Goal: Task Accomplishment & Management: Manage account settings

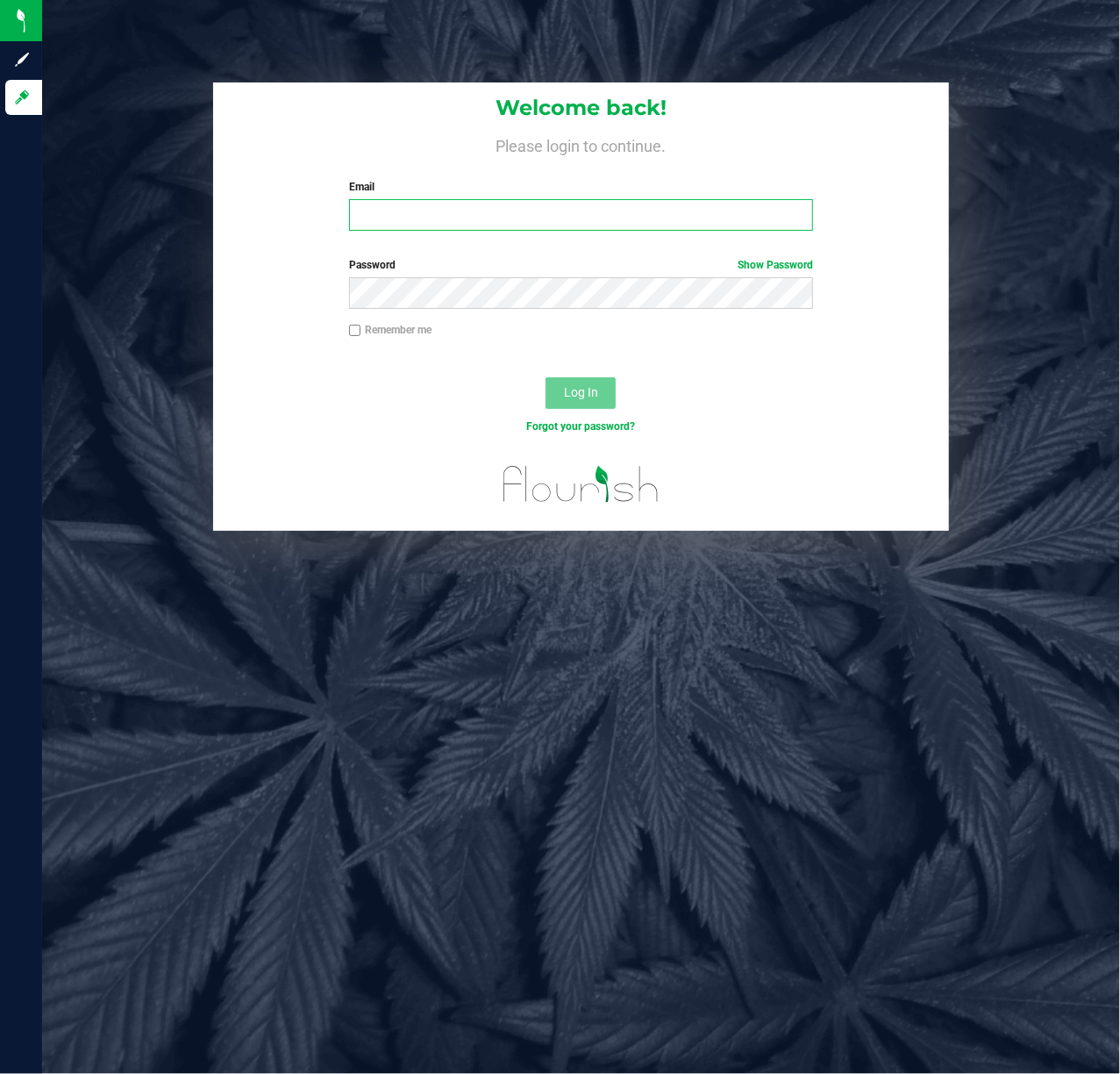
click at [454, 230] on input "Email" at bounding box center [582, 214] width 465 height 31
type input ","
type input "[EMAIL_ADDRESS][DOMAIN_NAME]"
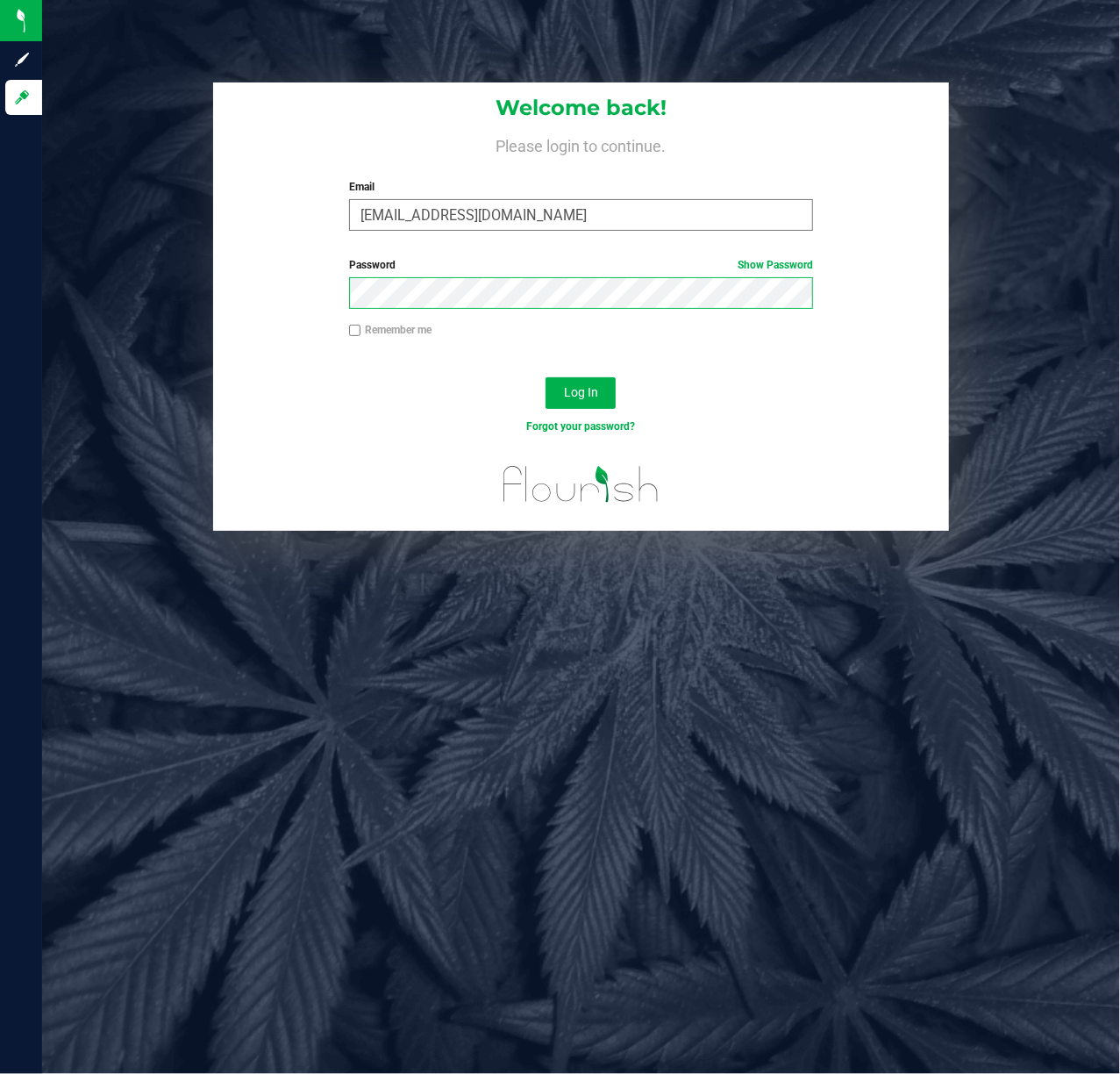
click at [545, 377] on button "Log In" at bounding box center [580, 392] width 70 height 31
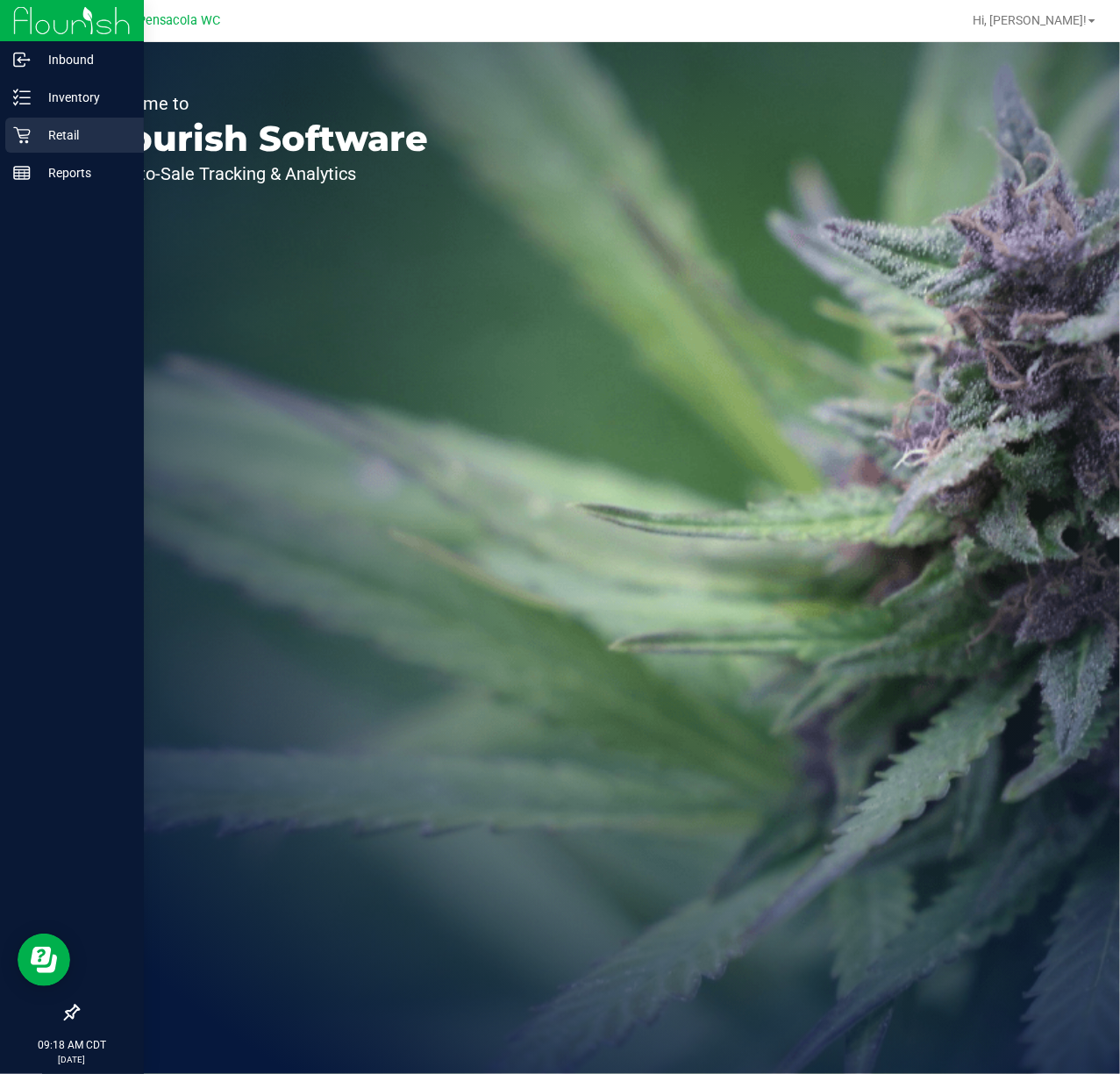
click at [20, 142] on icon at bounding box center [22, 135] width 18 height 18
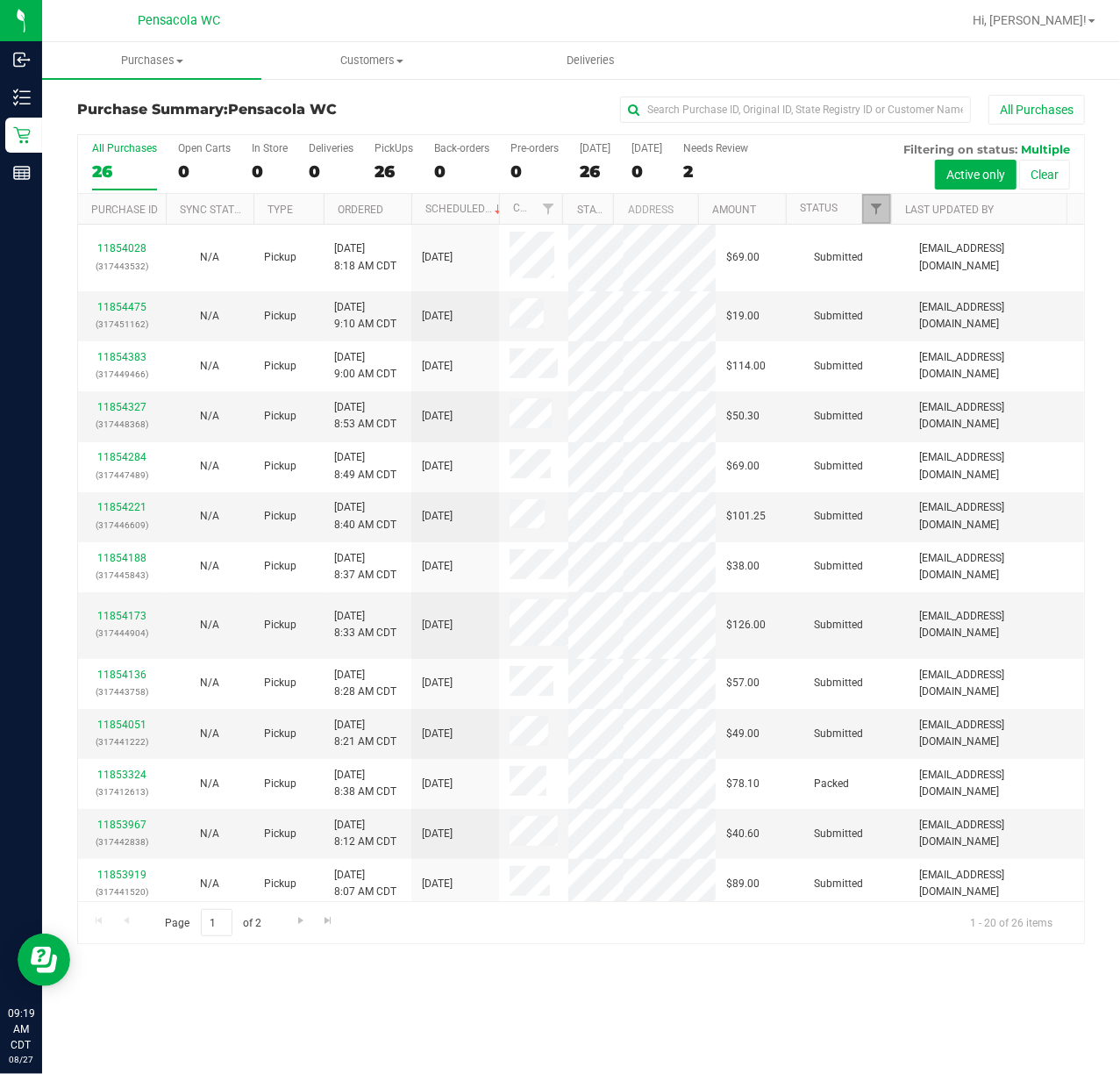
click at [868, 207] on link "Filter" at bounding box center [877, 209] width 29 height 29
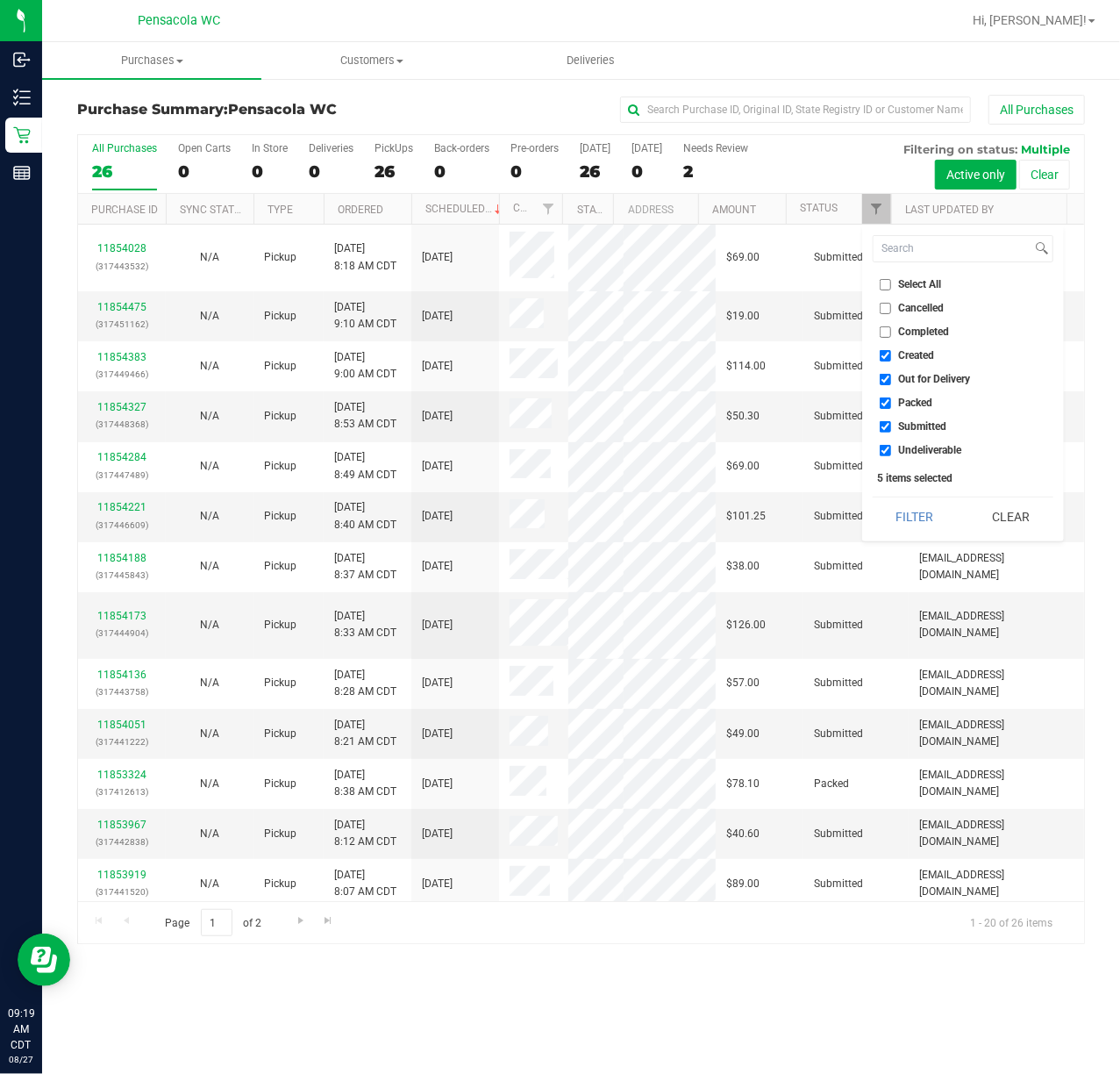
click at [884, 279] on input "Select All" at bounding box center [885, 284] width 12 height 12
checkbox input "true"
click at [884, 279] on input "Select All" at bounding box center [885, 284] width 12 height 12
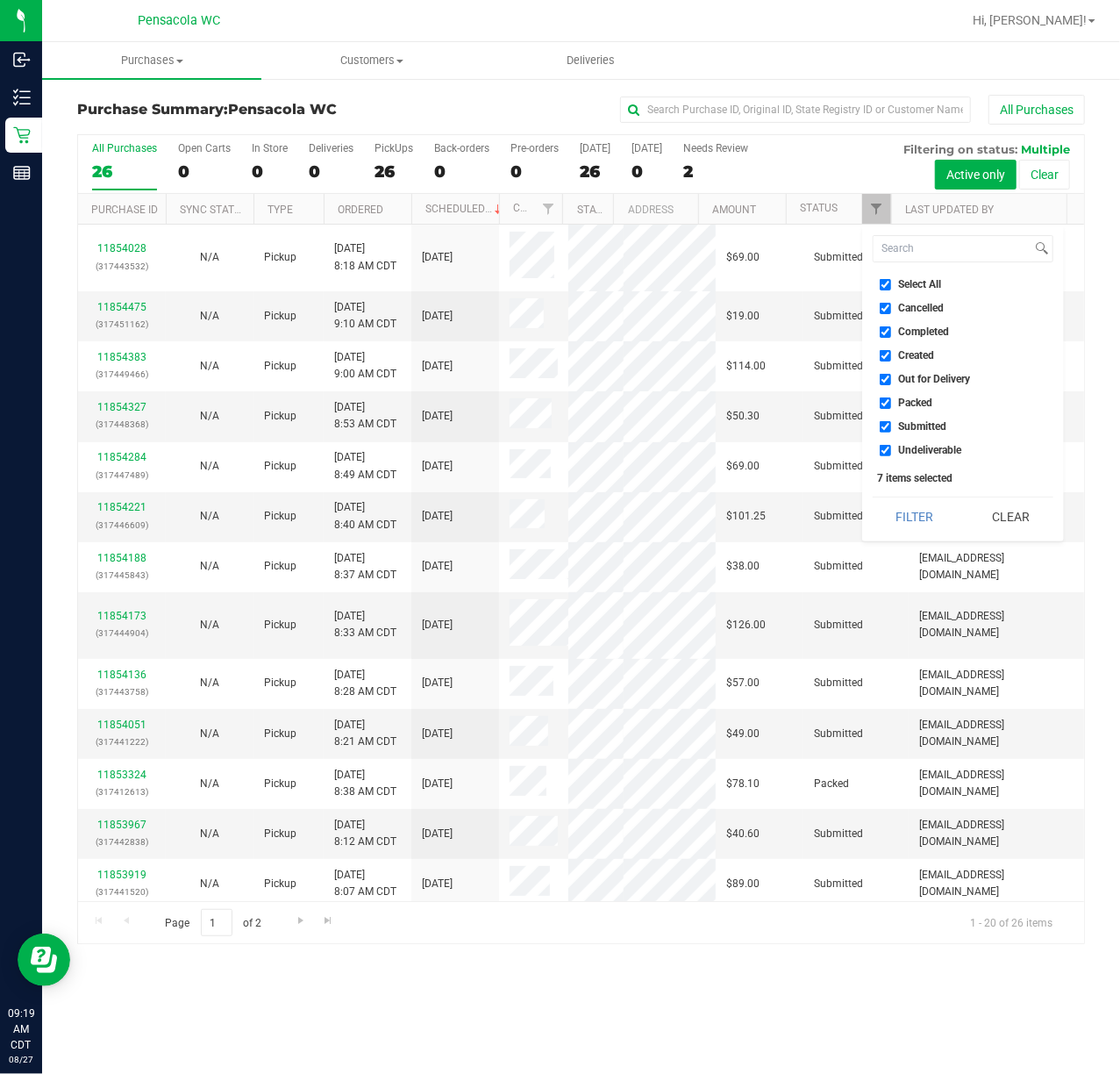
checkbox input "false"
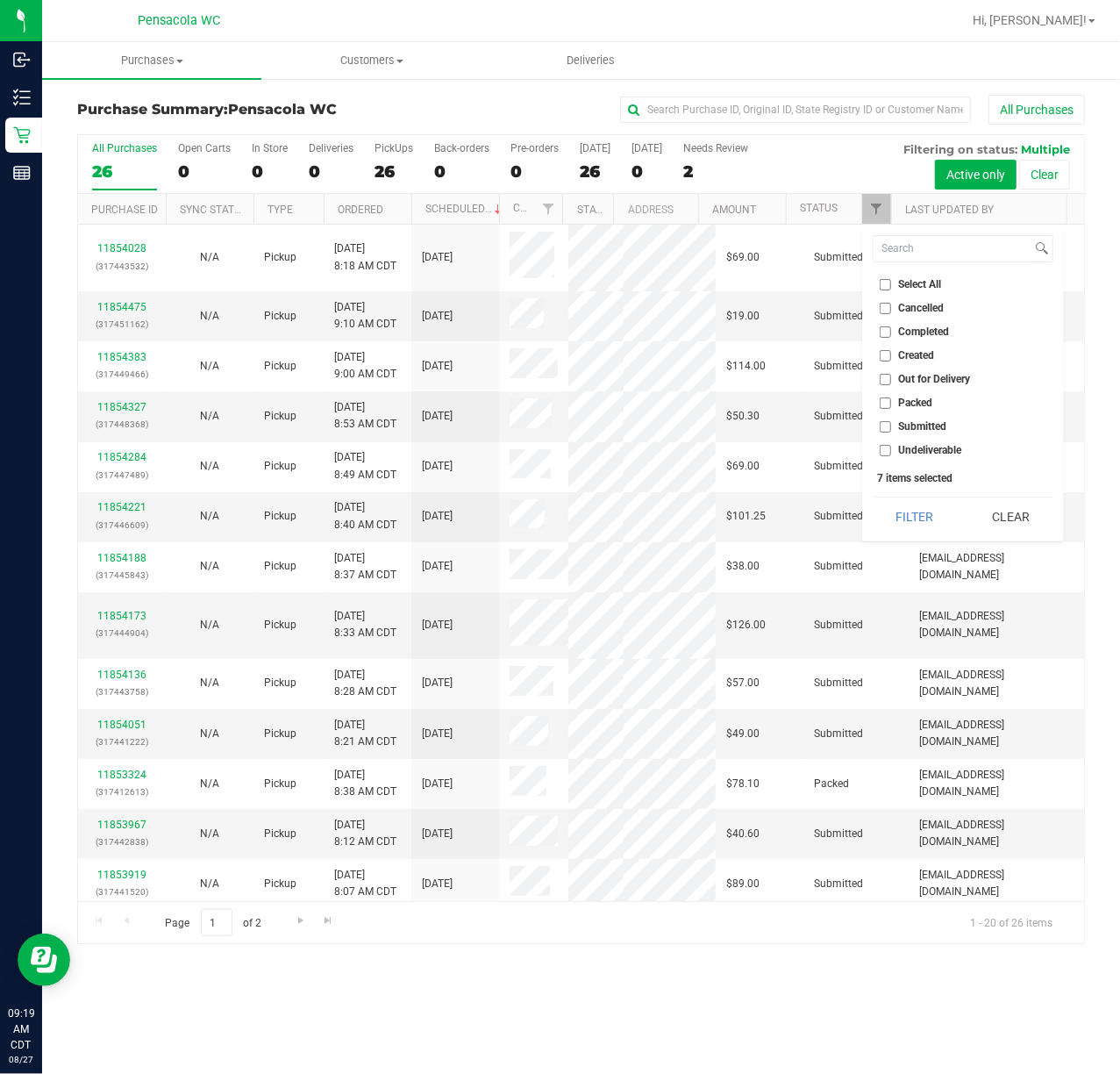
checkbox input "false"
click at [891, 426] on label "Submitted" at bounding box center [913, 427] width 68 height 12
click at [891, 426] on input "Submitted" at bounding box center [885, 427] width 12 height 12
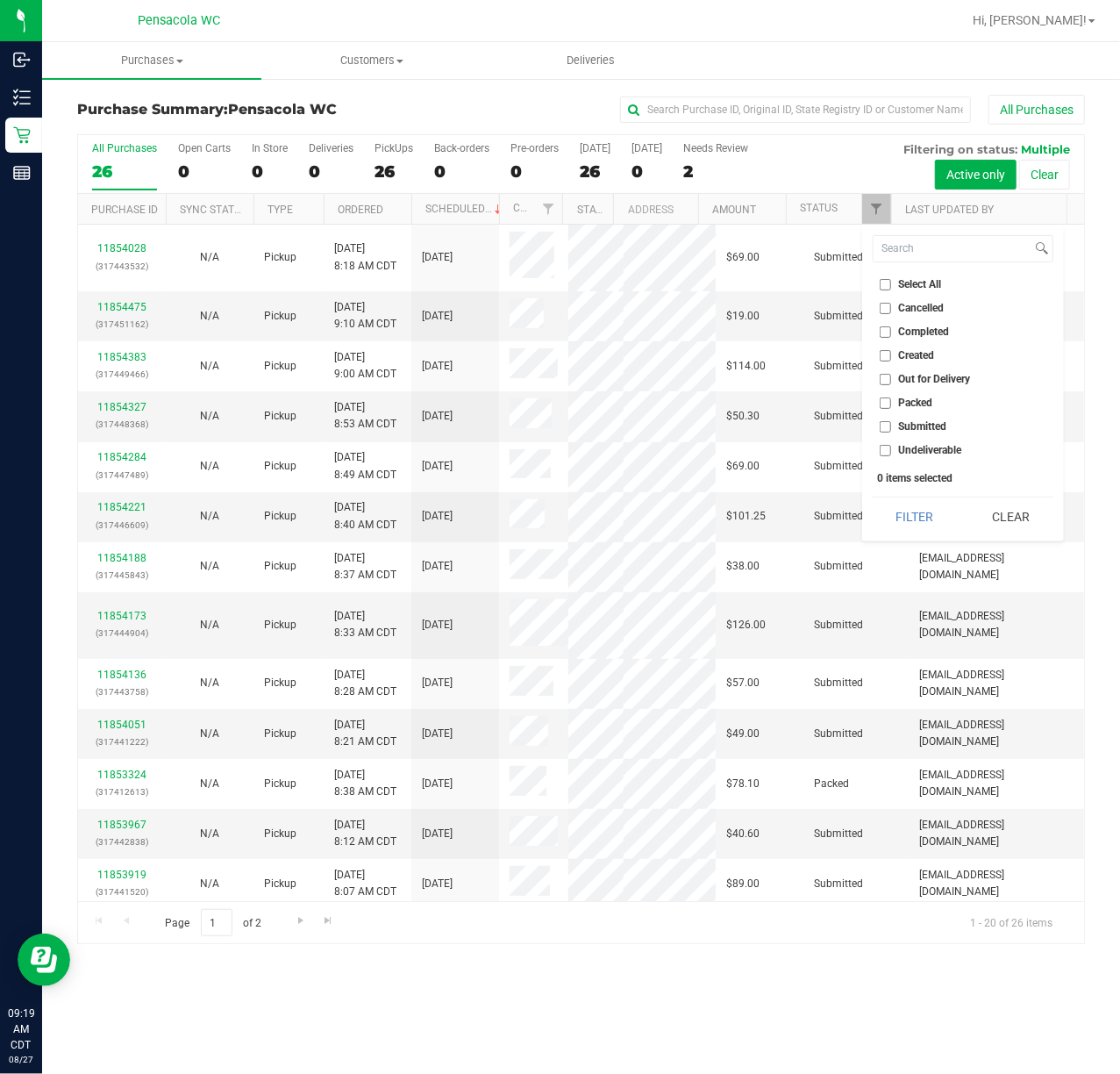
checkbox input "true"
click at [899, 530] on button "Filter" at bounding box center [914, 516] width 85 height 38
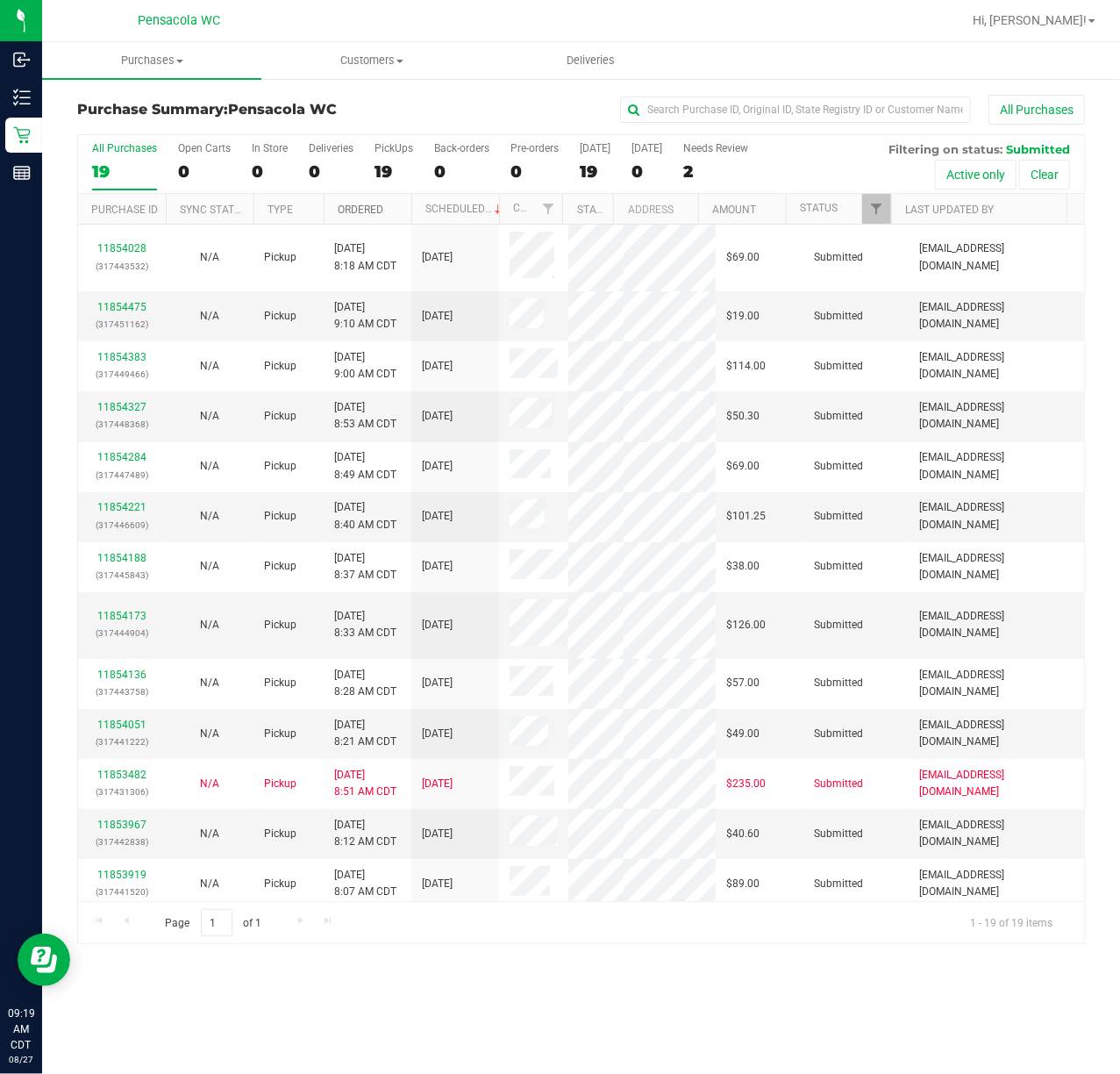
click at [373, 204] on link "Ordered" at bounding box center [360, 209] width 45 height 12
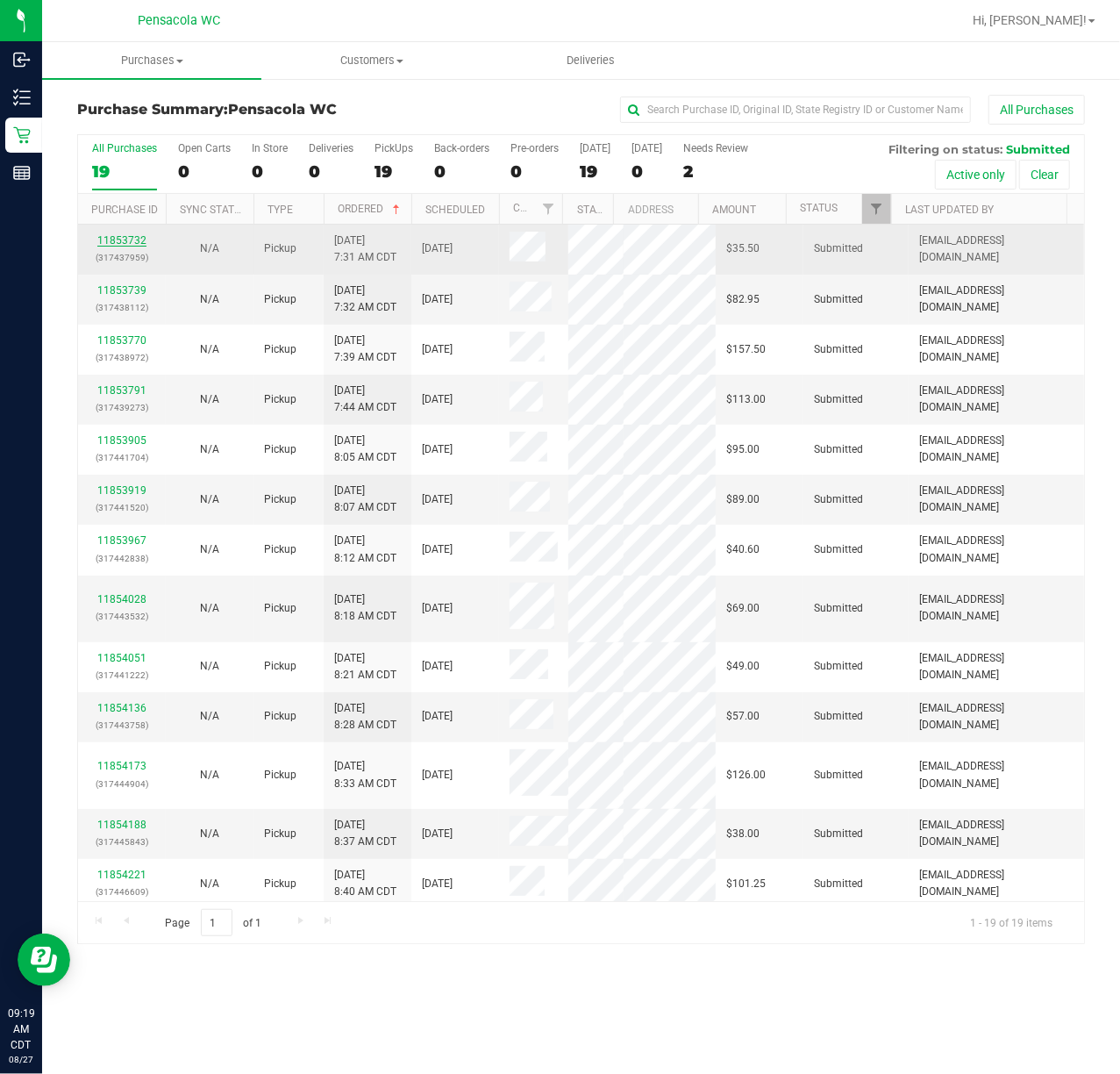
click at [134, 235] on link "11853732" at bounding box center [121, 241] width 49 height 12
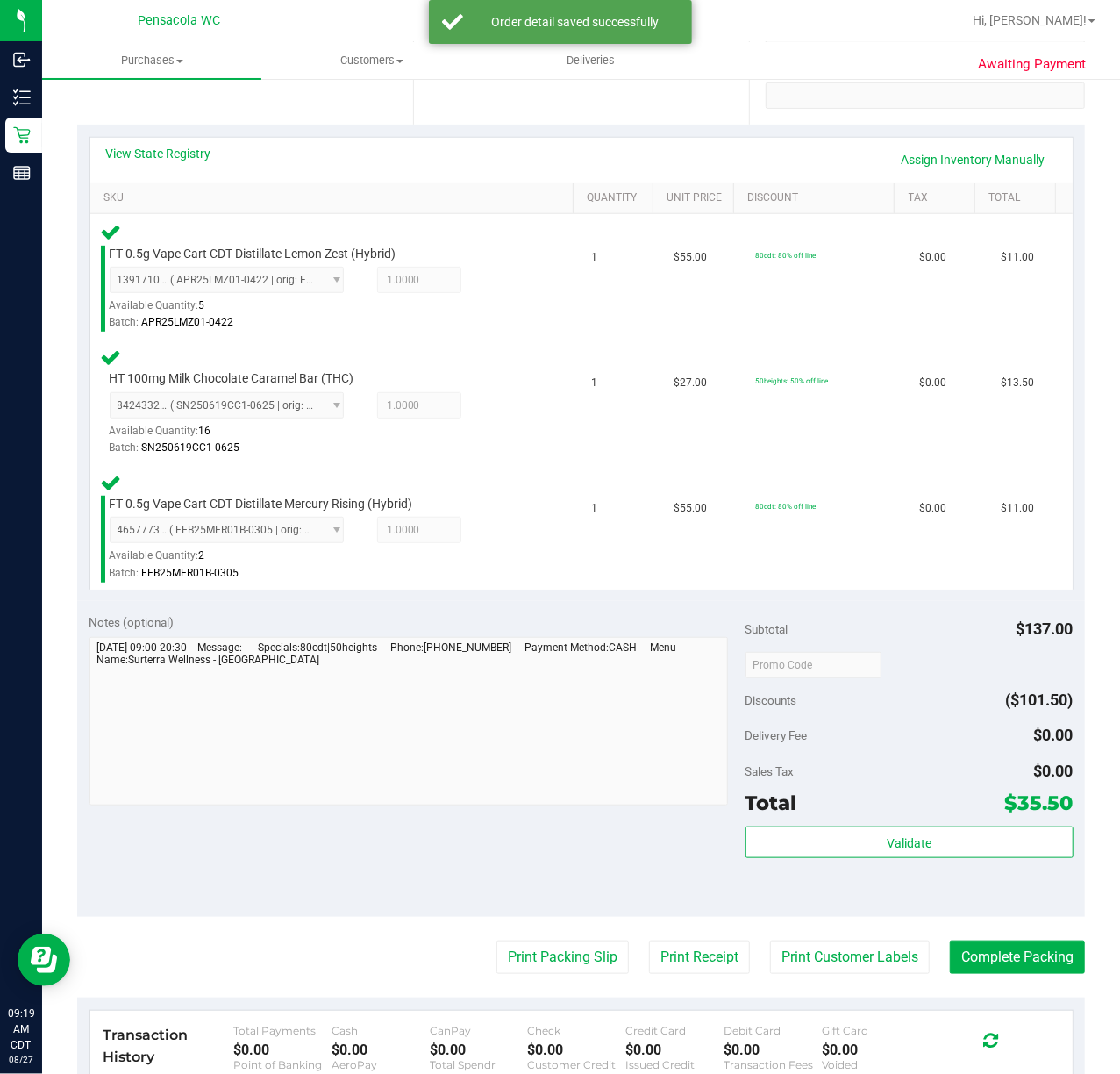
scroll to position [351, 0]
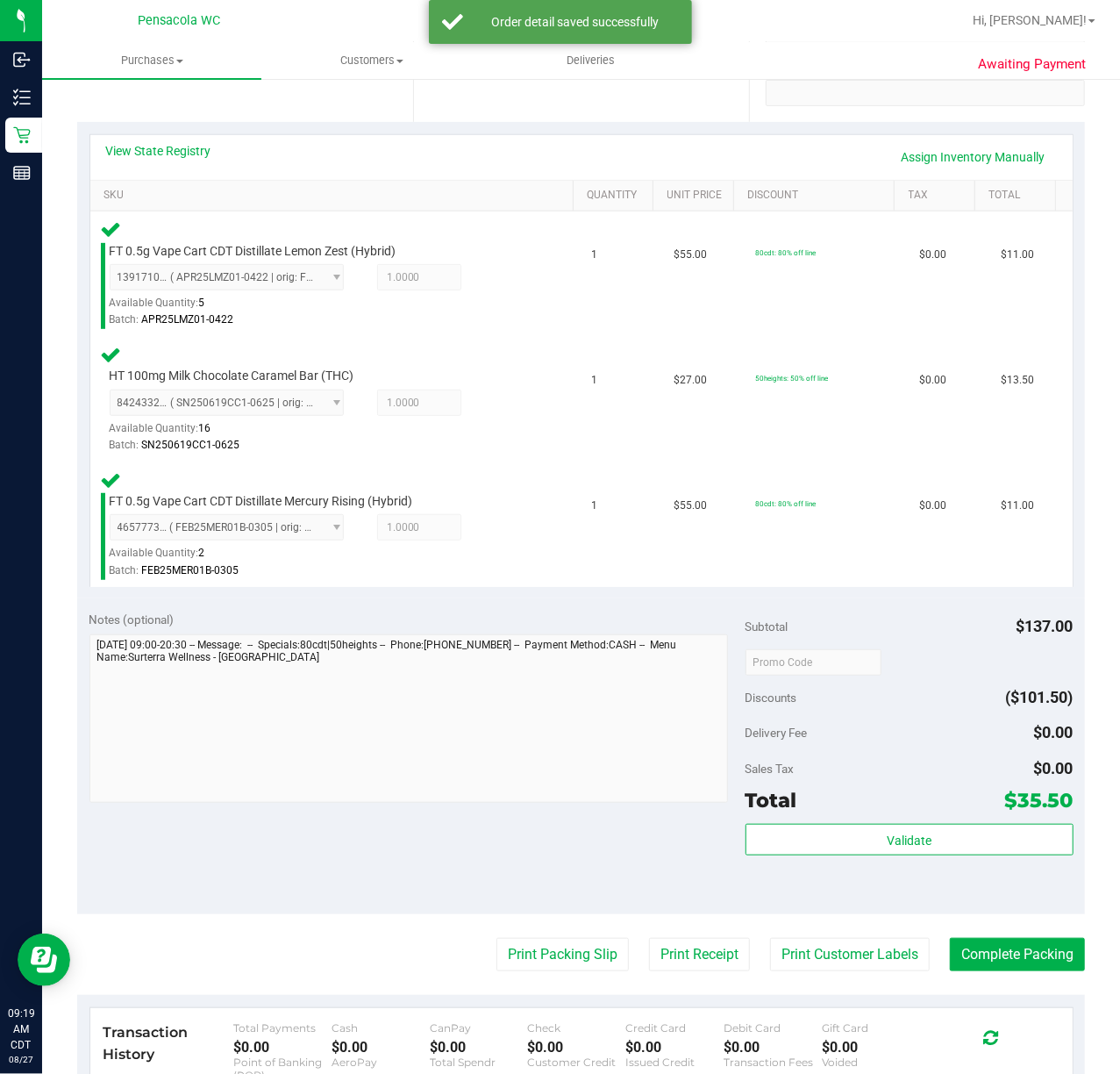
click at [868, 858] on div "Validate" at bounding box center [910, 863] width 328 height 79
click at [865, 843] on button "Validate" at bounding box center [910, 839] width 328 height 31
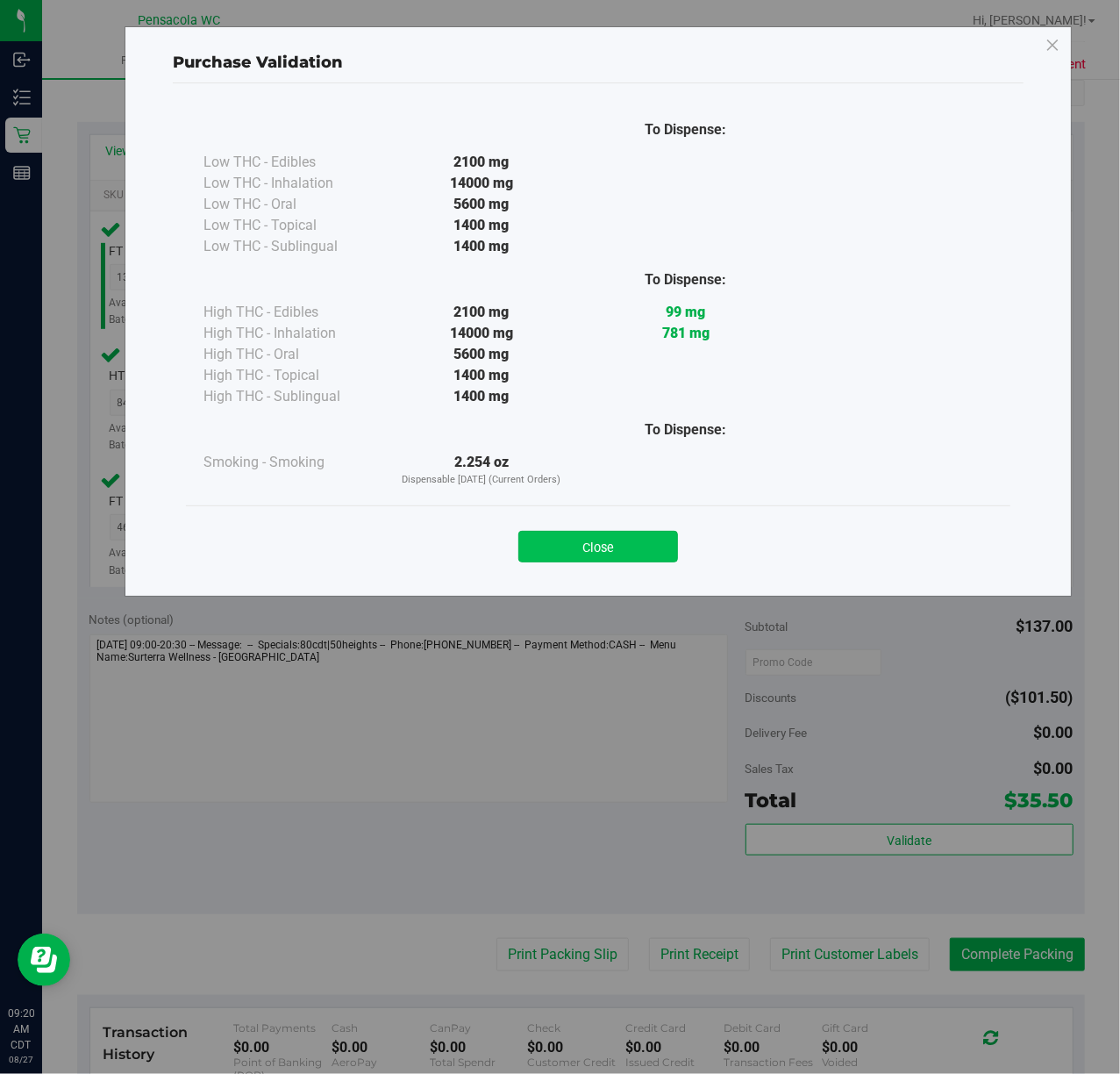
click at [591, 559] on button "Close" at bounding box center [598, 546] width 159 height 31
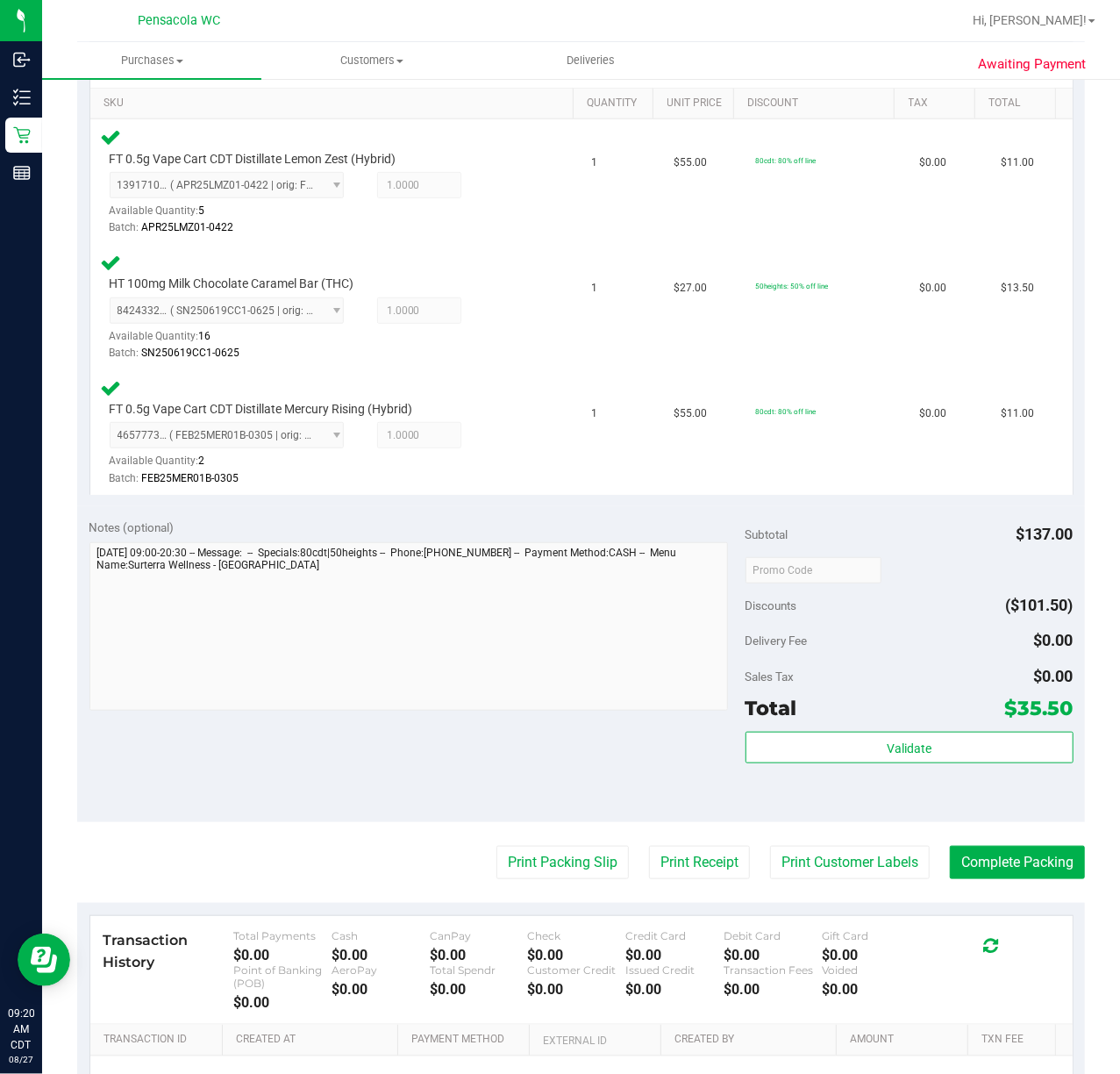
scroll to position [585, 0]
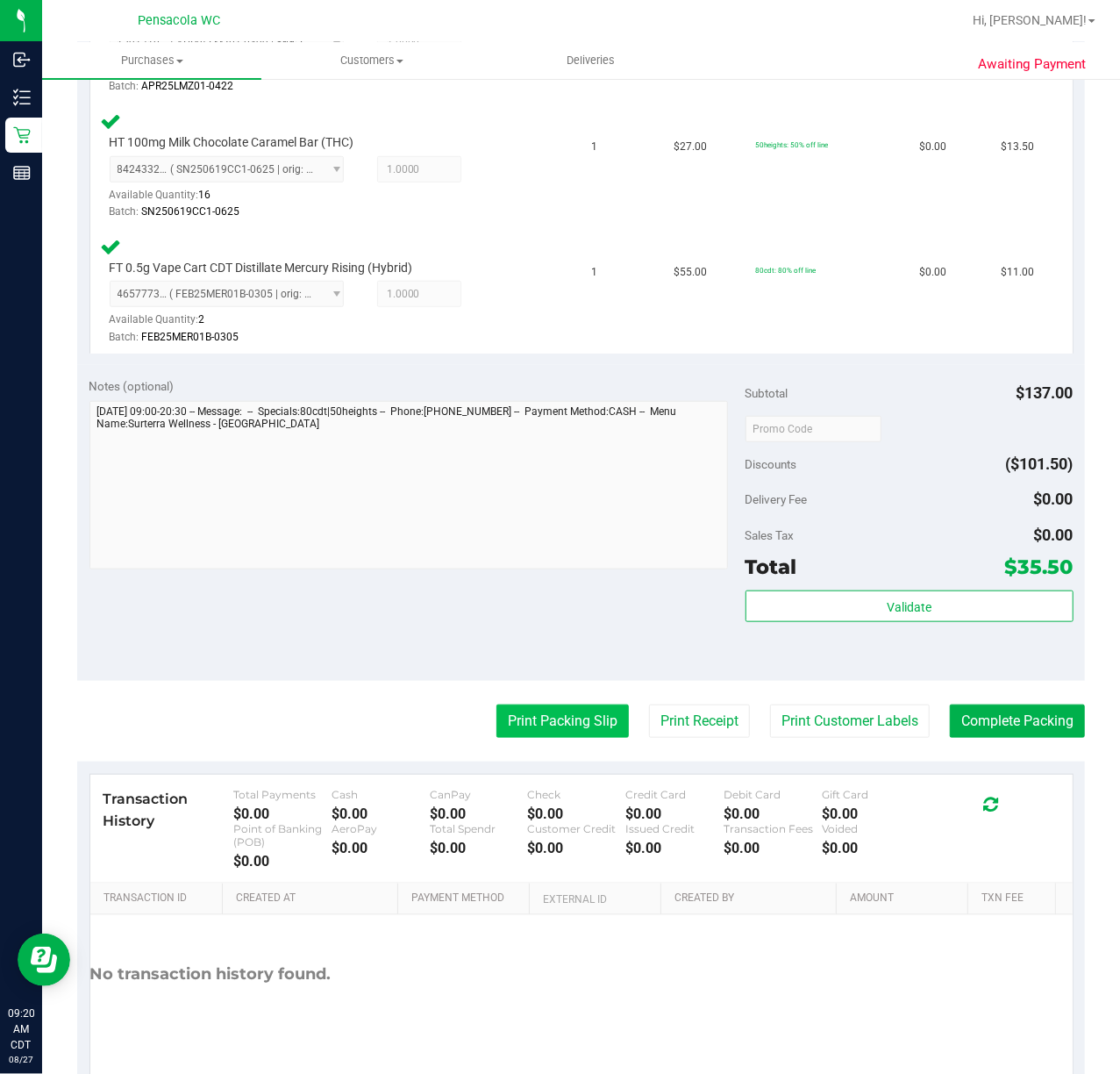
click at [530, 725] on button "Print Packing Slip" at bounding box center [562, 720] width 133 height 33
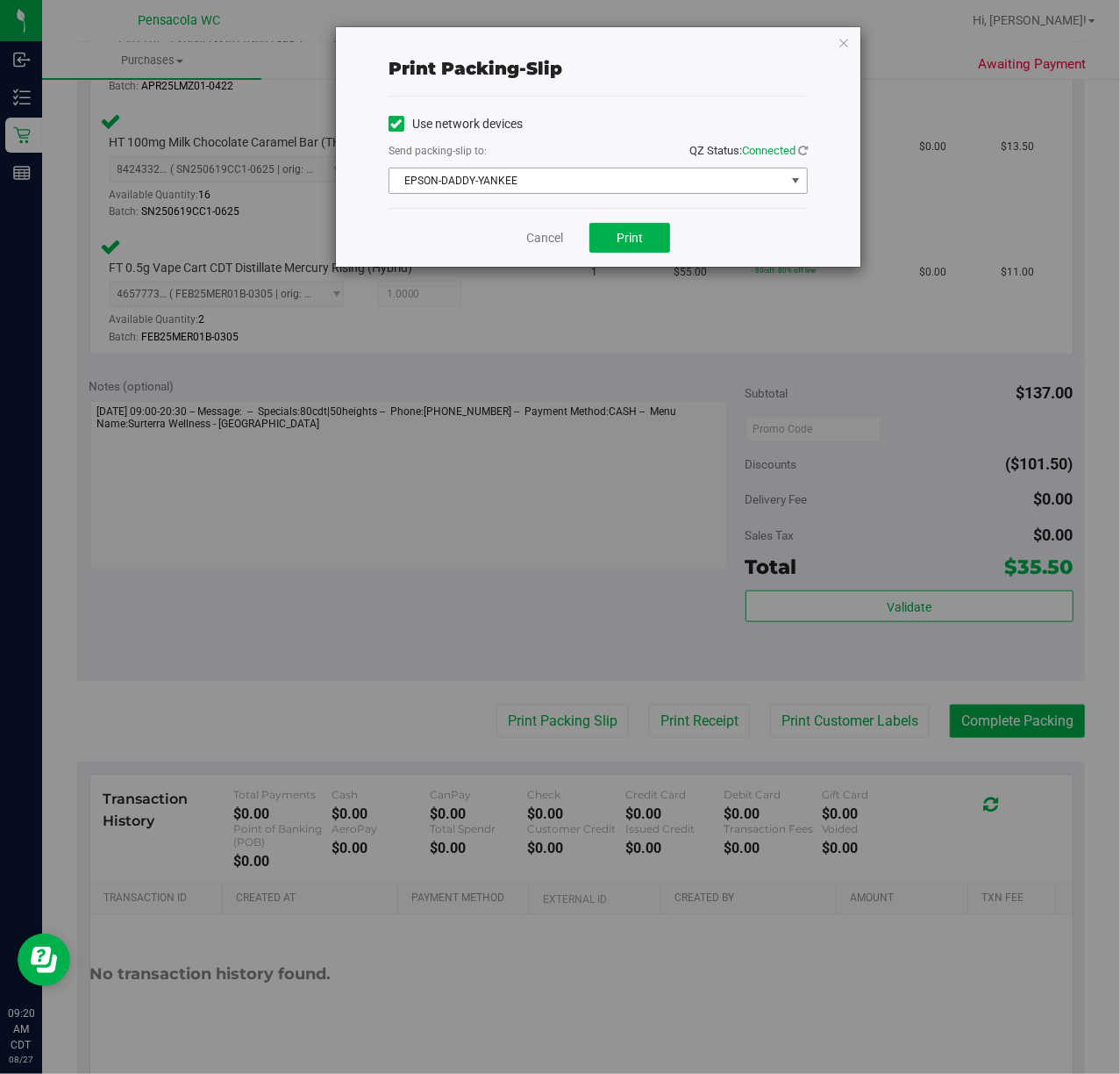
click at [629, 176] on span "EPSON-DADDY-YANKEE" at bounding box center [587, 181] width 396 height 25
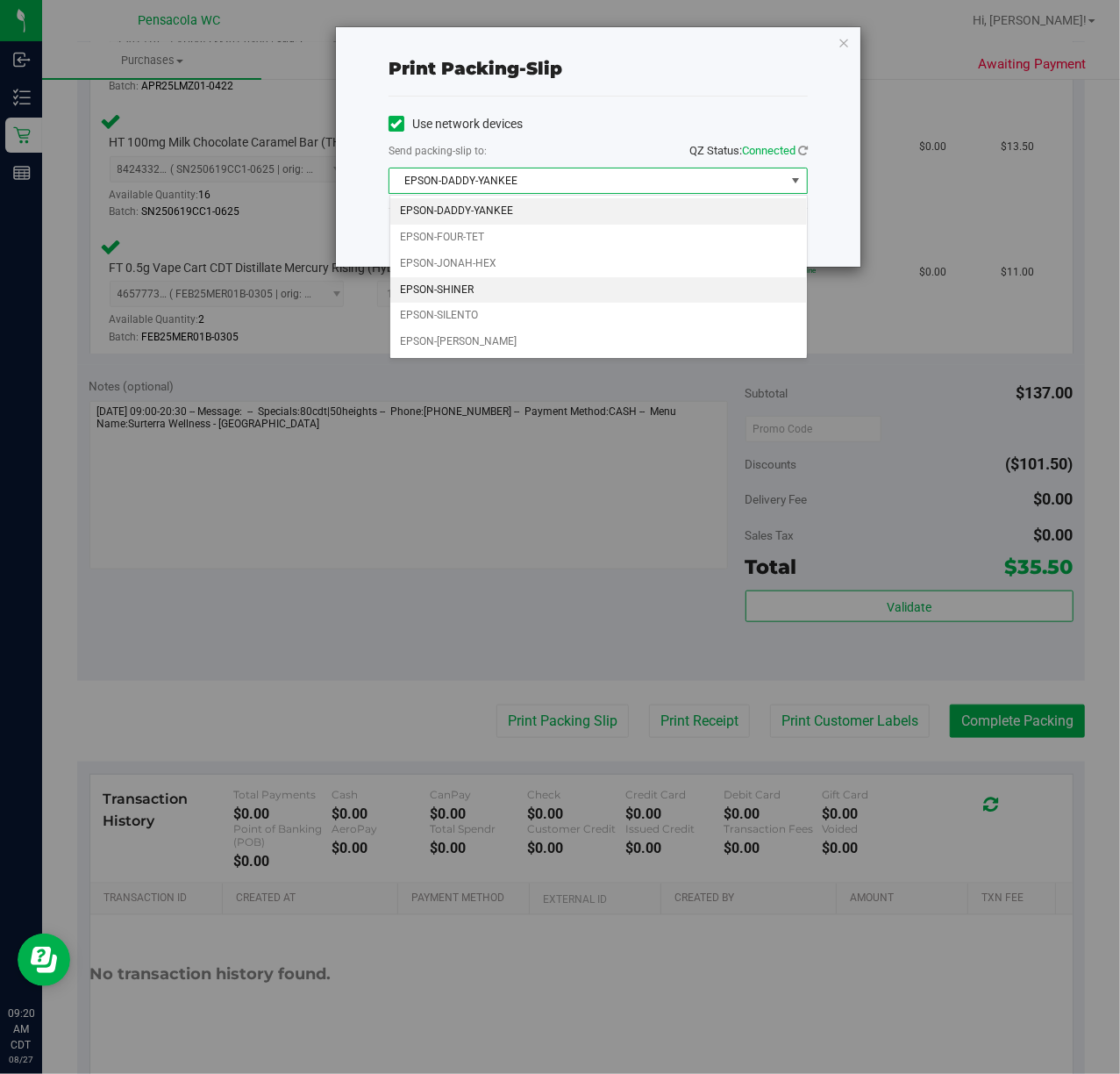
click at [463, 297] on li "EPSON-SHINER" at bounding box center [599, 291] width 417 height 27
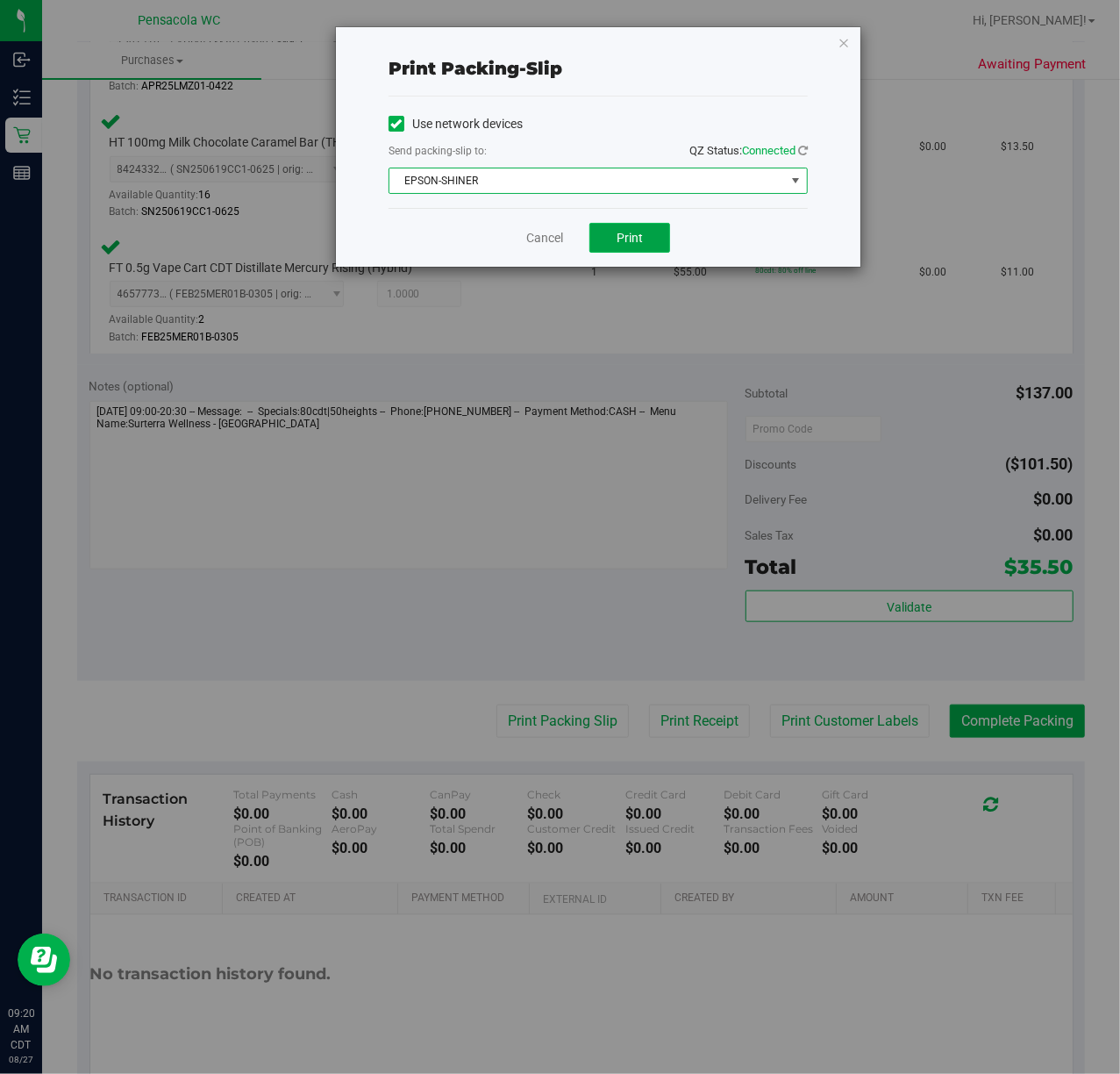
click at [625, 243] on span "Print" at bounding box center [630, 238] width 27 height 14
click at [601, 186] on span "EPSON-SHINER" at bounding box center [587, 181] width 396 height 25
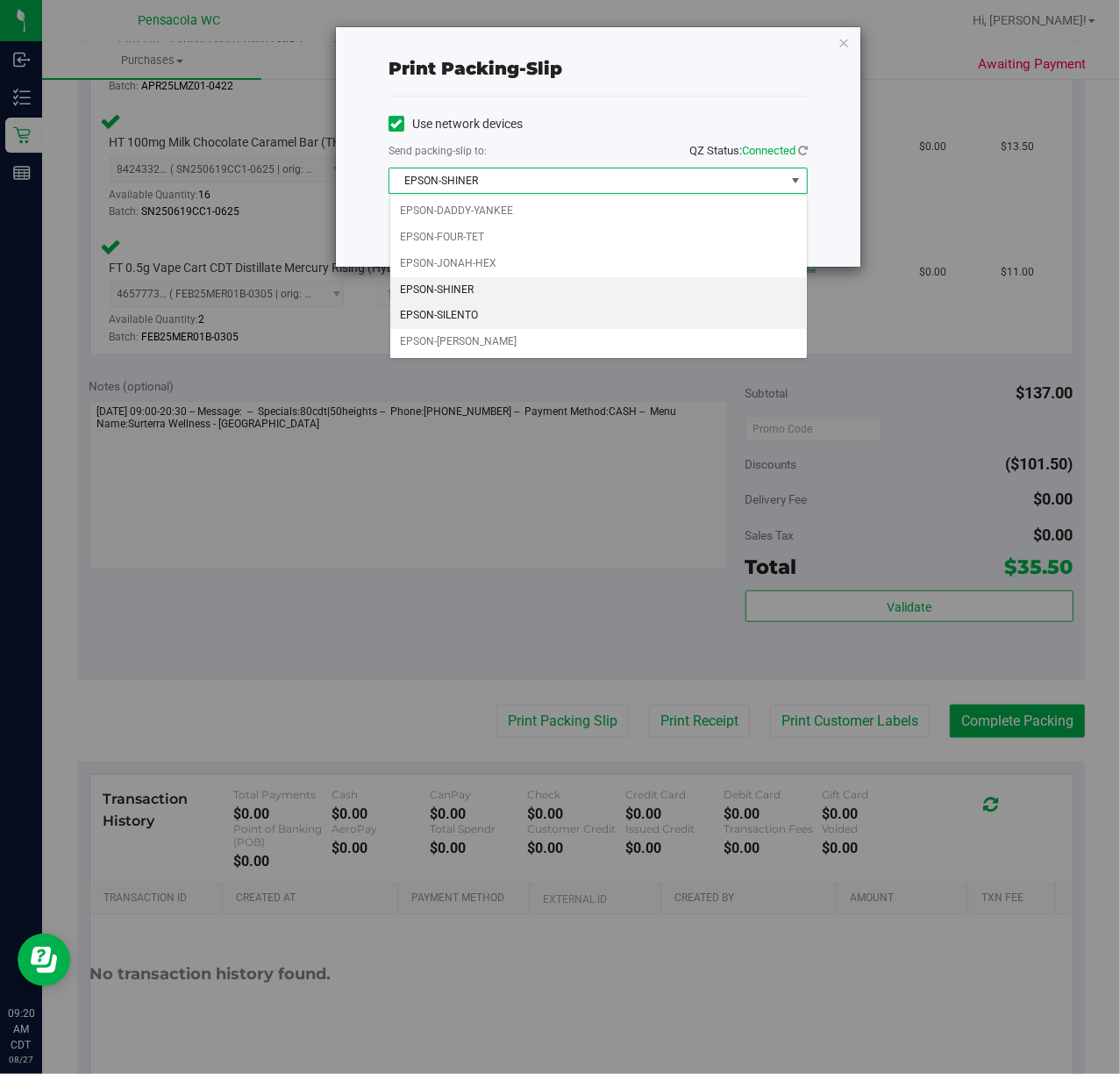
click at [467, 317] on li "EPSON-SILENTO" at bounding box center [599, 316] width 417 height 27
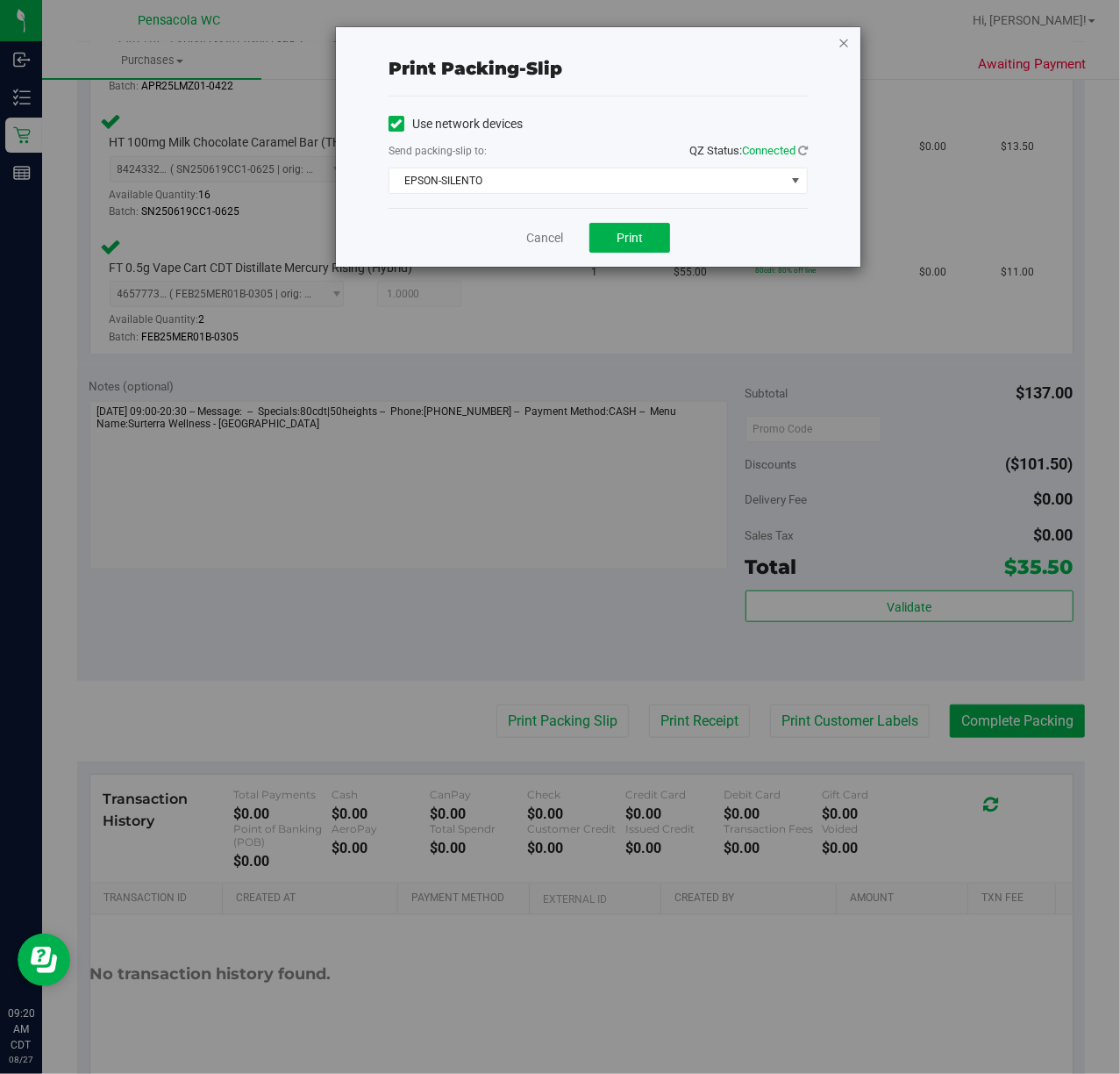
click at [846, 38] on icon "button" at bounding box center [844, 42] width 12 height 21
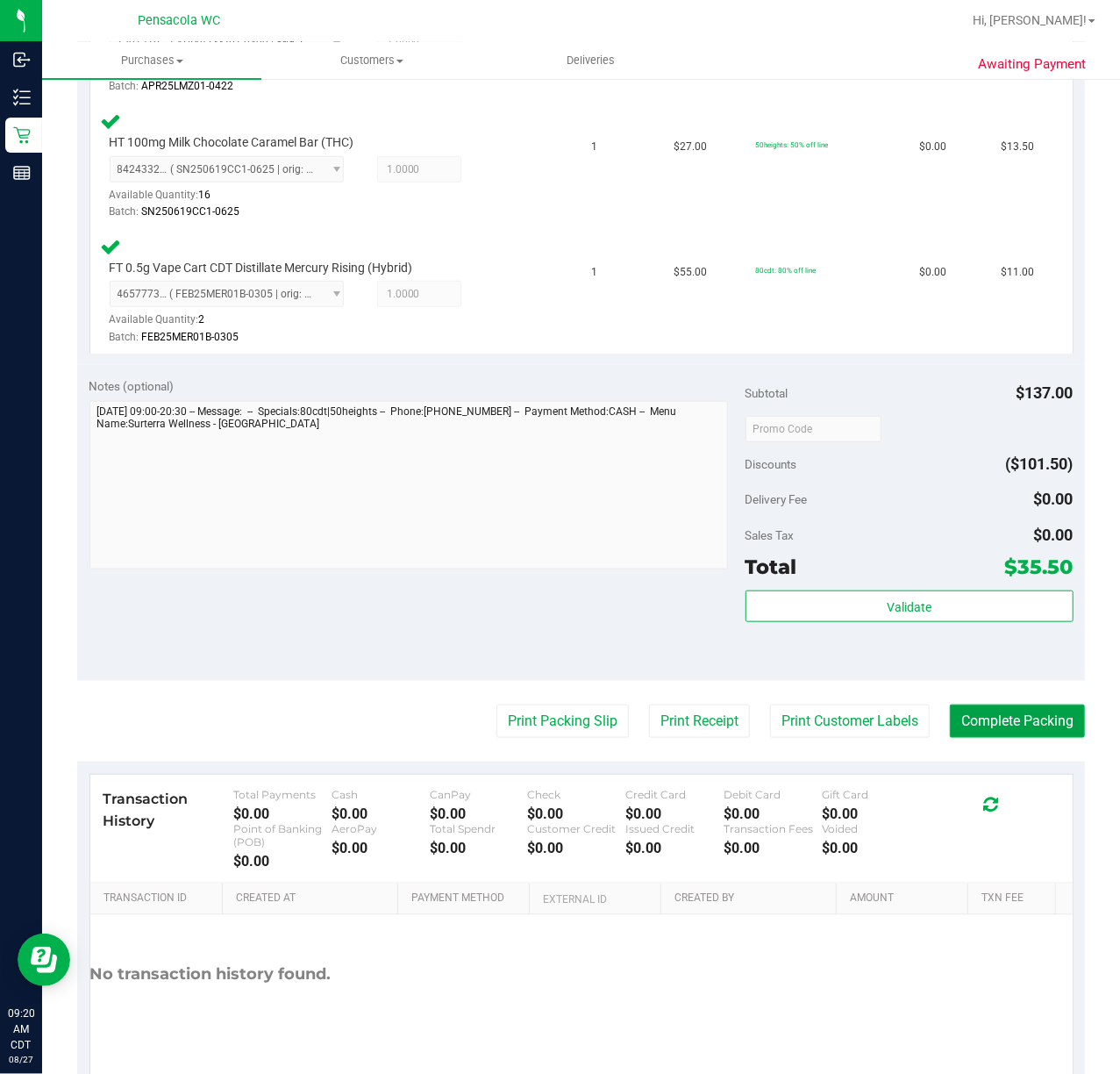
click at [1001, 725] on button "Complete Packing" at bounding box center [1018, 720] width 135 height 33
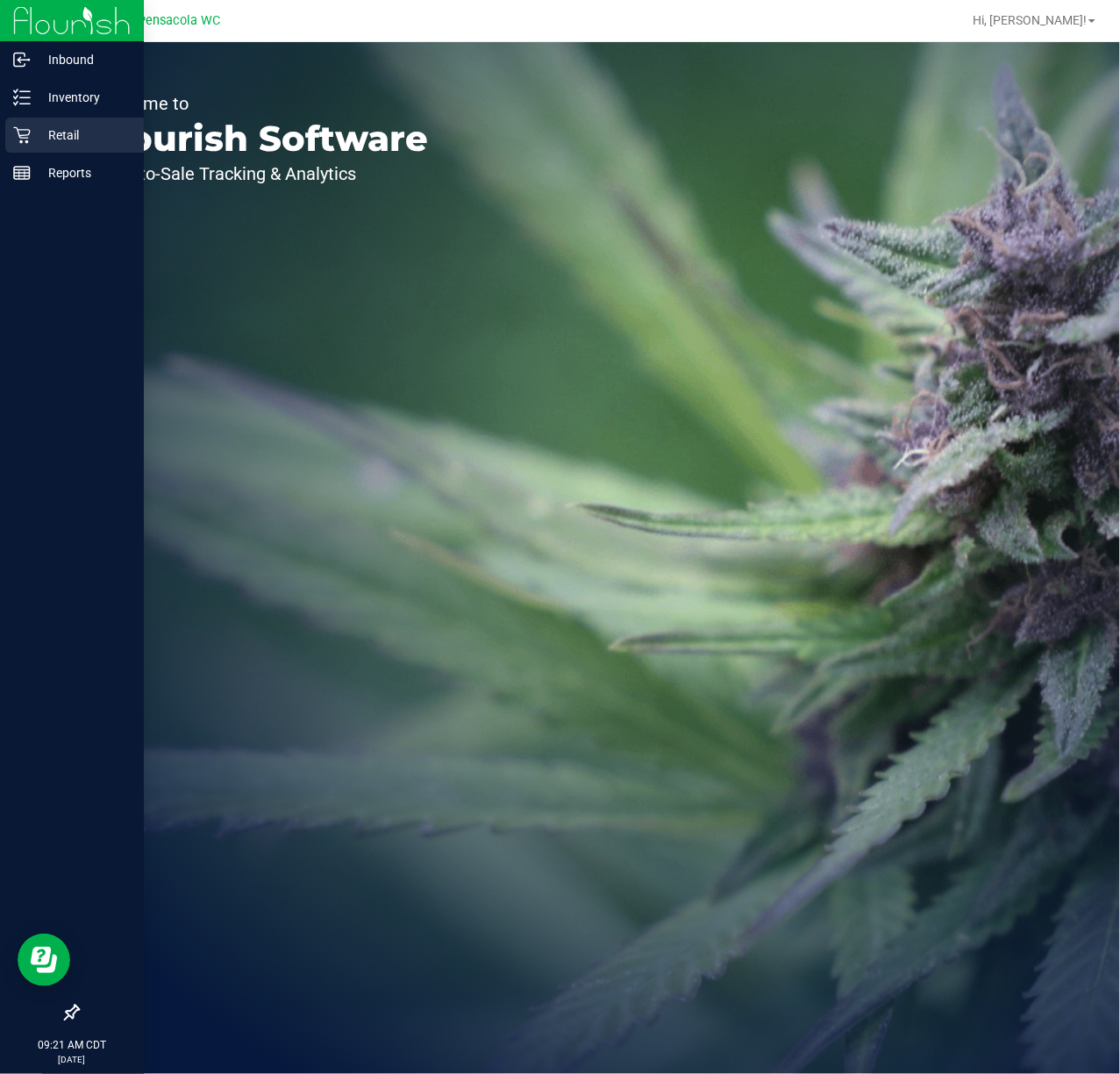
click at [33, 137] on p "Retail" at bounding box center [83, 135] width 105 height 21
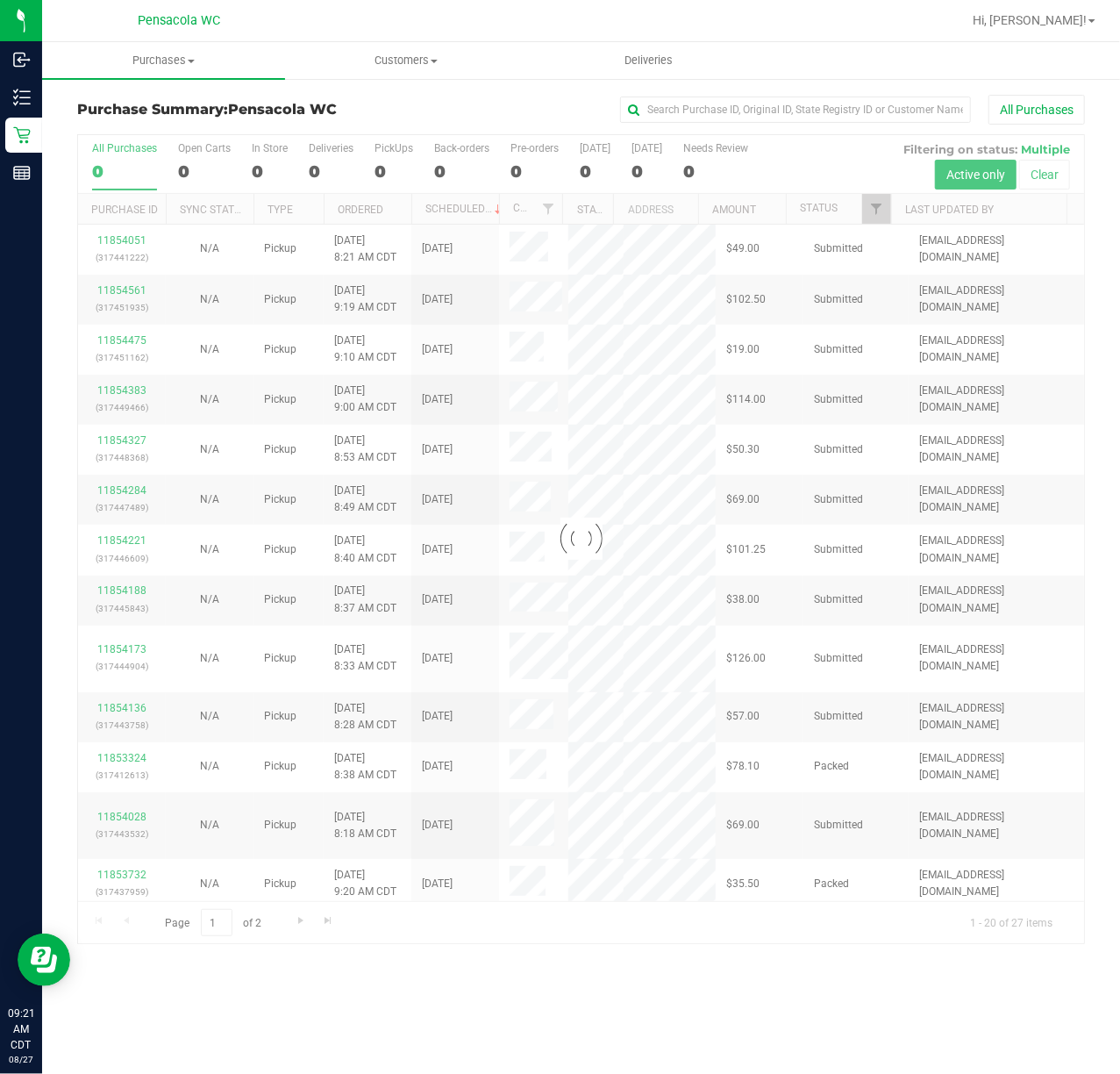
click at [880, 207] on div at bounding box center [581, 539] width 1006 height 808
click at [879, 208] on div at bounding box center [581, 539] width 1006 height 808
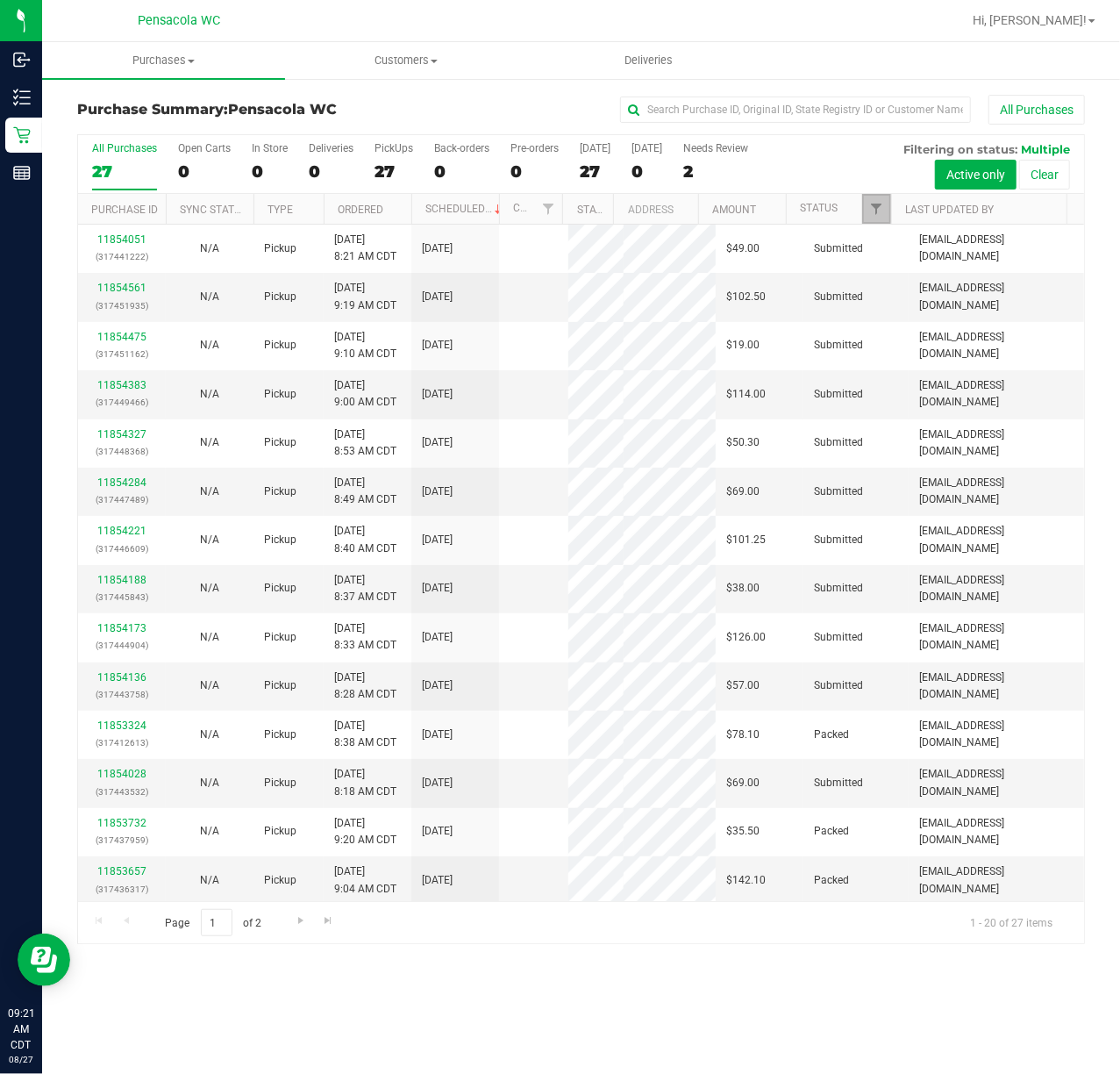
click at [874, 219] on link "Filter" at bounding box center [877, 209] width 29 height 29
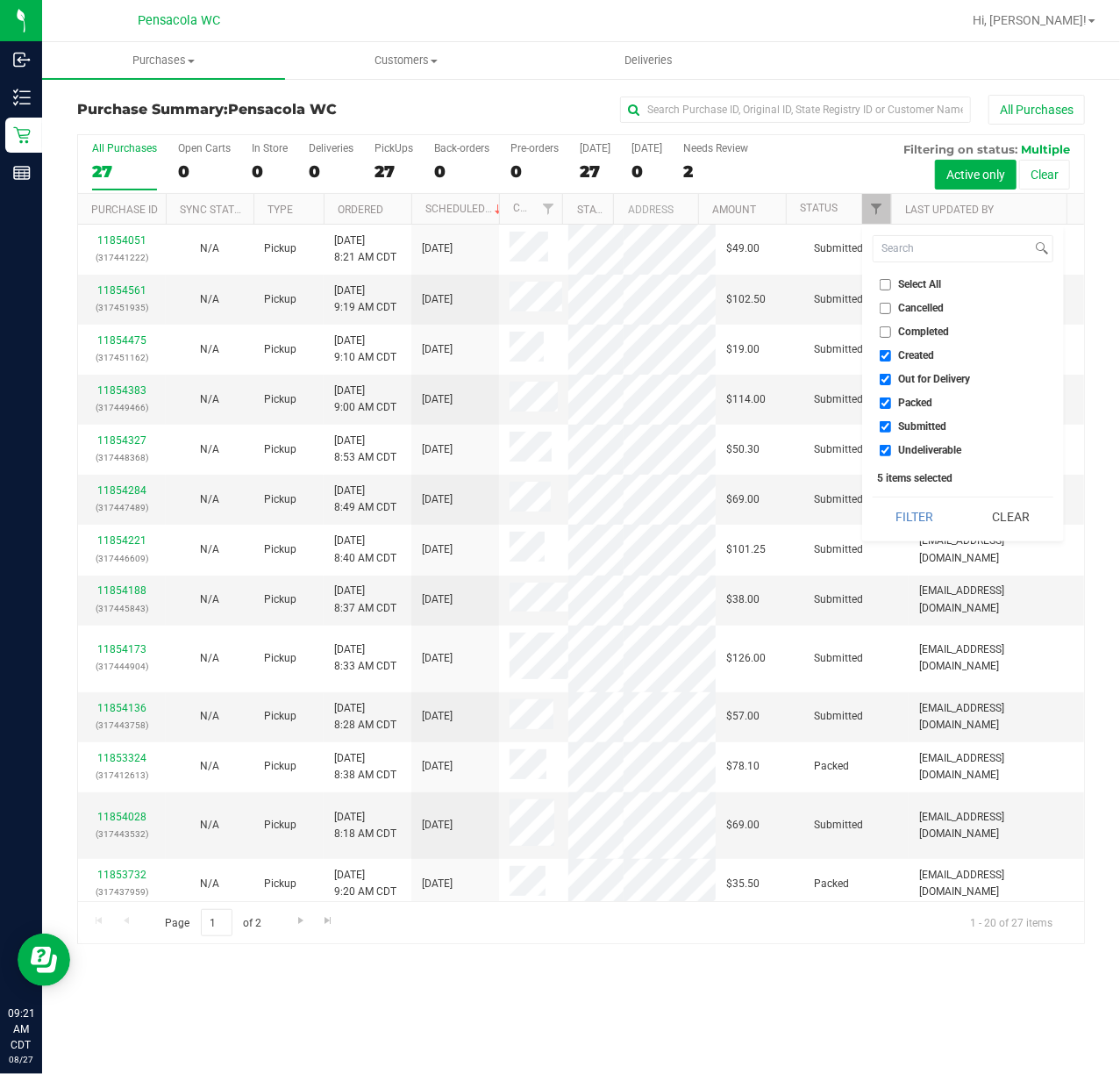
click at [881, 288] on input "Select All" at bounding box center [885, 284] width 12 height 12
checkbox input "true"
click at [881, 288] on input "Select All" at bounding box center [885, 284] width 12 height 12
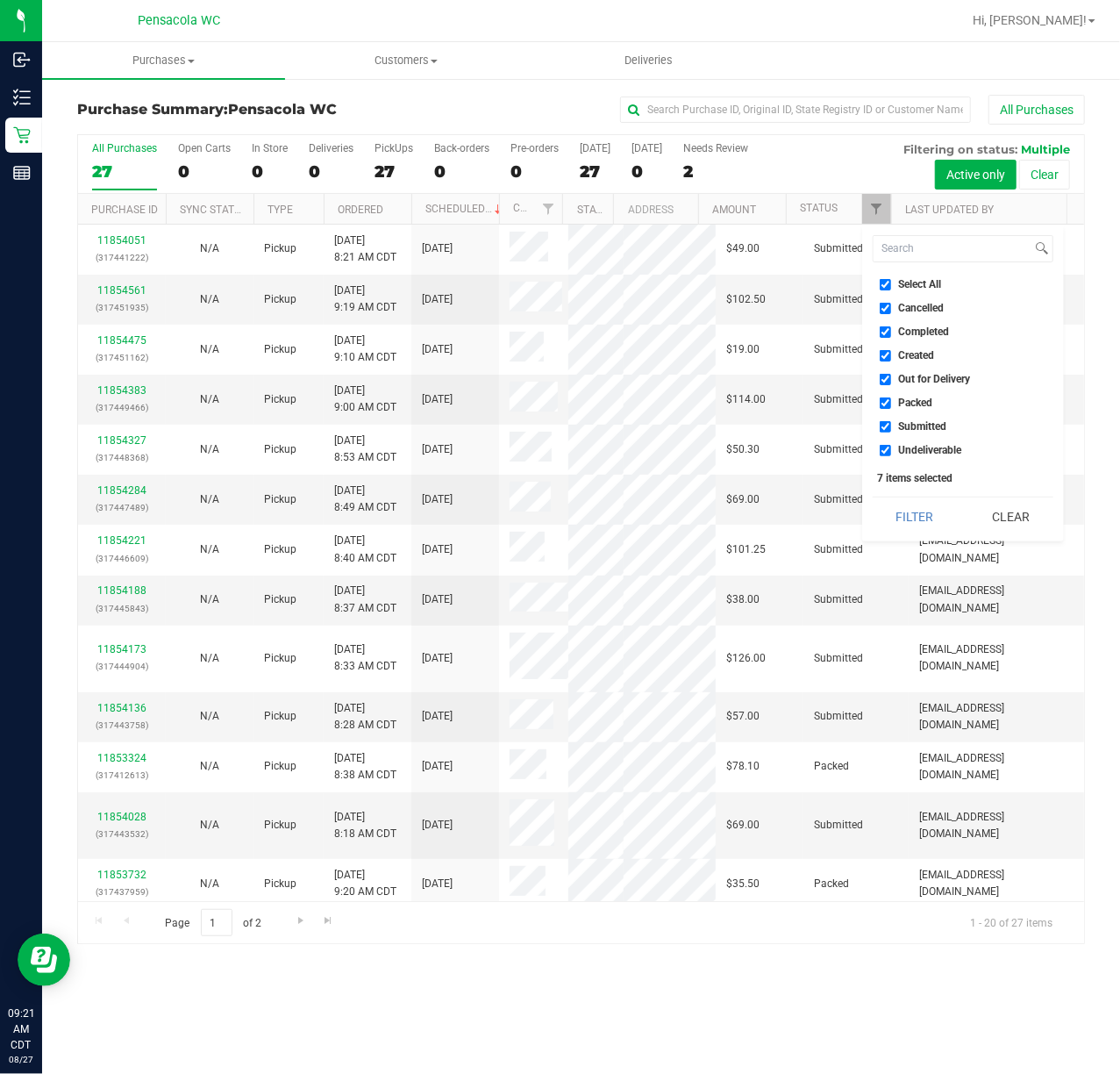
checkbox input "false"
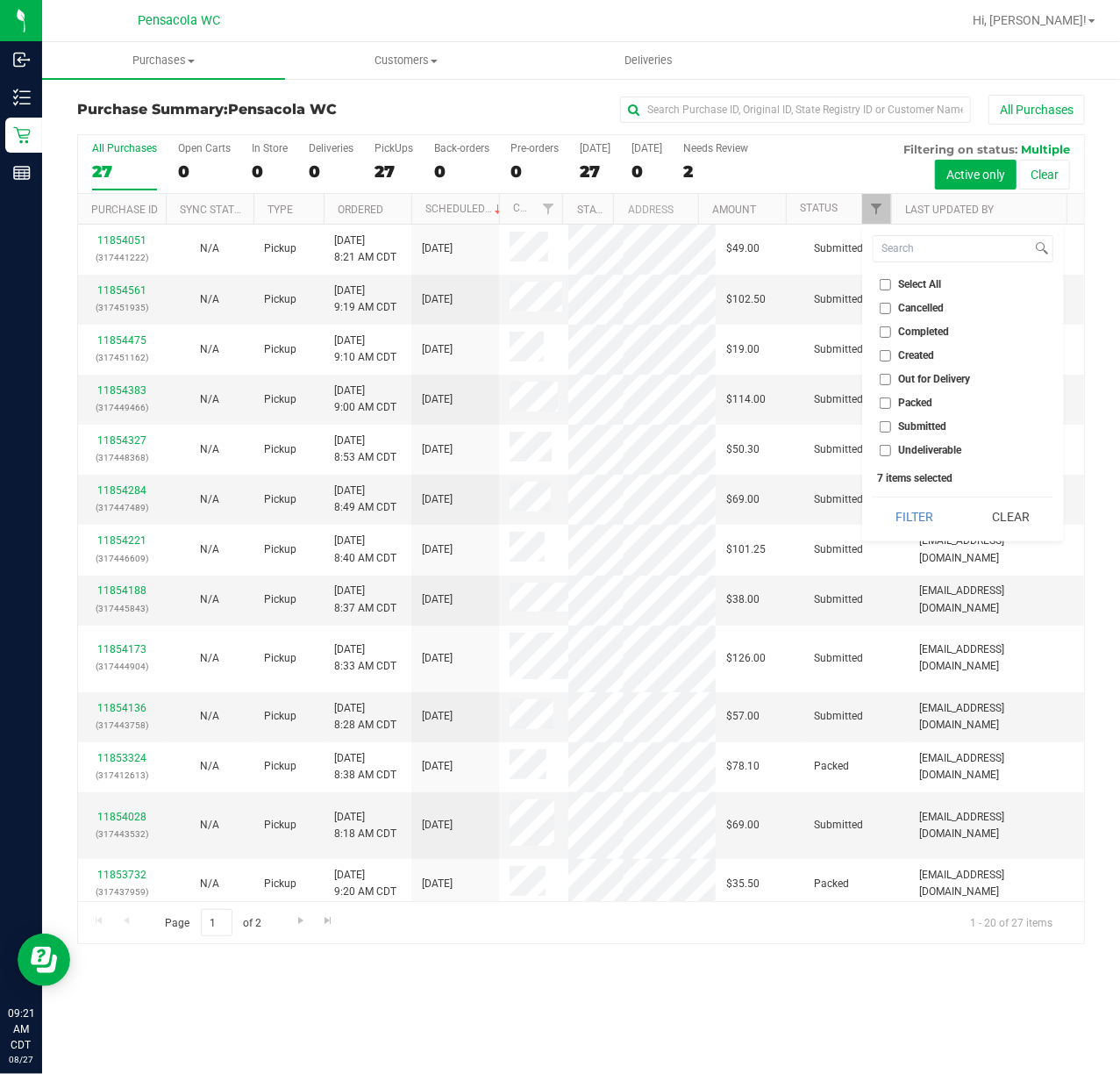
checkbox input "false"
click at [889, 422] on input "Submitted" at bounding box center [885, 427] width 12 height 12
checkbox input "true"
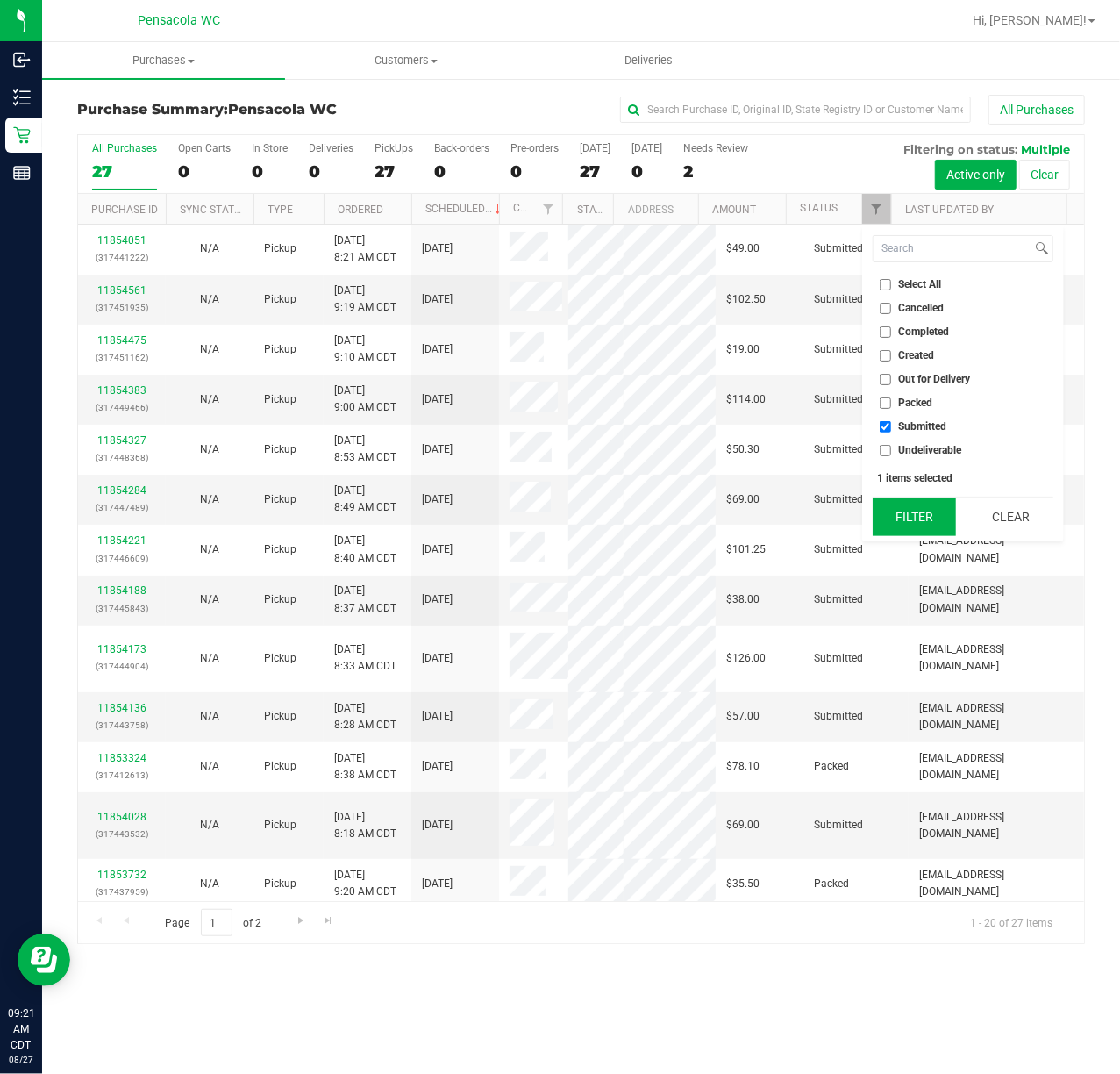
click at [889, 505] on button "Filter" at bounding box center [914, 516] width 85 height 38
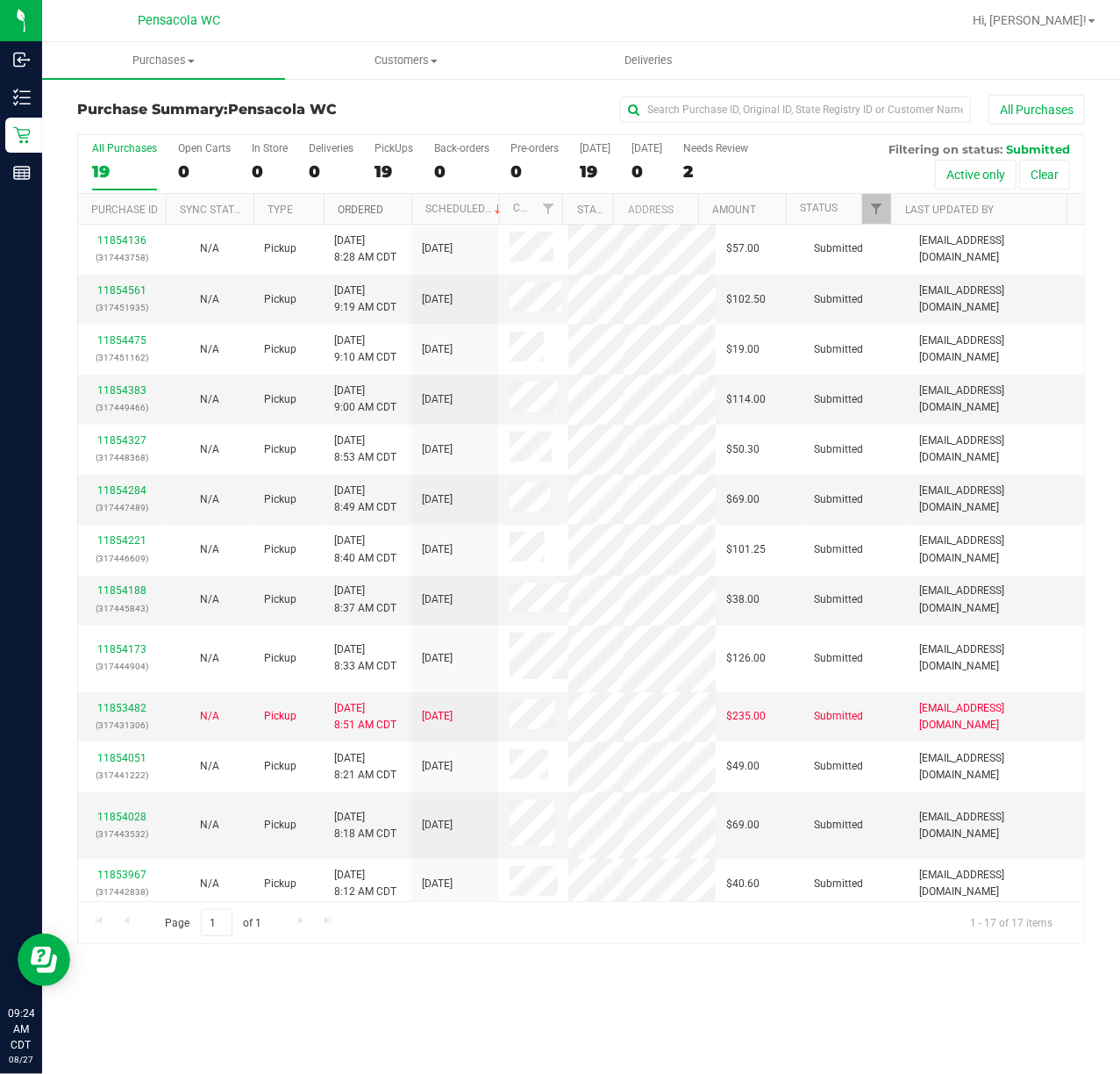
click at [377, 205] on link "Ordered" at bounding box center [360, 209] width 45 height 12
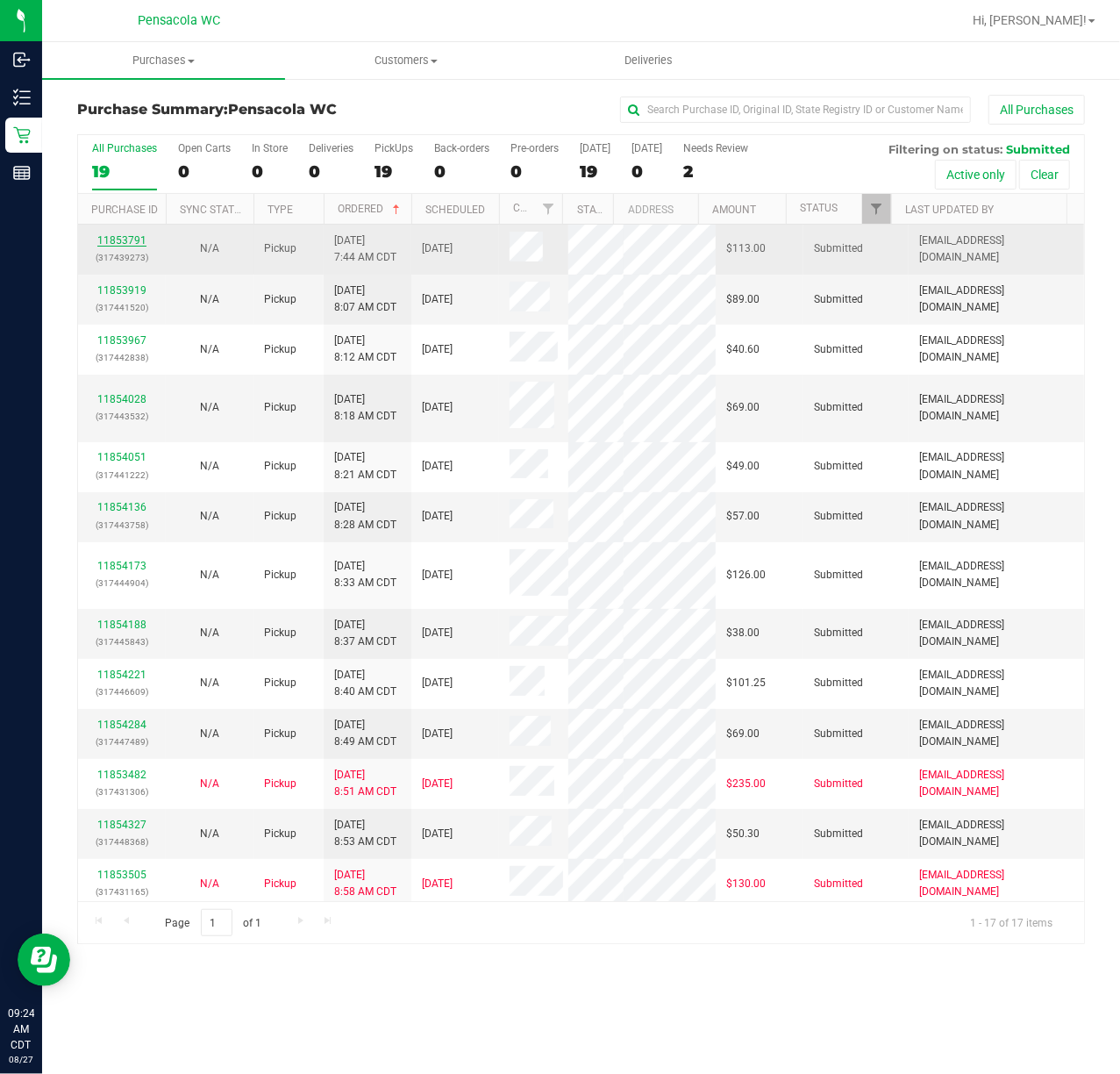
click at [131, 240] on link "11853791" at bounding box center [121, 241] width 49 height 12
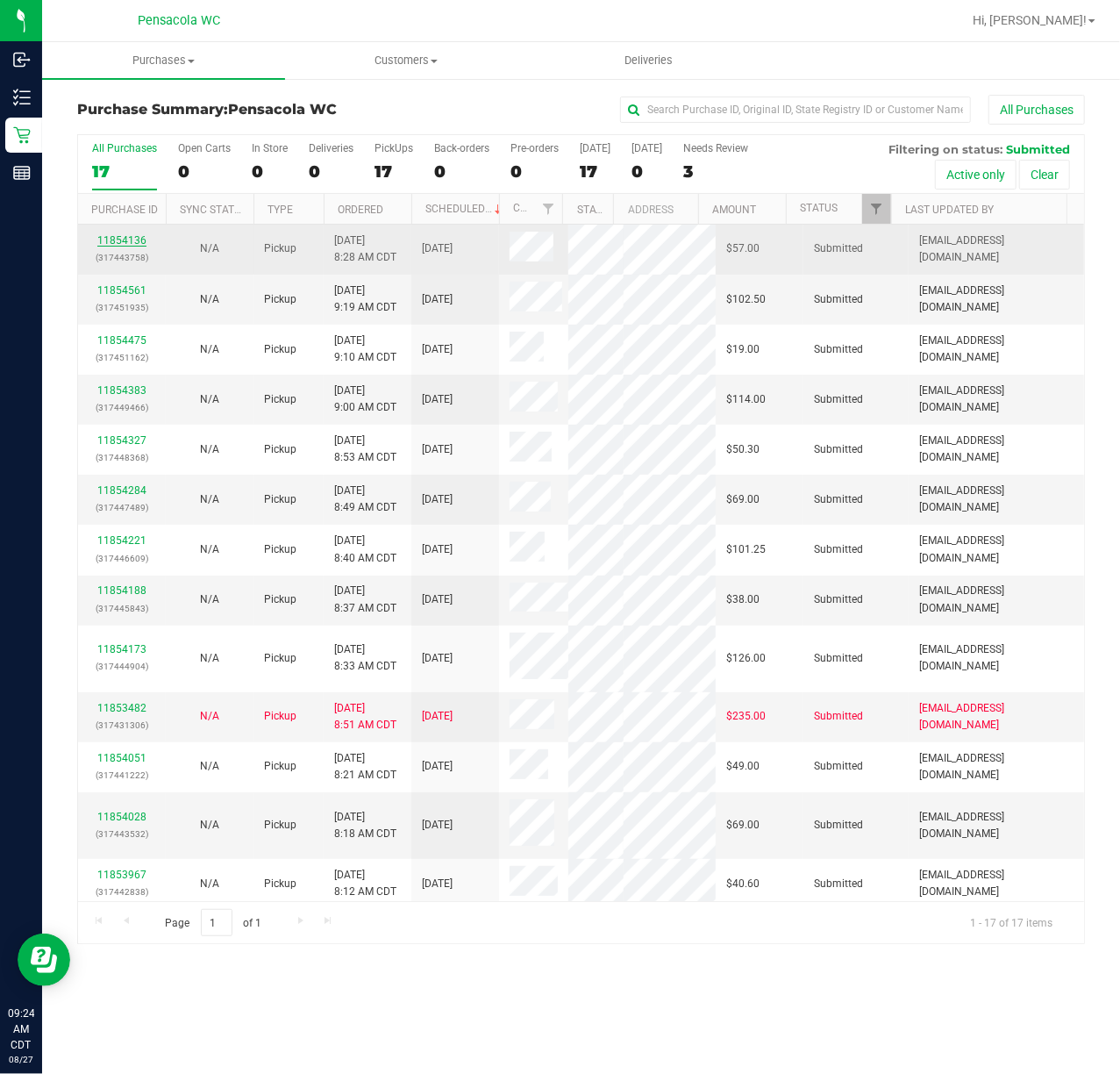
click at [109, 235] on link "11854136" at bounding box center [121, 241] width 49 height 12
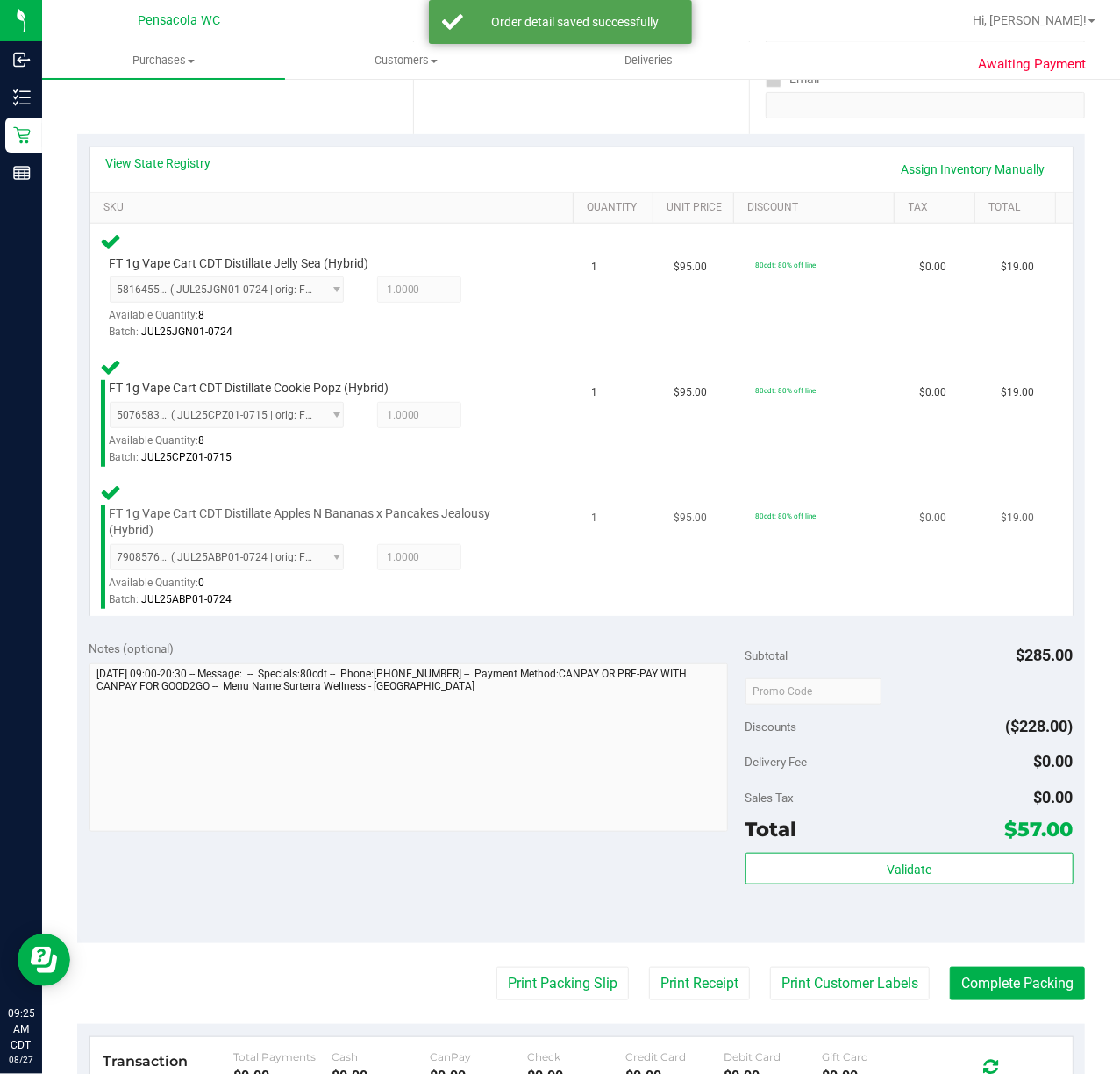
scroll to position [351, 0]
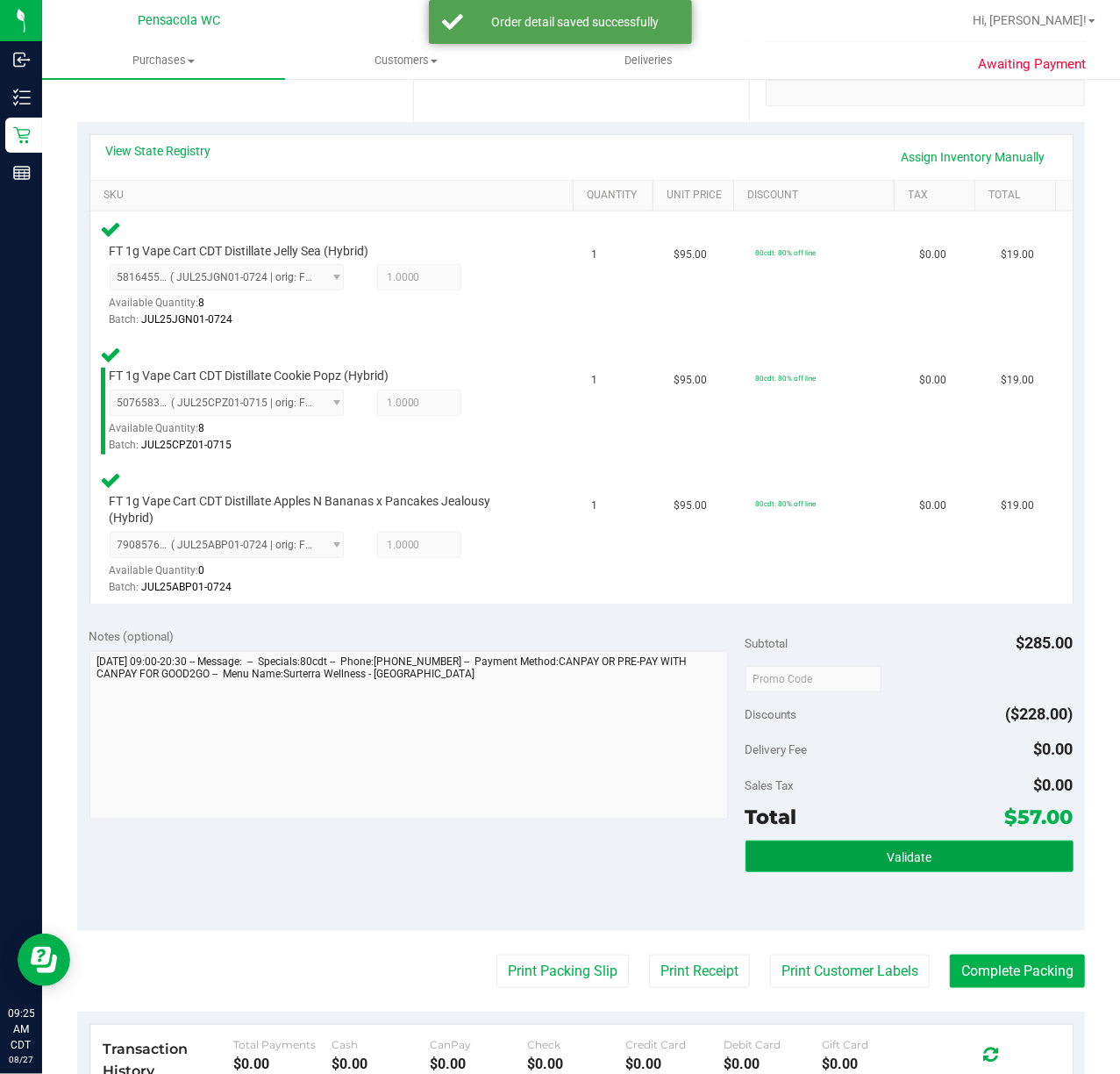
click at [860, 854] on button "Validate" at bounding box center [910, 856] width 328 height 31
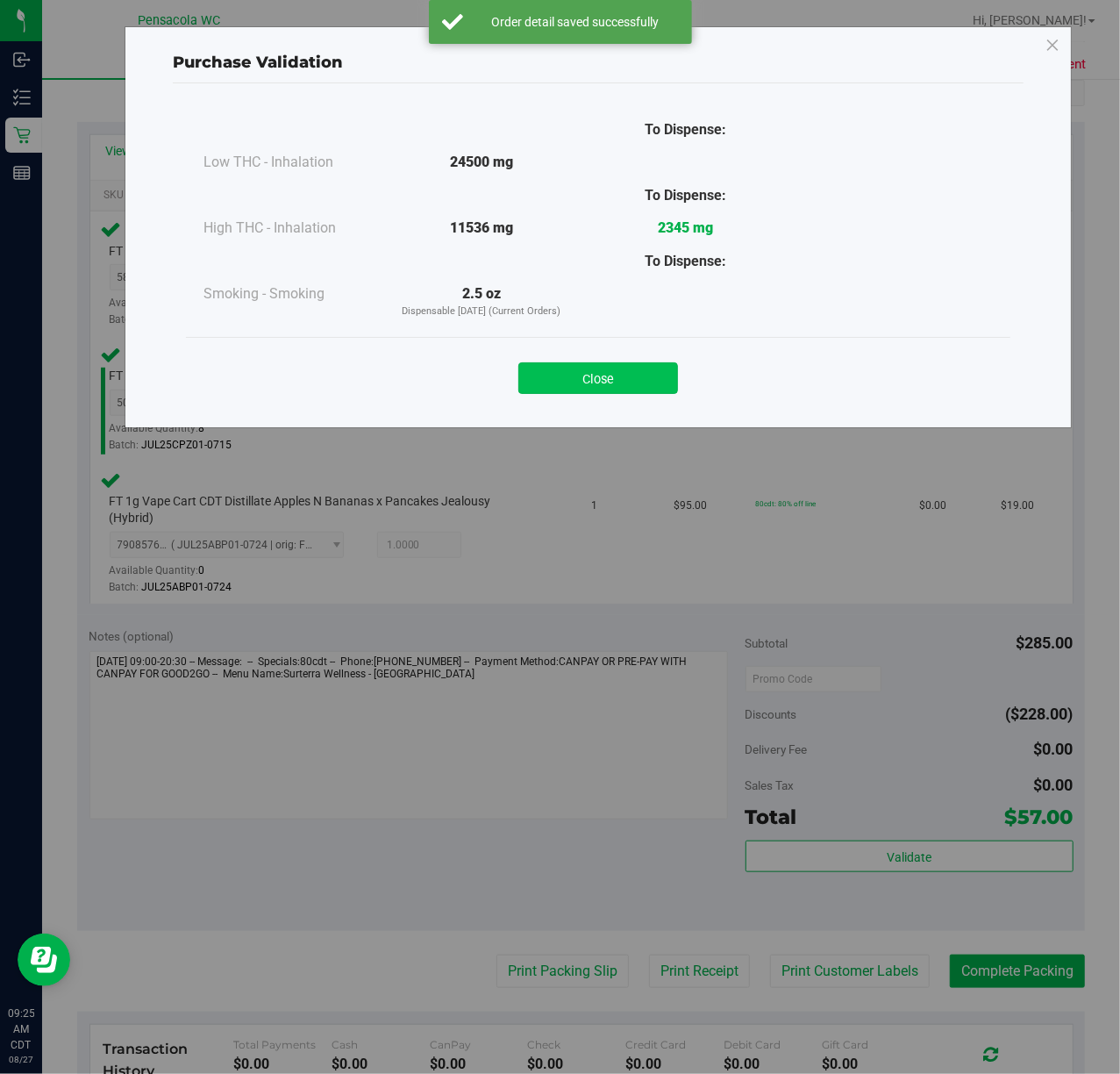
click at [583, 372] on button "Close" at bounding box center [598, 378] width 159 height 31
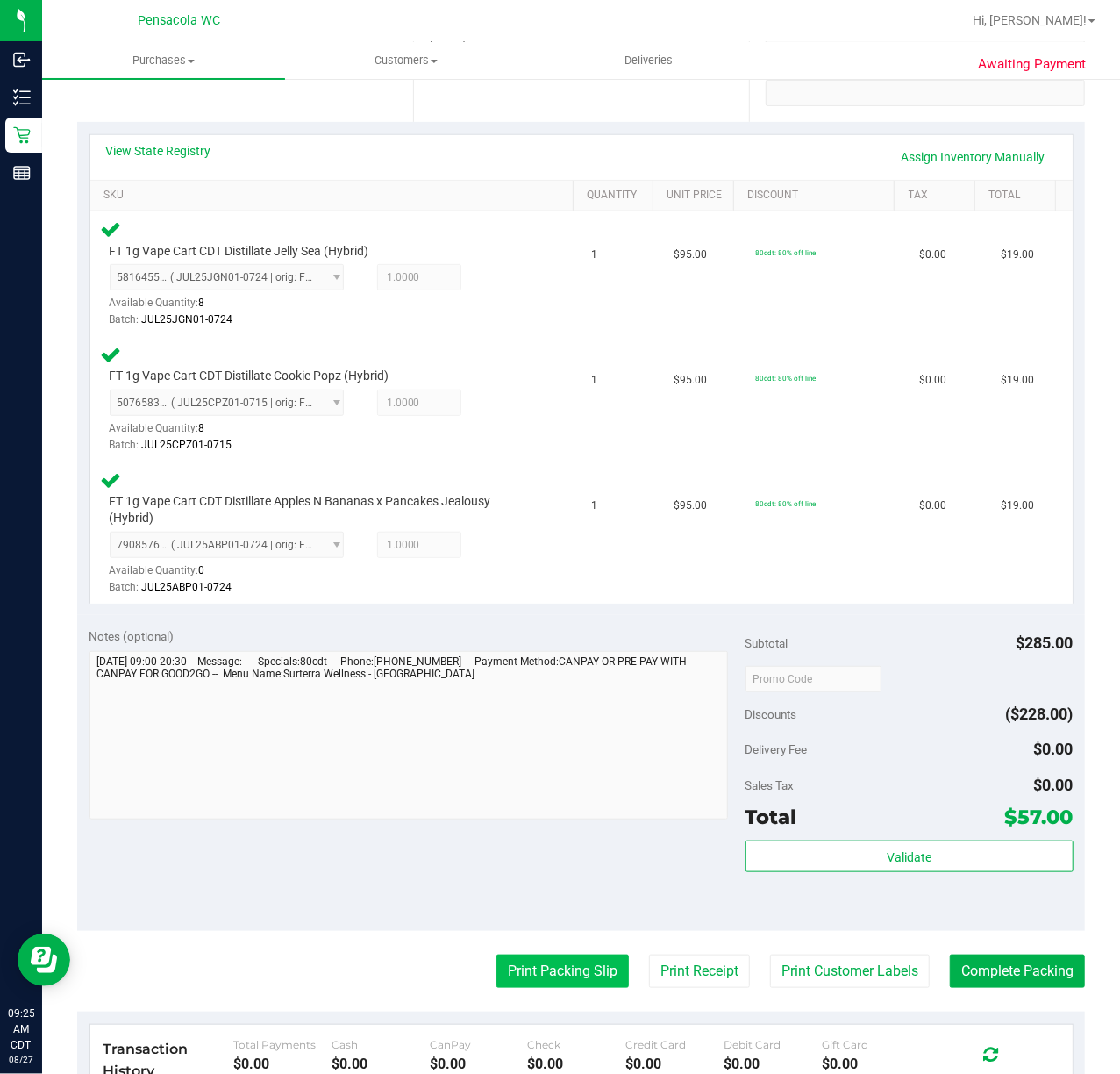
click at [547, 970] on button "Print Packing Slip" at bounding box center [562, 971] width 133 height 33
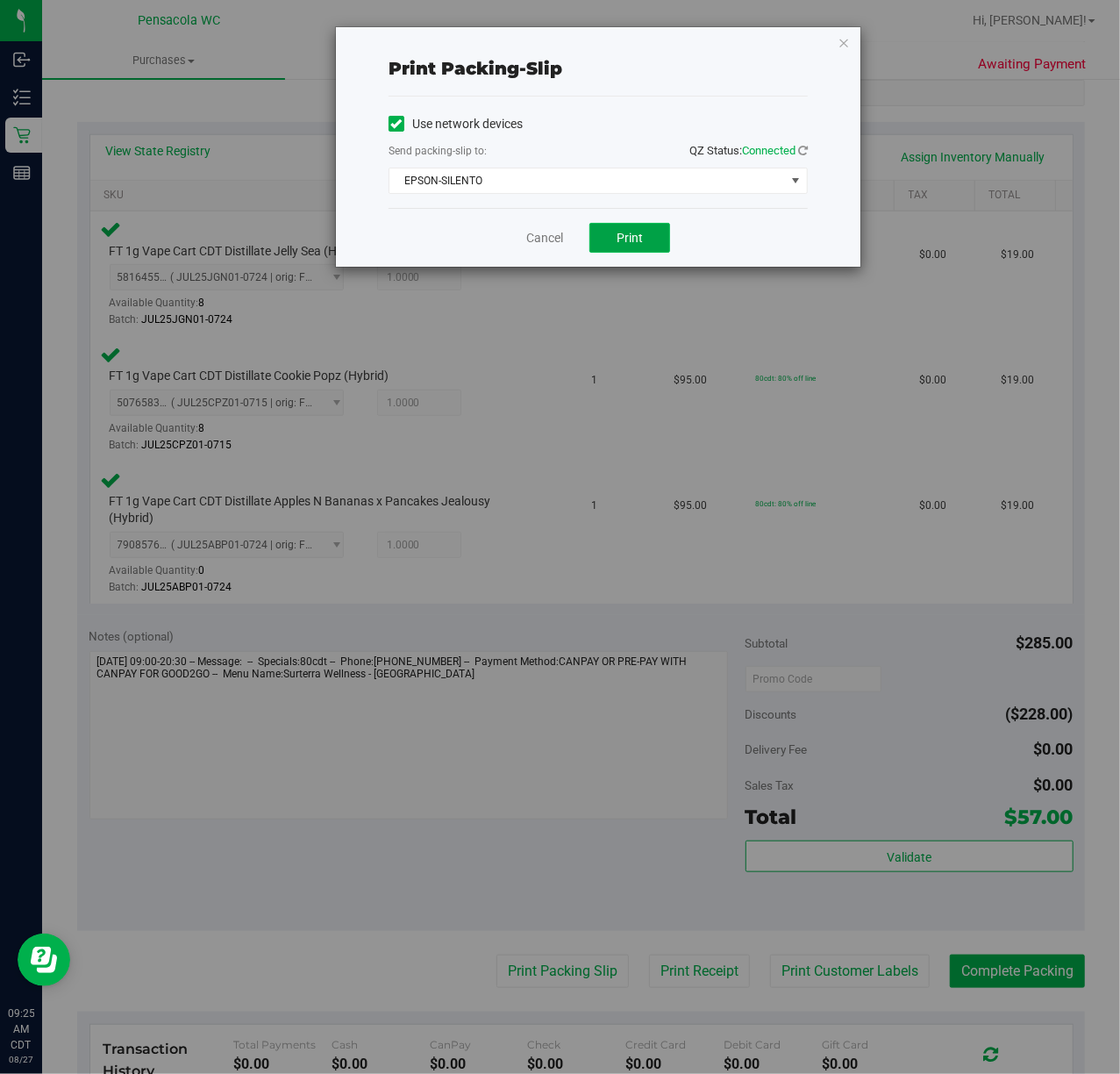
click at [630, 250] on button "Print" at bounding box center [630, 237] width 81 height 29
click at [838, 44] on icon "button" at bounding box center [844, 42] width 12 height 21
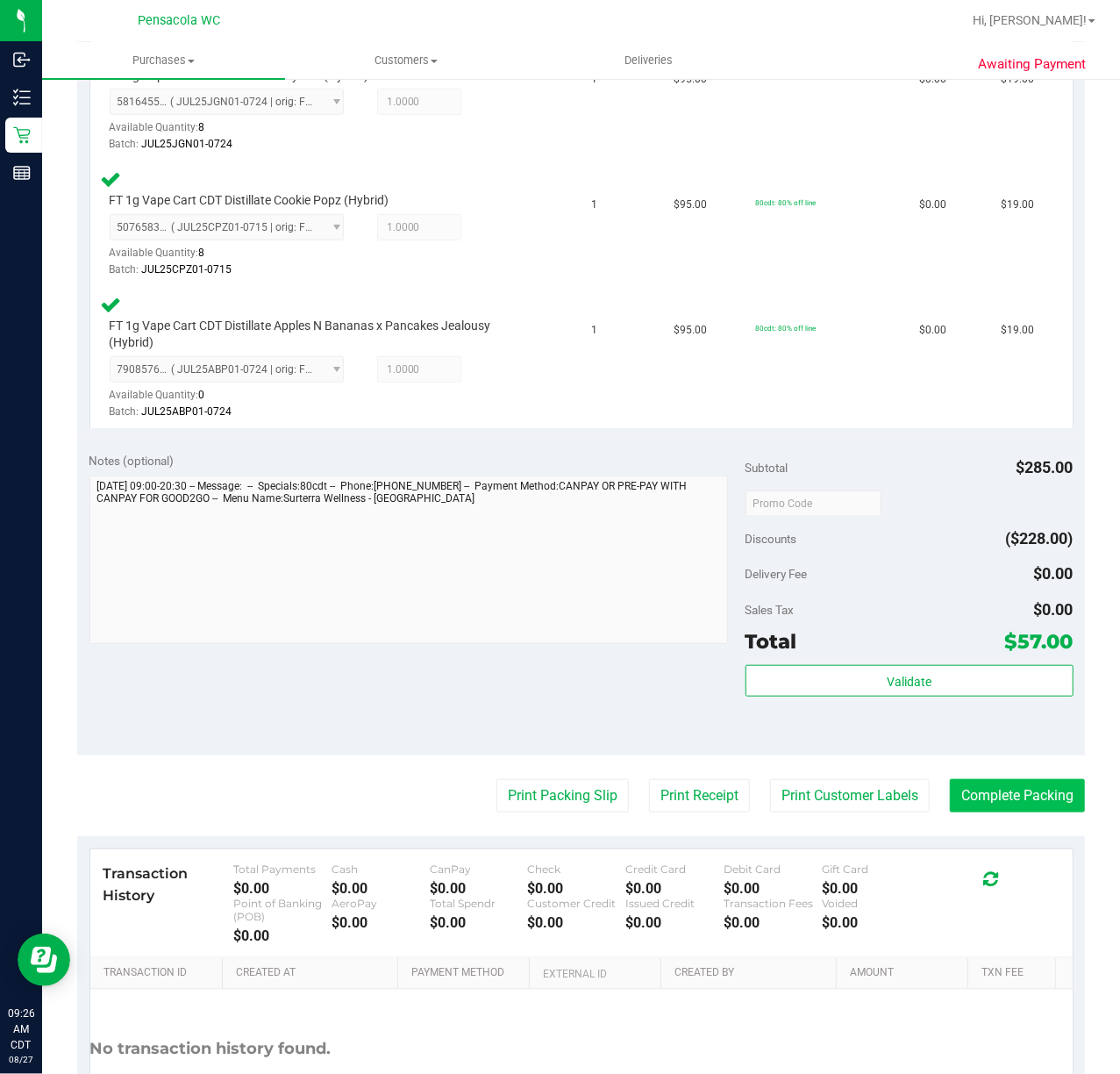
scroll to position [667, 0]
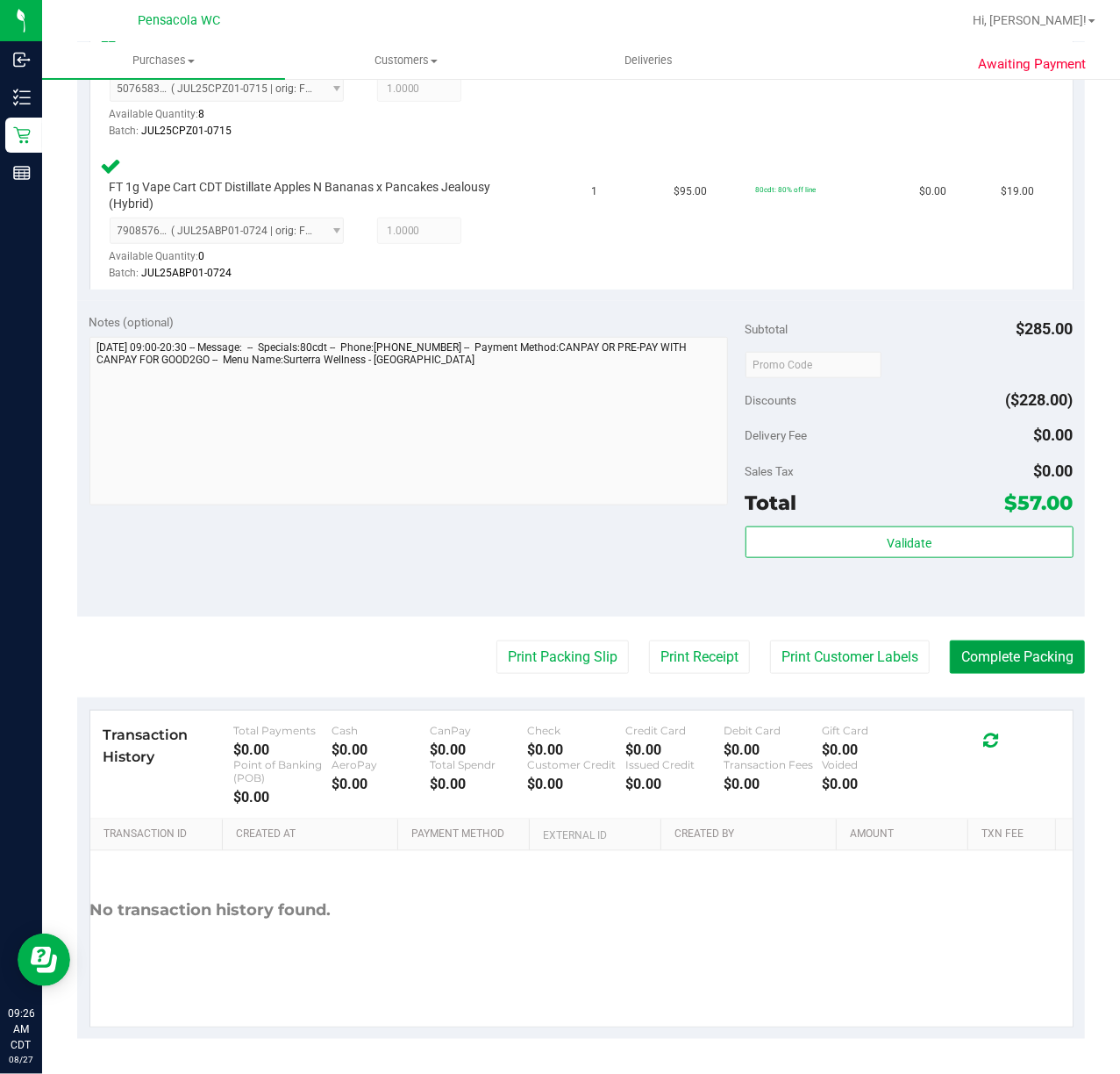
drag, startPoint x: 962, startPoint y: 643, endPoint x: 893, endPoint y: 644, distance: 69.0
click at [963, 643] on button "Complete Packing" at bounding box center [1018, 657] width 135 height 33
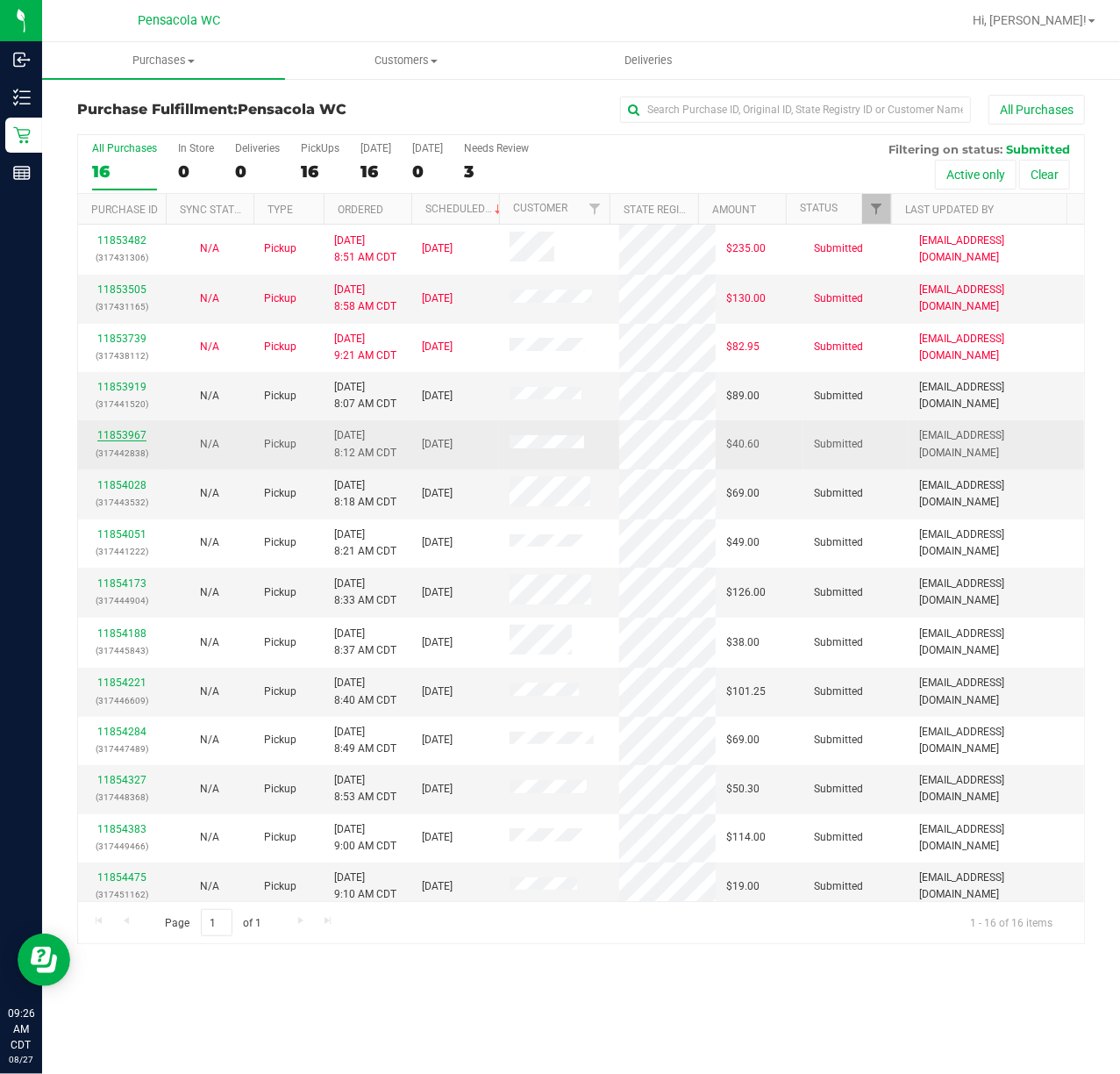
click at [105, 440] on link "11853967" at bounding box center [121, 435] width 49 height 12
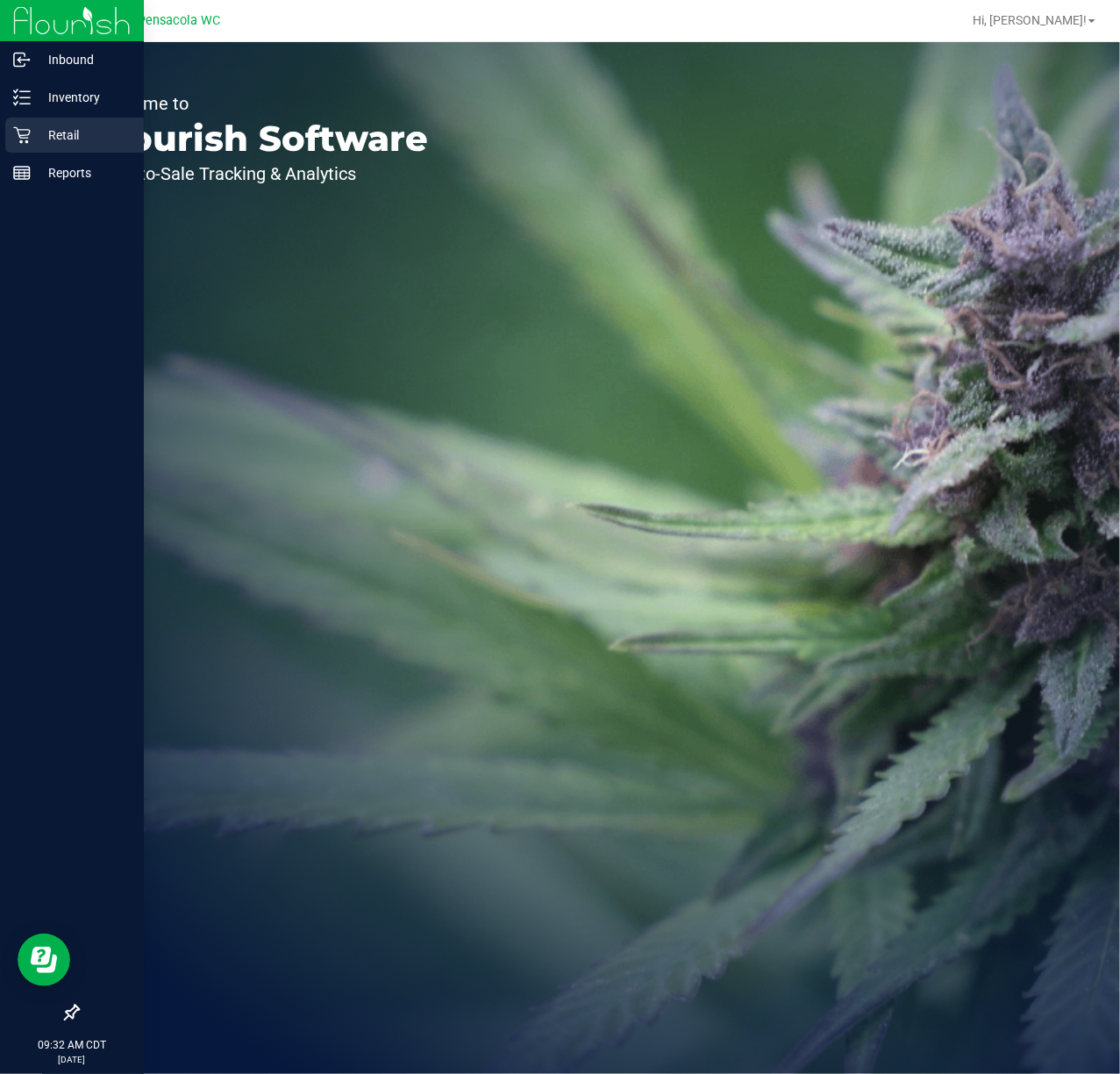
click at [32, 125] on p "Retail" at bounding box center [83, 135] width 105 height 21
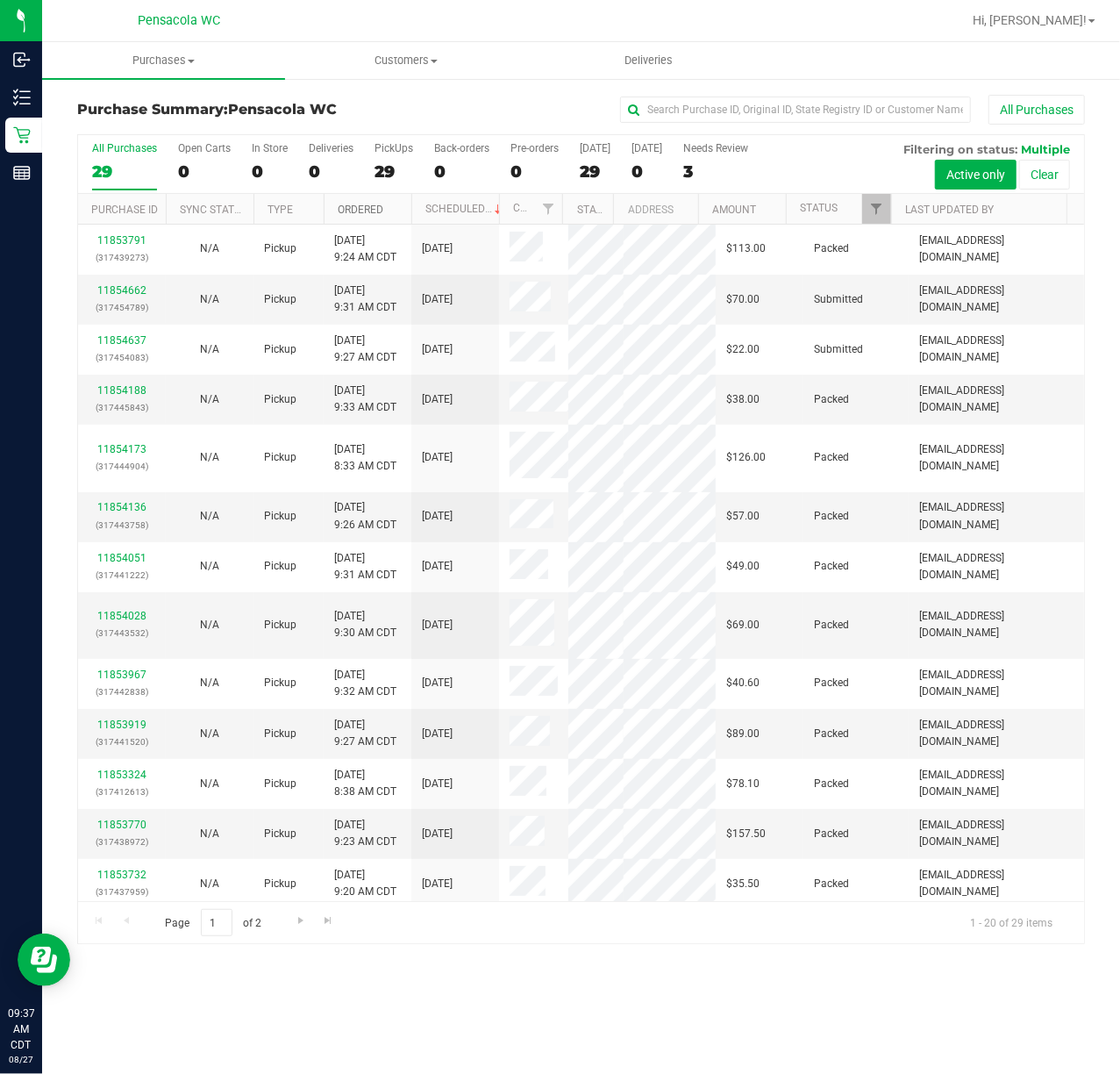
click at [375, 209] on link "Ordered" at bounding box center [360, 209] width 45 height 12
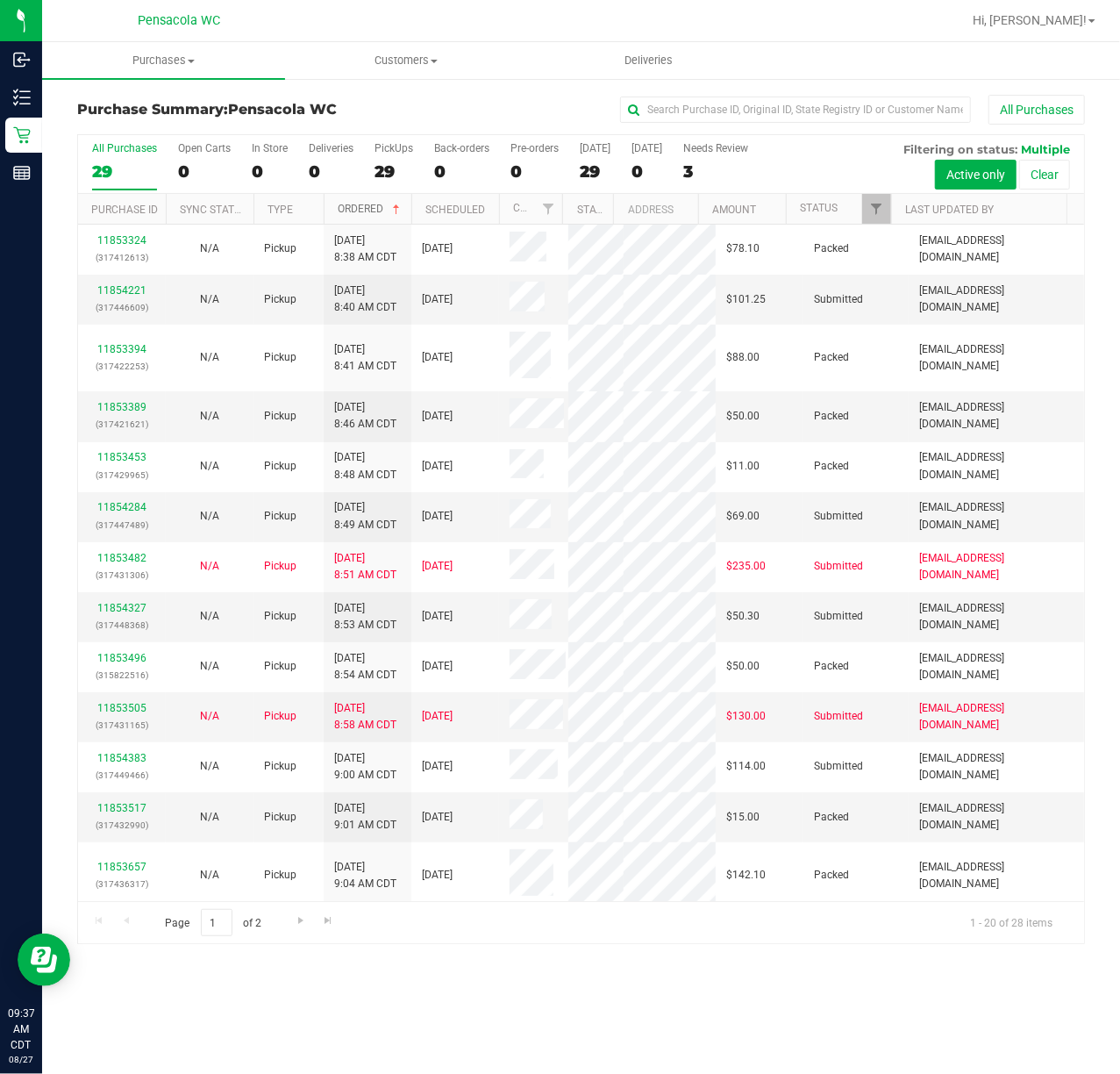
click at [375, 209] on link "Ordered" at bounding box center [371, 209] width 66 height 12
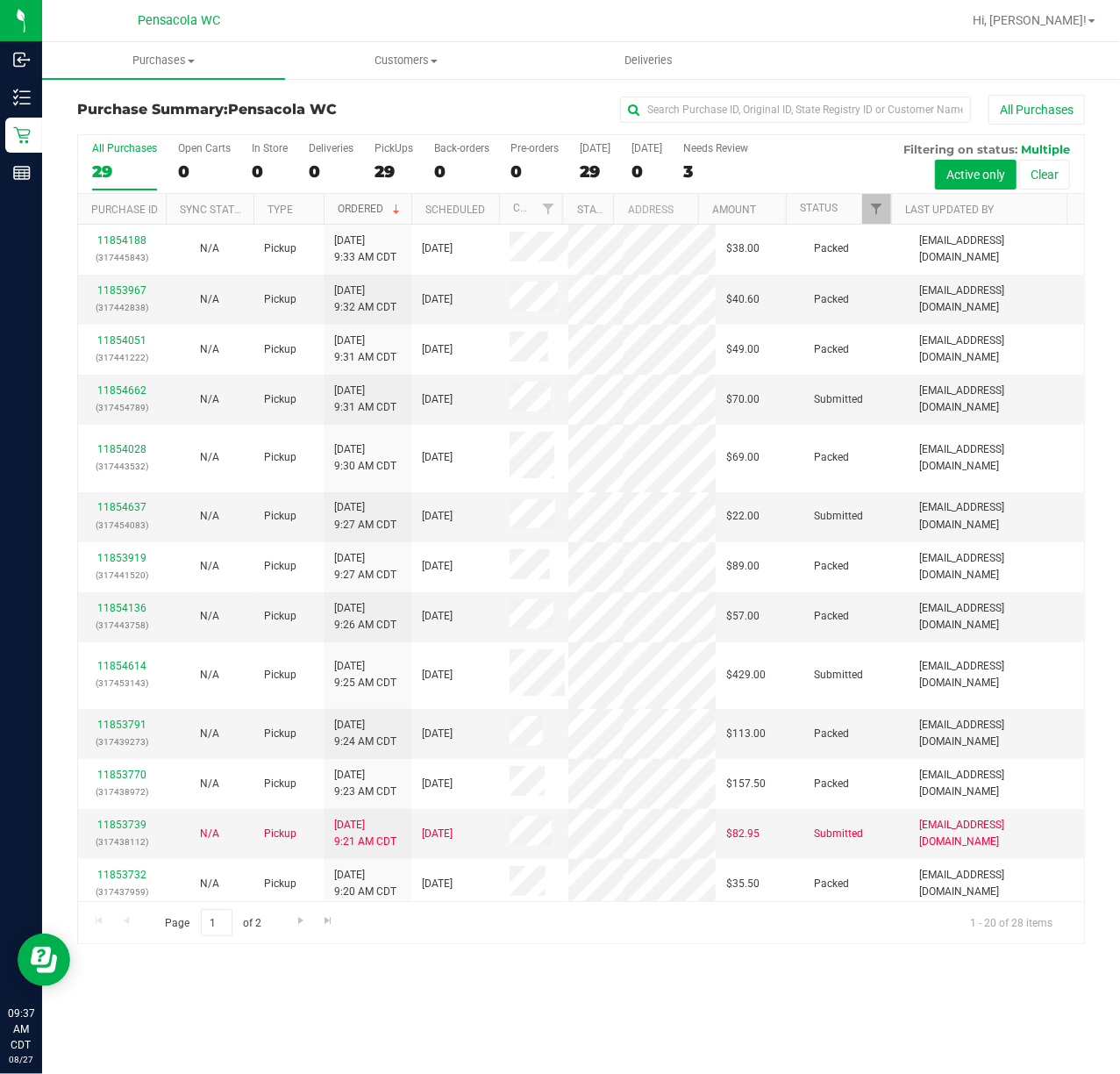
click at [372, 209] on link "Ordered" at bounding box center [371, 209] width 66 height 12
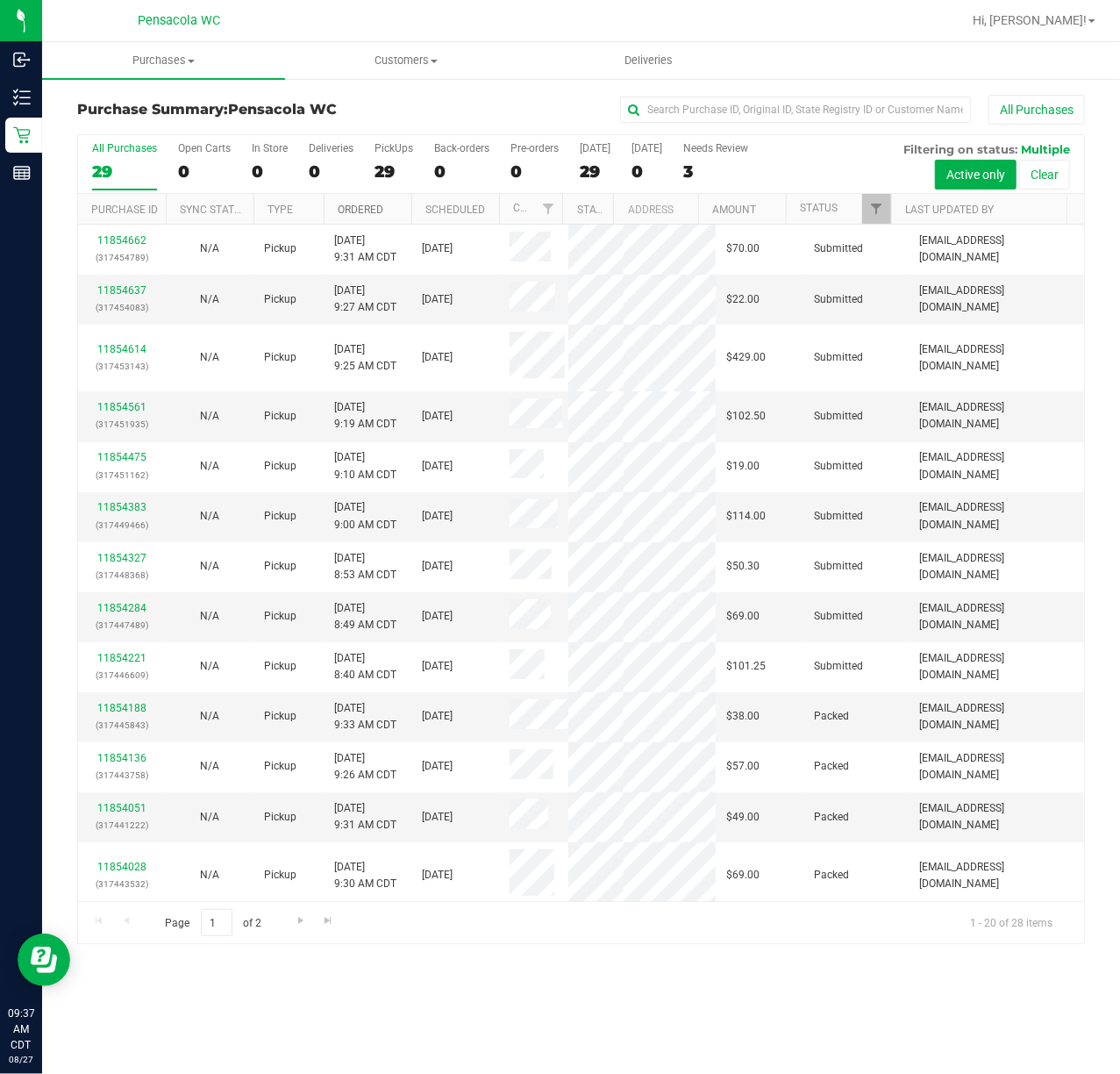
click at [372, 209] on link "Ordered" at bounding box center [360, 209] width 45 height 12
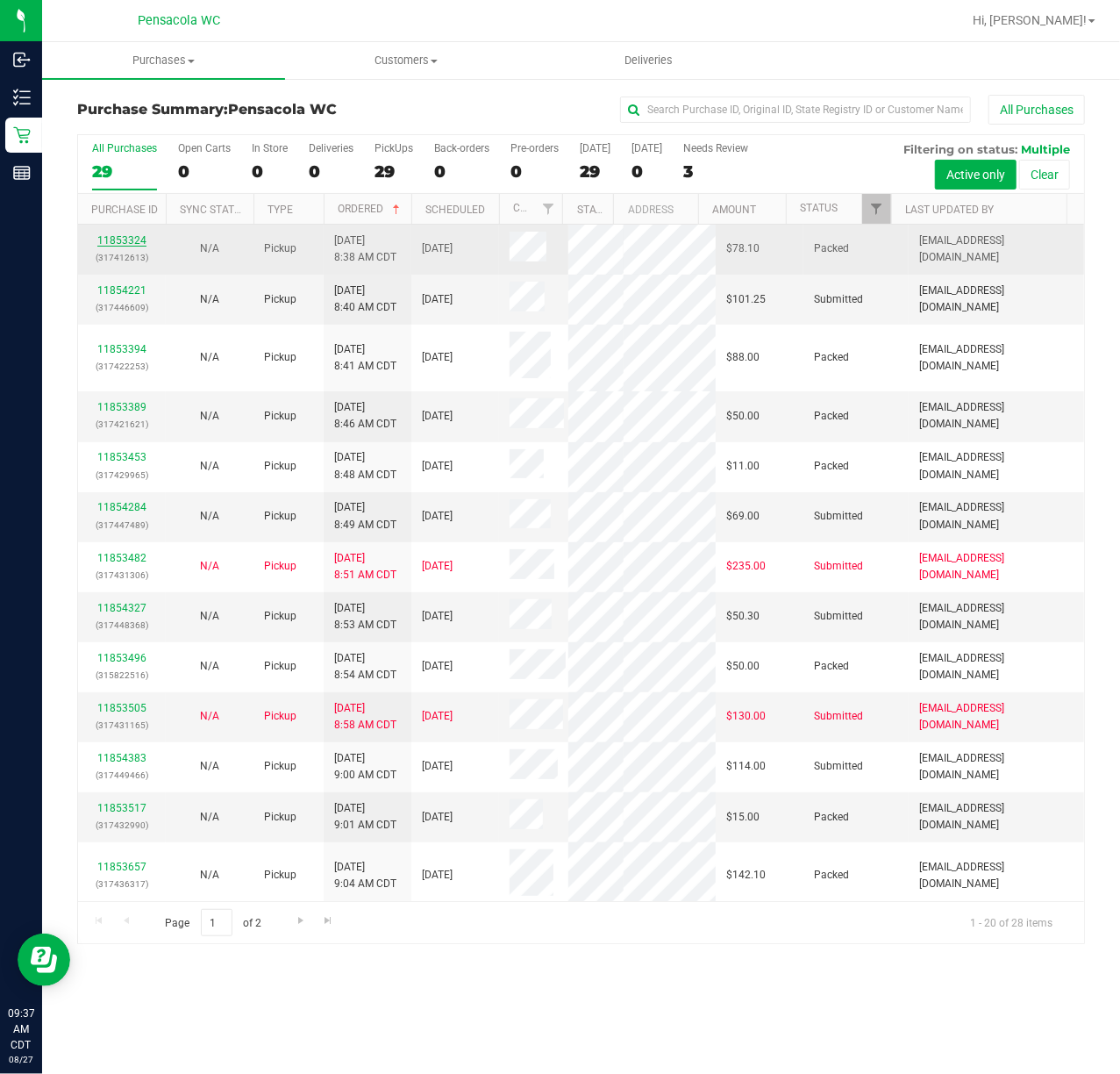
click at [127, 240] on link "11853324" at bounding box center [121, 241] width 49 height 12
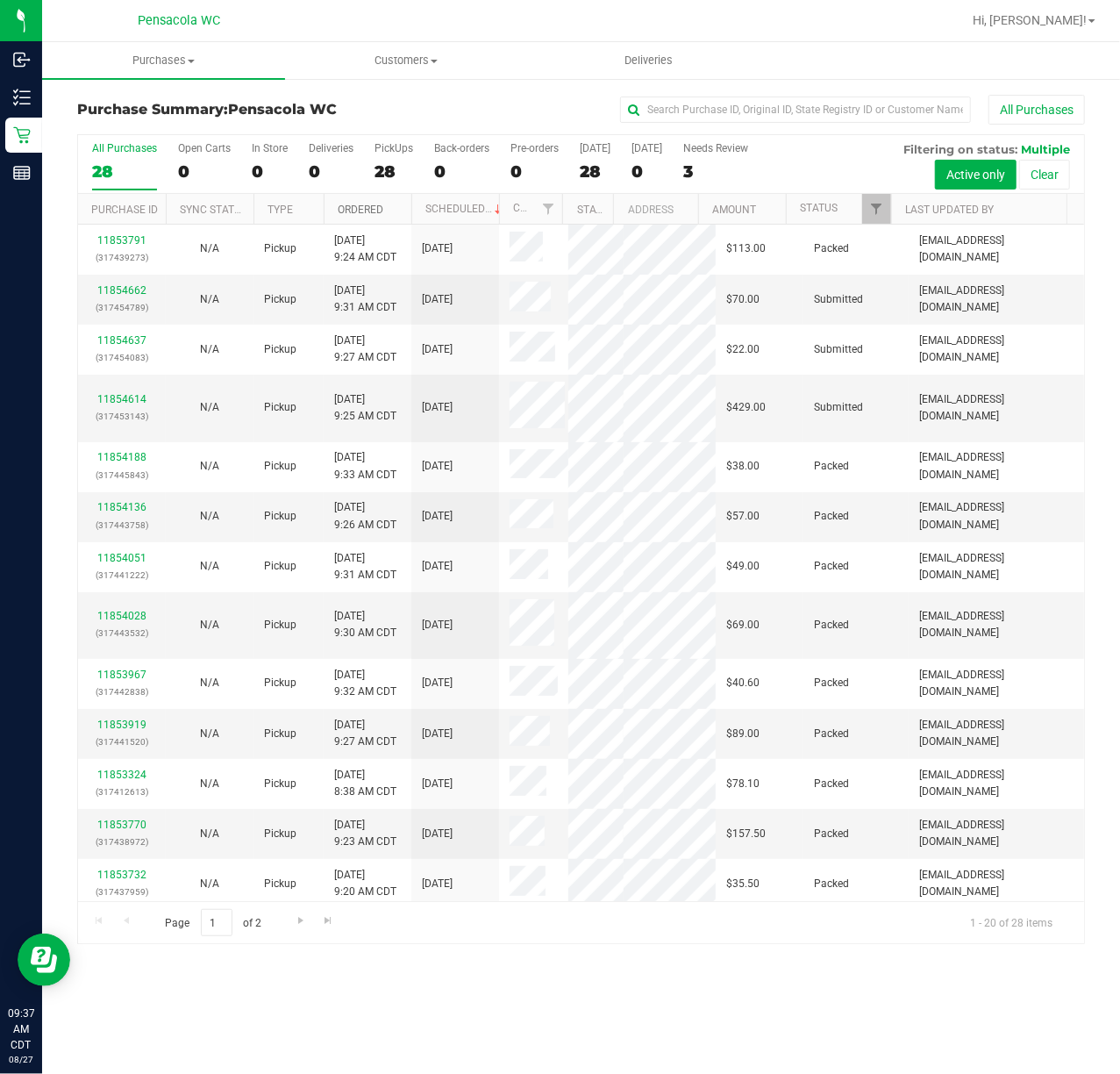
click at [358, 203] on link "Ordered" at bounding box center [360, 209] width 45 height 12
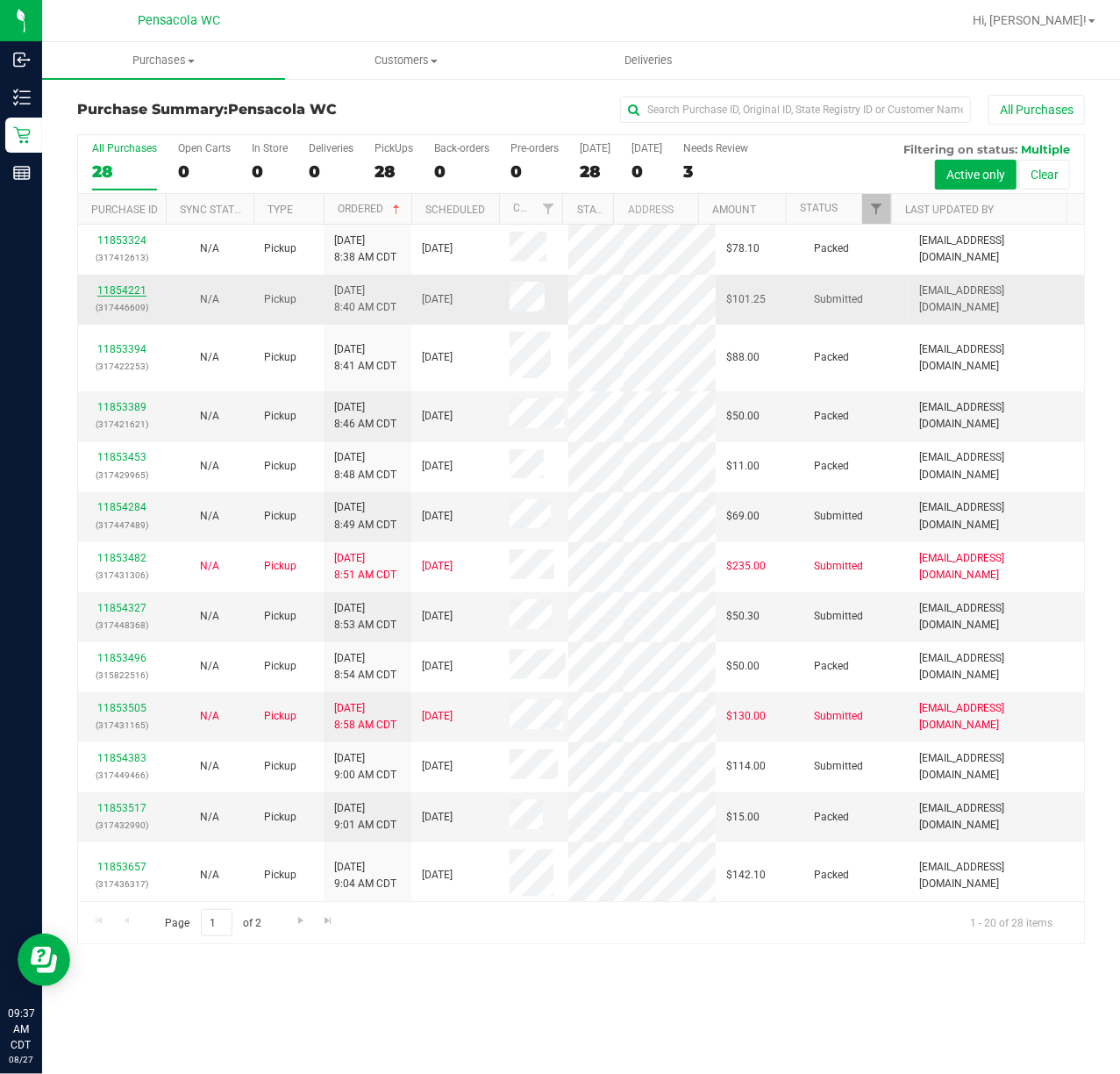
click at [138, 288] on link "11854221" at bounding box center [121, 291] width 49 height 12
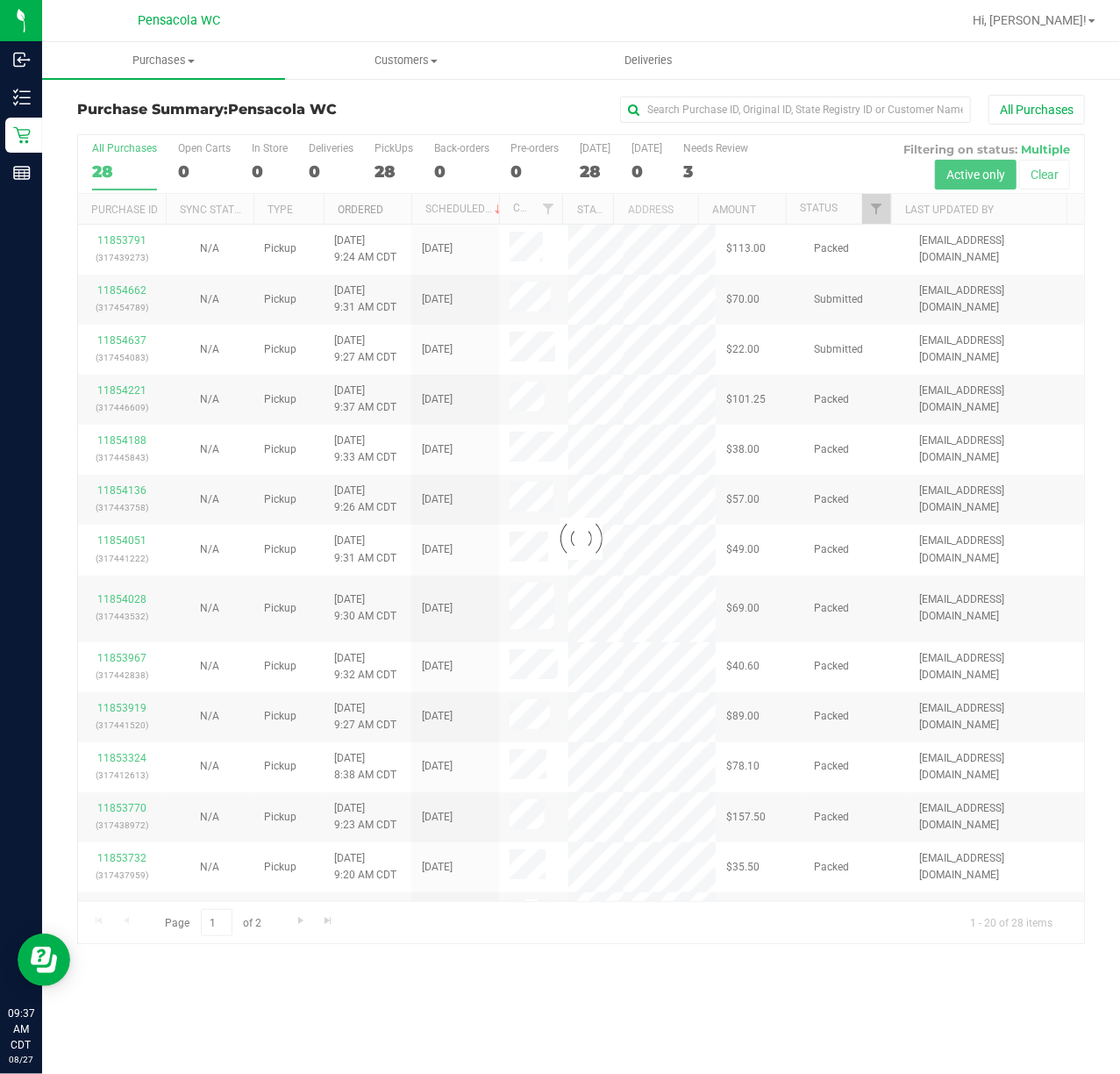
click at [353, 211] on link "Ordered" at bounding box center [360, 209] width 45 height 12
click at [353, 211] on div at bounding box center [581, 539] width 1006 height 808
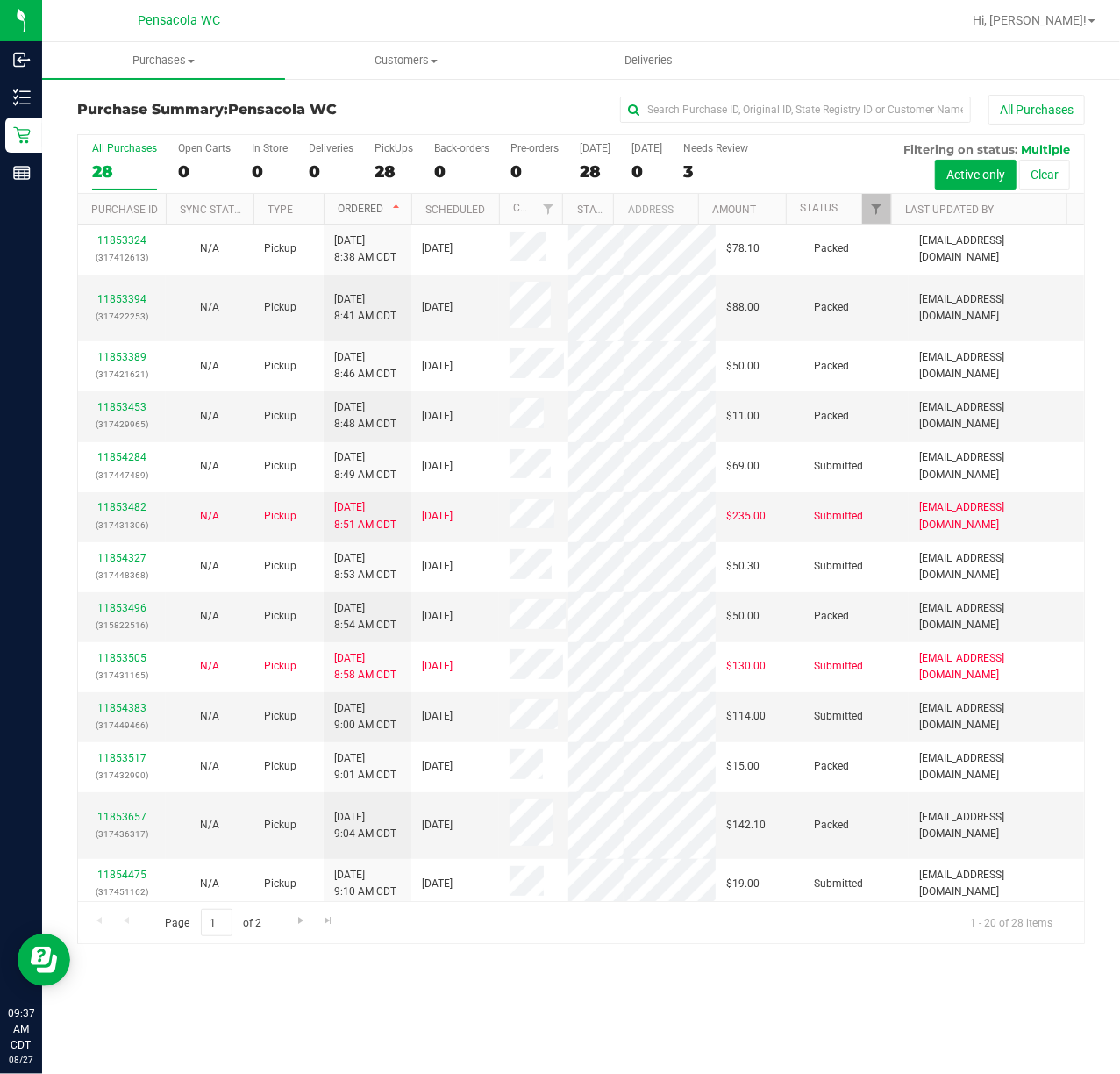
click at [353, 211] on link "Ordered" at bounding box center [371, 209] width 66 height 12
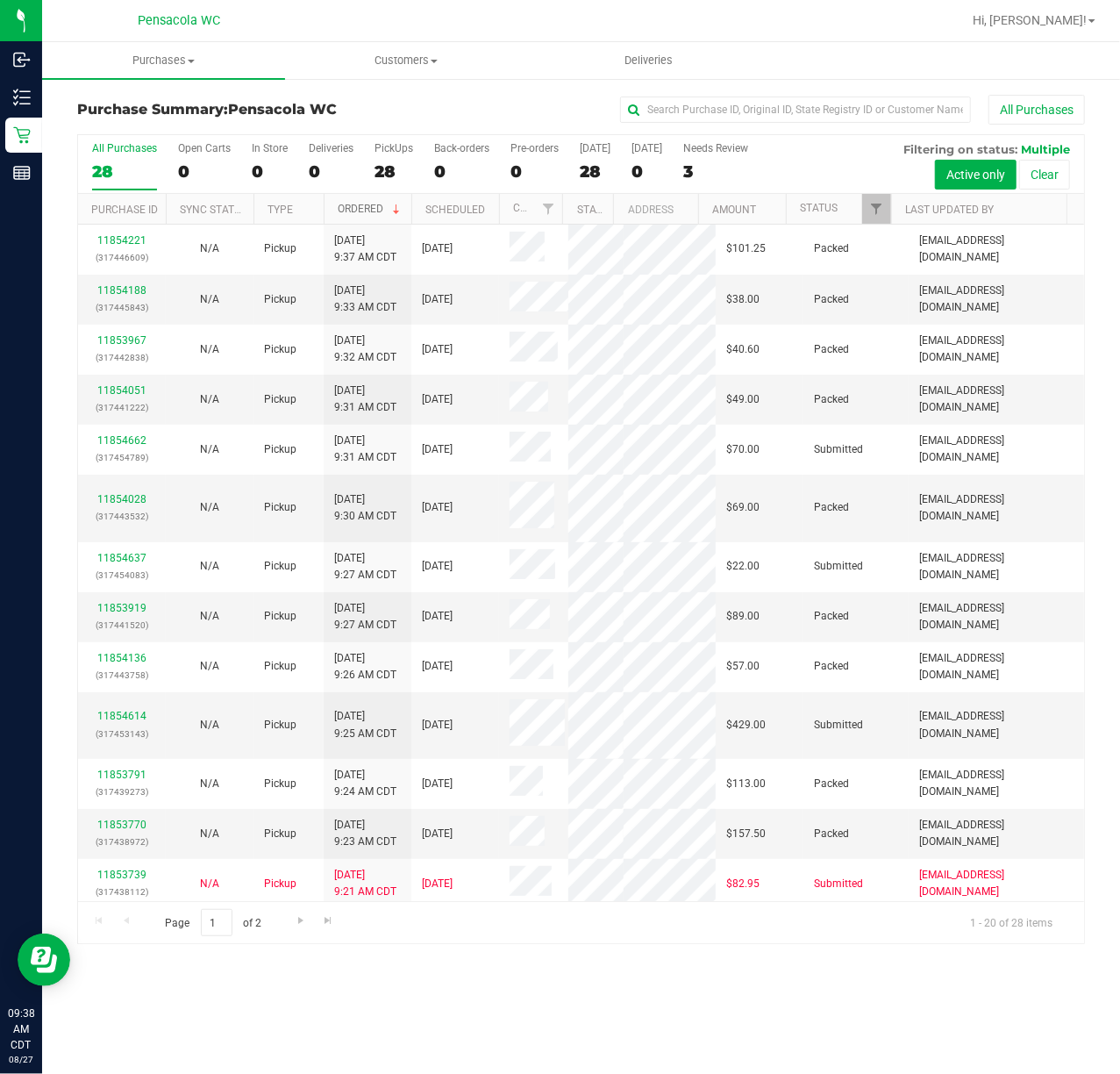
click at [353, 211] on link "Ordered" at bounding box center [371, 209] width 66 height 12
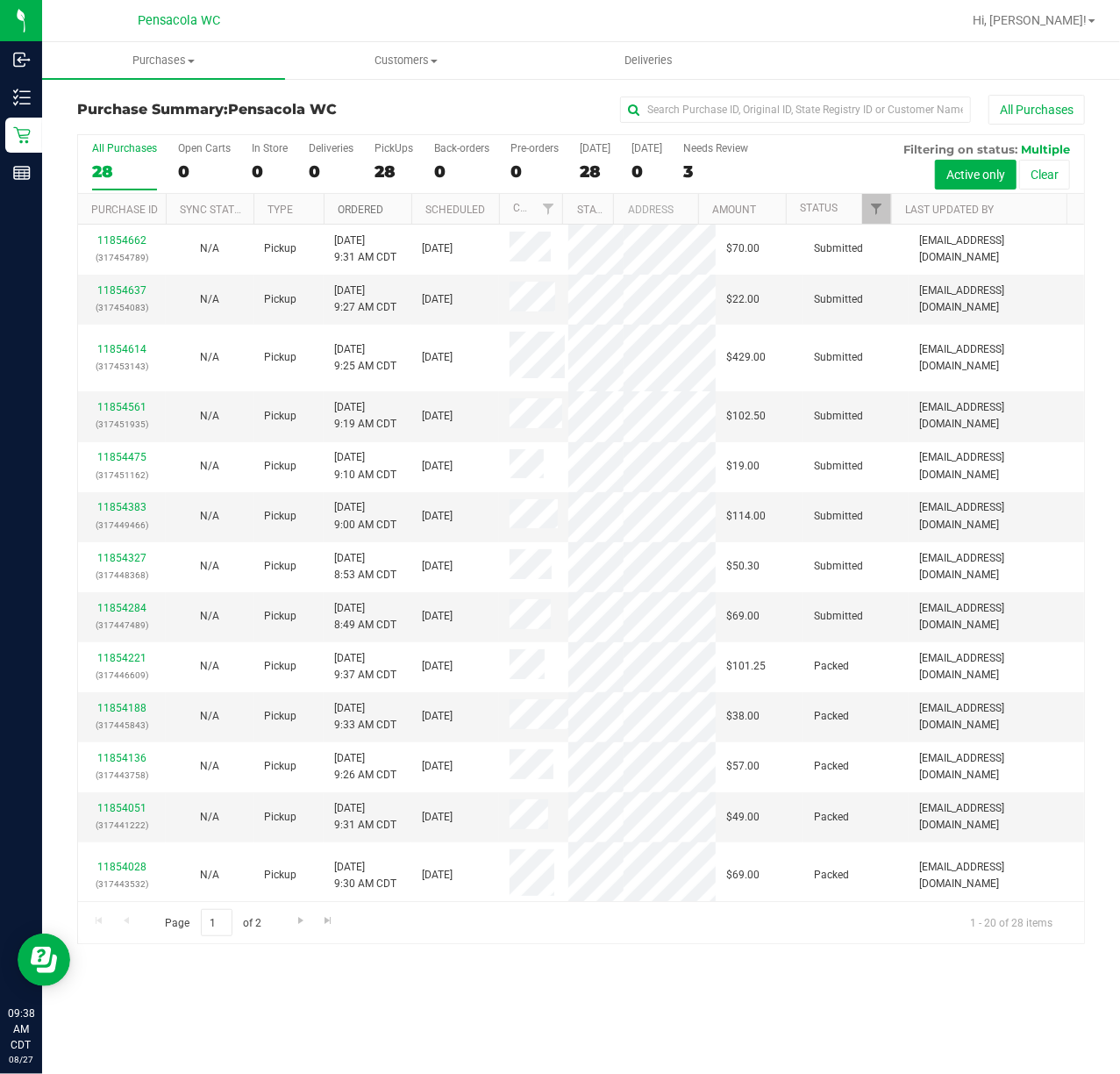
click at [353, 211] on link "Ordered" at bounding box center [360, 209] width 45 height 12
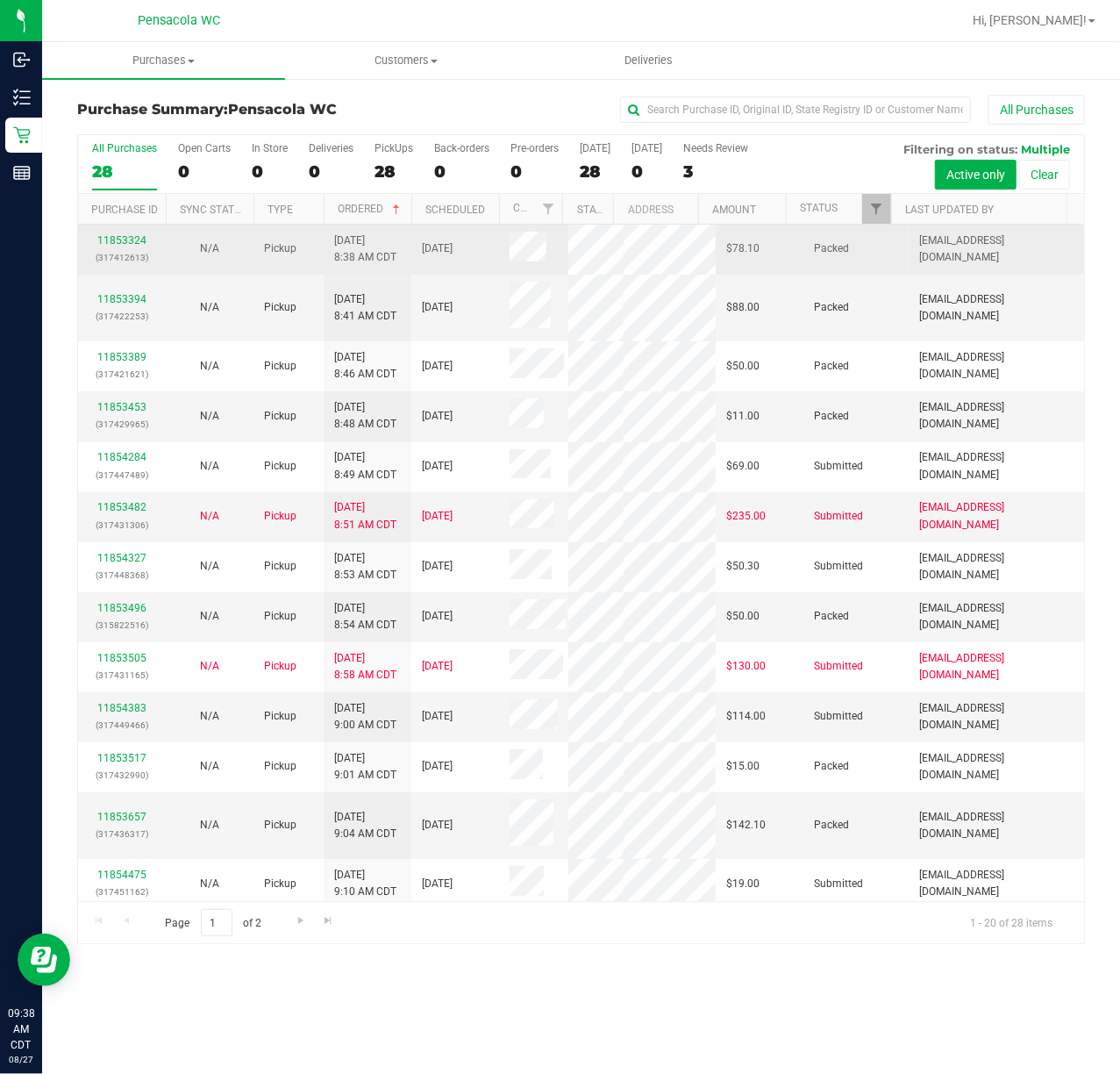
click at [123, 233] on div "11853324 (317412613)" at bounding box center [121, 249] width 67 height 33
click at [128, 235] on link "11853324" at bounding box center [121, 241] width 49 height 12
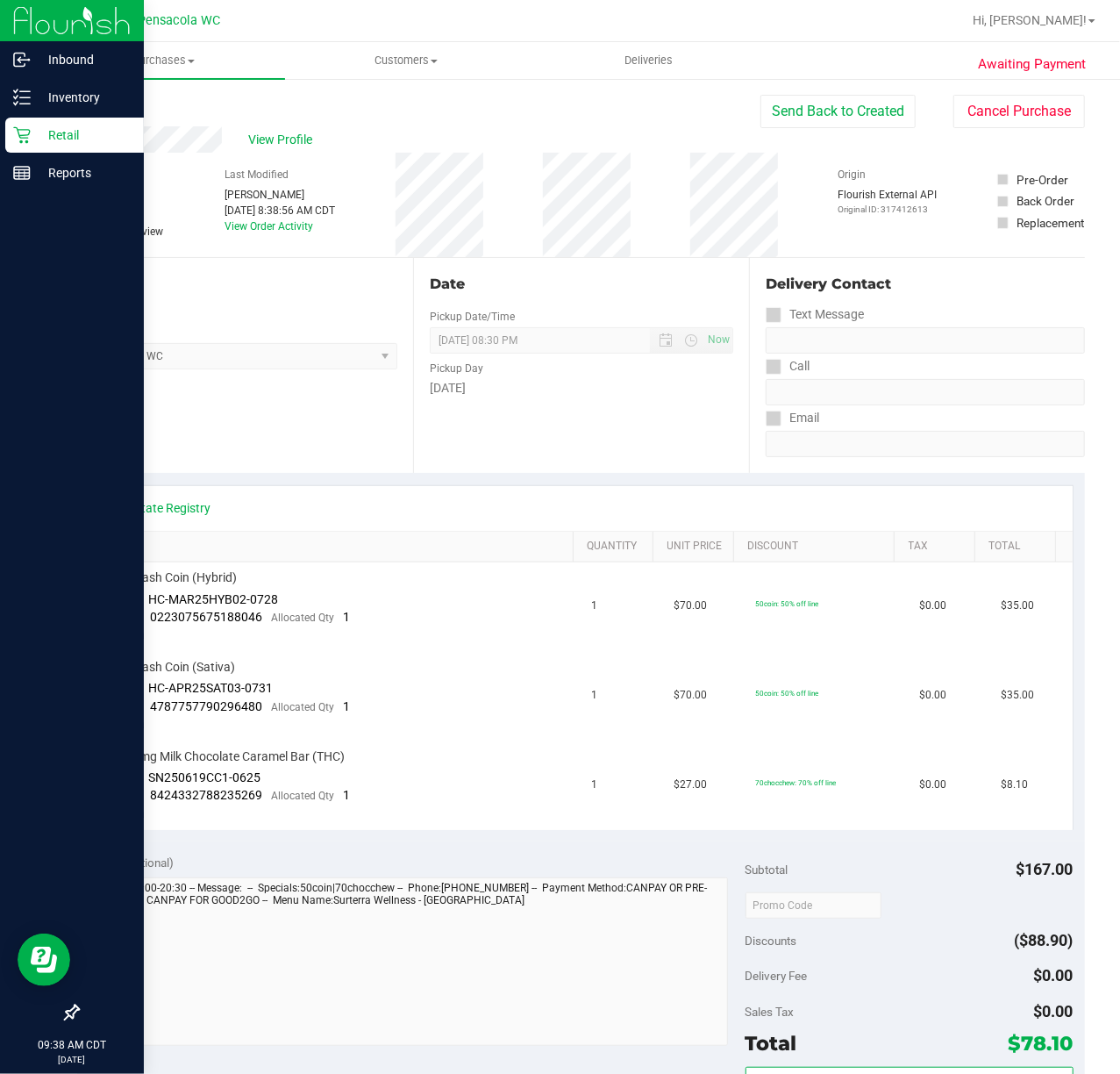
click at [23, 124] on div "Retail" at bounding box center [75, 135] width 139 height 35
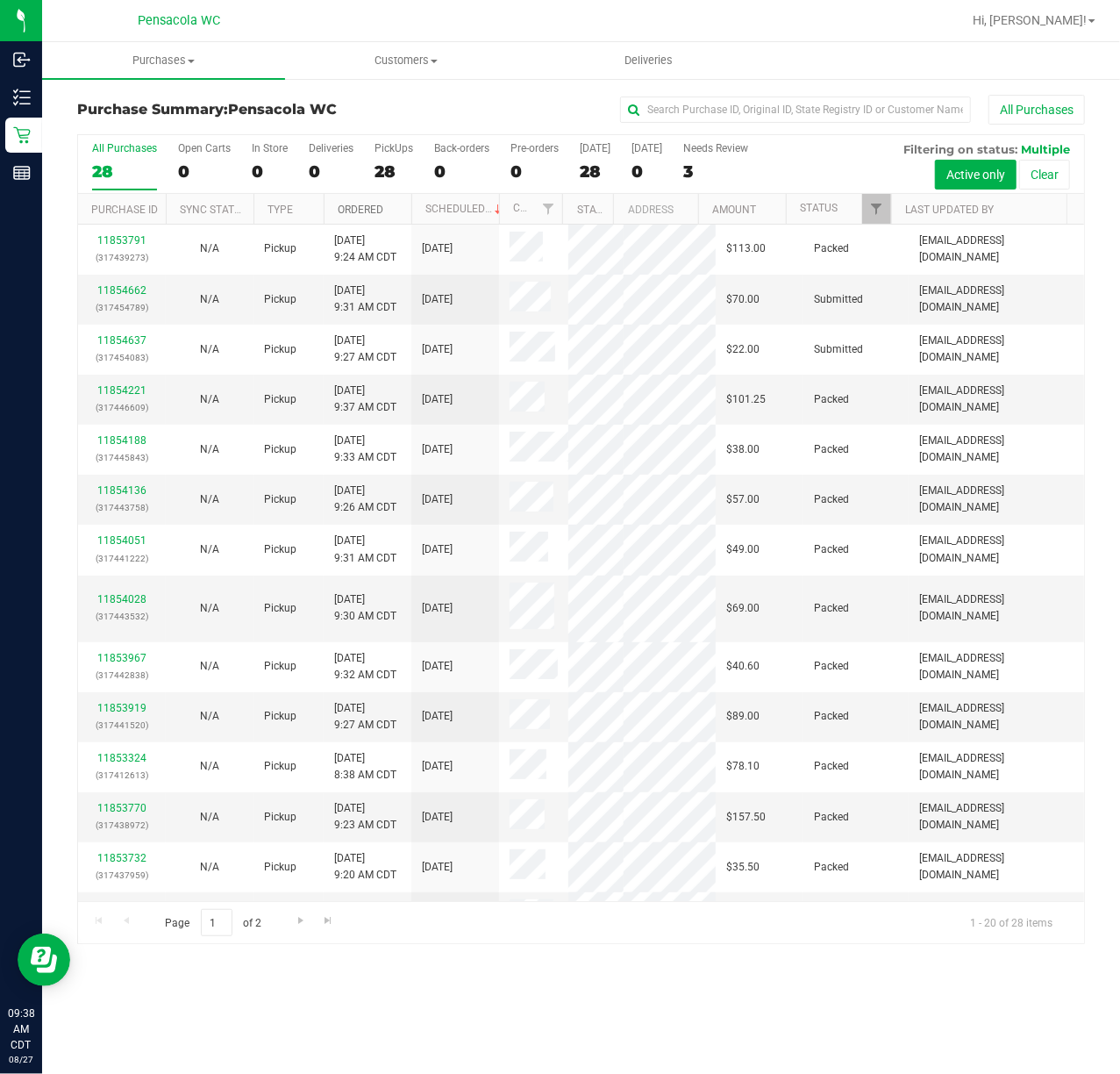
click at [365, 208] on link "Ordered" at bounding box center [360, 209] width 45 height 12
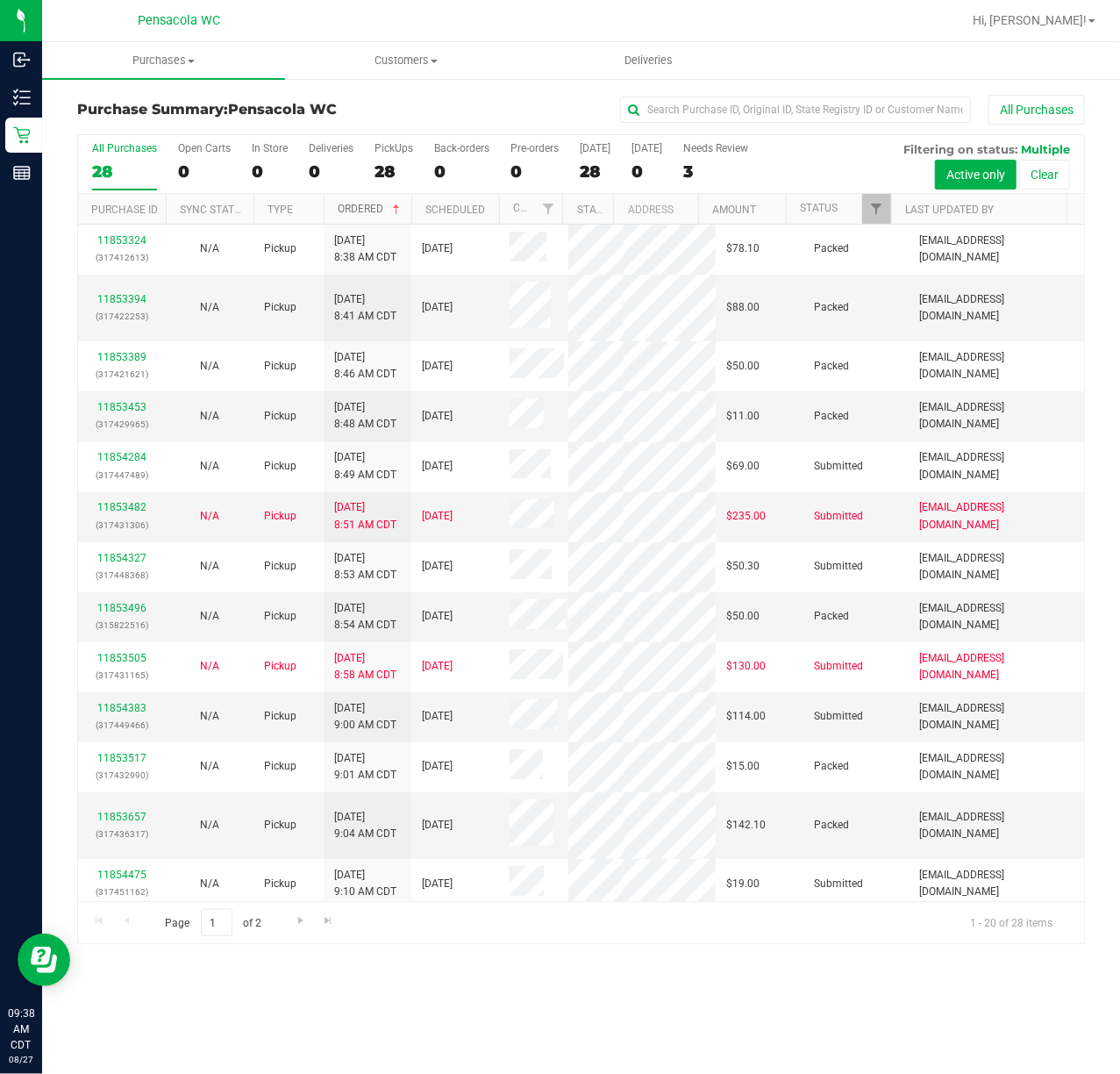
click at [893, 216] on div at bounding box center [890, 209] width 8 height 30
click at [880, 205] on span "Filter" at bounding box center [877, 209] width 14 height 14
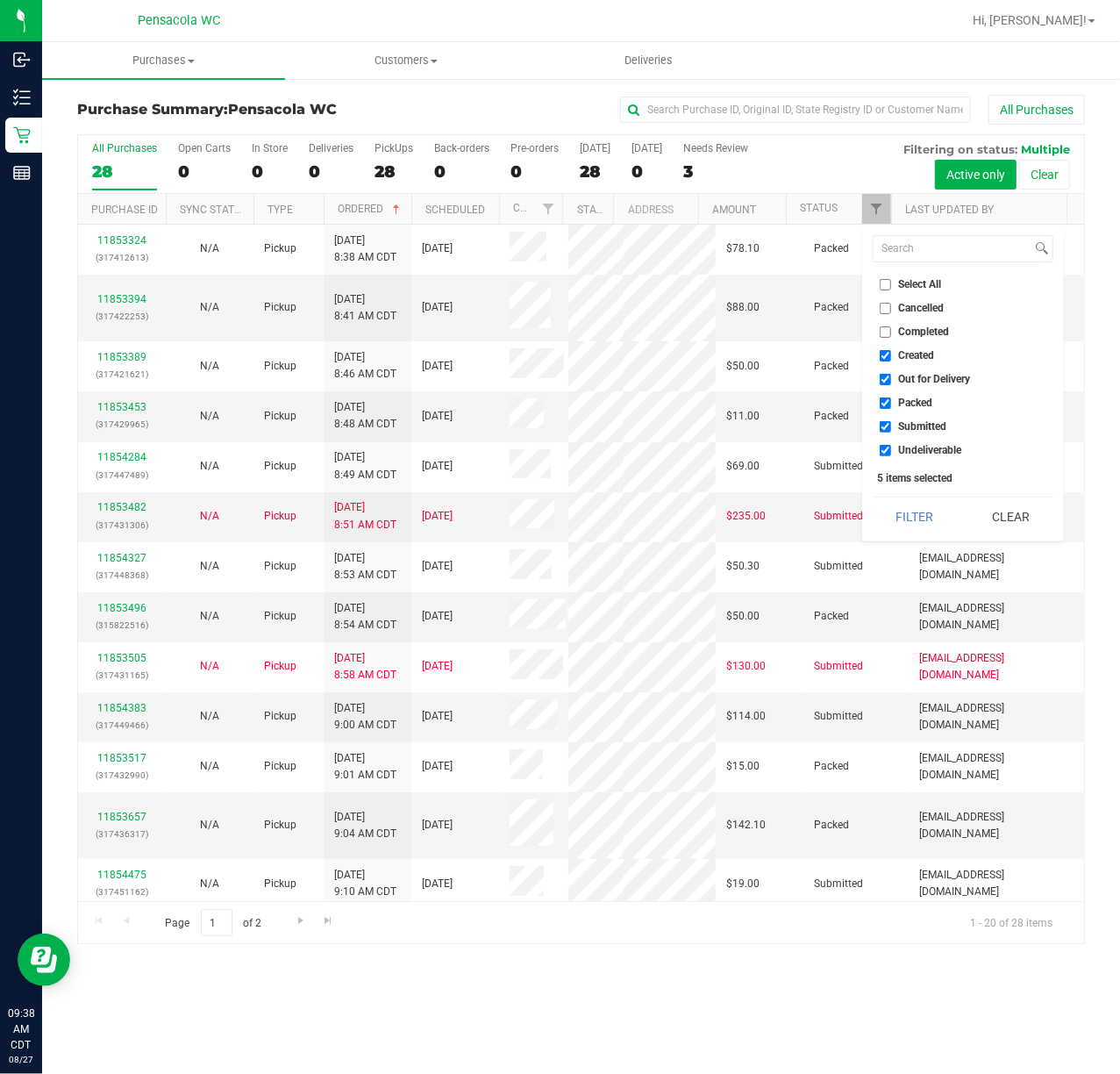
click at [887, 283] on input "Select All" at bounding box center [885, 284] width 12 height 12
checkbox input "true"
click at [887, 283] on input "Select All" at bounding box center [885, 284] width 12 height 12
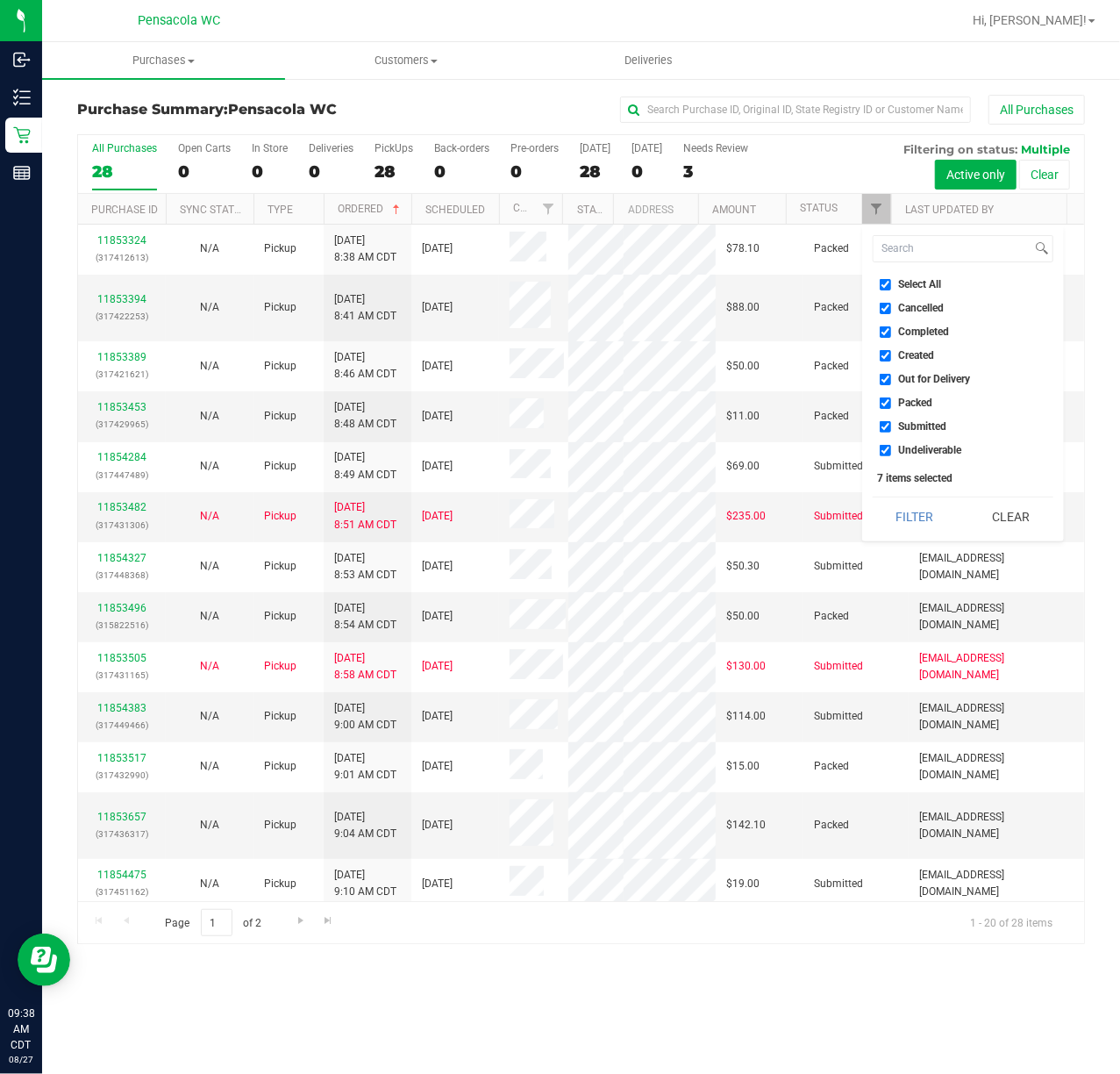
checkbox input "false"
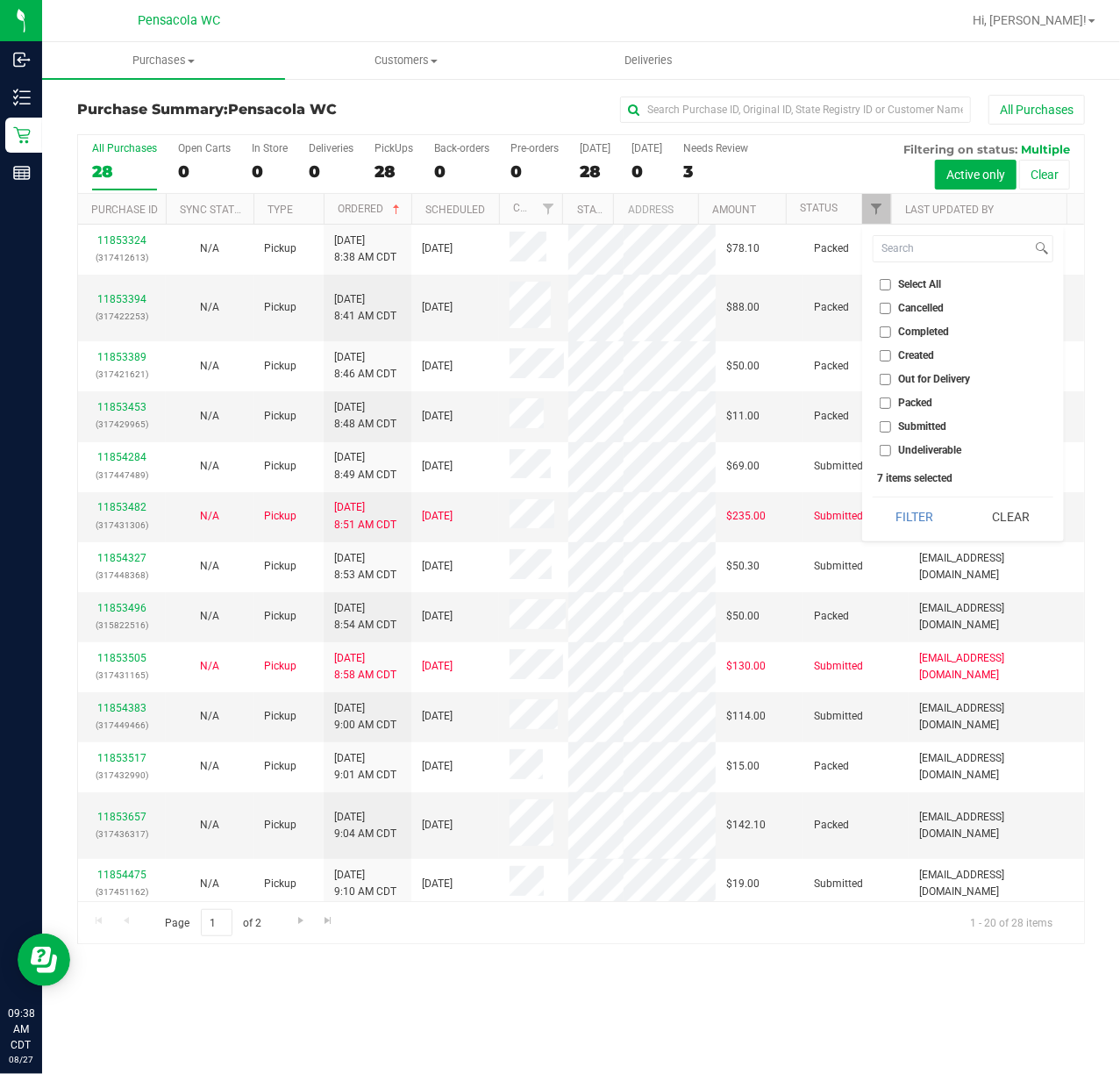
checkbox input "false"
click at [885, 432] on li "Submitted" at bounding box center [962, 427] width 181 height 19
click at [889, 430] on input "Submitted" at bounding box center [885, 427] width 12 height 12
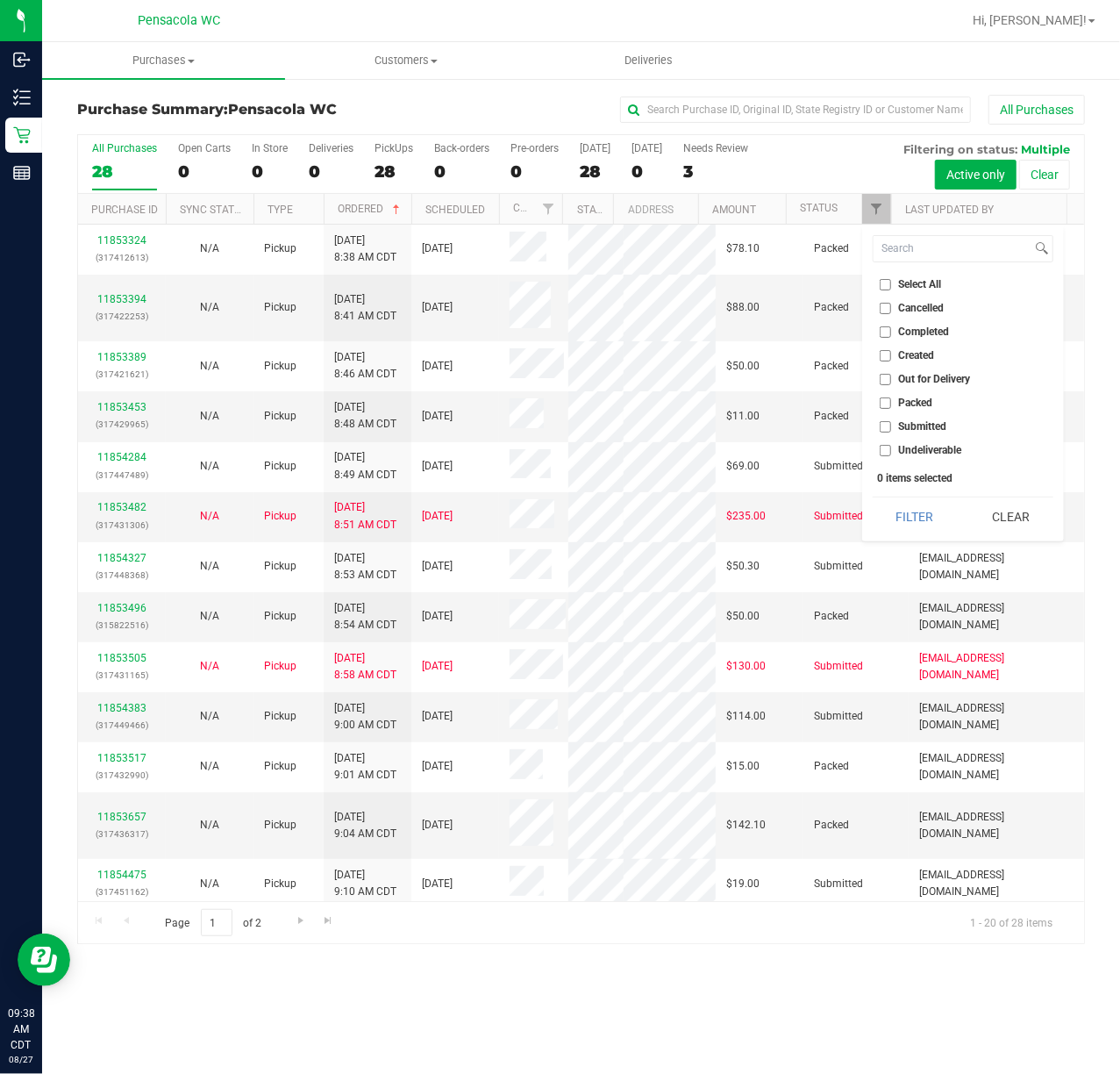
checkbox input "true"
click at [924, 513] on button "Filter" at bounding box center [914, 516] width 85 height 38
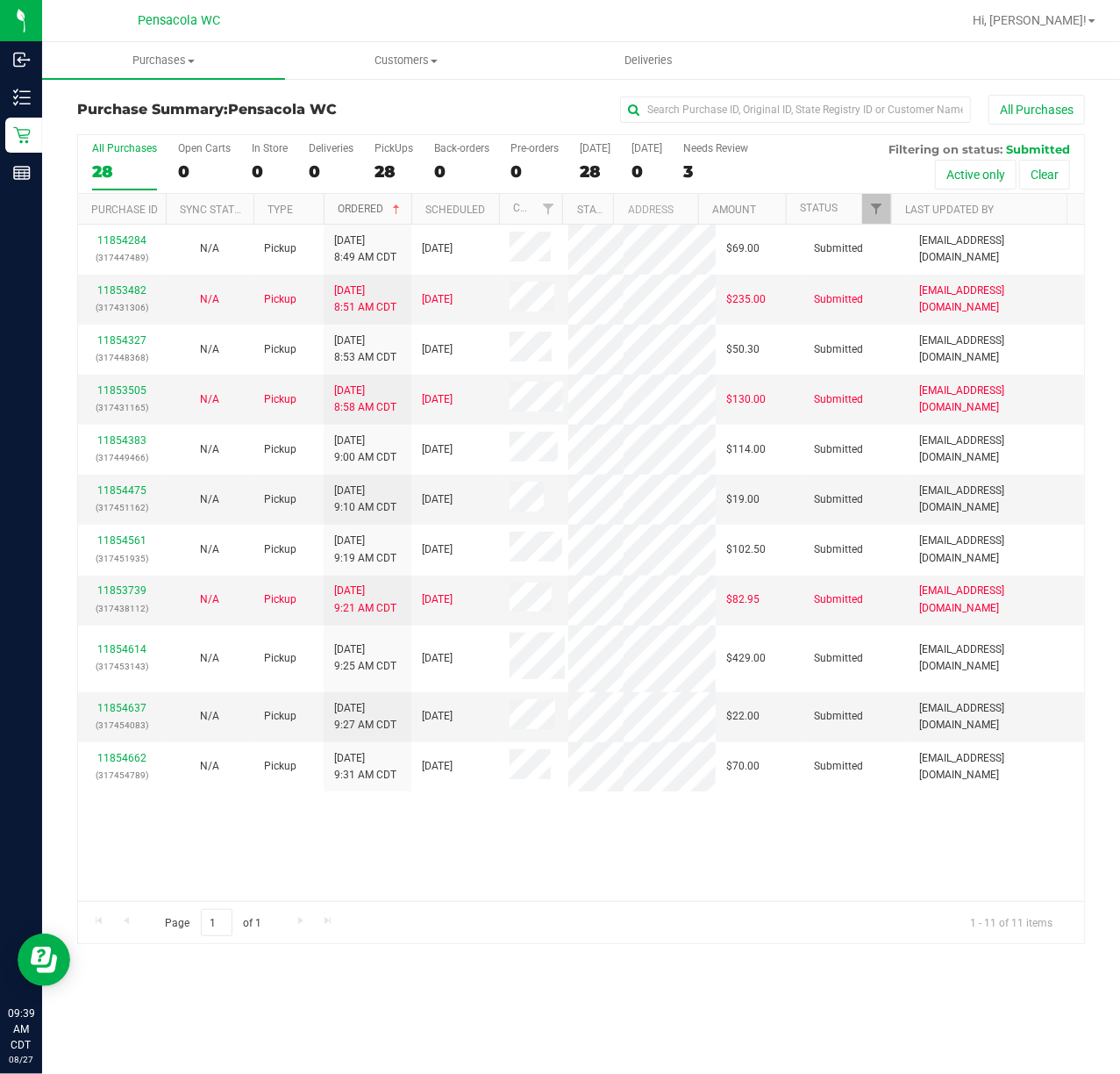
click at [358, 204] on link "Ordered" at bounding box center [371, 209] width 66 height 12
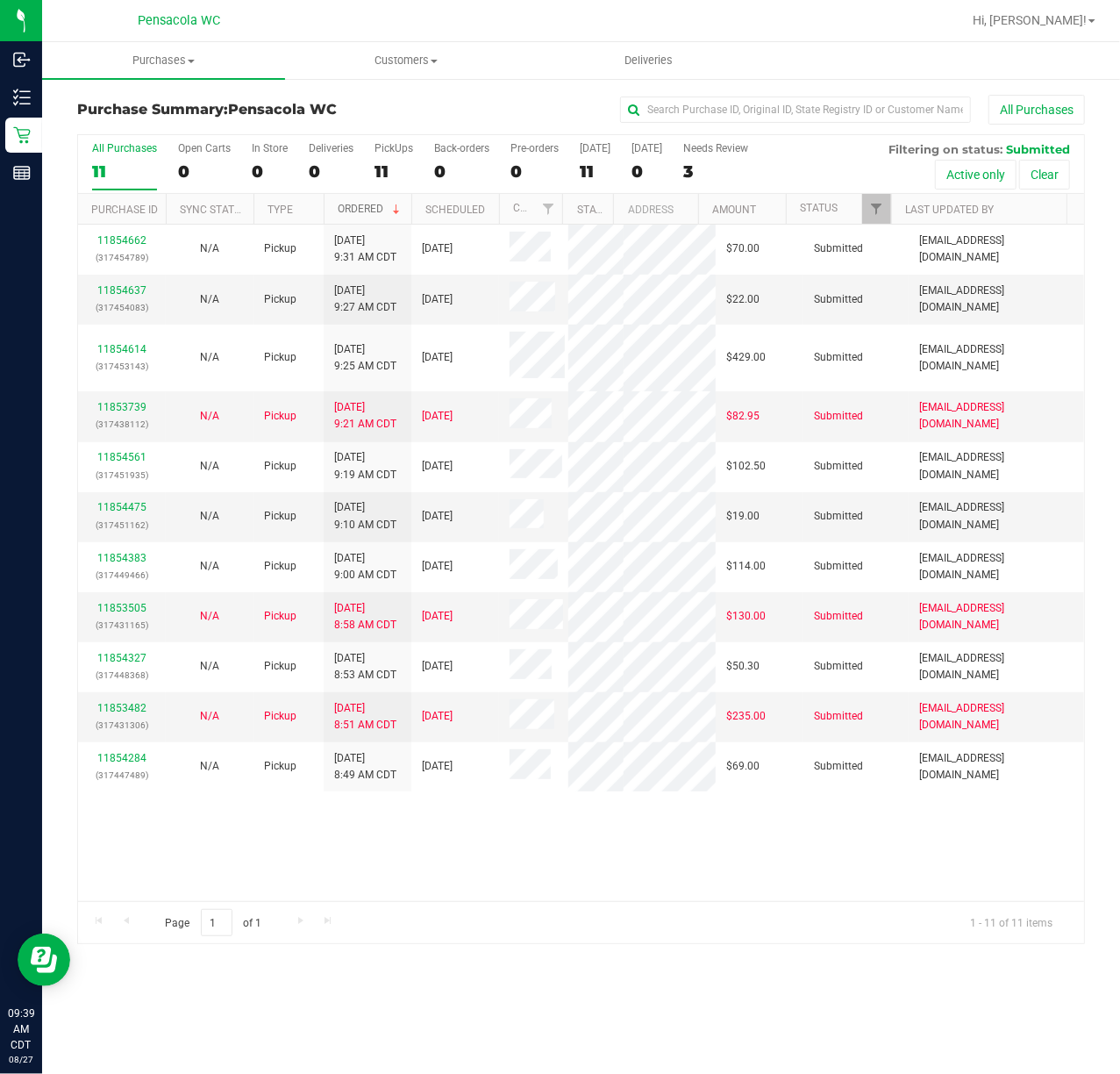
click at [355, 204] on link "Ordered" at bounding box center [371, 209] width 66 height 12
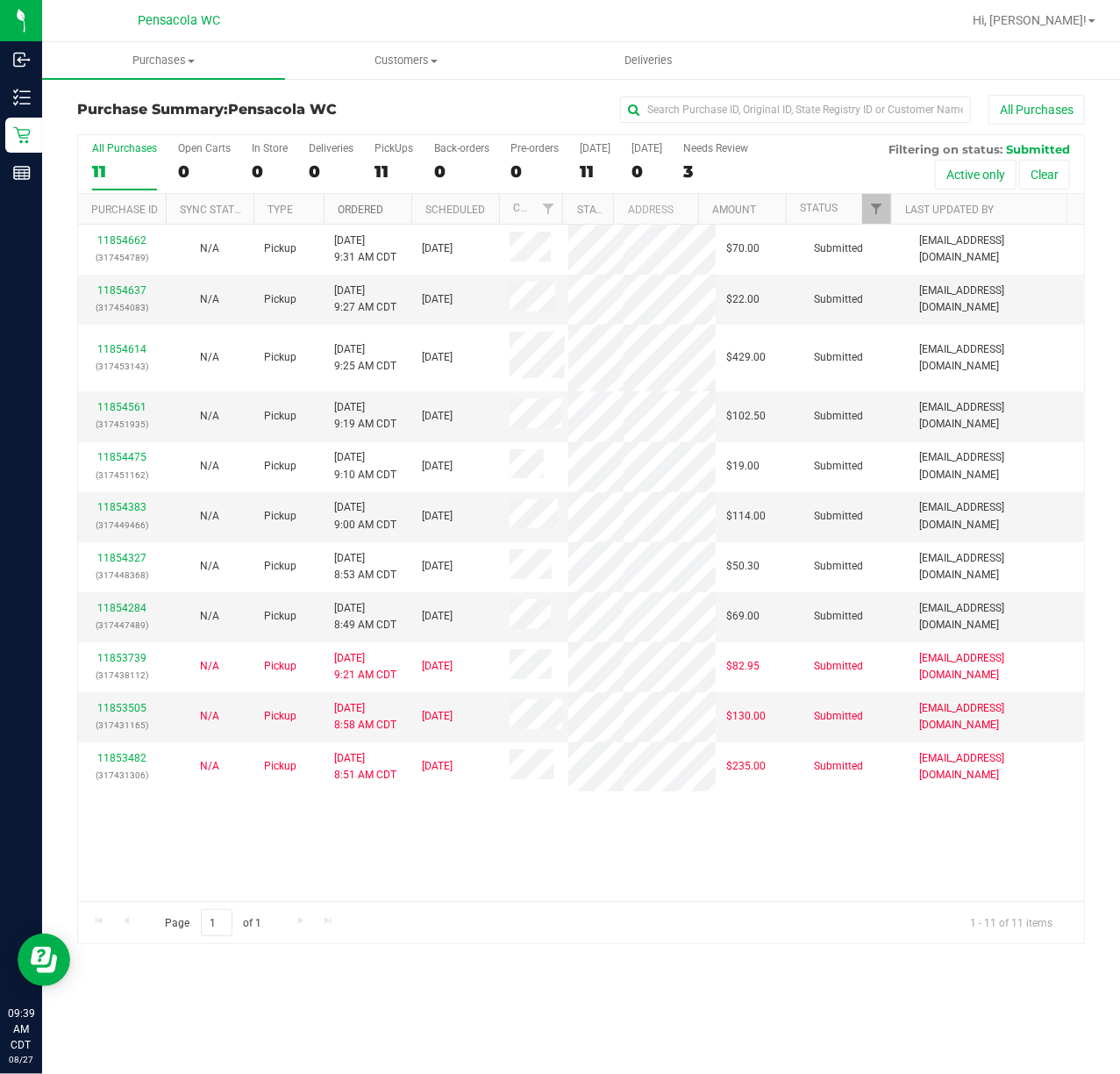
click at [355, 204] on link "Ordered" at bounding box center [360, 209] width 45 height 12
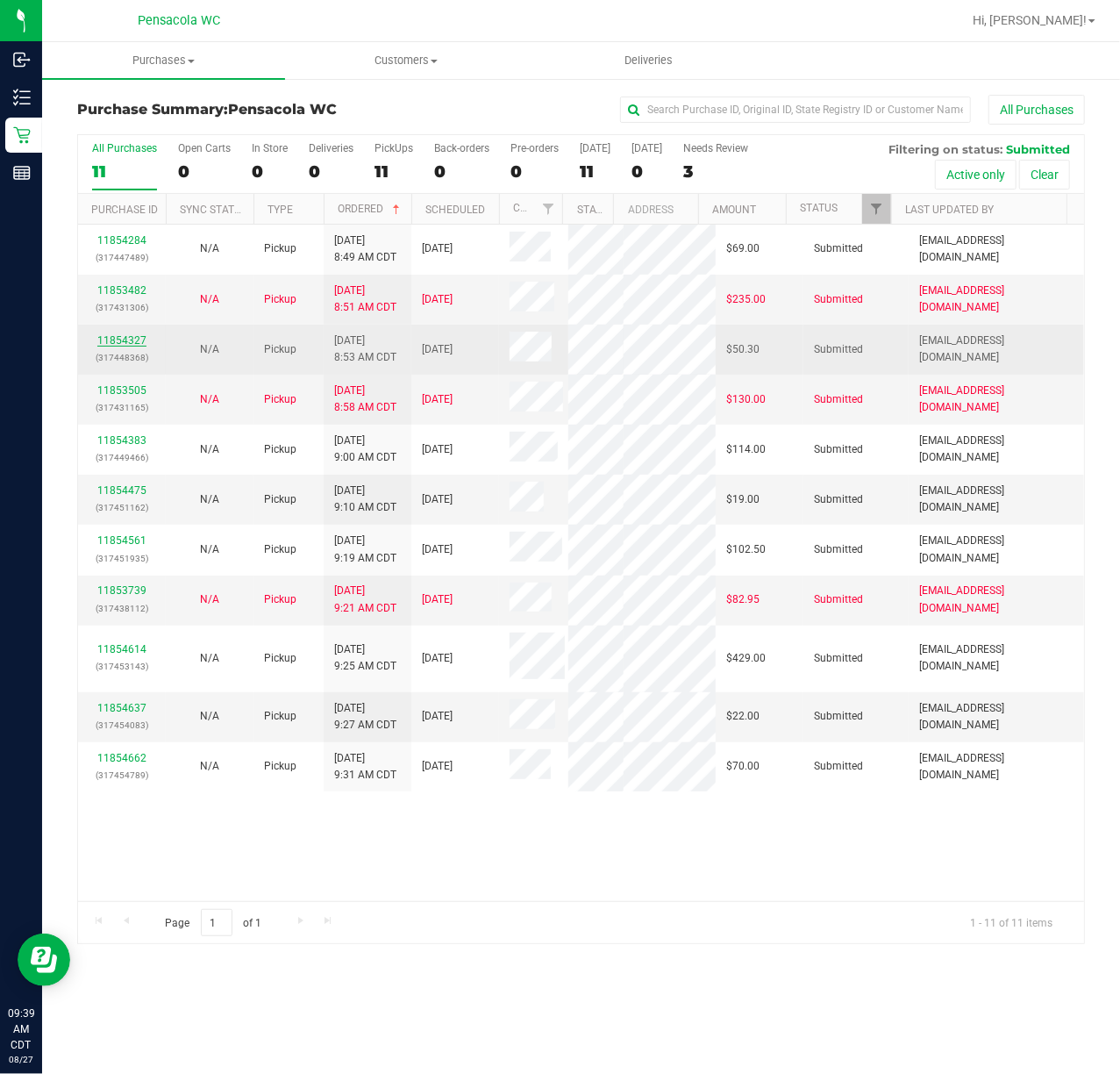
click at [127, 338] on link "11854327" at bounding box center [121, 340] width 49 height 12
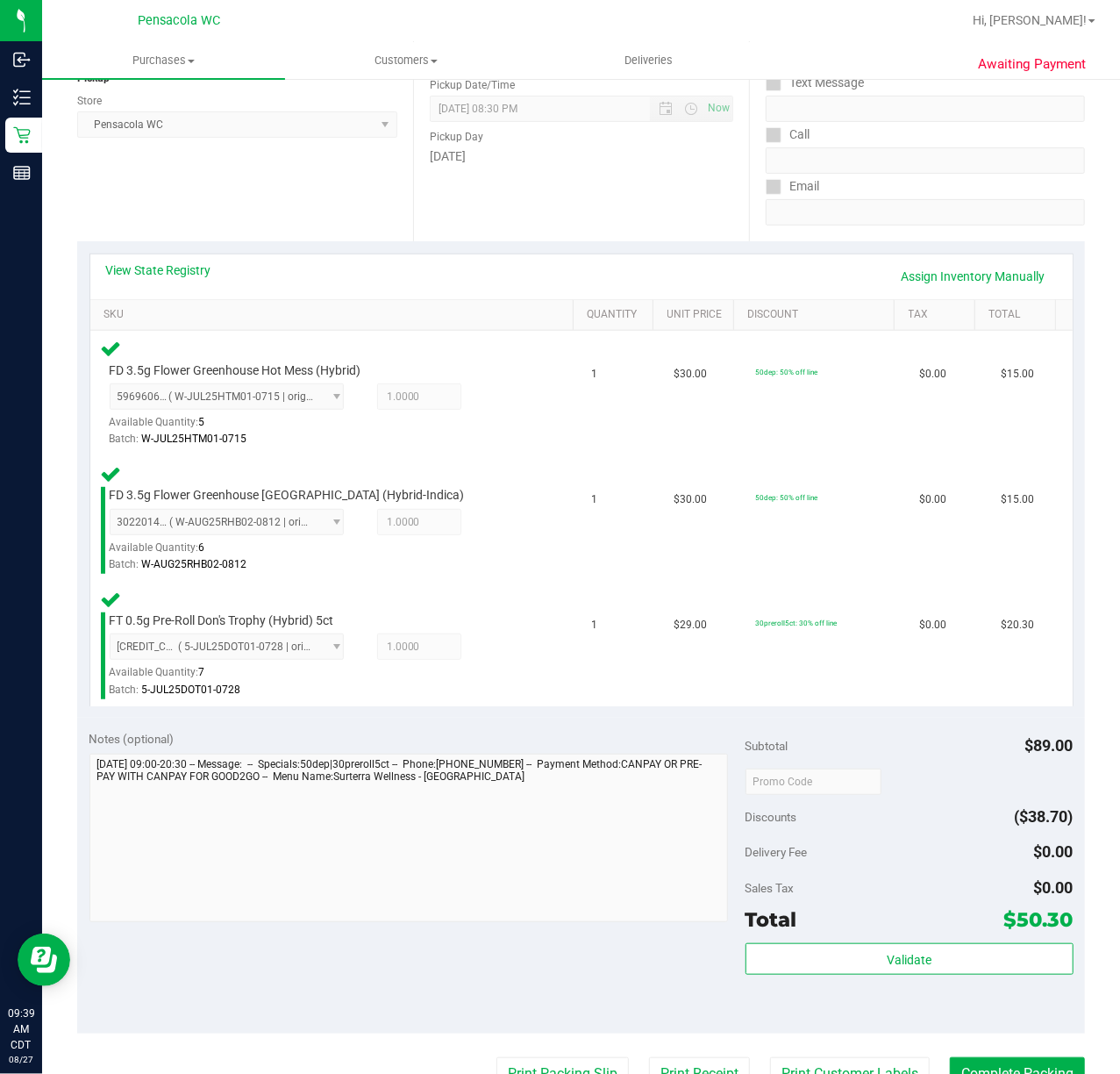
scroll to position [234, 0]
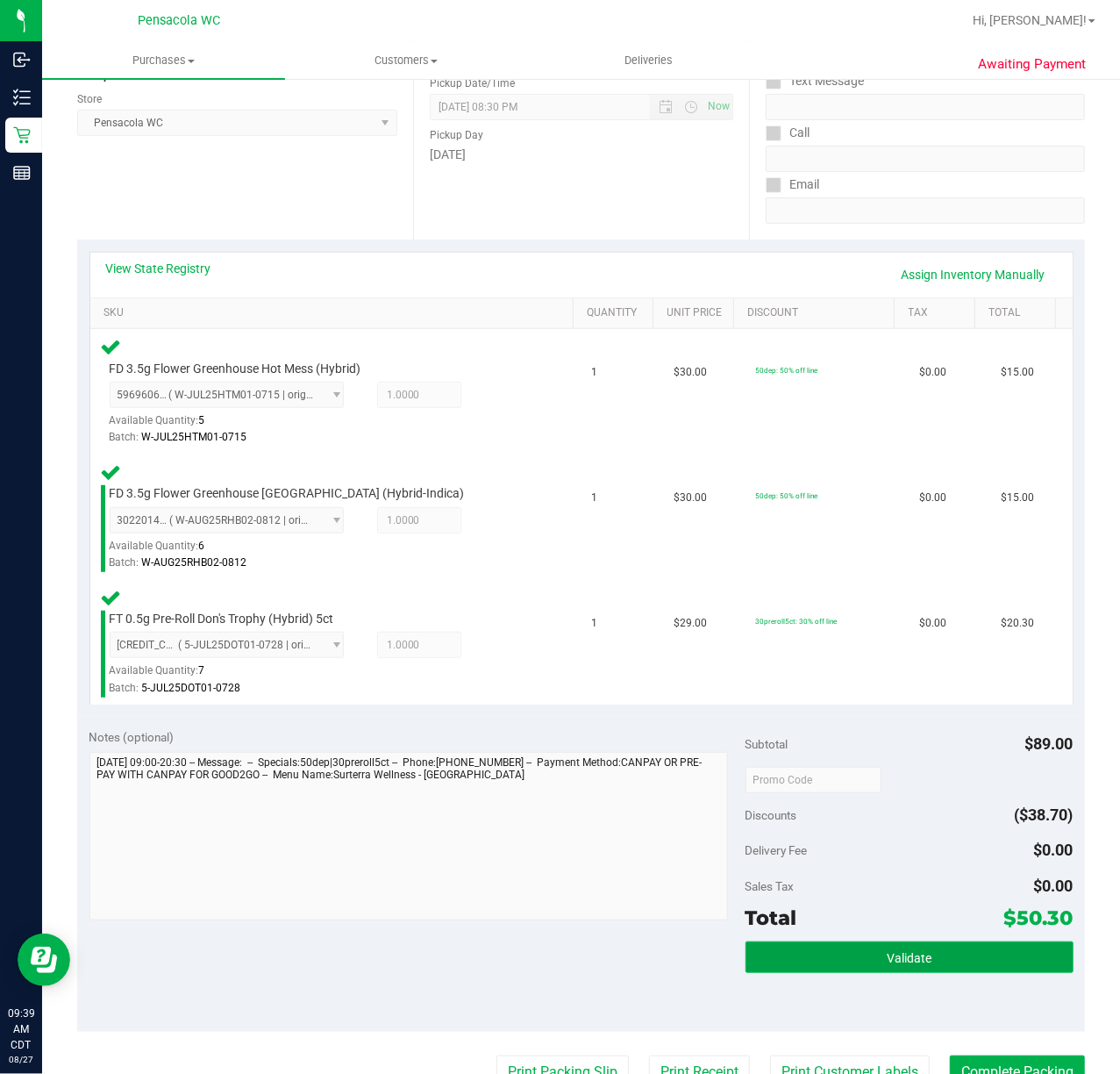
click at [956, 966] on button "Validate" at bounding box center [910, 956] width 328 height 31
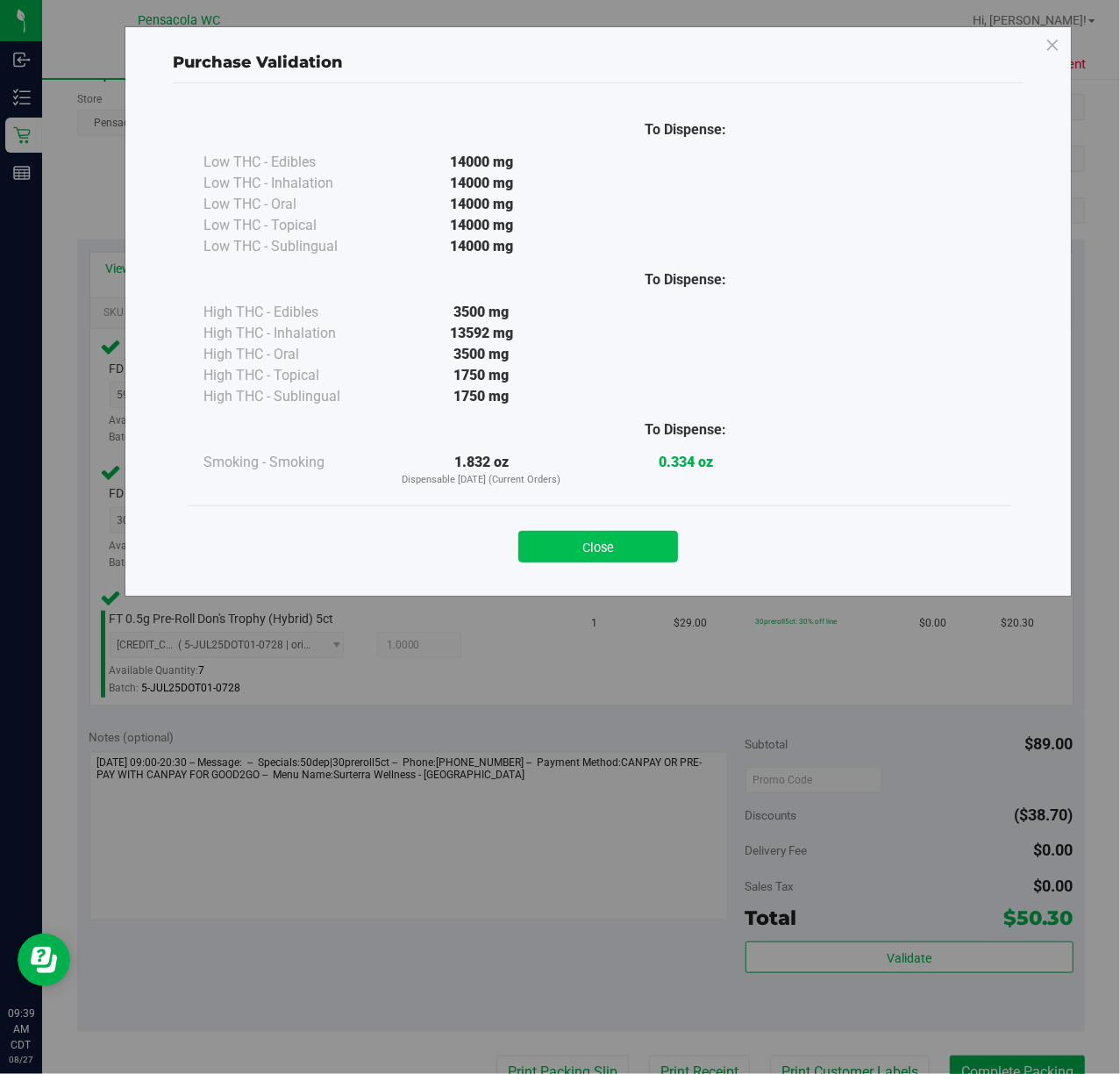
click at [630, 540] on button "Close" at bounding box center [598, 546] width 159 height 31
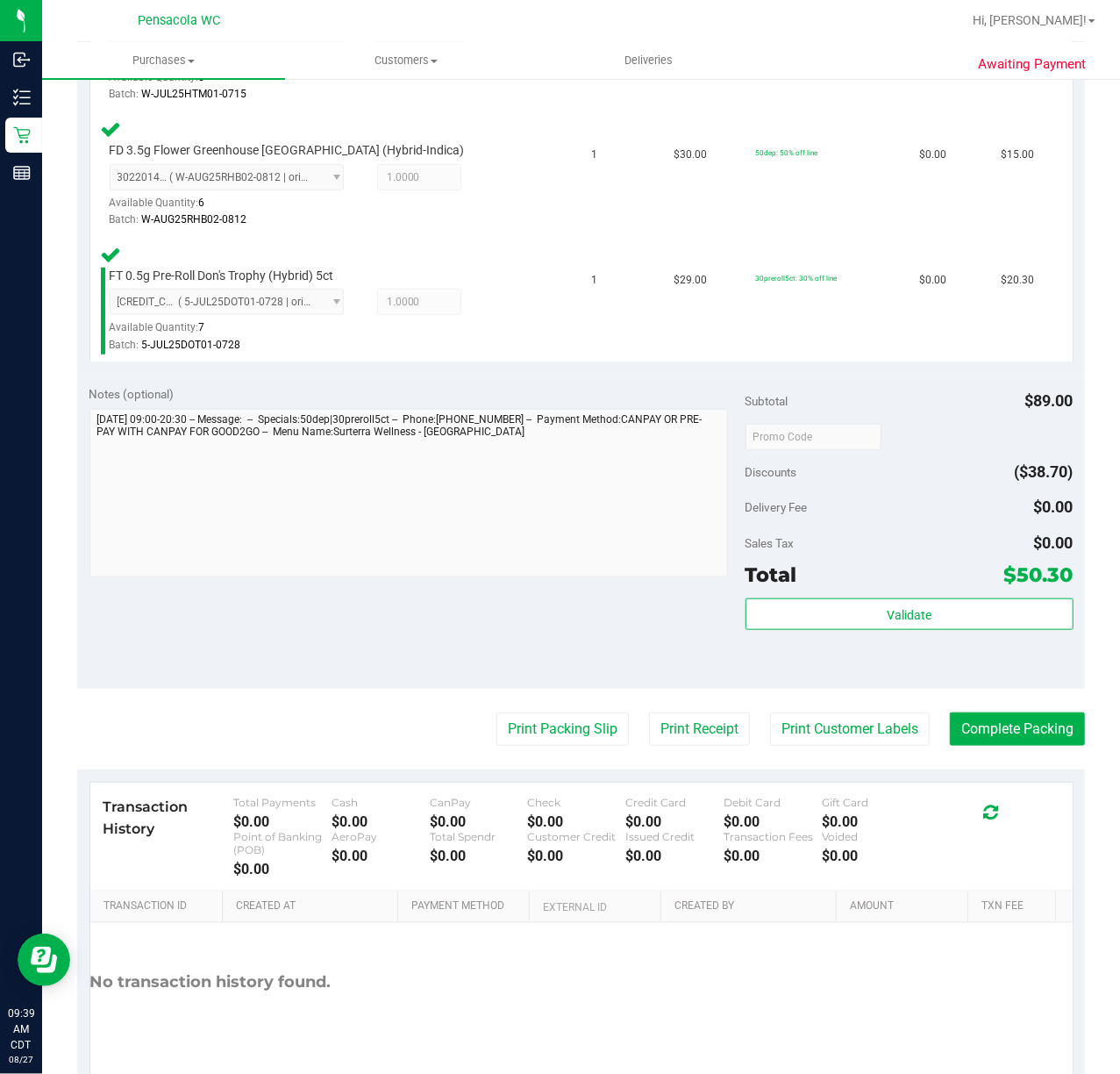
scroll to position [585, 0]
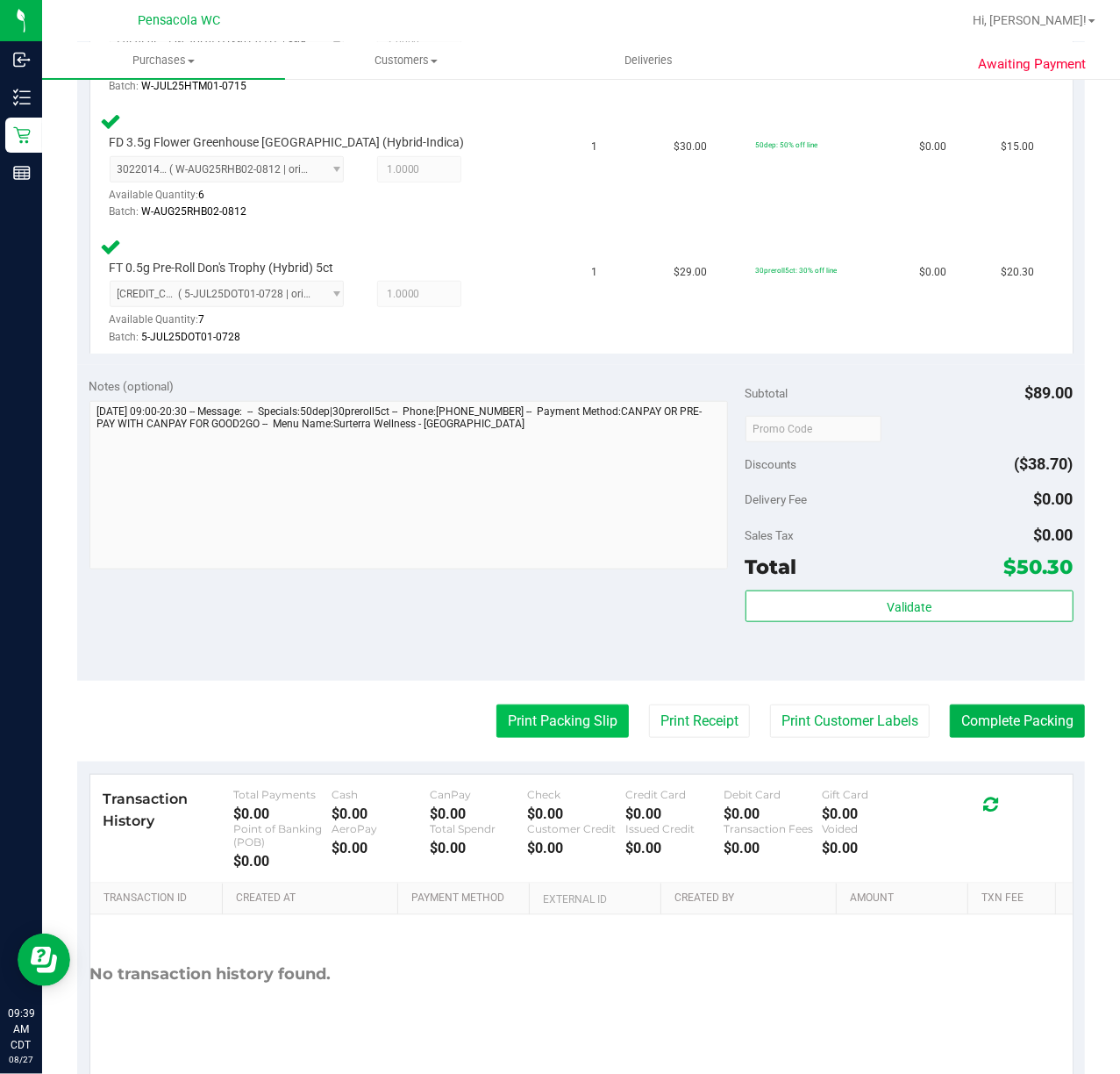
click at [544, 731] on button "Print Packing Slip" at bounding box center [562, 720] width 133 height 33
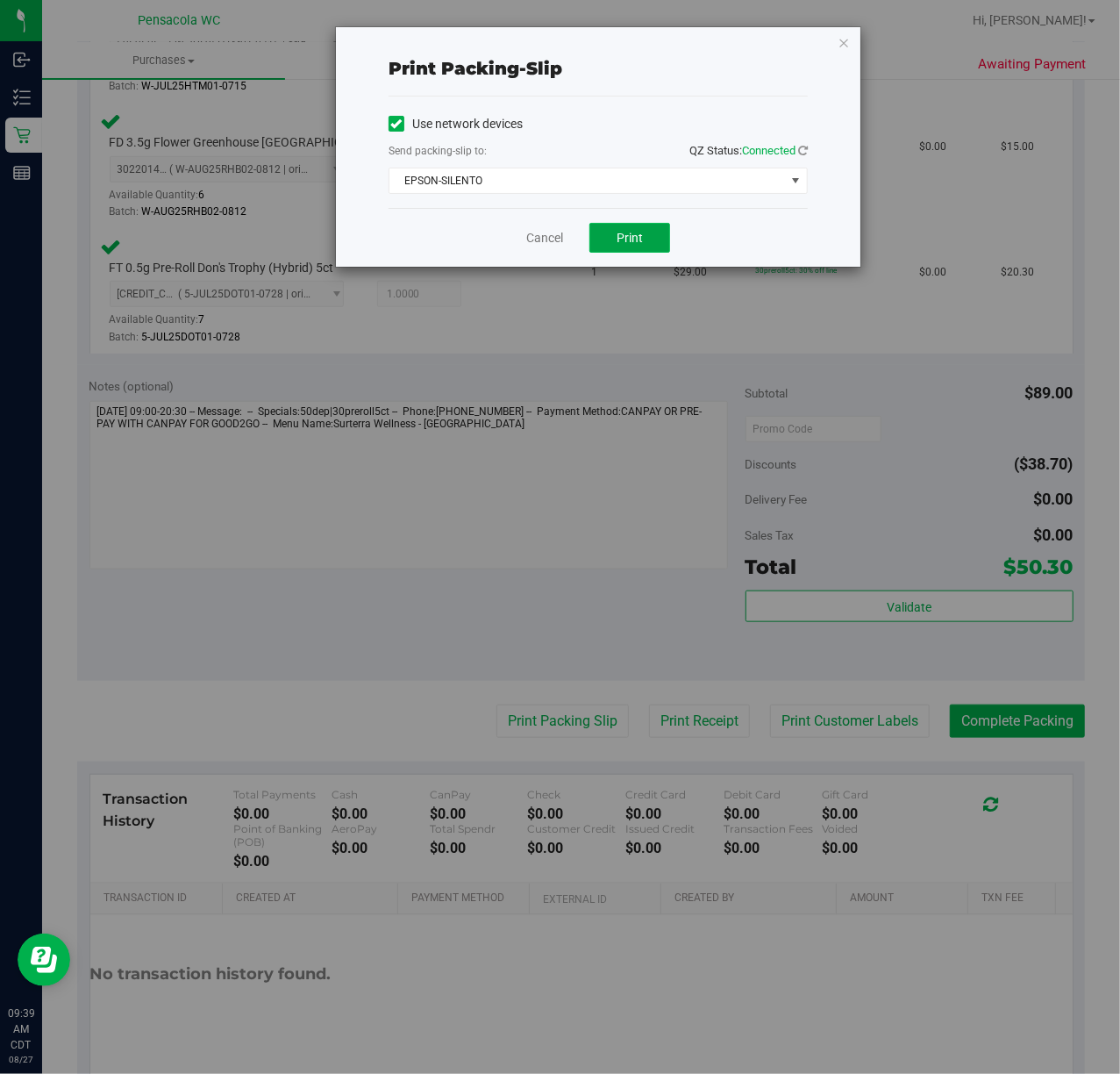
click at [646, 230] on button "Print" at bounding box center [630, 237] width 81 height 29
click at [836, 42] on div "Print packing-slip Use network devices Send packing-slip to: QZ Status: Connect…" at bounding box center [598, 147] width 525 height 240
click at [844, 42] on icon "button" at bounding box center [844, 42] width 12 height 21
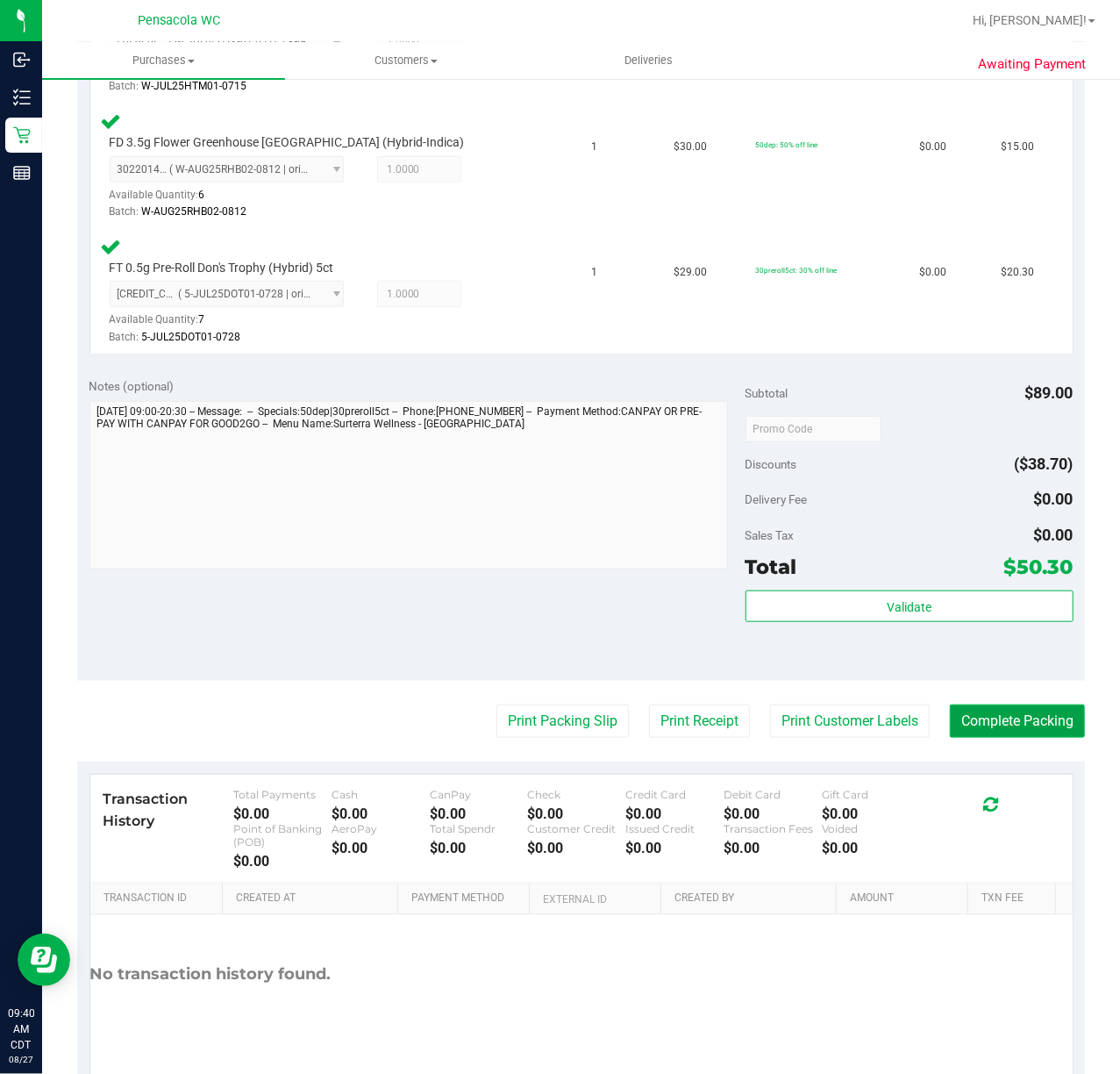
click at [1042, 706] on button "Complete Packing" at bounding box center [1018, 720] width 135 height 33
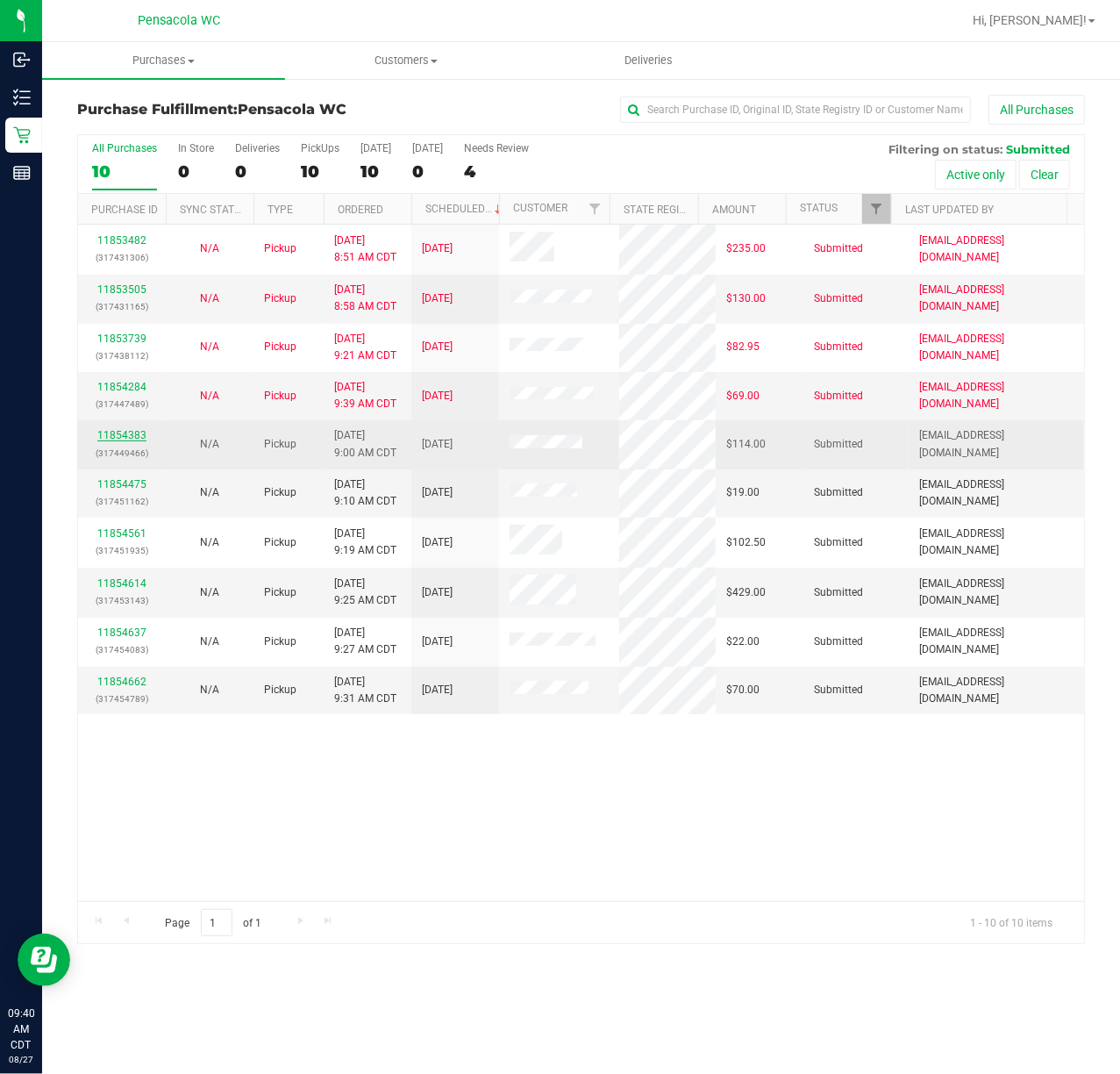
click at [121, 439] on link "11854383" at bounding box center [121, 435] width 49 height 12
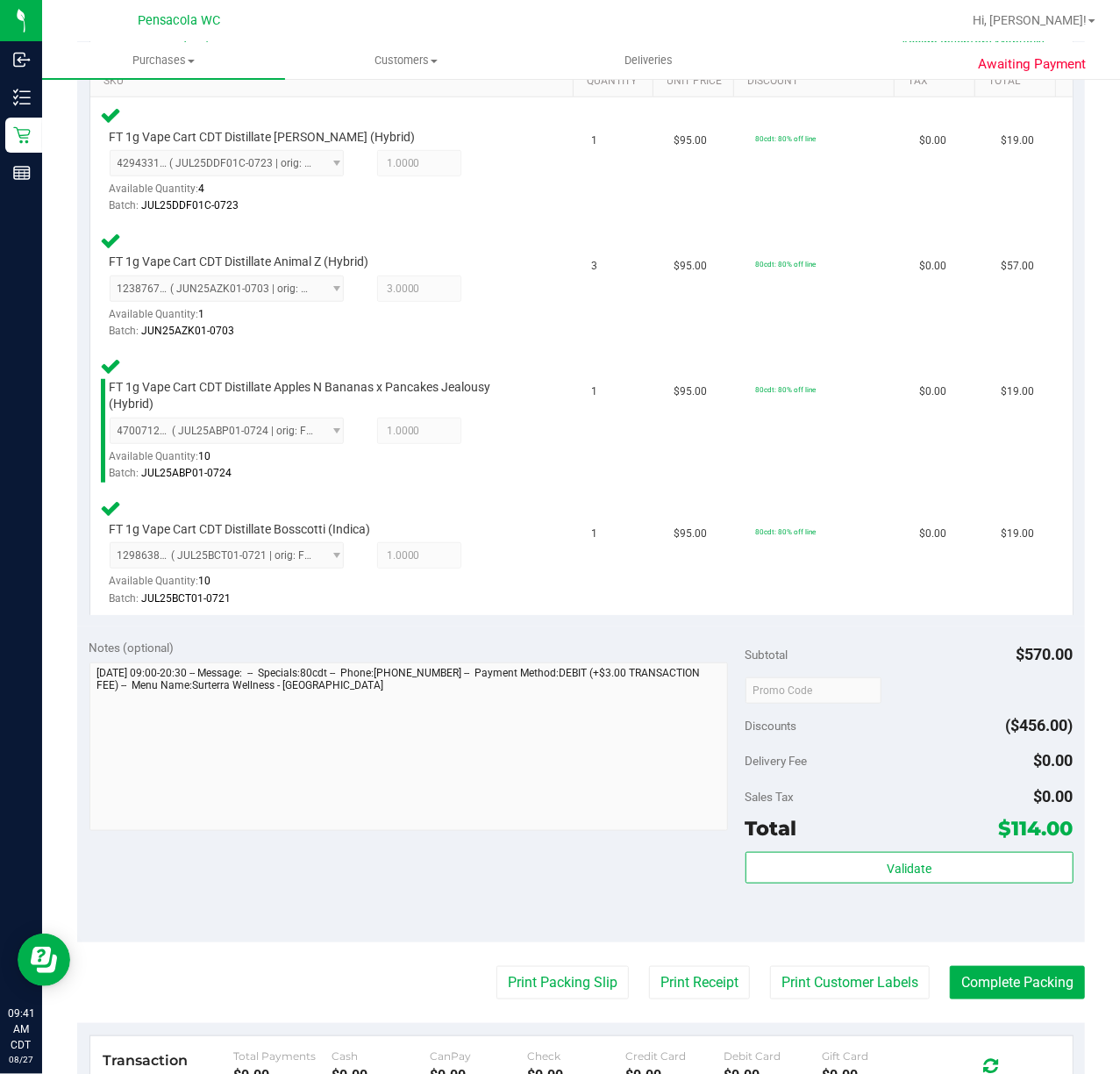
scroll to position [468, 0]
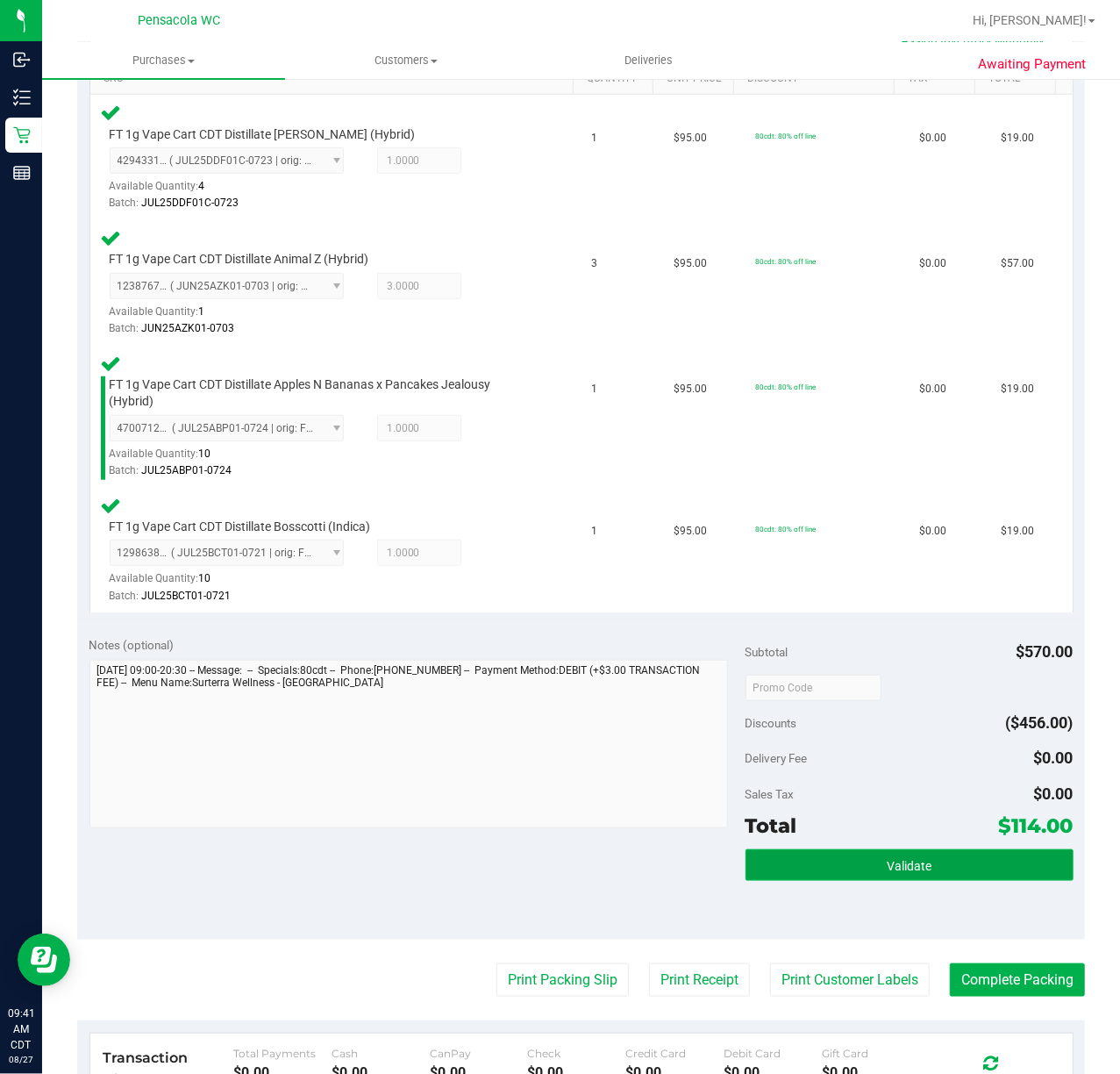
click at [847, 868] on button "Validate" at bounding box center [910, 865] width 328 height 31
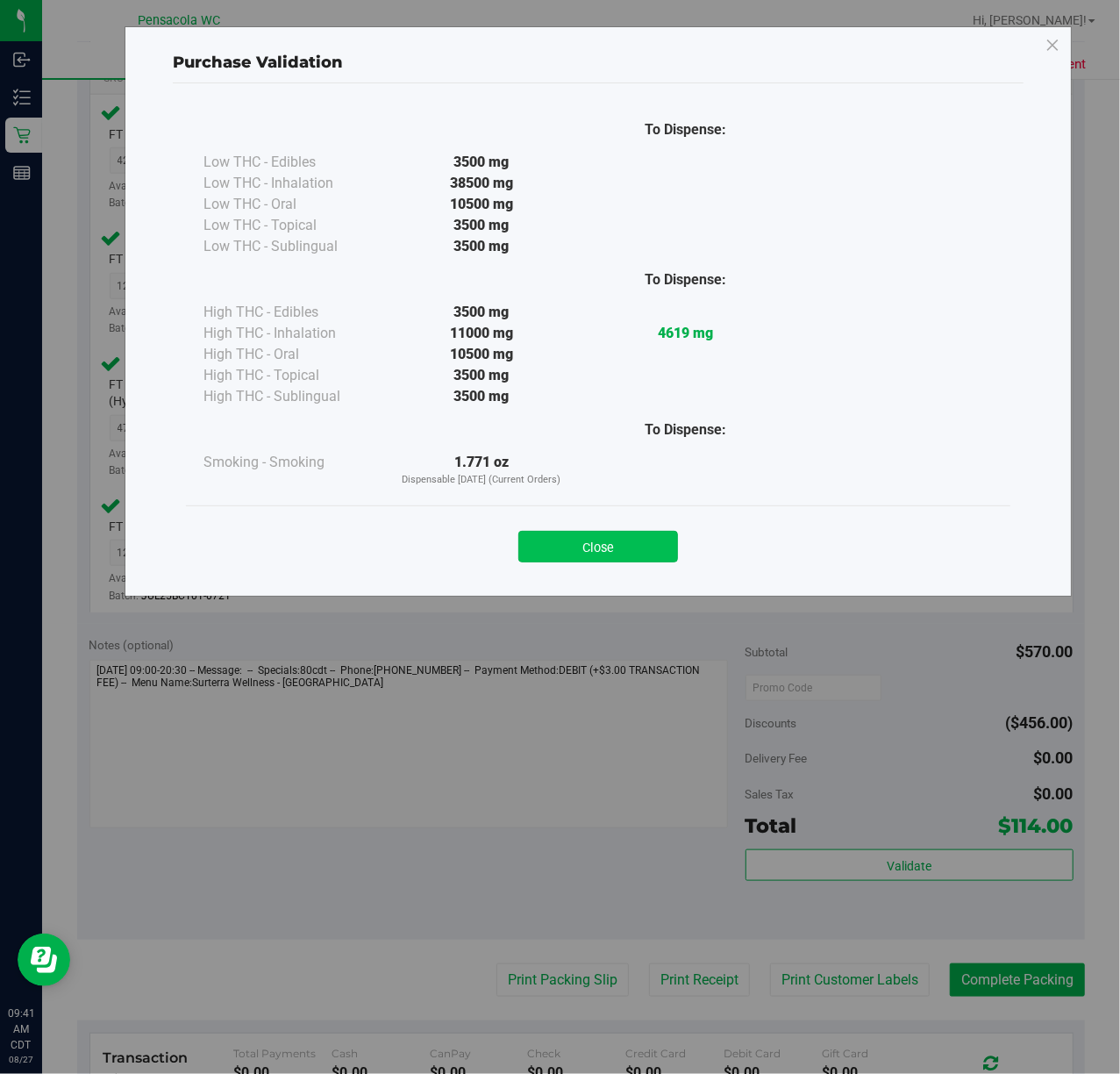
click at [636, 545] on button "Close" at bounding box center [598, 546] width 159 height 31
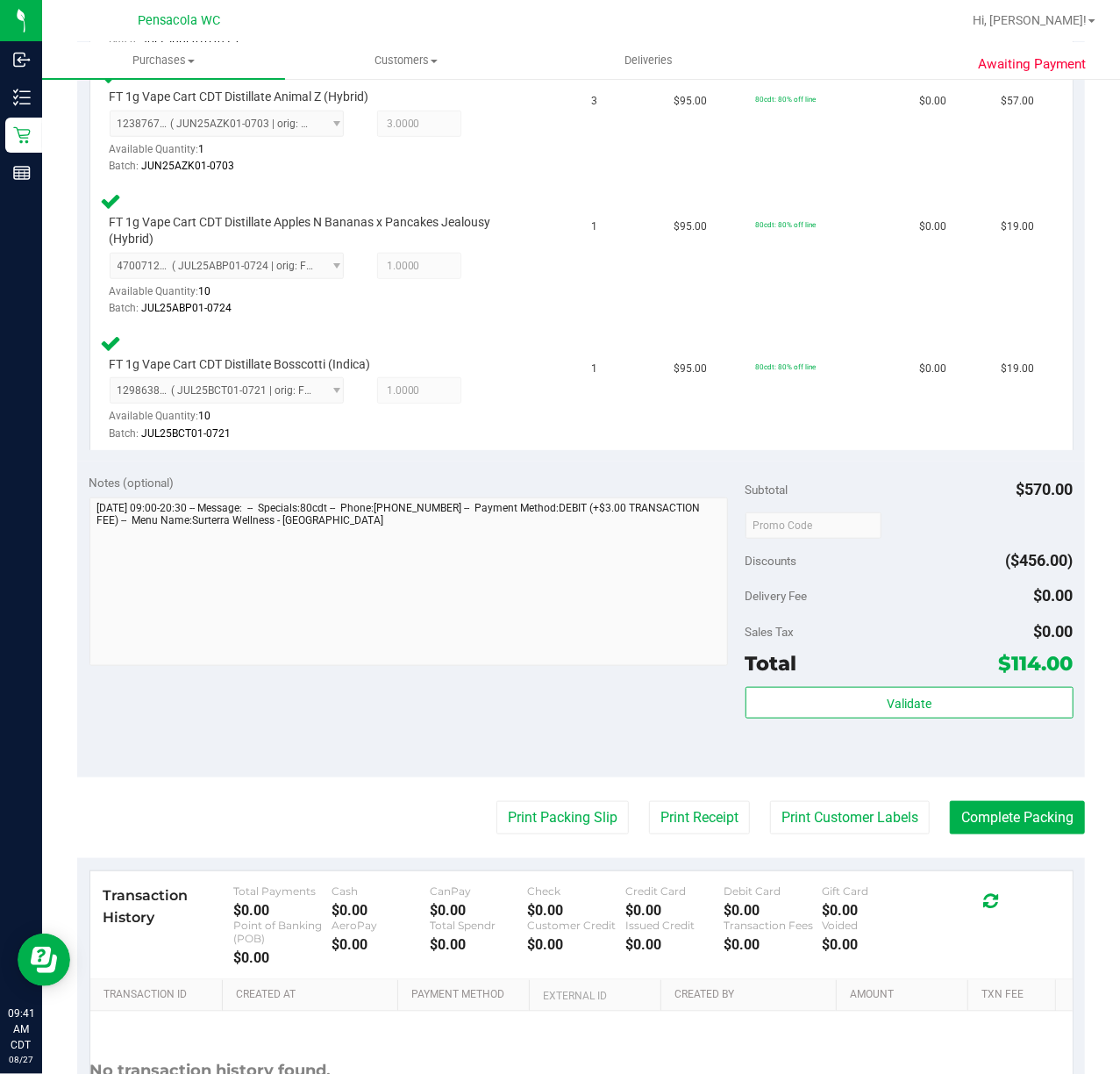
scroll to position [791, 0]
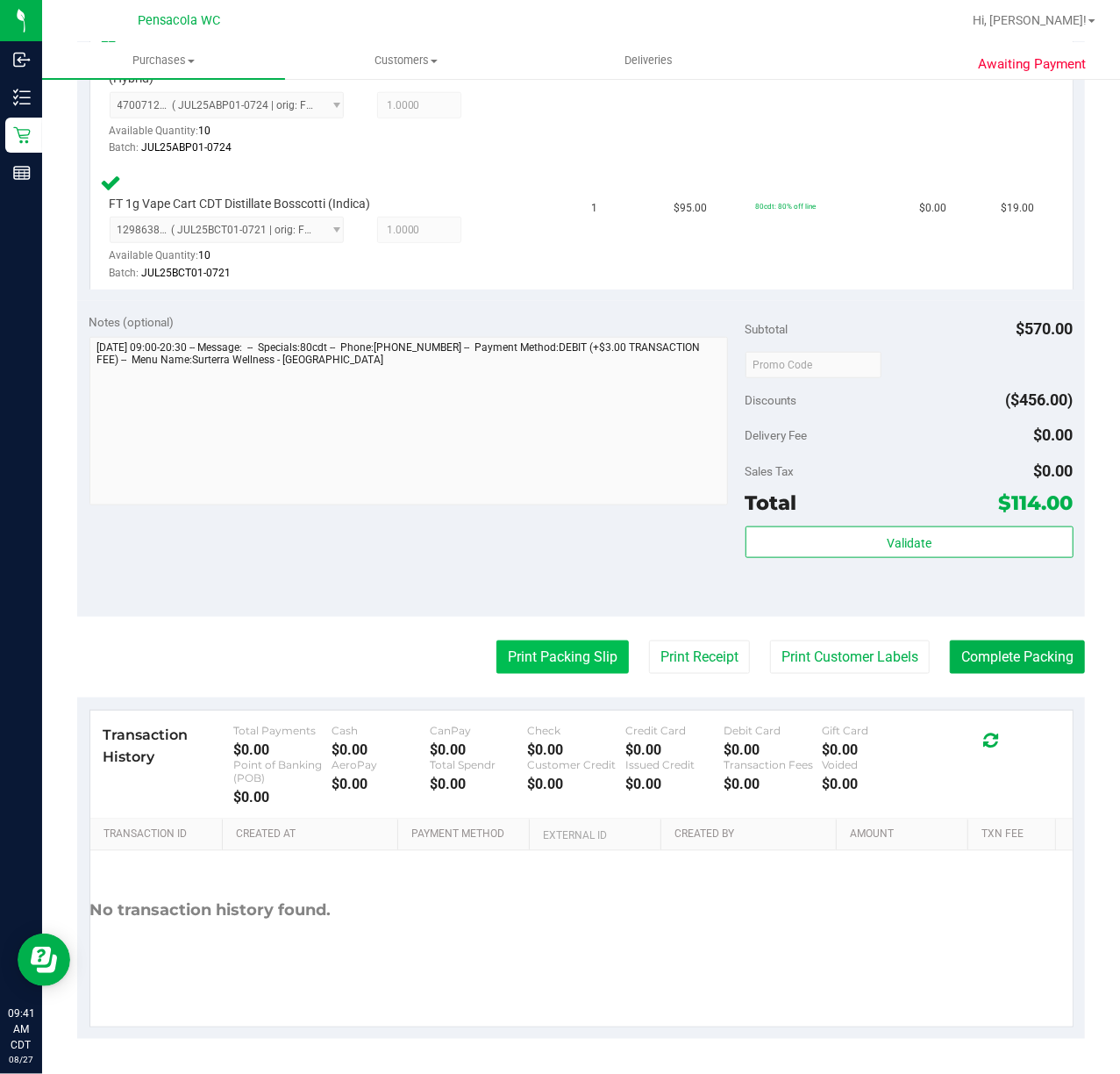
click at [556, 650] on button "Print Packing Slip" at bounding box center [562, 657] width 133 height 33
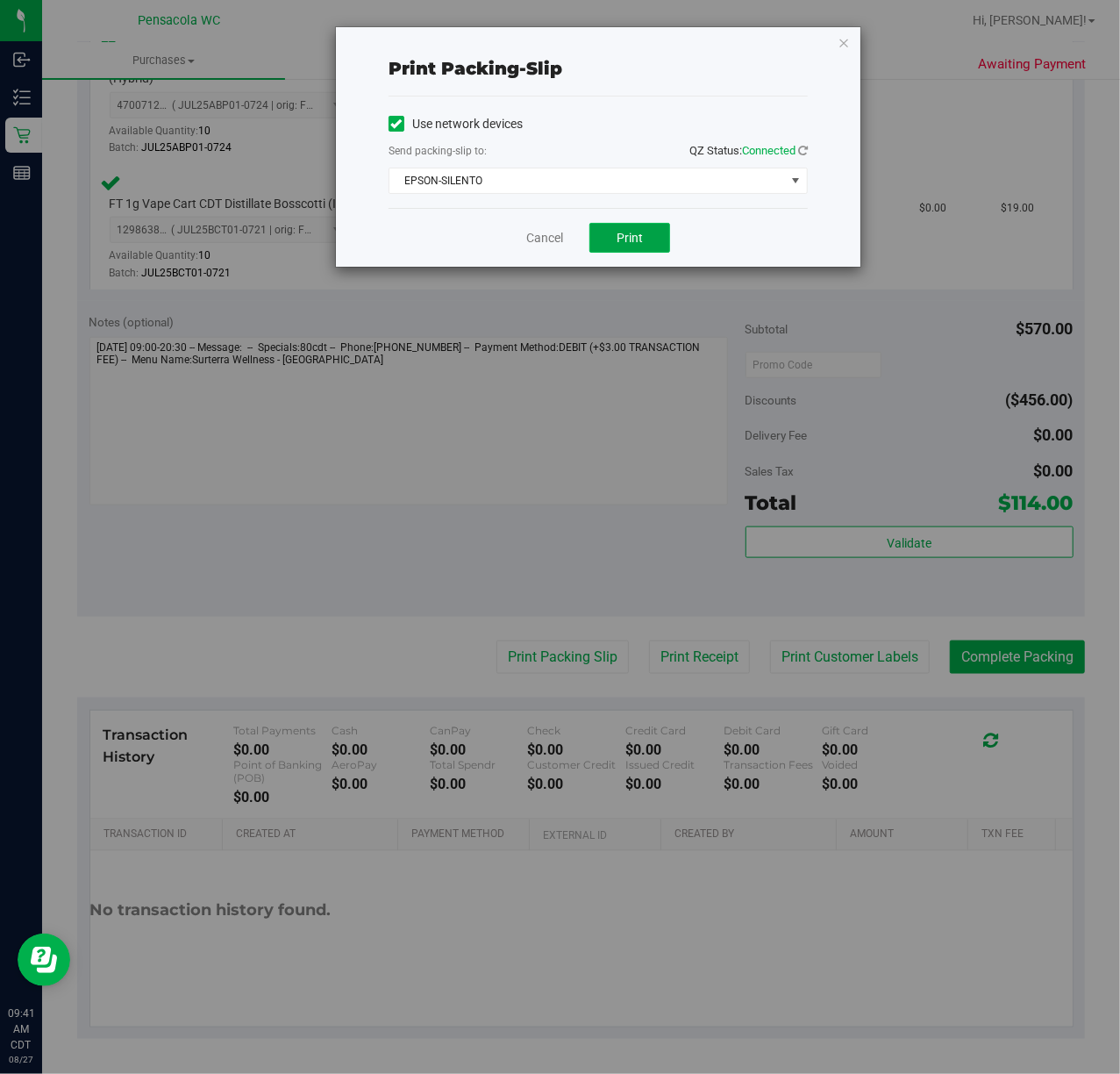
click at [629, 244] on span "Print" at bounding box center [630, 238] width 27 height 14
click at [846, 37] on icon "button" at bounding box center [844, 42] width 12 height 21
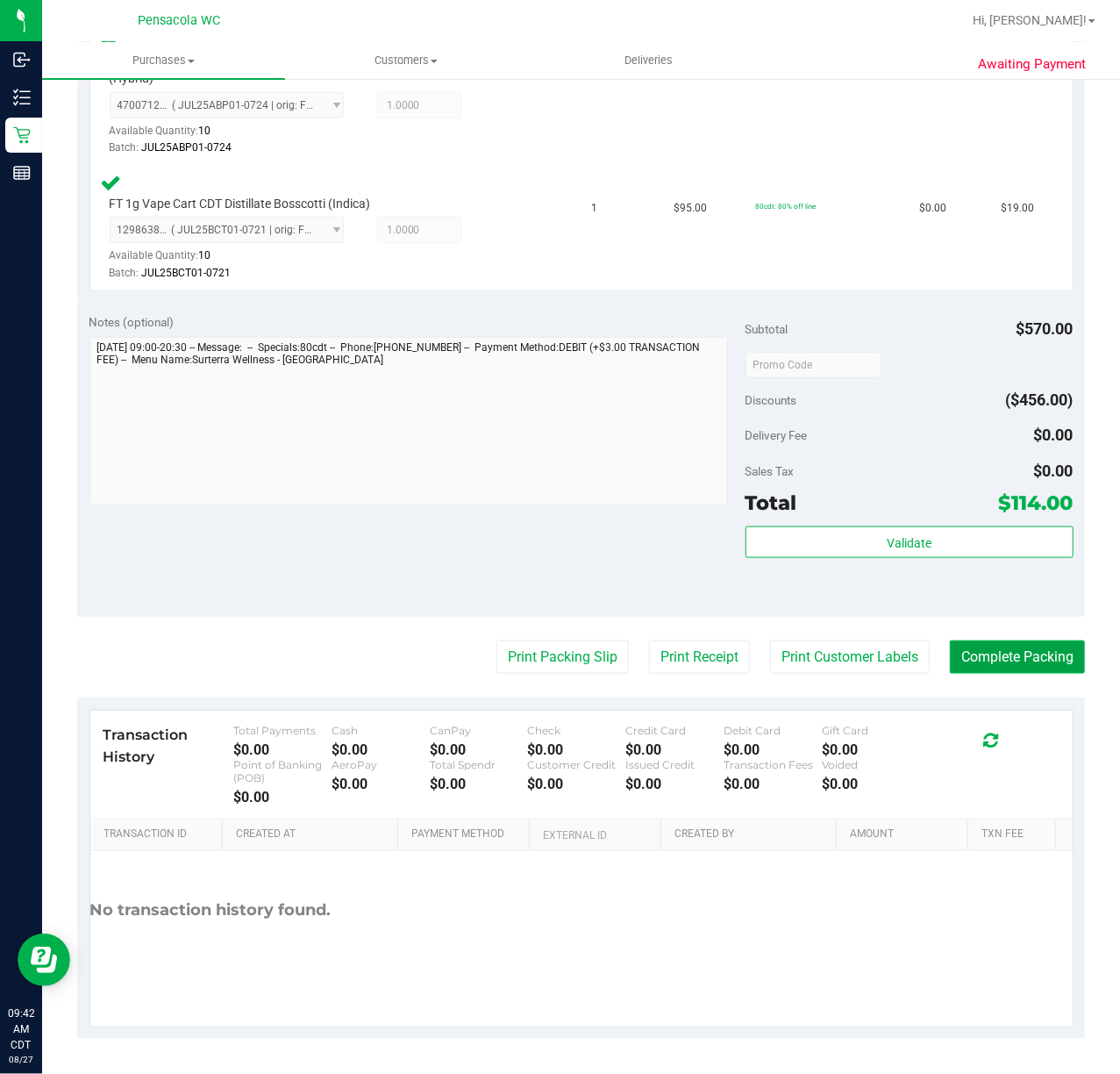
click at [1010, 674] on button "Complete Packing" at bounding box center [1018, 657] width 135 height 33
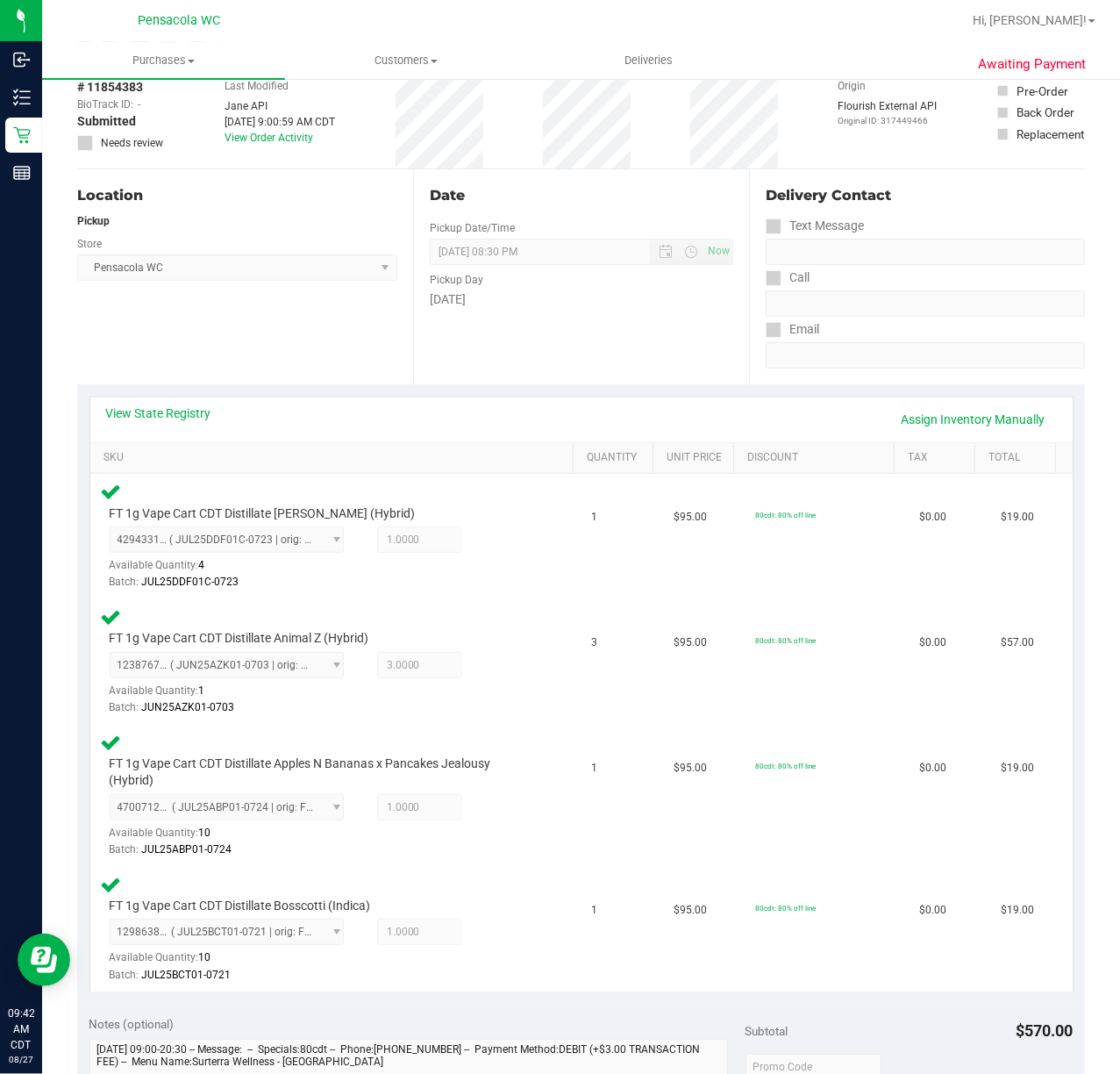
scroll to position [0, 0]
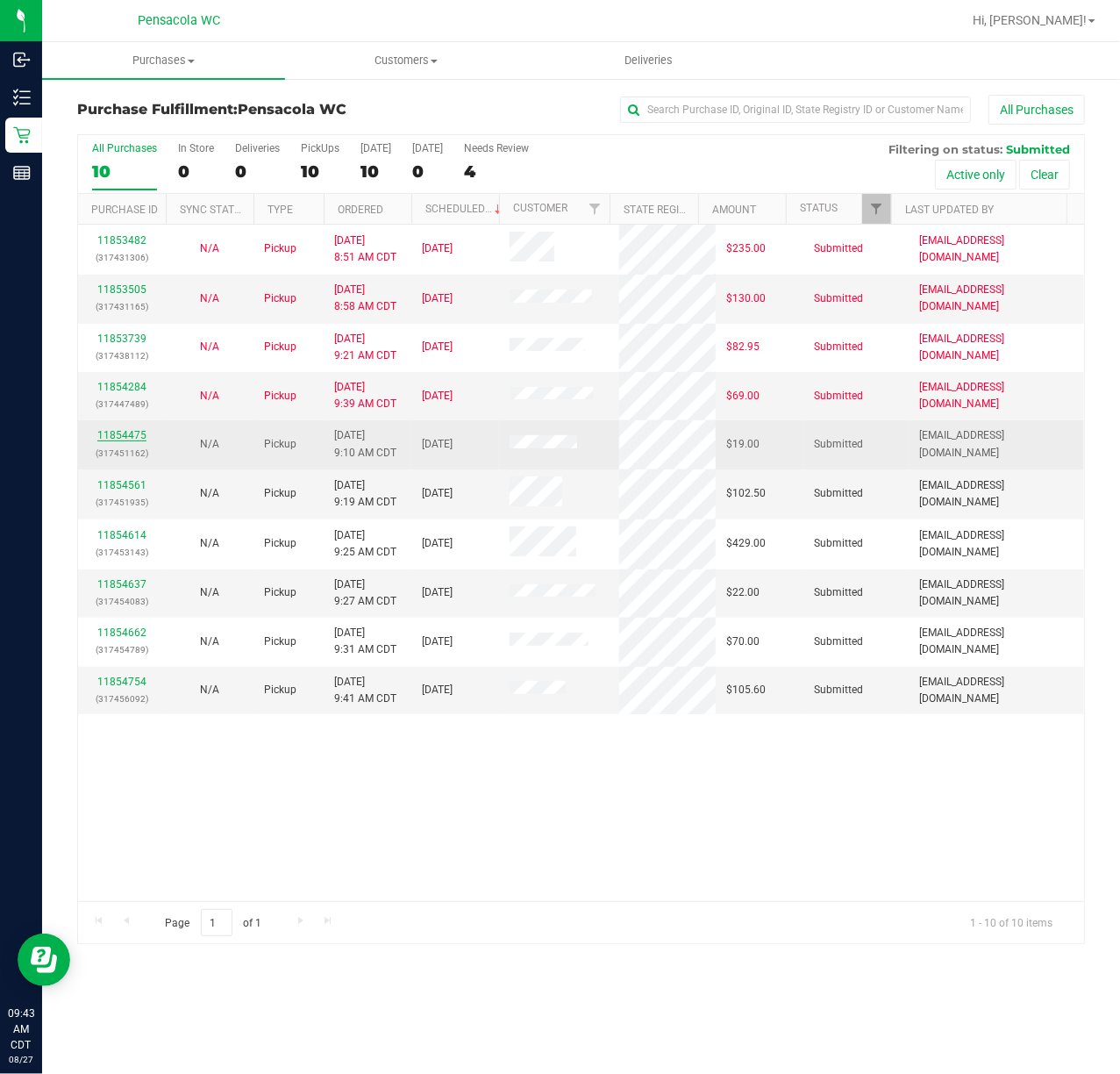
click at [127, 432] on link "11854475" at bounding box center [121, 435] width 49 height 12
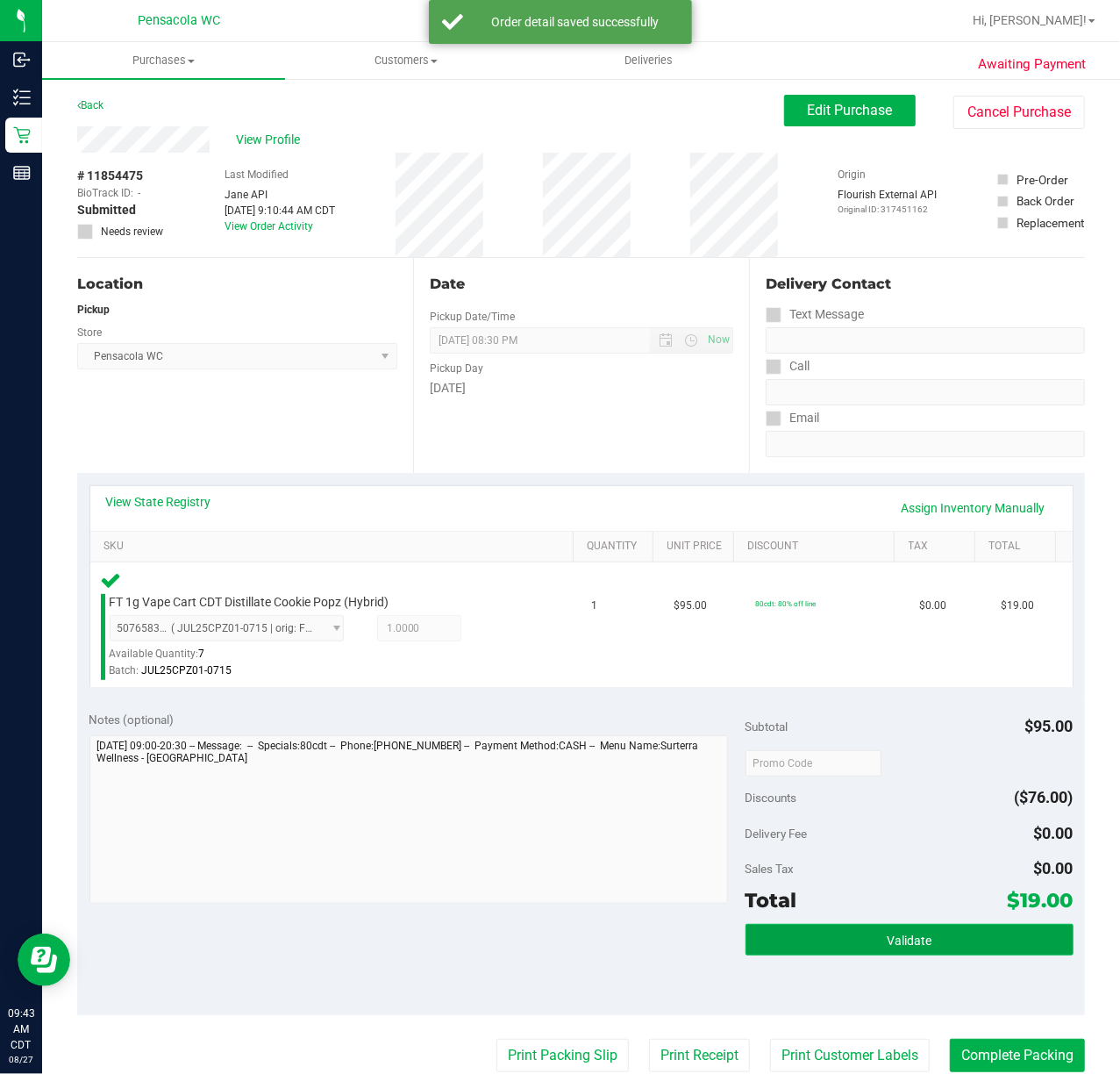
click at [787, 928] on button "Validate" at bounding box center [910, 939] width 328 height 31
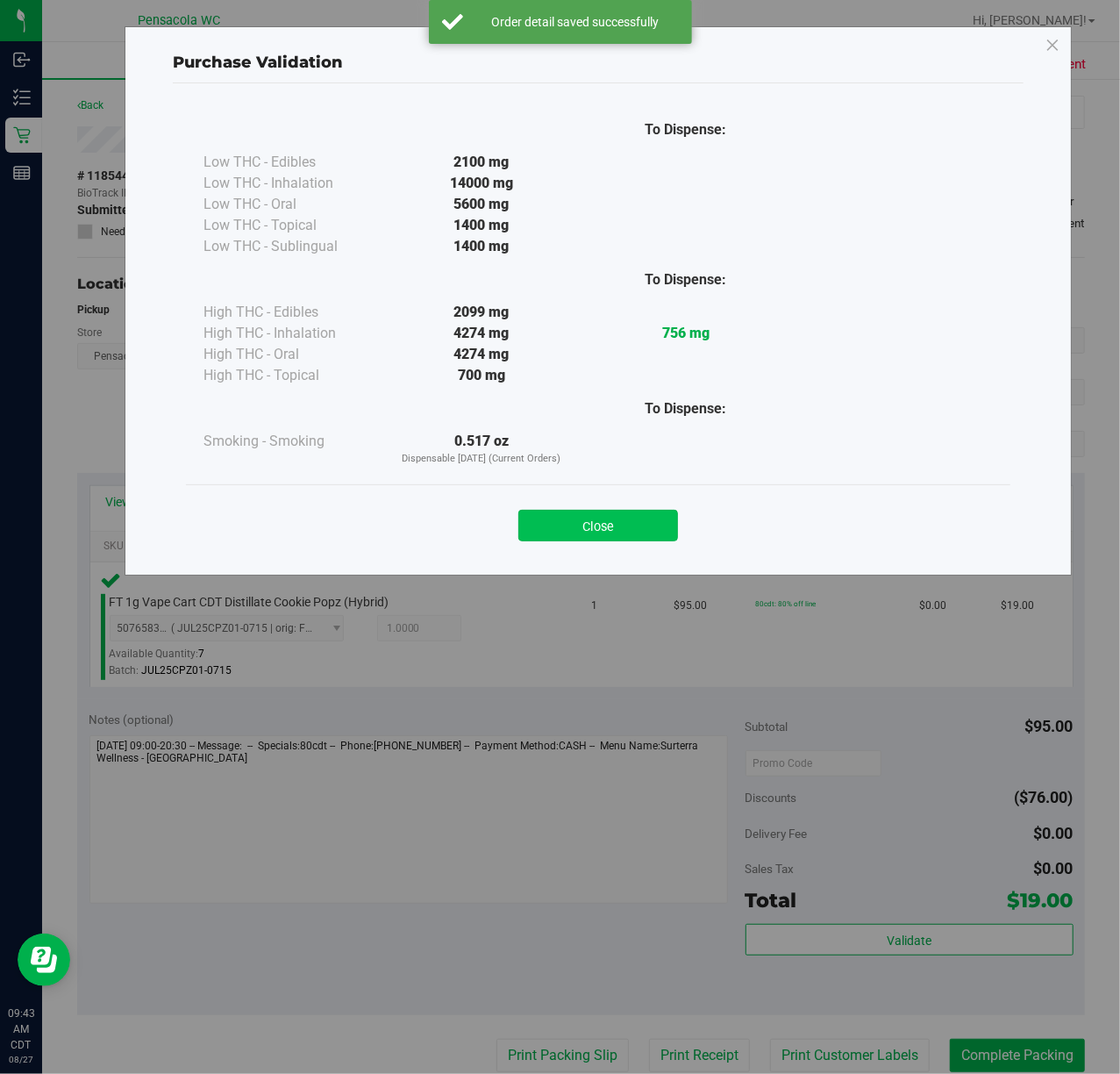
click at [593, 531] on button "Close" at bounding box center [598, 525] width 159 height 31
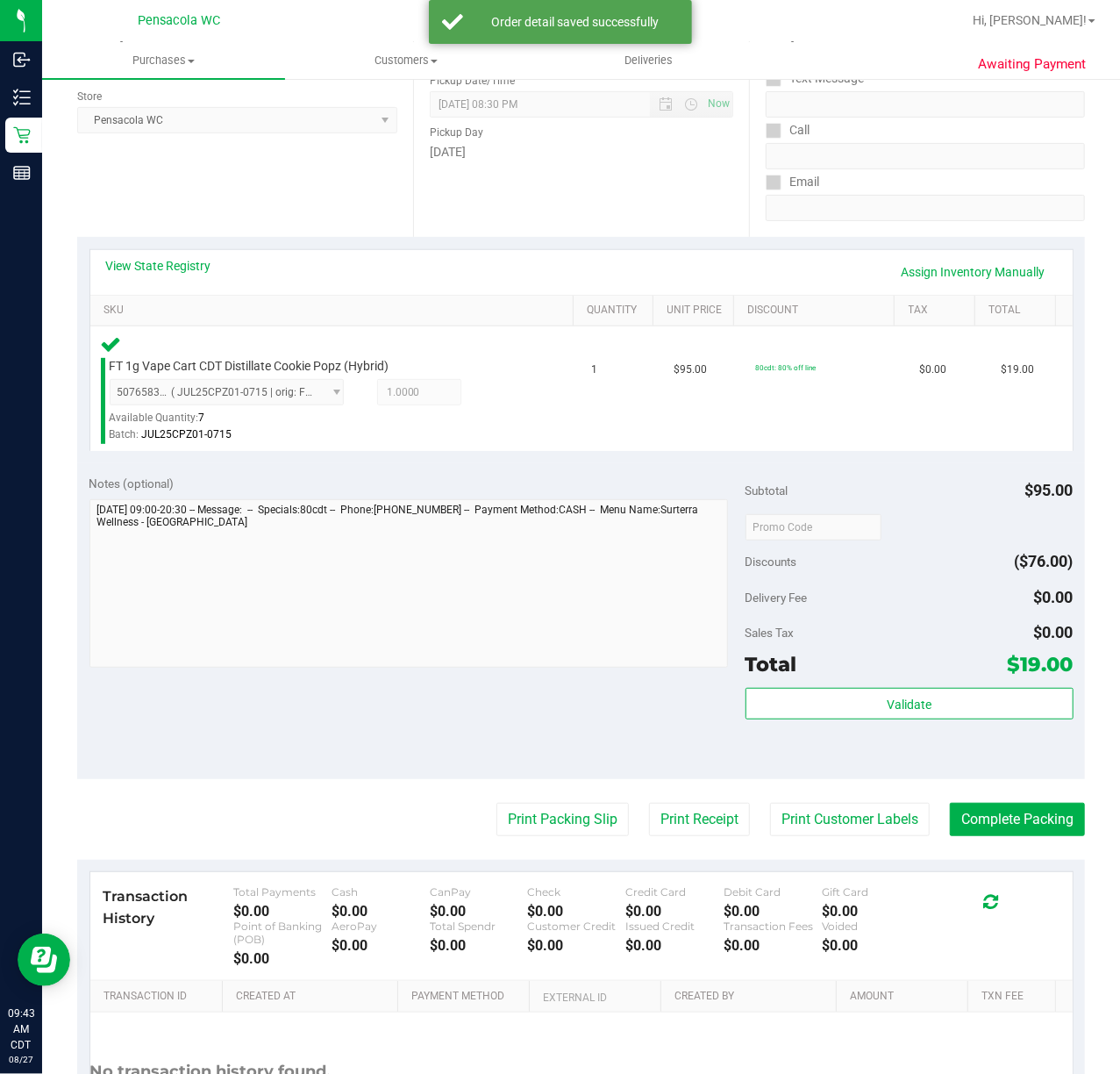
scroll to position [398, 0]
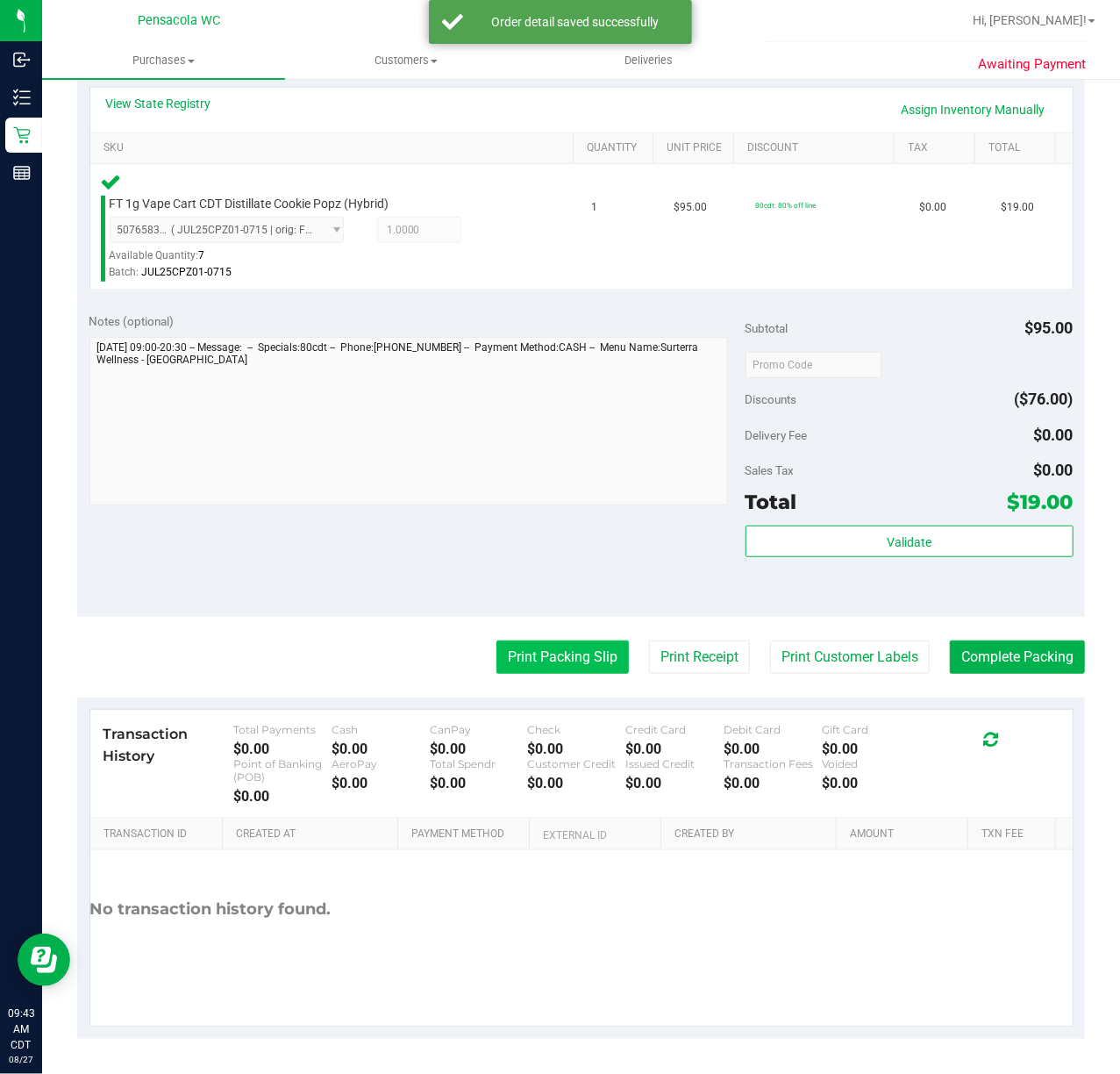
click at [566, 650] on button "Print Packing Slip" at bounding box center [562, 657] width 133 height 33
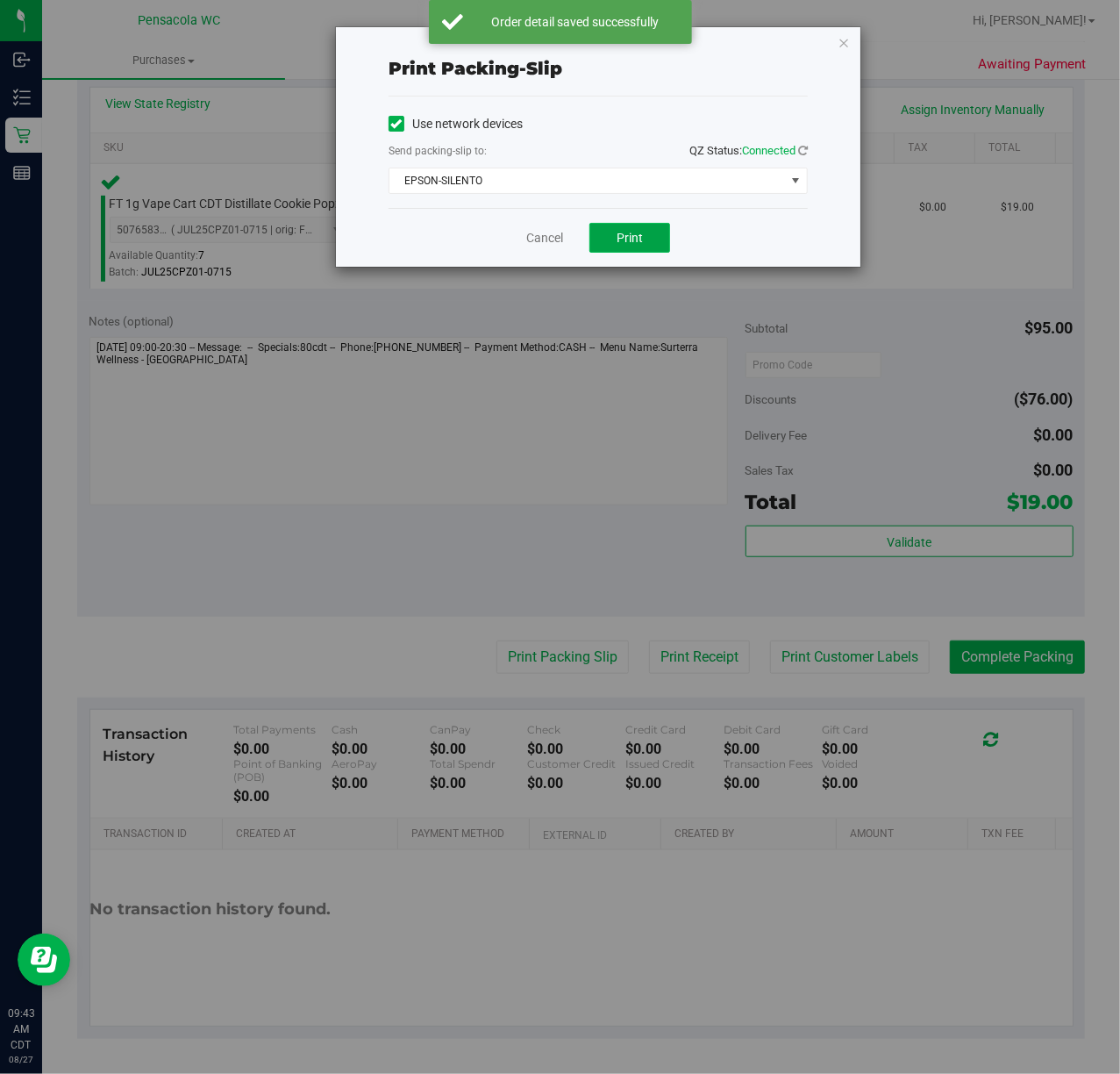
click at [612, 248] on button "Print" at bounding box center [630, 237] width 81 height 29
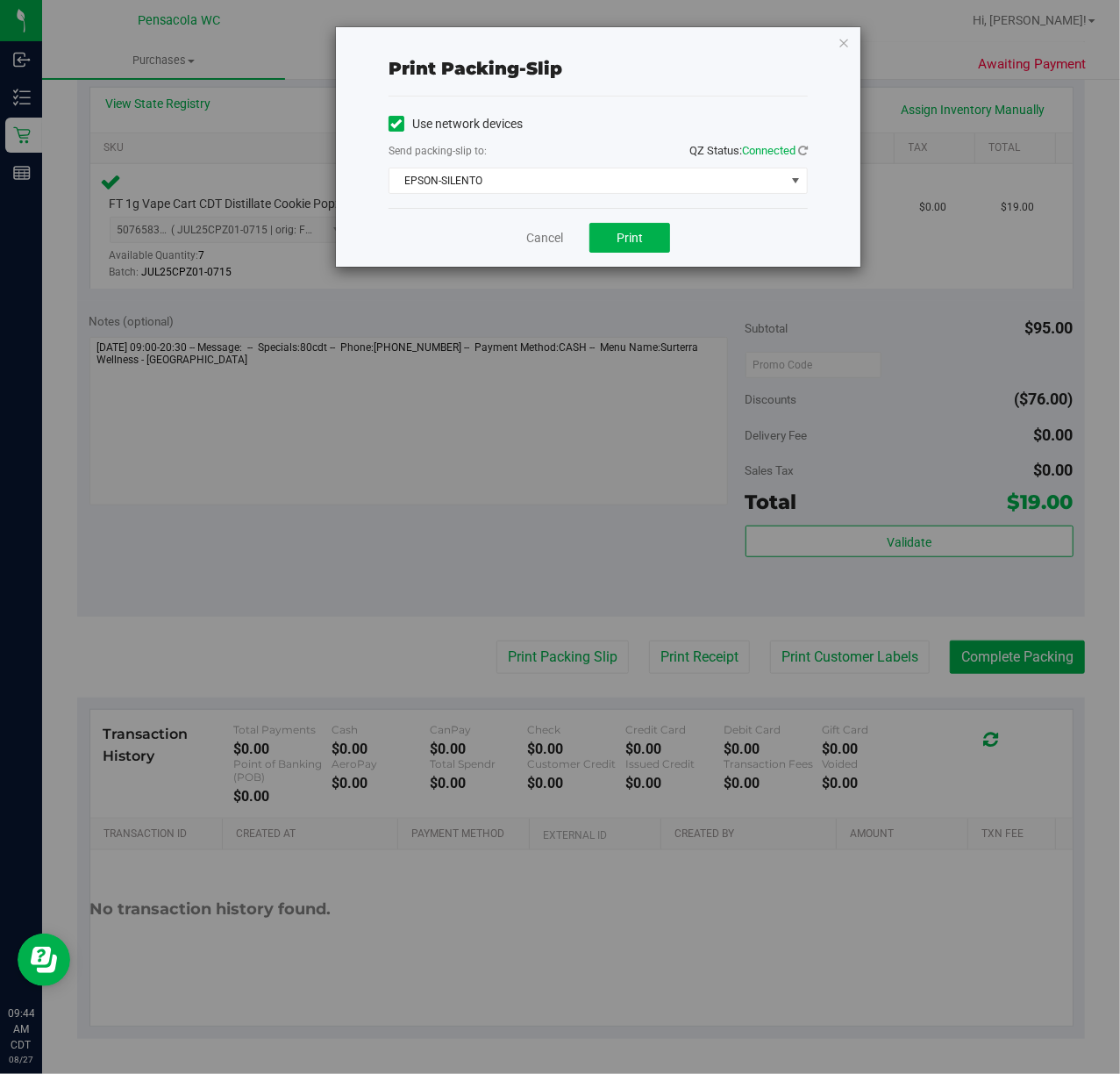
click at [858, 37] on div "Print packing-slip Use network devices Send packing-slip to: QZ Status: Connect…" at bounding box center [598, 147] width 525 height 240
click at [844, 46] on icon "button" at bounding box center [844, 42] width 12 height 21
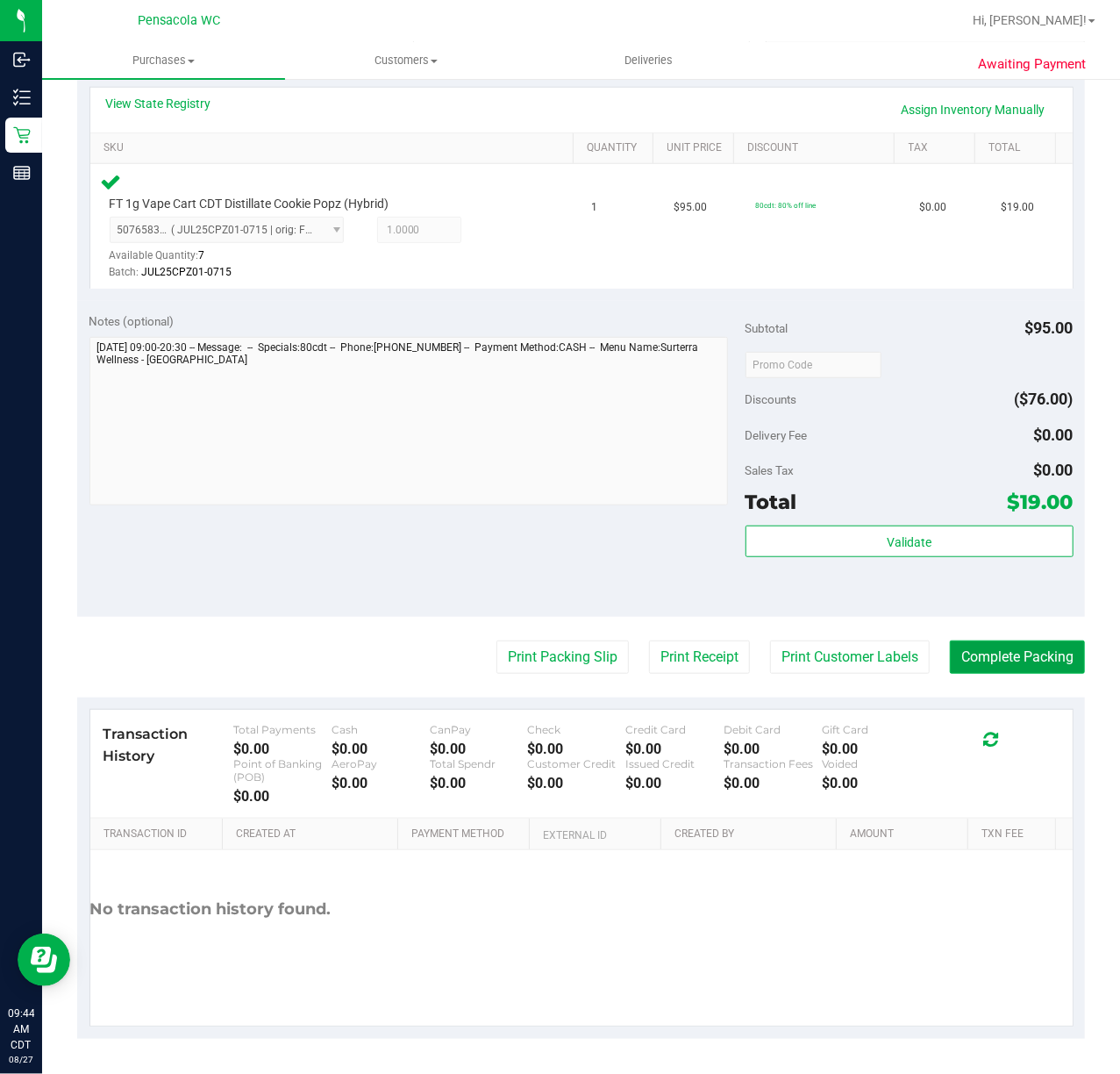
click at [970, 656] on button "Complete Packing" at bounding box center [1018, 657] width 135 height 33
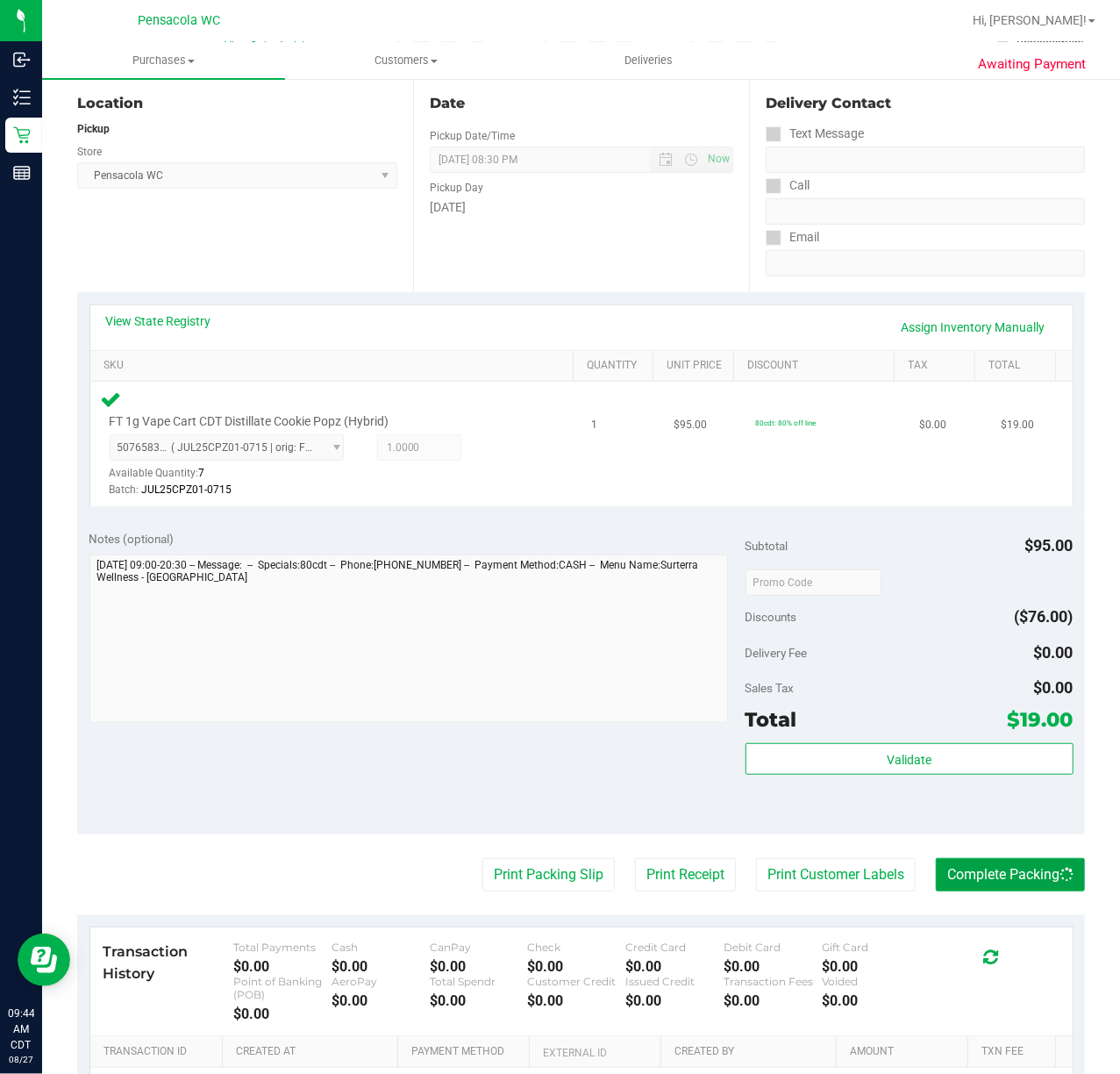
scroll to position [0, 0]
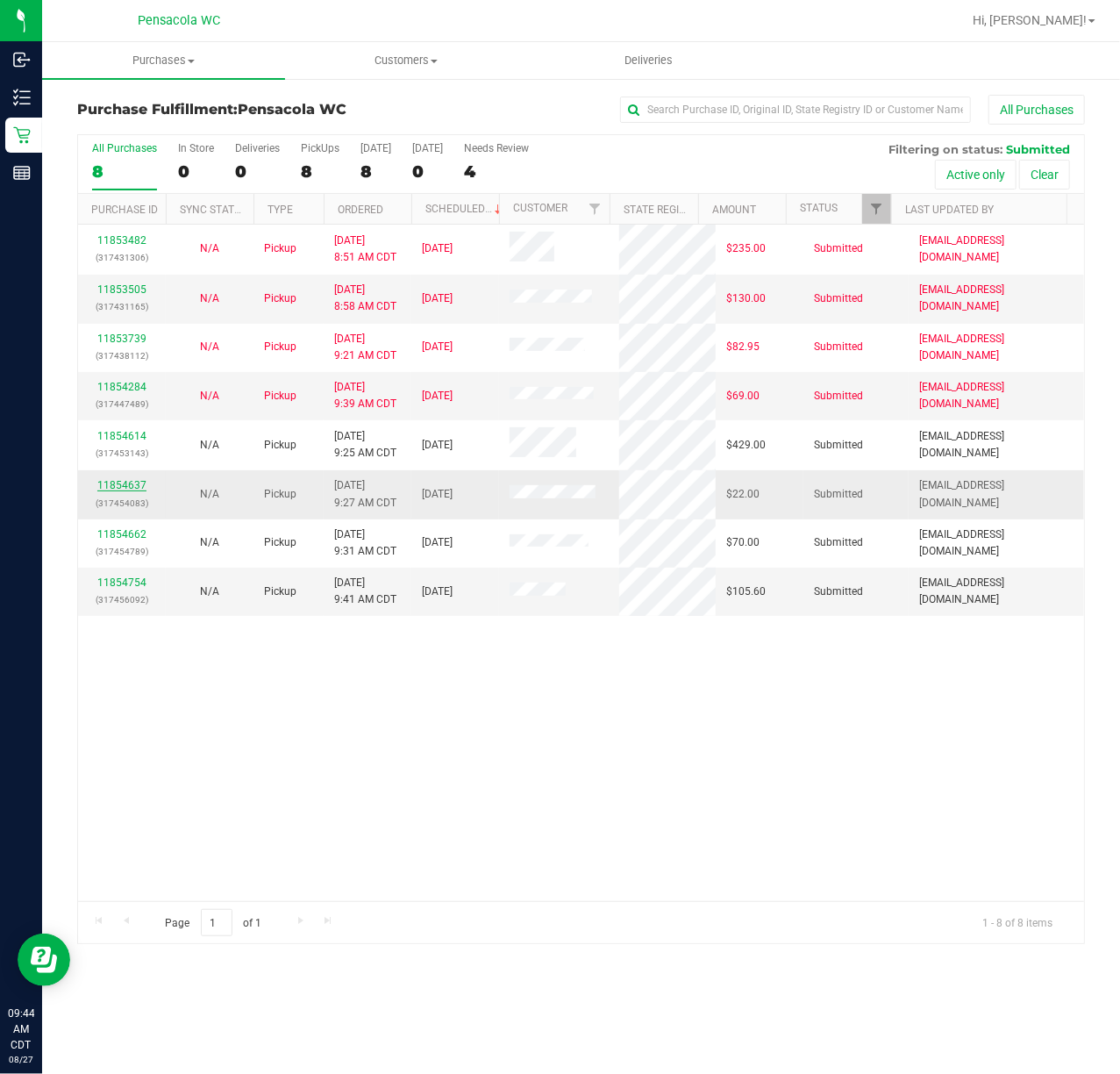
click at [128, 485] on link "11854637" at bounding box center [121, 485] width 49 height 12
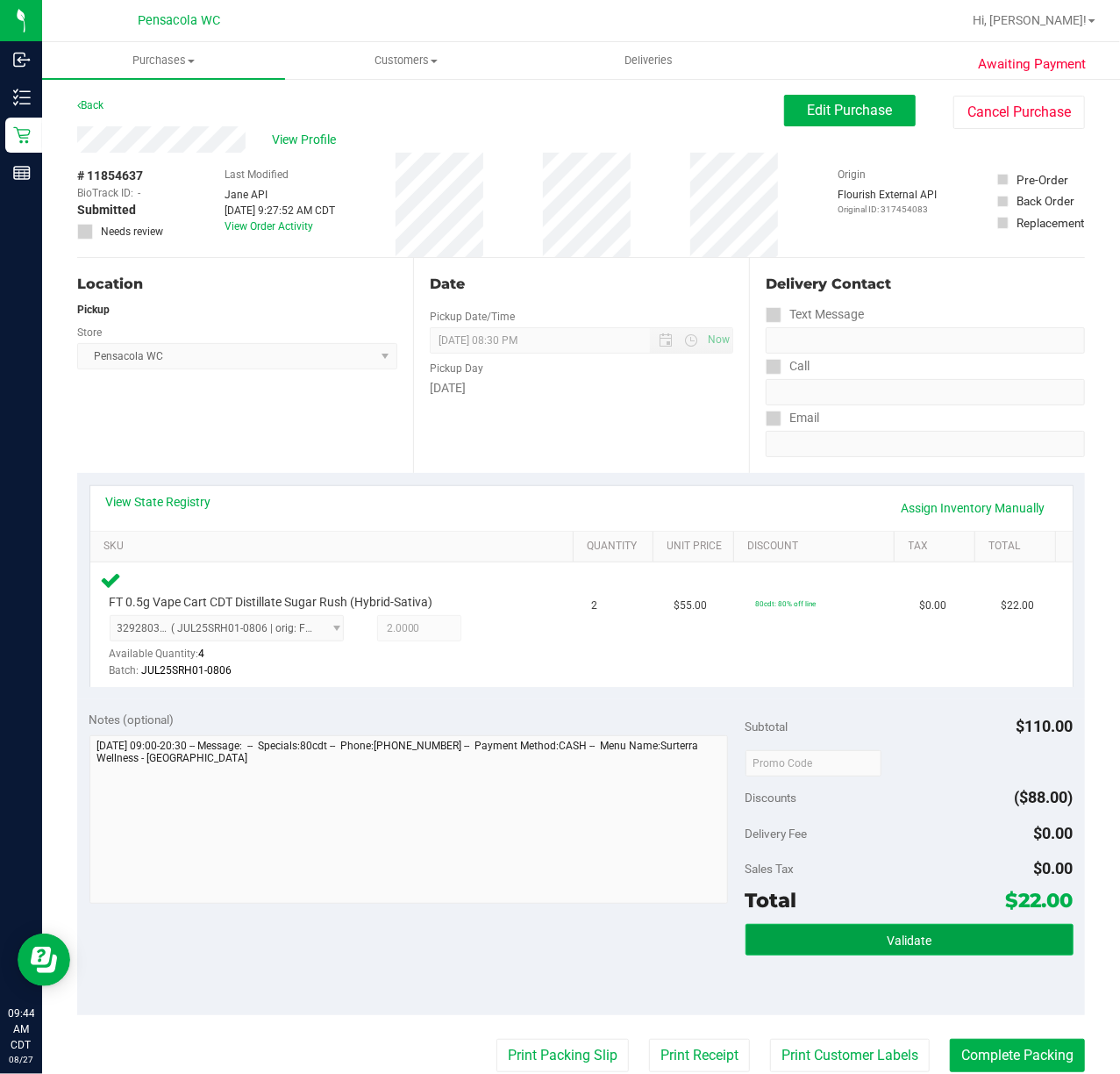
click at [902, 942] on span "Validate" at bounding box center [909, 940] width 45 height 14
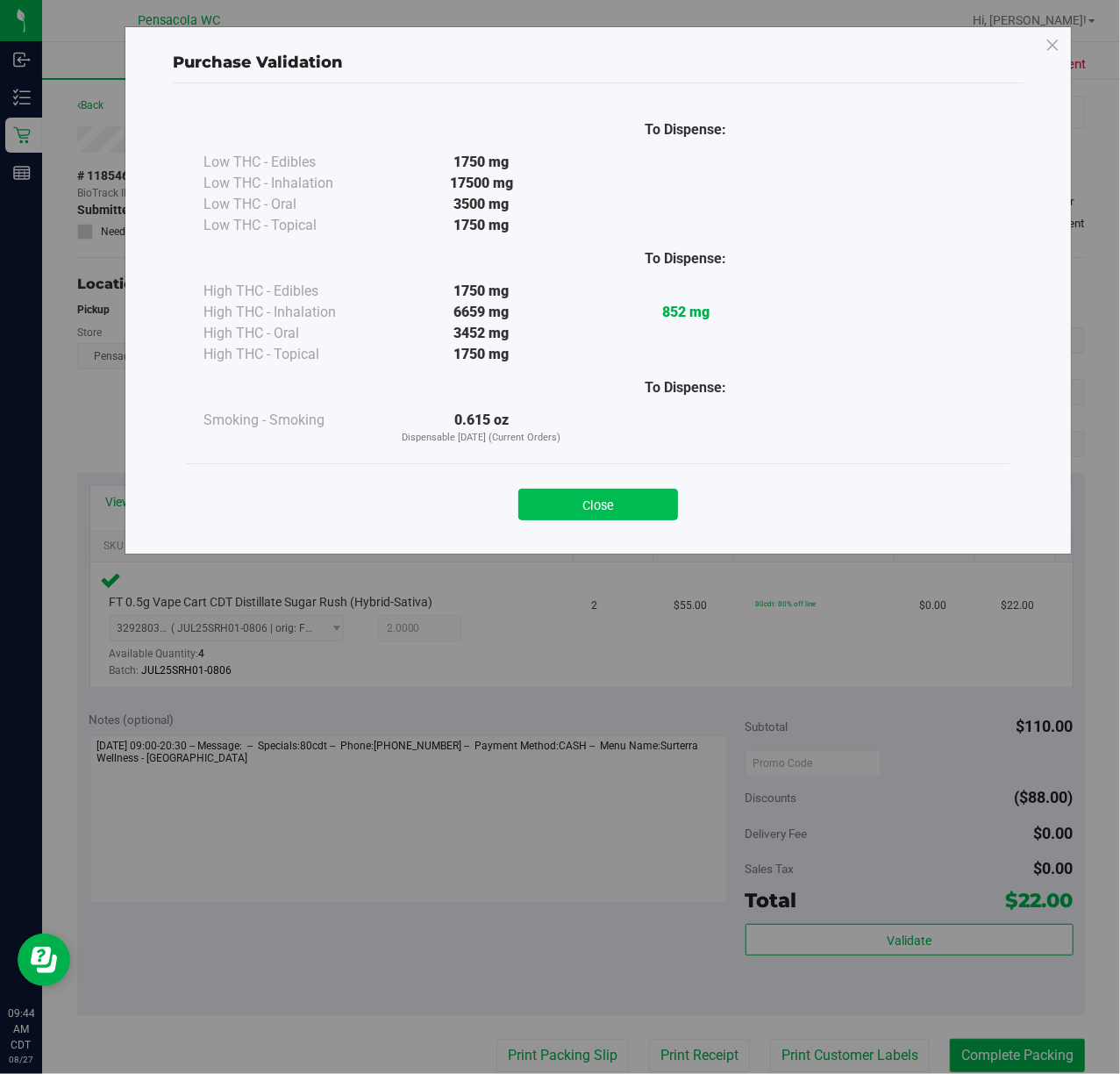
click at [663, 506] on button "Close" at bounding box center [598, 504] width 159 height 31
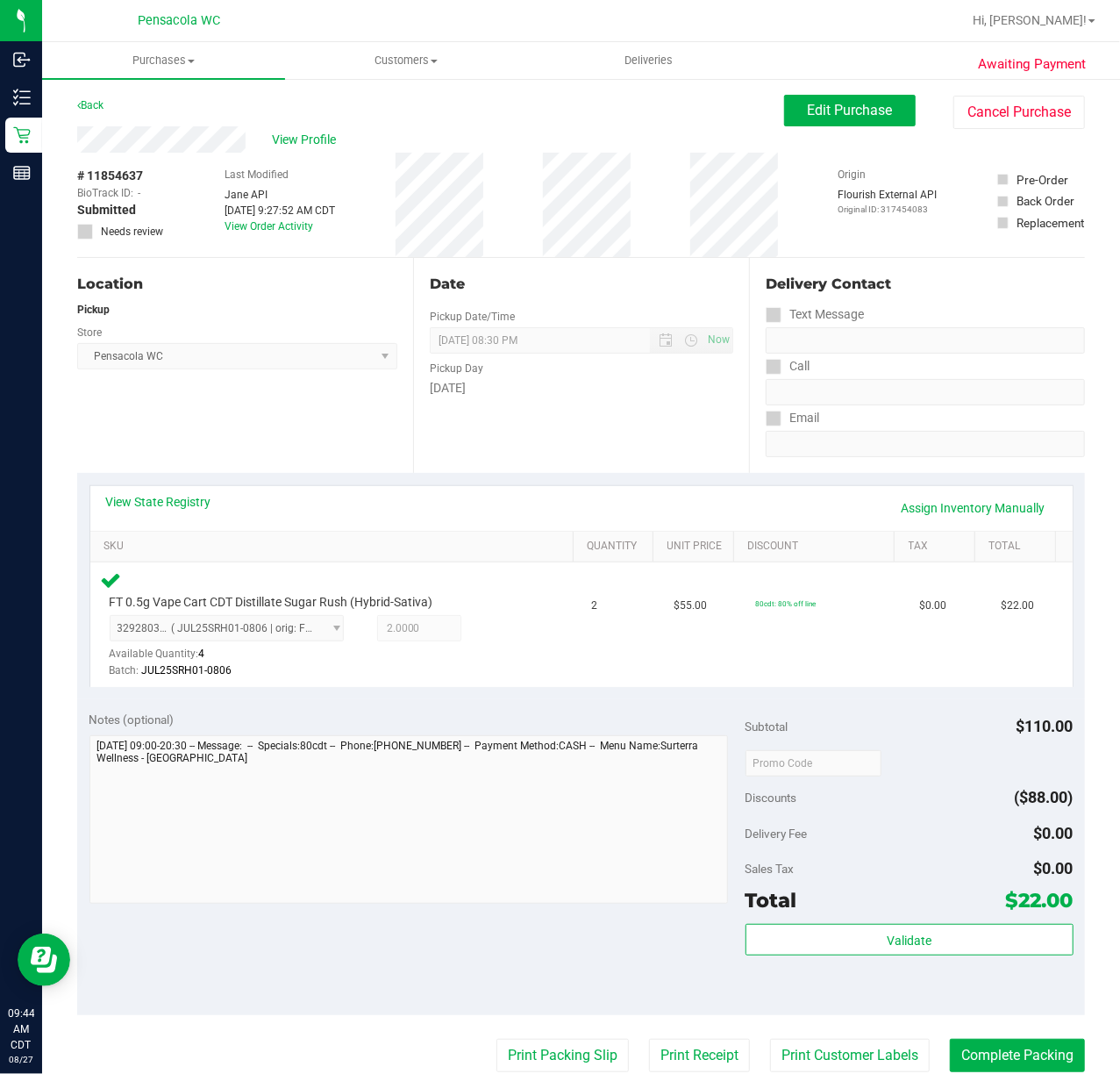
scroll to position [351, 0]
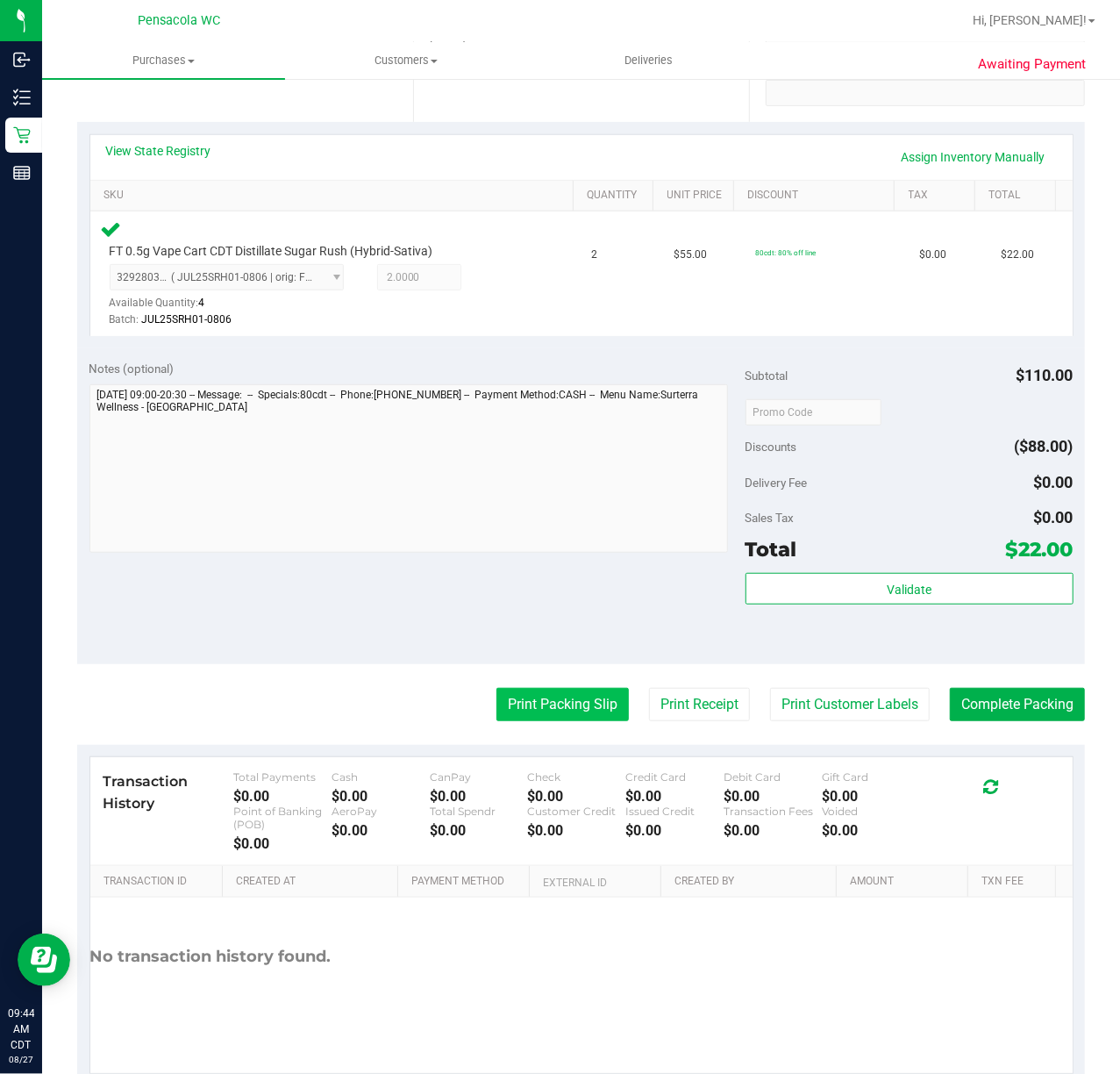
click at [527, 707] on button "Print Packing Slip" at bounding box center [562, 704] width 133 height 33
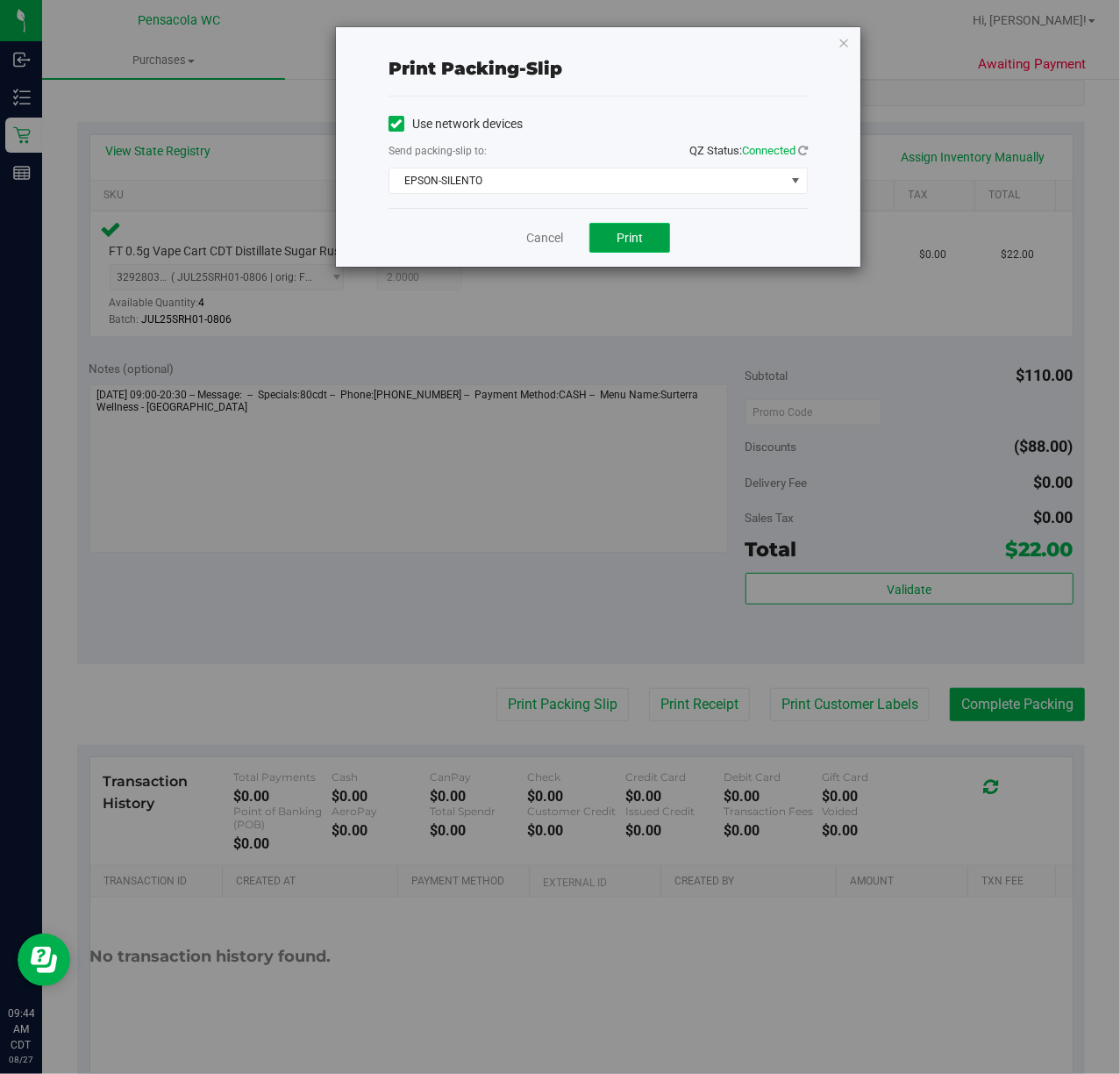
click at [650, 233] on button "Print" at bounding box center [630, 237] width 81 height 29
click at [846, 40] on icon "button" at bounding box center [844, 42] width 12 height 21
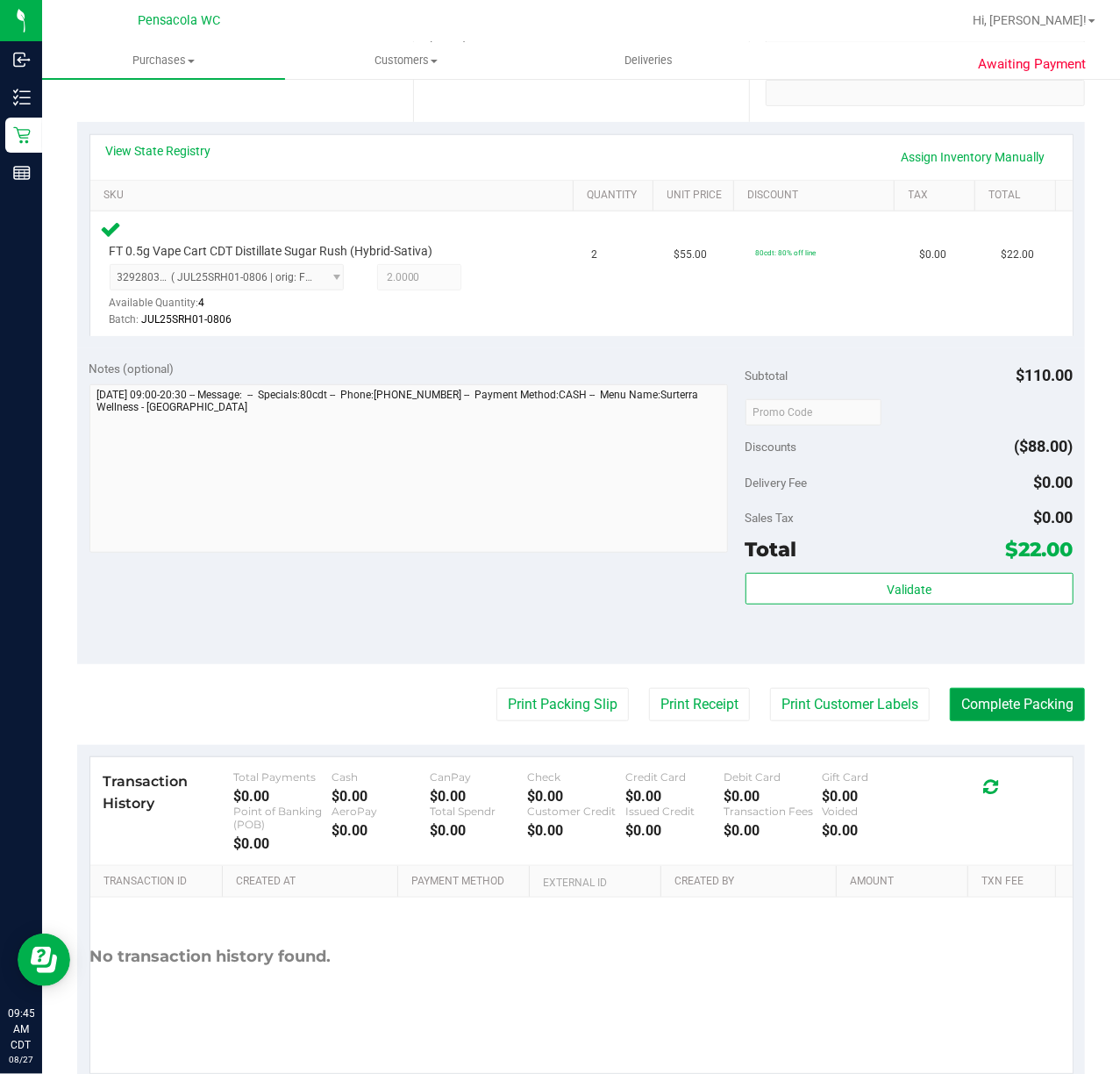
click at [950, 702] on button "Complete Packing" at bounding box center [1018, 704] width 135 height 33
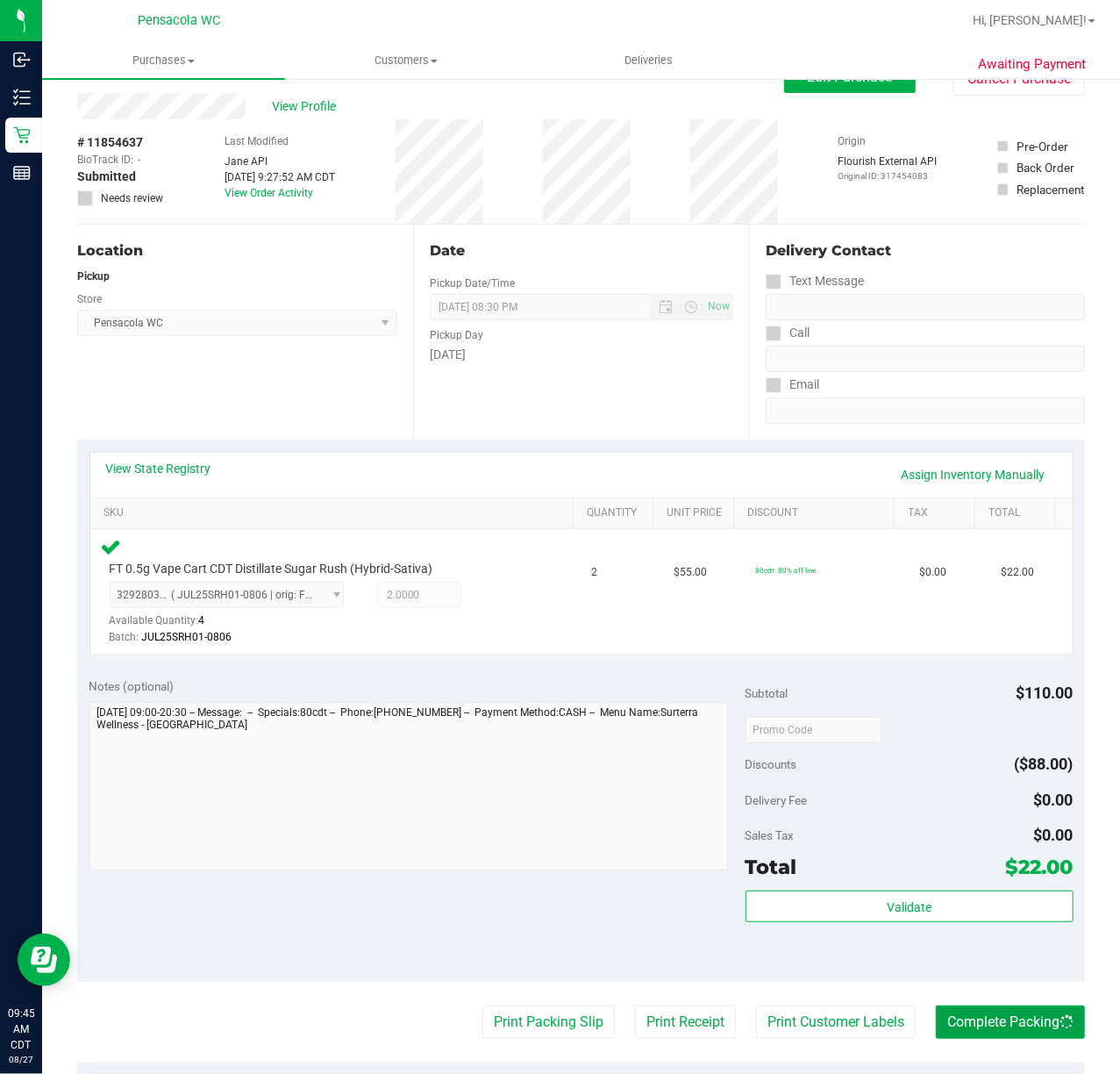
scroll to position [0, 0]
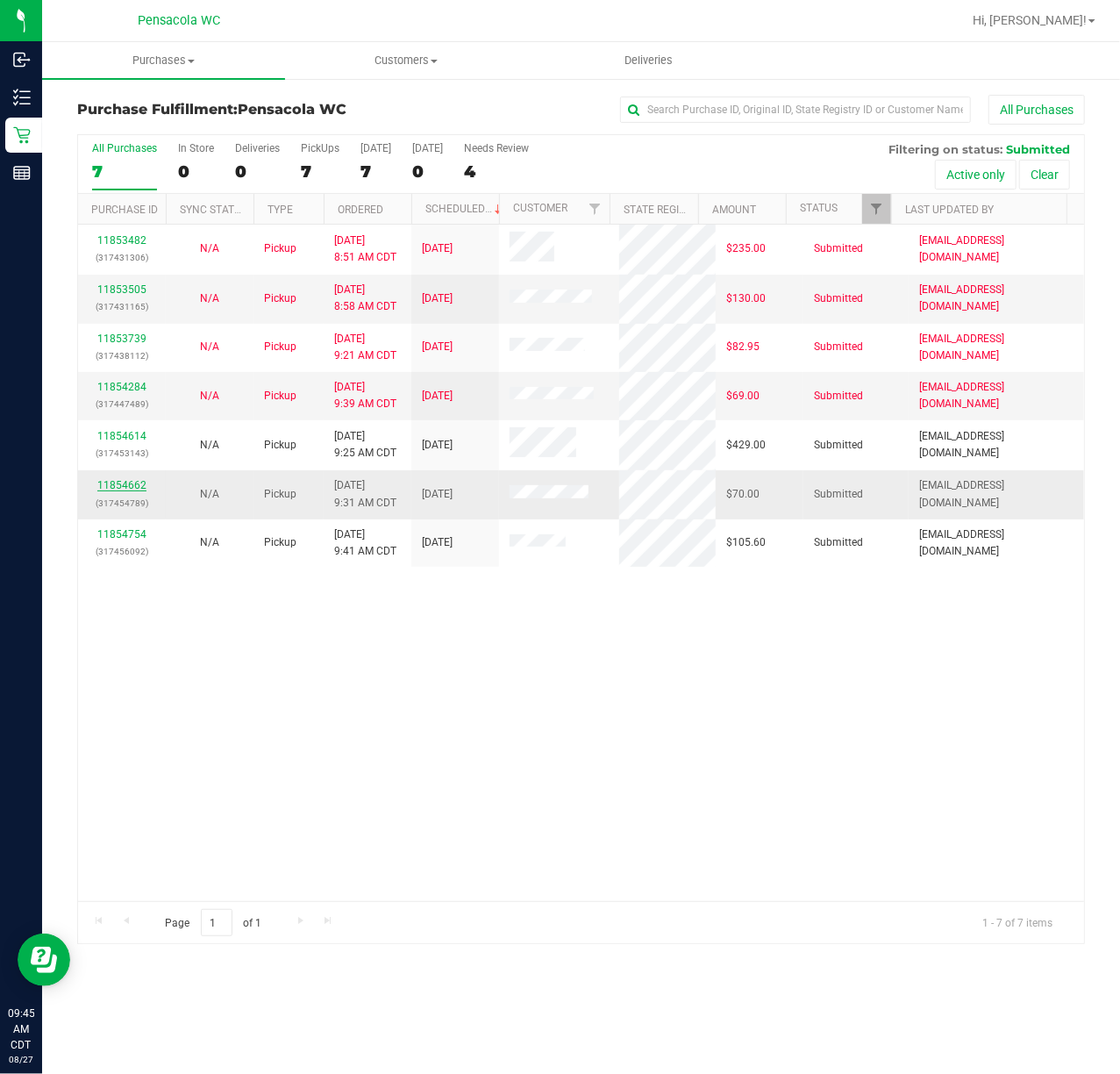
click at [102, 482] on link "11854662" at bounding box center [121, 485] width 49 height 12
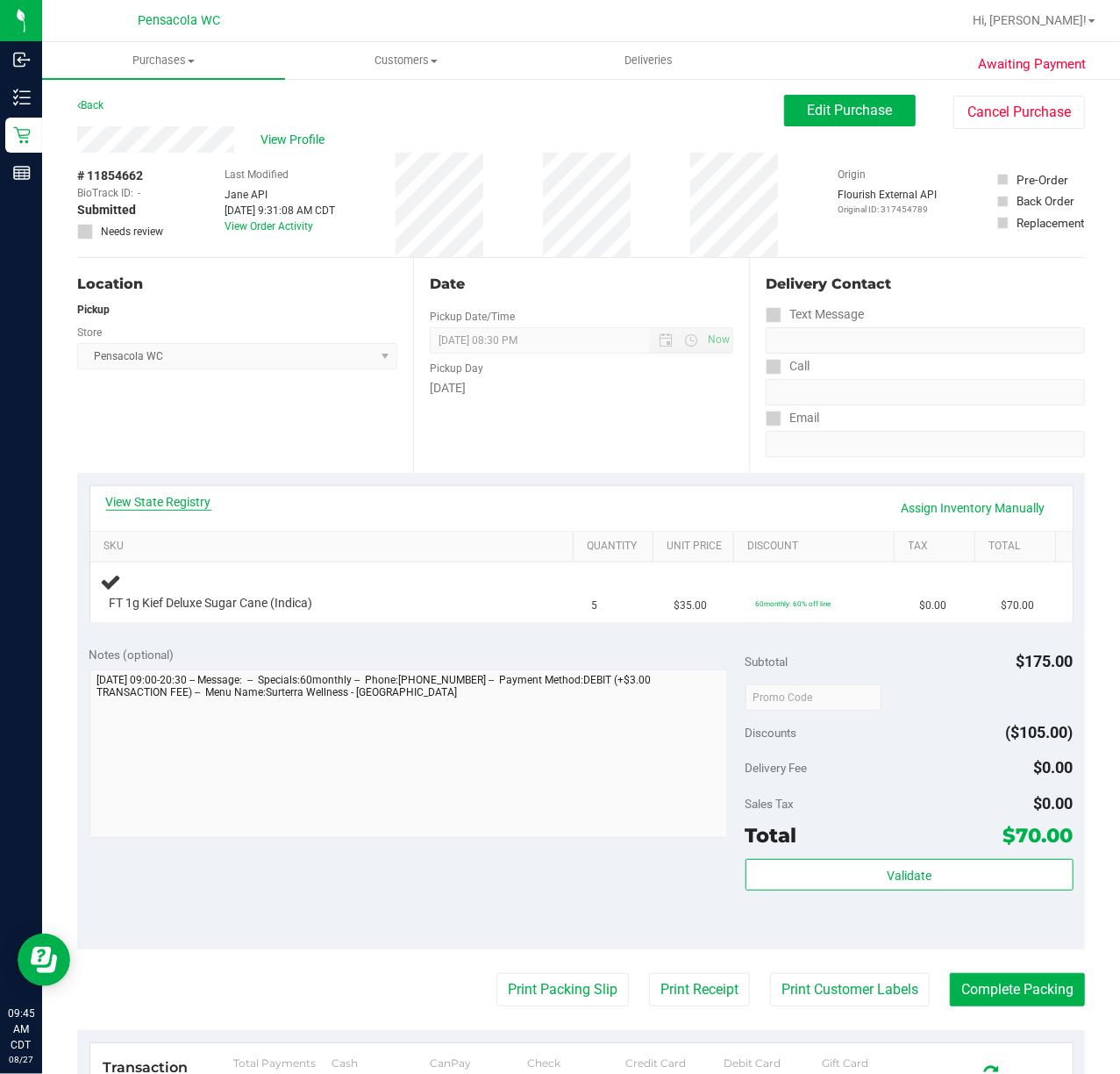
click at [167, 505] on link "View State Registry" at bounding box center [159, 502] width 105 height 18
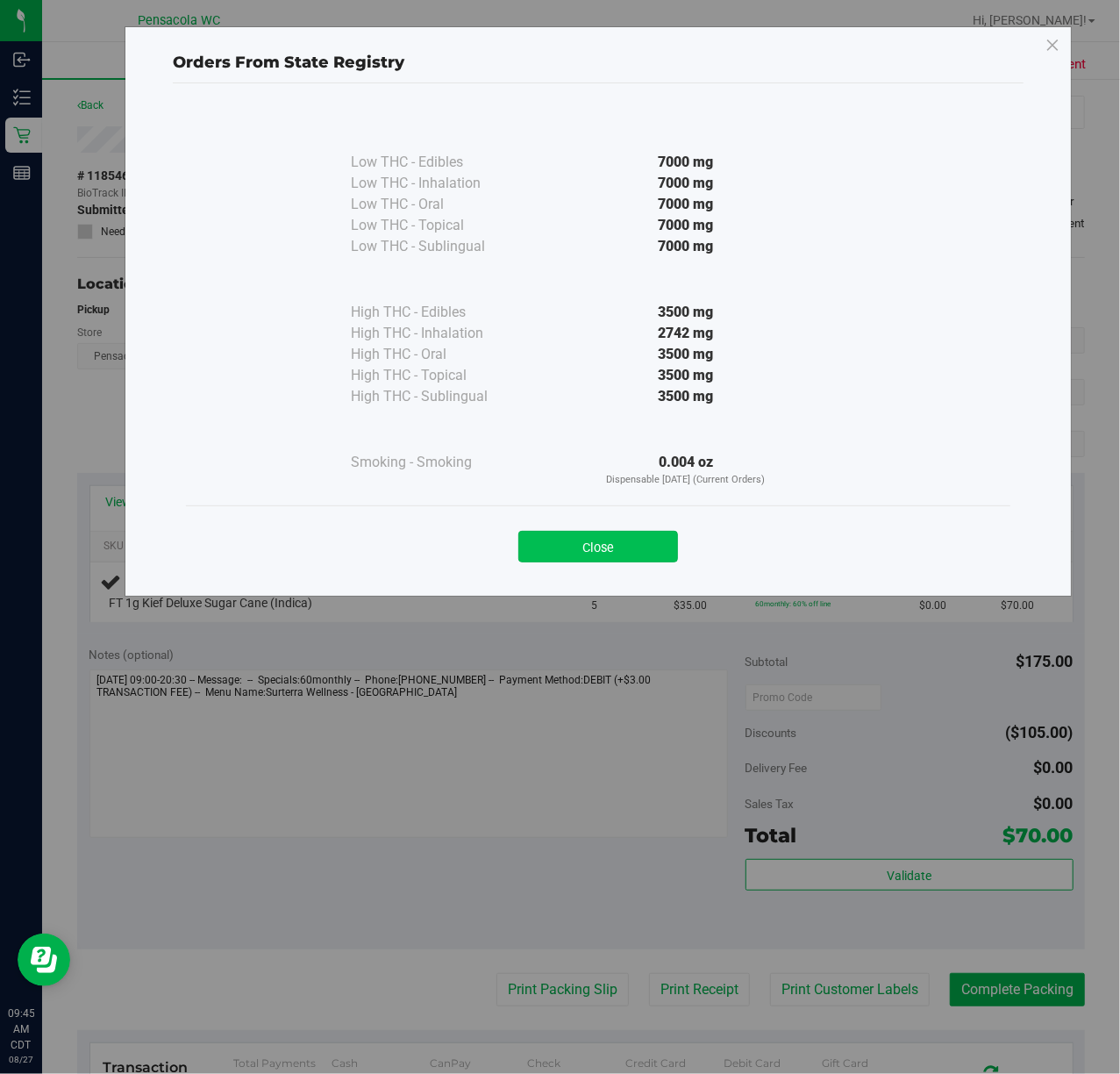
click at [584, 538] on button "Close" at bounding box center [598, 546] width 159 height 31
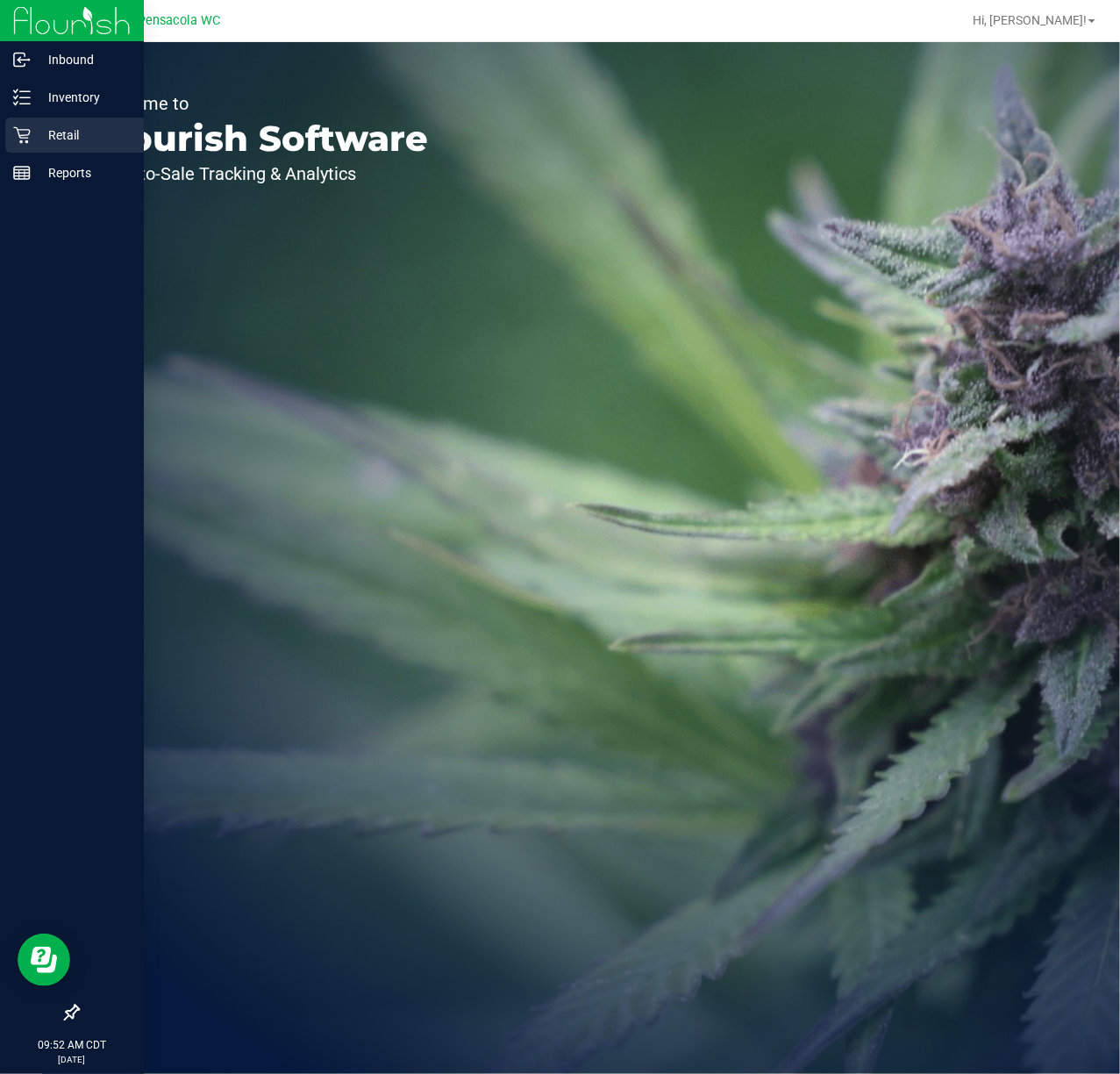
click at [43, 137] on p "Retail" at bounding box center [83, 135] width 105 height 21
click at [20, 139] on icon at bounding box center [22, 135] width 18 height 18
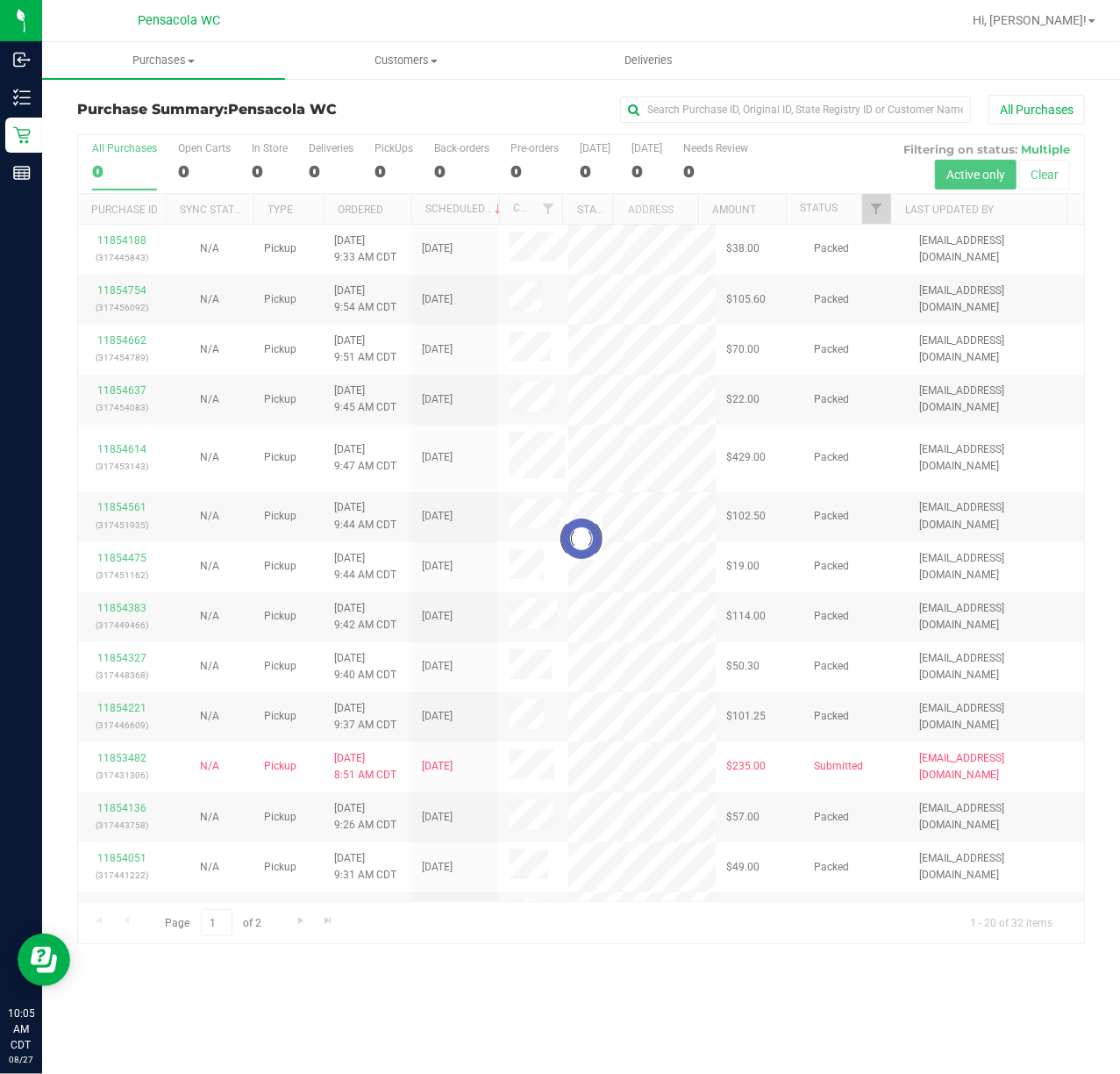
click at [877, 211] on div at bounding box center [581, 539] width 1006 height 808
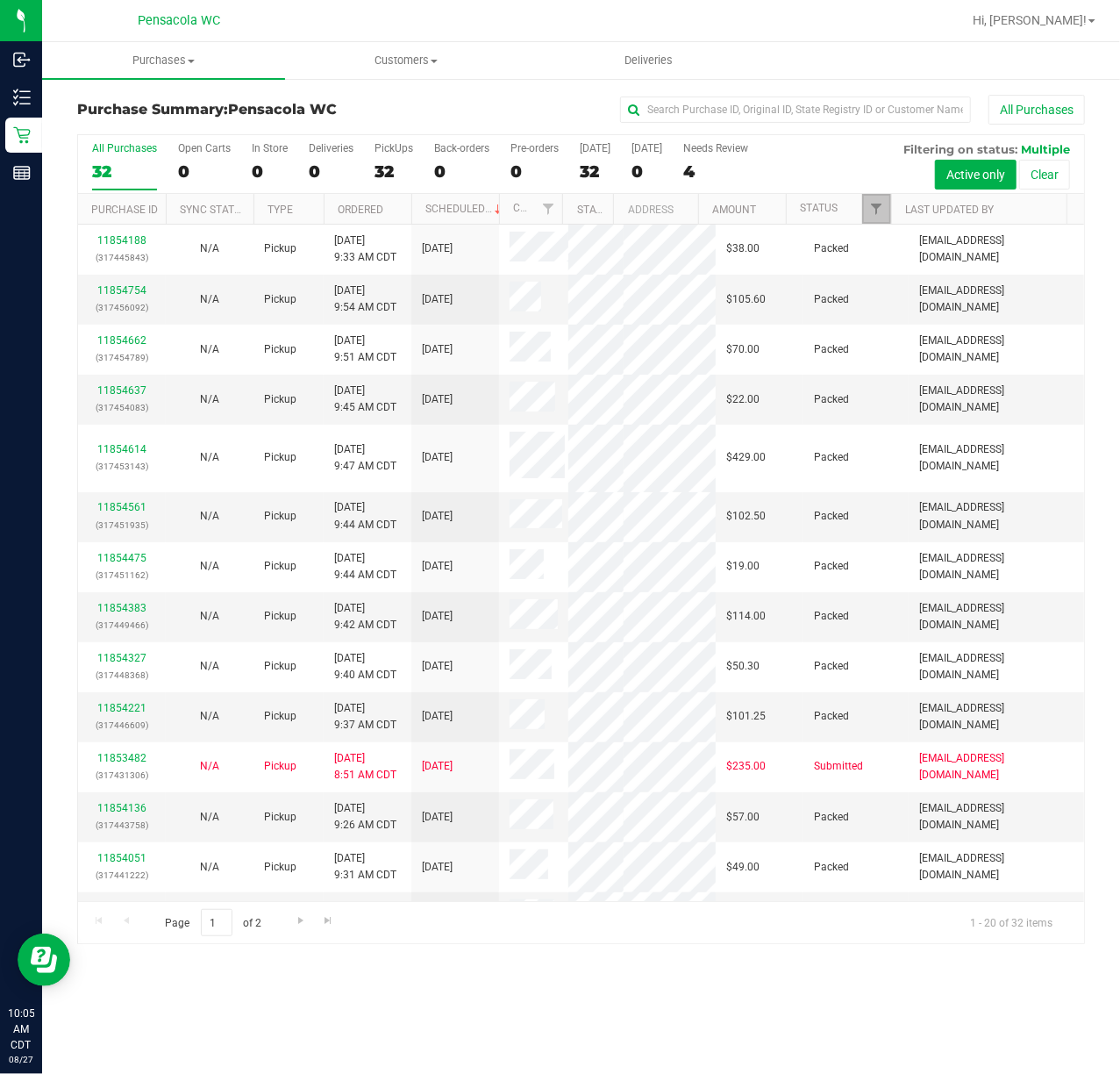
click at [877, 211] on span "Filter" at bounding box center [877, 209] width 14 height 14
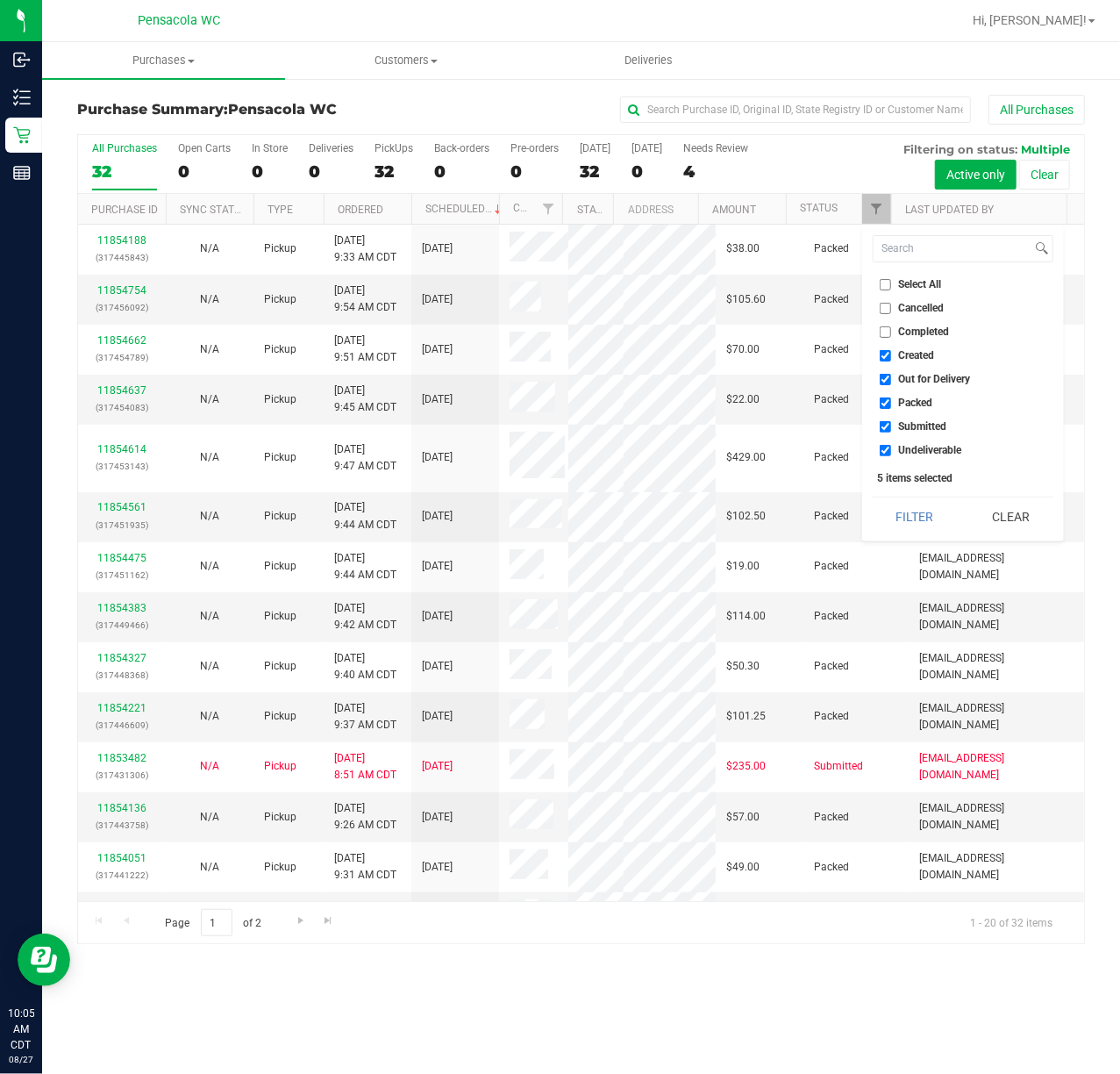
click at [882, 290] on input "Select All" at bounding box center [885, 284] width 12 height 12
checkbox input "true"
click at [882, 290] on input "Select All" at bounding box center [885, 284] width 12 height 12
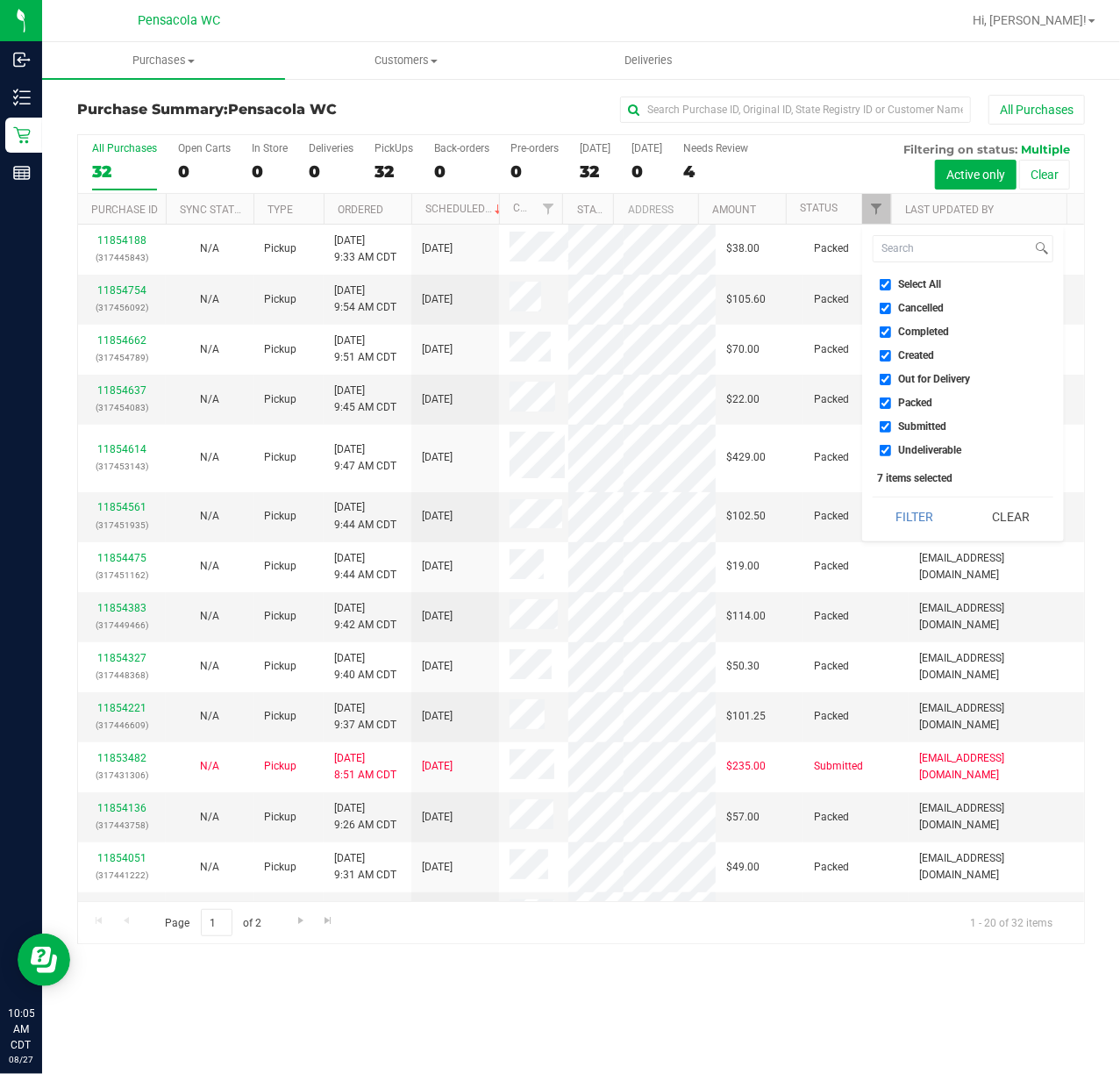
checkbox input "false"
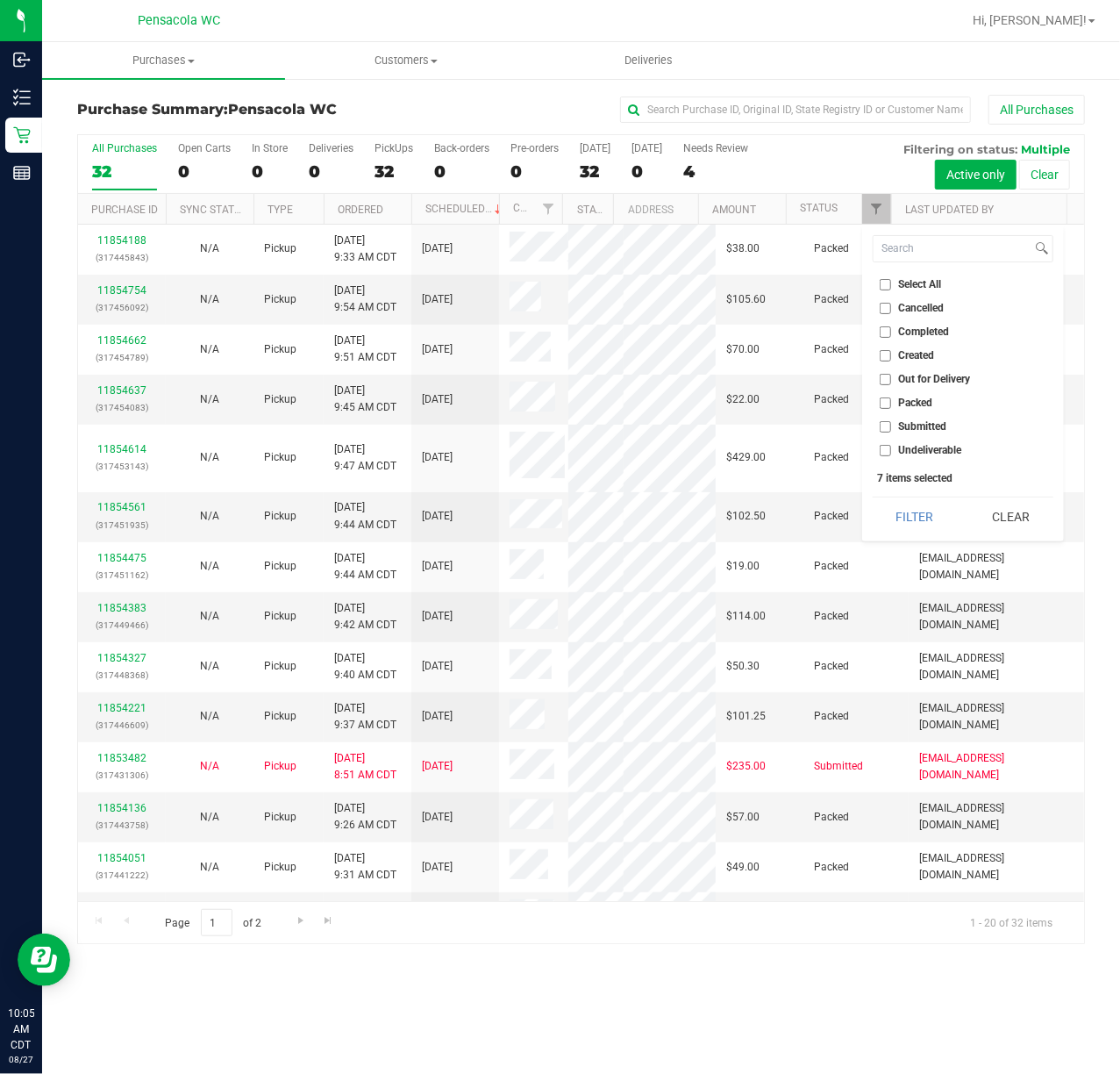
checkbox input "false"
click at [881, 426] on input "Submitted" at bounding box center [885, 427] width 12 height 12
checkbox input "true"
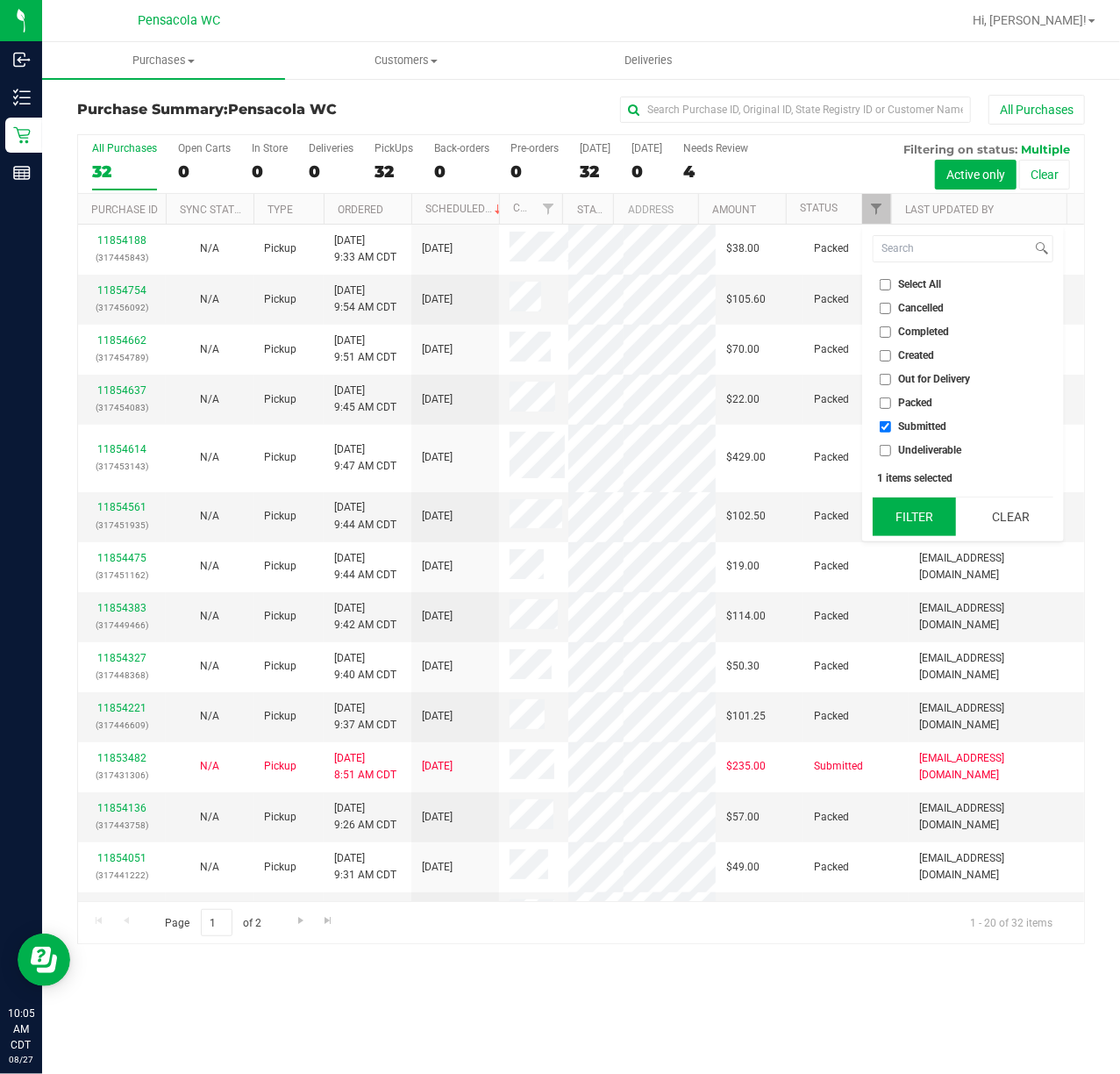
click at [888, 523] on button "Filter" at bounding box center [914, 516] width 85 height 38
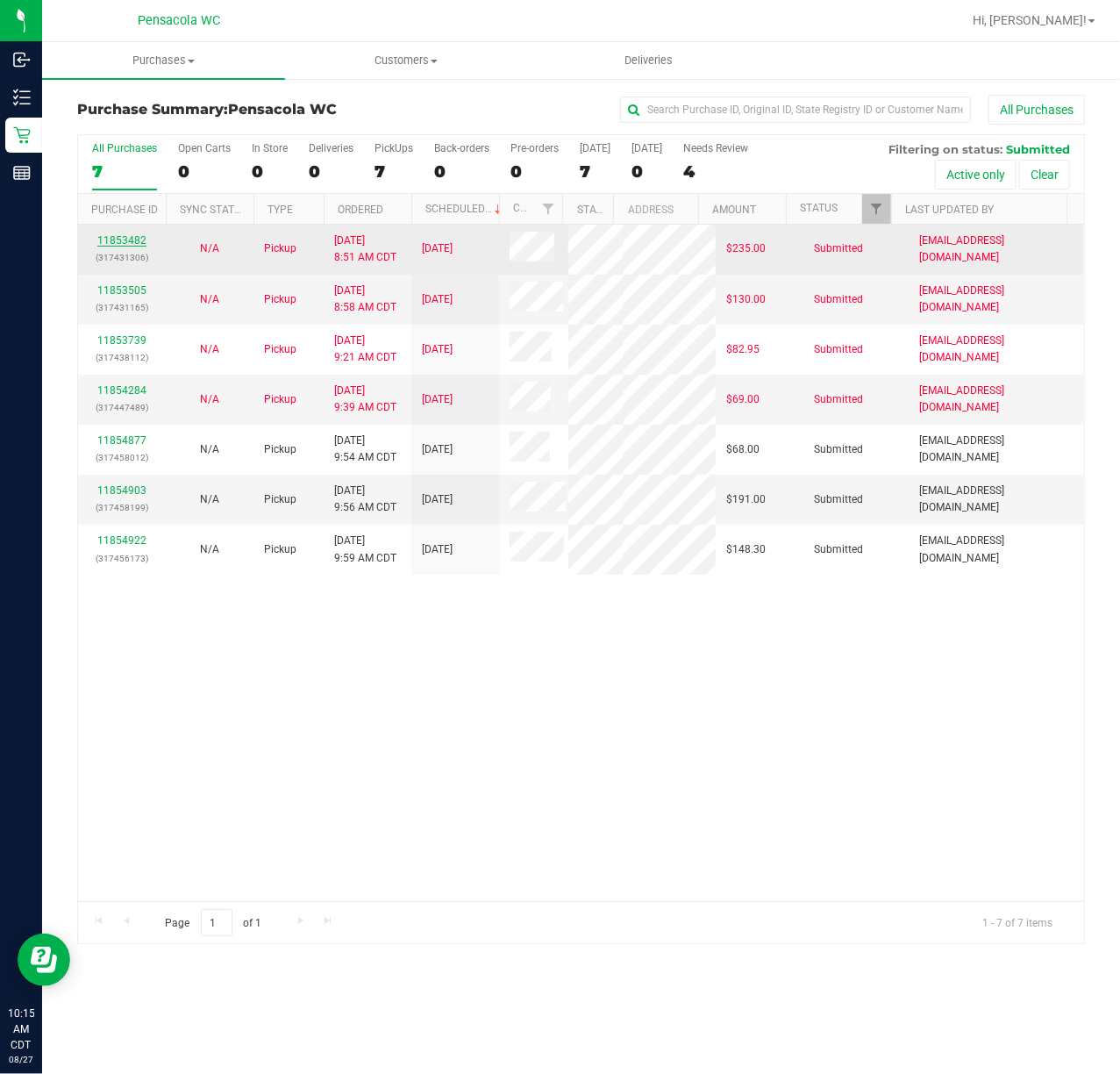
click at [102, 237] on link "11853482" at bounding box center [121, 241] width 49 height 12
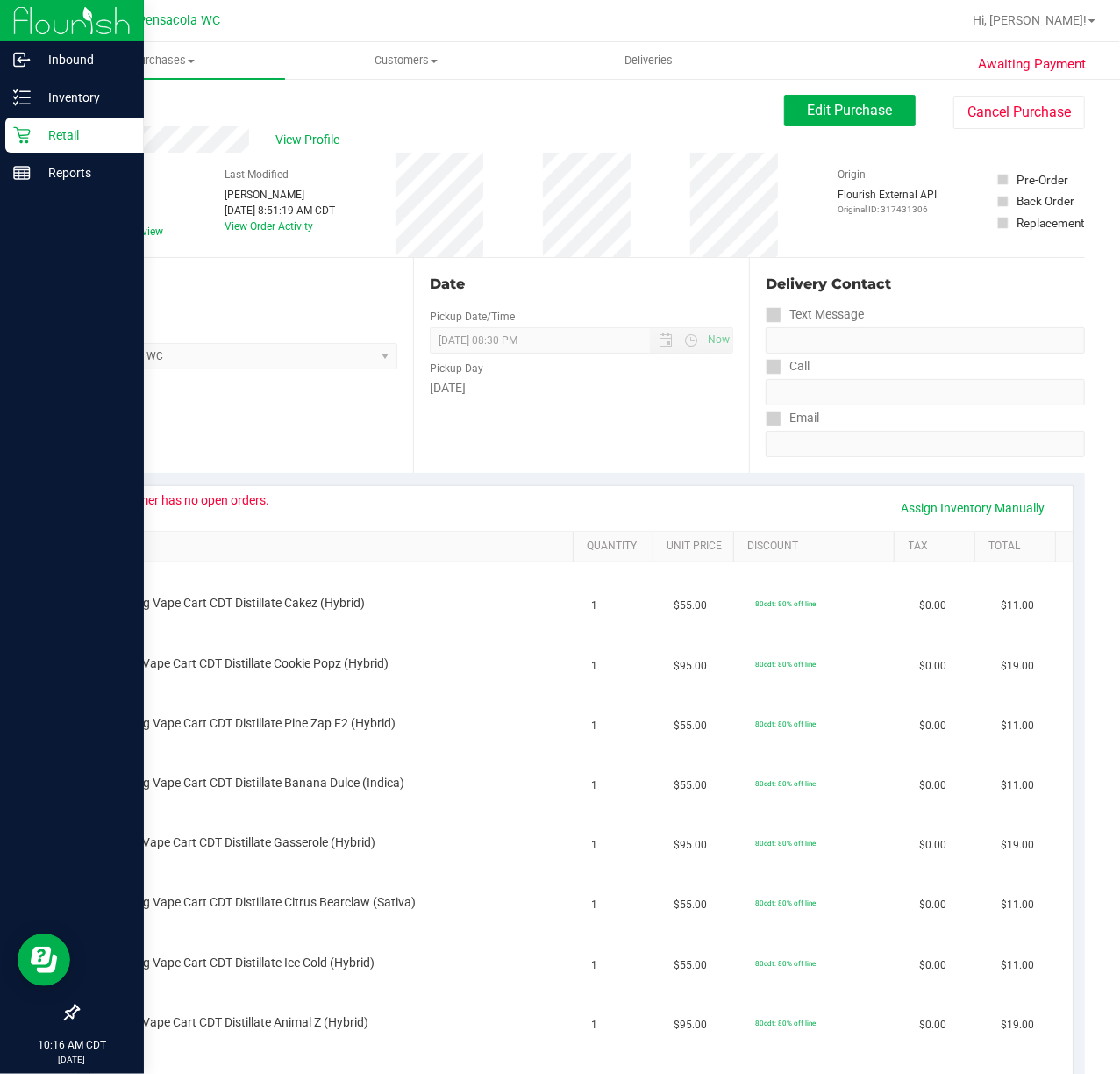
click at [106, 125] on p "Retail" at bounding box center [83, 135] width 105 height 21
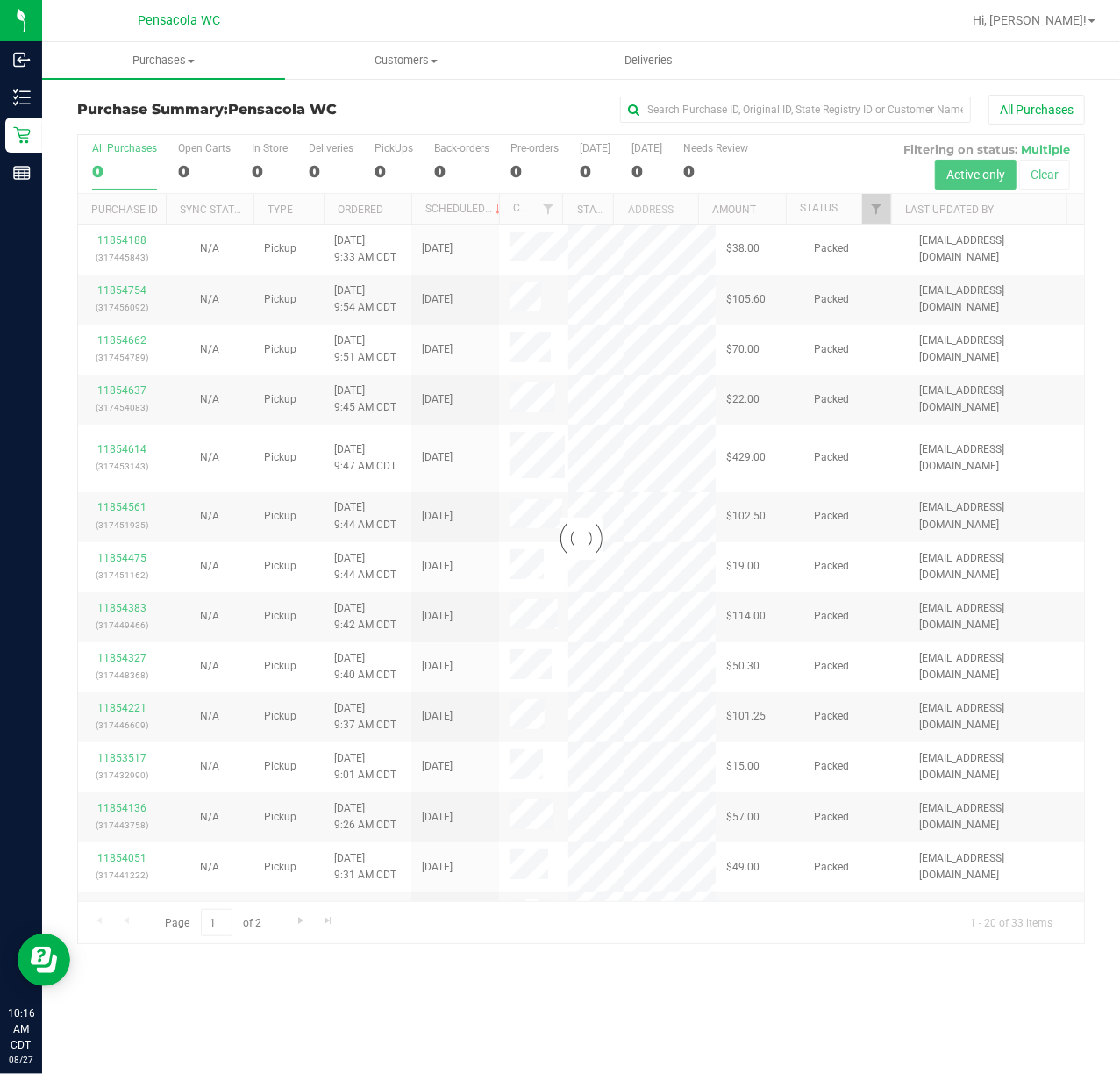
click at [871, 211] on div at bounding box center [581, 539] width 1006 height 808
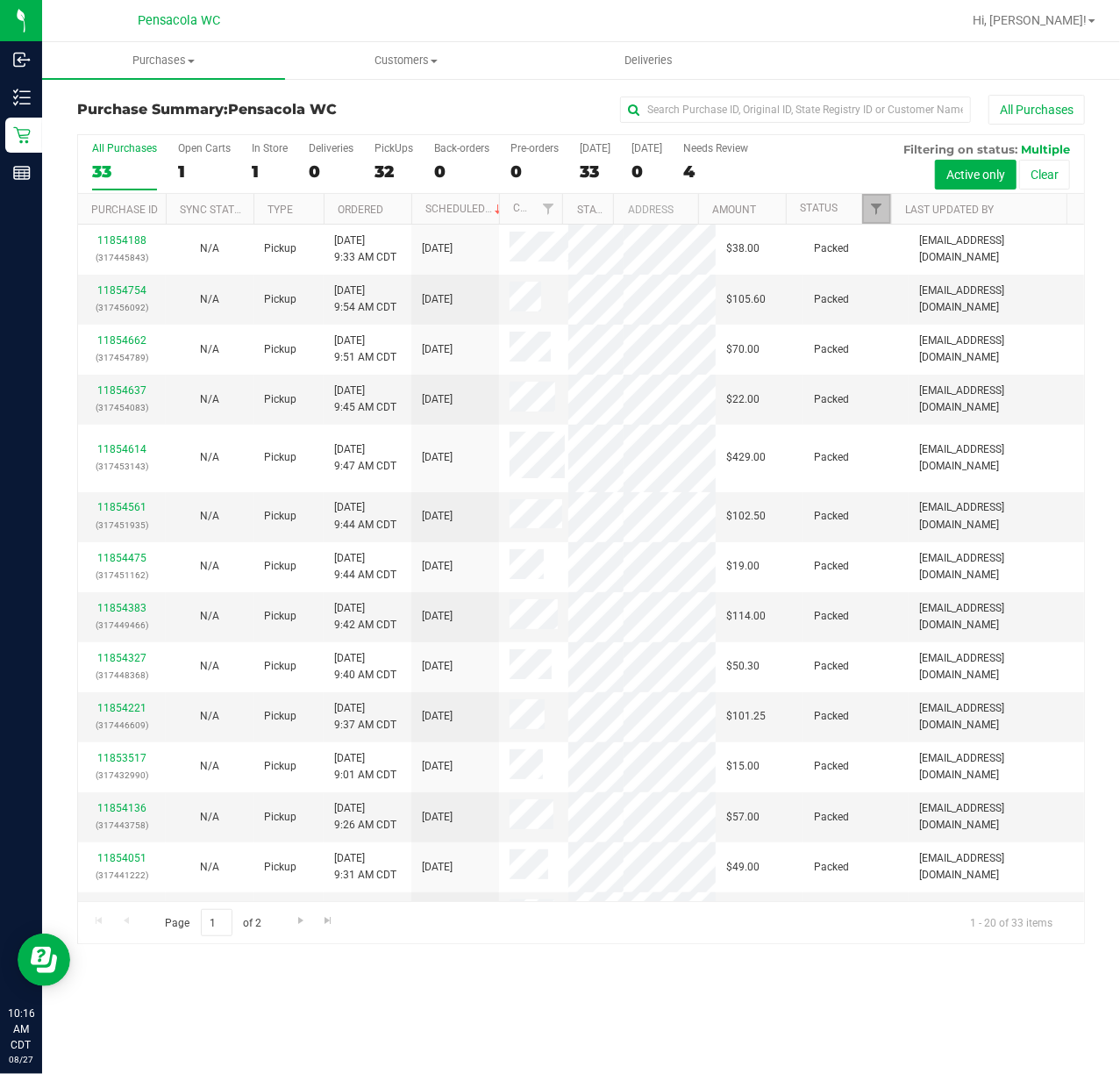
click at [871, 211] on span "Filter" at bounding box center [877, 209] width 14 height 14
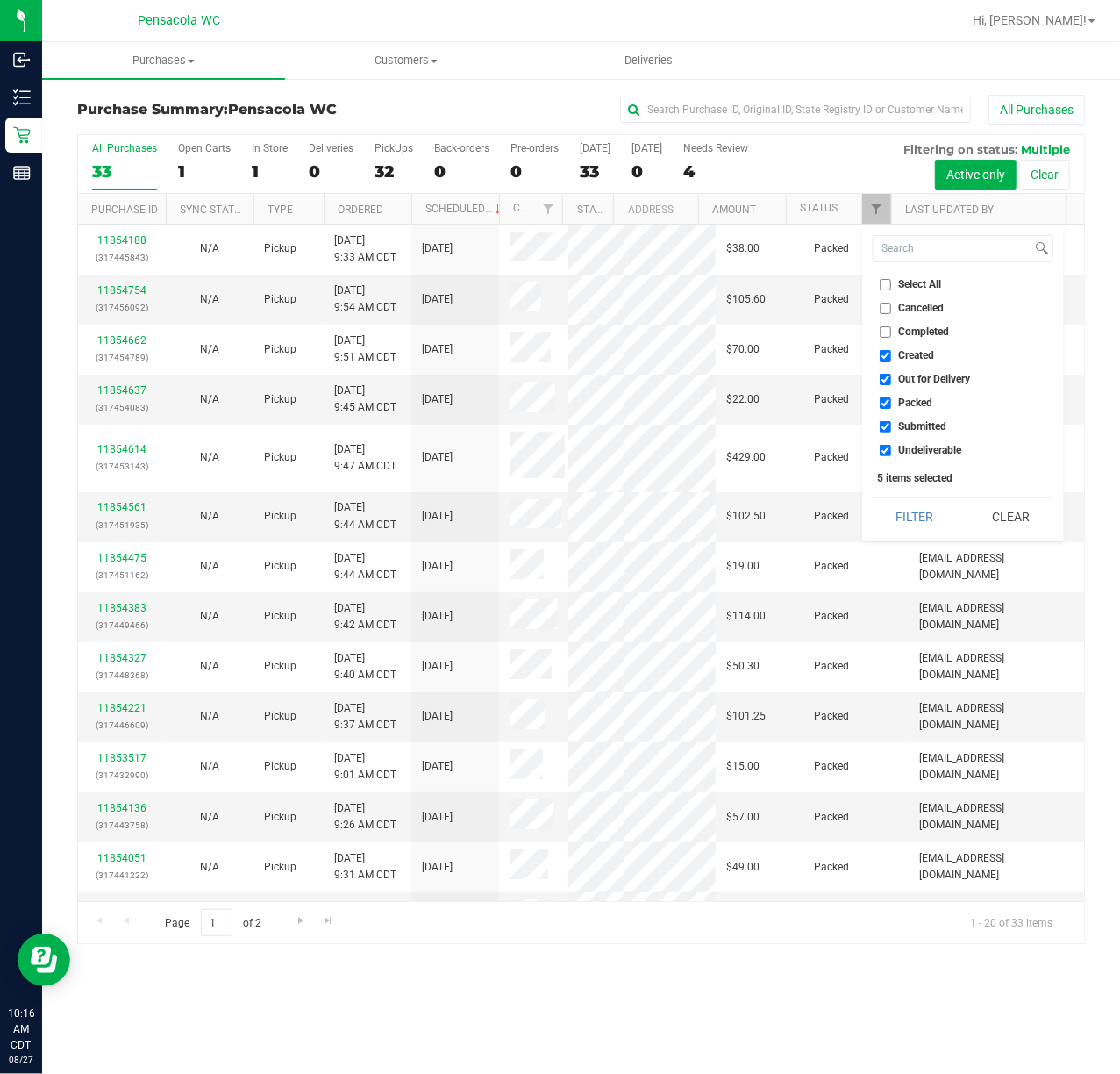
click at [886, 286] on input "Select All" at bounding box center [885, 284] width 12 height 12
checkbox input "true"
click at [886, 286] on input "Select All" at bounding box center [885, 284] width 12 height 12
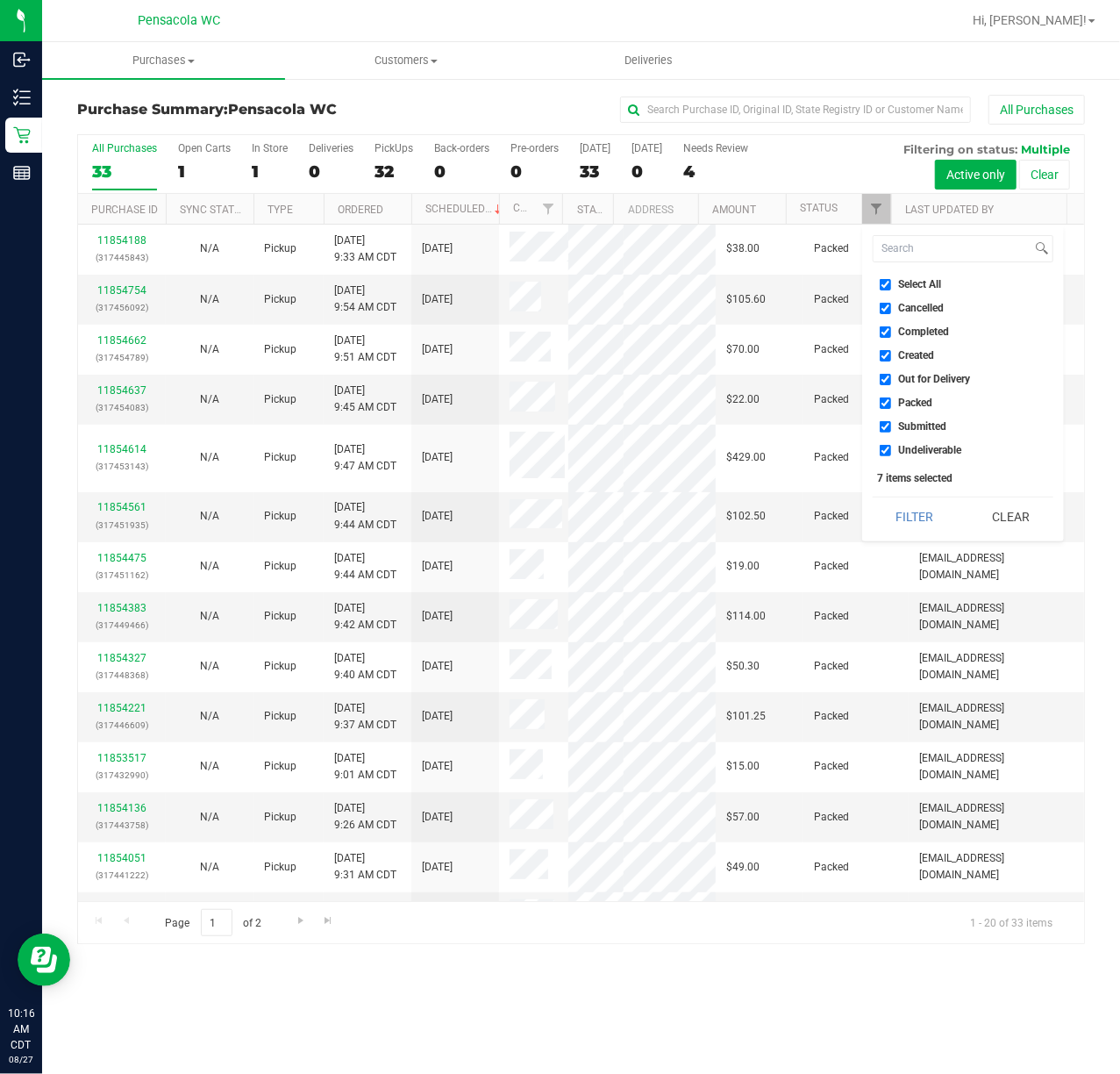
checkbox input "false"
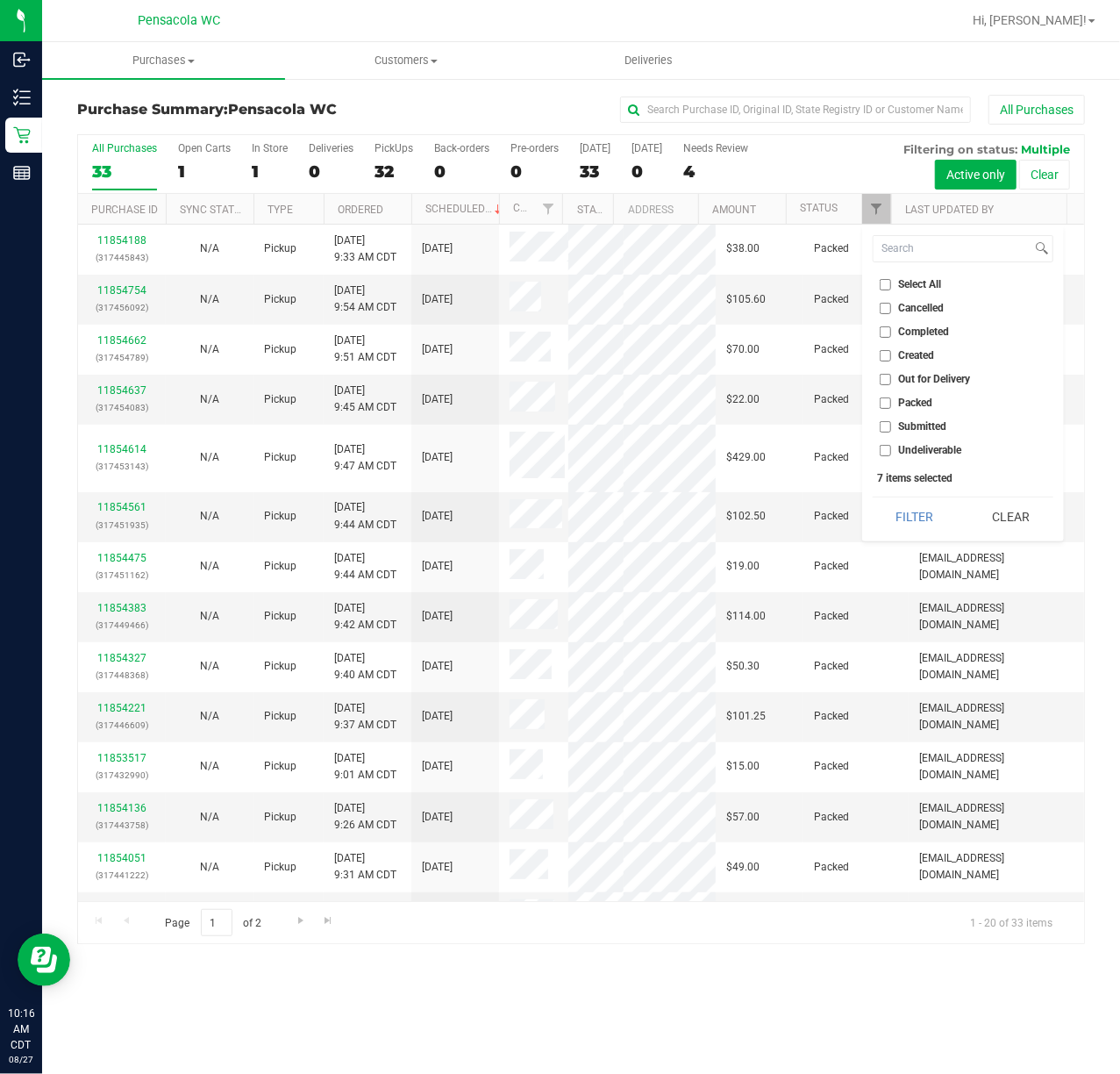
checkbox input "false"
click at [887, 426] on input "Submitted" at bounding box center [885, 427] width 12 height 12
checkbox input "true"
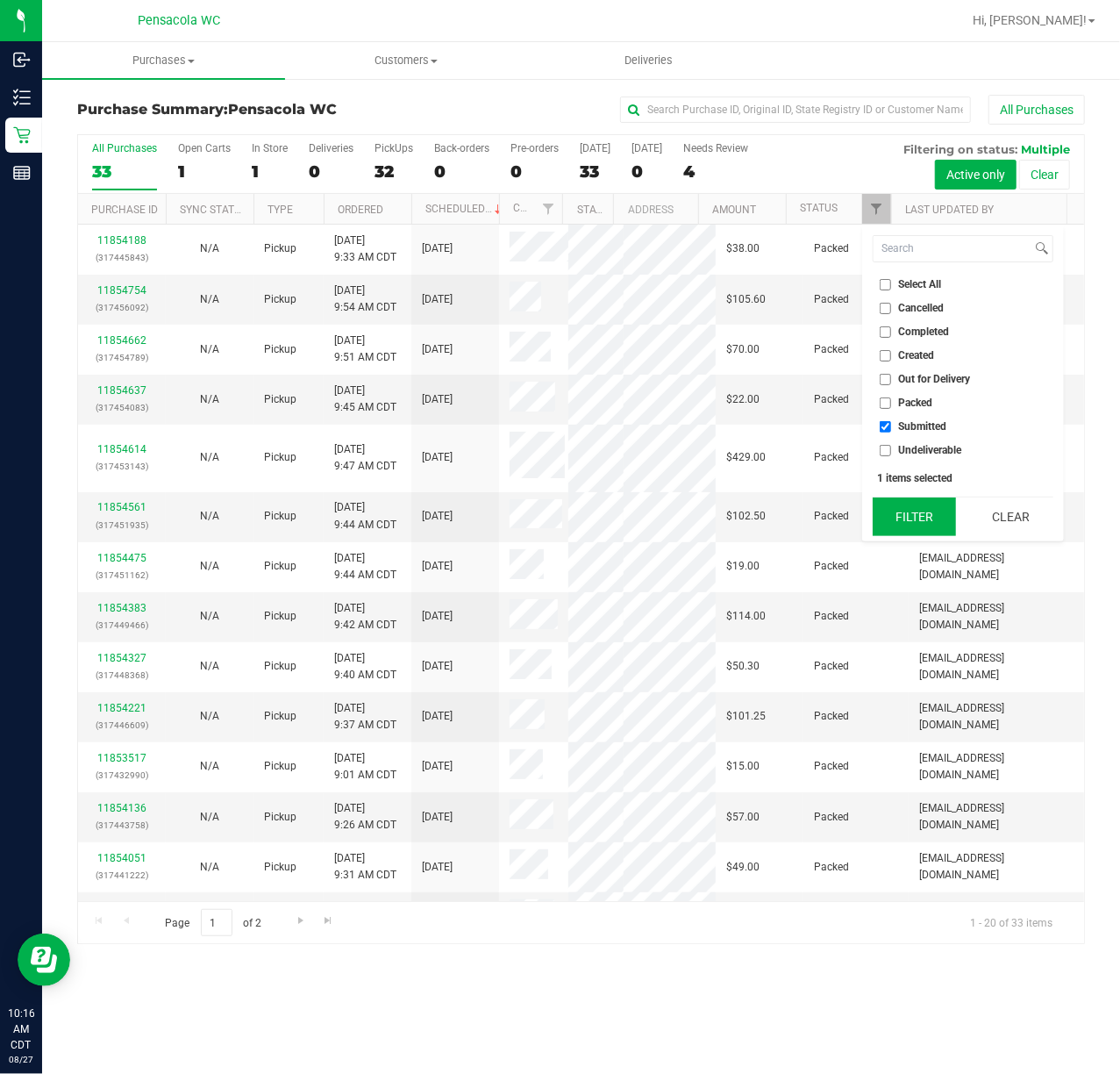
click at [913, 505] on button "Filter" at bounding box center [914, 516] width 85 height 38
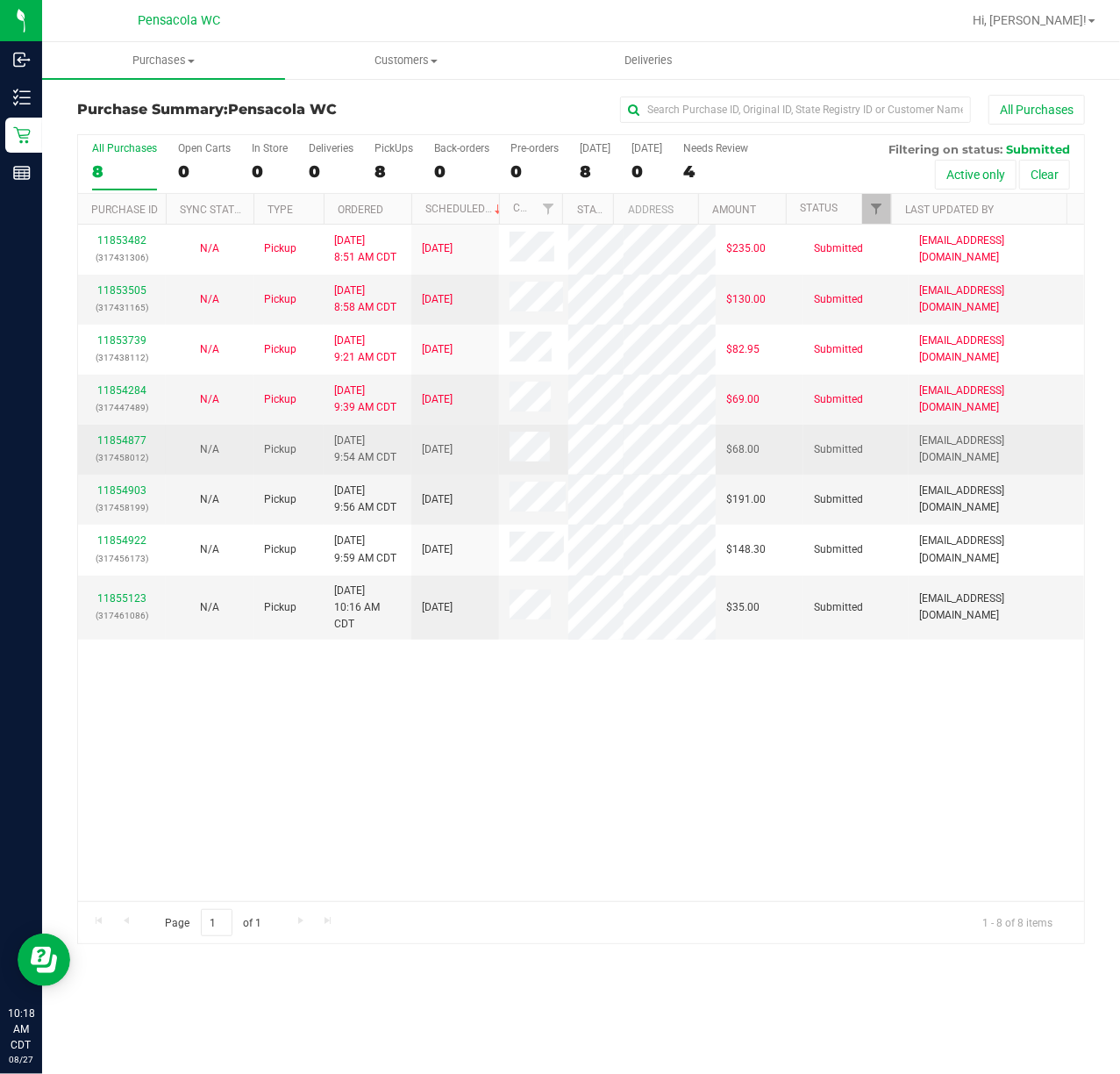
click at [120, 466] on div "11854877 (317458012)" at bounding box center [121, 448] width 67 height 33
click at [123, 447] on link "11854877" at bounding box center [121, 440] width 49 height 12
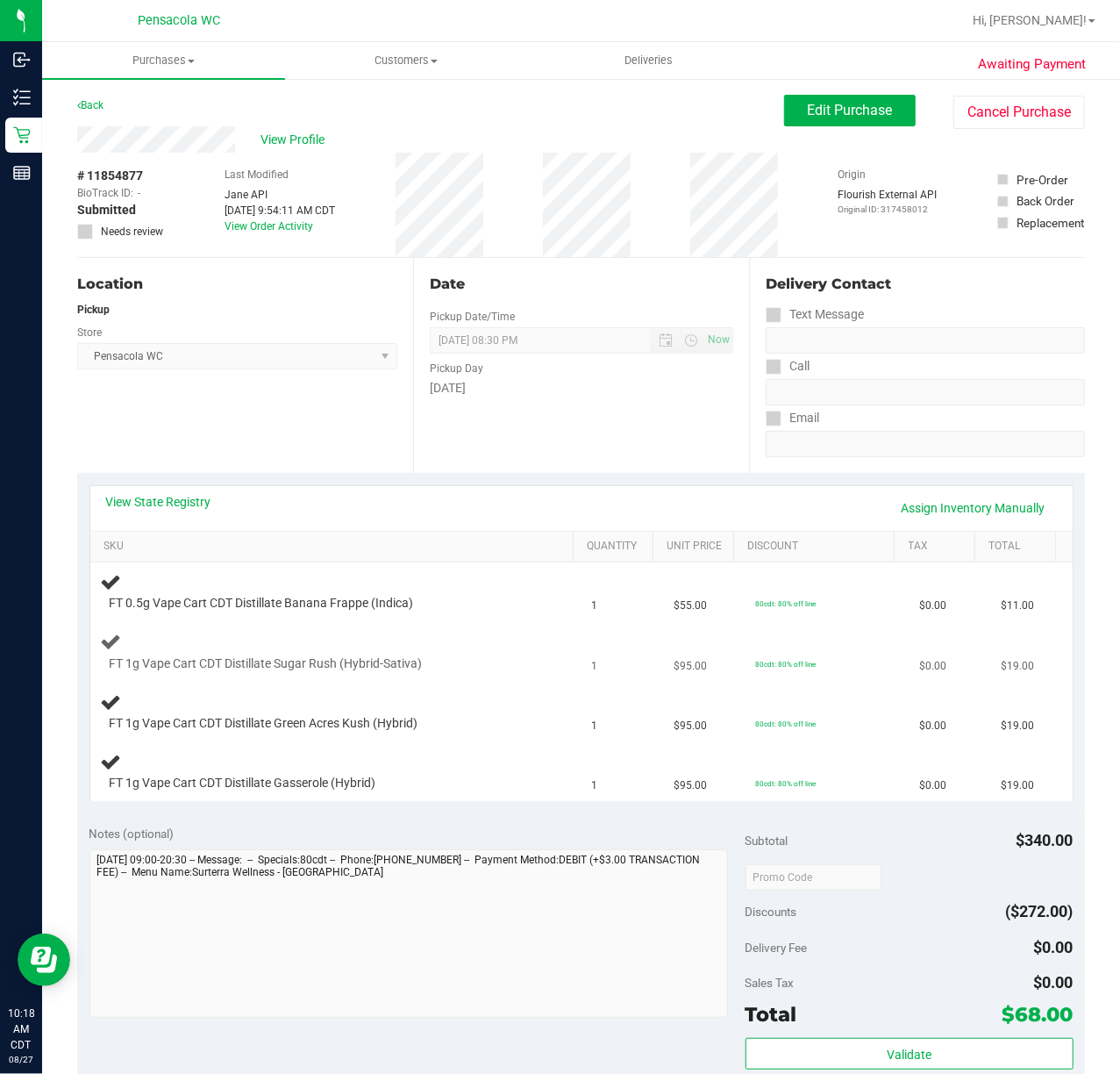
click at [503, 670] on div "FT 1g Vape Cart CDT Distillate Sugar Rush (Hybrid-Sativa)" at bounding box center [316, 664] width 431 height 18
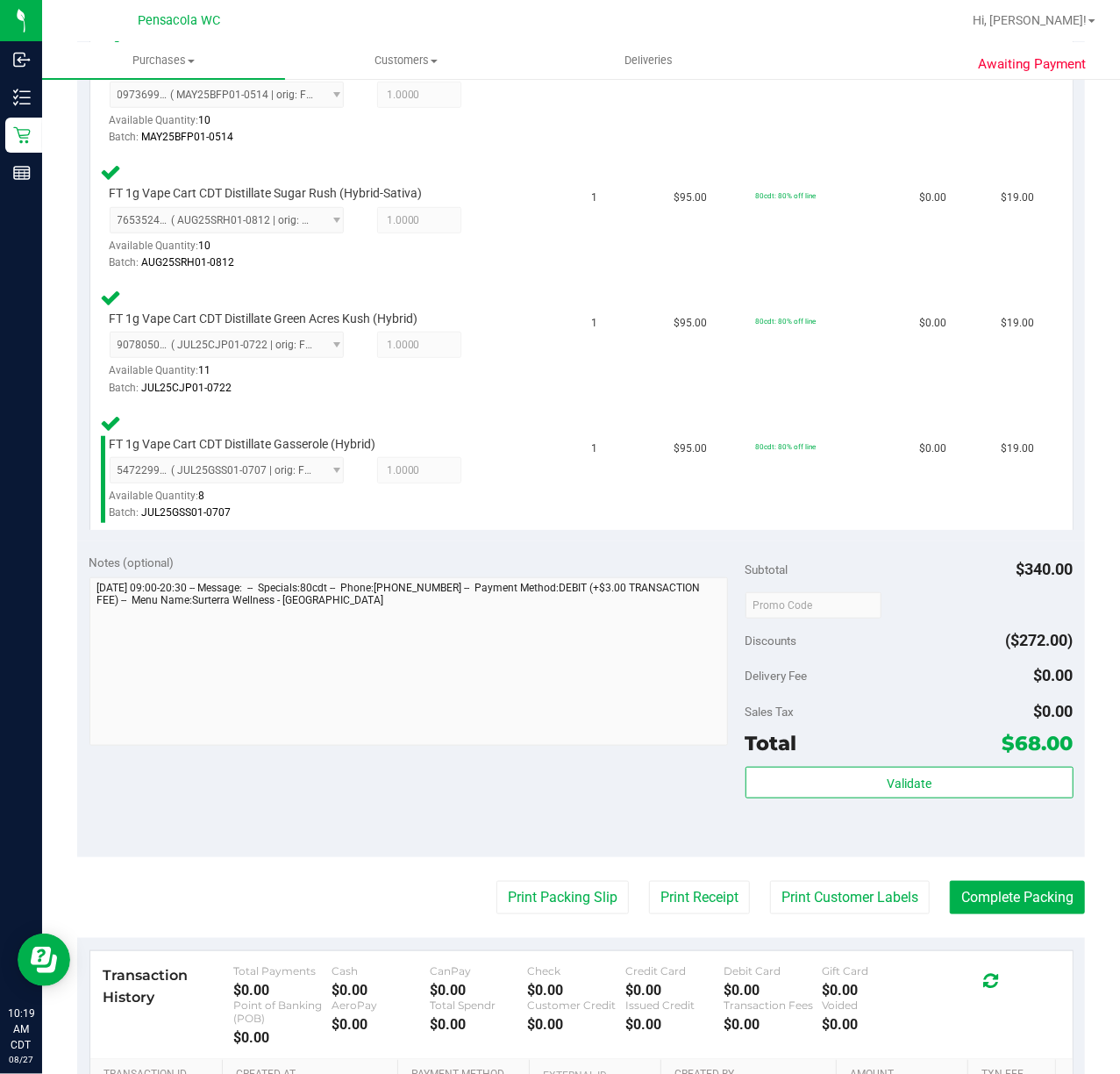
scroll to position [585, 0]
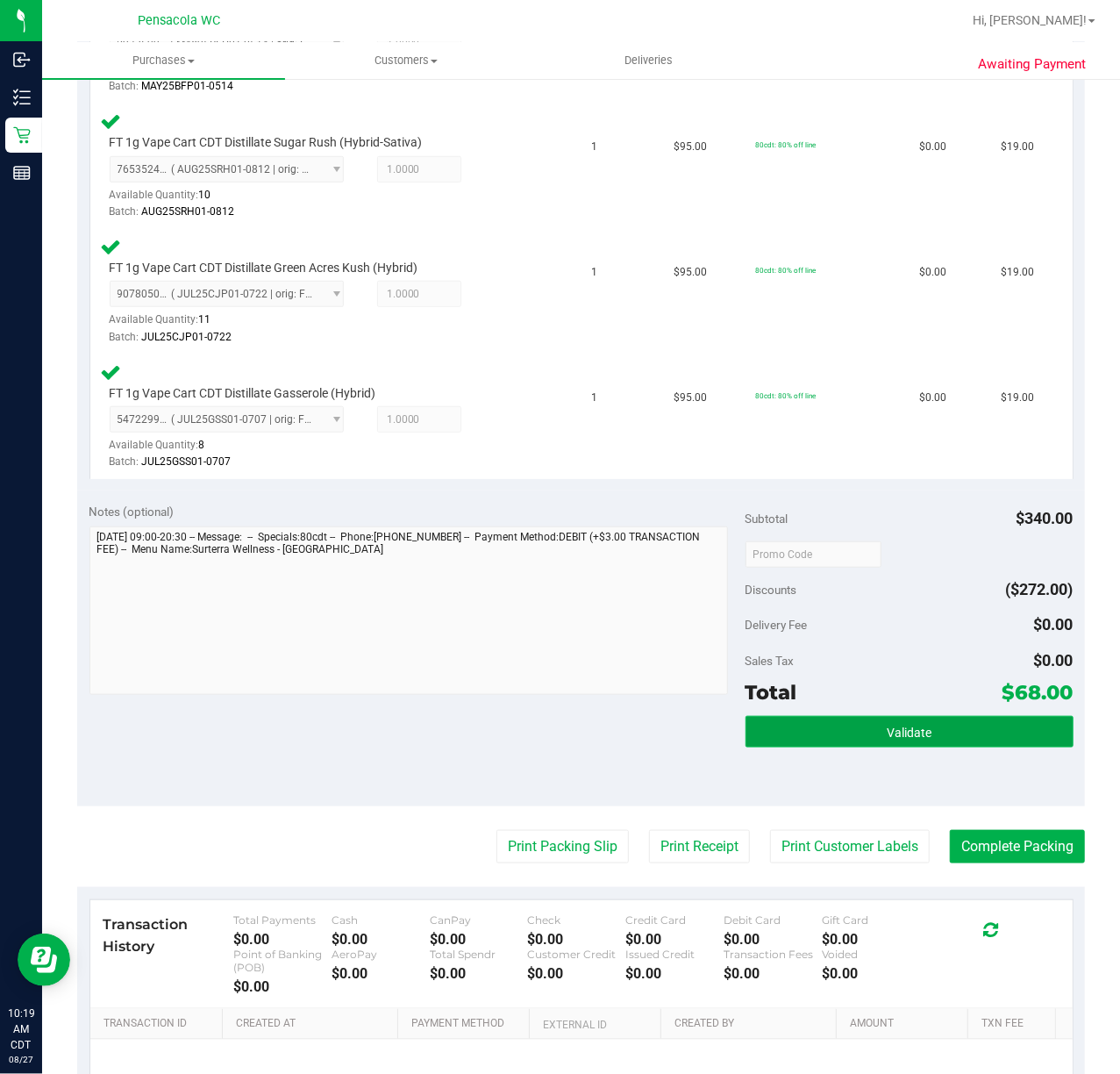
click at [826, 728] on button "Validate" at bounding box center [910, 731] width 328 height 31
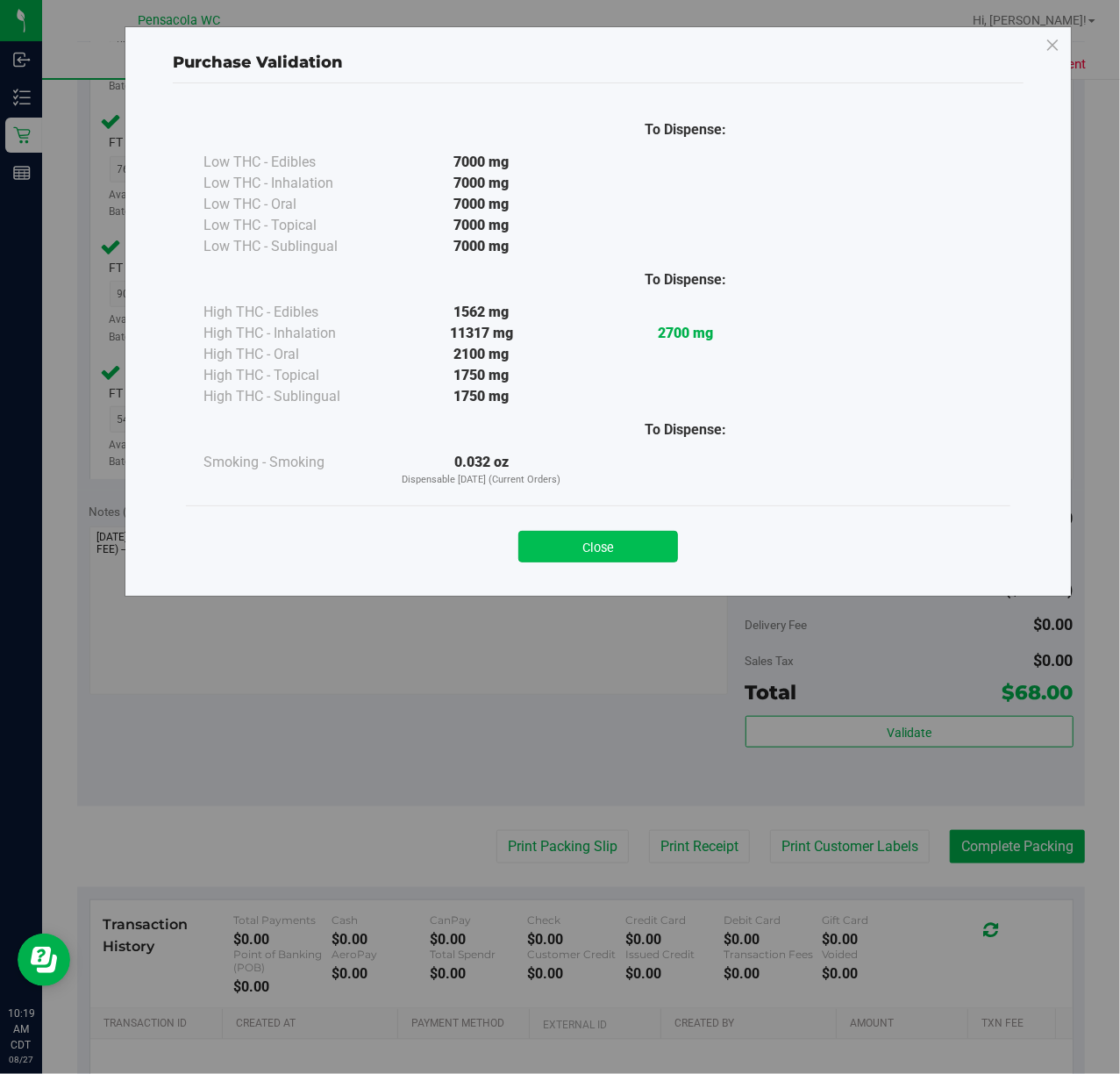
click at [604, 547] on button "Close" at bounding box center [598, 546] width 159 height 31
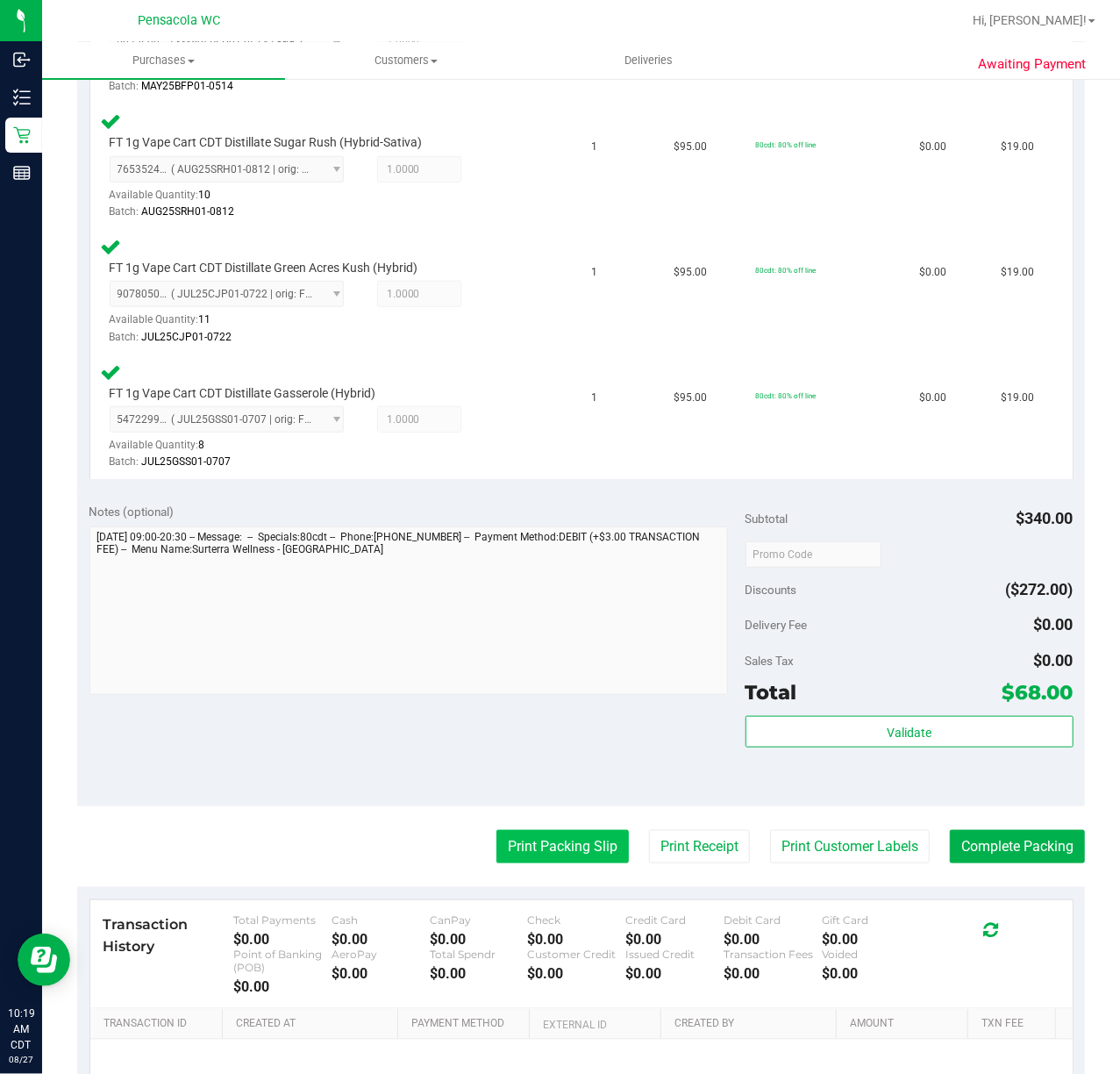
click at [574, 839] on button "Print Packing Slip" at bounding box center [562, 846] width 133 height 33
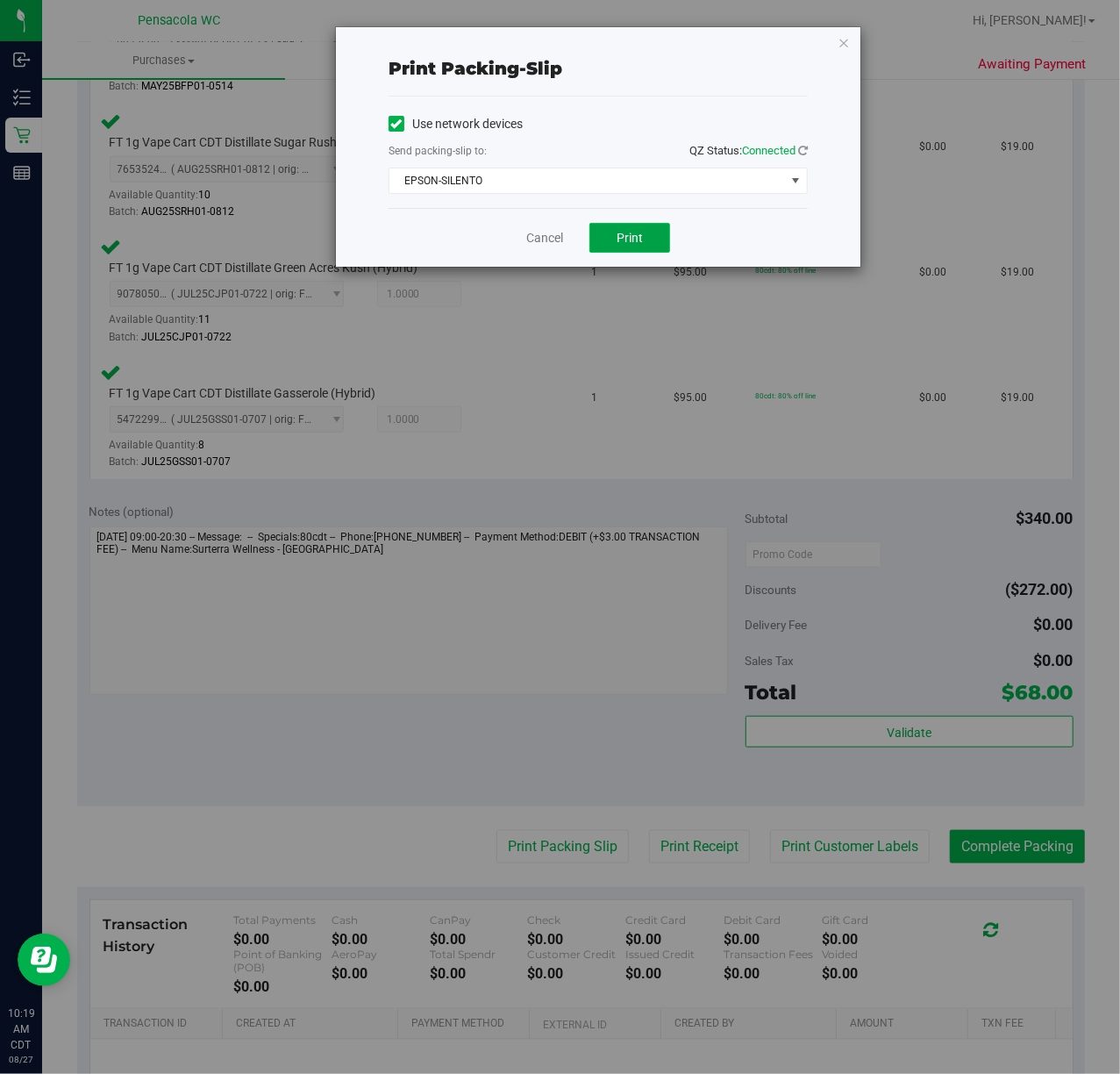
click at [618, 241] on span "Print" at bounding box center [630, 238] width 27 height 14
click at [847, 42] on icon "button" at bounding box center [844, 42] width 12 height 21
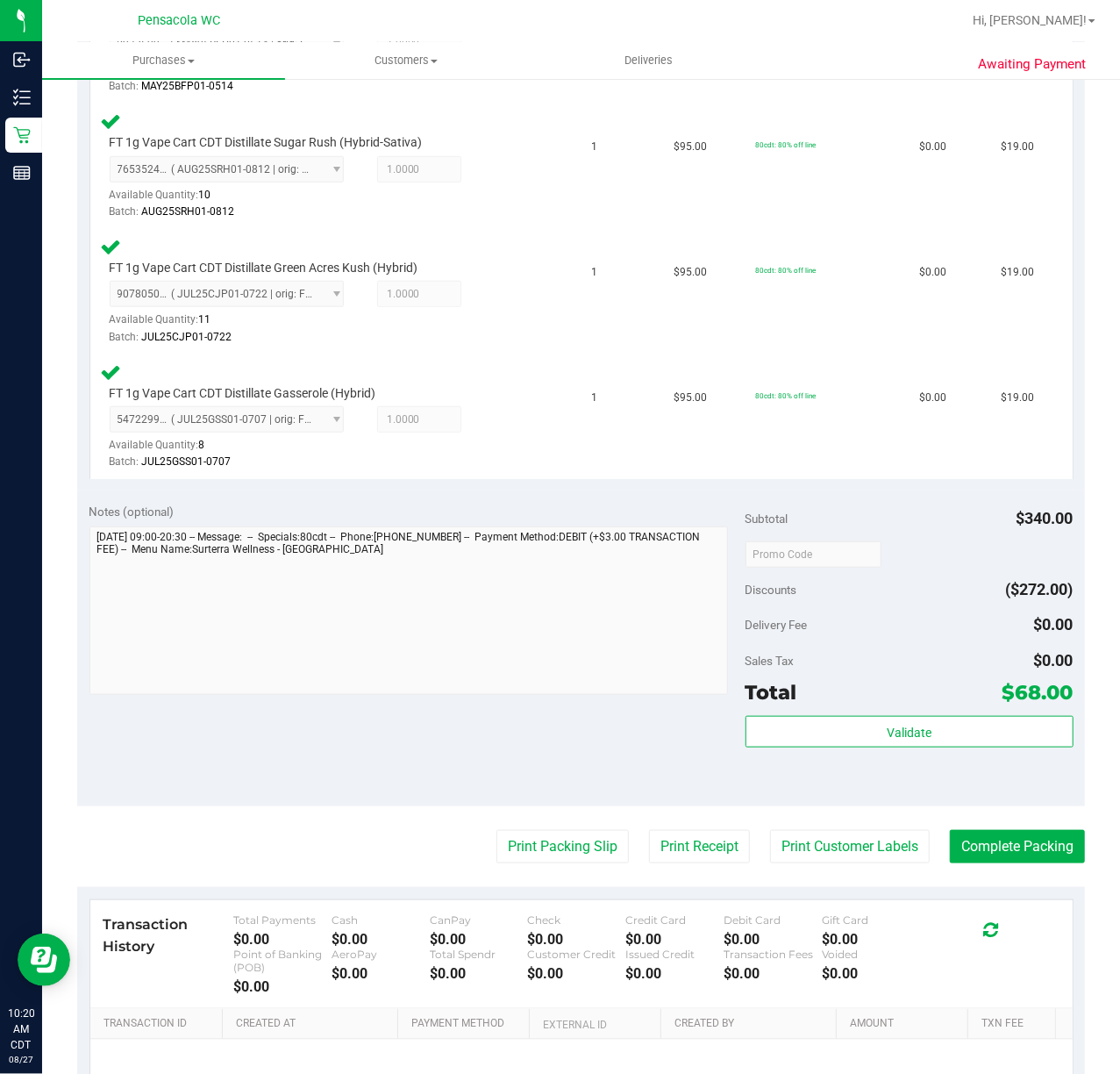
click at [1042, 828] on purchase-details "Back Edit Purchase Cancel Purchase View Profile # 11854877 BioTrack ID: - Submi…" at bounding box center [581, 369] width 1008 height 1718
click at [1029, 835] on button "Complete Packing" at bounding box center [1018, 846] width 135 height 33
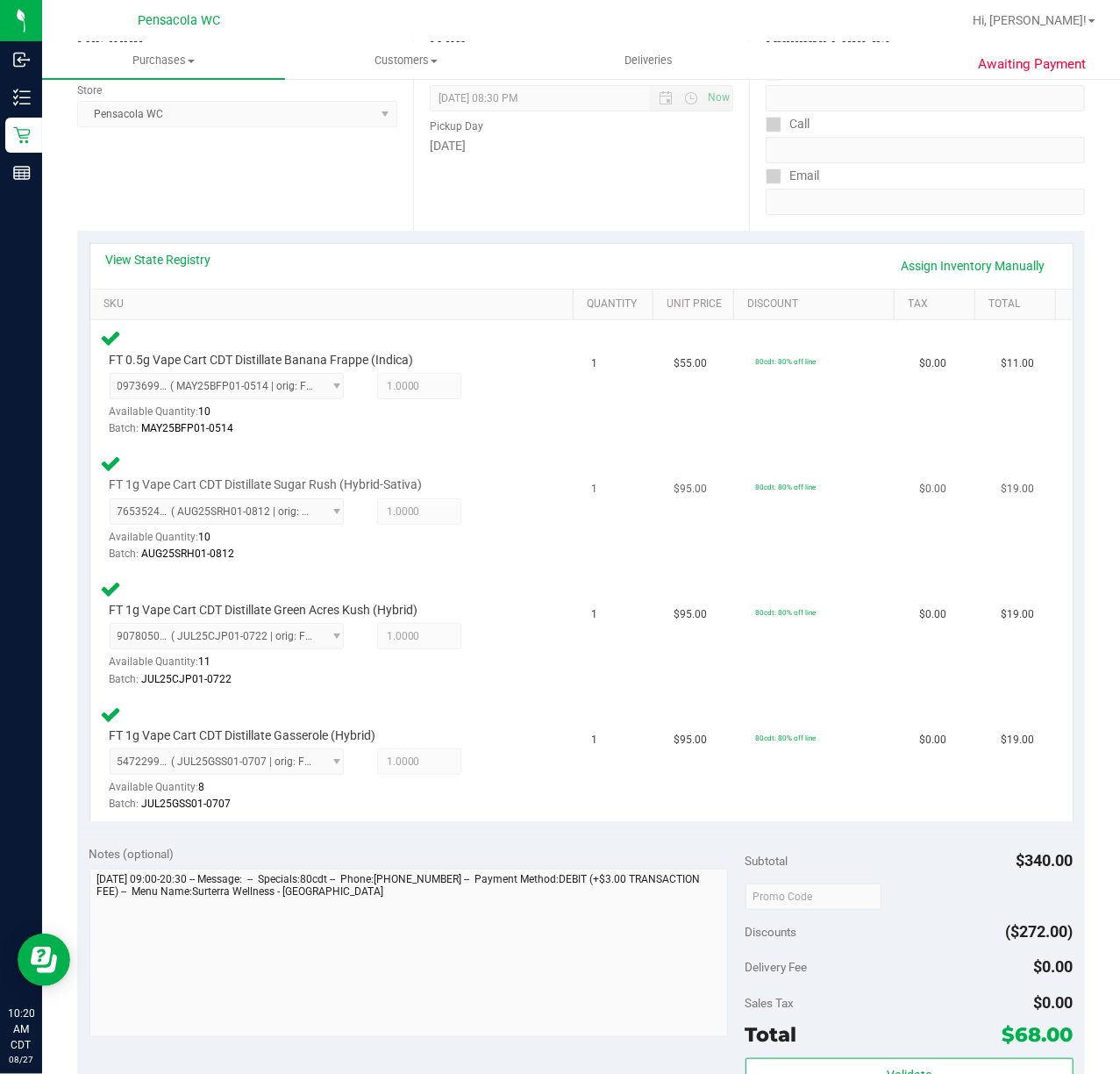
scroll to position [0, 0]
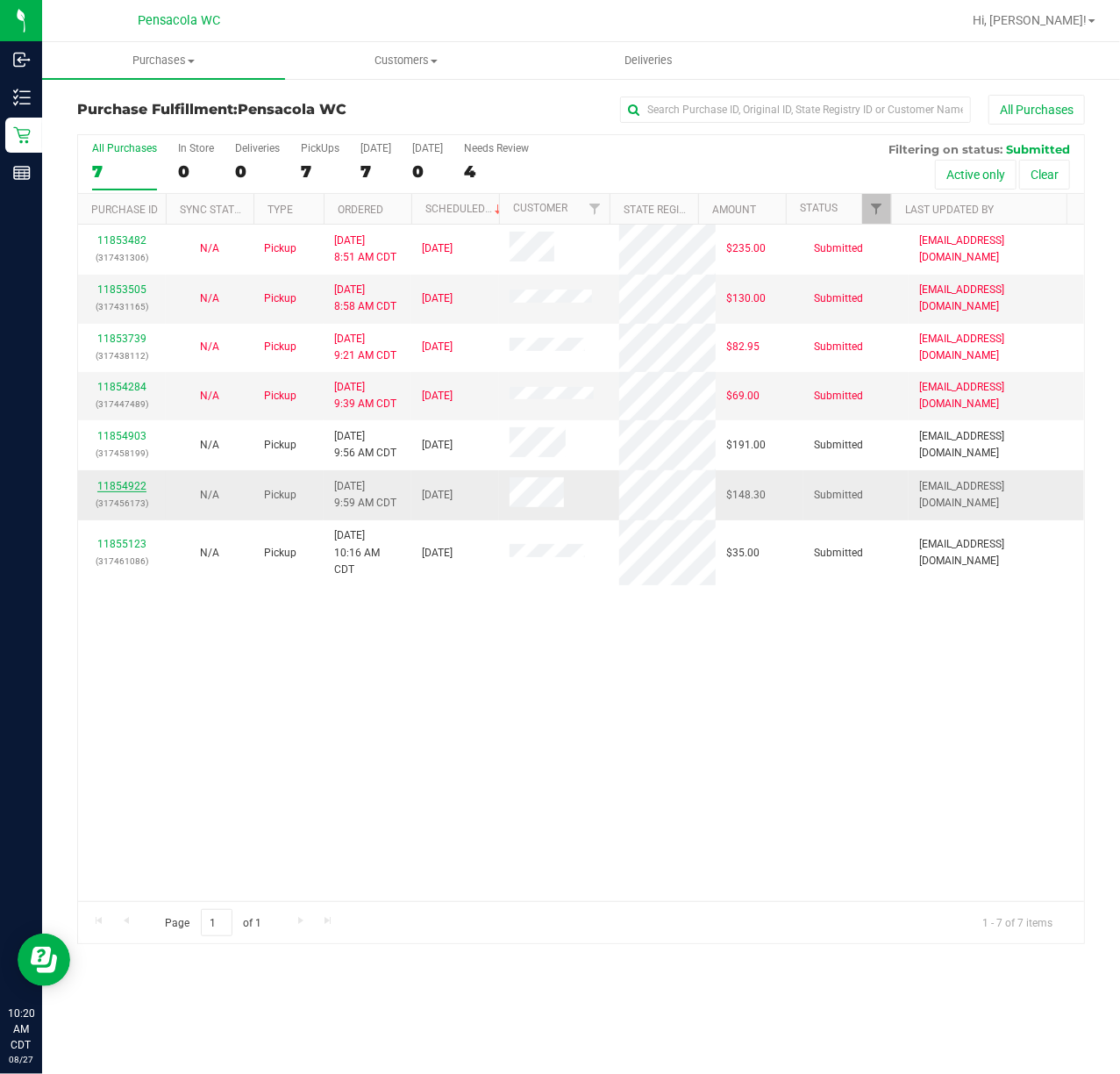
click at [119, 489] on link "11854922" at bounding box center [121, 486] width 49 height 12
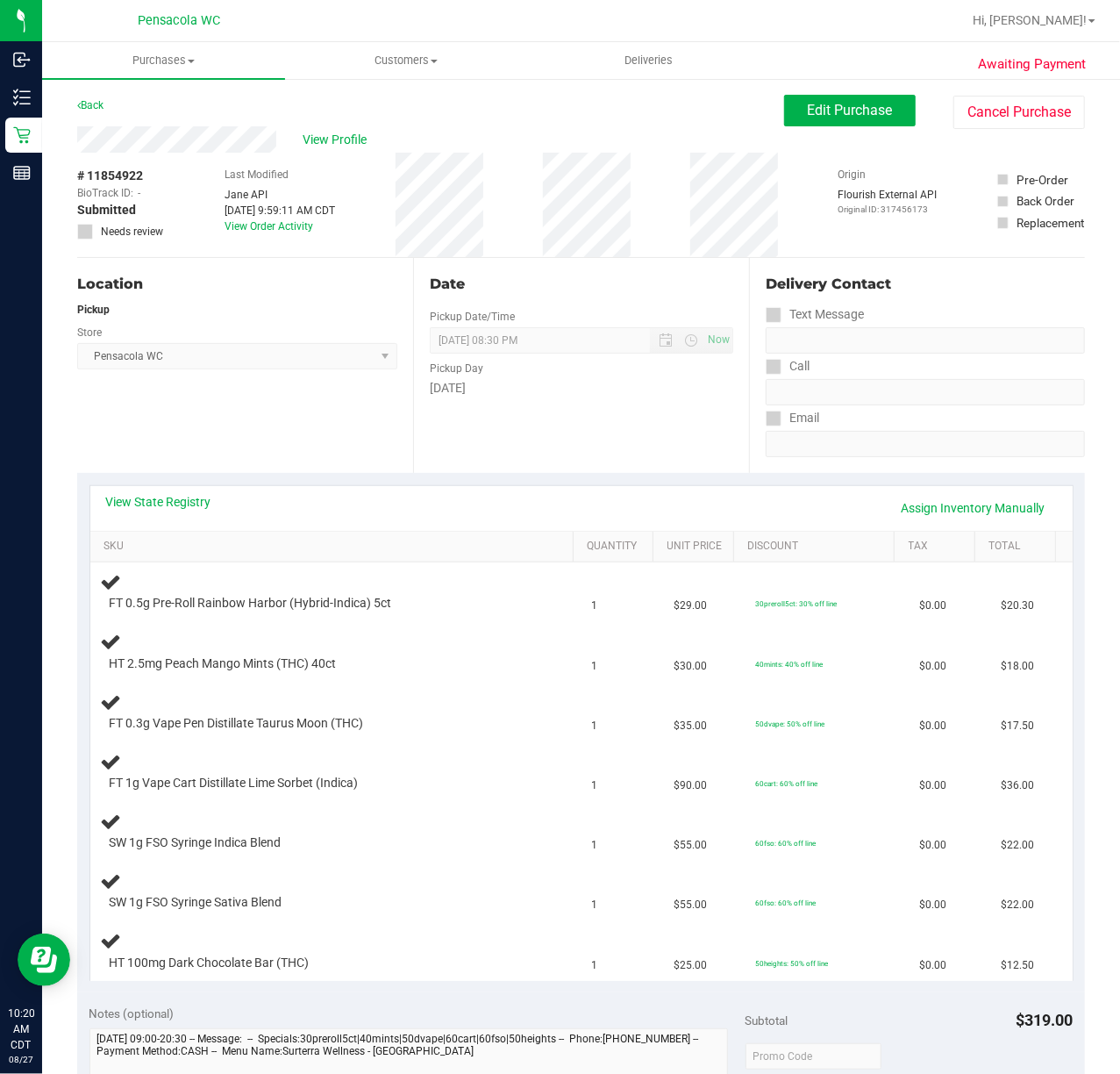
scroll to position [117, 0]
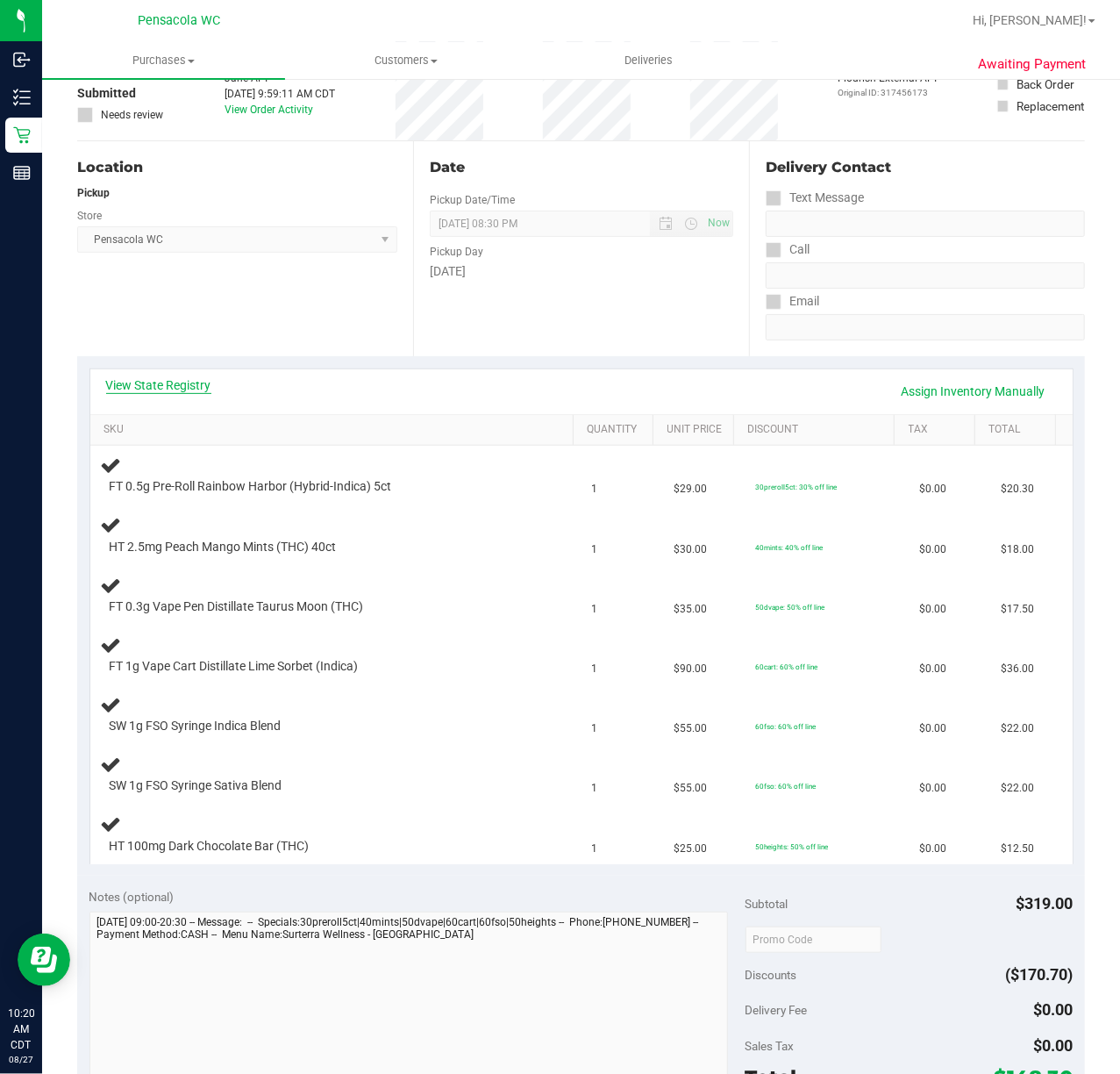
click at [188, 381] on link "View State Registry" at bounding box center [159, 385] width 105 height 18
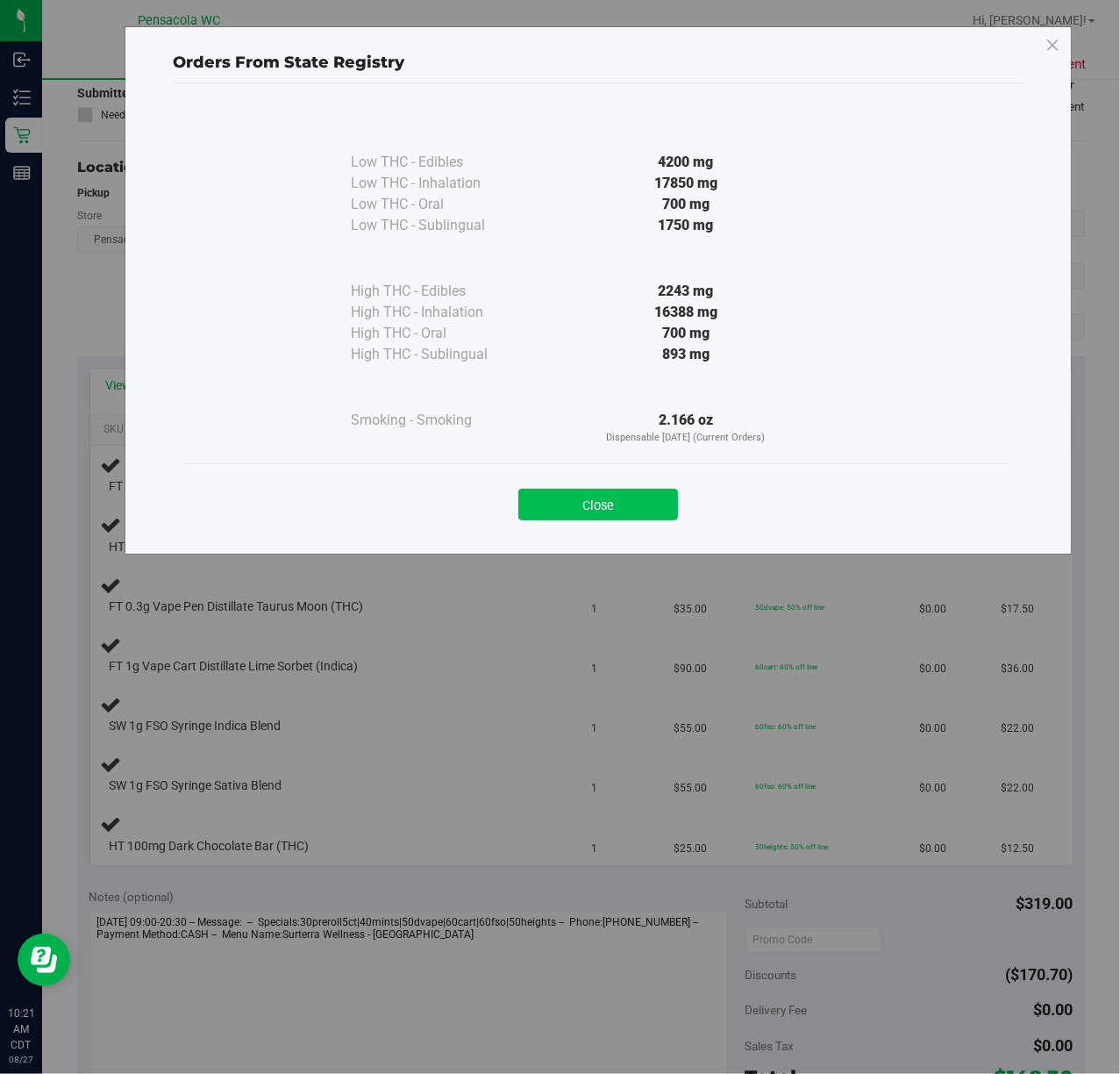
click at [653, 493] on button "Close" at bounding box center [598, 504] width 159 height 31
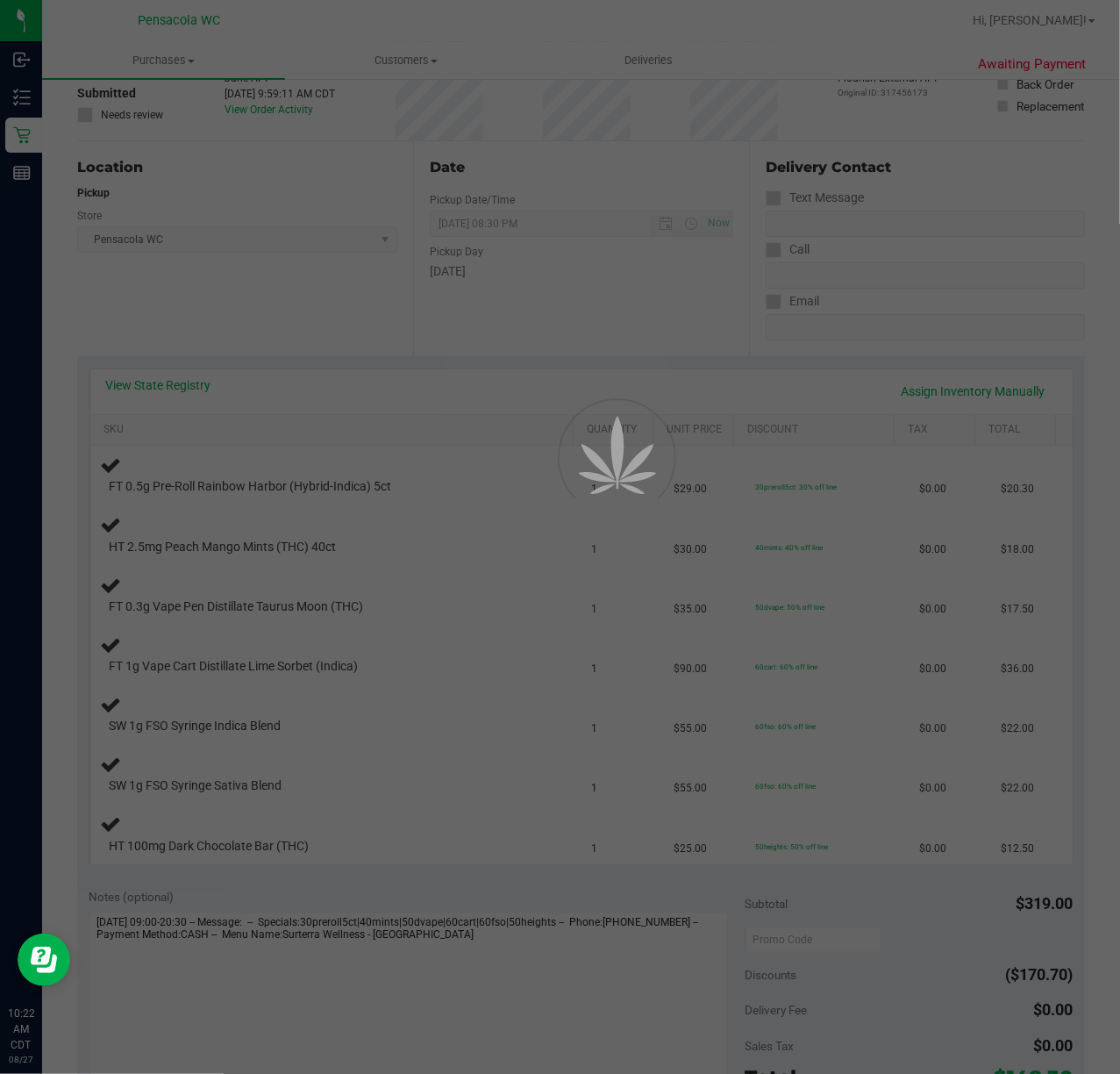
click at [21, 137] on div at bounding box center [560, 537] width 1120 height 1074
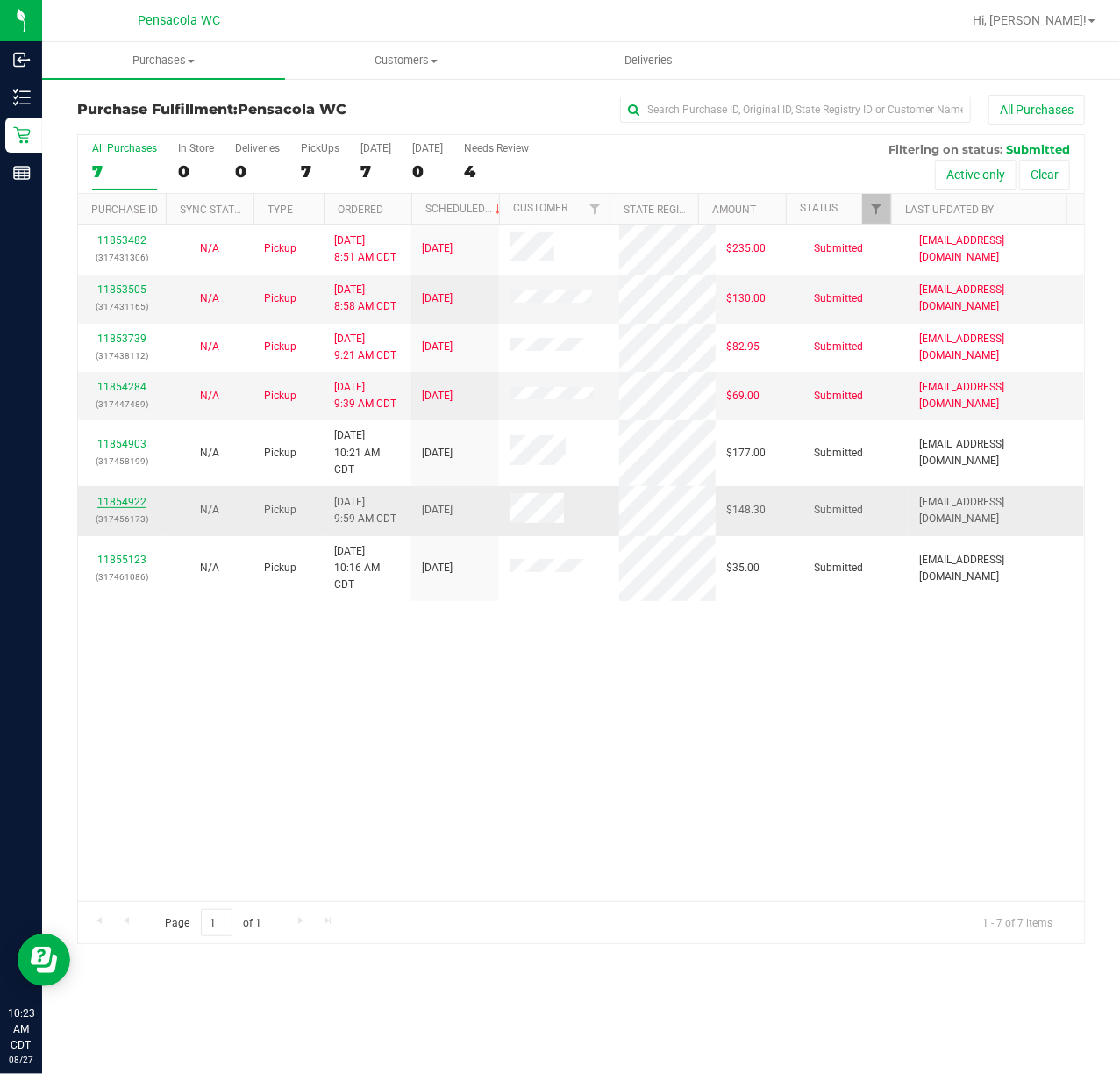
click at [117, 504] on link "11854922" at bounding box center [121, 502] width 49 height 12
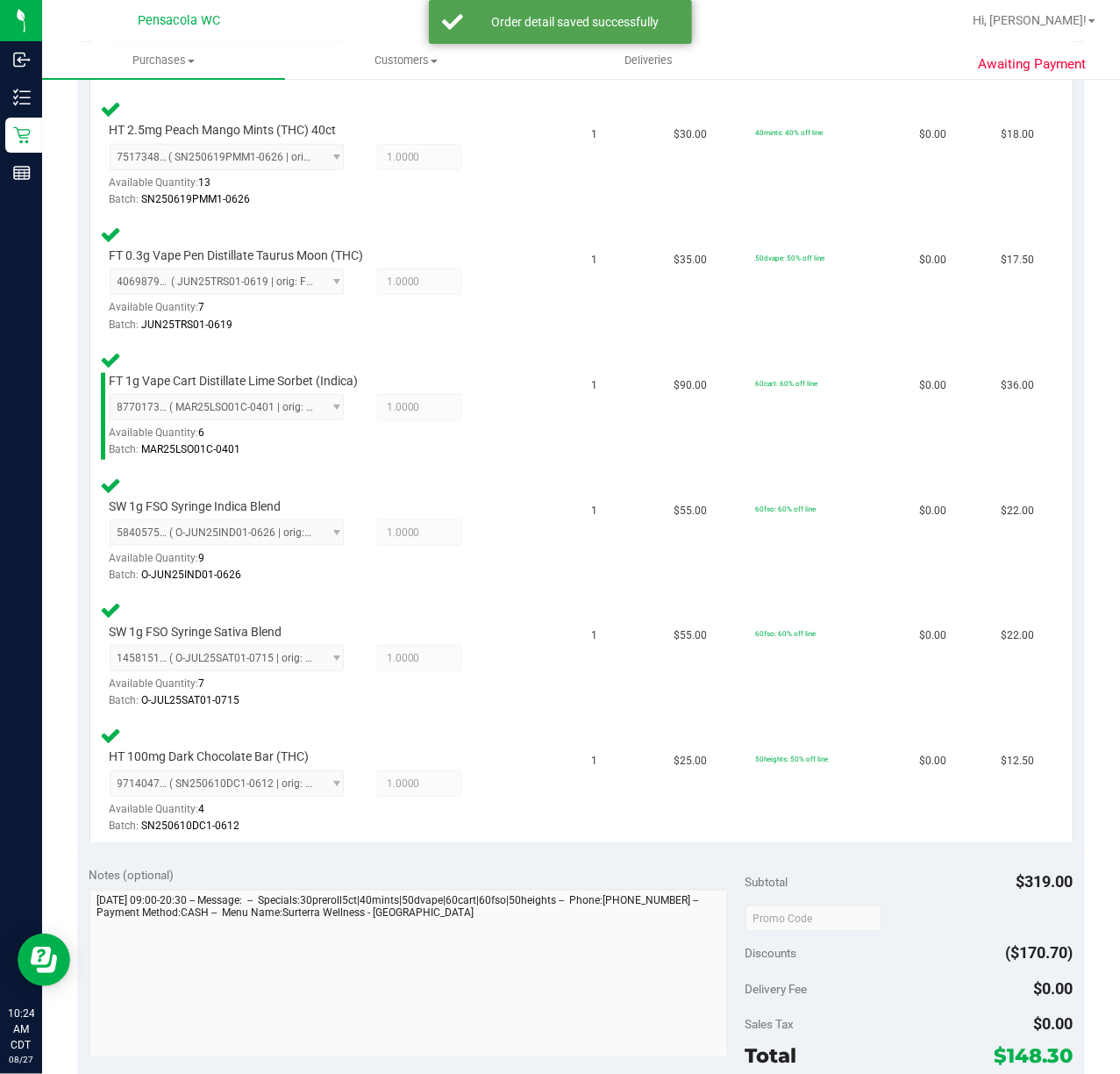
scroll to position [818, 0]
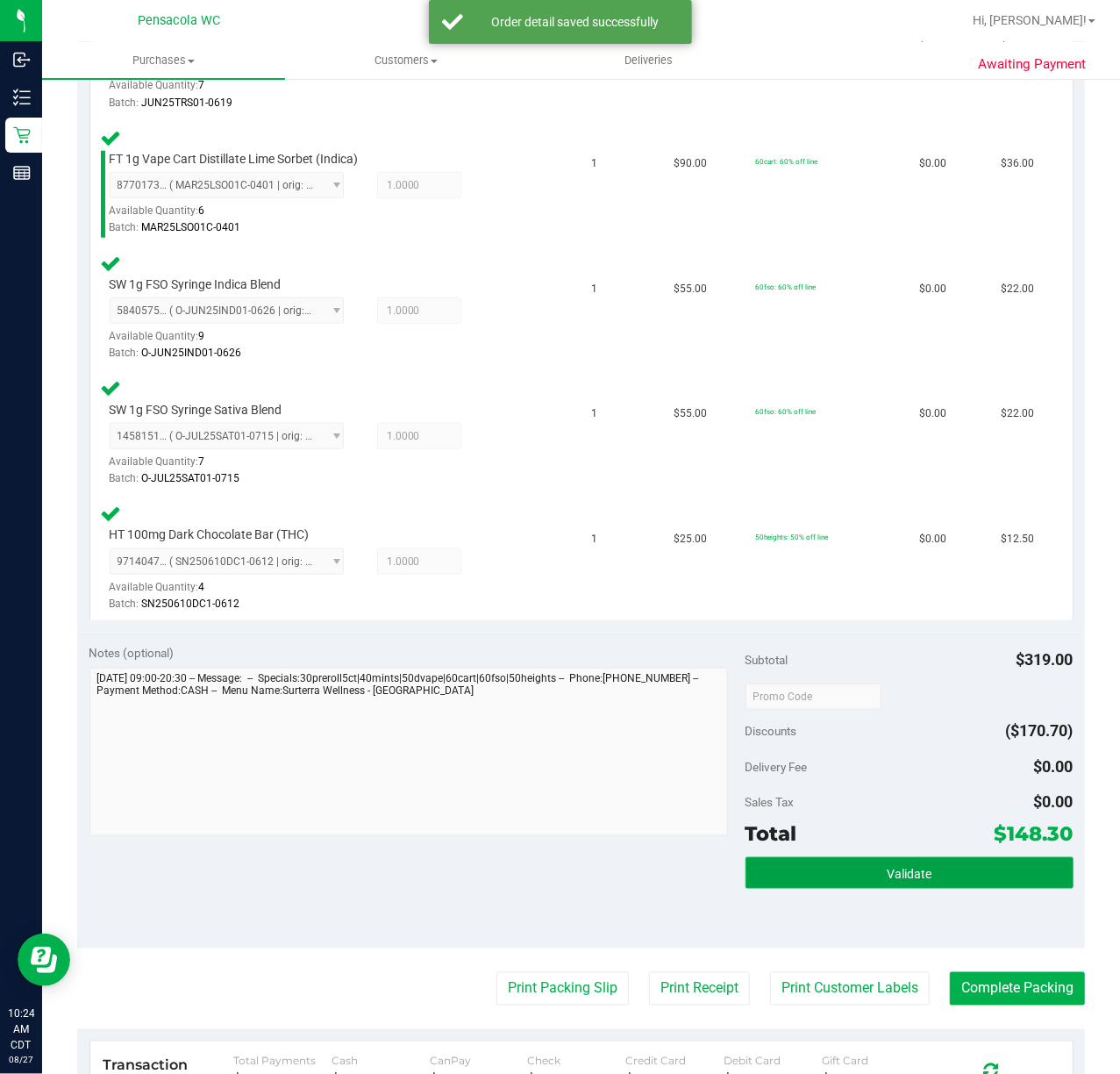
click at [840, 864] on button "Validate" at bounding box center [910, 873] width 328 height 31
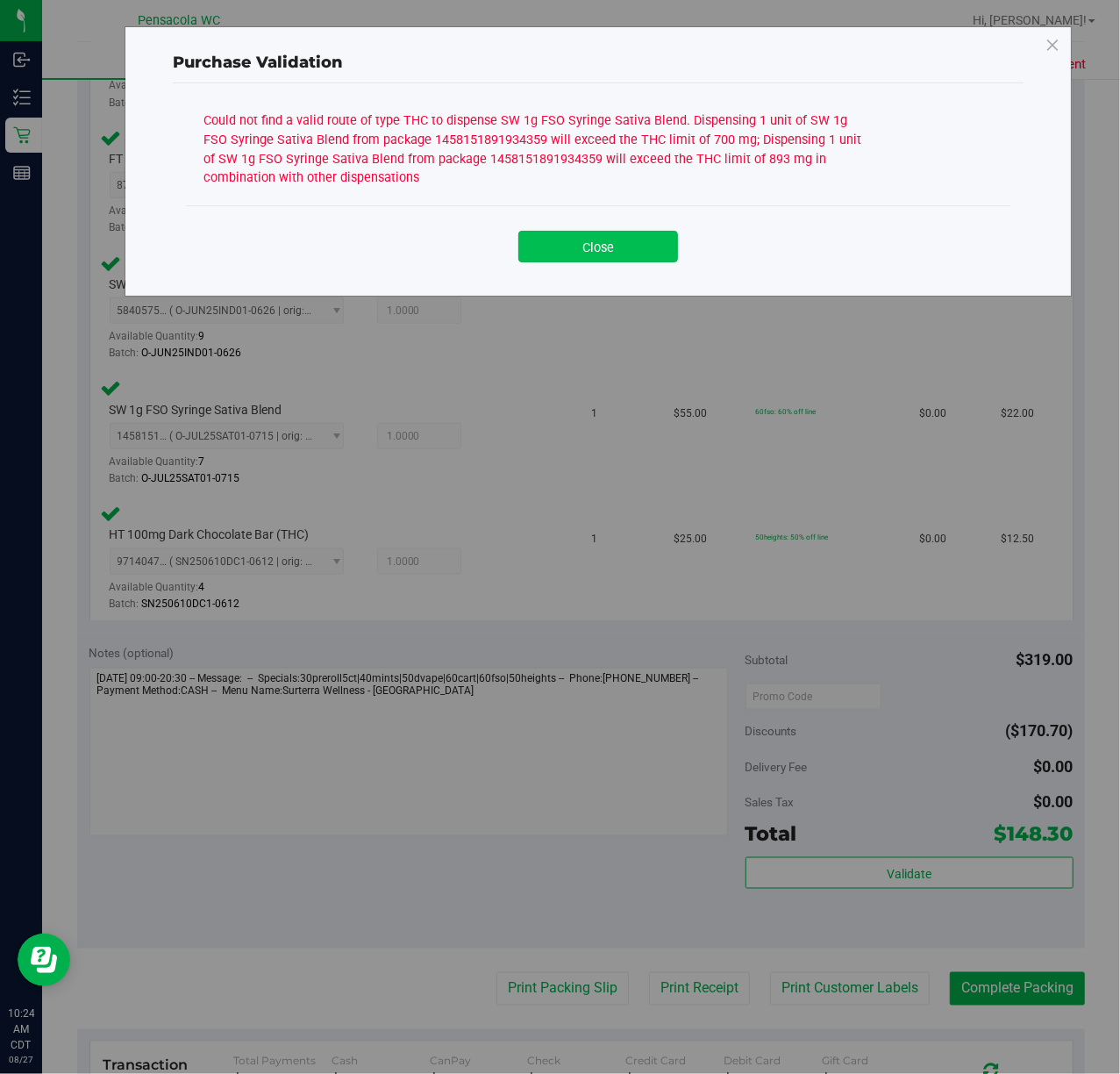
click at [586, 239] on button "Close" at bounding box center [598, 246] width 159 height 31
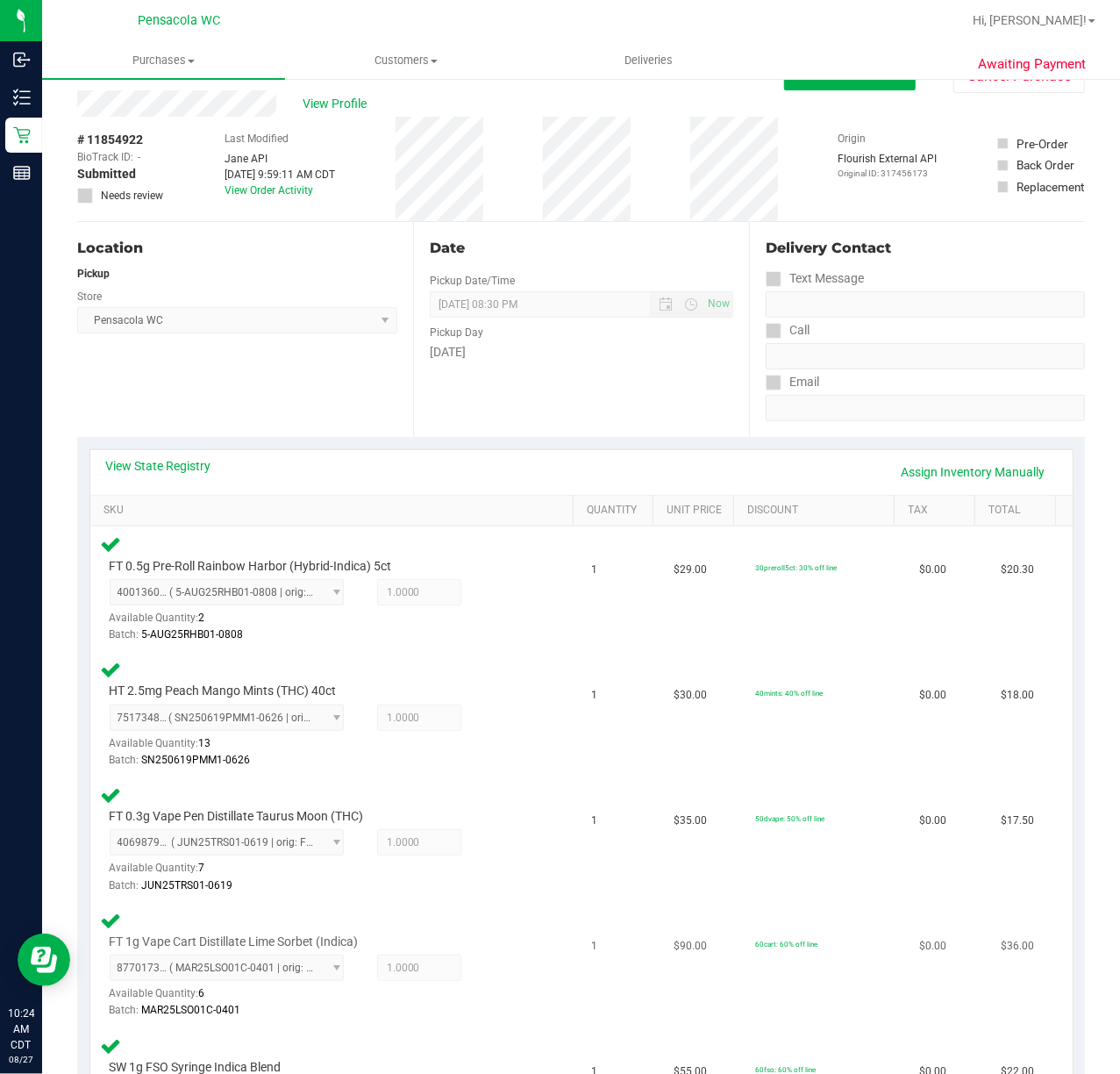
scroll to position [0, 0]
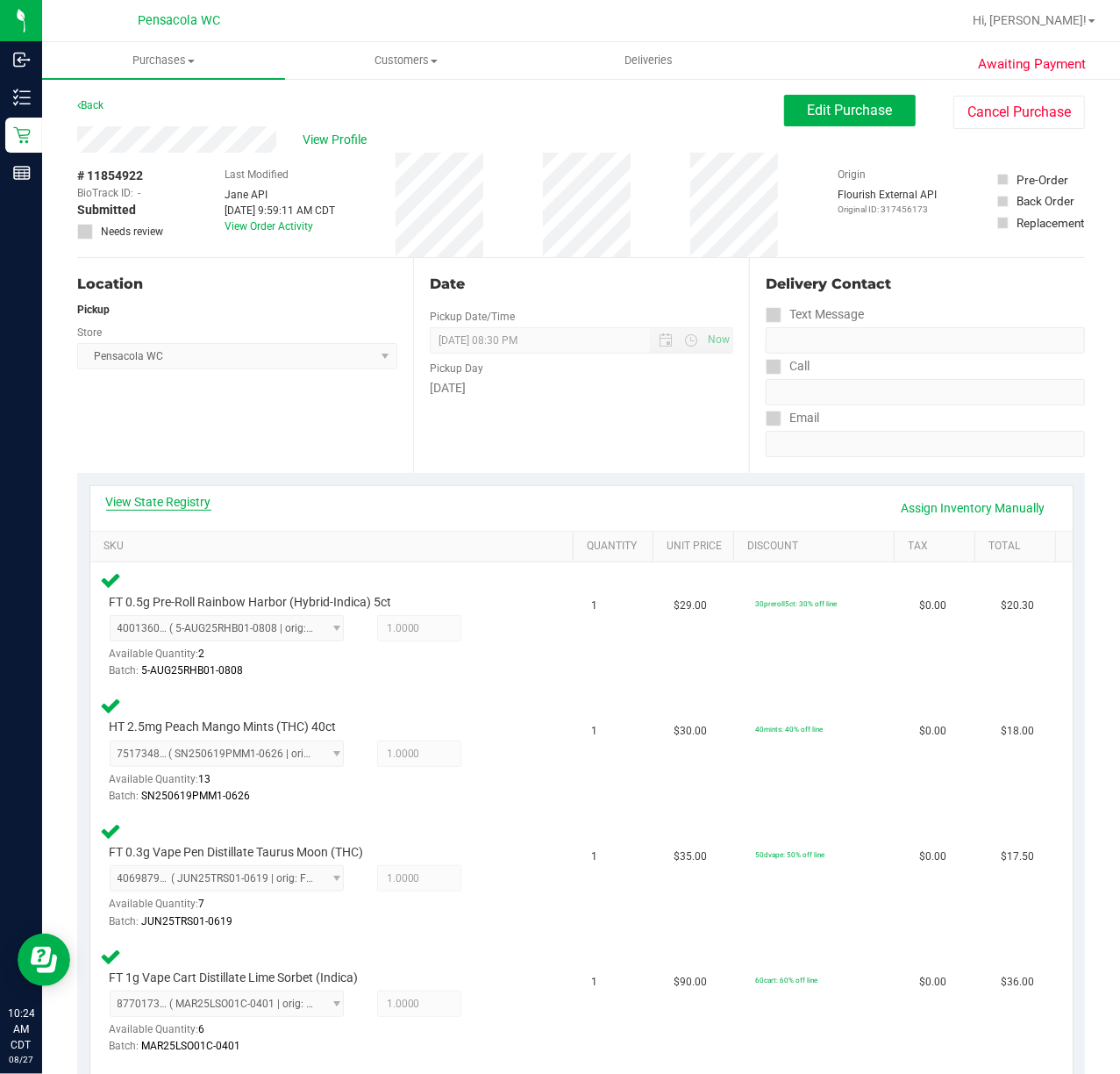
click at [195, 499] on link "View State Registry" at bounding box center [159, 502] width 105 height 18
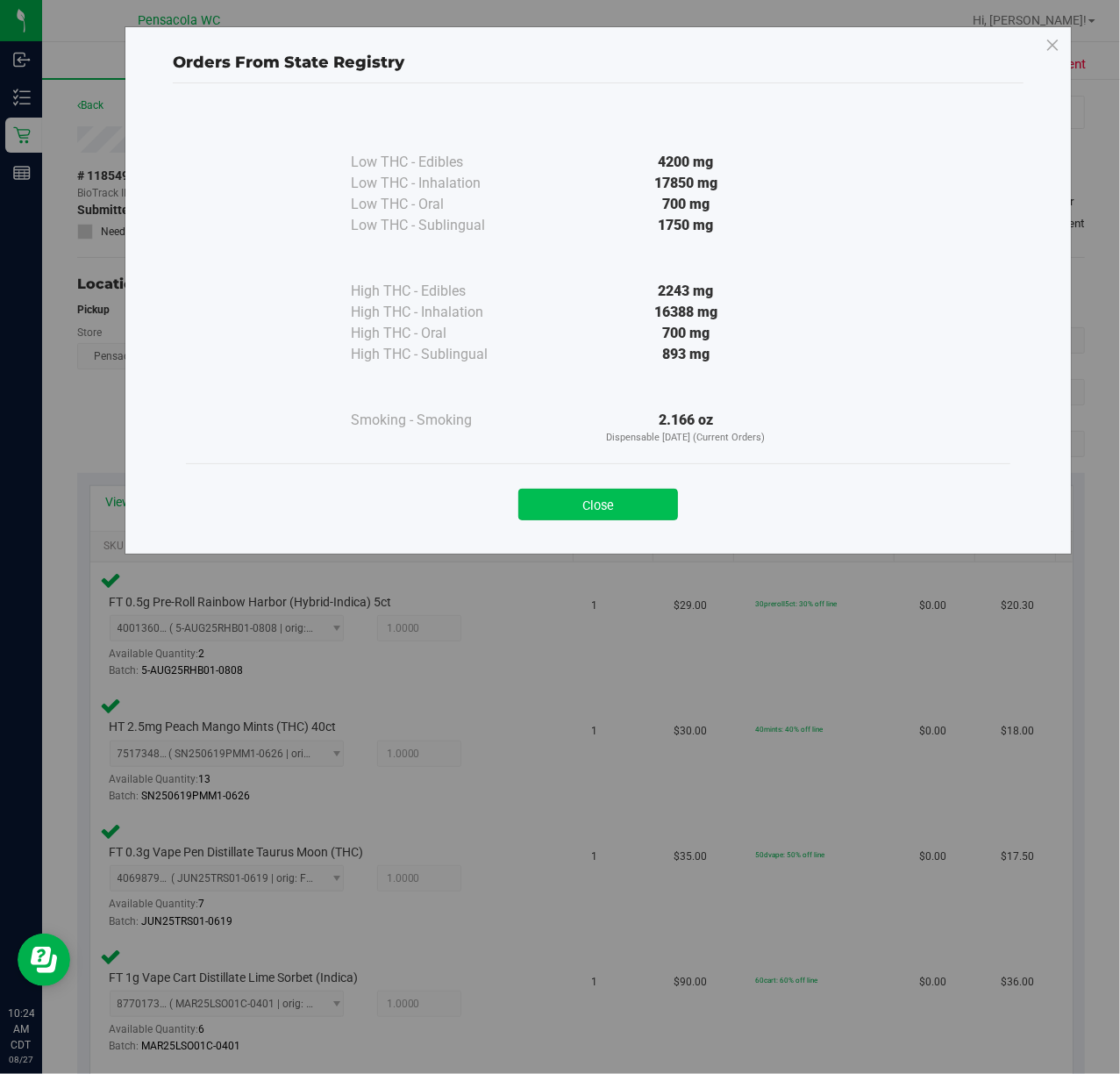
click at [665, 514] on button "Close" at bounding box center [598, 504] width 159 height 31
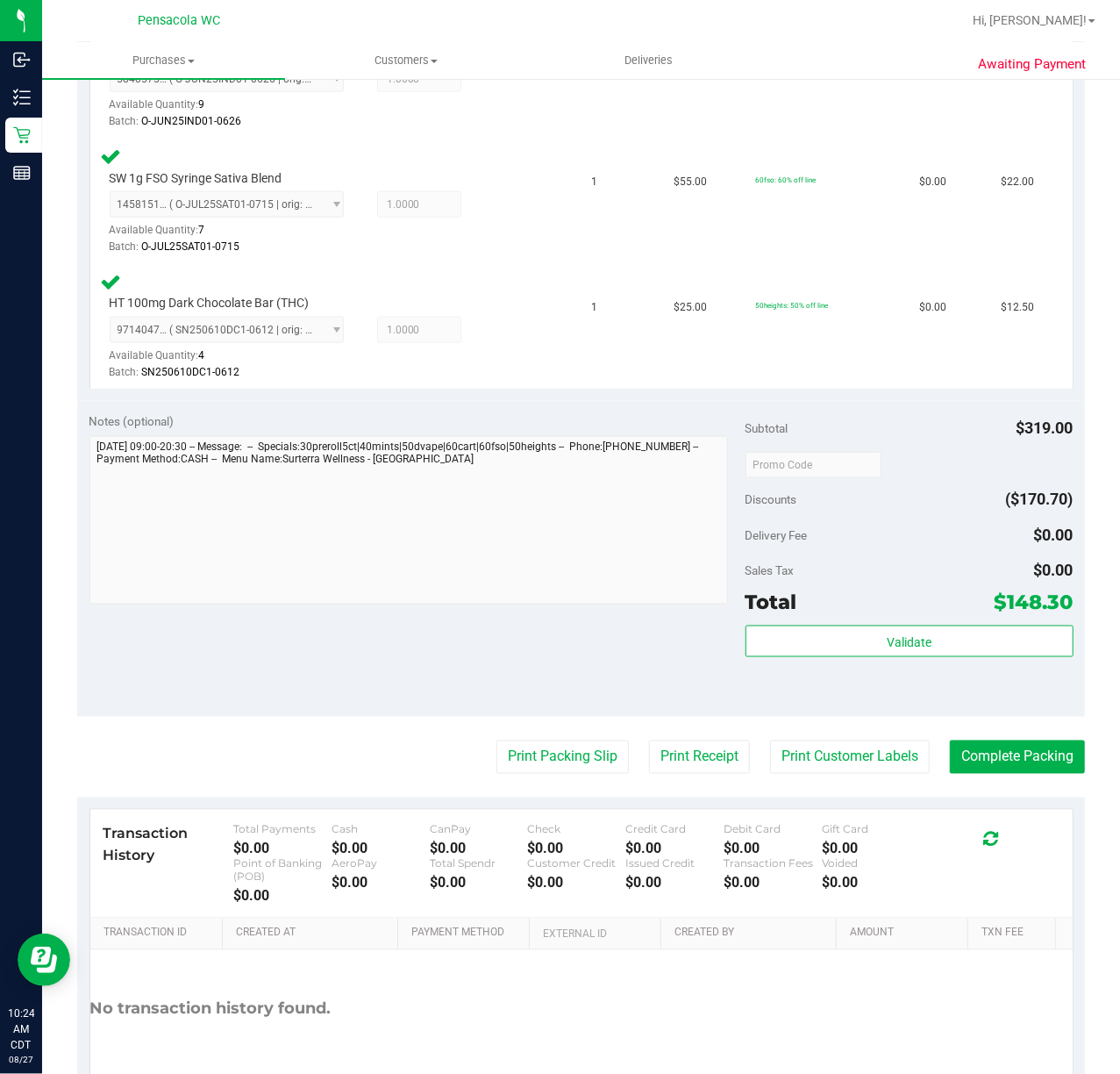
scroll to position [1053, 0]
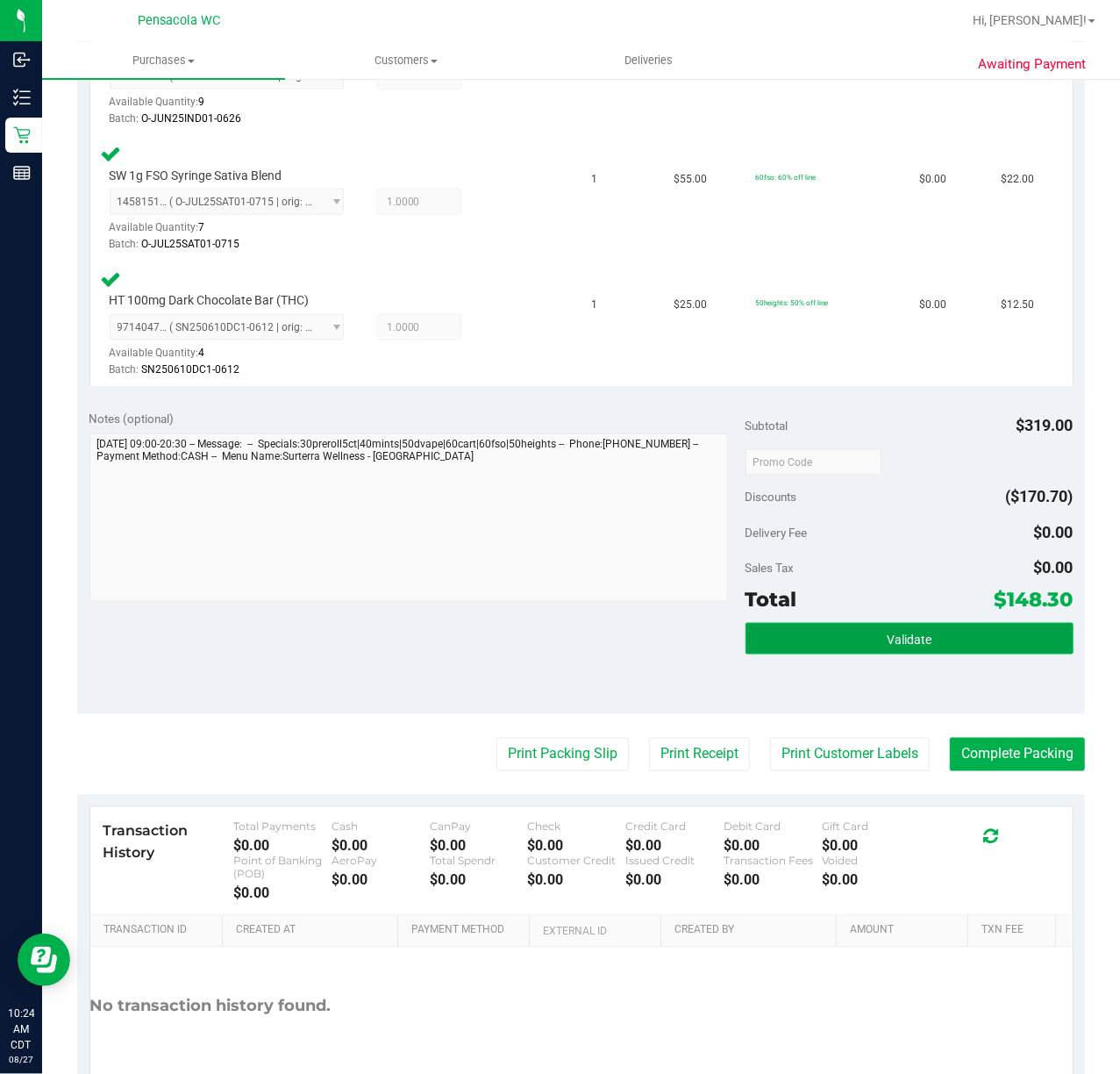
click at [903, 651] on button "Validate" at bounding box center [910, 638] width 328 height 31
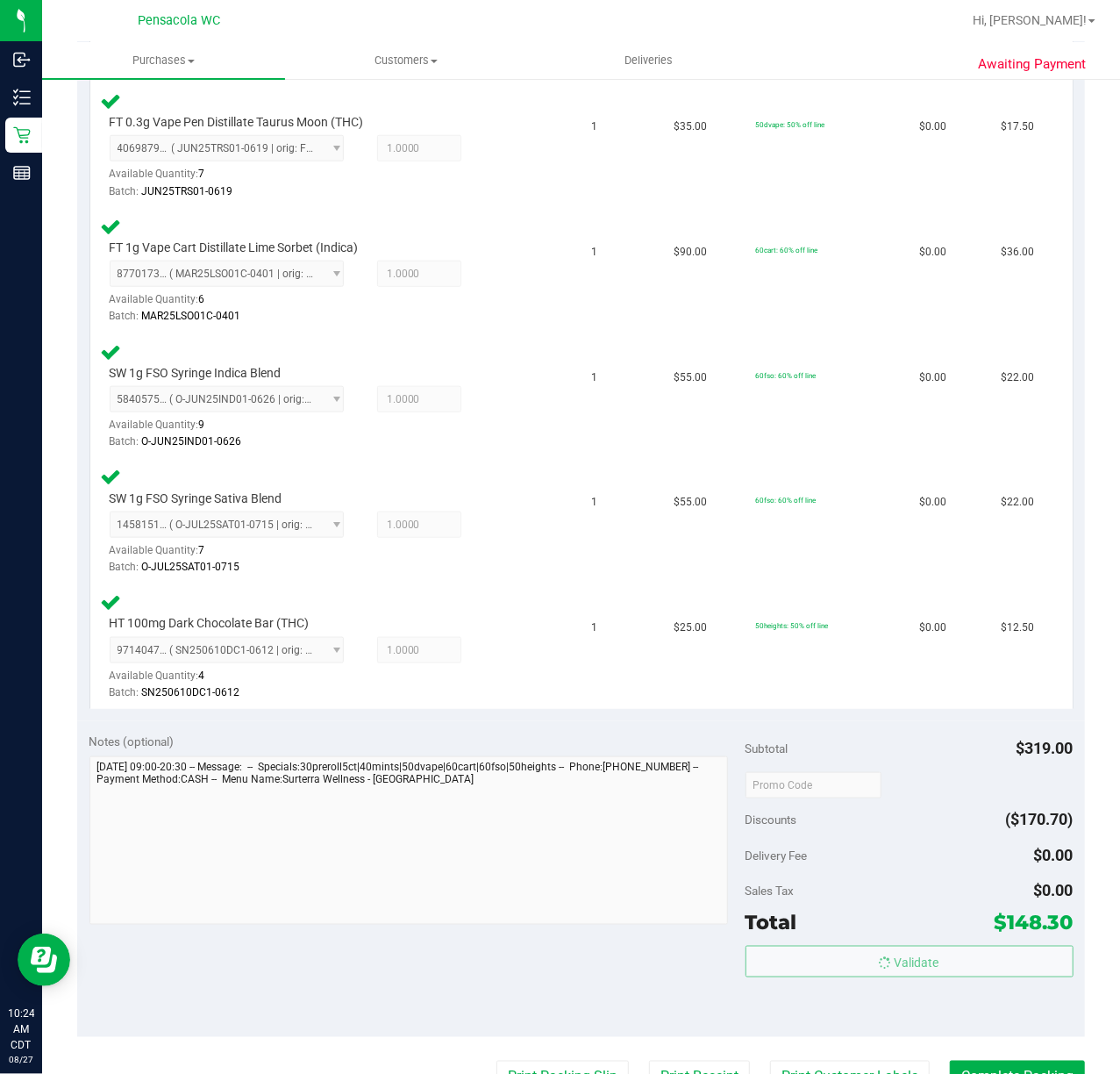
scroll to position [468, 0]
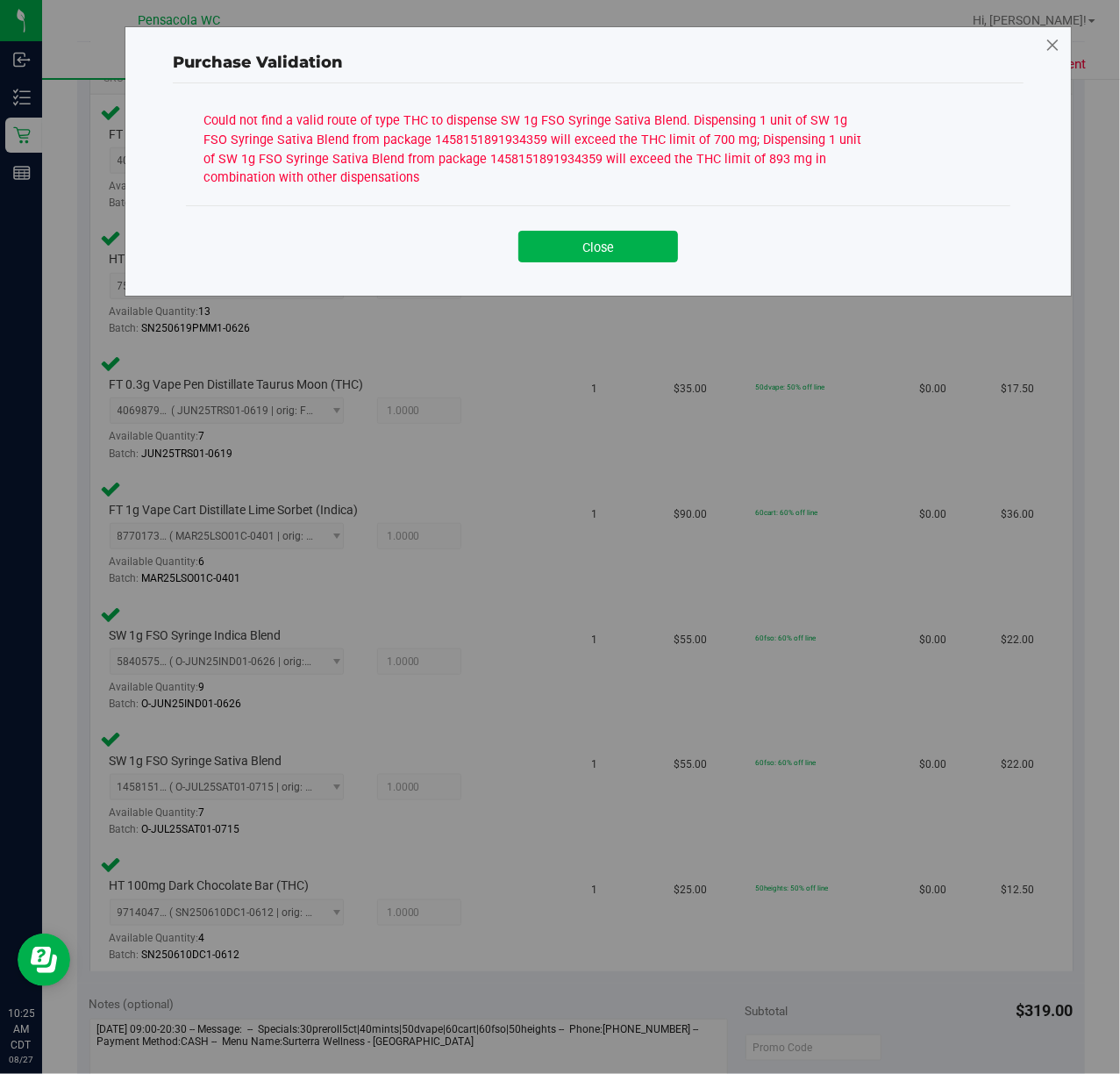
click at [1057, 45] on icon at bounding box center [1052, 45] width 16 height 29
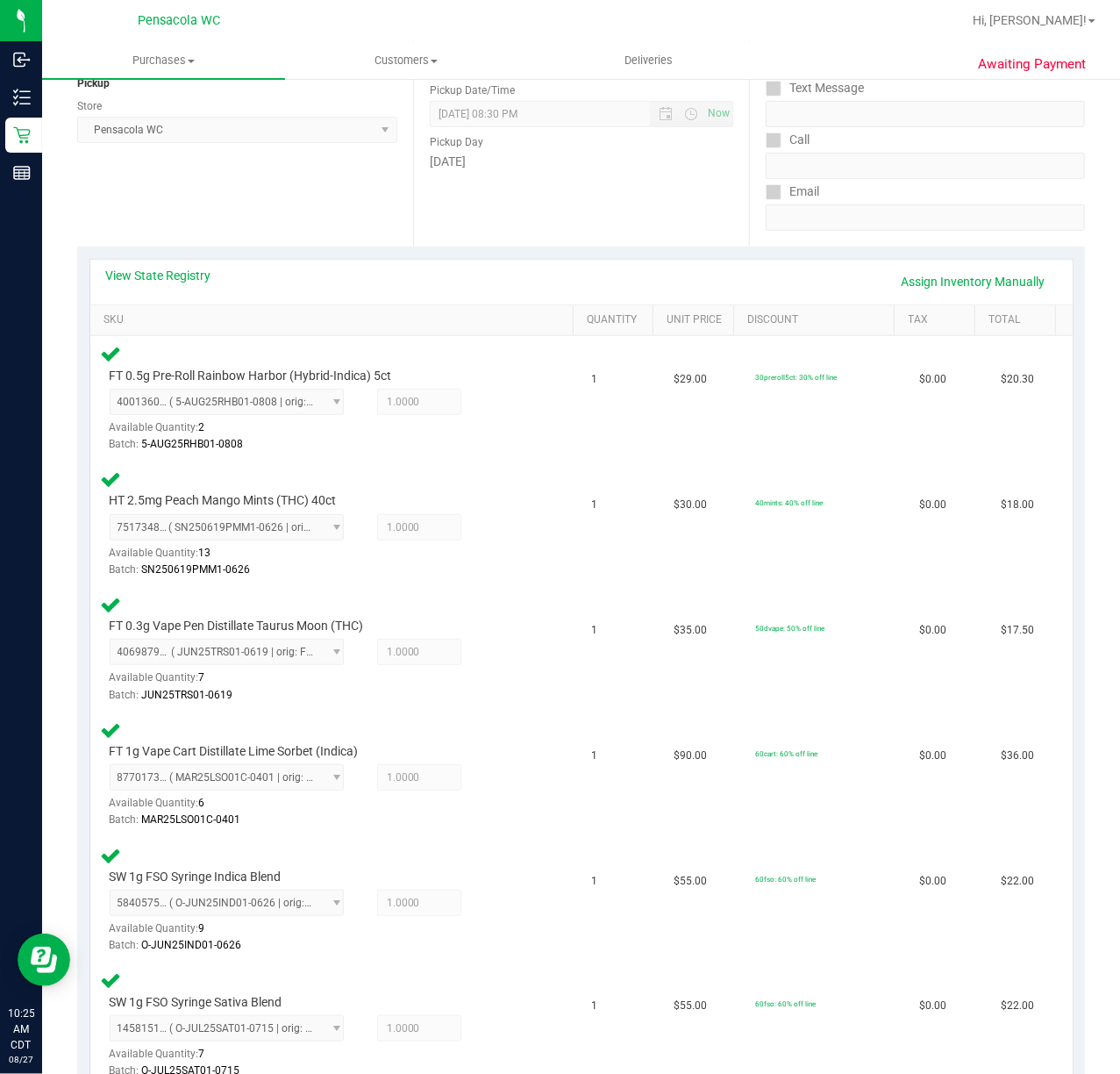
scroll to position [117, 0]
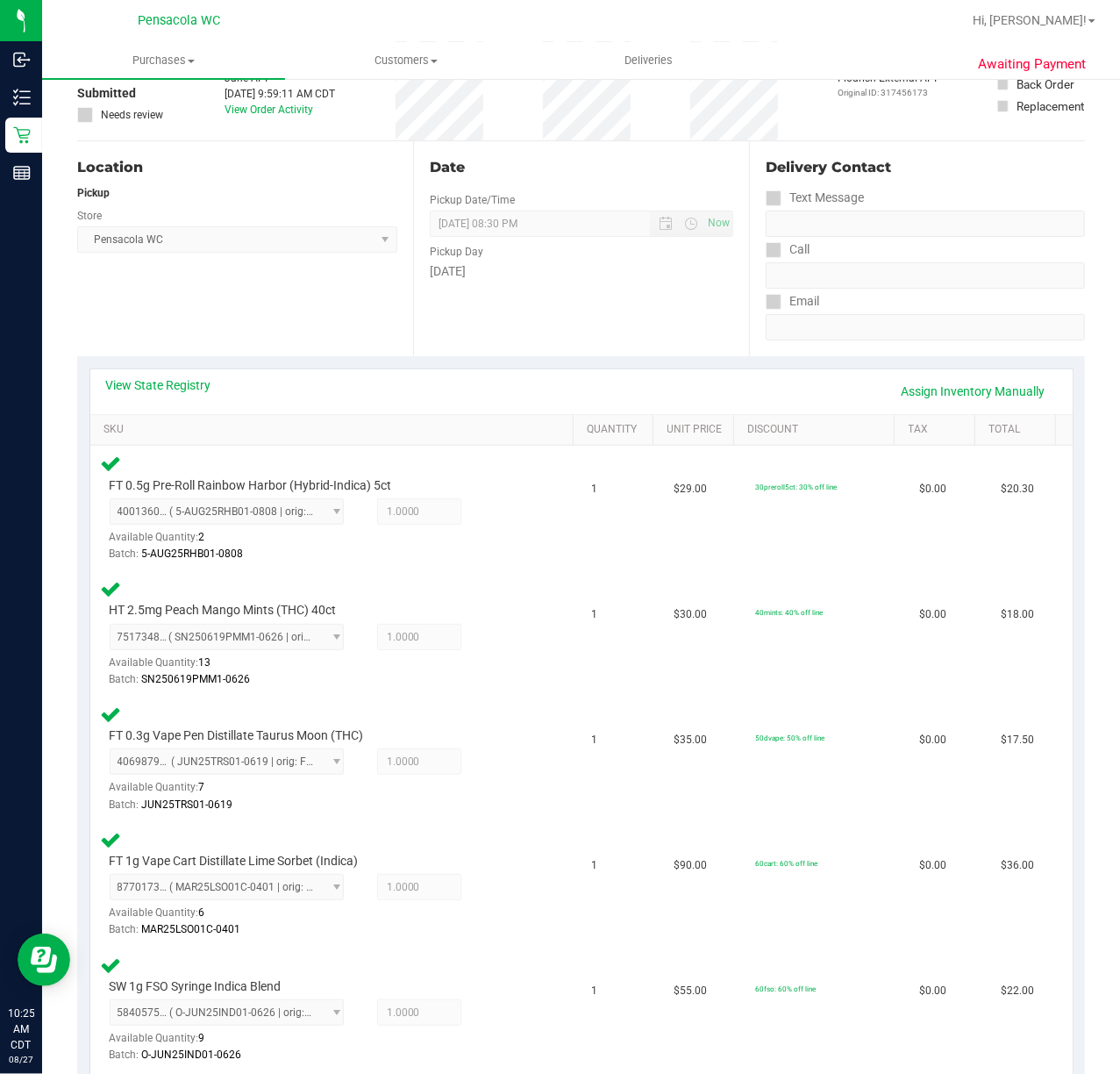
click at [151, 373] on div "View State Registry Assign Inventory Manually" at bounding box center [581, 391] width 983 height 45
click at [155, 393] on link "View State Registry" at bounding box center [159, 385] width 105 height 18
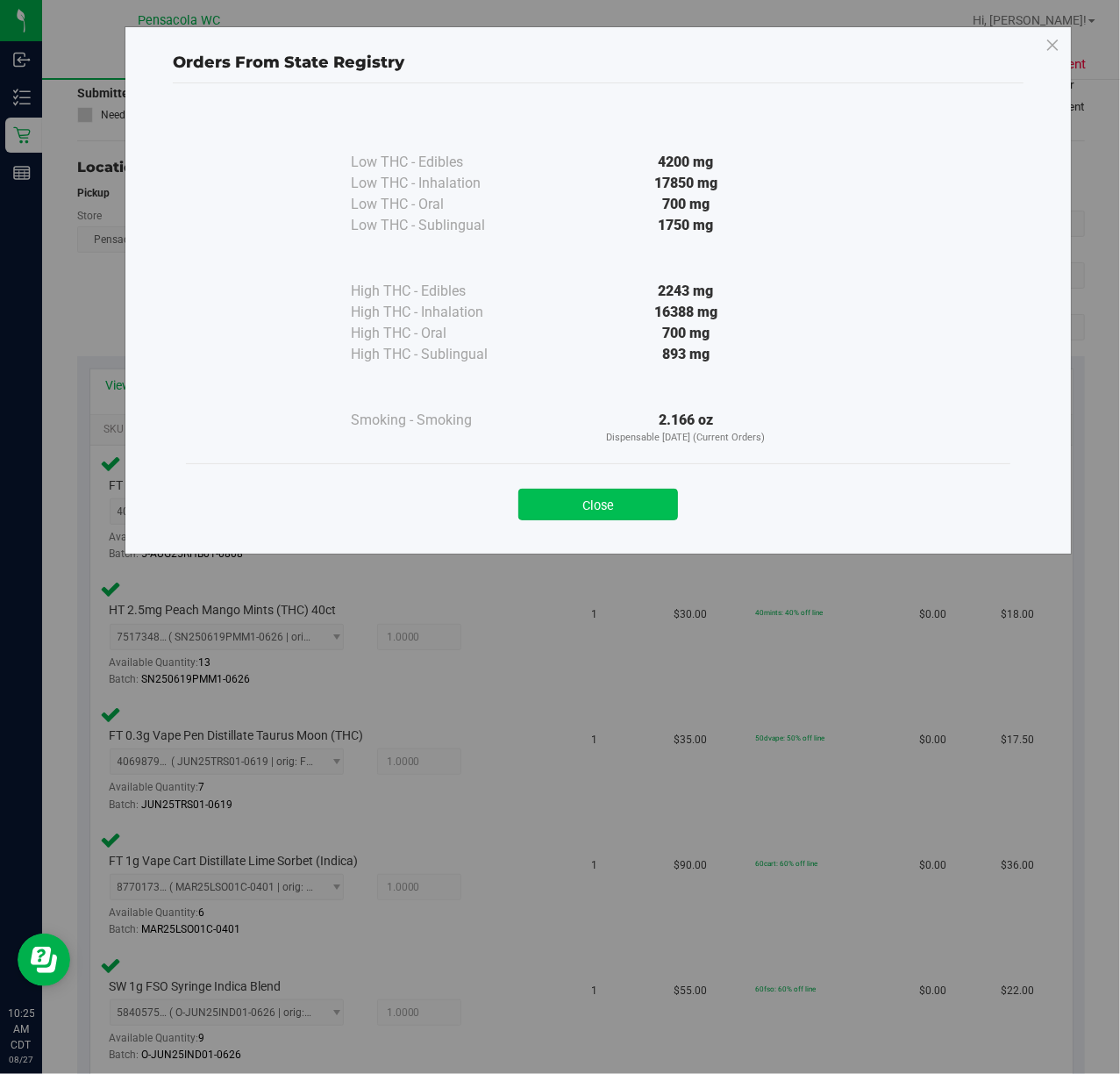
click at [577, 492] on button "Close" at bounding box center [598, 504] width 159 height 31
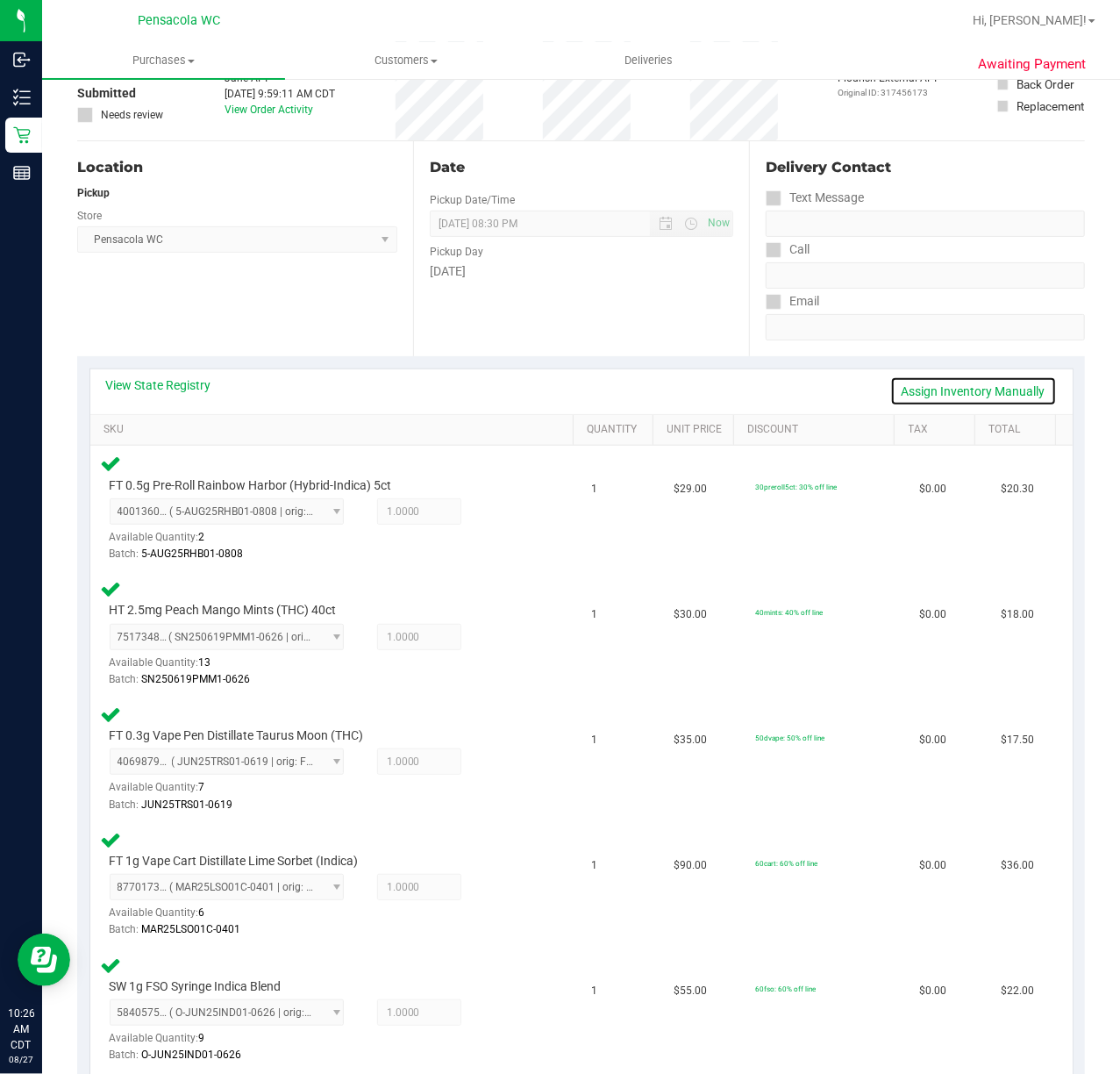
click at [969, 388] on link "Assign Inventory Manually" at bounding box center [973, 390] width 167 height 29
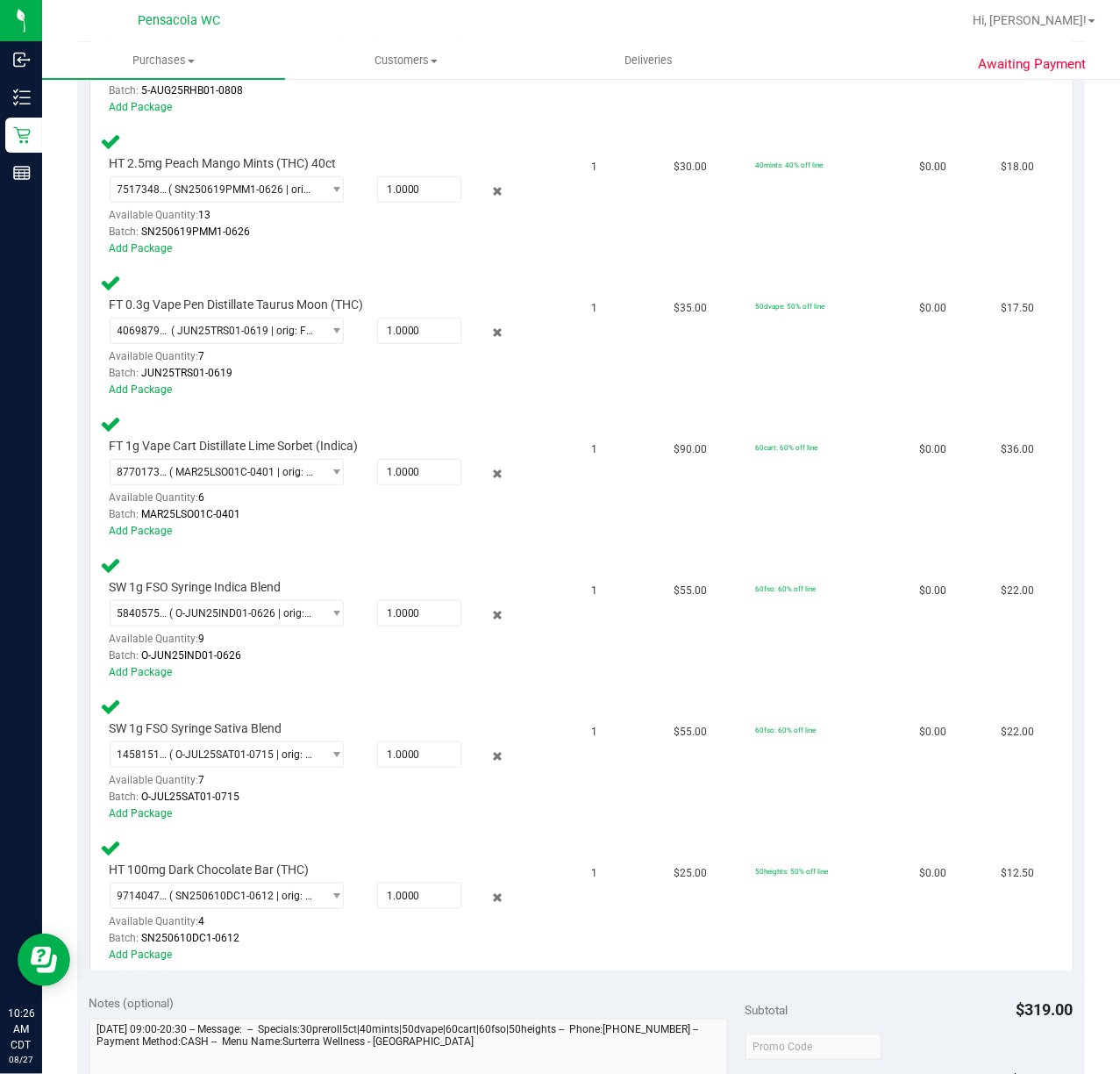
scroll to position [585, 0]
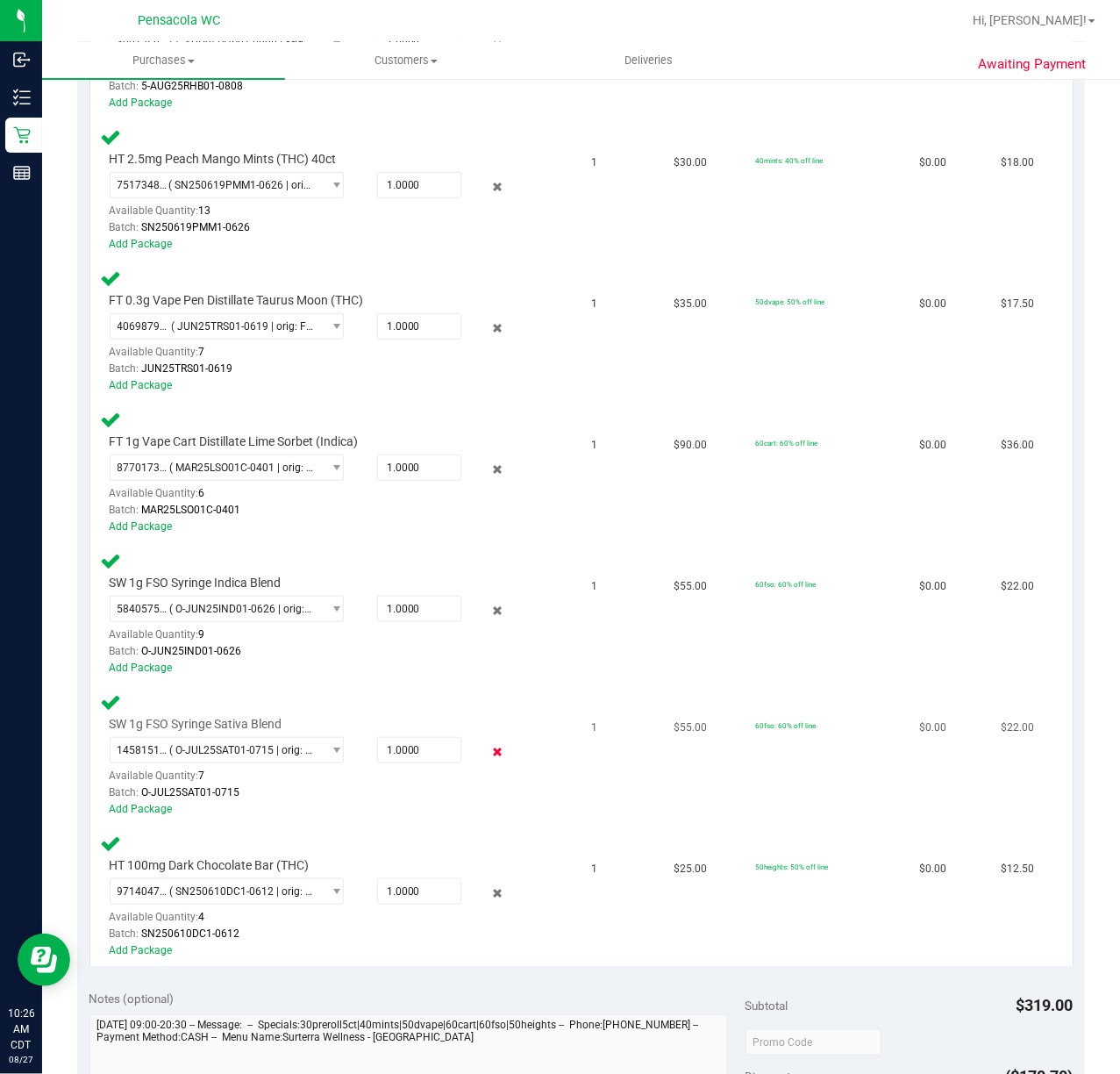
click at [487, 750] on icon at bounding box center [496, 752] width 19 height 20
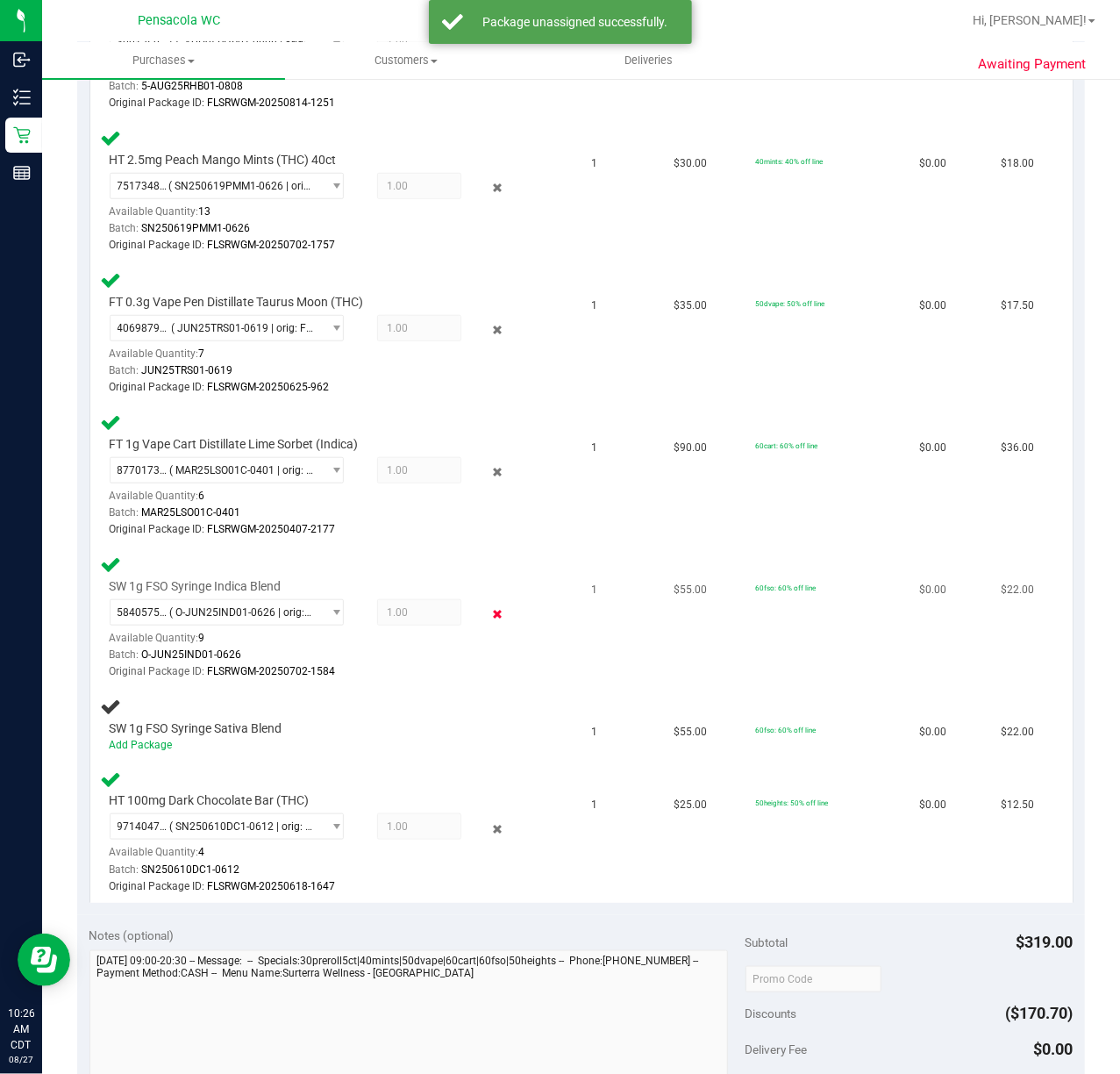
click at [487, 621] on icon at bounding box center [496, 614] width 19 height 20
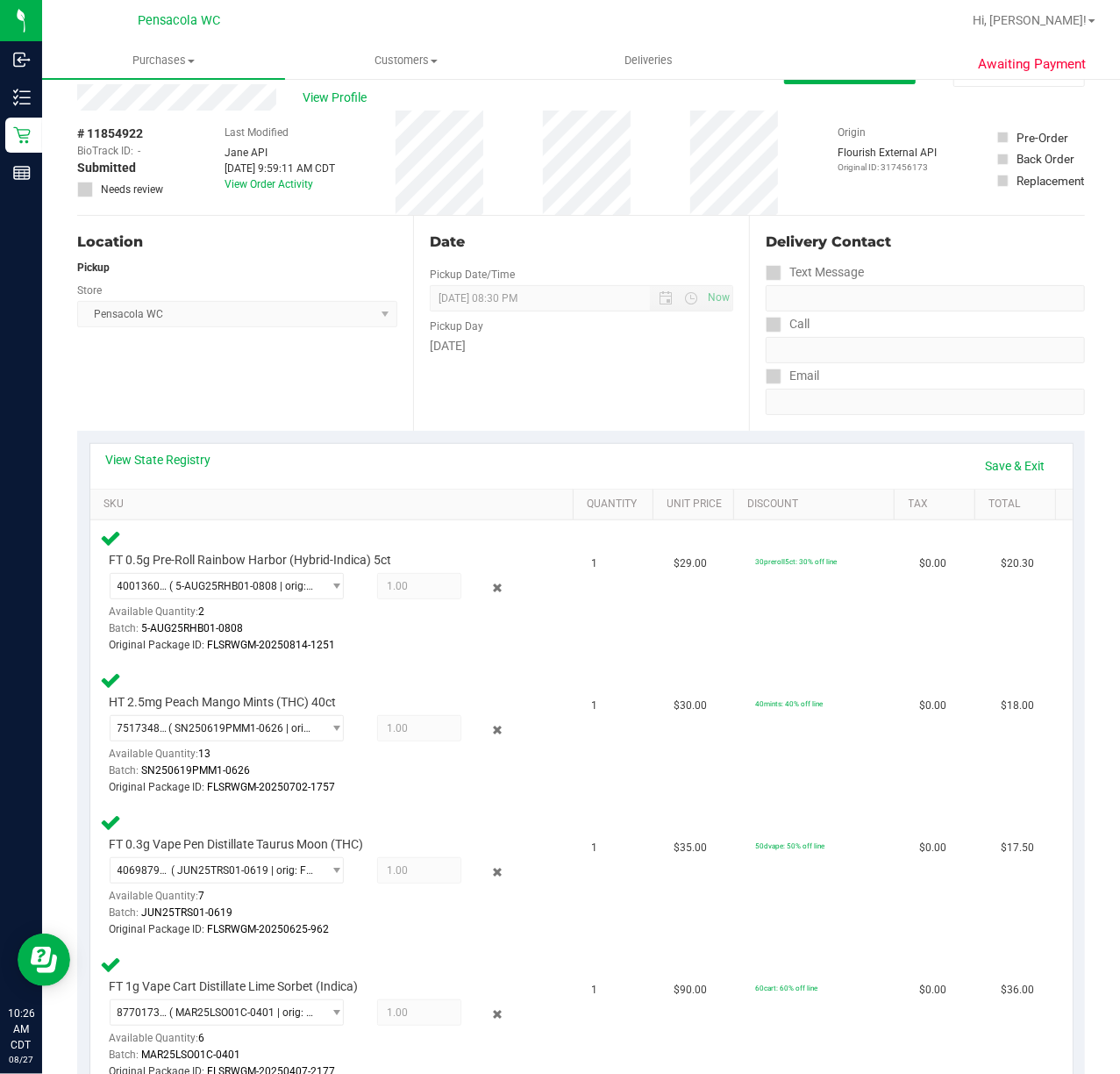
scroll to position [0, 0]
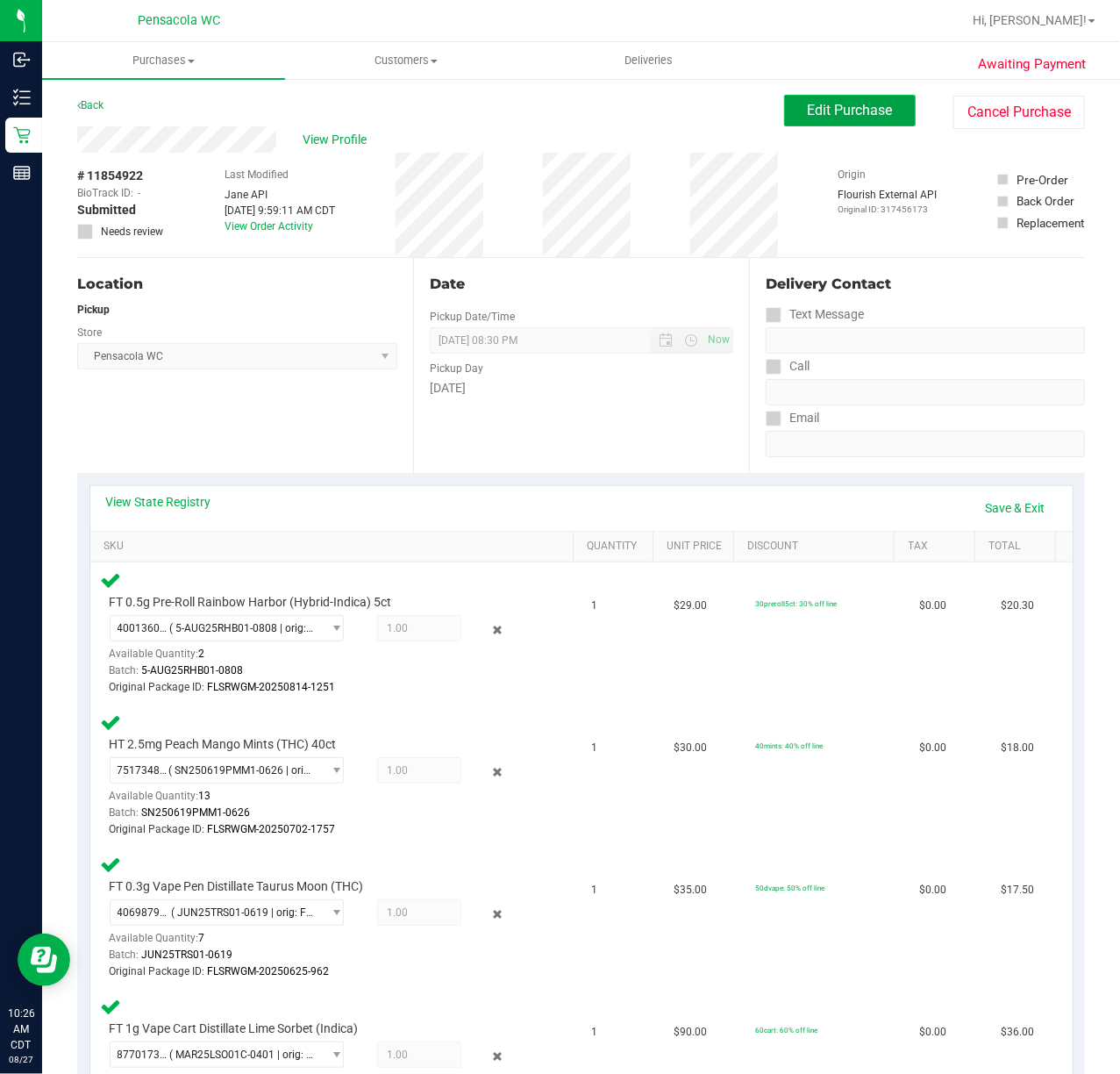
click at [821, 106] on span "Edit Purchase" at bounding box center [850, 110] width 85 height 17
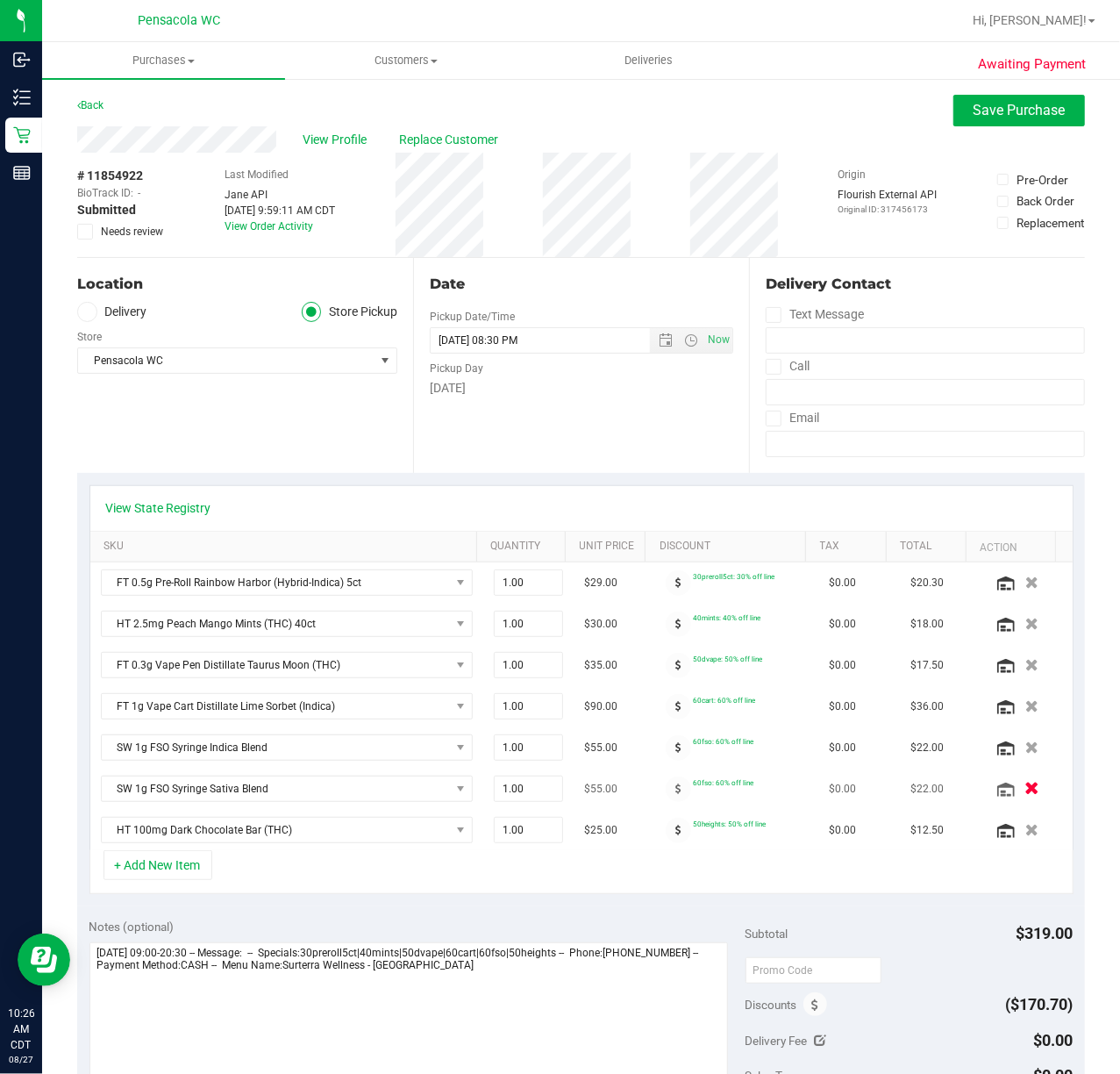
click at [1025, 791] on icon "button" at bounding box center [1032, 789] width 15 height 13
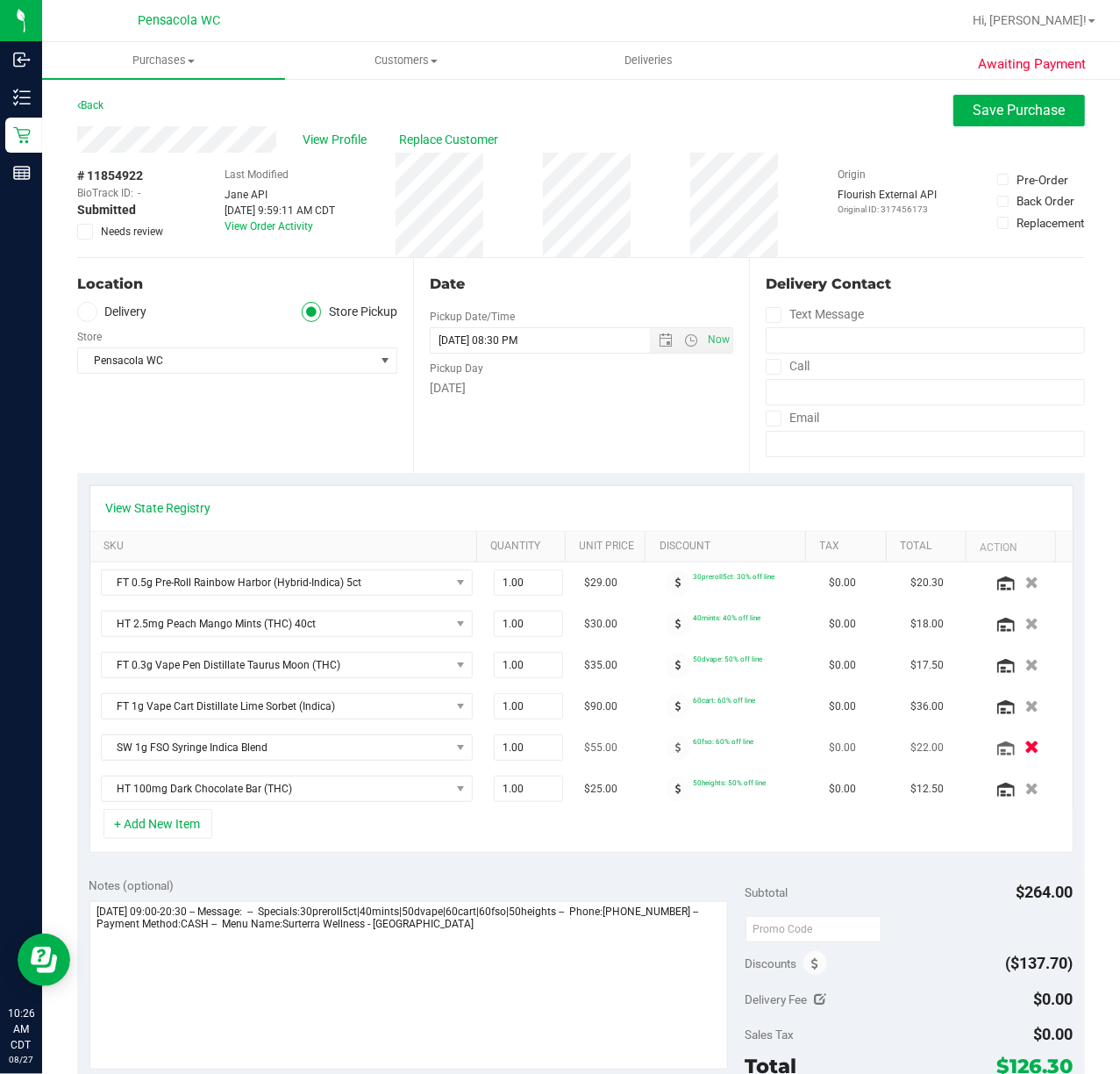
click at [1018, 757] on button "button" at bounding box center [1032, 747] width 29 height 19
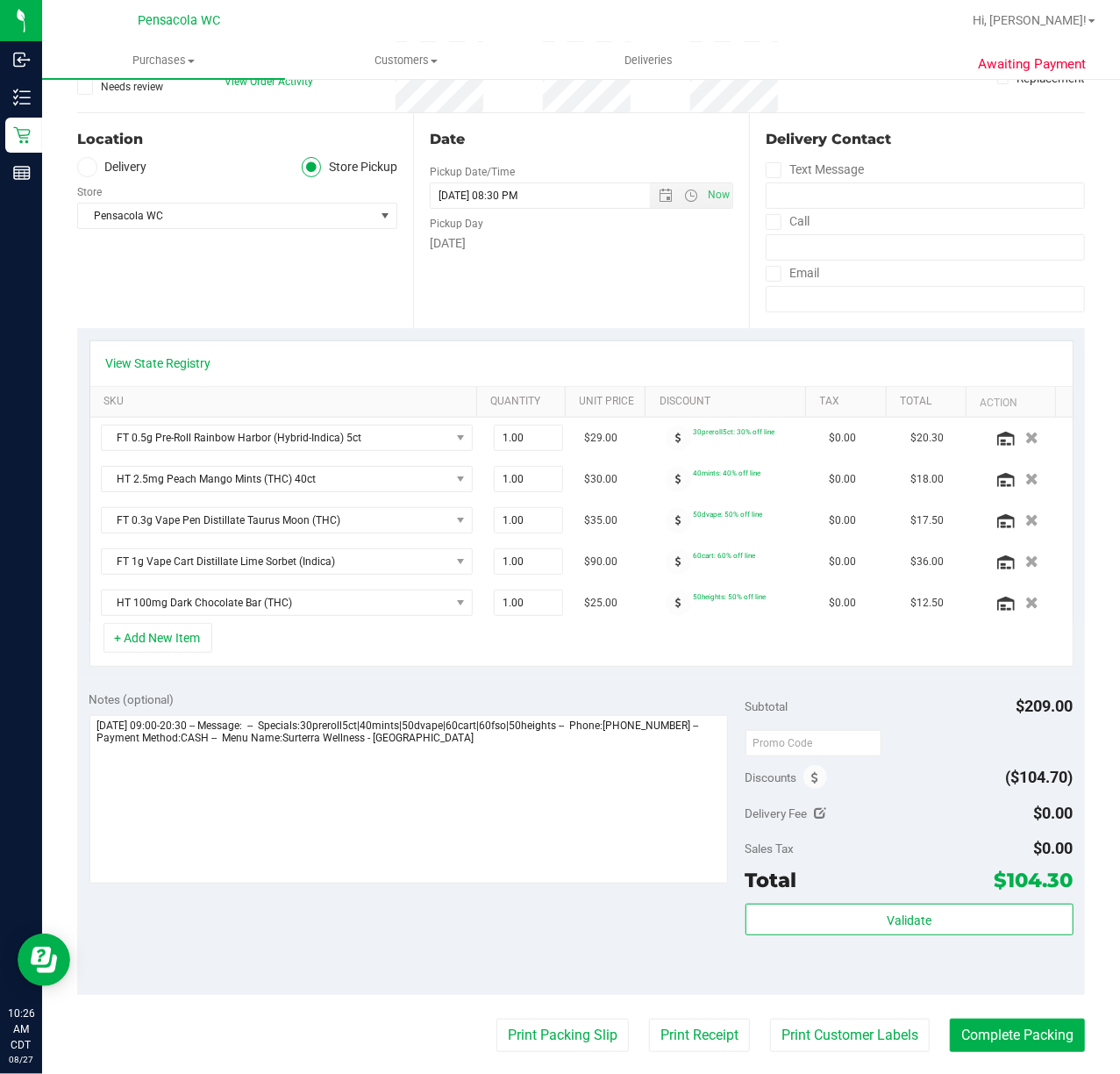
scroll to position [468, 0]
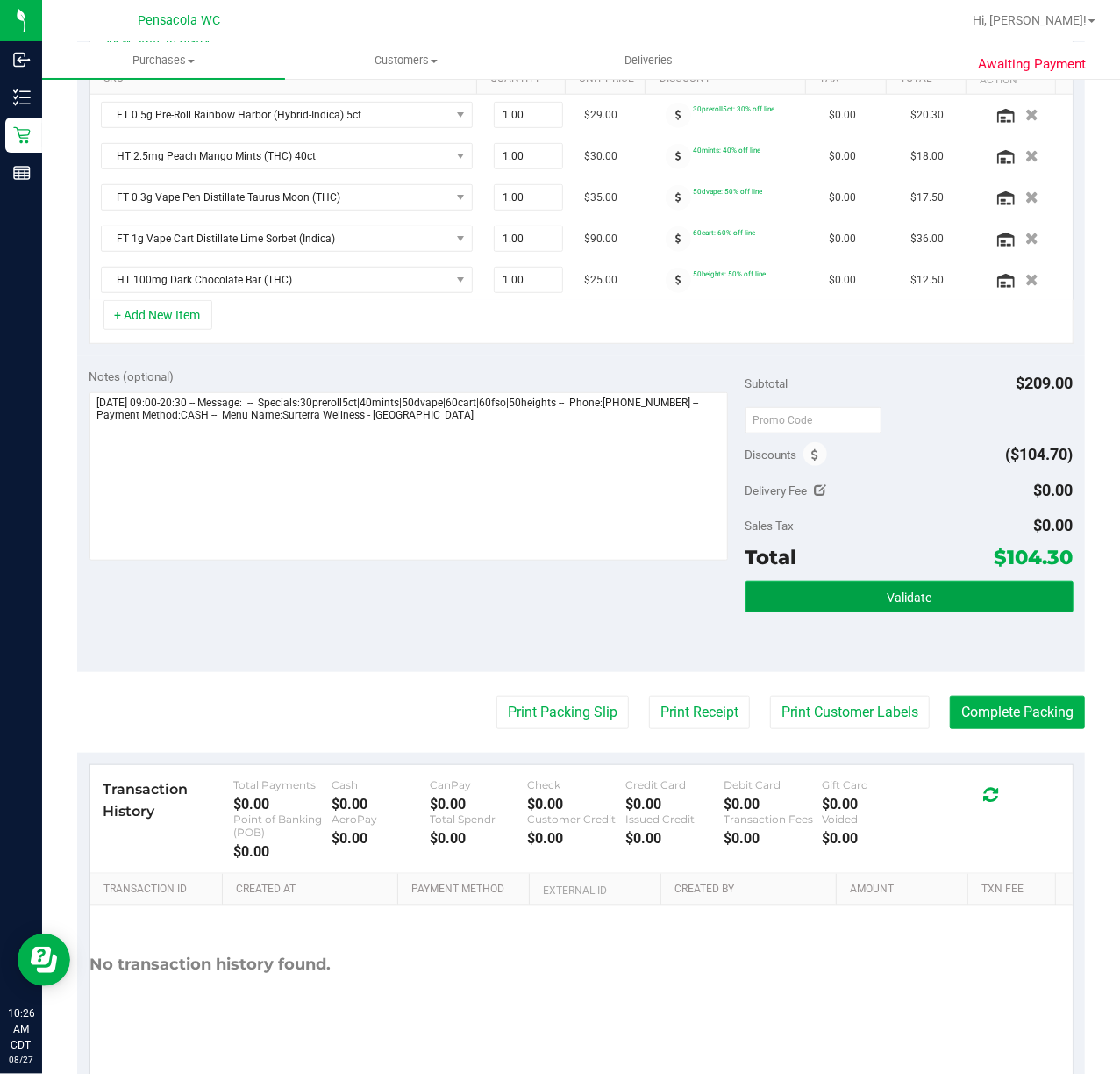
click at [850, 590] on button "Validate" at bounding box center [910, 596] width 328 height 31
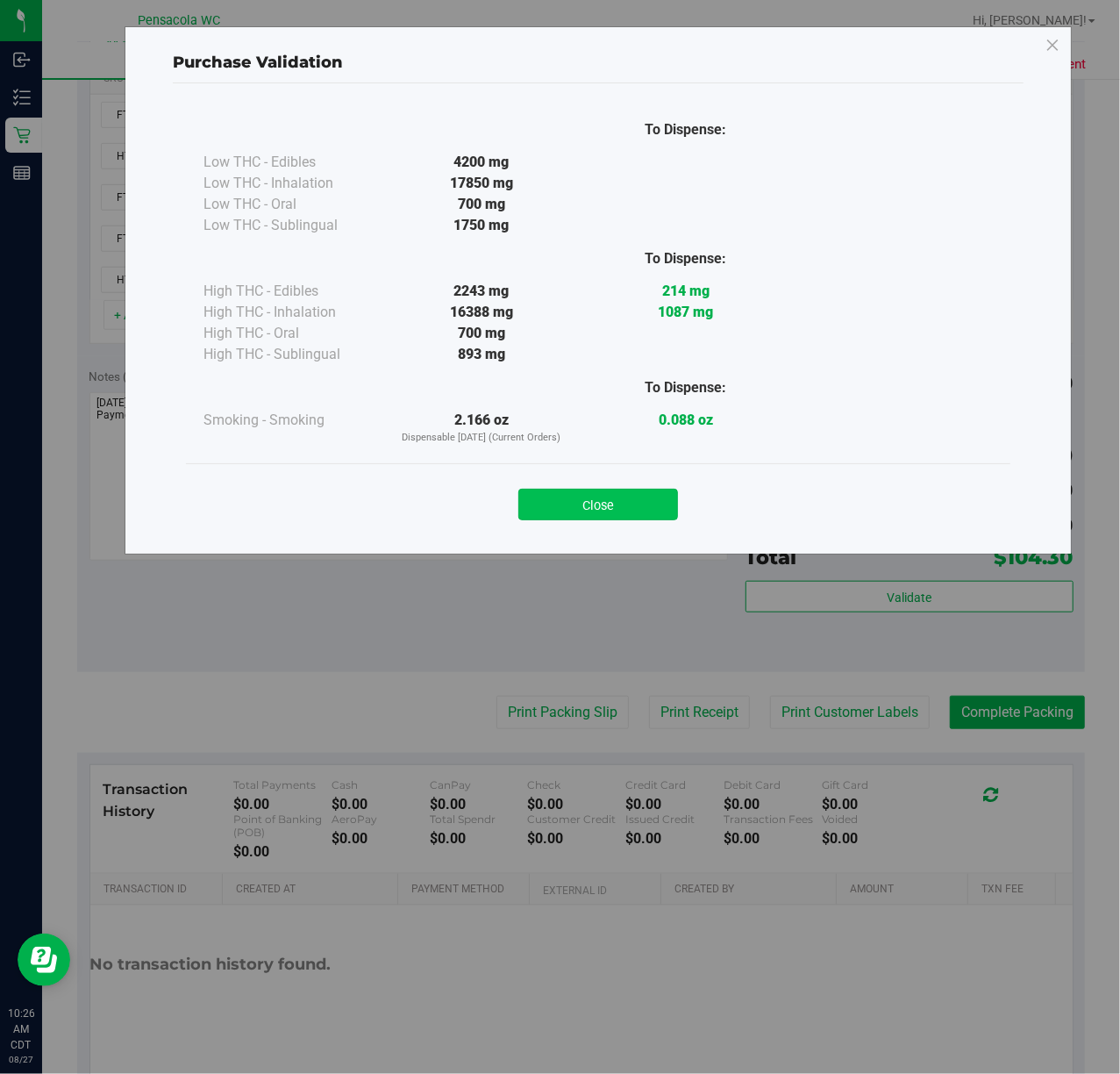
click at [636, 516] on button "Close" at bounding box center [598, 504] width 159 height 31
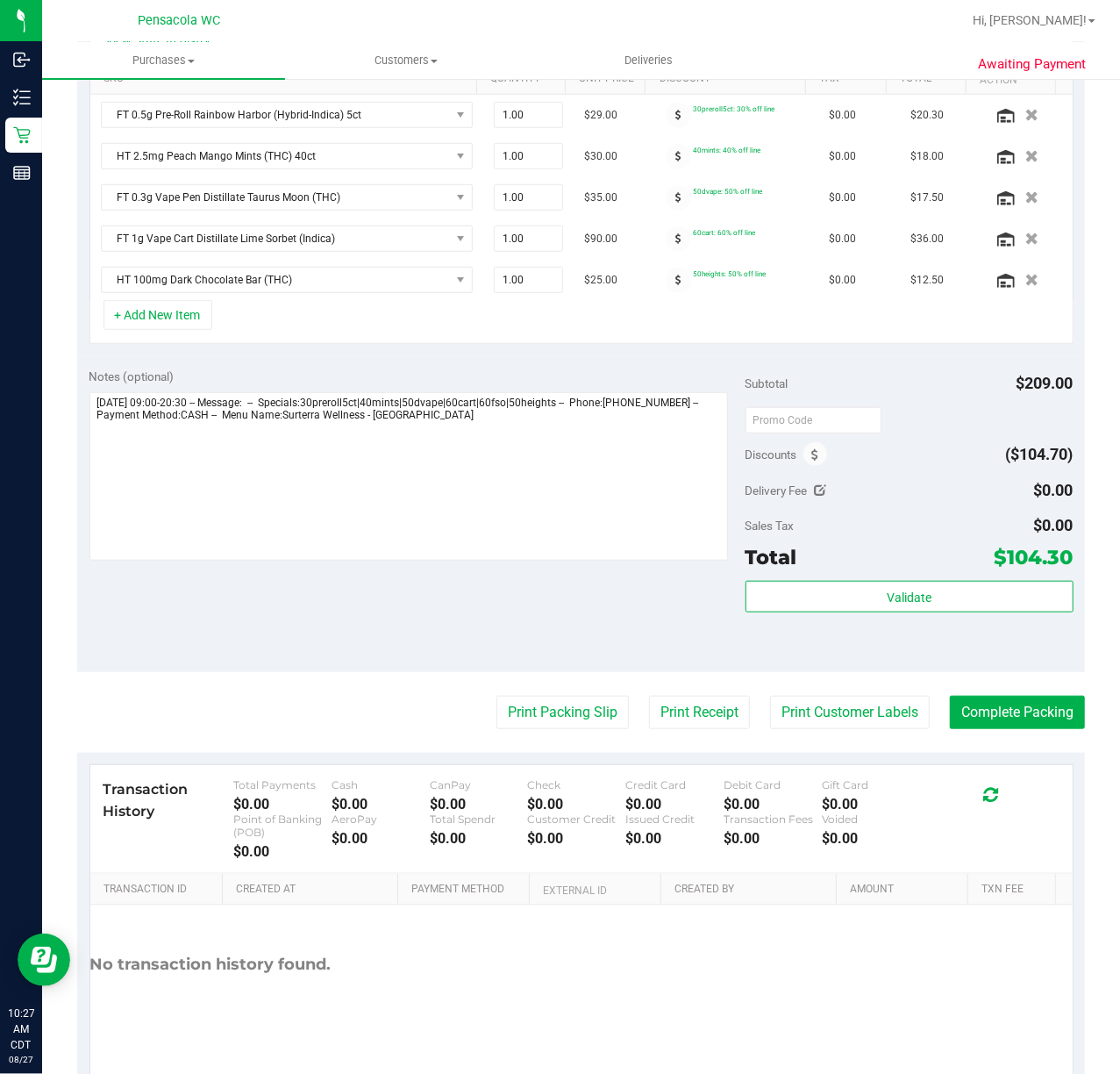
scroll to position [0, 0]
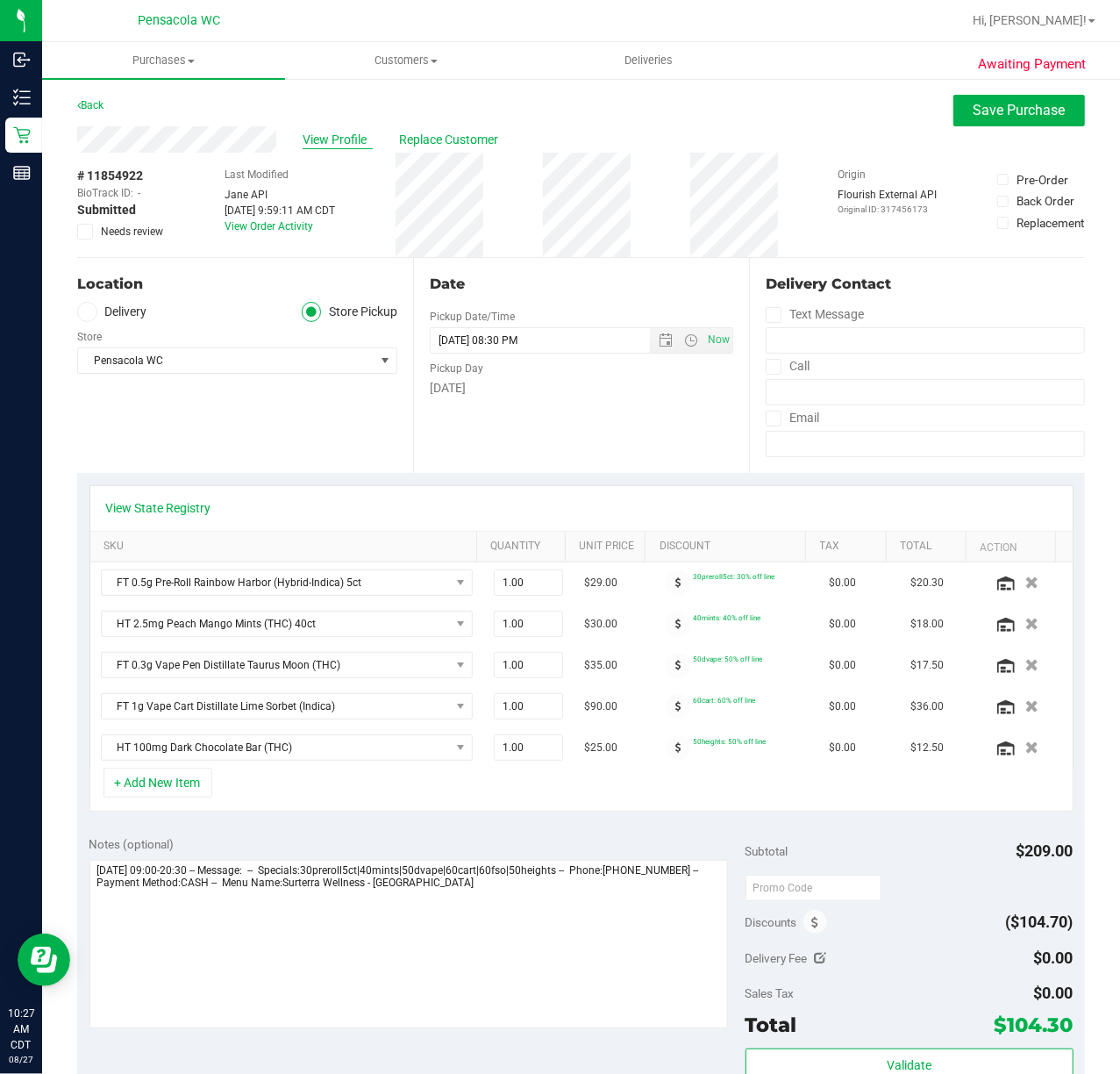
click at [335, 138] on span "View Profile" at bounding box center [338, 140] width 70 height 19
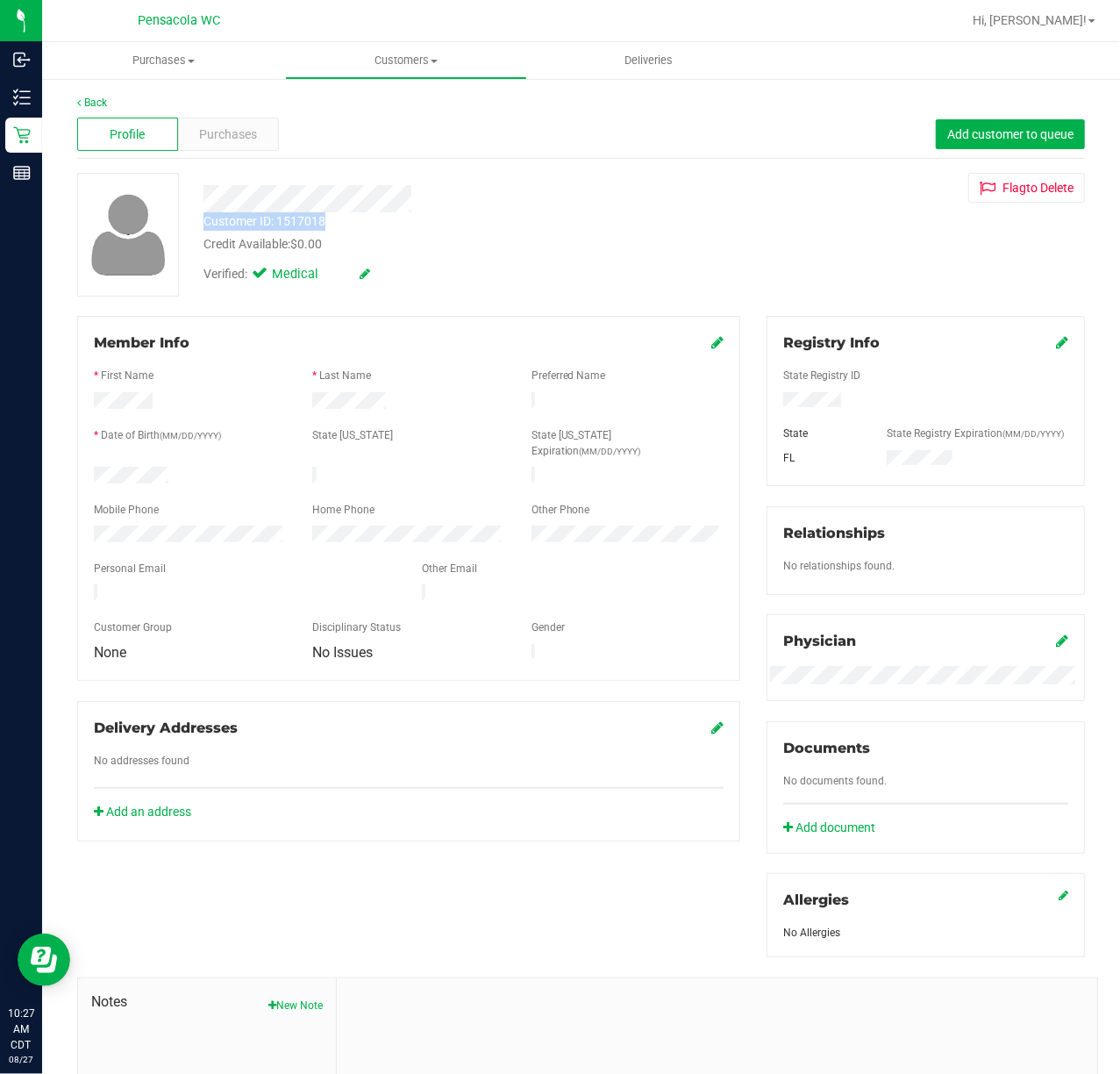
drag, startPoint x: 333, startPoint y: 221, endPoint x: 197, endPoint y: 221, distance: 136.0
click at [197, 221] on div "Customer ID: 1517018 Credit Available: $0.00" at bounding box center [449, 233] width 518 height 41
click at [250, 230] on div "Customer ID: 1517018" at bounding box center [264, 221] width 122 height 19
click at [259, 223] on div "Customer ID: 1517018" at bounding box center [264, 221] width 122 height 19
drag, startPoint x: 352, startPoint y: 214, endPoint x: 201, endPoint y: 225, distance: 151.4
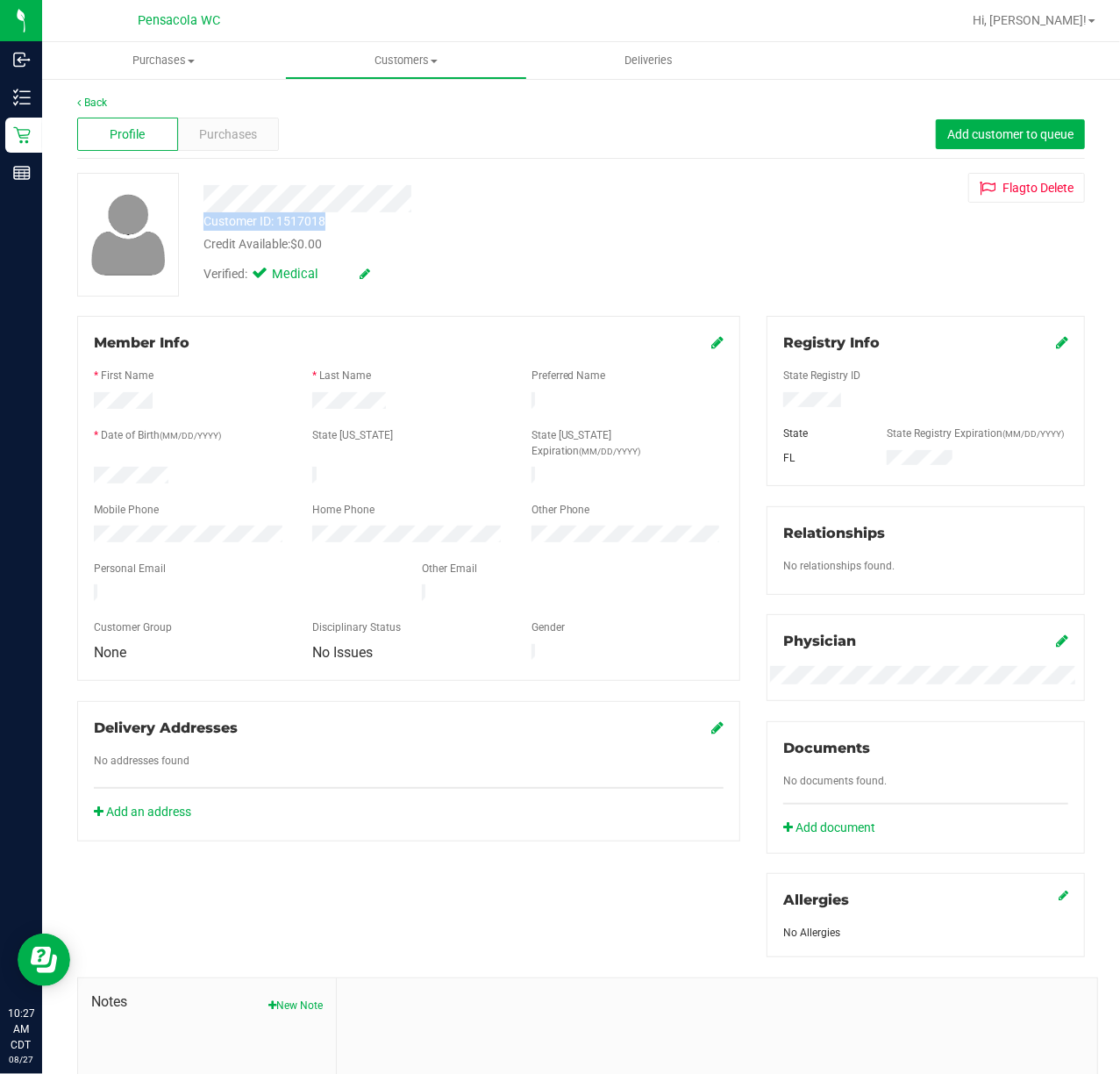
click at [201, 225] on div "Customer ID: 1517018 Credit Available: $0.00" at bounding box center [449, 233] width 518 height 41
click at [239, 216] on div "Customer ID: 1517018" at bounding box center [264, 221] width 122 height 19
drag, startPoint x: 356, startPoint y: 222, endPoint x: 200, endPoint y: 226, distance: 156.1
click at [200, 226] on div "Customer ID: 1517018 Credit Available: $0.00" at bounding box center [449, 233] width 518 height 41
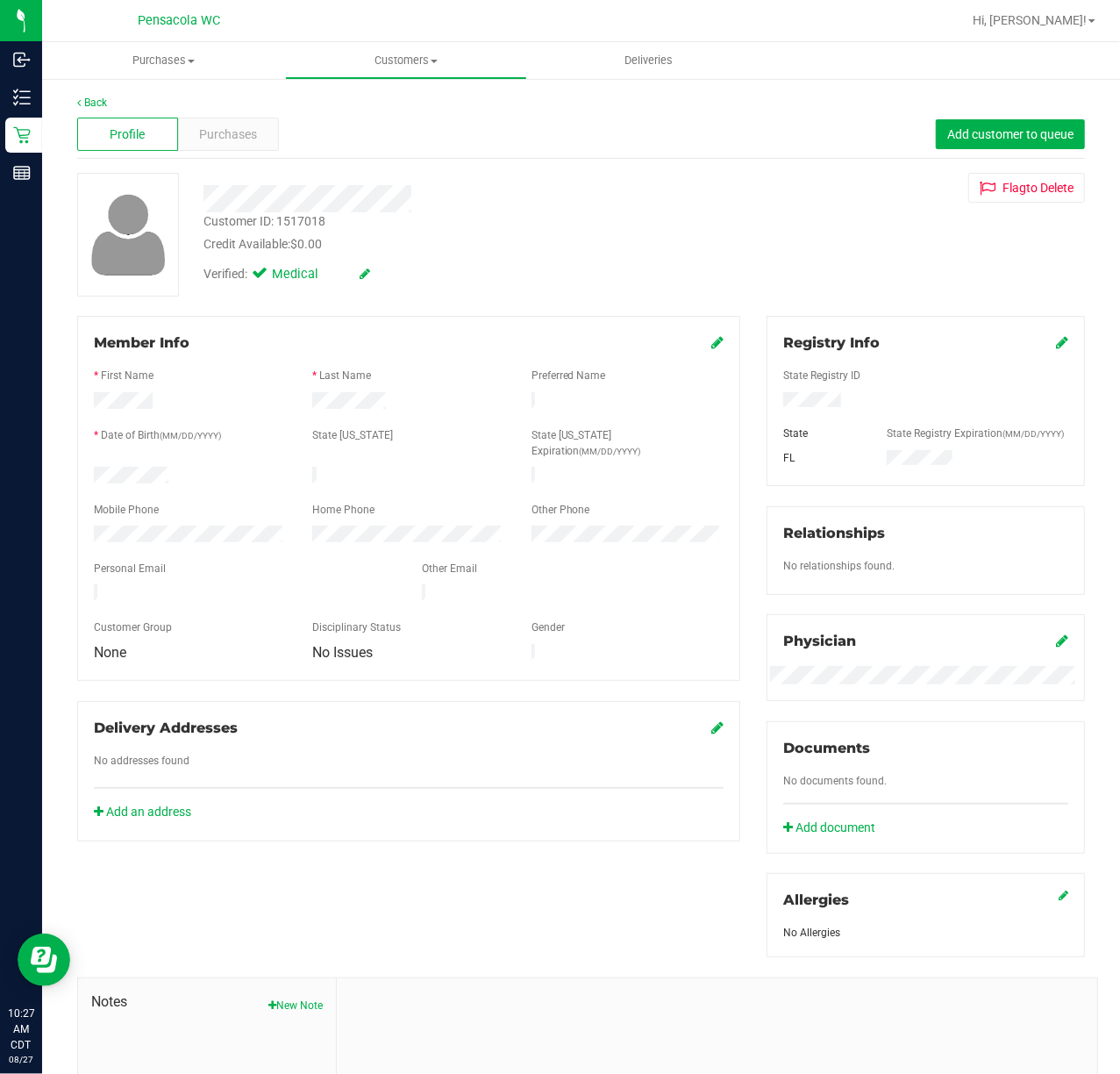
click at [384, 219] on div "Customer ID: 1517018 Credit Available: $0.00" at bounding box center [449, 233] width 518 height 41
drag, startPoint x: 379, startPoint y: 219, endPoint x: 249, endPoint y: 225, distance: 130.1
click at [249, 225] on div "Customer ID: 1517018 Credit Available: $0.00" at bounding box center [449, 233] width 518 height 41
drag, startPoint x: 328, startPoint y: 219, endPoint x: 193, endPoint y: 225, distance: 135.1
click at [193, 225] on div "Customer ID: 1517018 Credit Available: $0.00" at bounding box center [449, 233] width 518 height 41
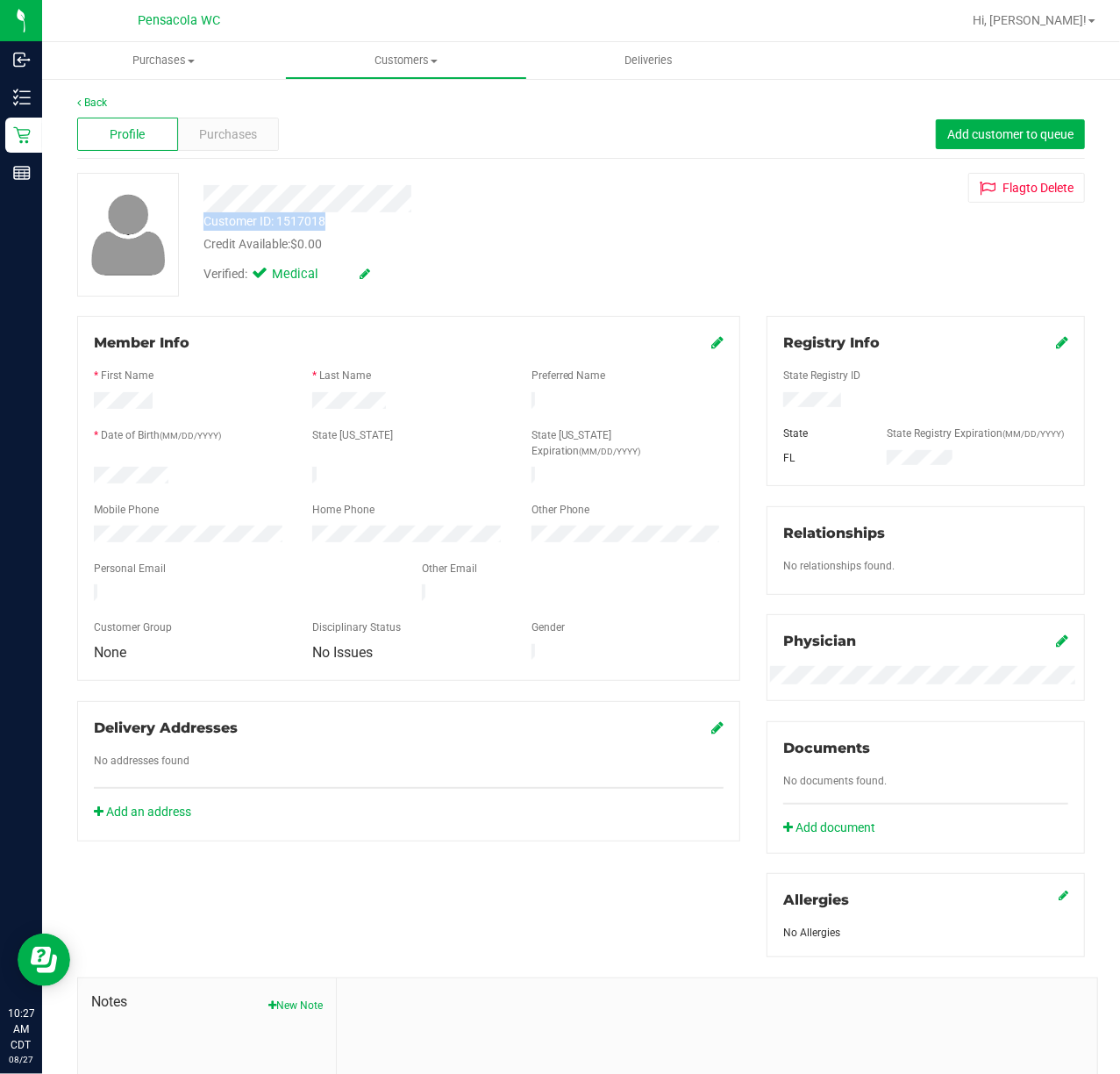
copy div "Customer ID: 1517018"
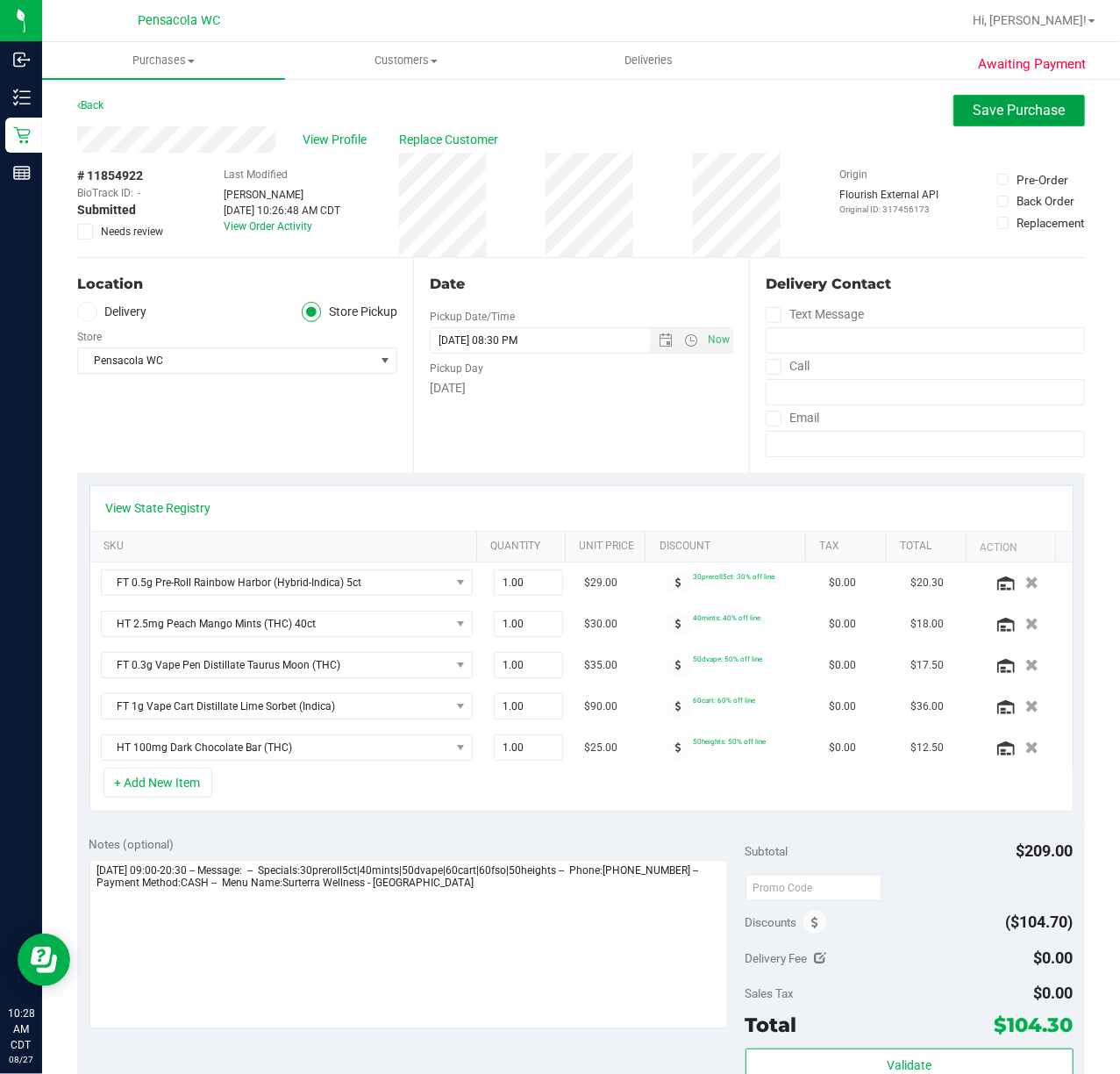
click at [974, 118] on span "Save Purchase" at bounding box center [1019, 110] width 92 height 17
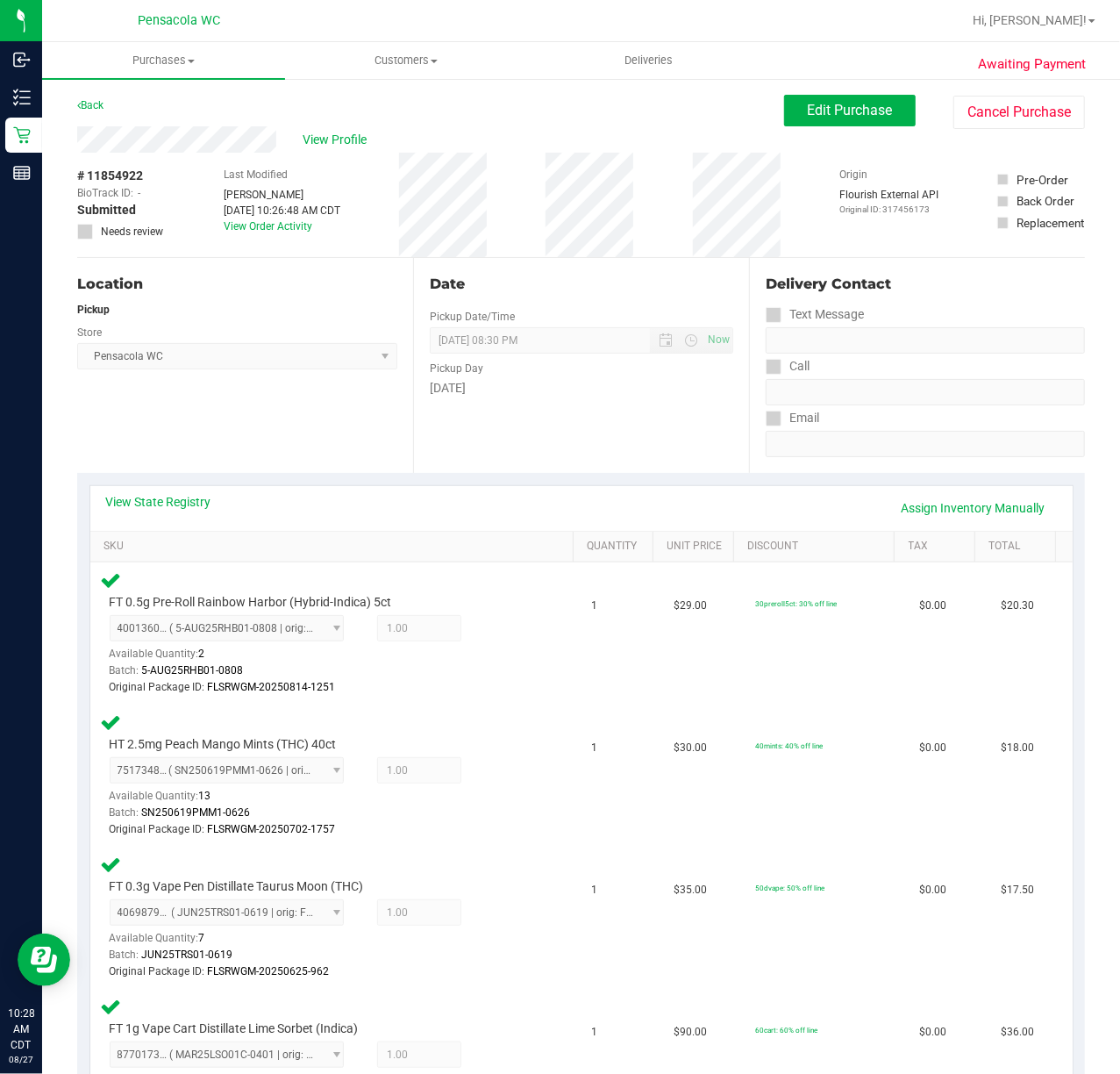
scroll to position [702, 0]
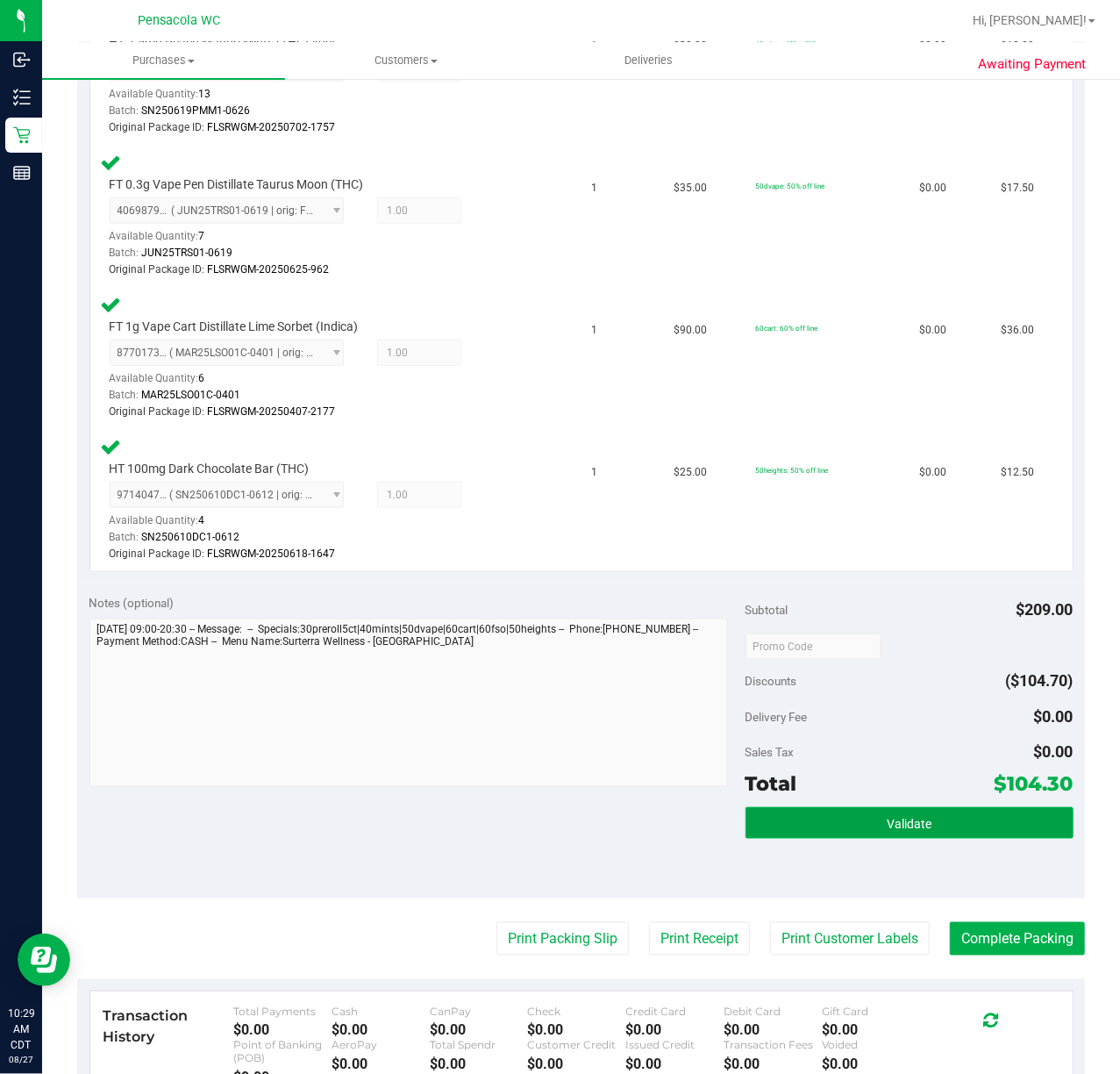
click at [839, 821] on button "Validate" at bounding box center [910, 823] width 328 height 31
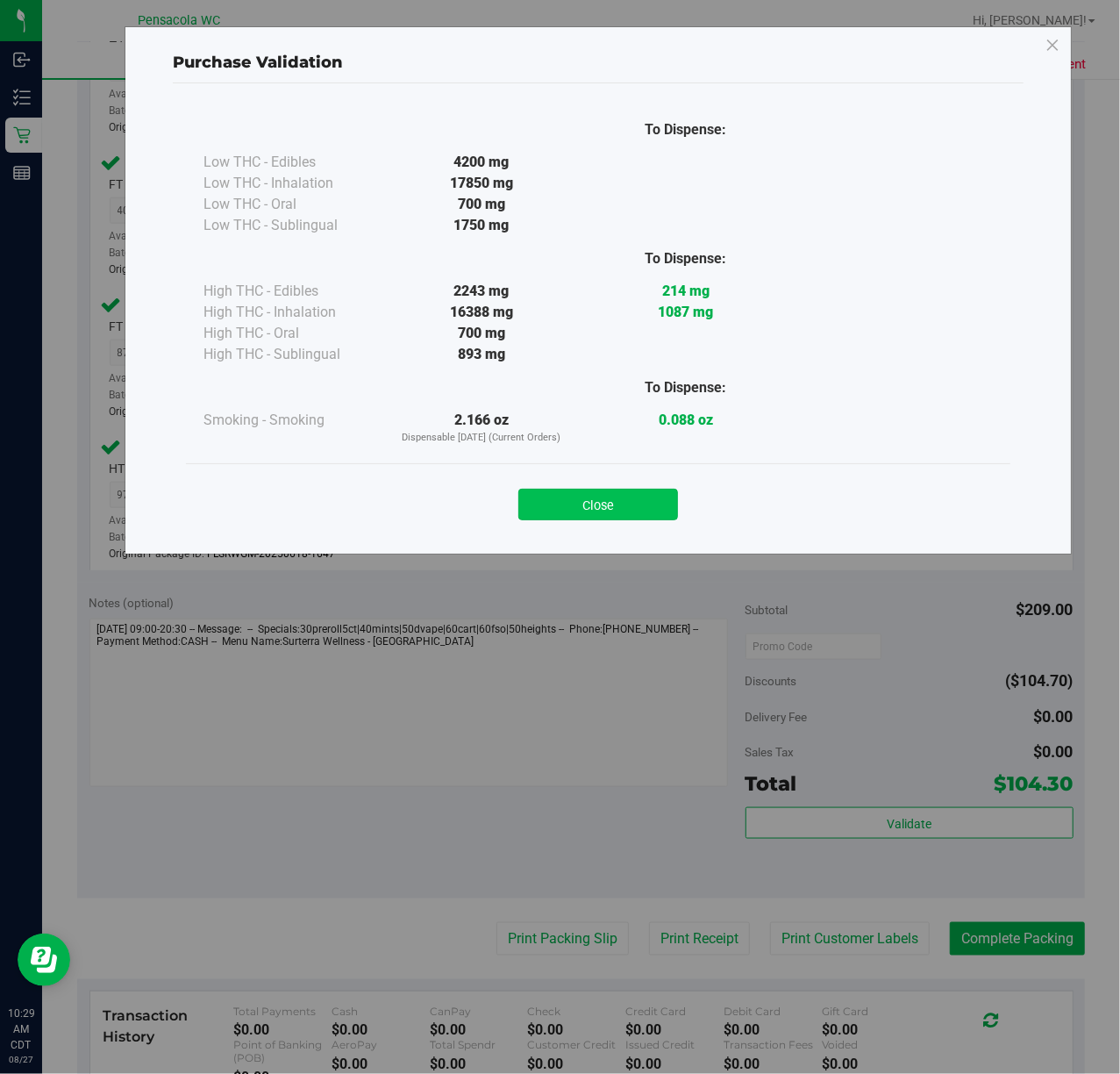
click at [650, 496] on button "Close" at bounding box center [598, 504] width 159 height 31
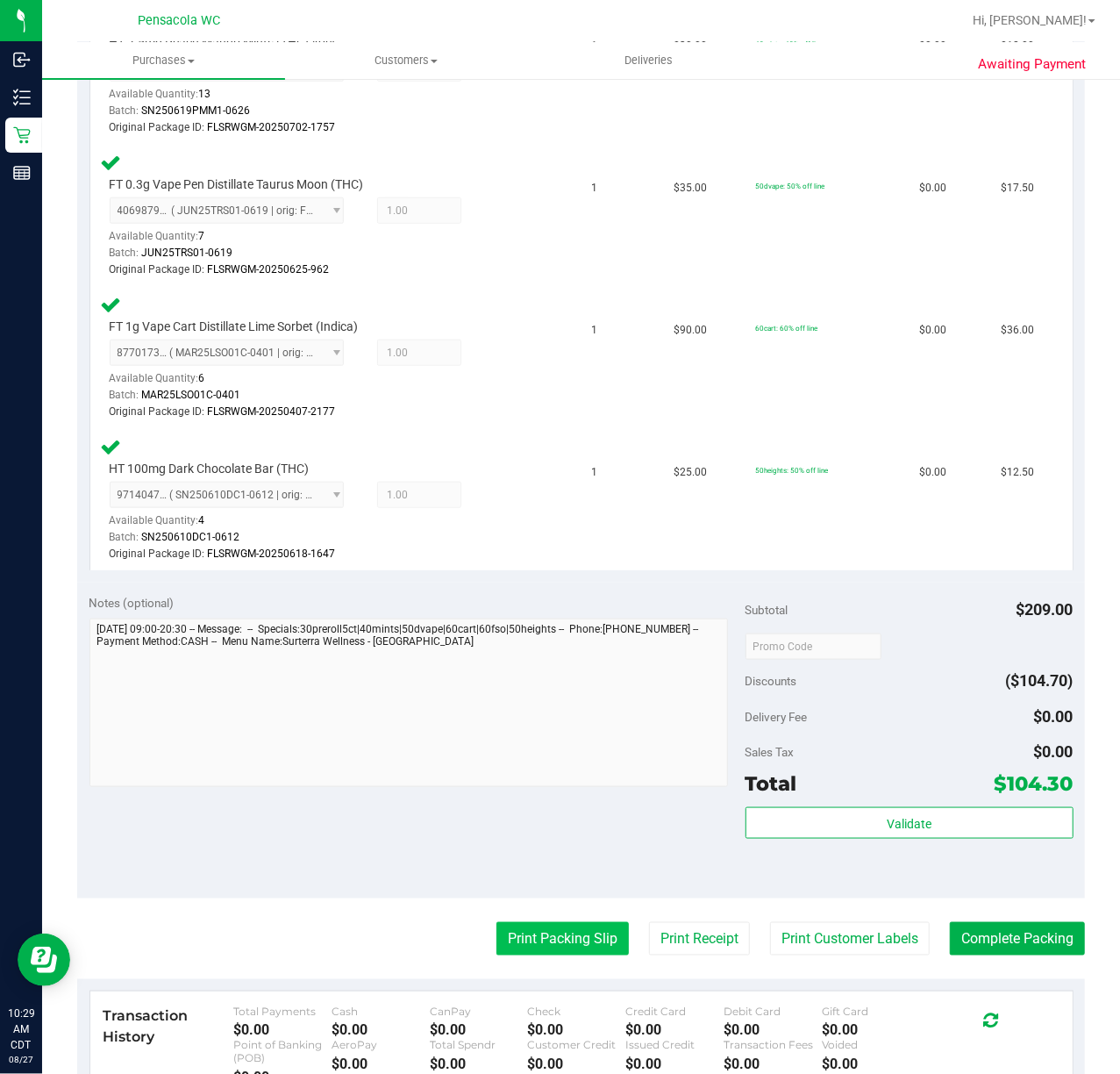
click at [537, 946] on button "Print Packing Slip" at bounding box center [562, 939] width 133 height 33
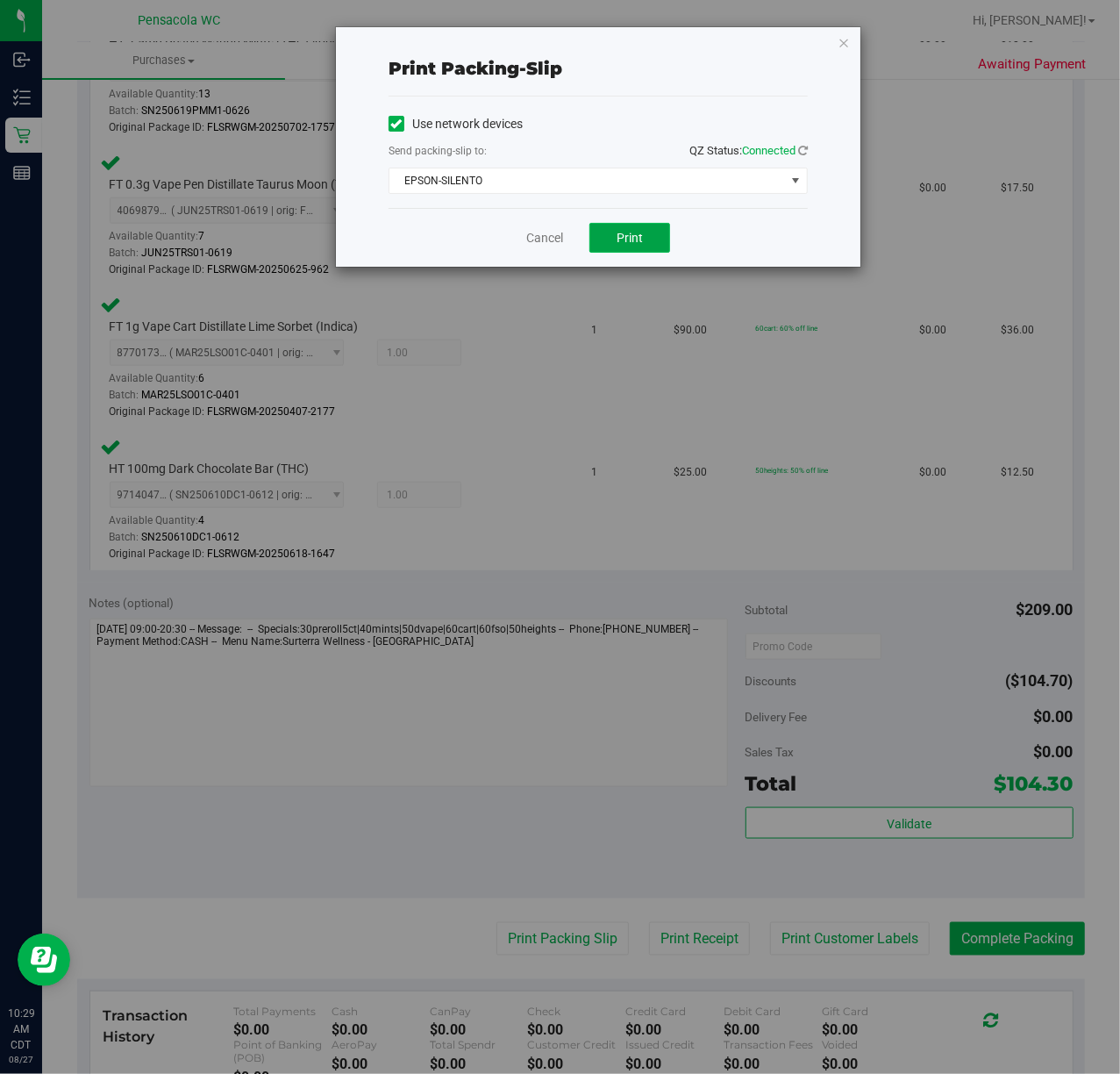
click at [630, 247] on button "Print" at bounding box center [630, 237] width 81 height 29
click at [850, 38] on div "Print packing-slip Use network devices Send packing-slip to: QZ Status: Connect…" at bounding box center [598, 147] width 525 height 240
click at [838, 47] on icon "button" at bounding box center [844, 42] width 12 height 21
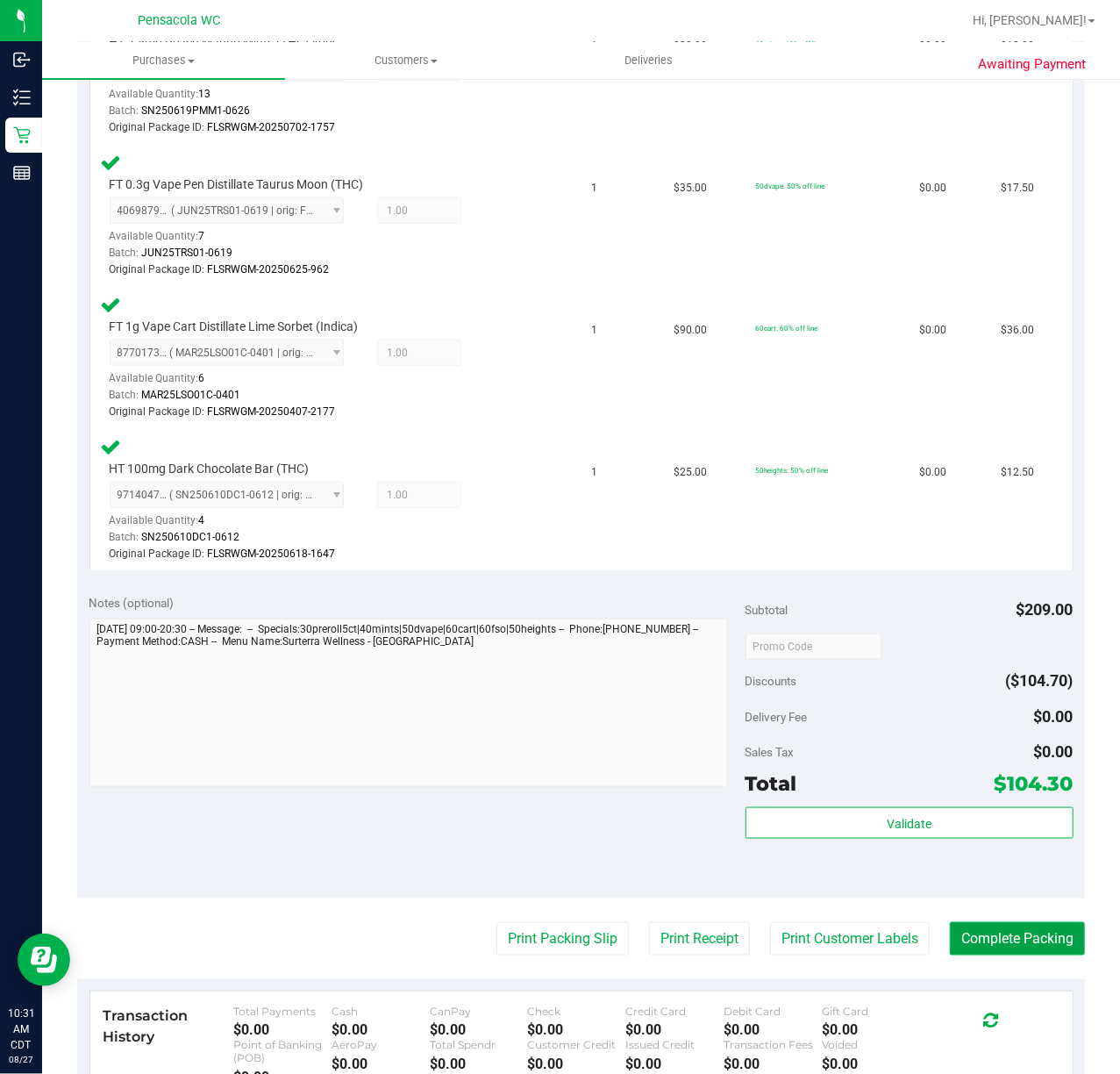
click at [984, 946] on button "Complete Packing" at bounding box center [1018, 939] width 135 height 33
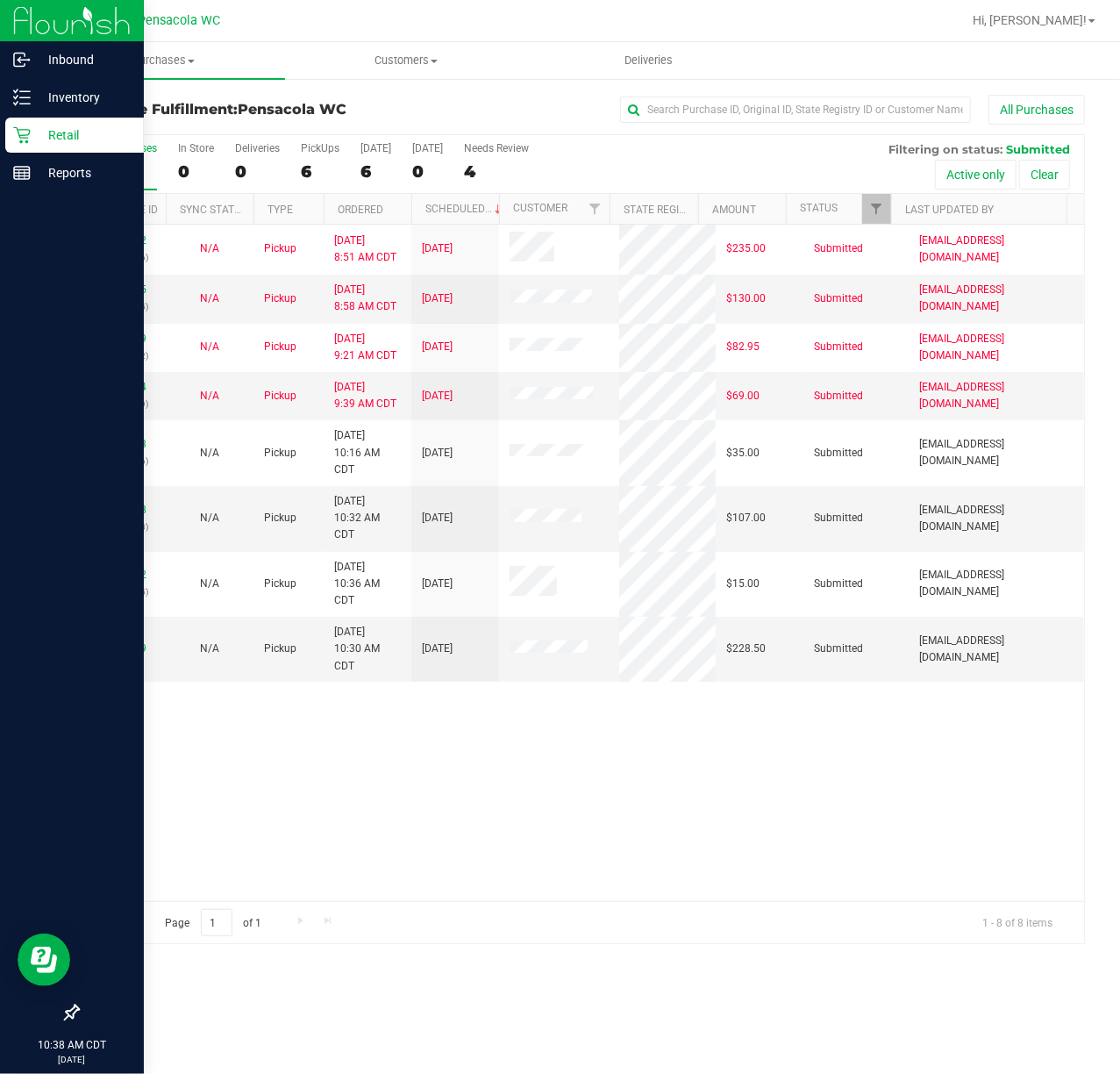
click at [40, 141] on p "Retail" at bounding box center [83, 135] width 105 height 21
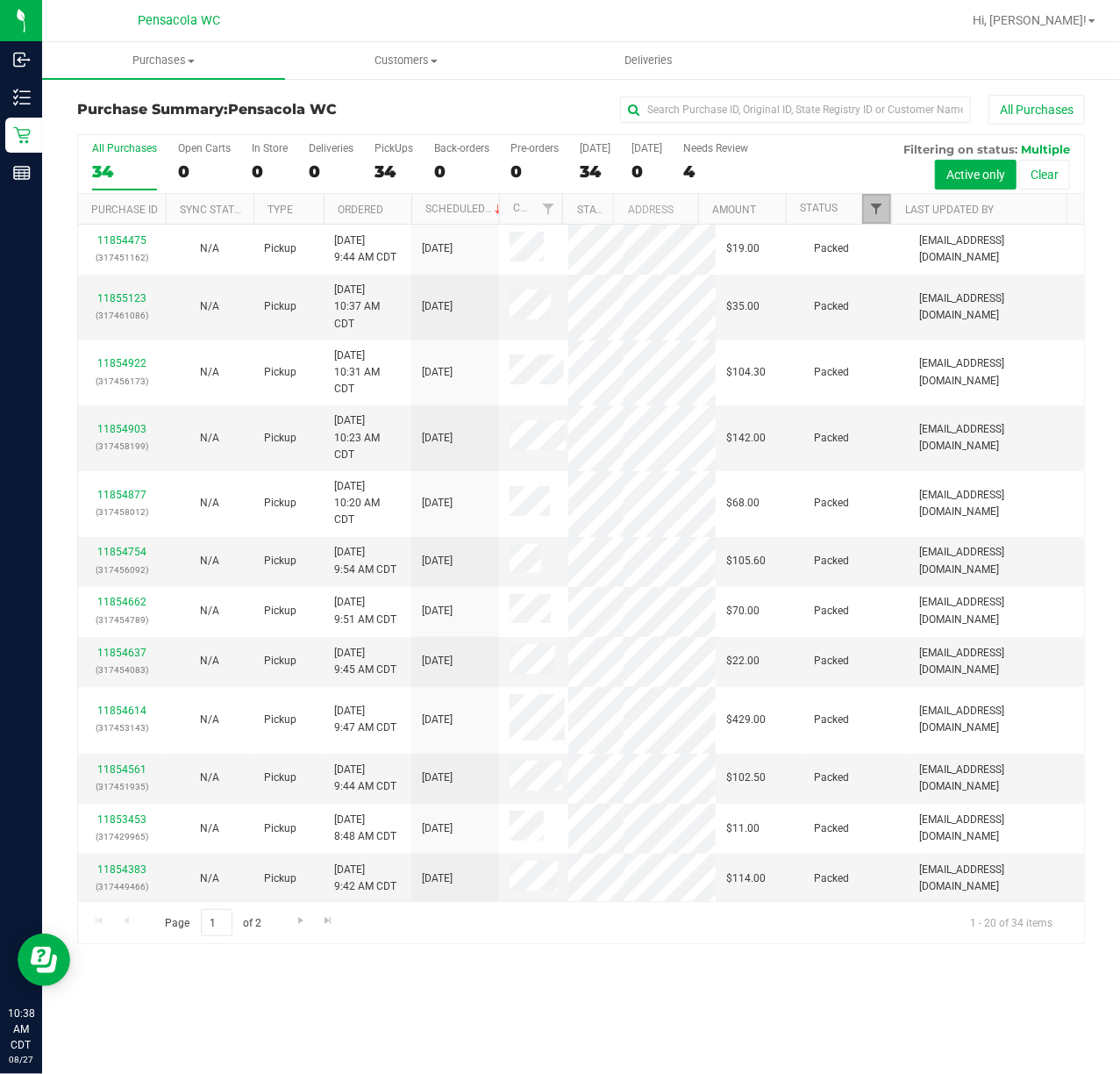
click at [871, 208] on span "Filter" at bounding box center [877, 209] width 14 height 14
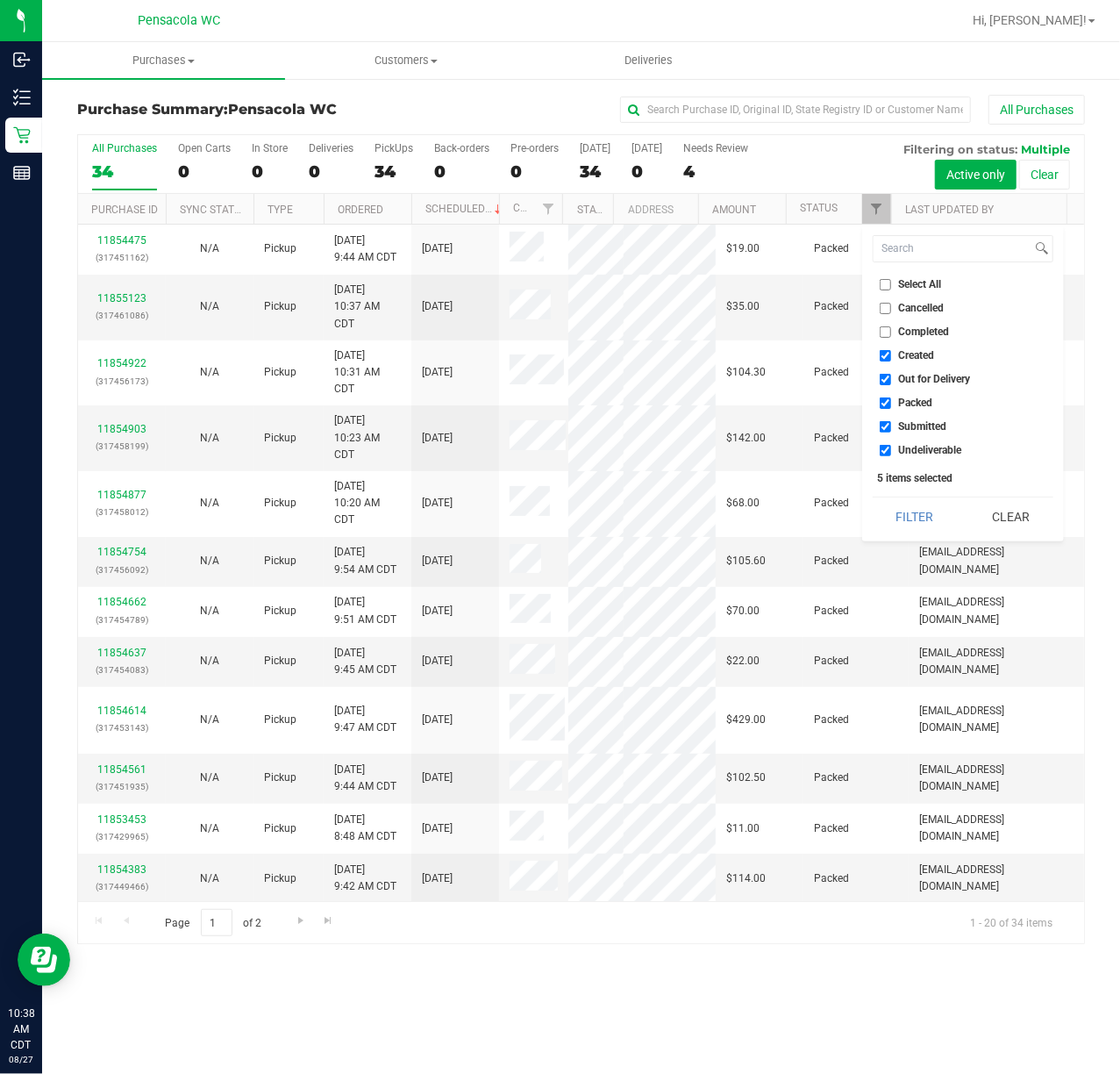
click at [886, 285] on input "Select All" at bounding box center [885, 284] width 12 height 12
checkbox input "true"
click at [886, 285] on input "Select All" at bounding box center [885, 284] width 12 height 12
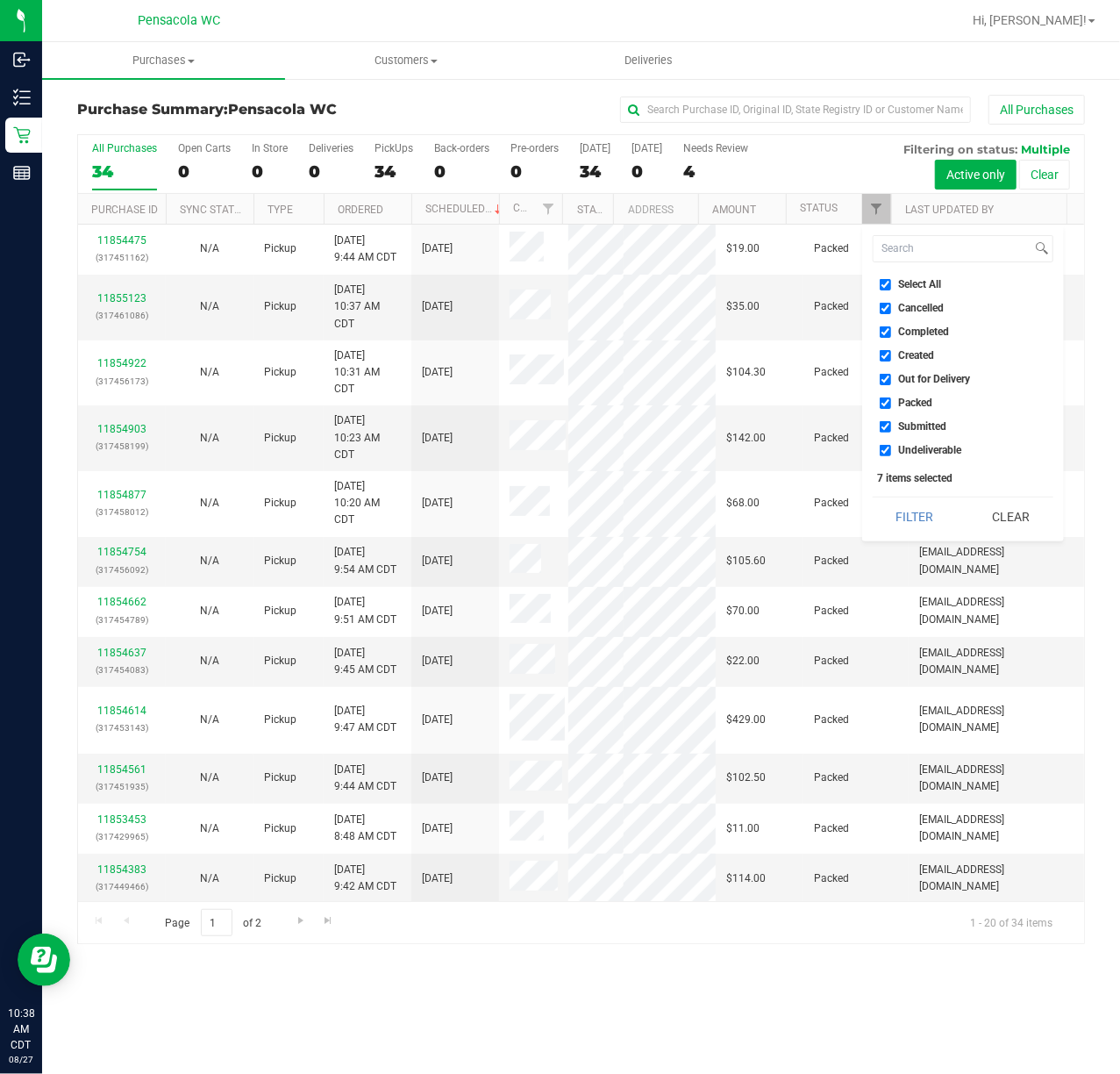
checkbox input "false"
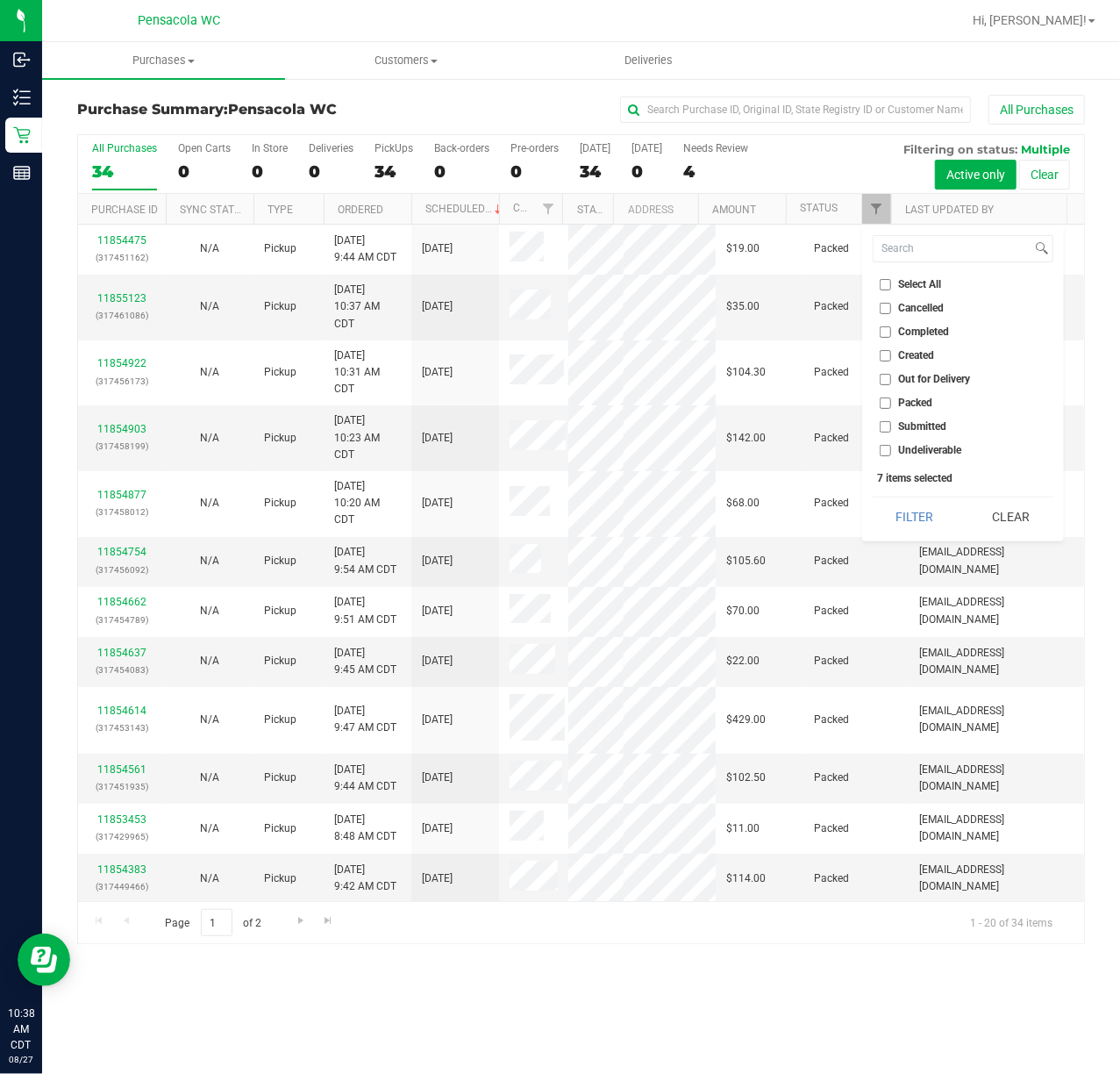
checkbox input "false"
click at [889, 422] on input "Submitted" at bounding box center [885, 427] width 12 height 12
checkbox input "true"
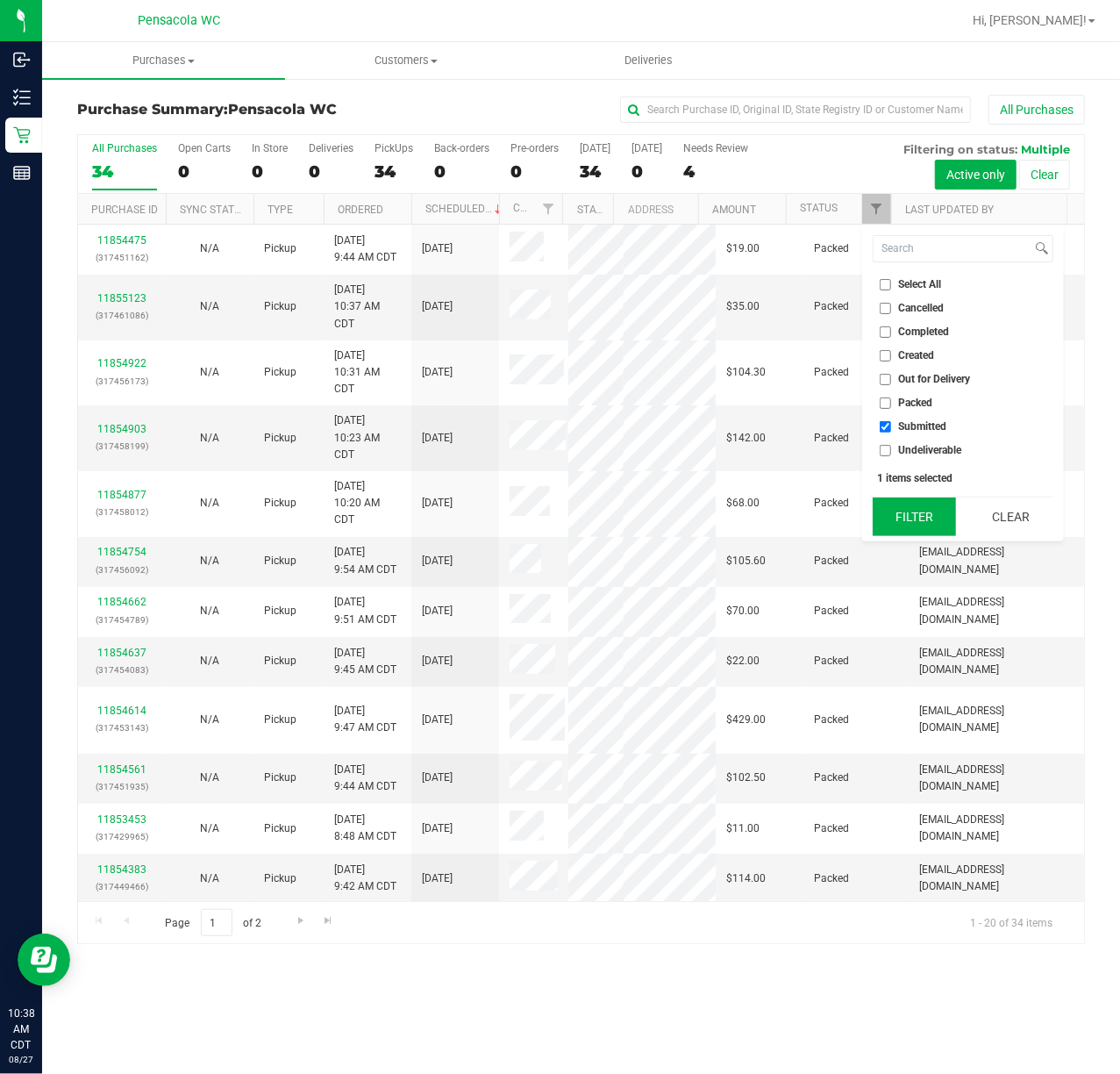
click at [900, 517] on button "Filter" at bounding box center [914, 516] width 85 height 38
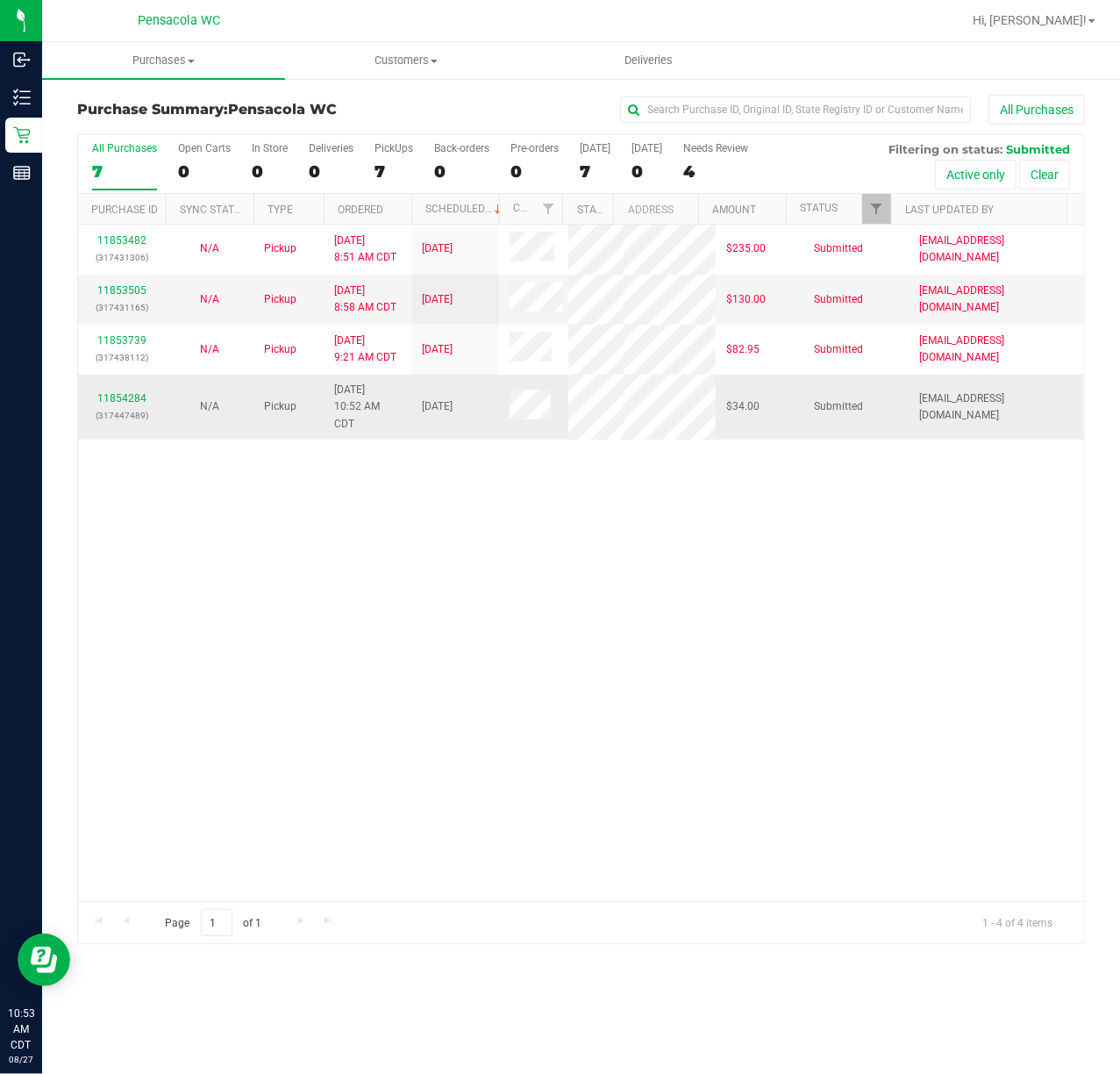
click at [110, 405] on div "11854284 (317447489)" at bounding box center [121, 406] width 67 height 33
click at [112, 405] on link "11854284" at bounding box center [121, 398] width 49 height 12
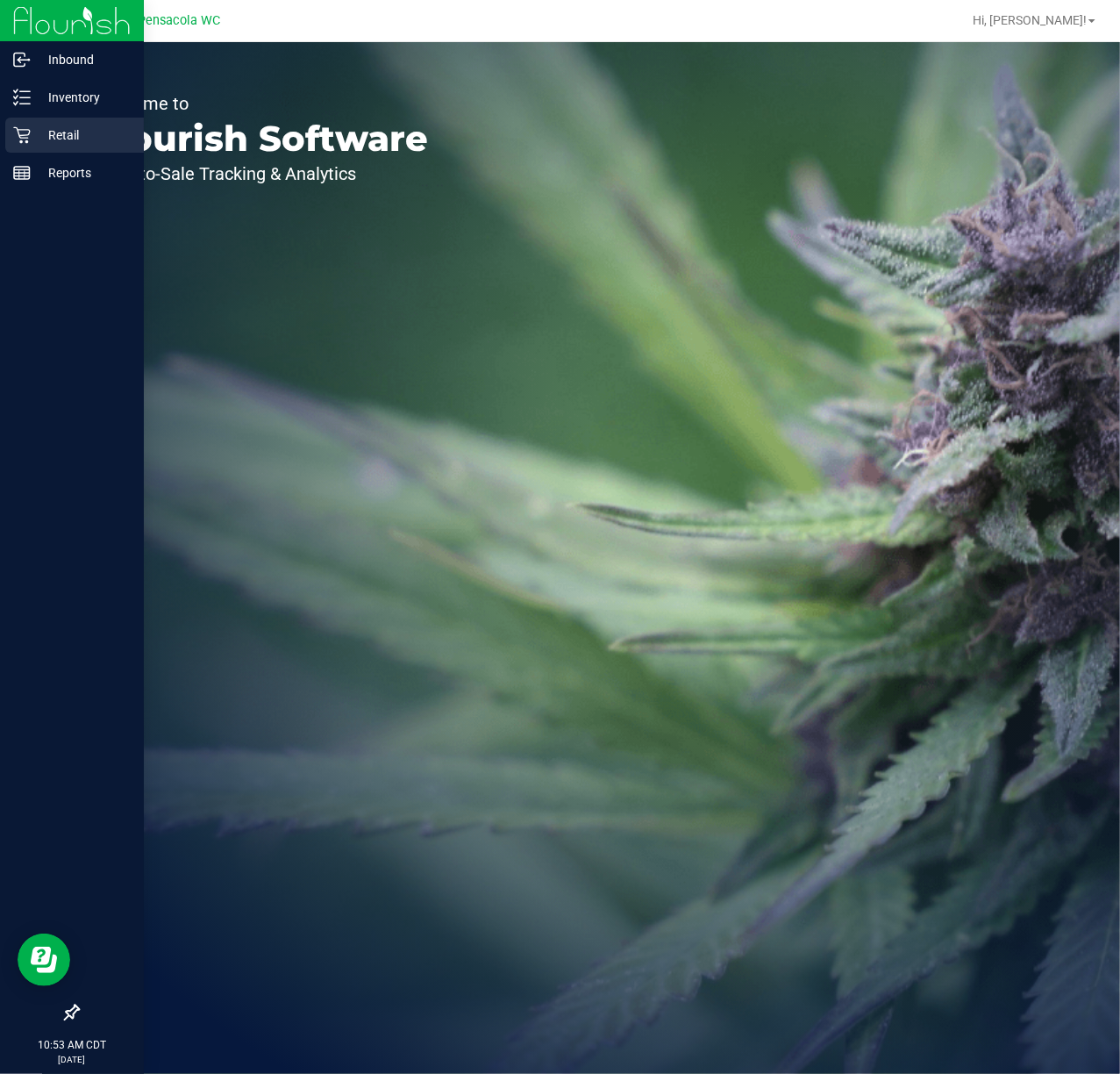
click at [21, 141] on icon at bounding box center [21, 135] width 17 height 17
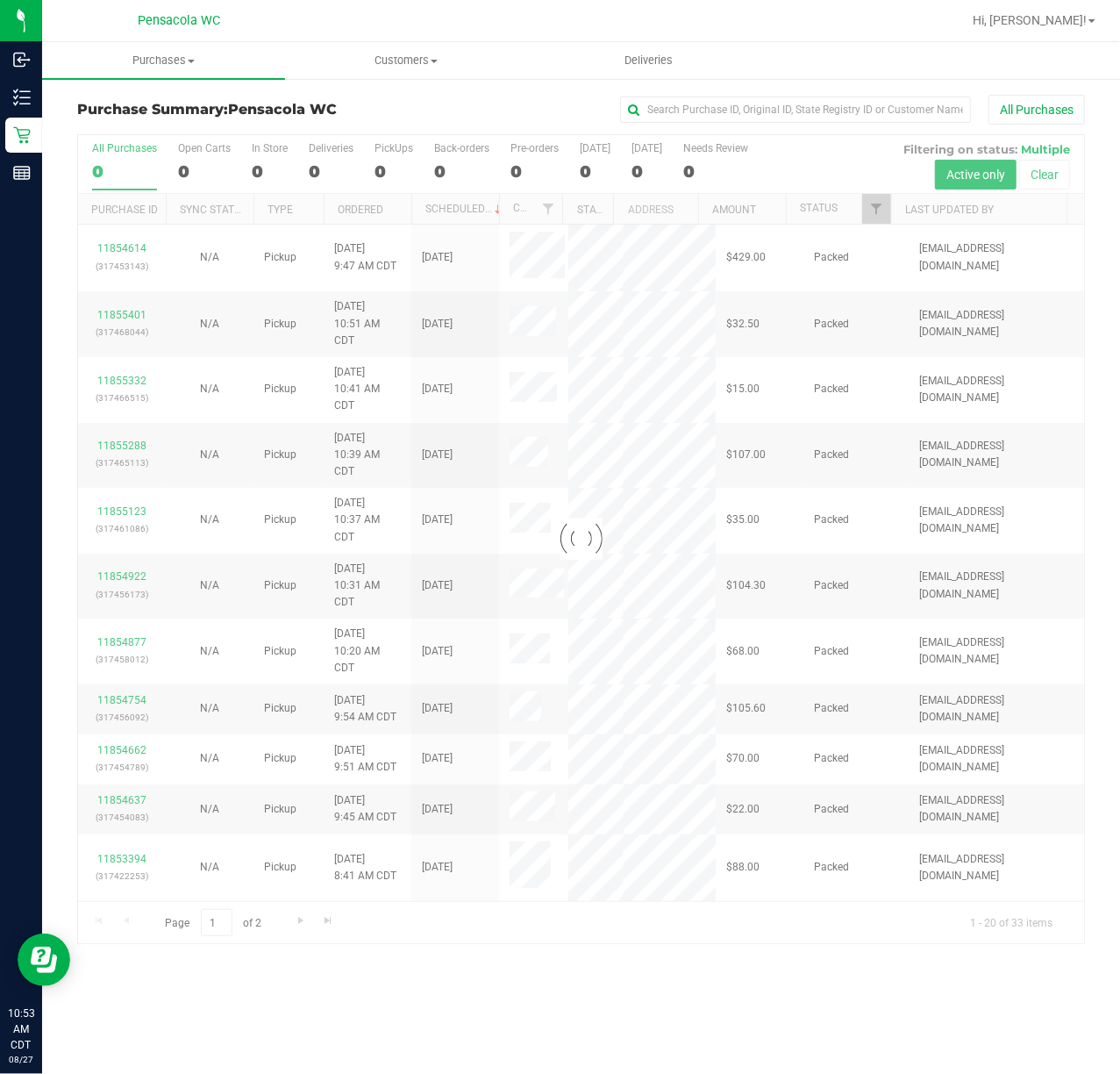
click at [881, 205] on div at bounding box center [581, 539] width 1006 height 808
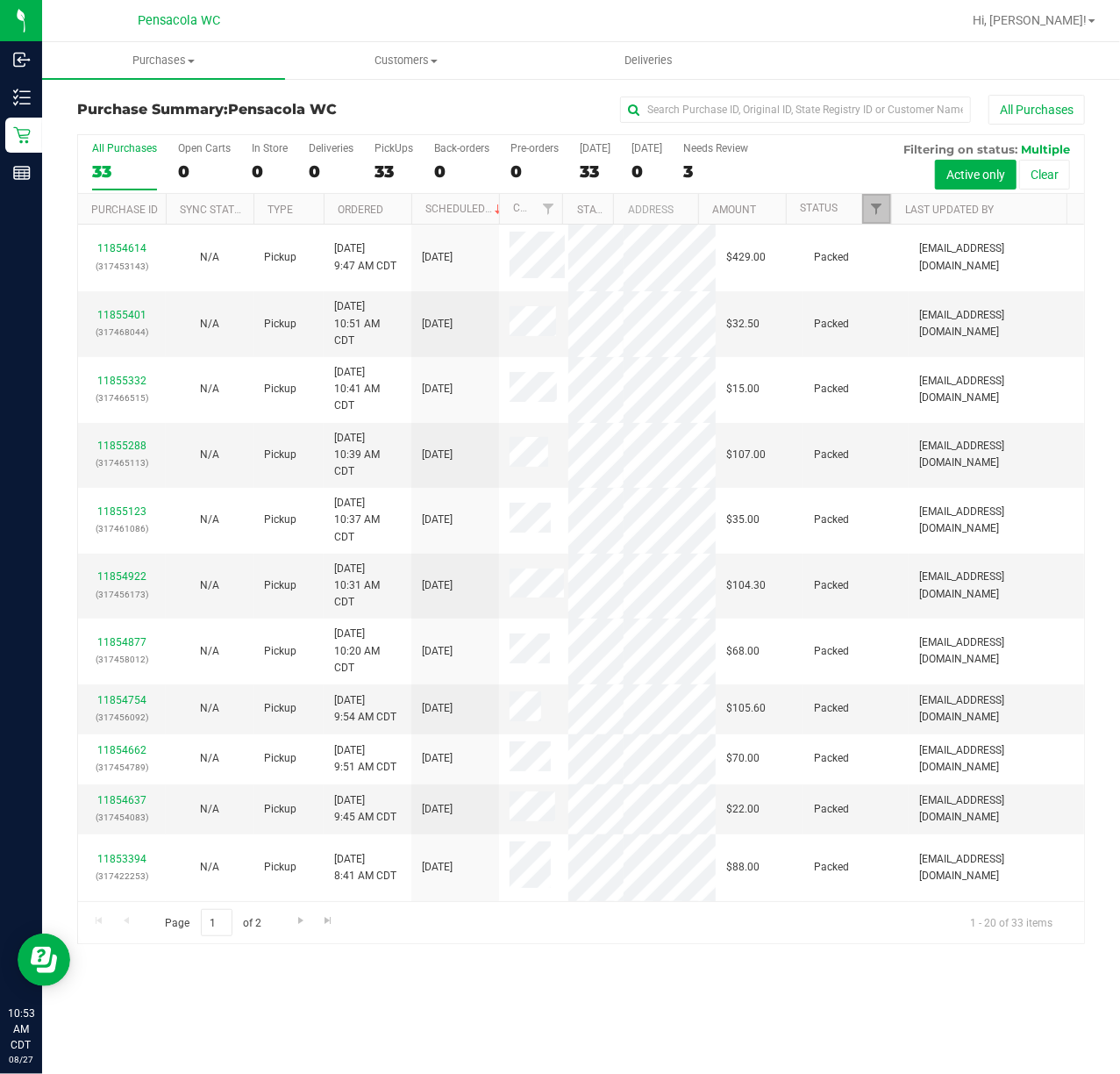
click at [881, 205] on span "Filter" at bounding box center [877, 209] width 14 height 14
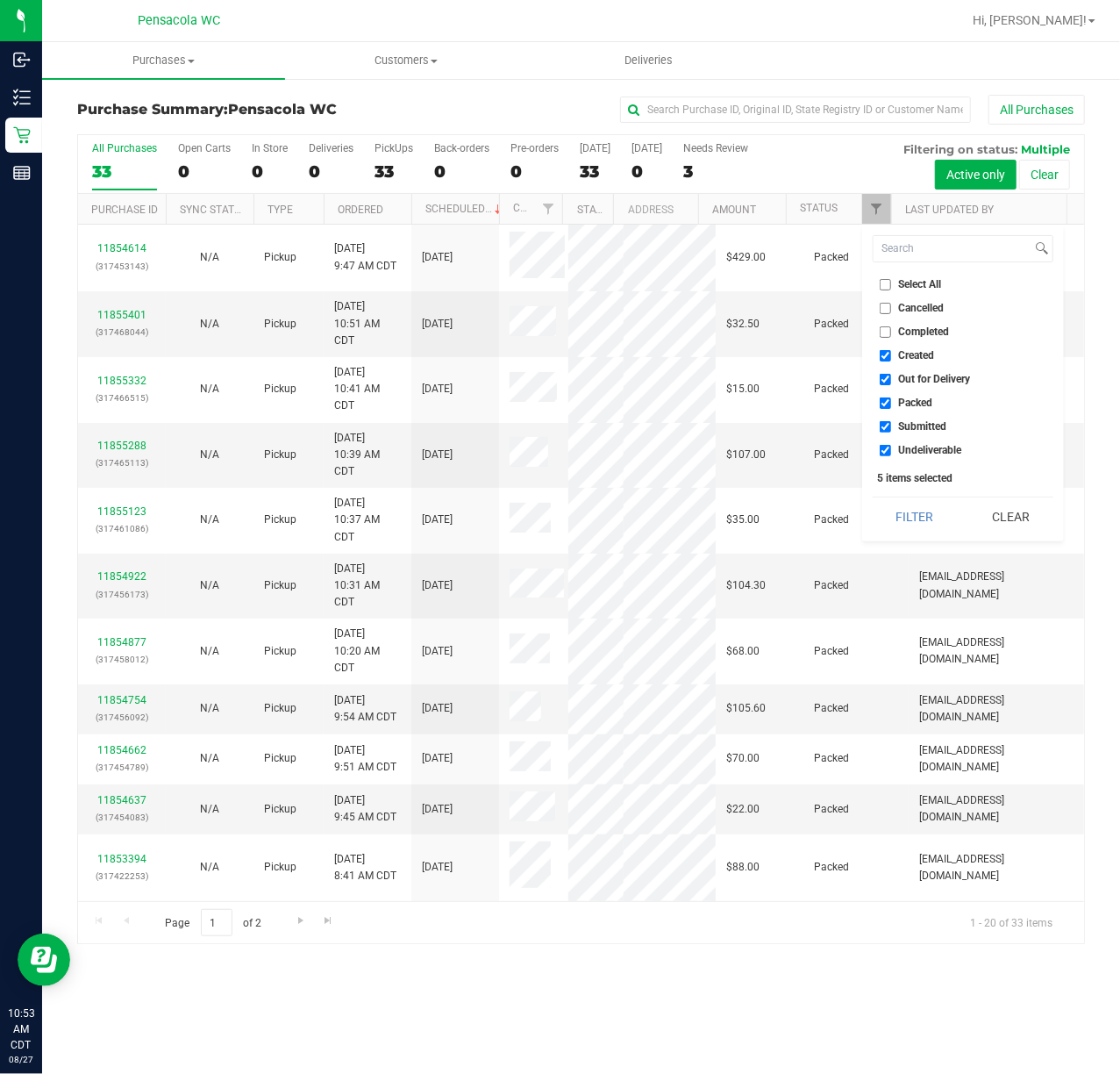
click at [881, 284] on input "Select All" at bounding box center [885, 284] width 12 height 12
checkbox input "true"
click at [881, 284] on input "Select All" at bounding box center [885, 284] width 12 height 12
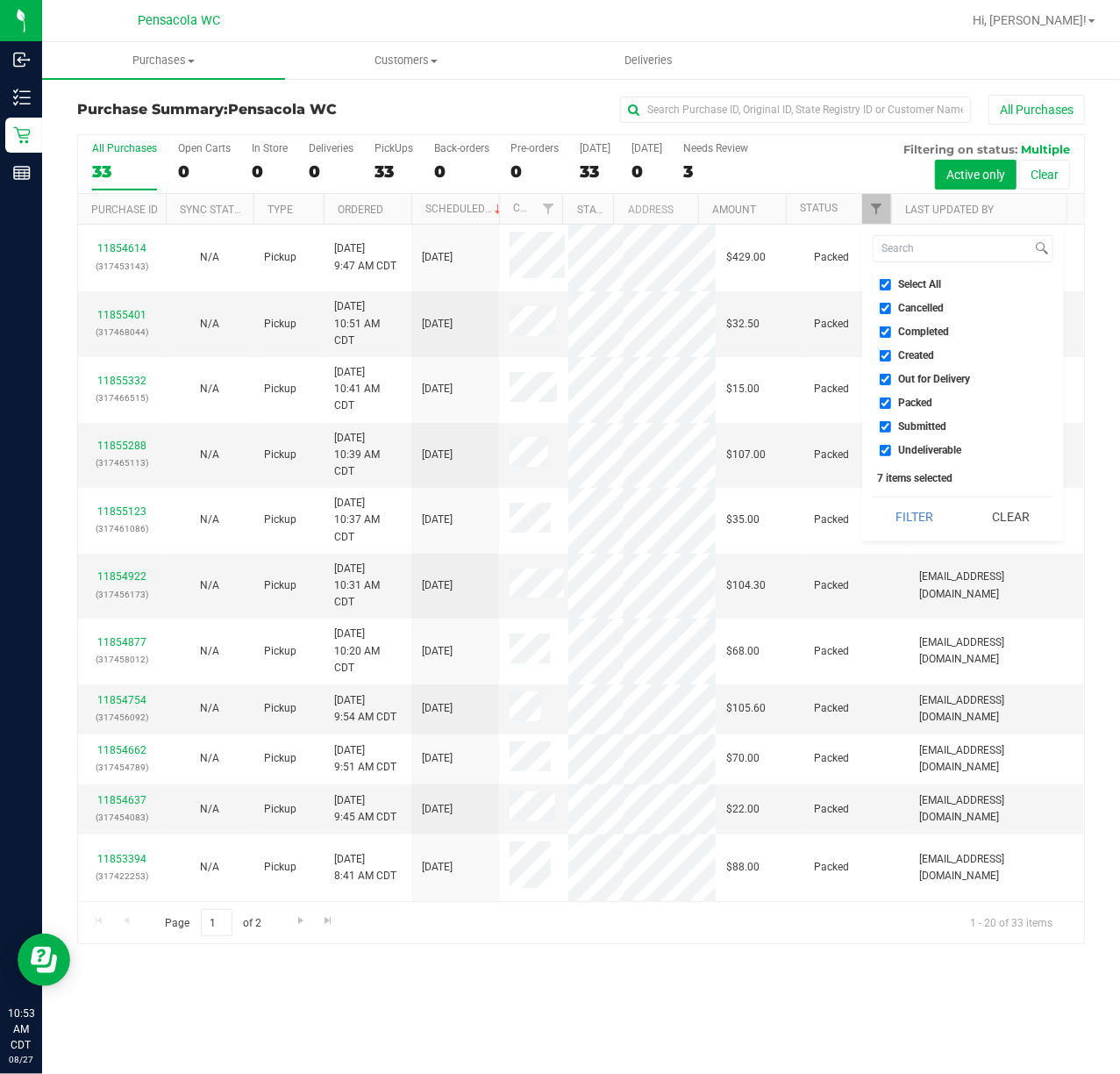
checkbox input "false"
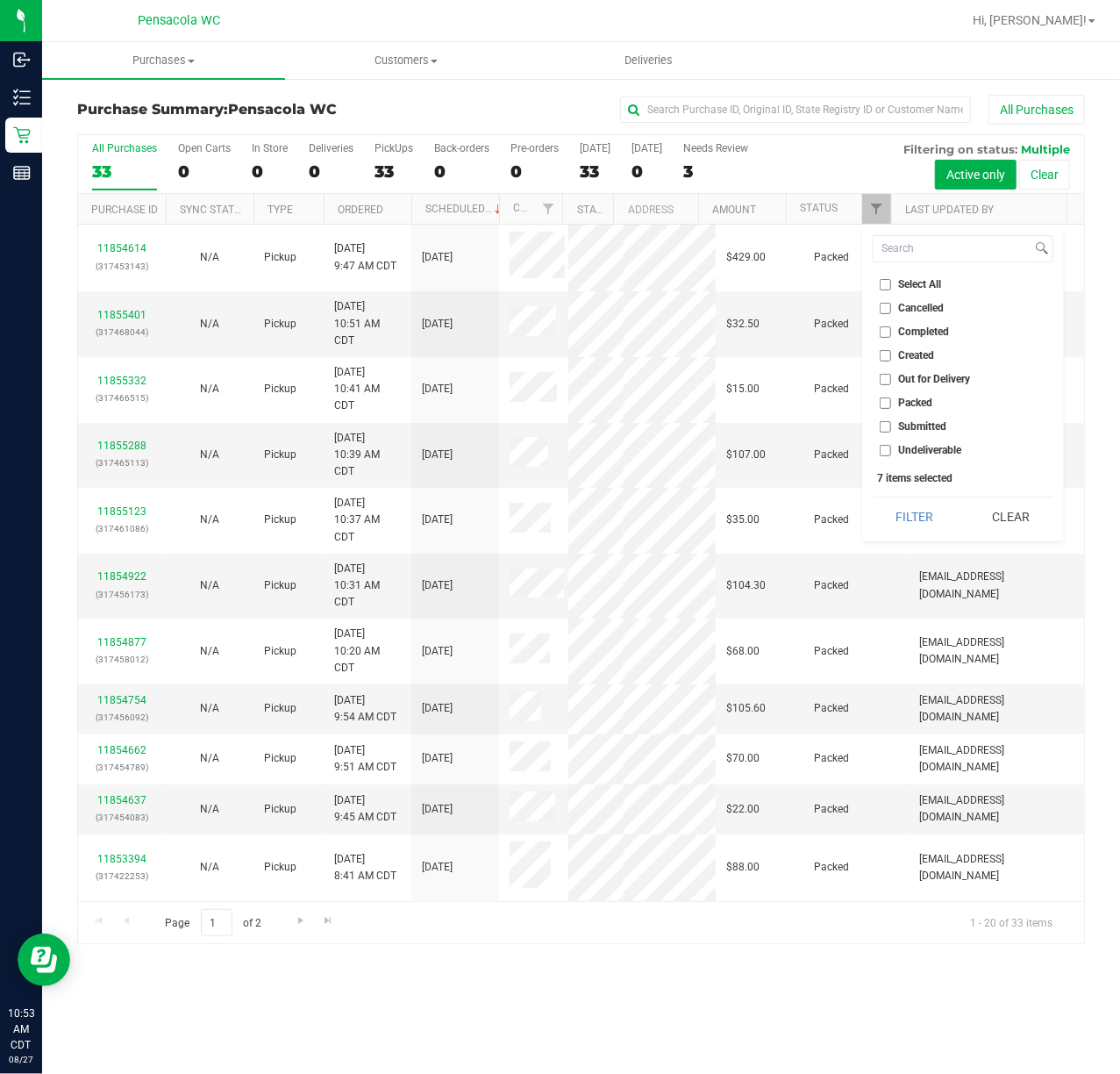
checkbox input "false"
click at [882, 422] on input "Submitted" at bounding box center [885, 427] width 12 height 12
checkbox input "true"
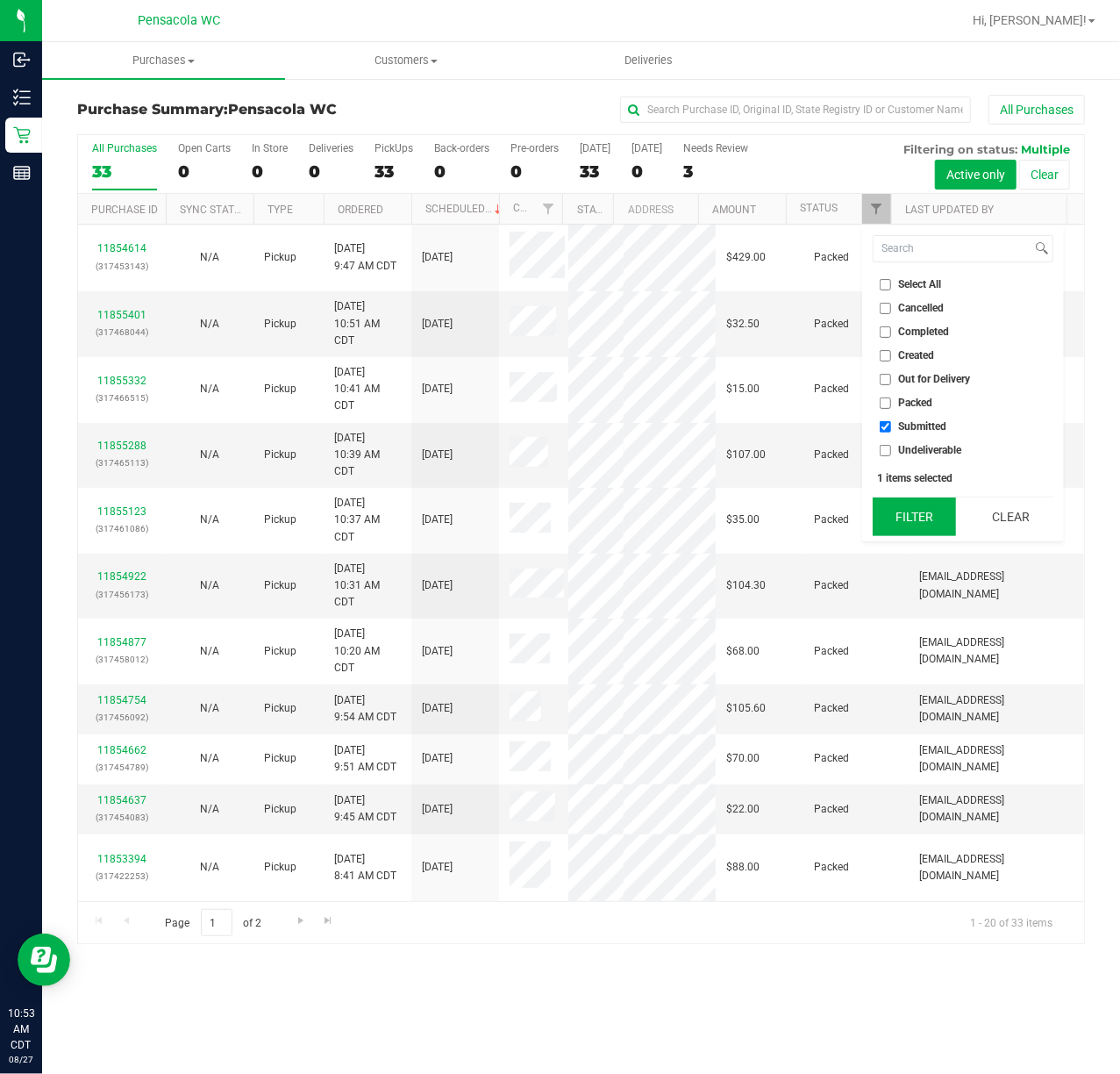
click at [884, 498] on button "Filter" at bounding box center [914, 516] width 85 height 38
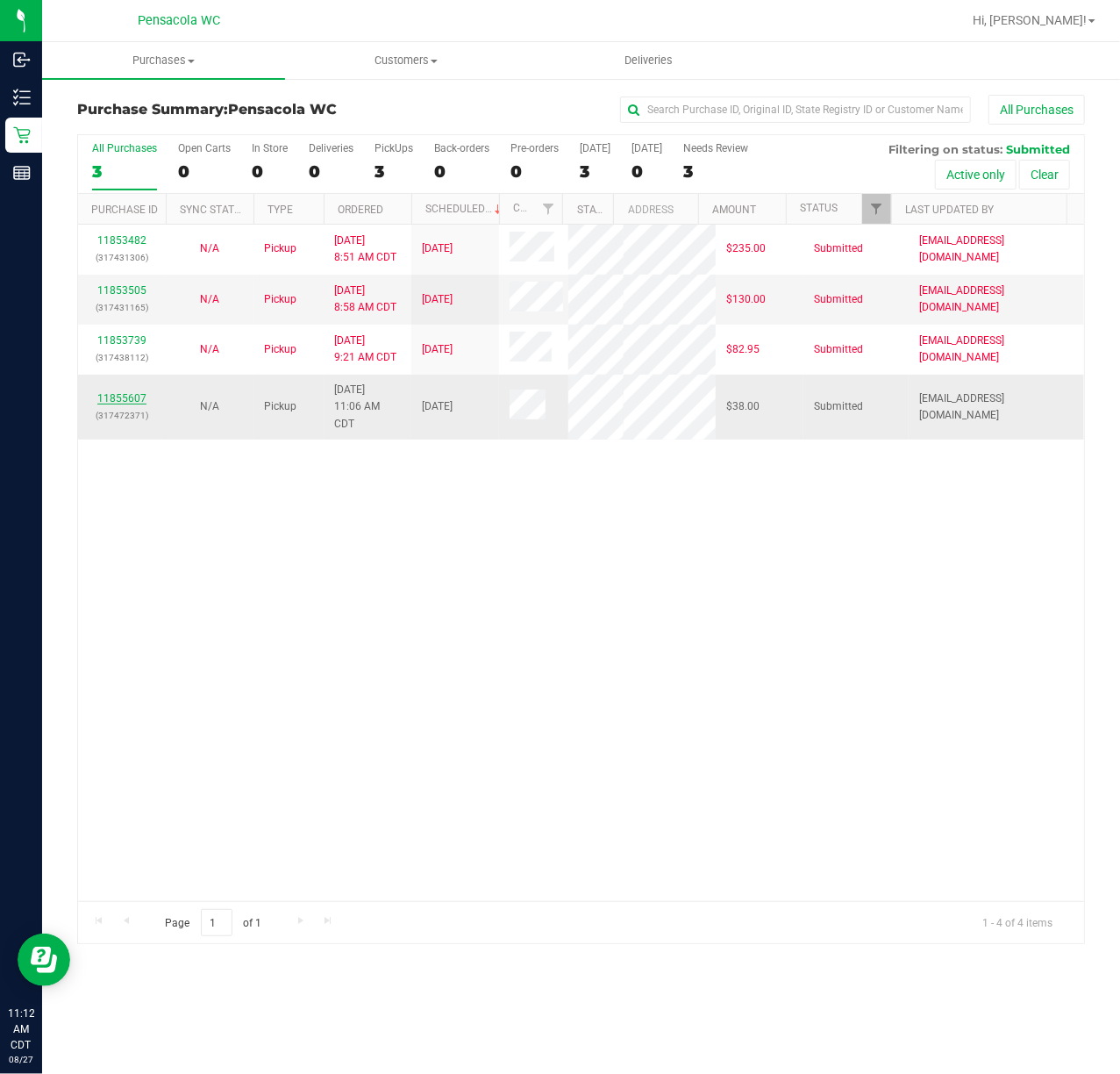
click at [132, 393] on link "11855607" at bounding box center [121, 398] width 49 height 12
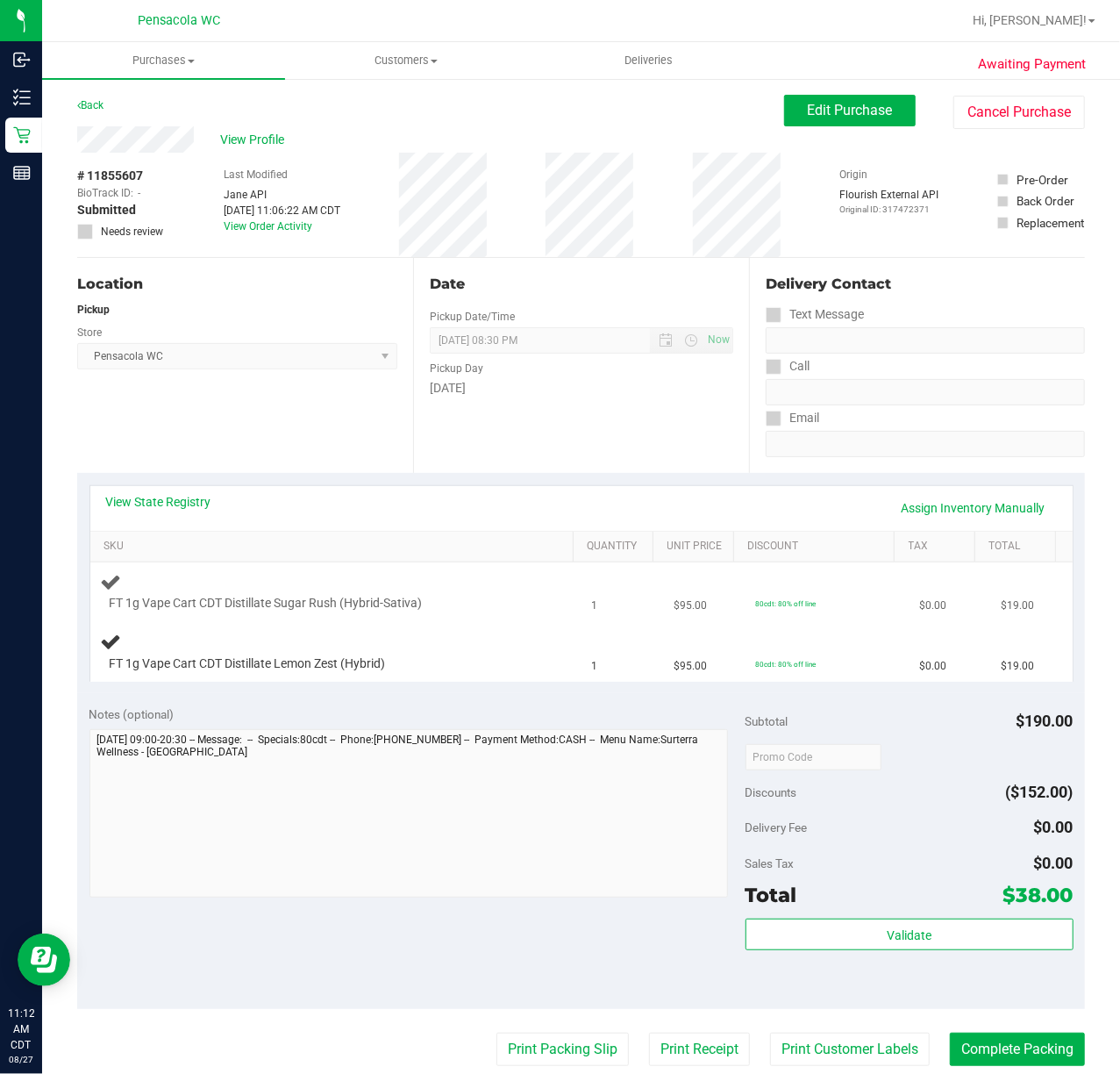
click at [411, 580] on div "FT 1g Vape Cart CDT Distillate Sugar Rush (Hybrid-Sativa)" at bounding box center [336, 592] width 470 height 41
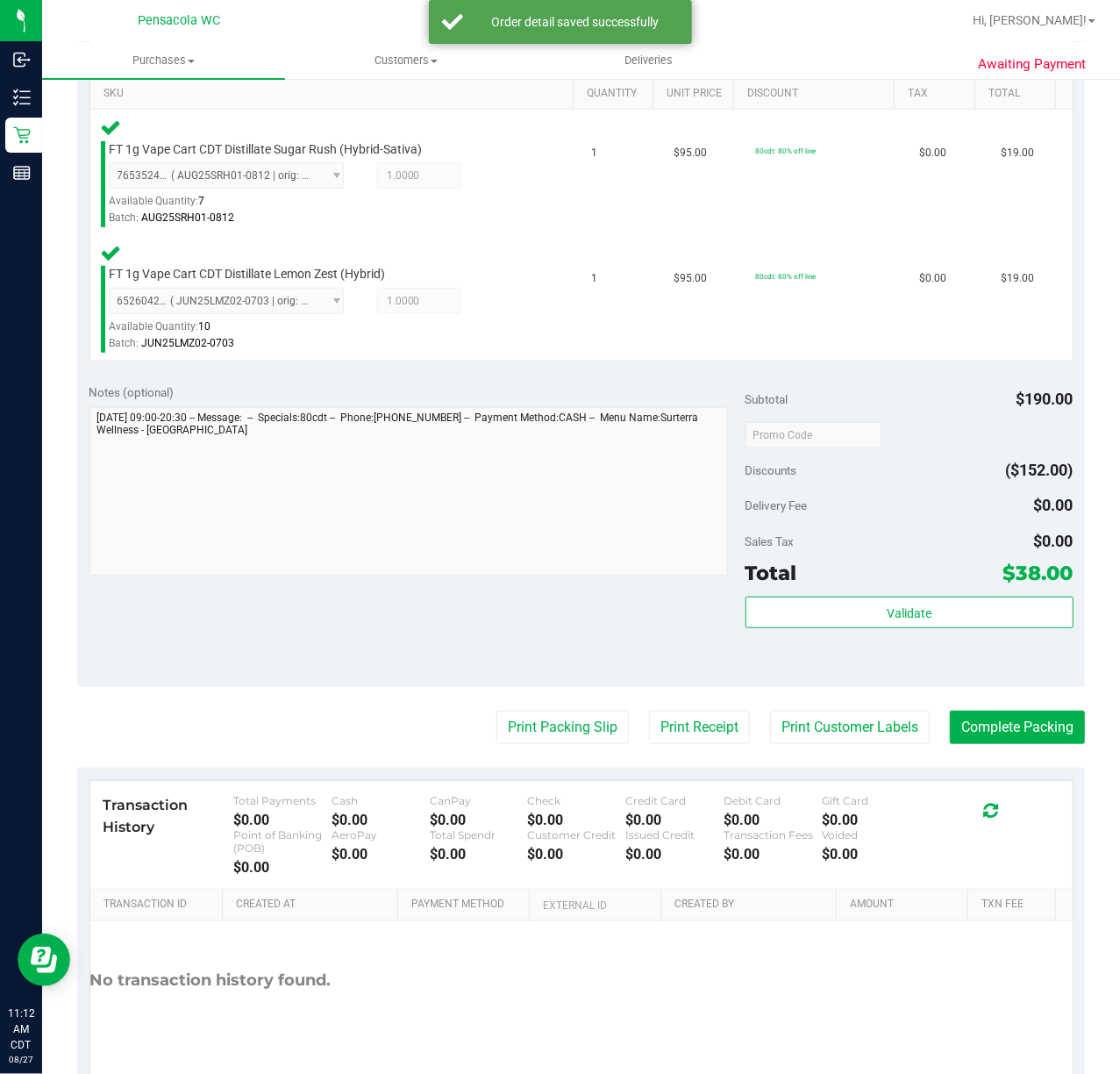
scroll to position [468, 0]
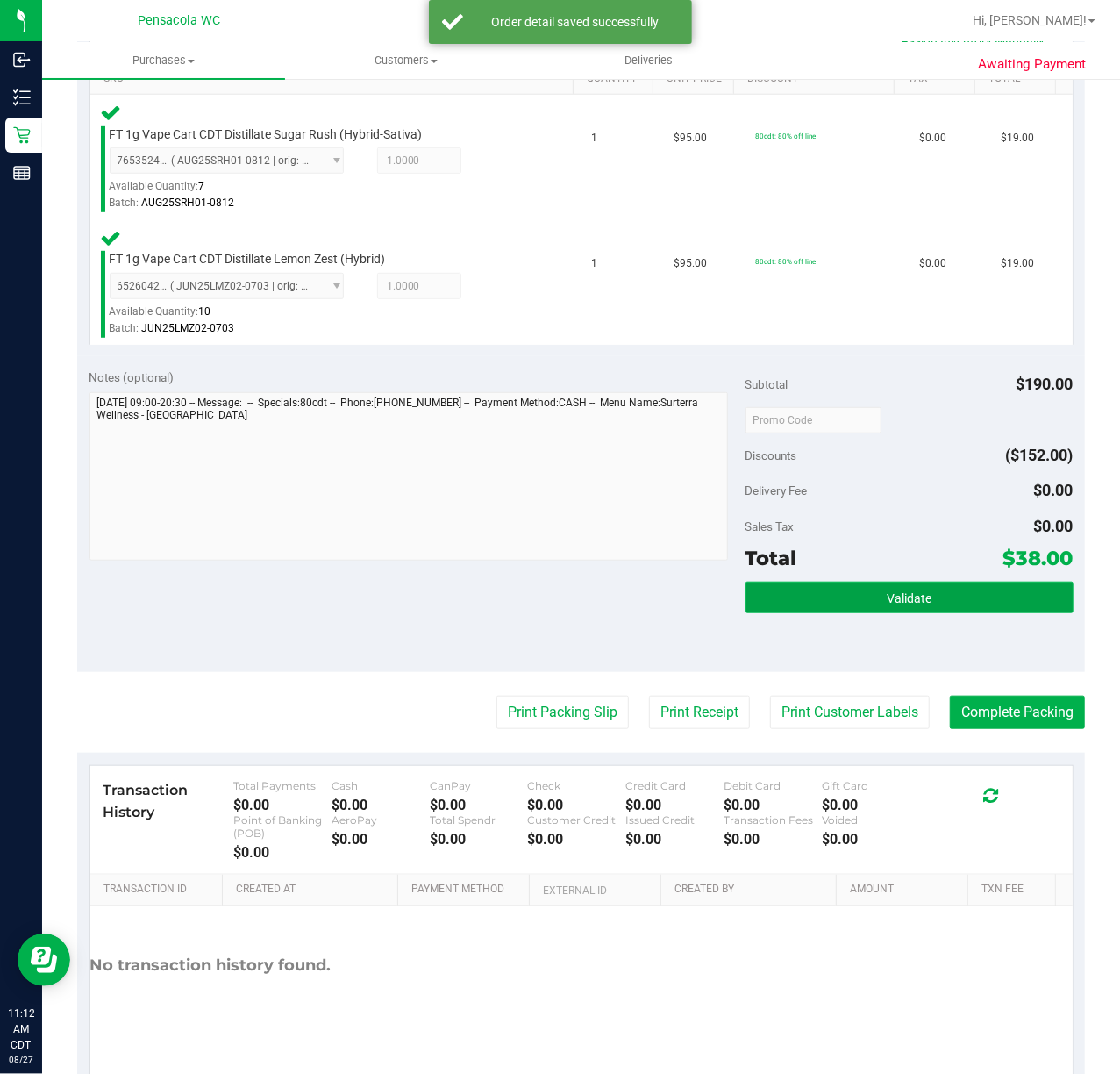
click at [833, 591] on button "Validate" at bounding box center [910, 597] width 328 height 31
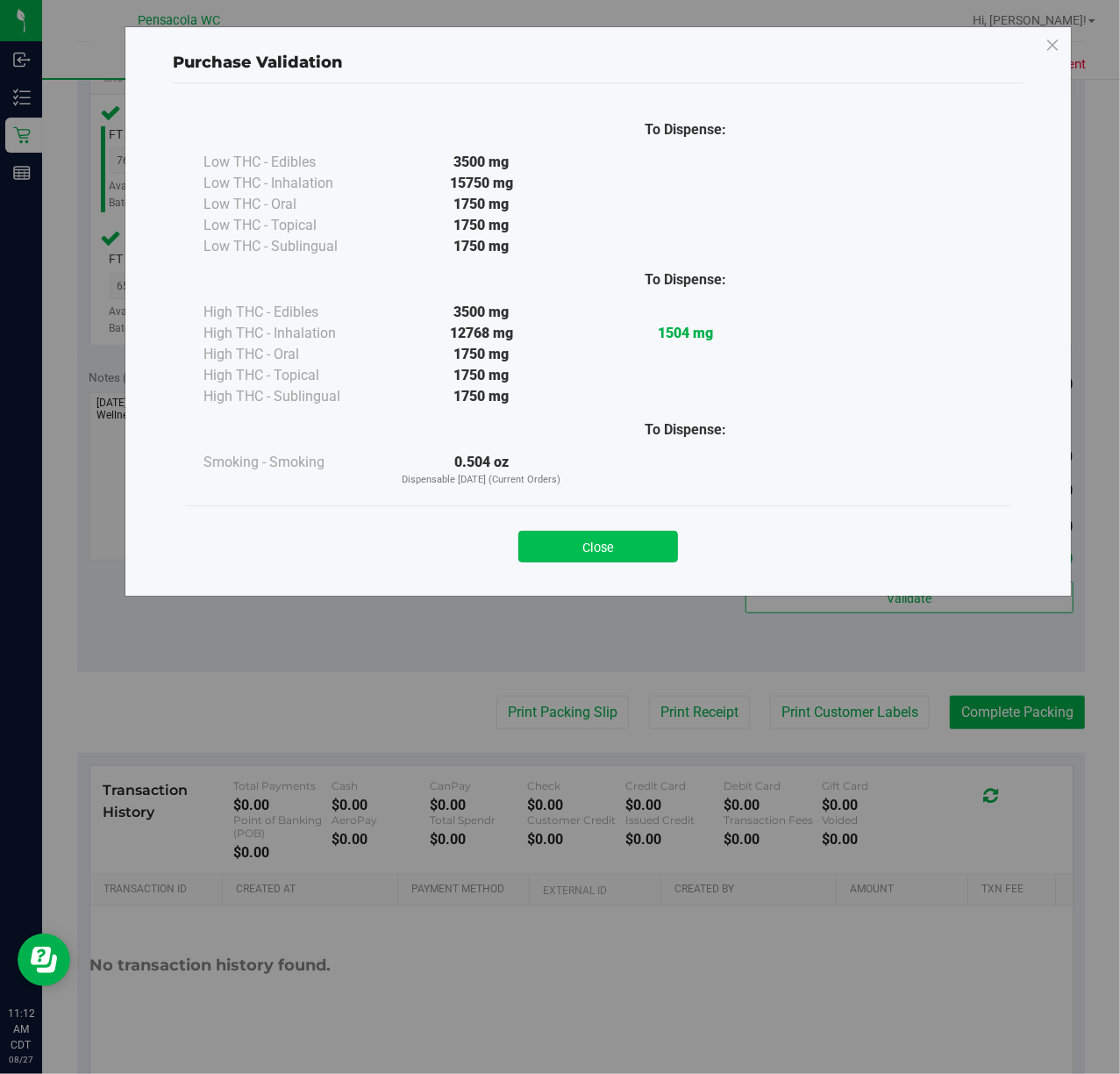
click at [588, 534] on button "Close" at bounding box center [598, 546] width 159 height 31
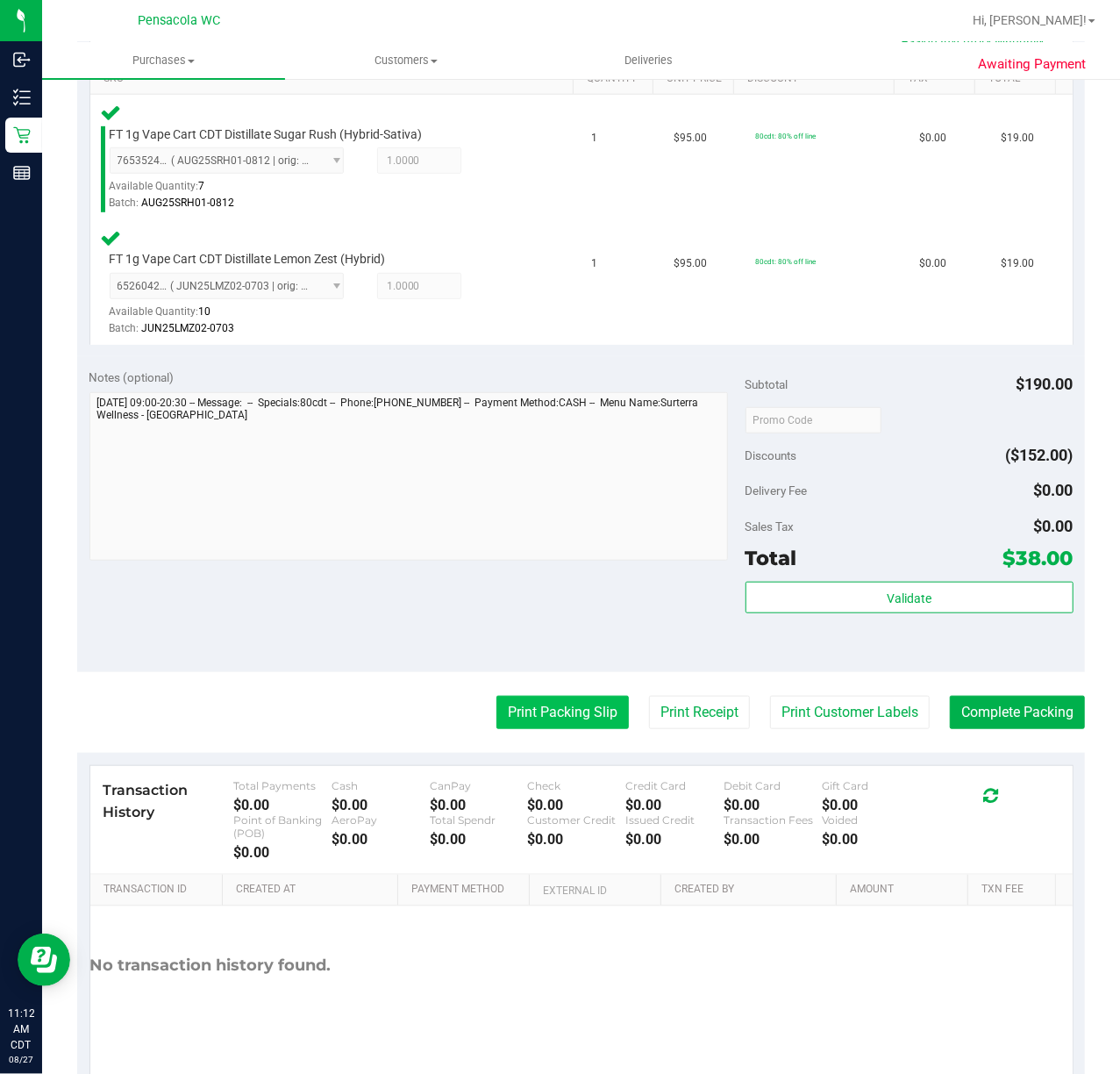
click at [542, 702] on button "Print Packing Slip" at bounding box center [562, 712] width 133 height 33
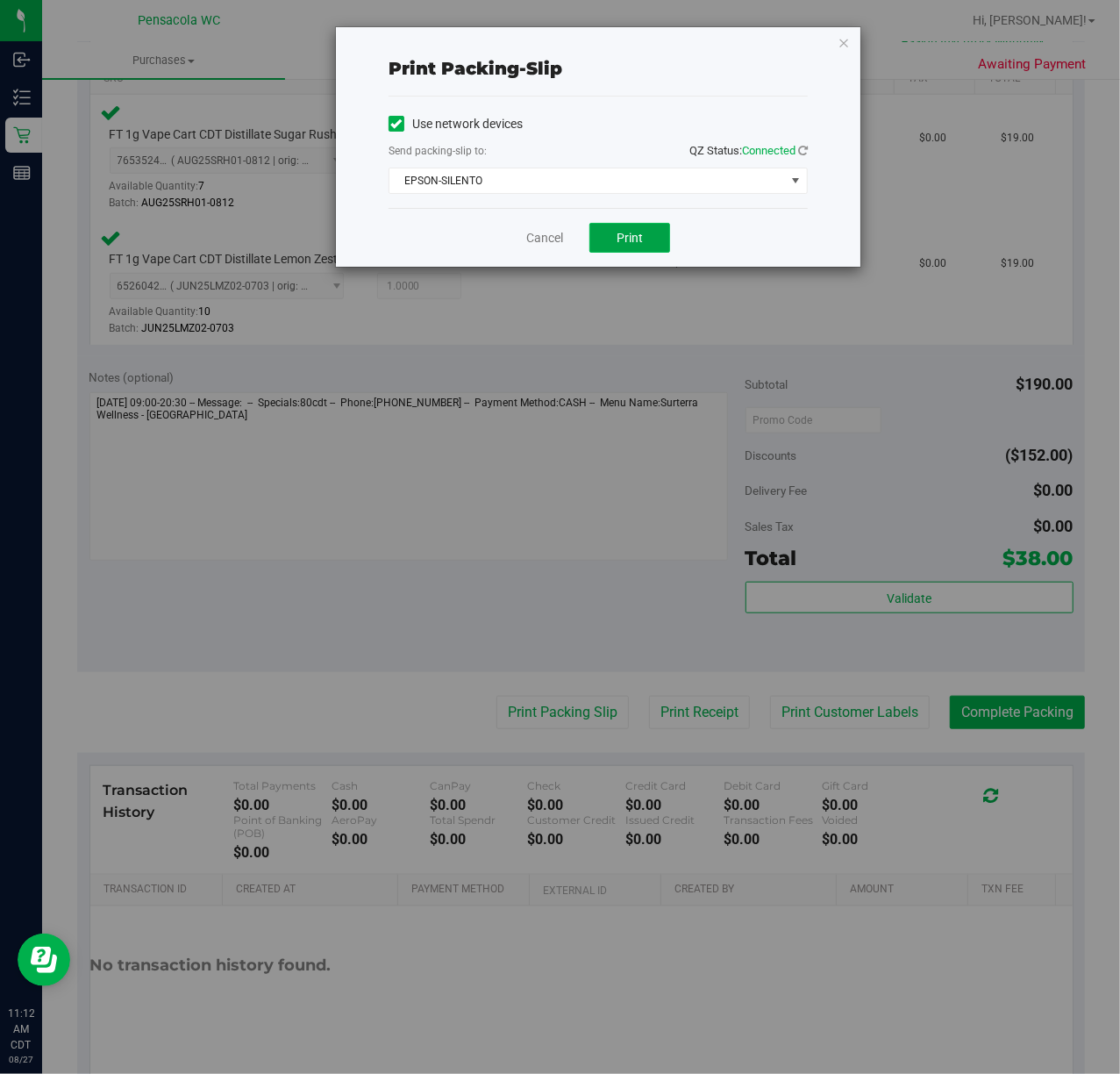
click at [625, 239] on span "Print" at bounding box center [630, 238] width 27 height 14
click at [844, 49] on icon "button" at bounding box center [844, 42] width 12 height 21
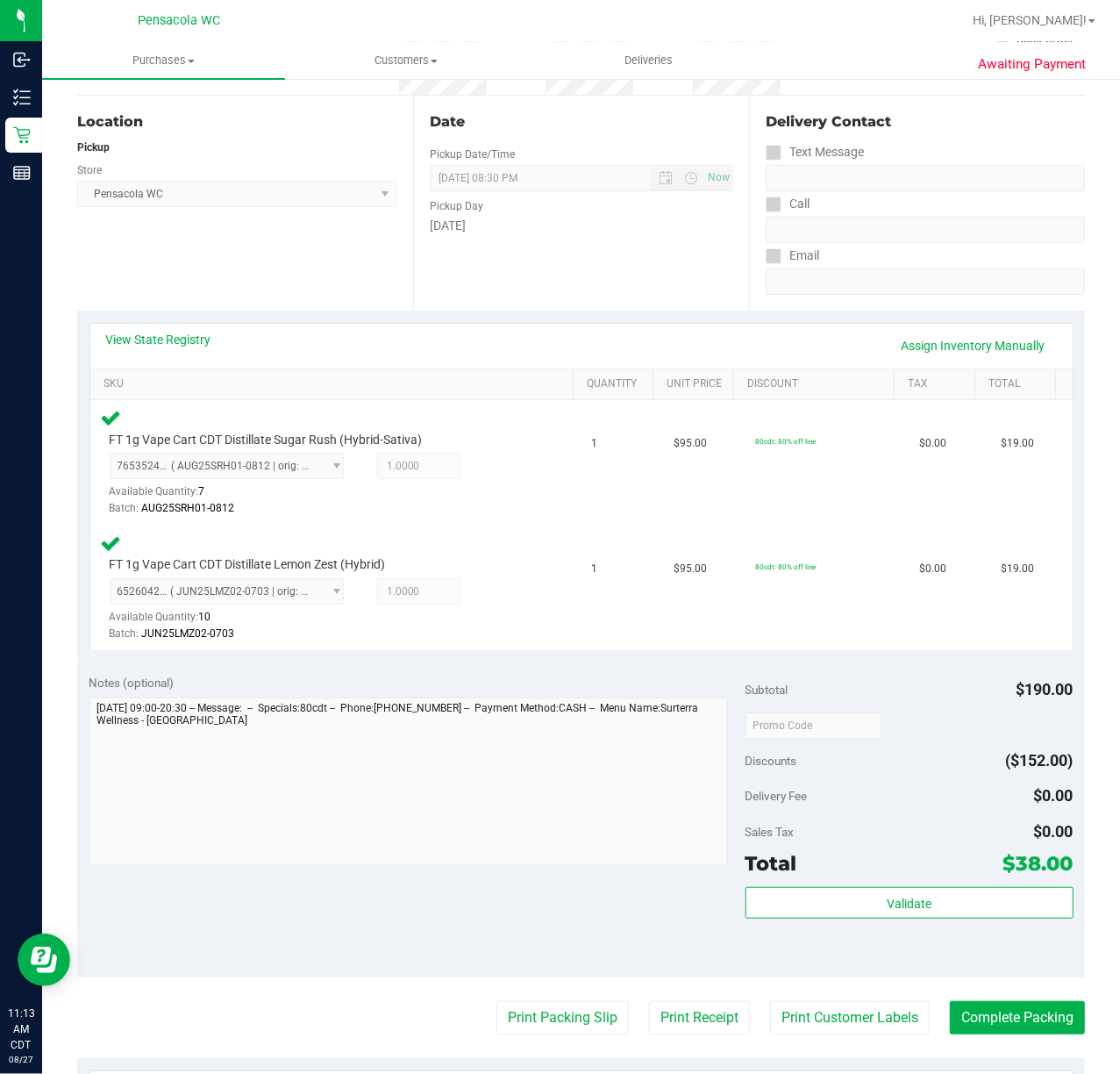
scroll to position [0, 0]
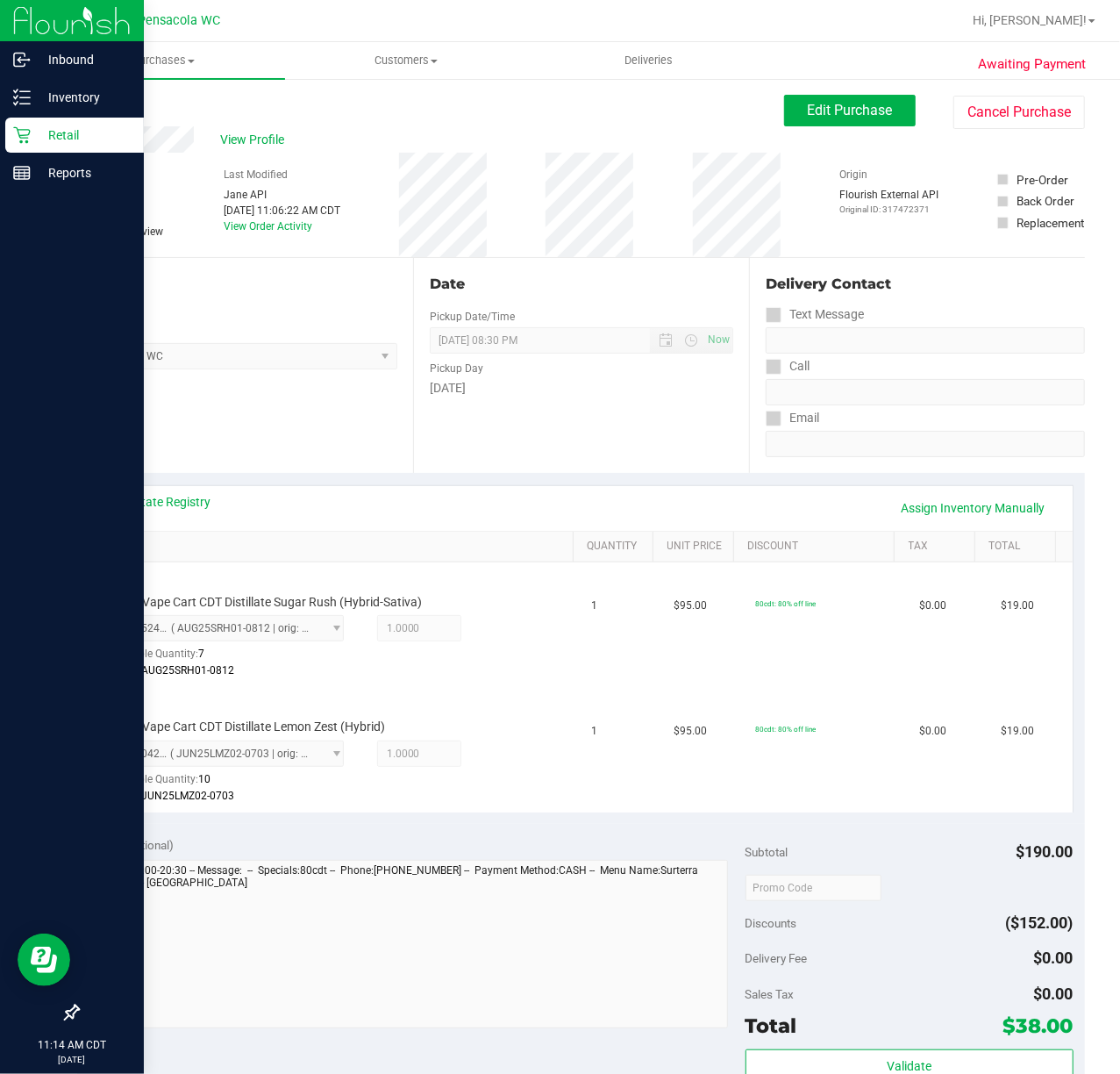
click at [112, 125] on p "Retail" at bounding box center [83, 135] width 105 height 21
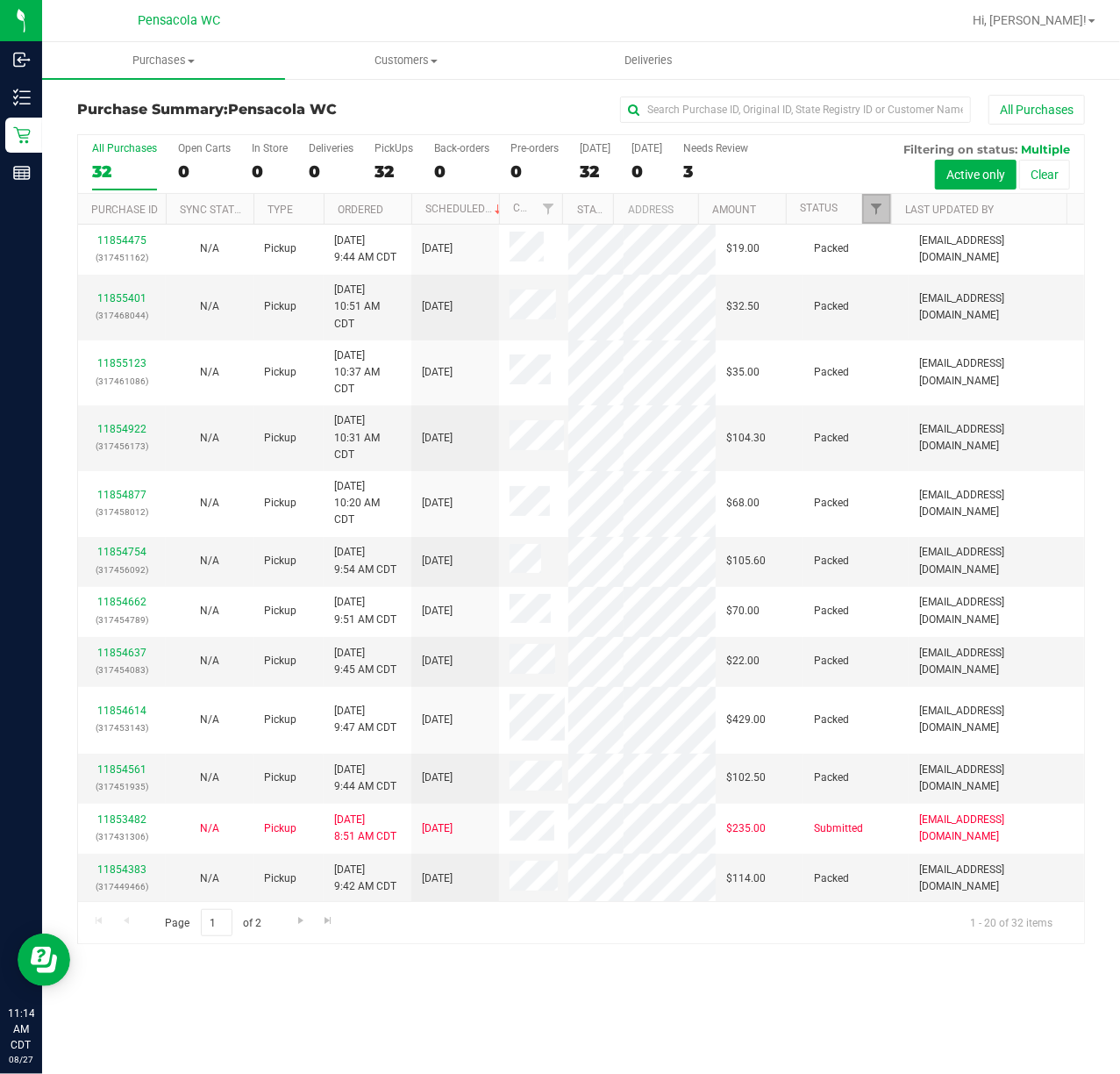
click at [871, 204] on span "Filter" at bounding box center [877, 209] width 14 height 14
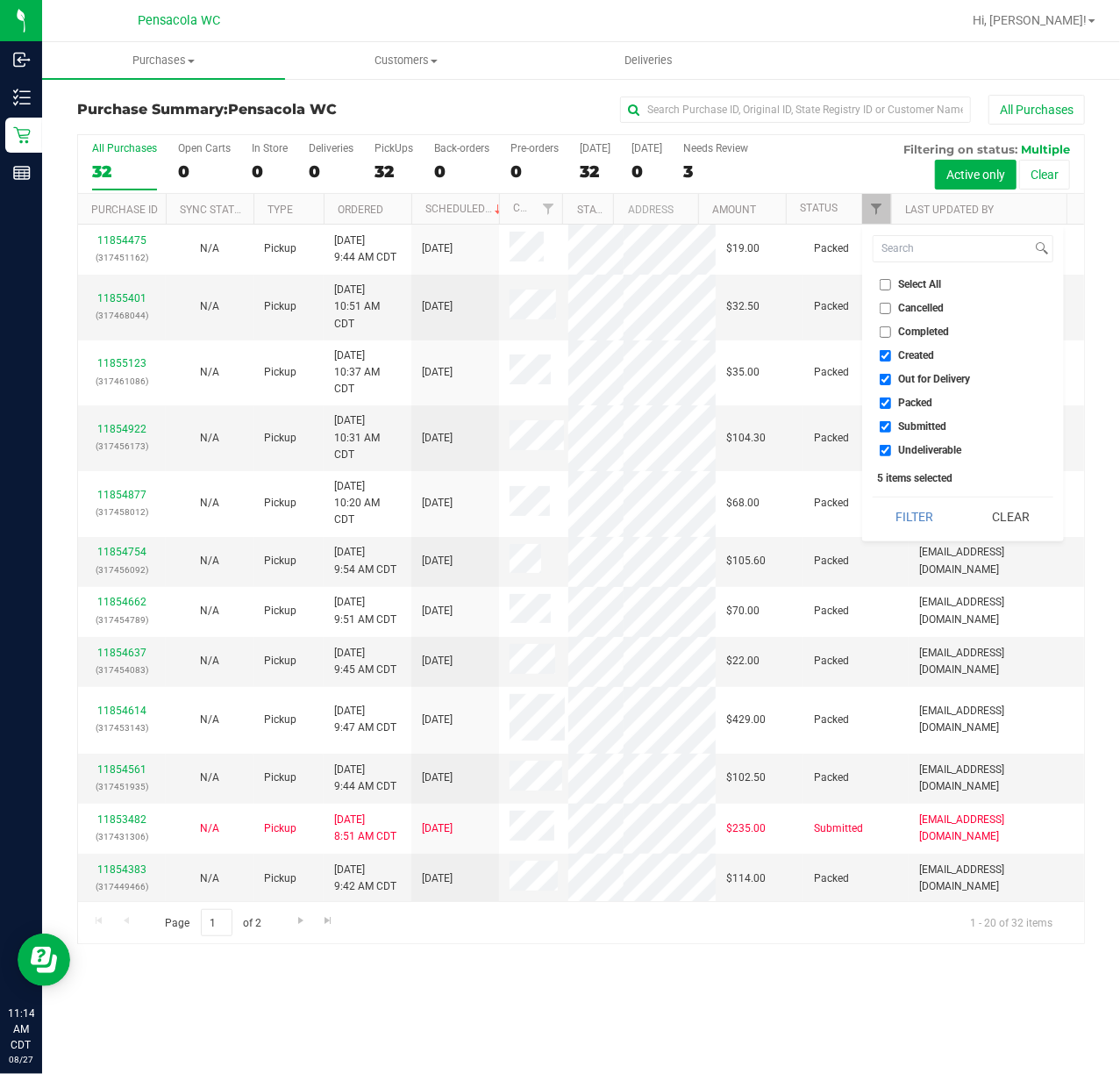
click at [885, 284] on input "Select All" at bounding box center [885, 284] width 12 height 12
checkbox input "true"
click at [885, 284] on input "Select All" at bounding box center [885, 284] width 12 height 12
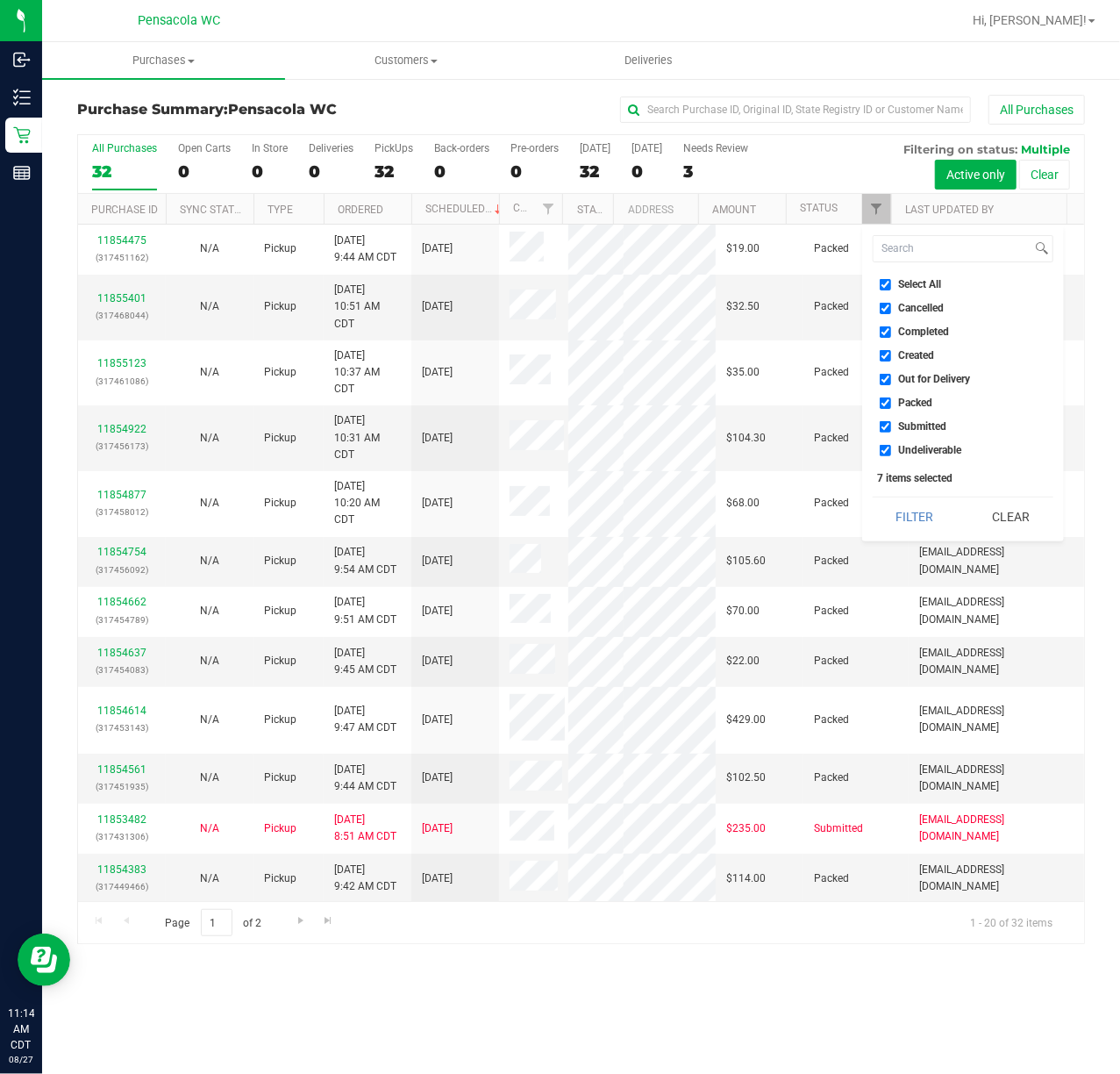
checkbox input "false"
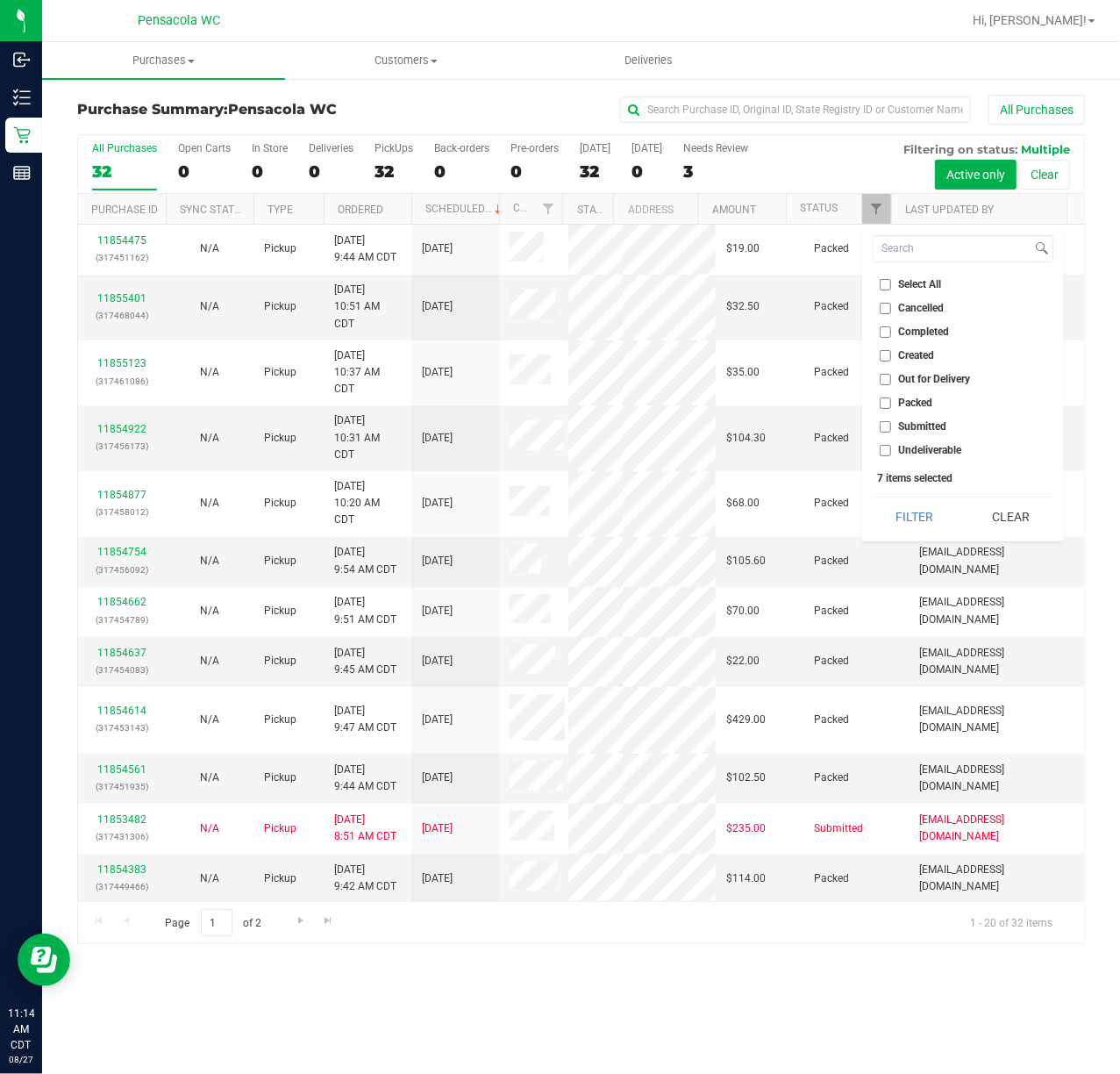
checkbox input "false"
click at [879, 422] on input "Submitted" at bounding box center [885, 427] width 12 height 12
checkbox input "true"
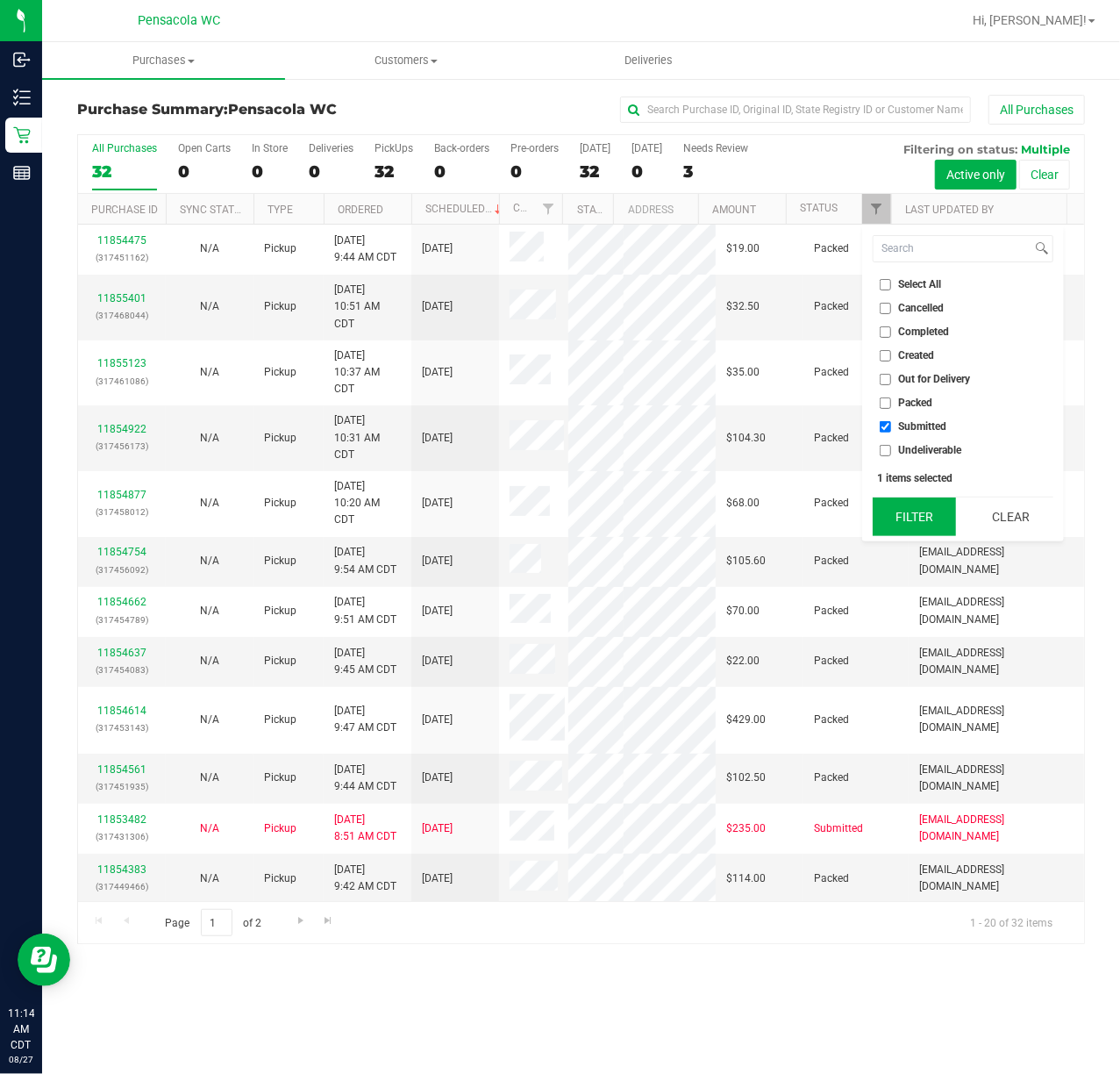
click at [903, 516] on button "Filter" at bounding box center [914, 516] width 85 height 38
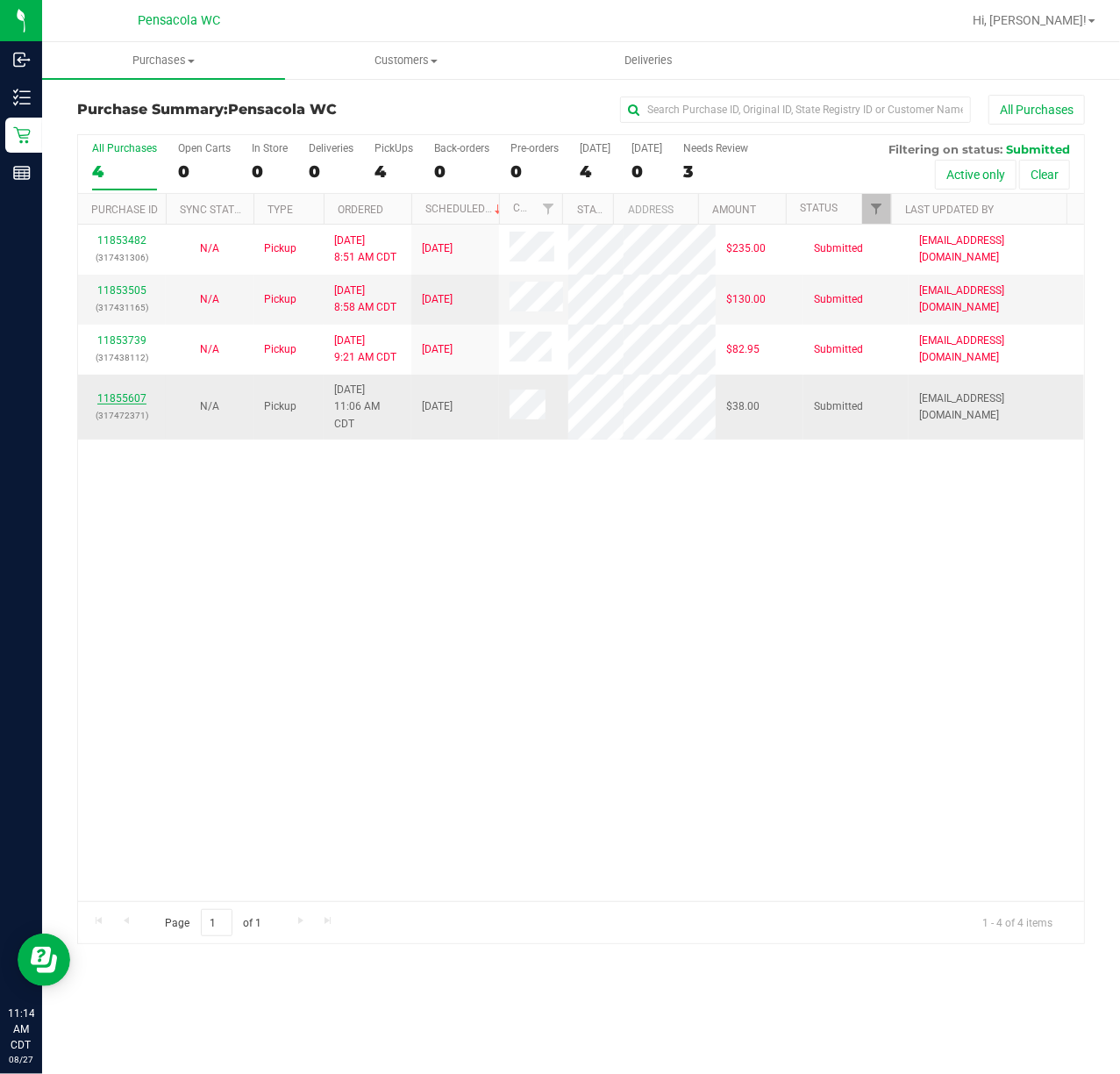
click at [127, 395] on link "11855607" at bounding box center [121, 398] width 49 height 12
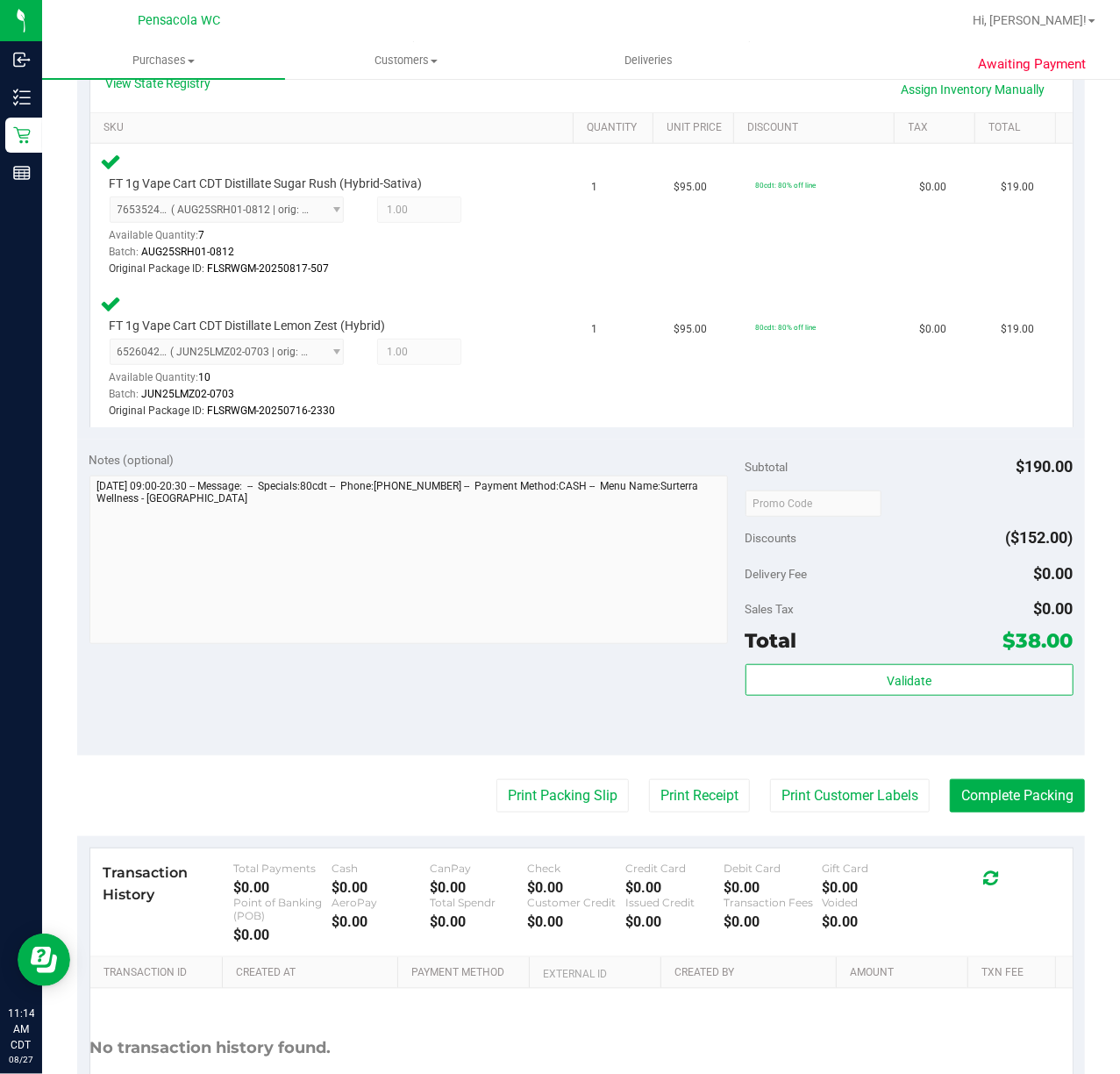
scroll to position [558, 0]
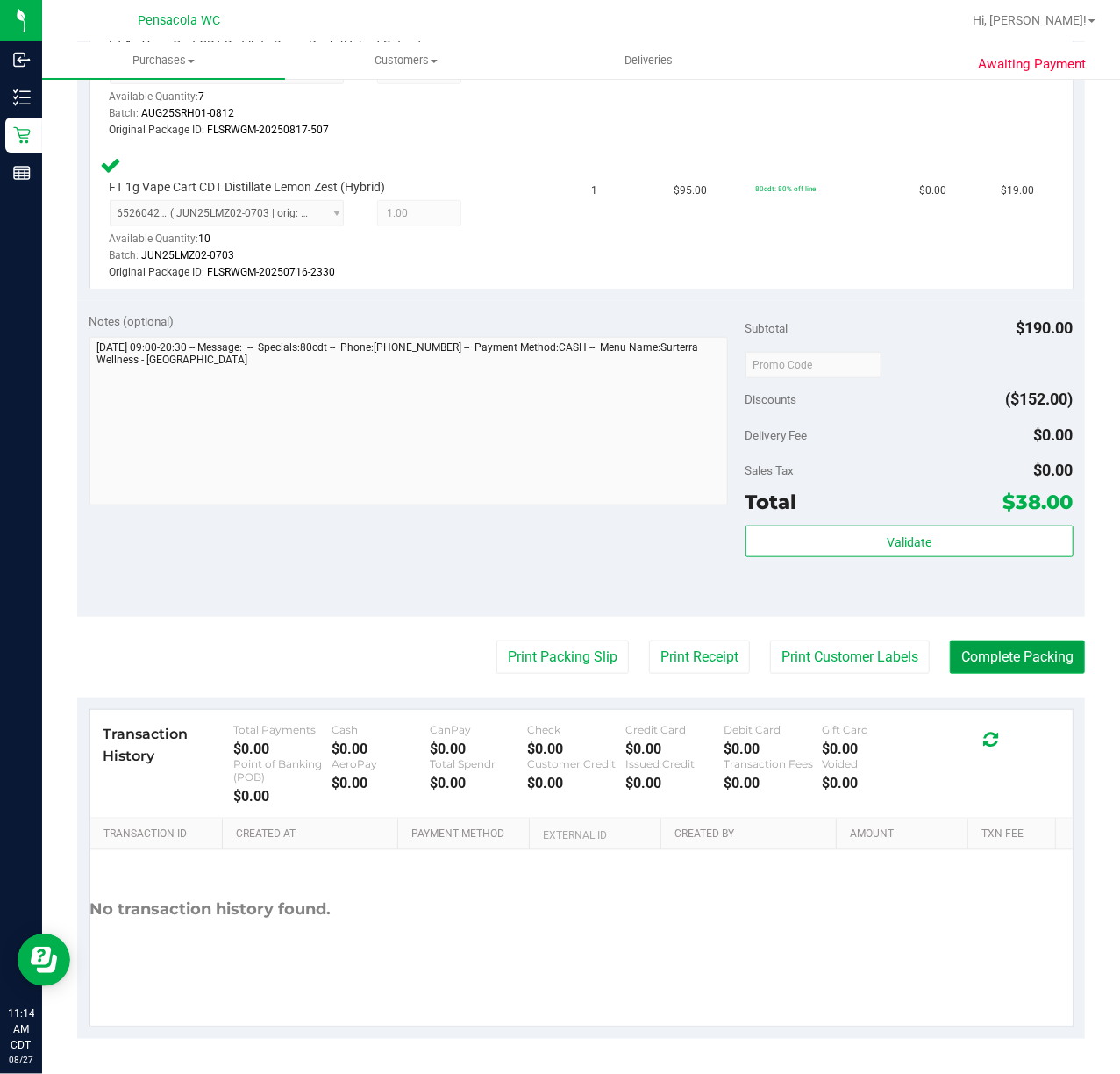
click at [998, 652] on button "Complete Packing" at bounding box center [1018, 657] width 135 height 33
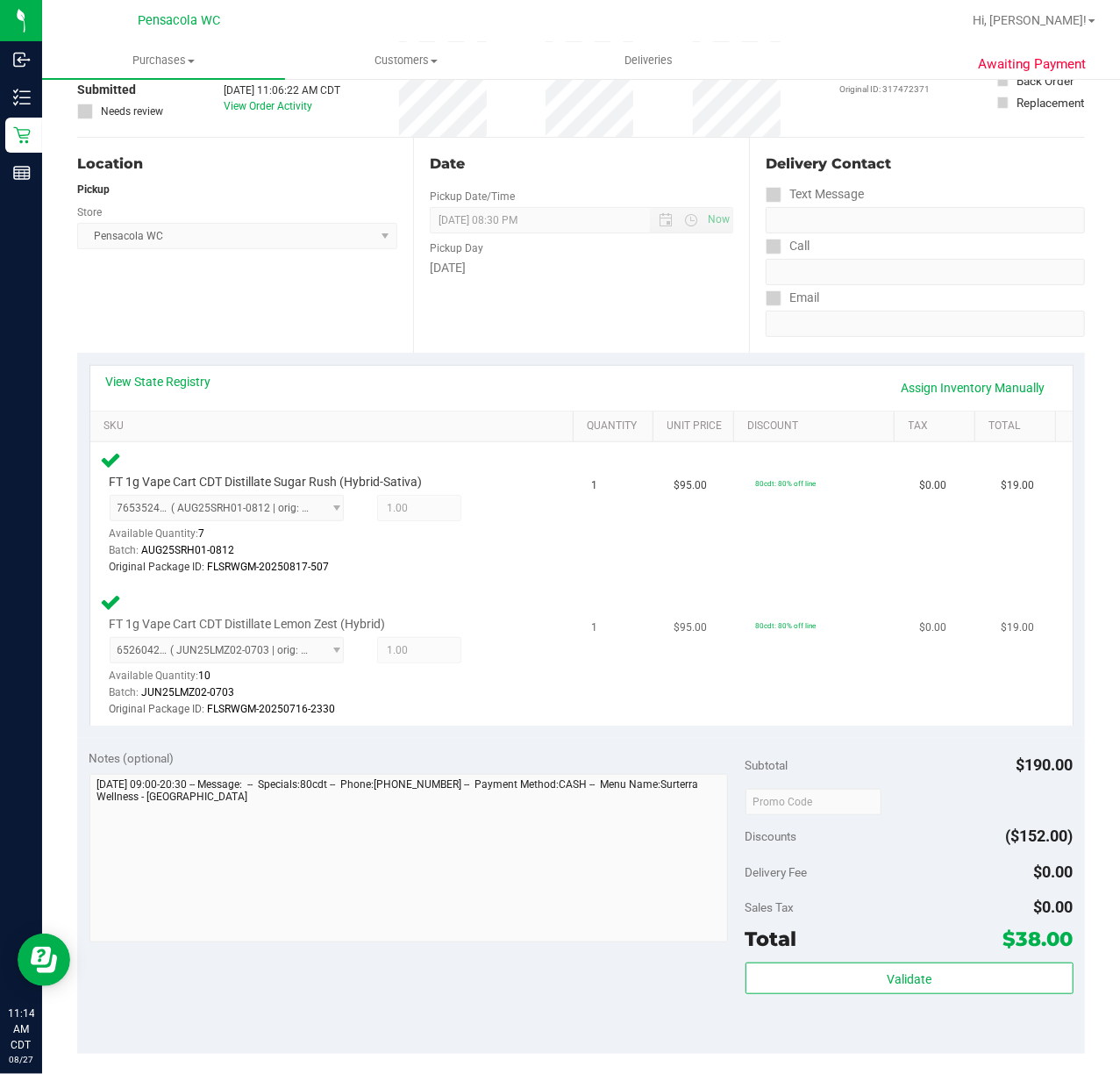
scroll to position [0, 0]
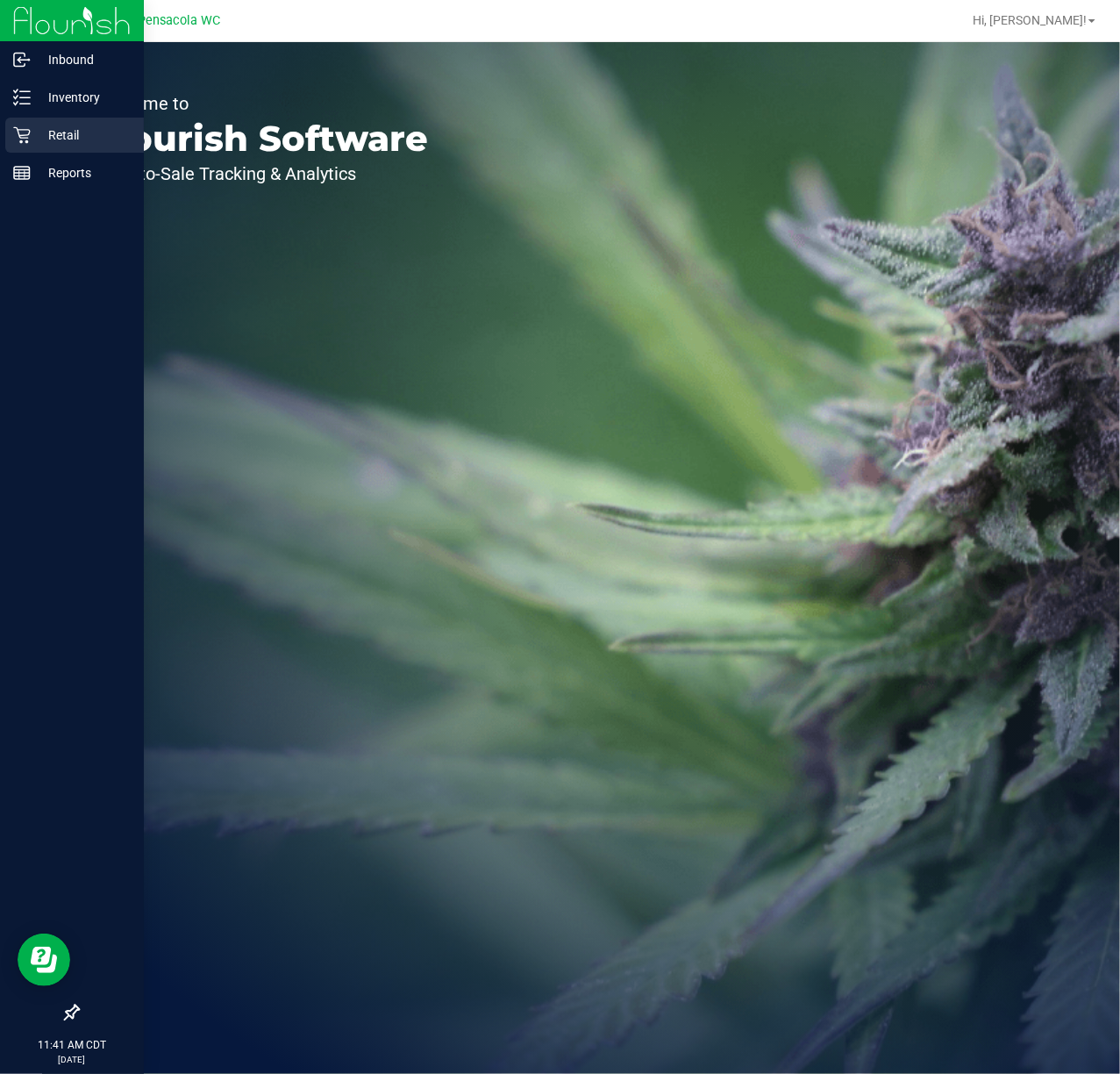
click at [64, 132] on p "Retail" at bounding box center [83, 135] width 105 height 21
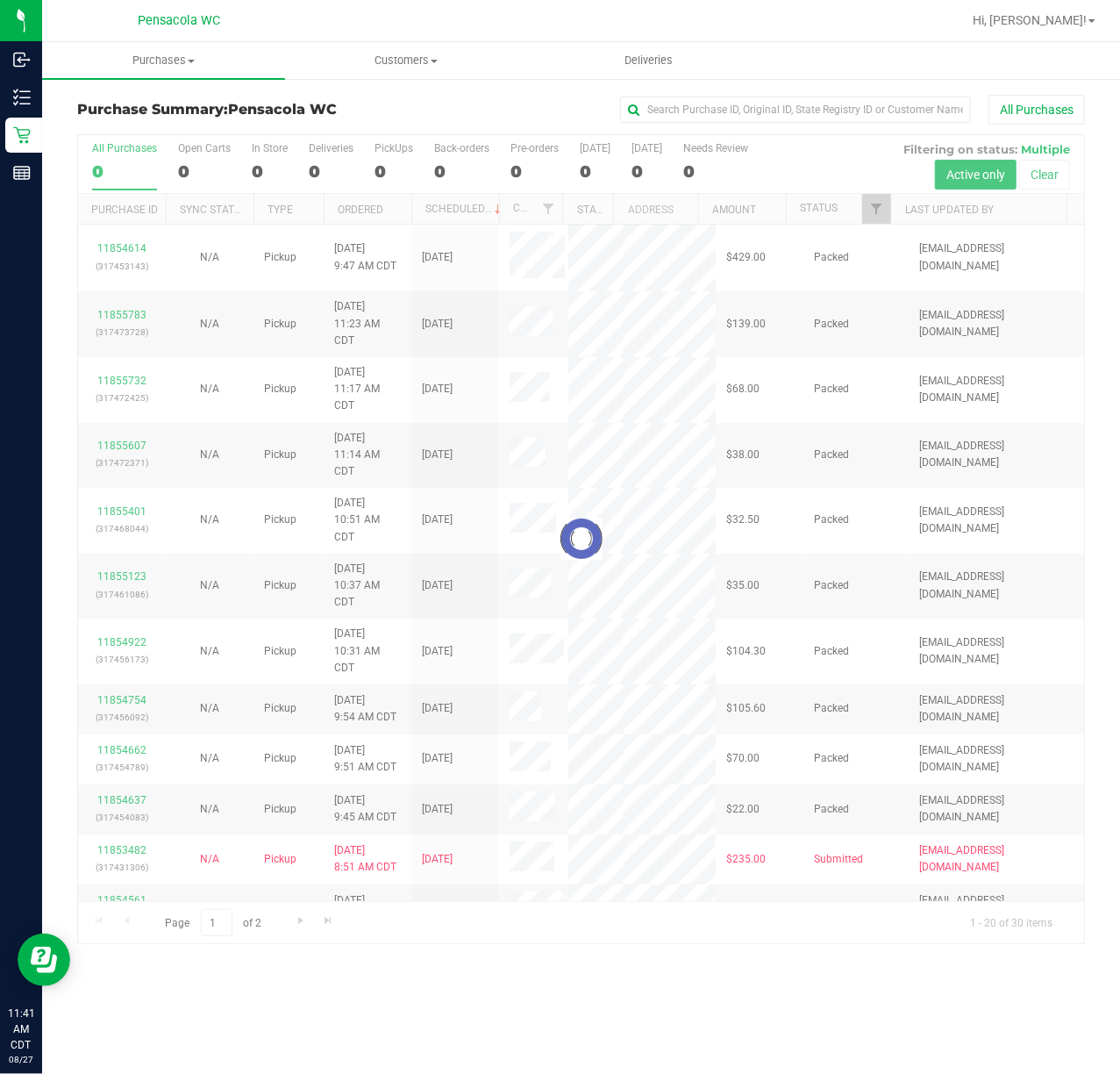
click at [886, 212] on div at bounding box center [581, 539] width 1006 height 808
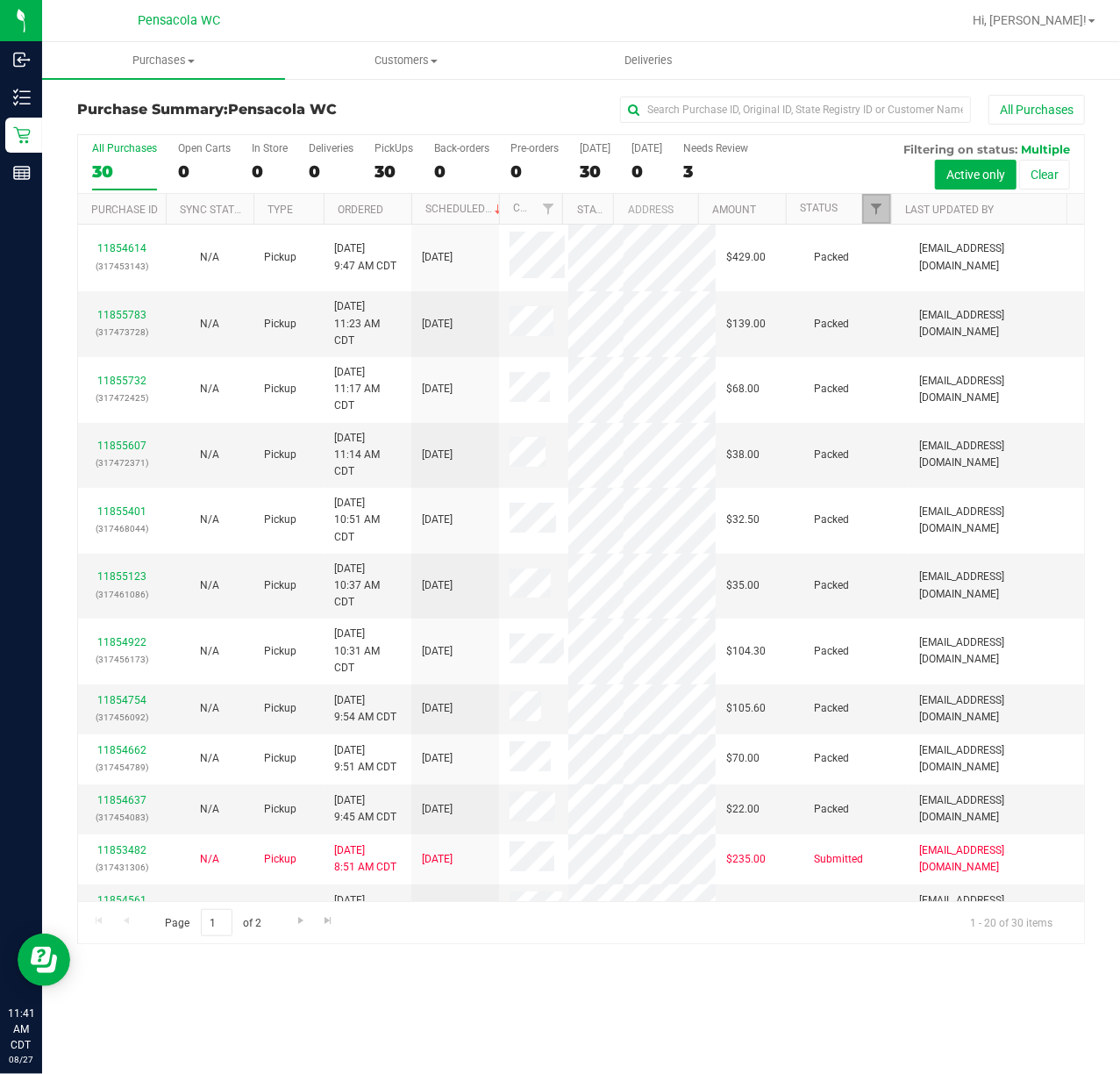
click at [886, 212] on link "Filter" at bounding box center [877, 209] width 29 height 29
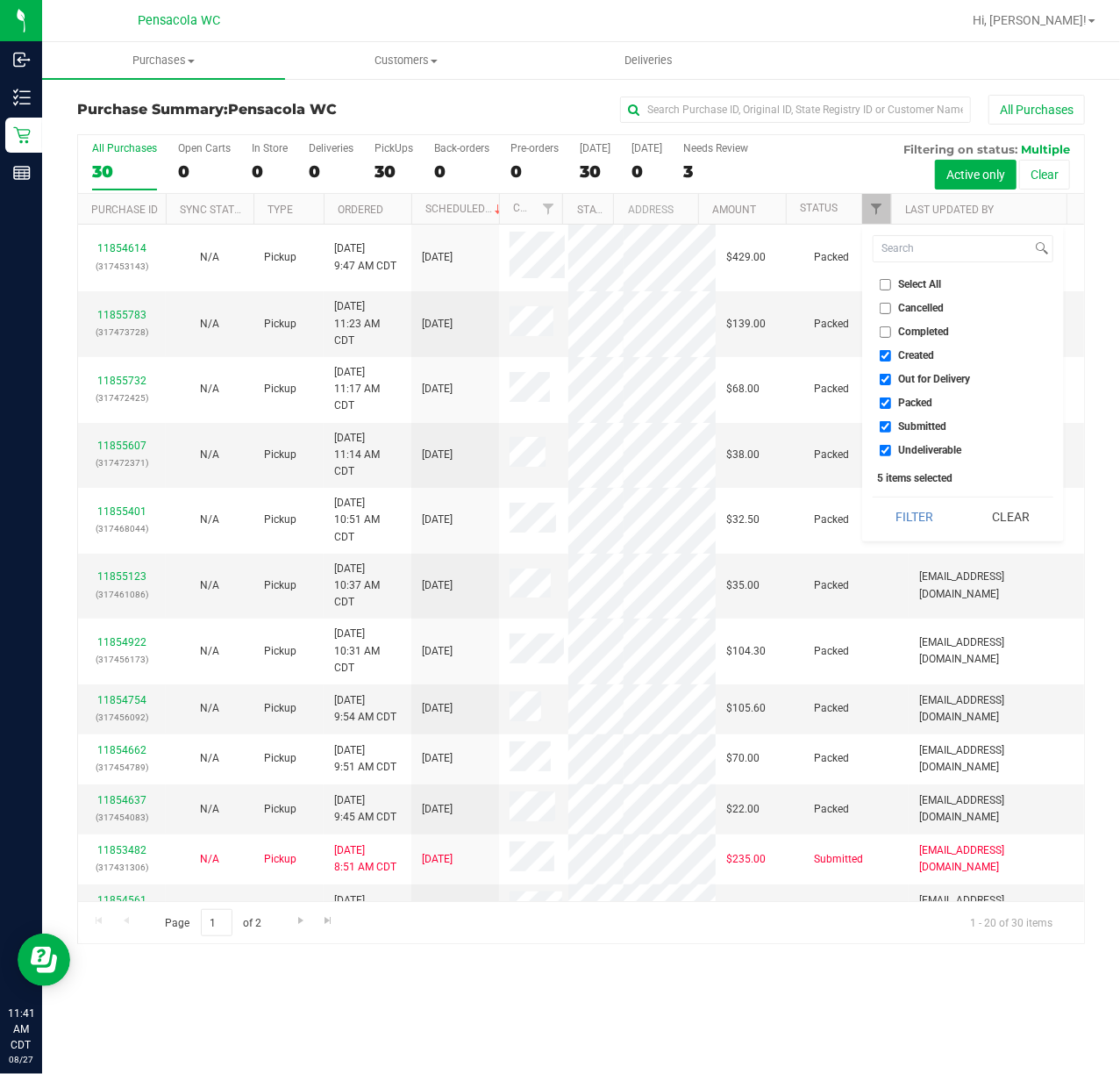
click at [880, 286] on input "Select All" at bounding box center [885, 284] width 12 height 12
checkbox input "true"
click at [880, 286] on input "Select All" at bounding box center [885, 284] width 12 height 12
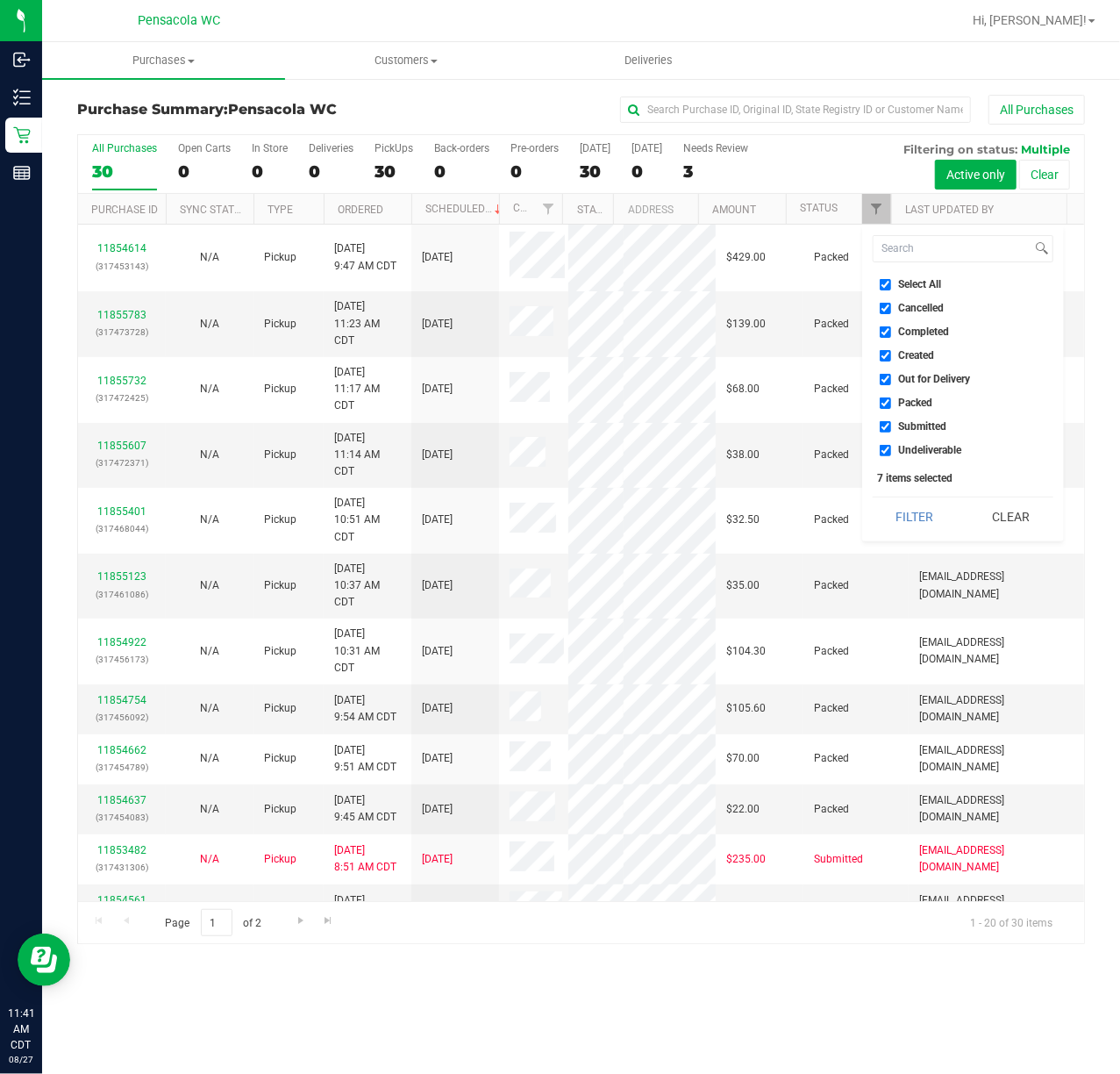
checkbox input "false"
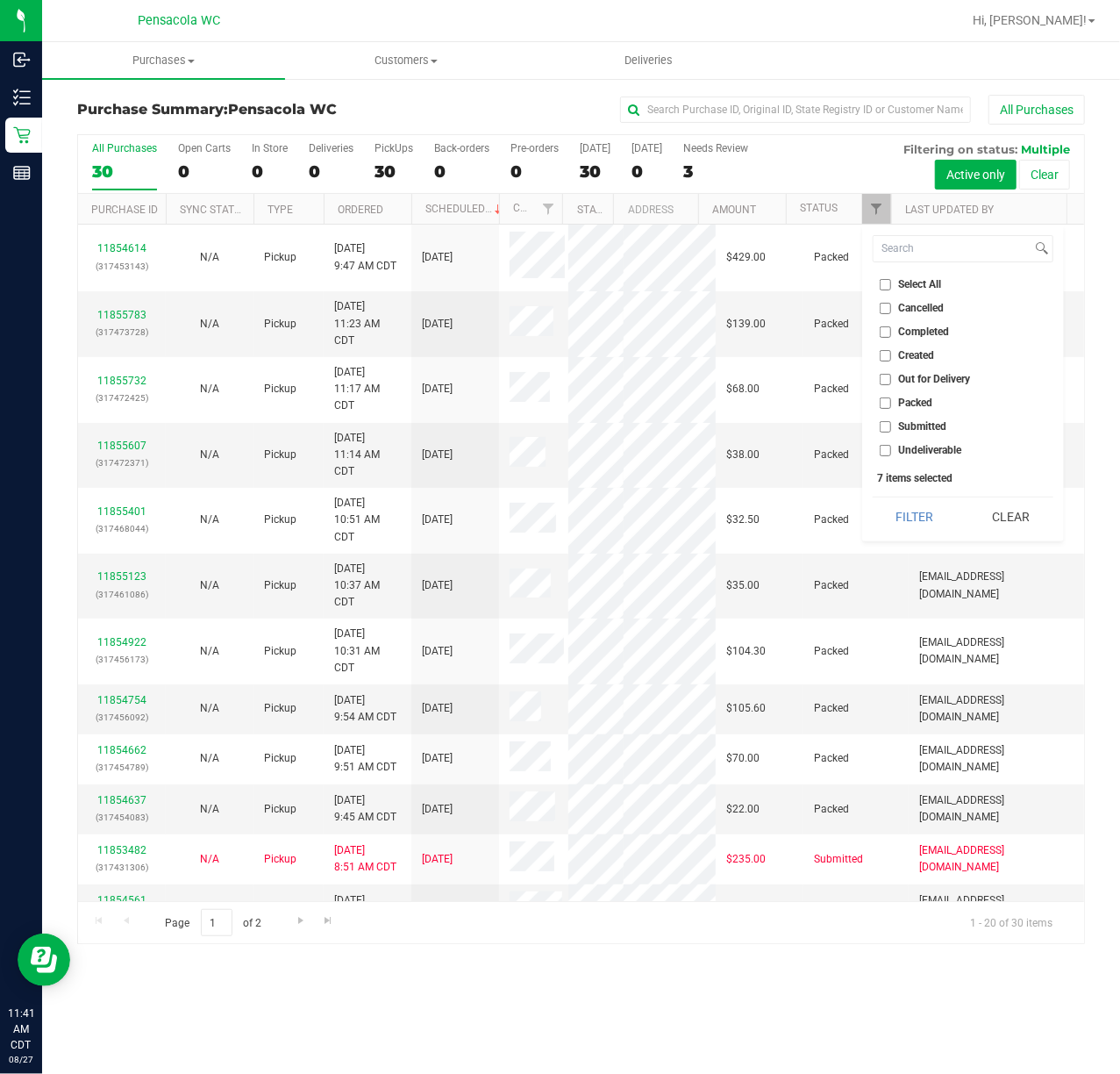
checkbox input "false"
click at [881, 422] on input "Submitted" at bounding box center [885, 427] width 12 height 12
checkbox input "true"
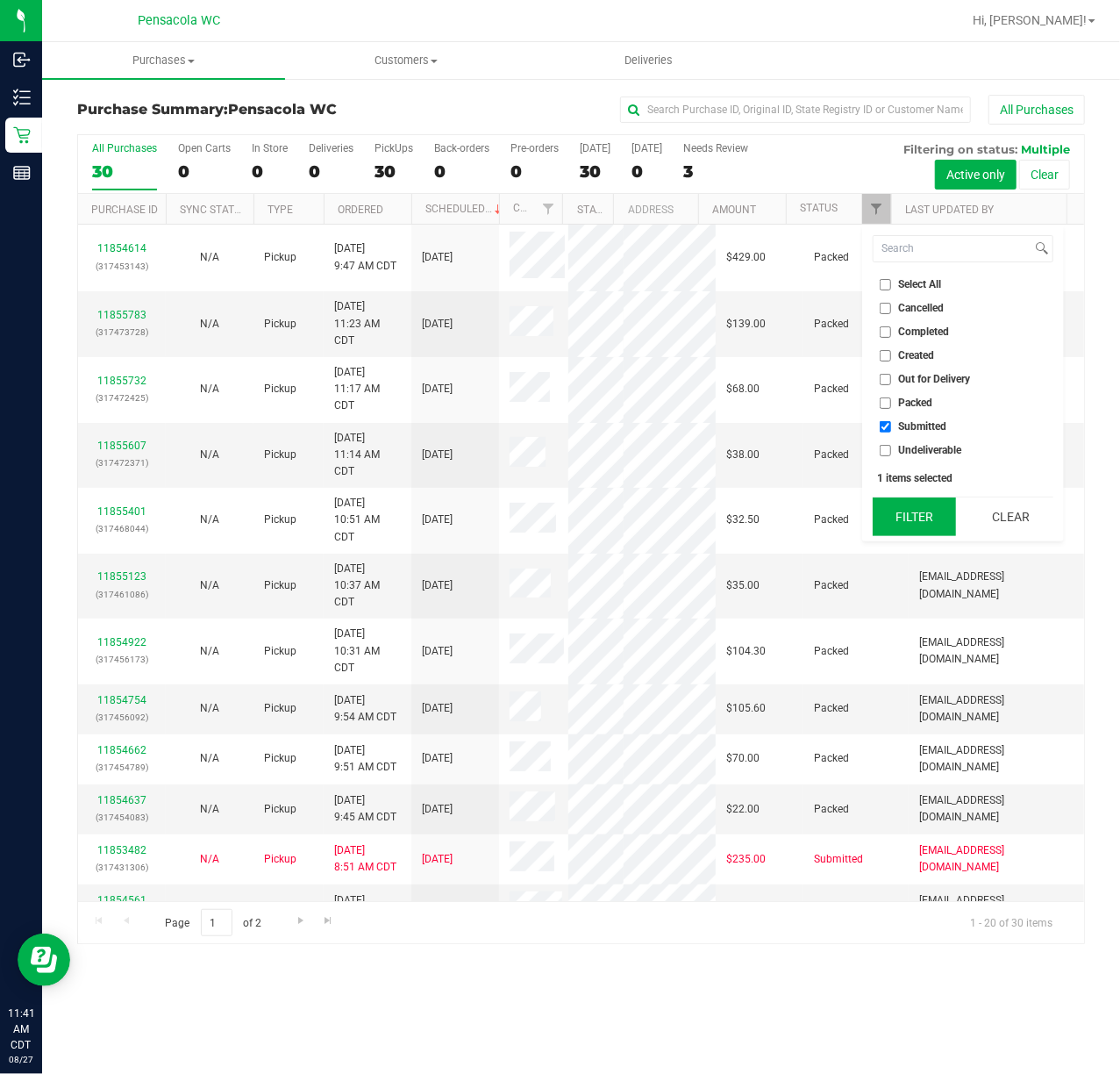
click at [896, 517] on button "Filter" at bounding box center [914, 516] width 85 height 38
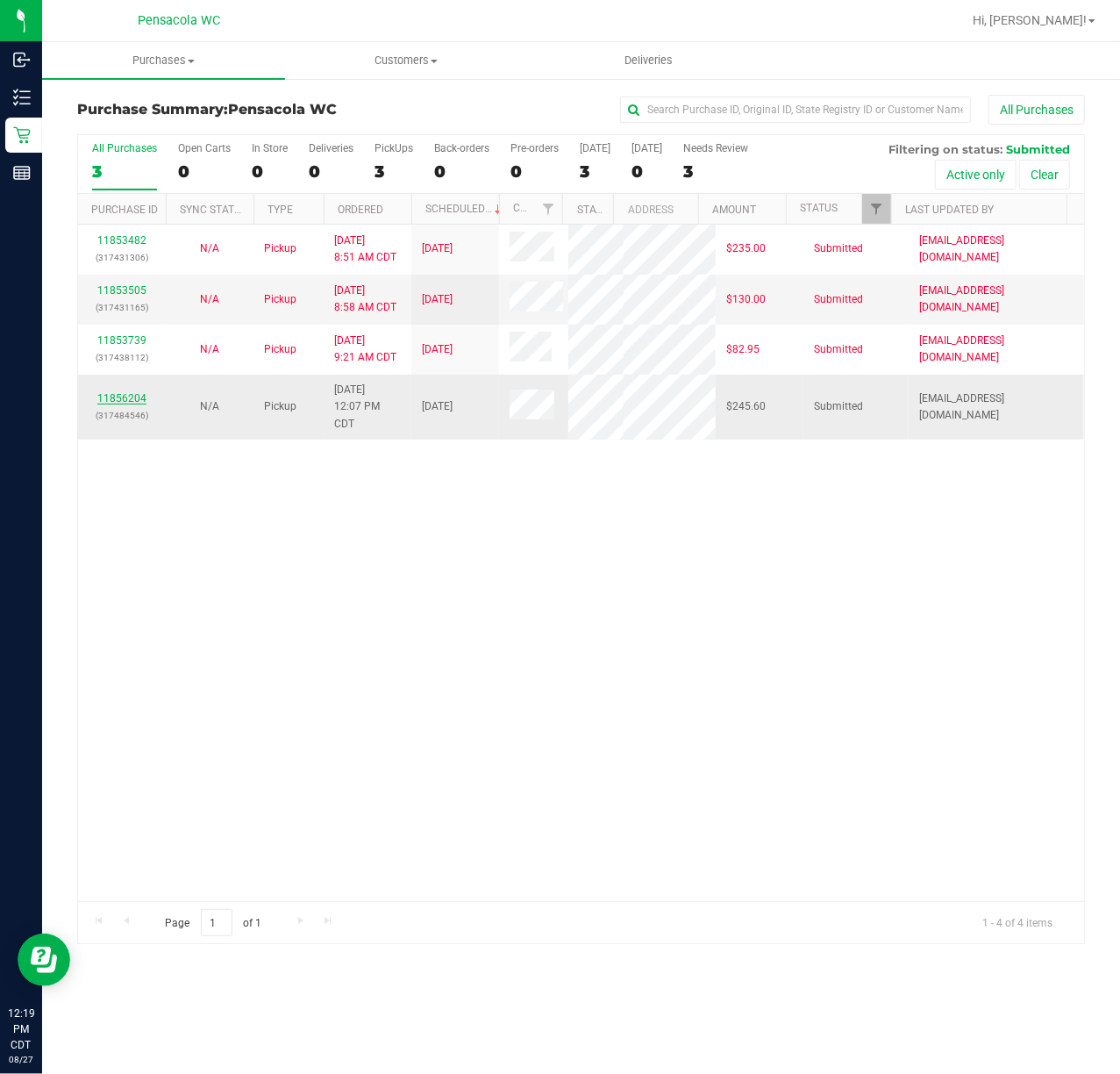
click at [139, 394] on link "11856204" at bounding box center [121, 398] width 49 height 12
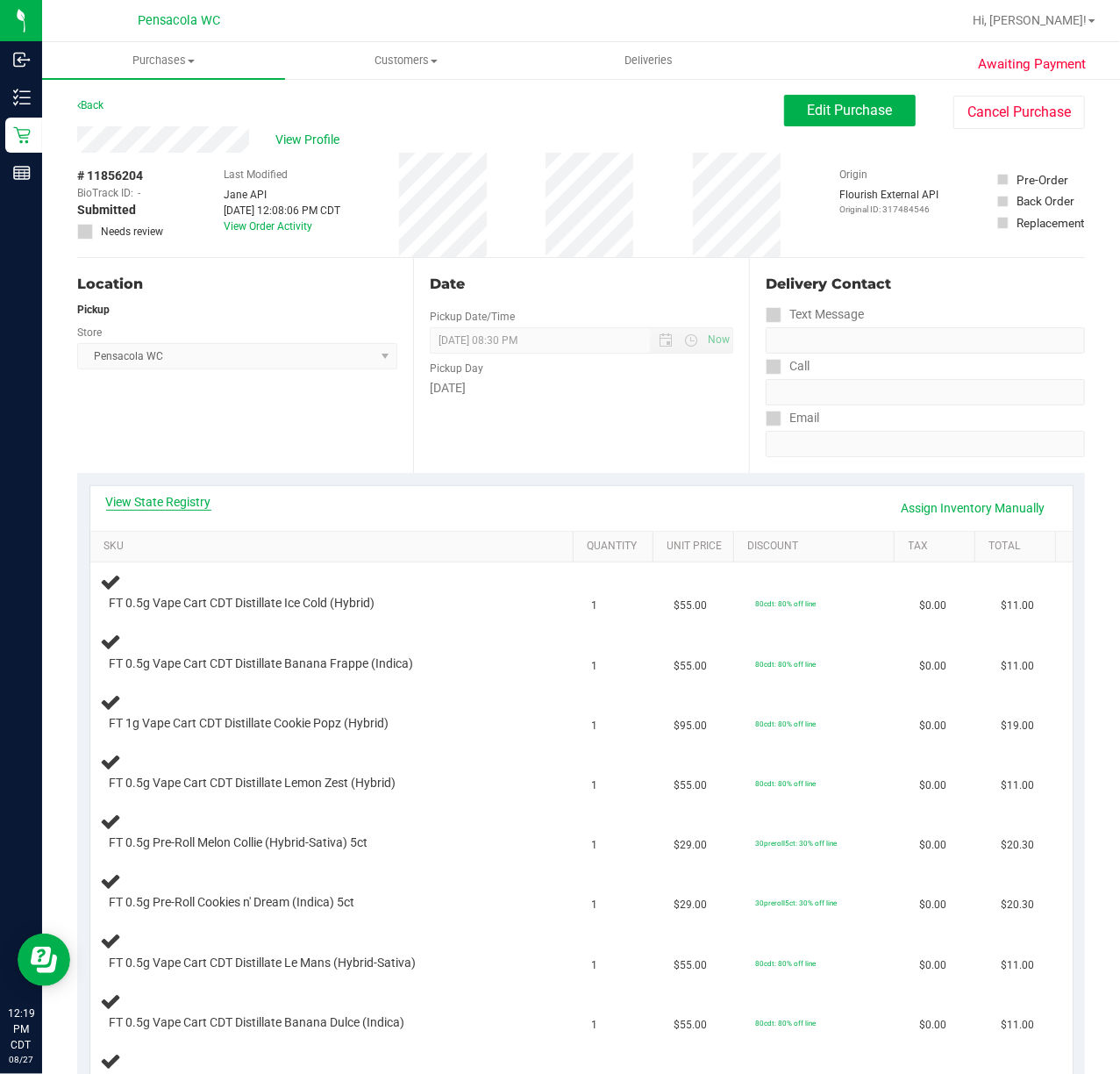
click at [195, 500] on link "View State Registry" at bounding box center [159, 502] width 105 height 18
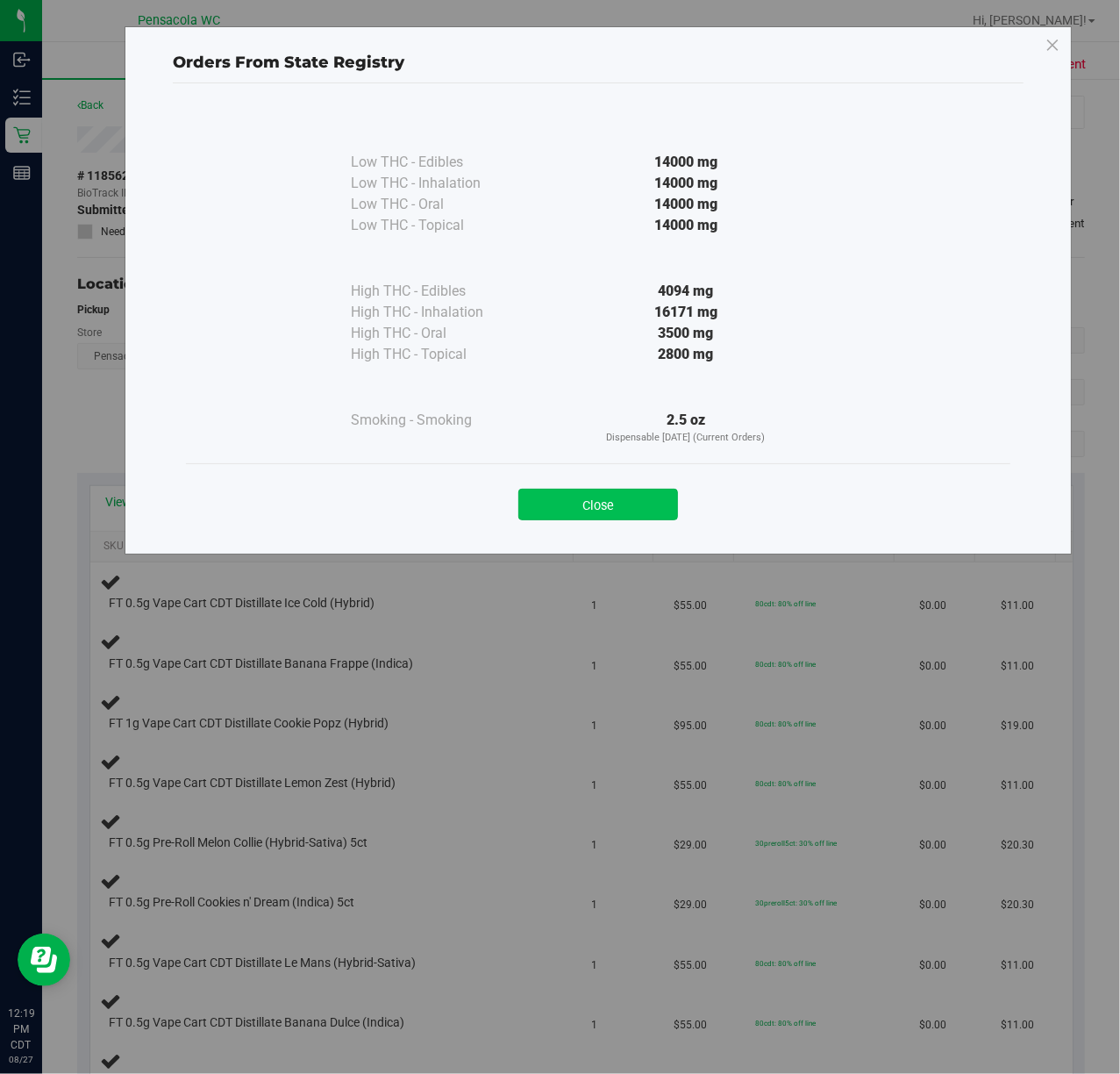
click at [596, 506] on button "Close" at bounding box center [598, 504] width 159 height 31
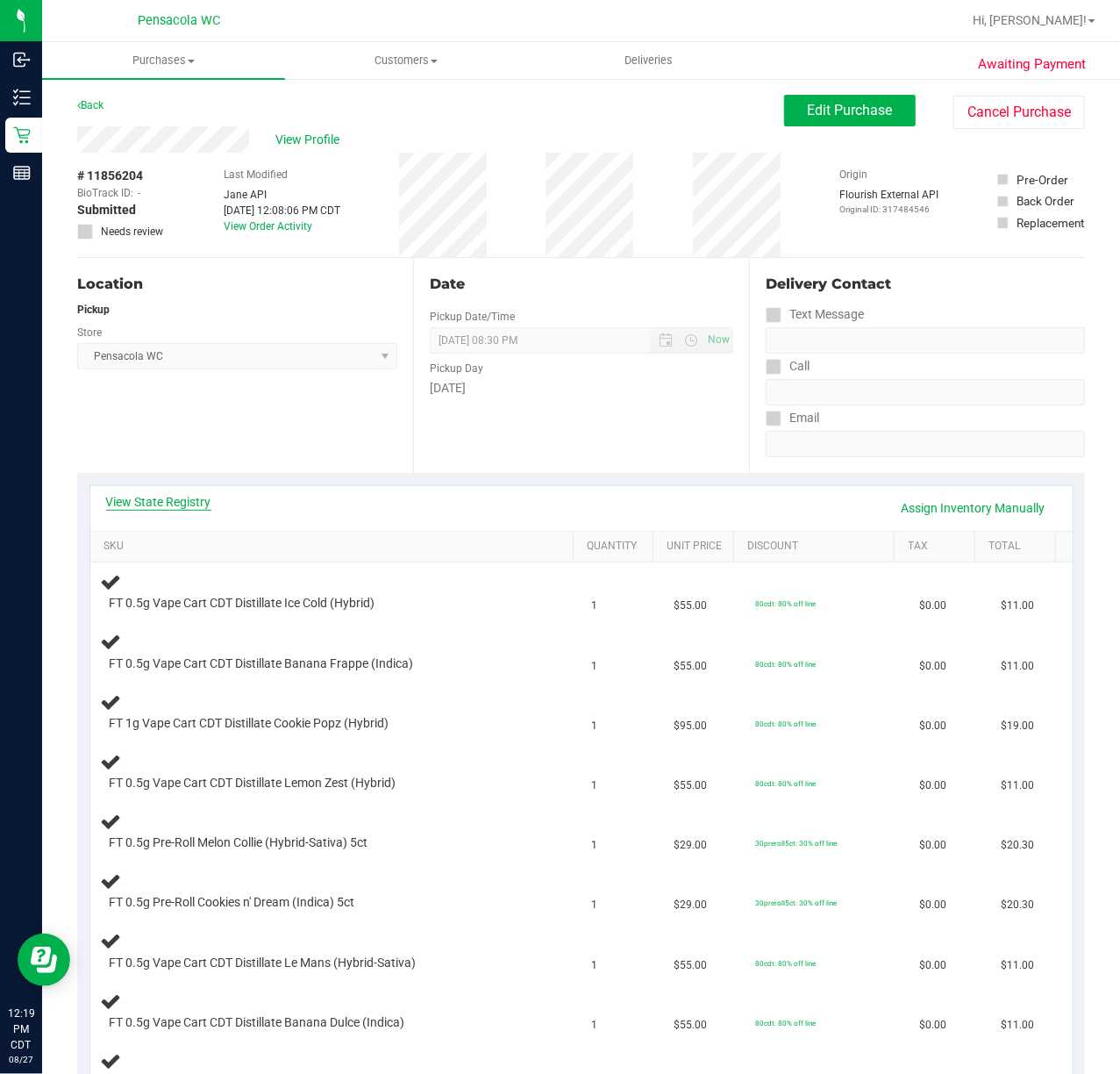
click at [200, 507] on link "View State Registry" at bounding box center [159, 502] width 105 height 18
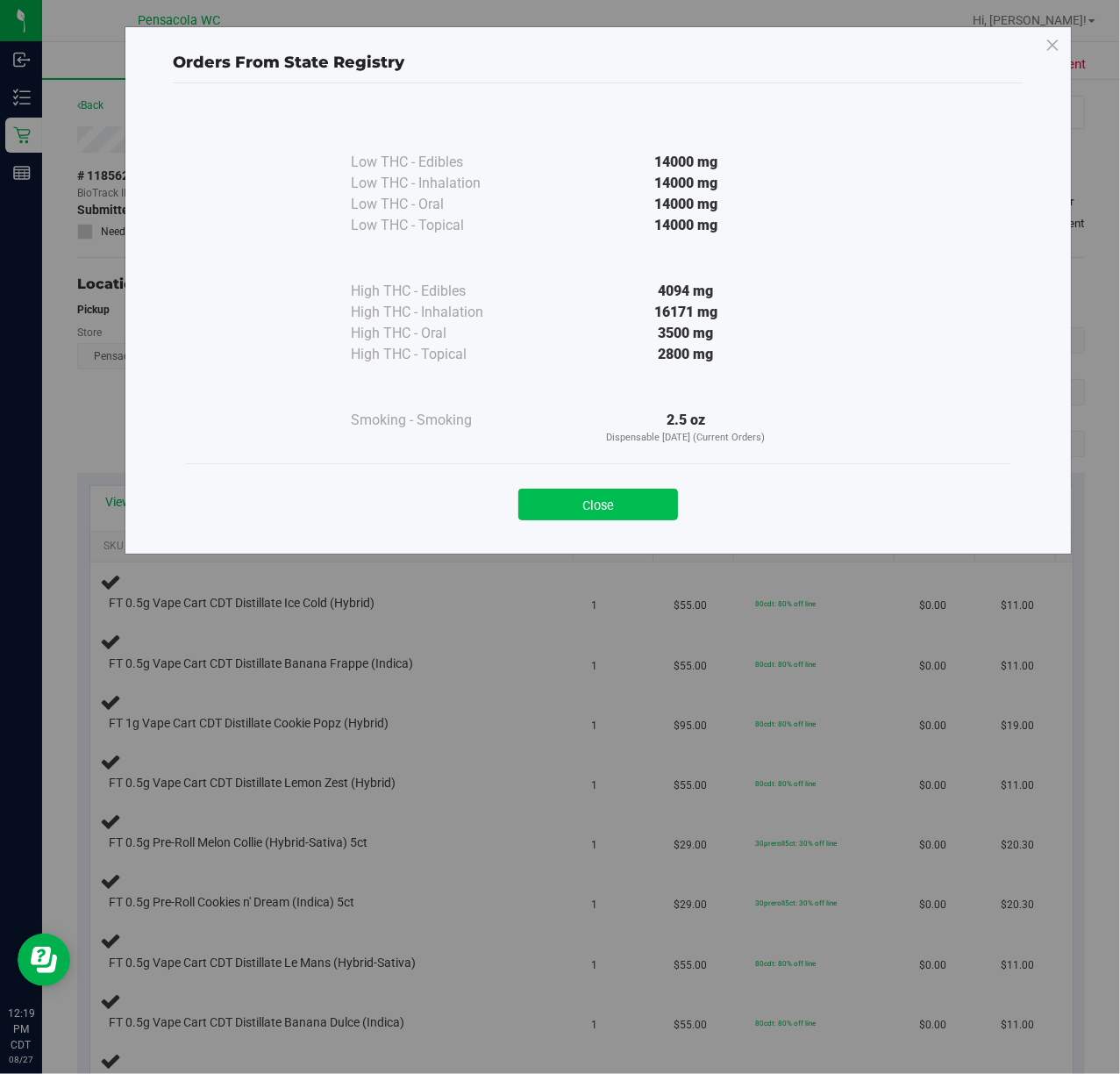
click at [551, 498] on button "Close" at bounding box center [598, 504] width 159 height 31
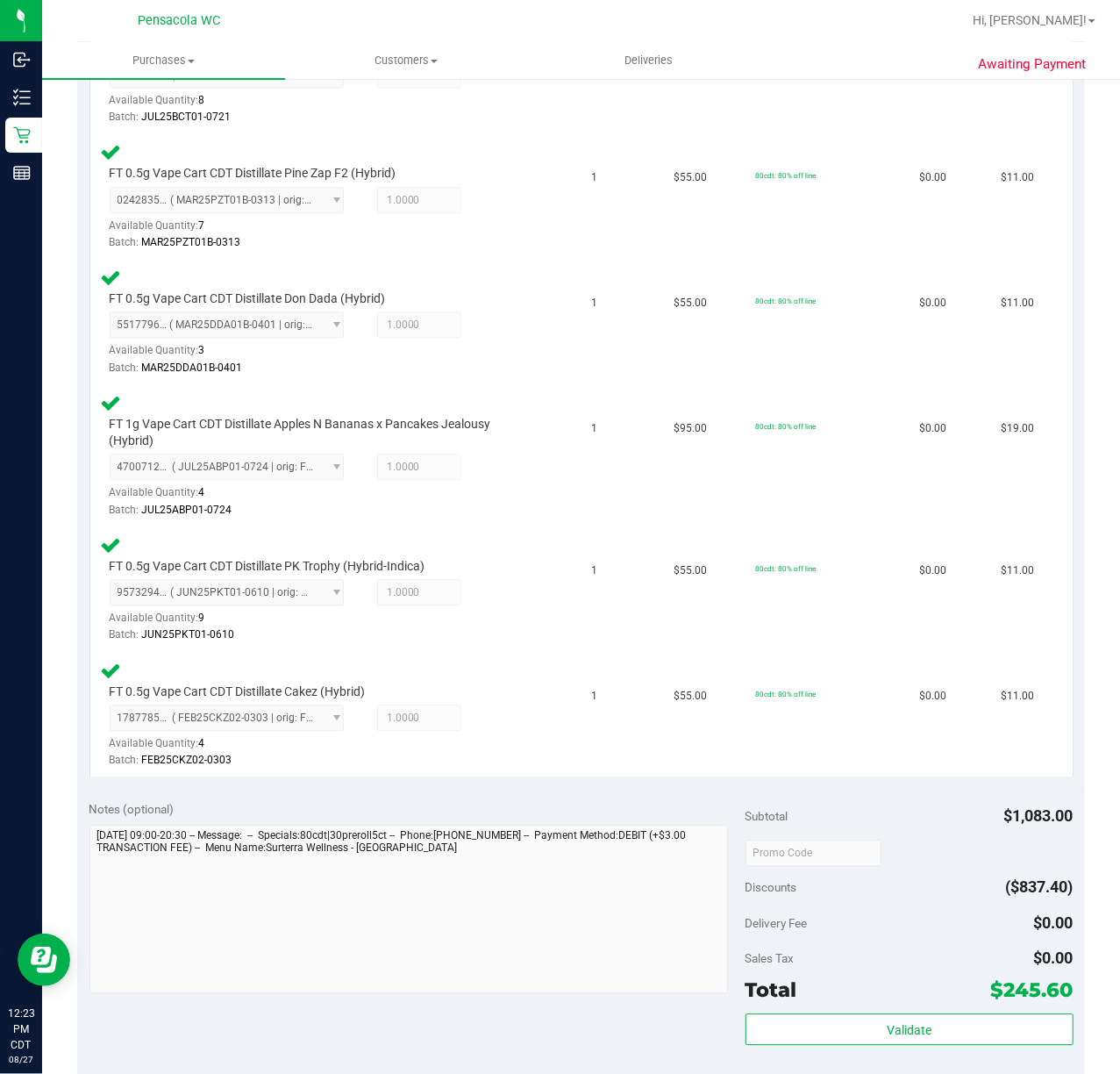
scroll to position [1988, 0]
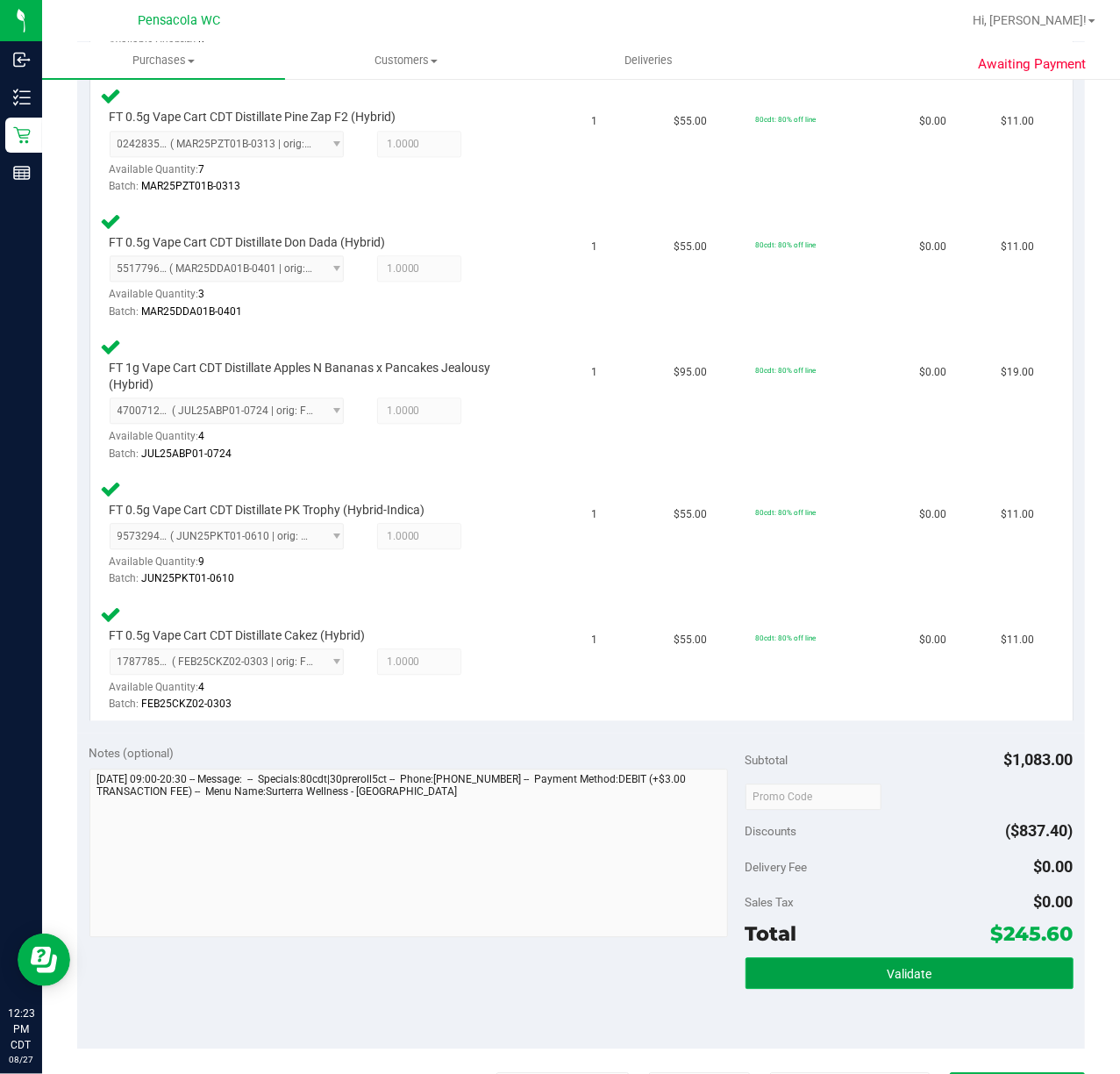
click at [790, 970] on button "Validate" at bounding box center [910, 972] width 328 height 31
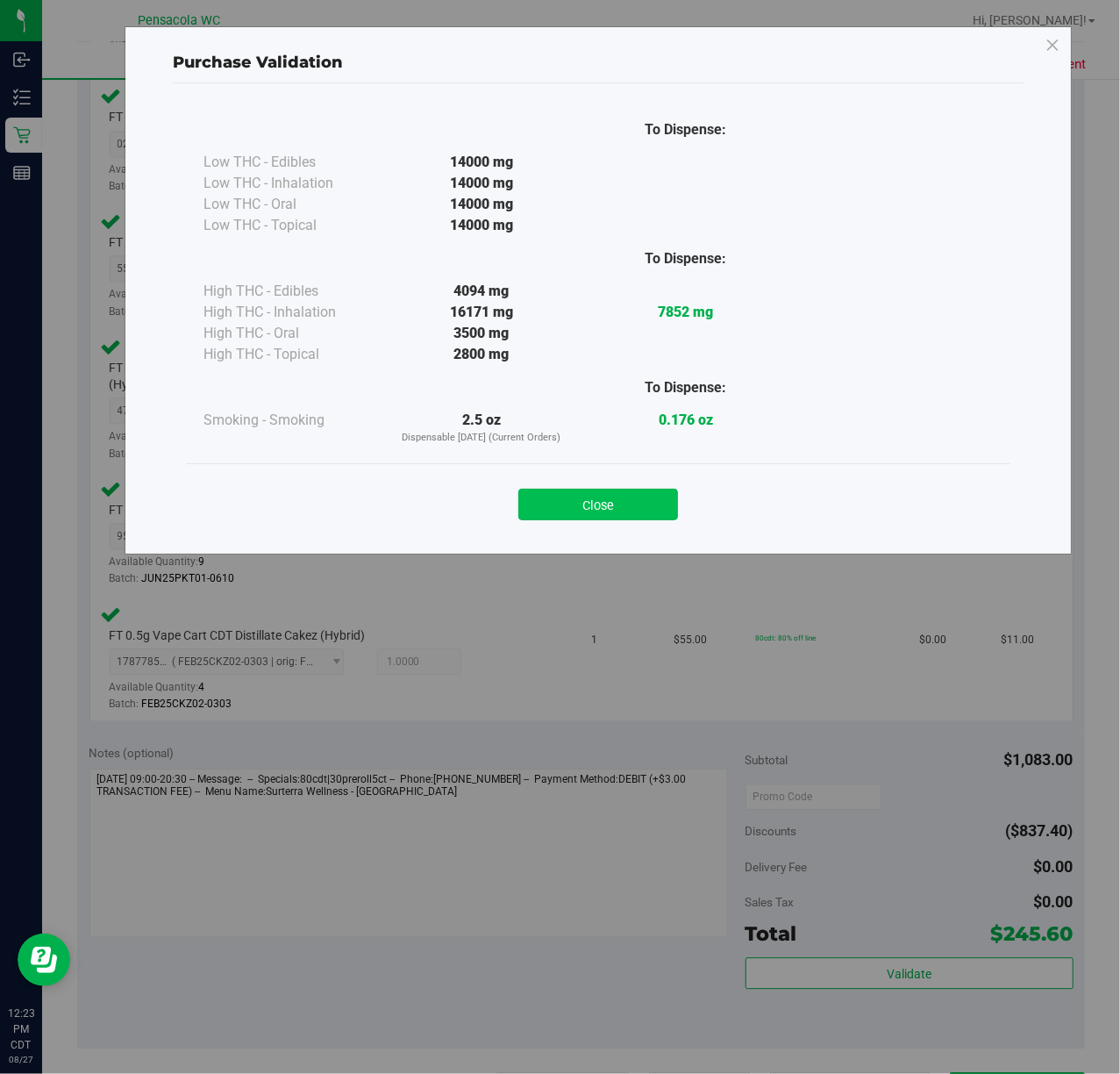
click at [579, 495] on button "Close" at bounding box center [598, 504] width 159 height 31
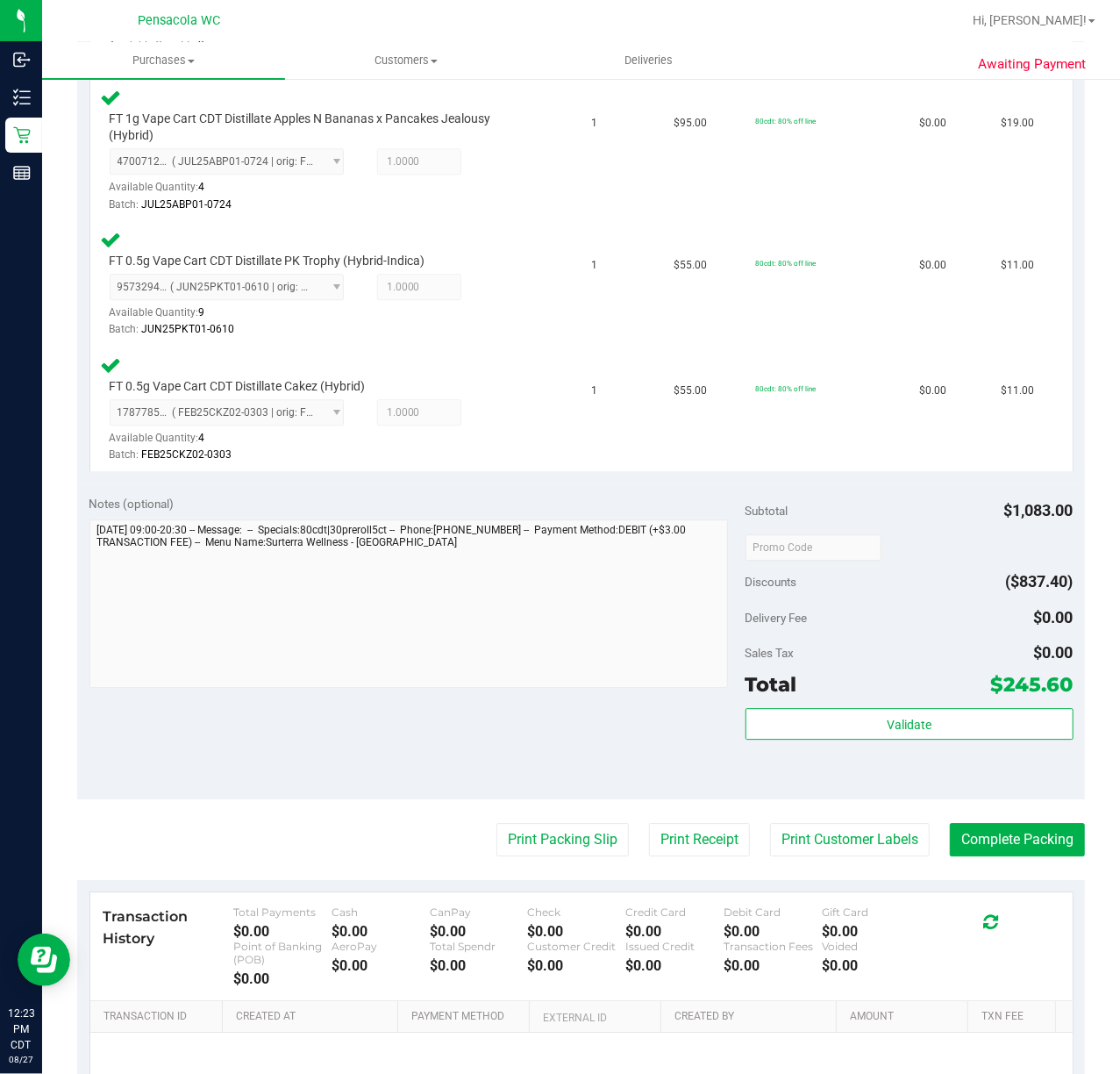
scroll to position [2416, 0]
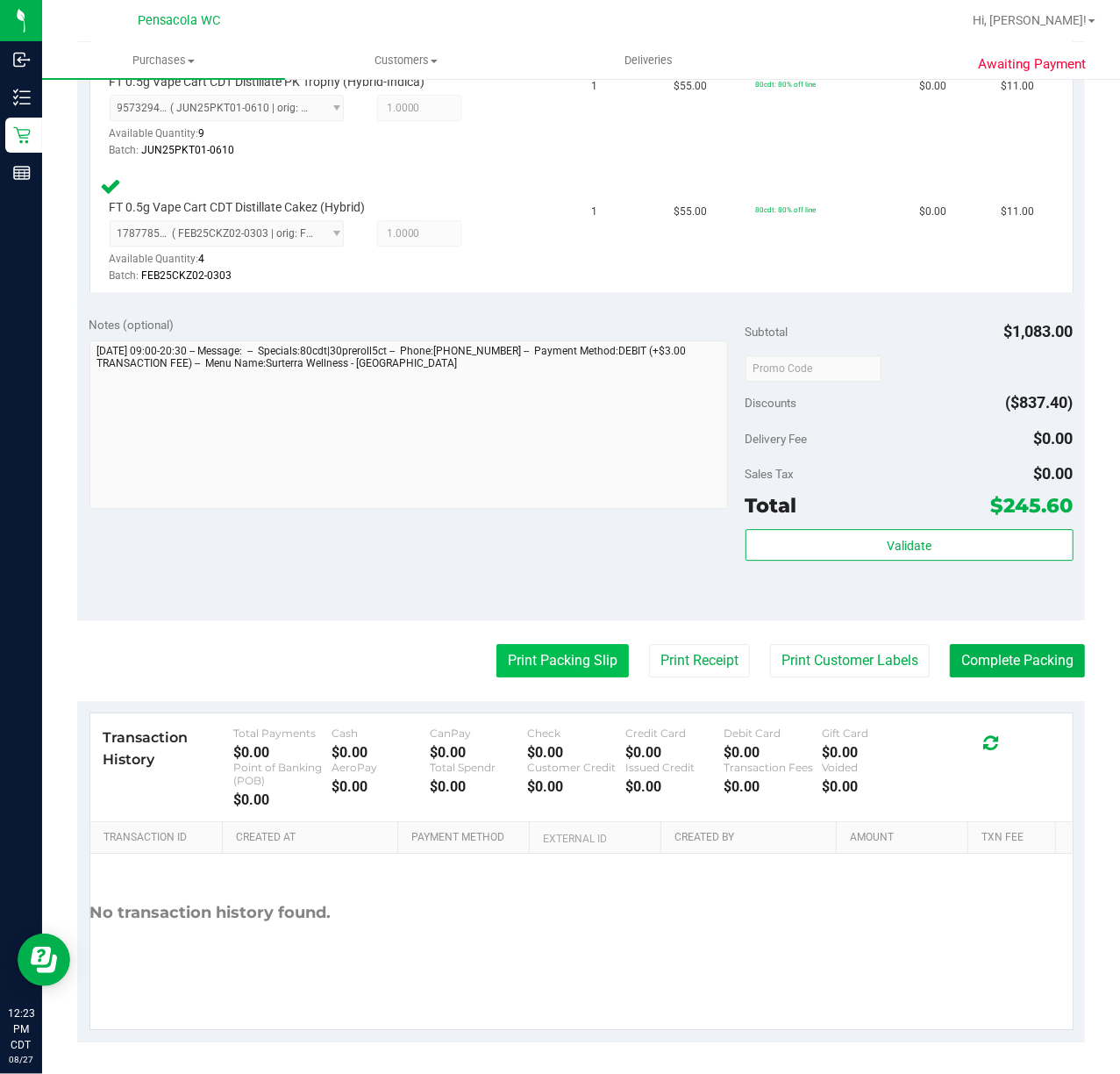
click at [541, 658] on button "Print Packing Slip" at bounding box center [562, 660] width 133 height 33
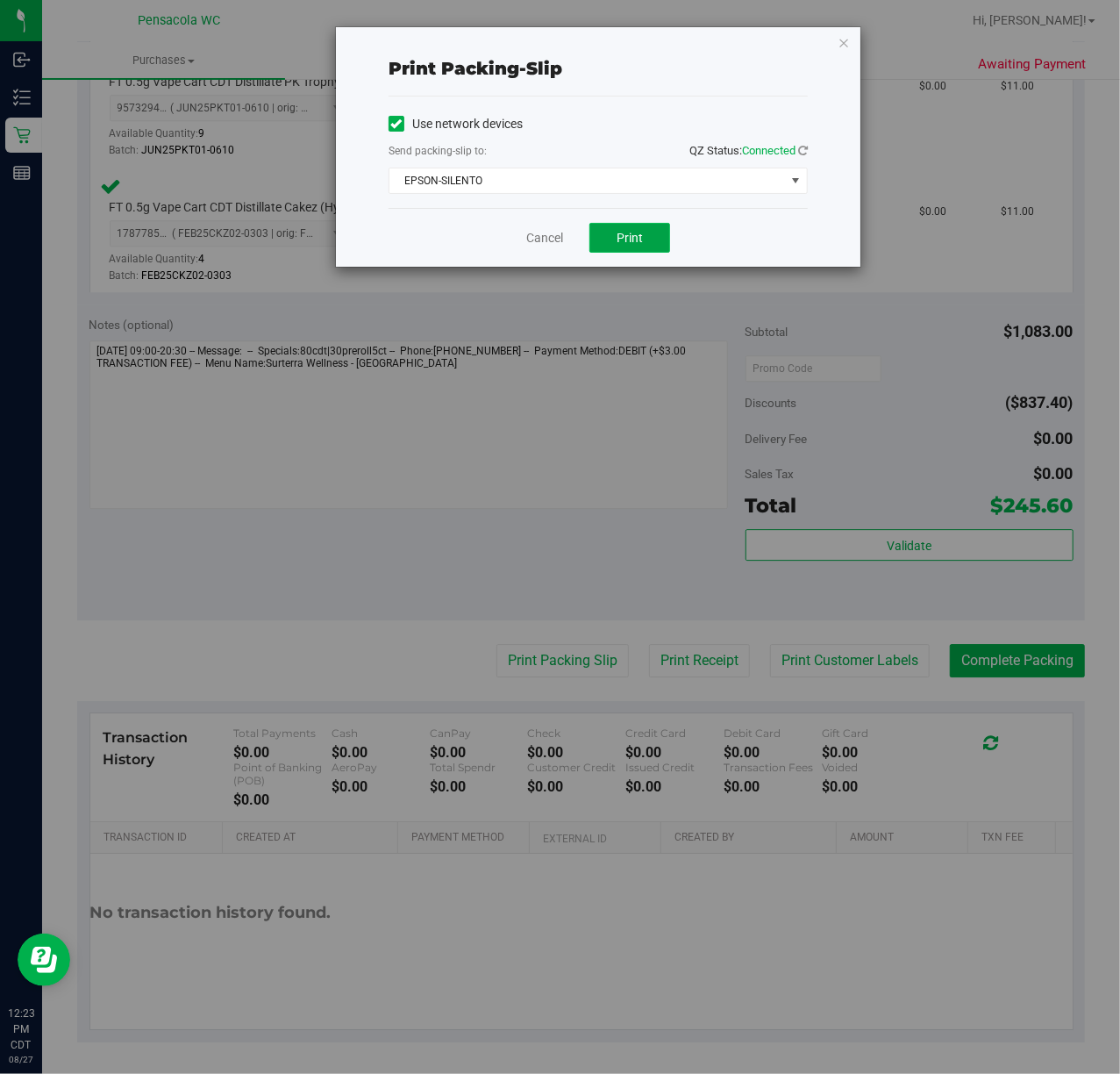
click at [622, 242] on span "Print" at bounding box center [630, 238] width 27 height 14
click at [835, 35] on div "Print packing-slip Use network devices Send packing-slip to: QZ Status: Connect…" at bounding box center [598, 147] width 525 height 240
click at [844, 43] on icon "button" at bounding box center [844, 42] width 12 height 21
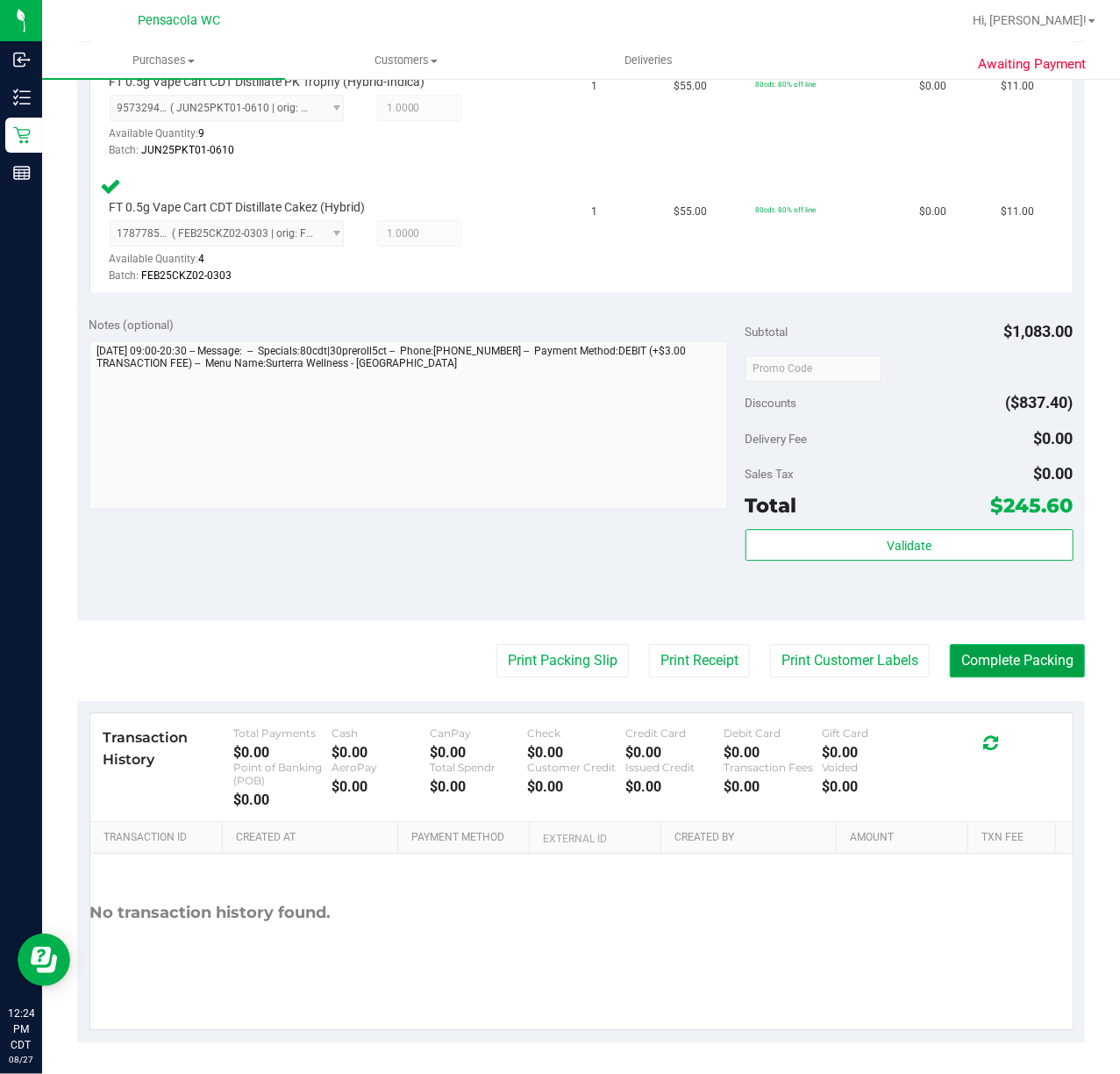
click at [991, 653] on button "Complete Packing" at bounding box center [1018, 660] width 135 height 33
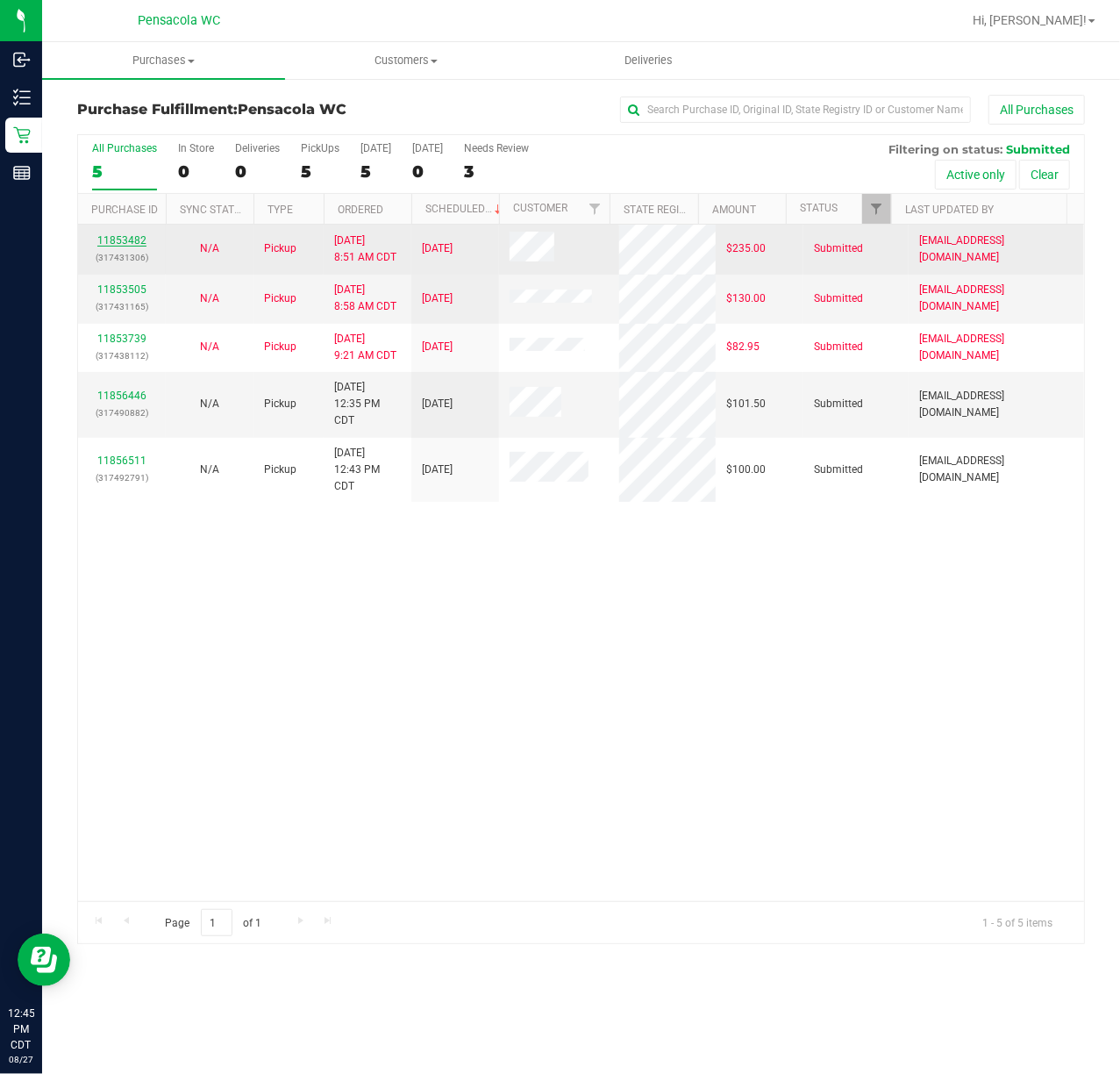
click at [131, 239] on link "11853482" at bounding box center [121, 241] width 49 height 12
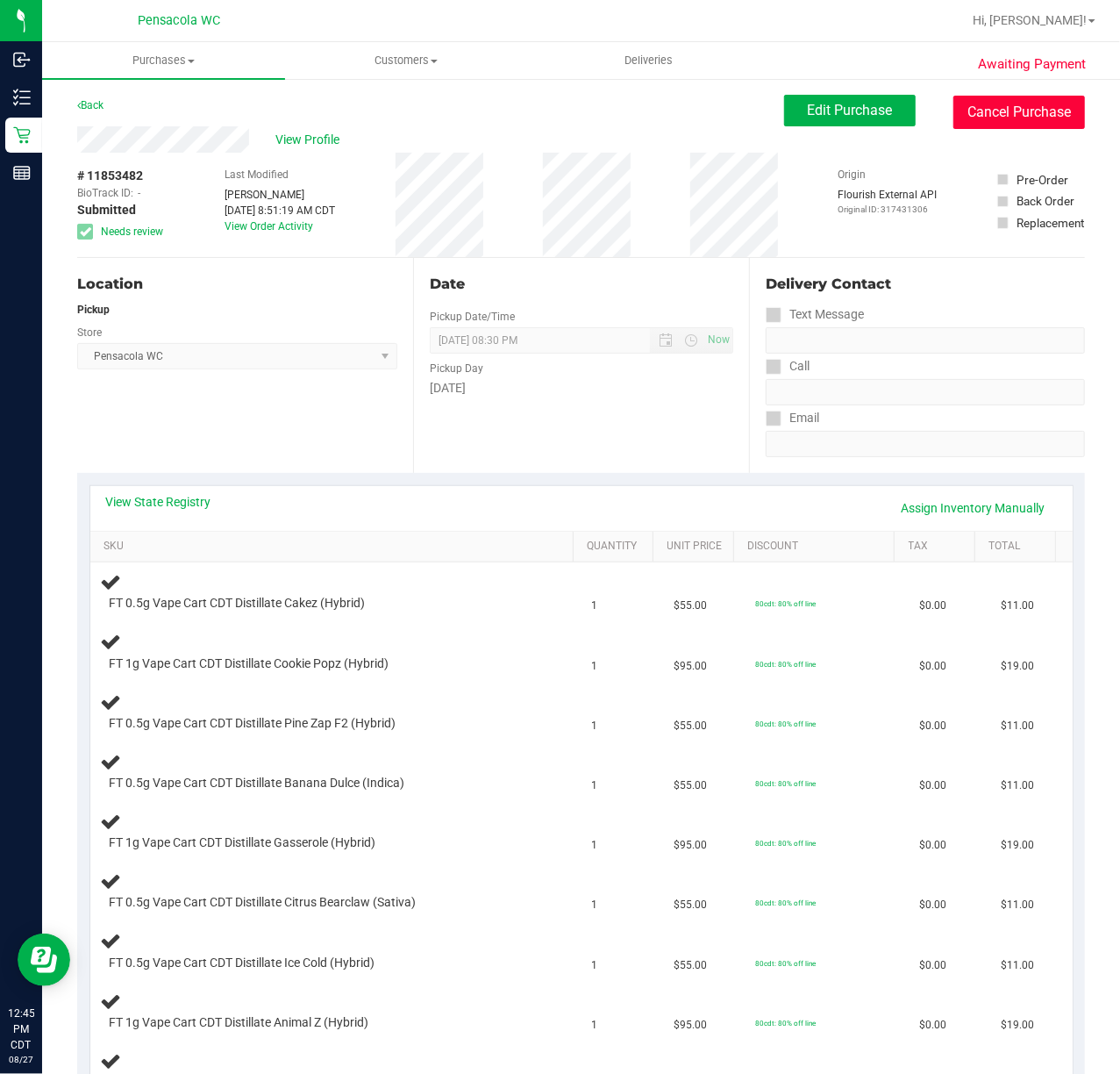
click at [981, 110] on button "Cancel Purchase" at bounding box center [1019, 111] width 132 height 33
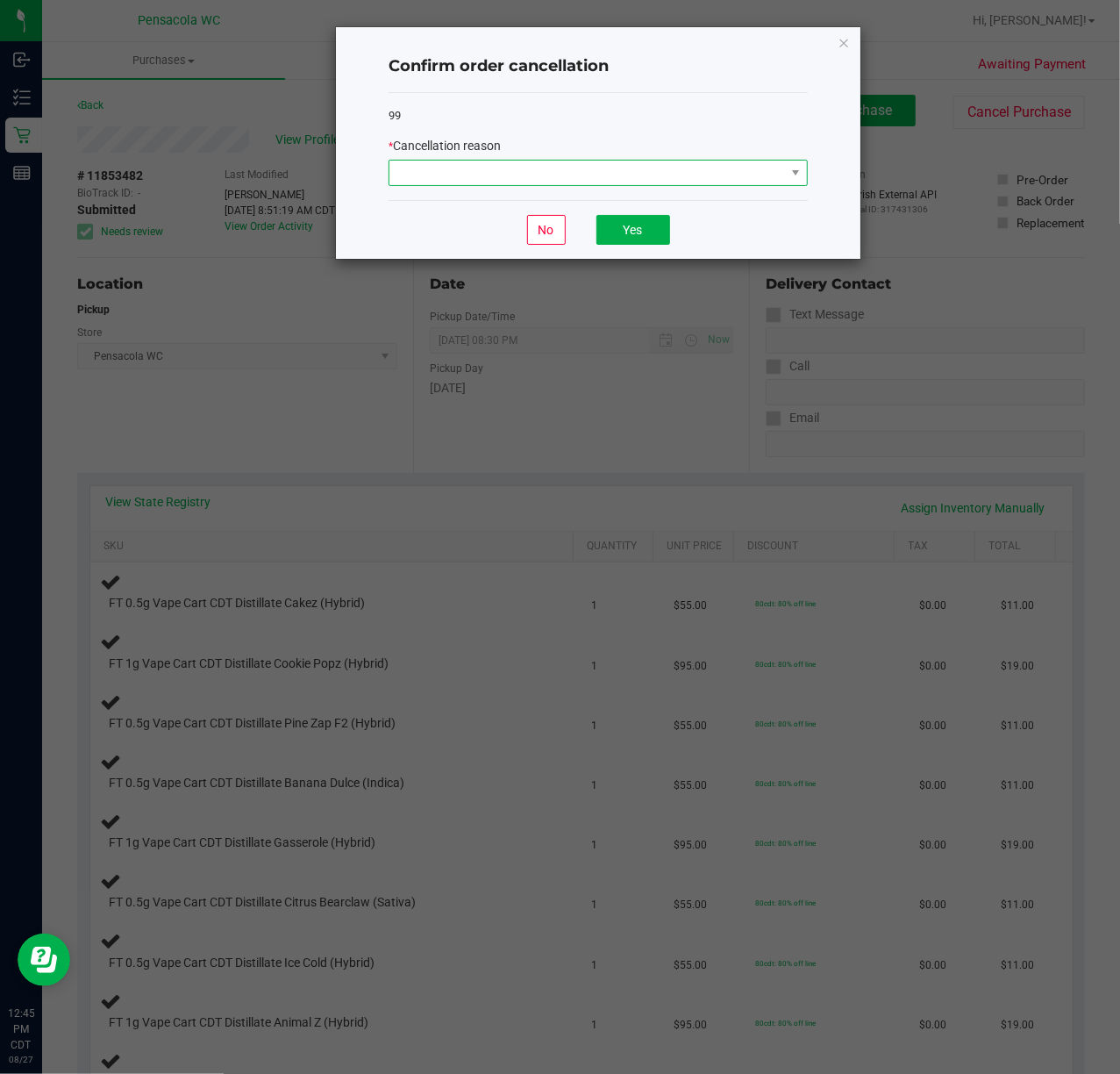
click at [628, 185] on span at bounding box center [587, 173] width 396 height 25
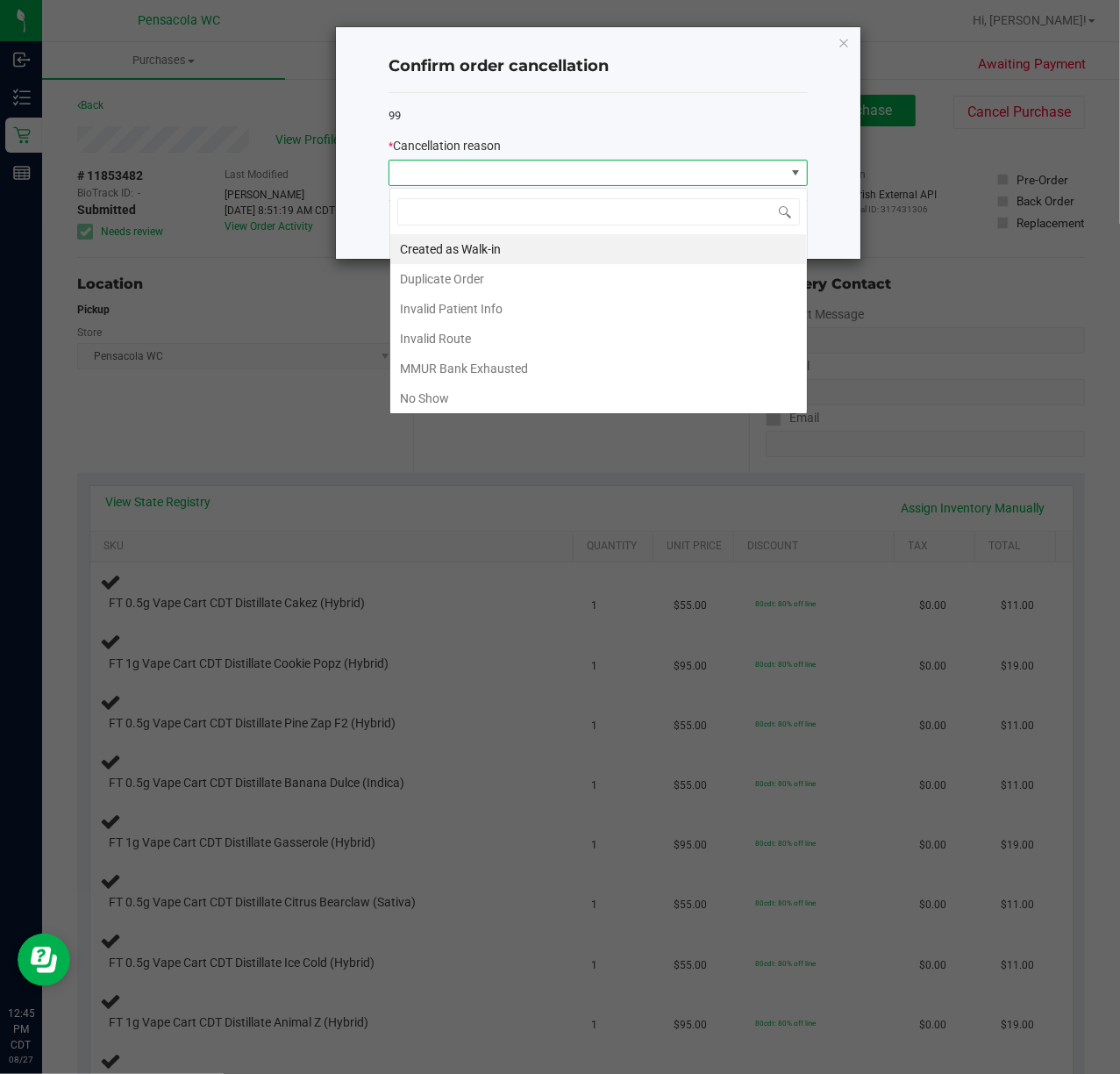
scroll to position [27, 419]
click at [411, 278] on li "Duplicate Order" at bounding box center [599, 278] width 417 height 29
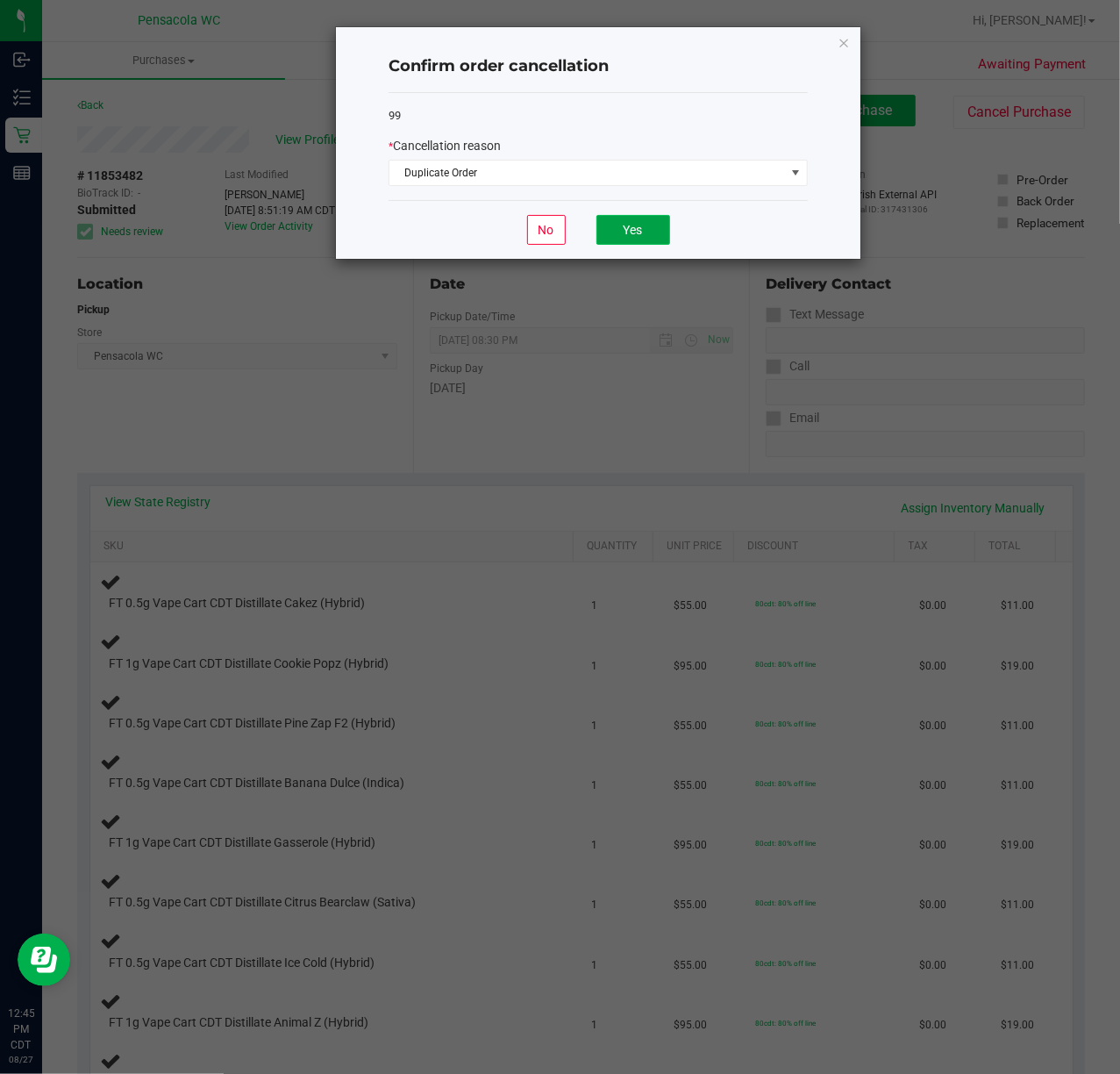
click at [619, 225] on button "Yes" at bounding box center [633, 229] width 74 height 29
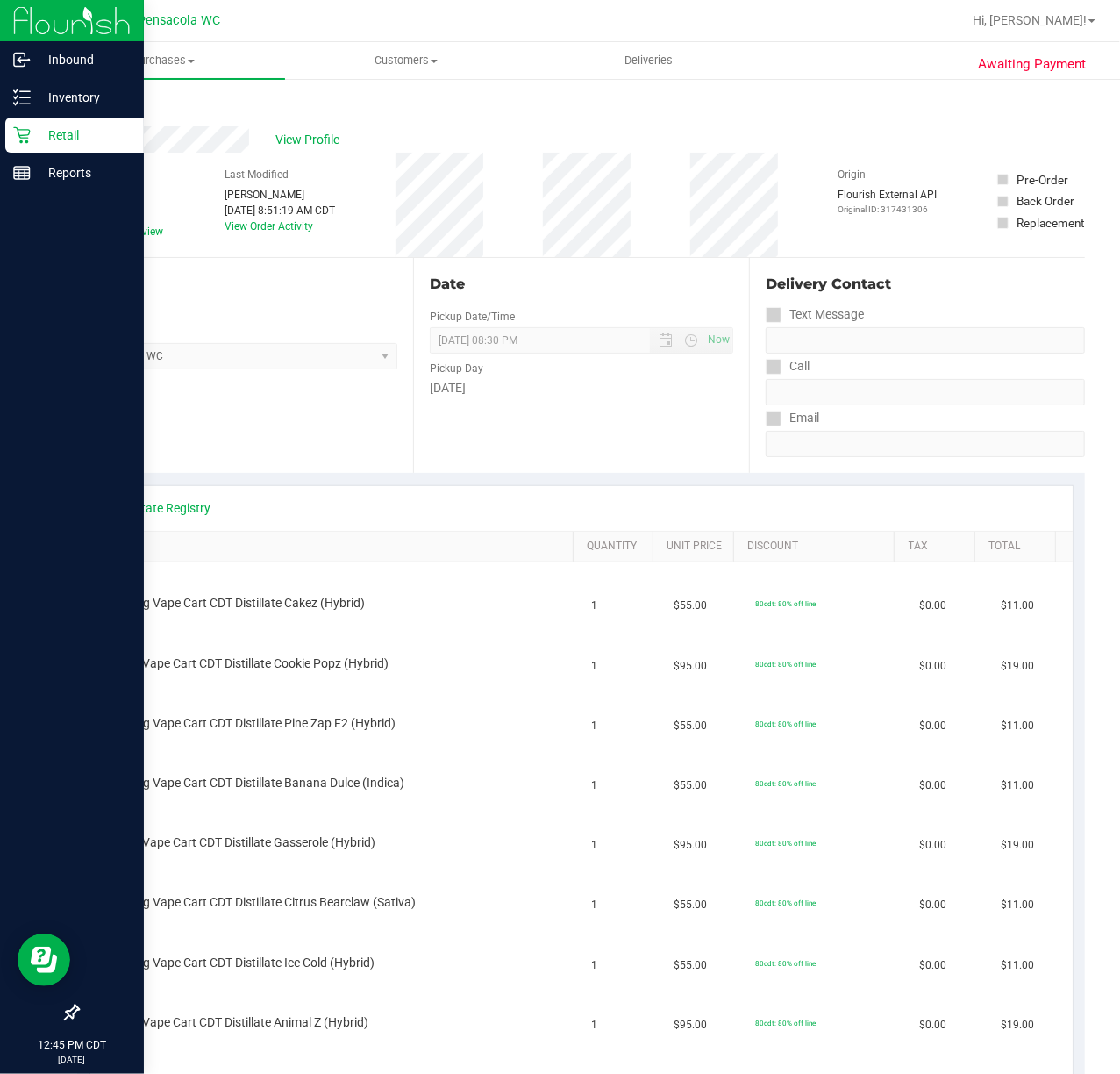
click at [30, 142] on p "Retail" at bounding box center [83, 135] width 105 height 21
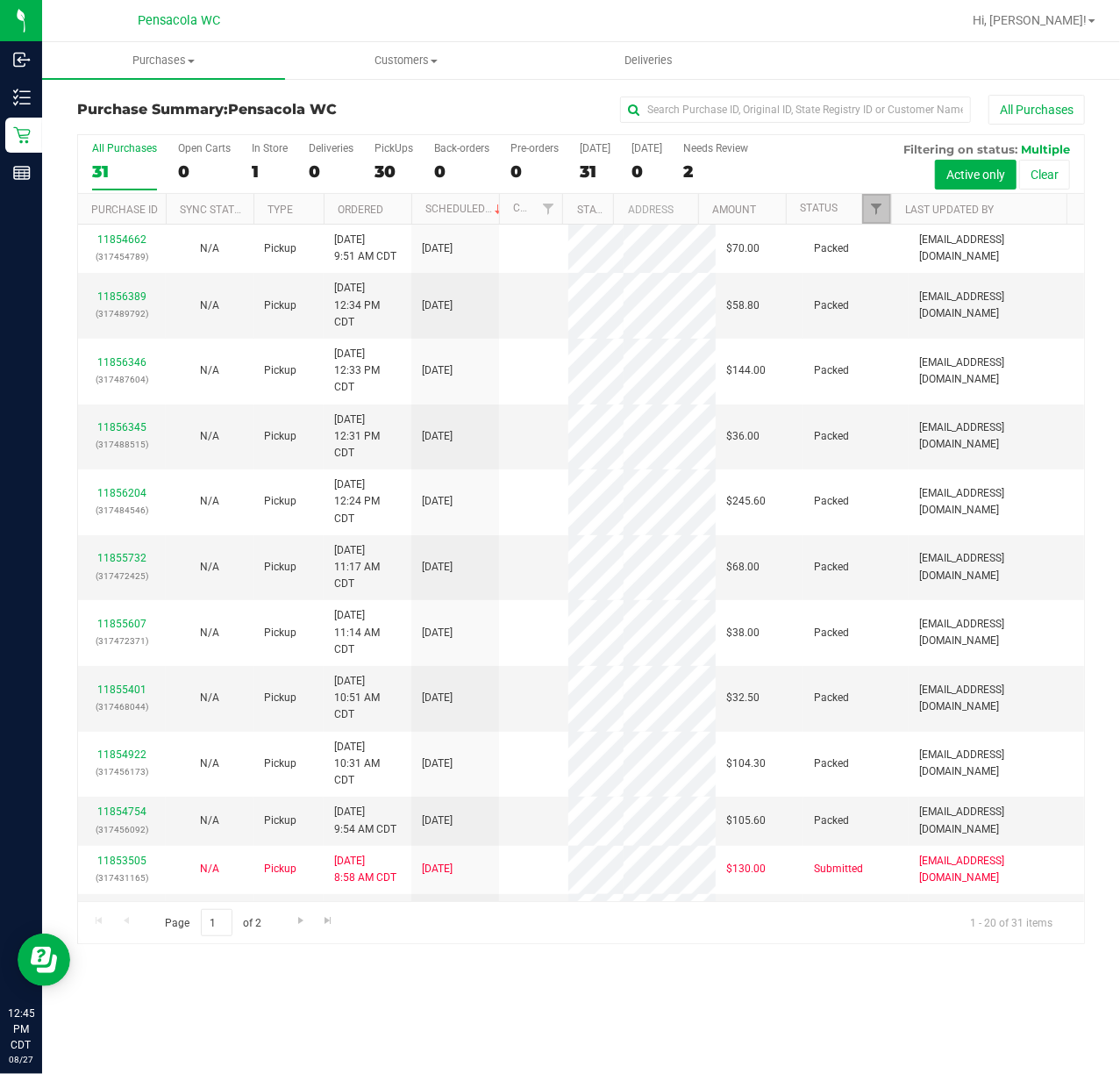
click at [871, 218] on link "Filter" at bounding box center [877, 209] width 29 height 29
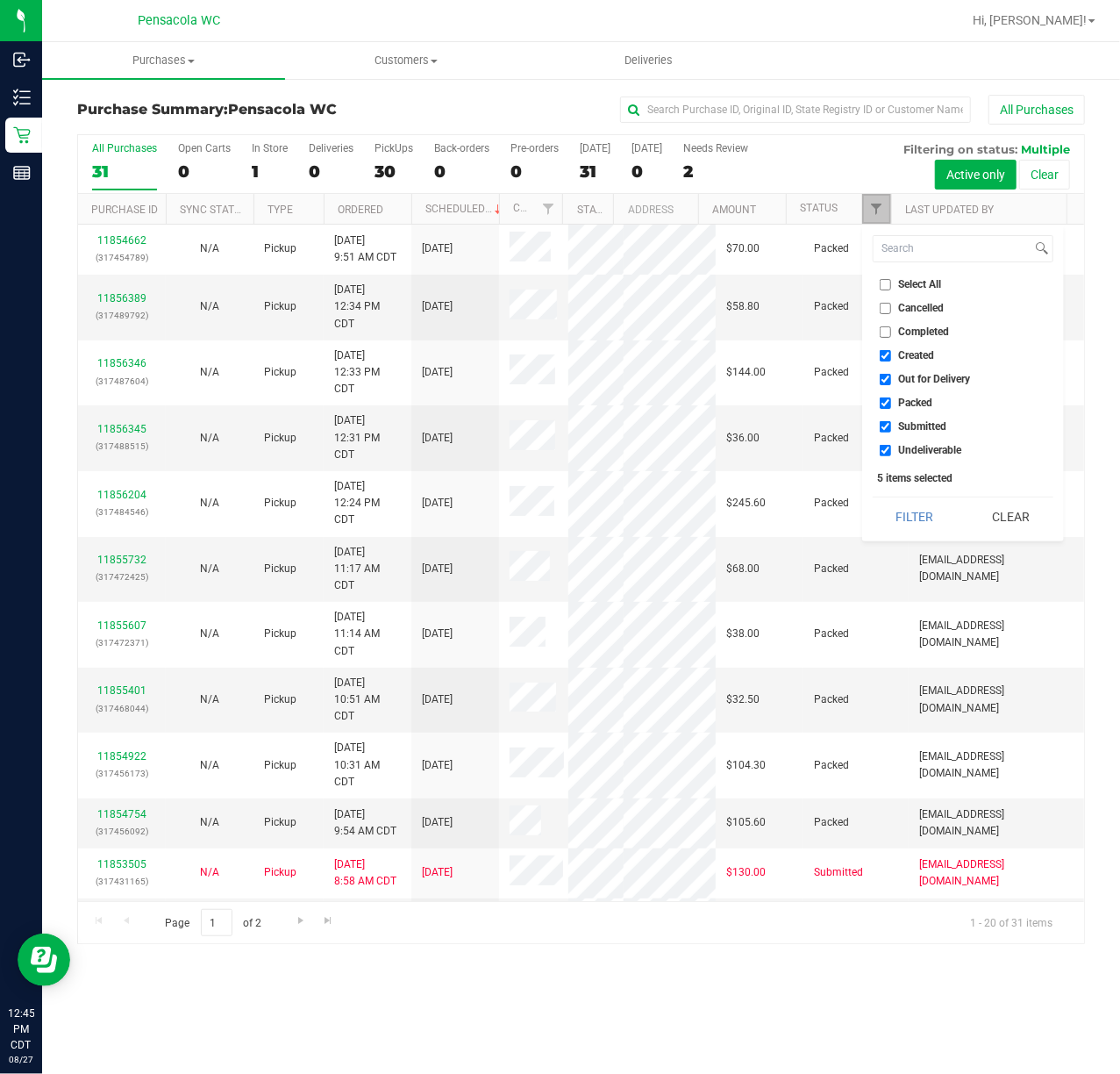
click at [871, 218] on link "Filter" at bounding box center [877, 209] width 29 height 29
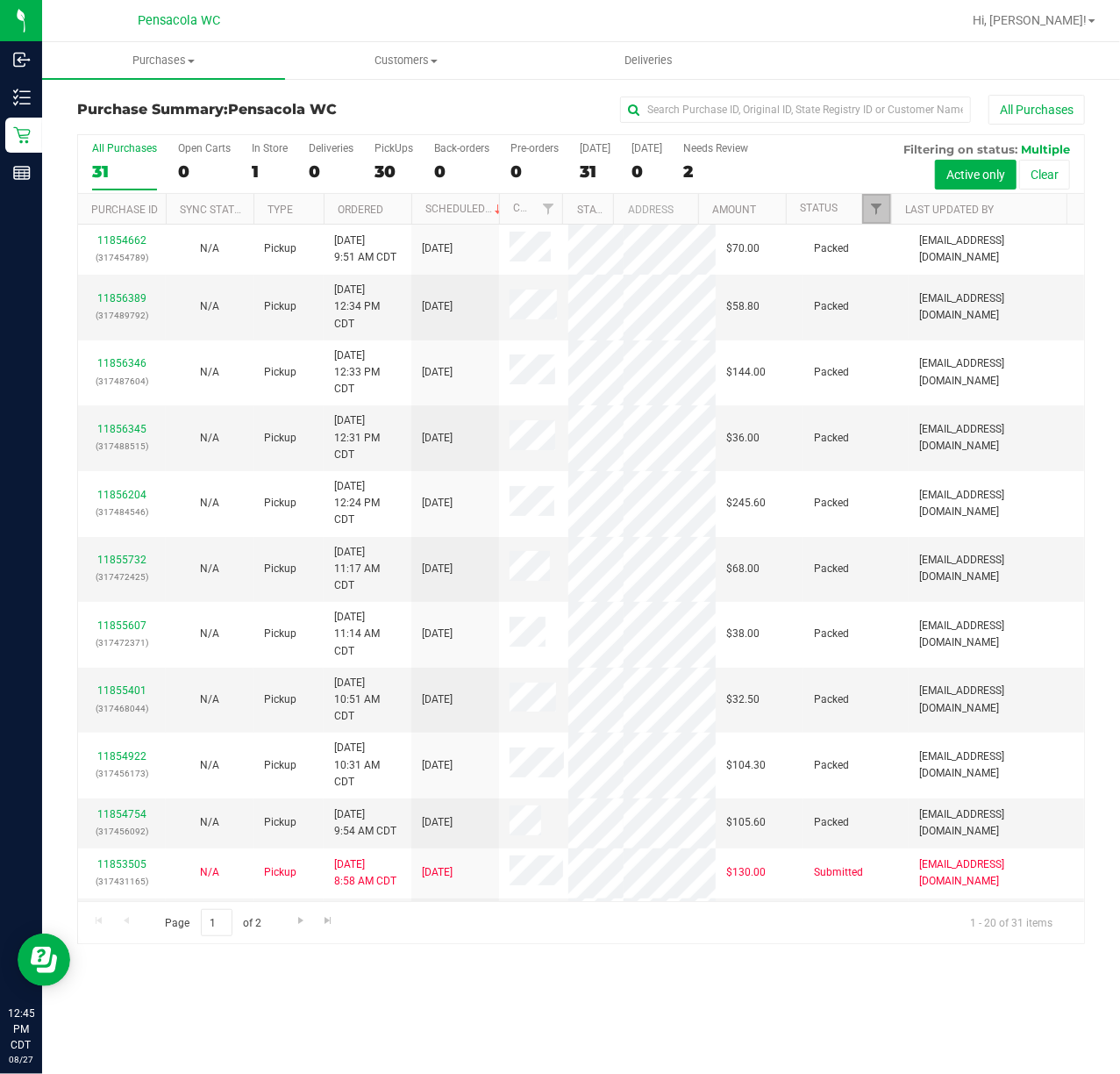
click at [871, 218] on link "Filter" at bounding box center [877, 209] width 29 height 29
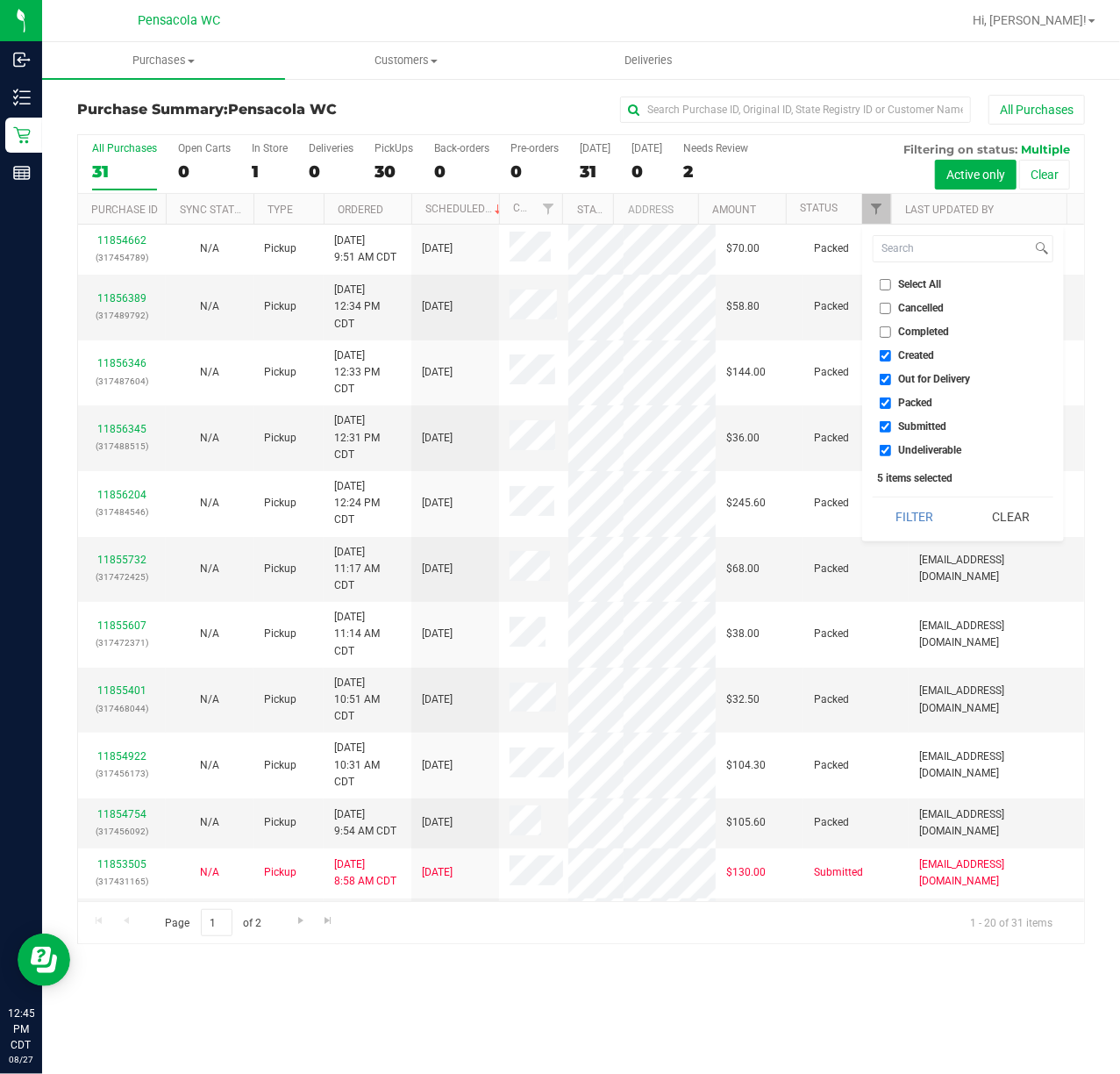
click at [881, 285] on input "Select All" at bounding box center [885, 284] width 12 height 12
checkbox input "true"
click at [881, 285] on input "Select All" at bounding box center [885, 284] width 12 height 12
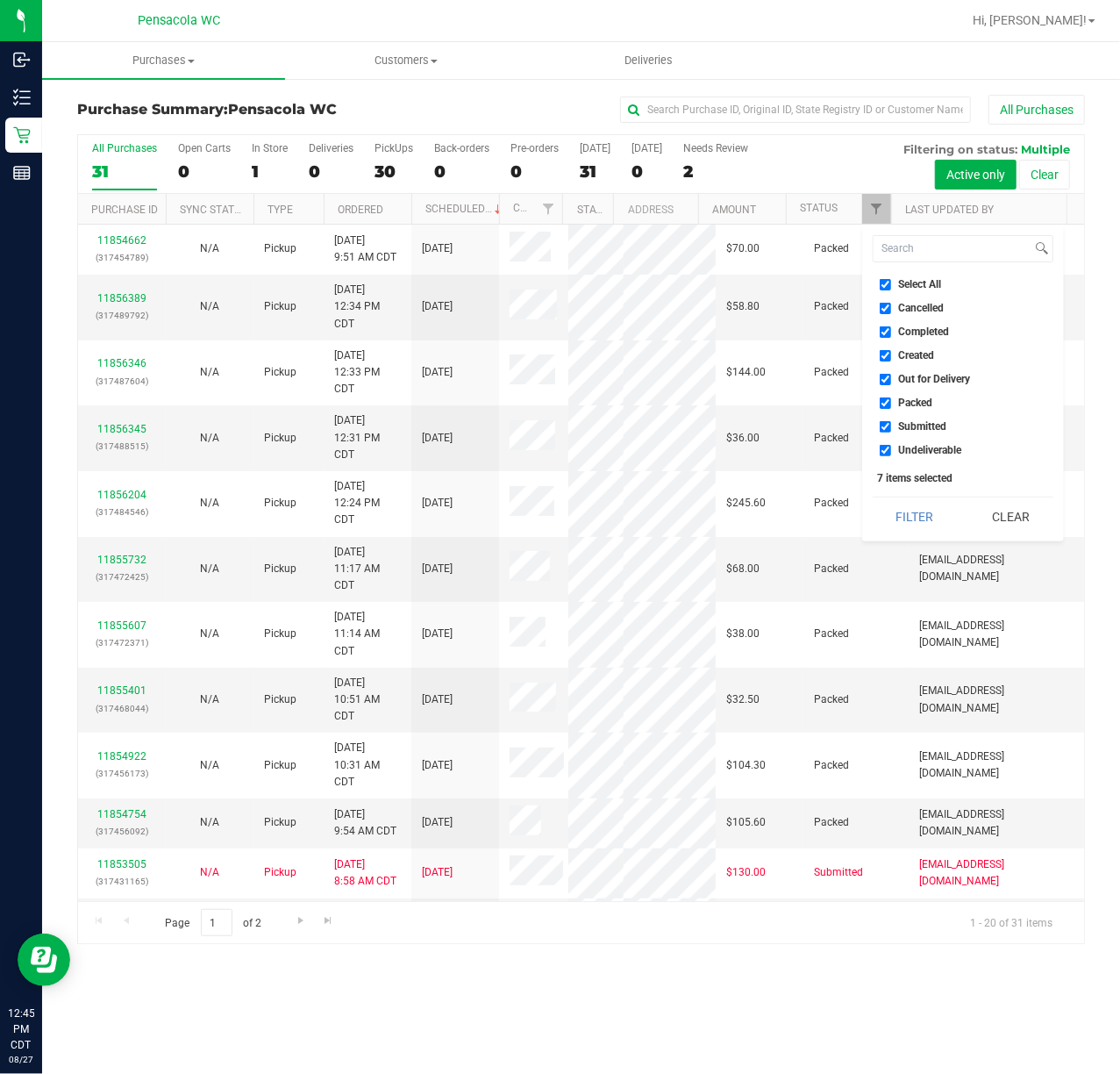
checkbox input "false"
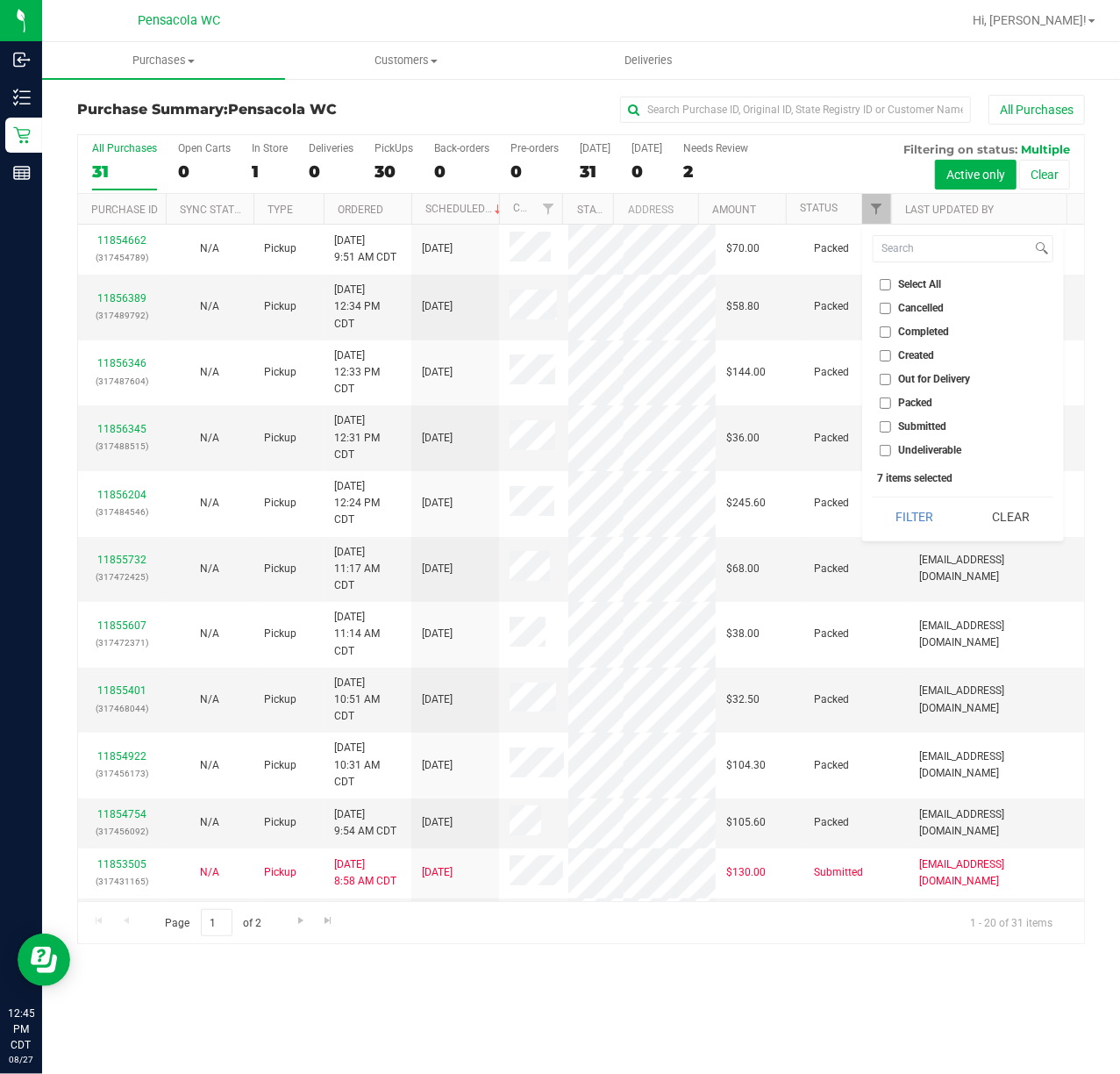
checkbox input "false"
click at [888, 430] on input "Submitted" at bounding box center [885, 427] width 12 height 12
checkbox input "true"
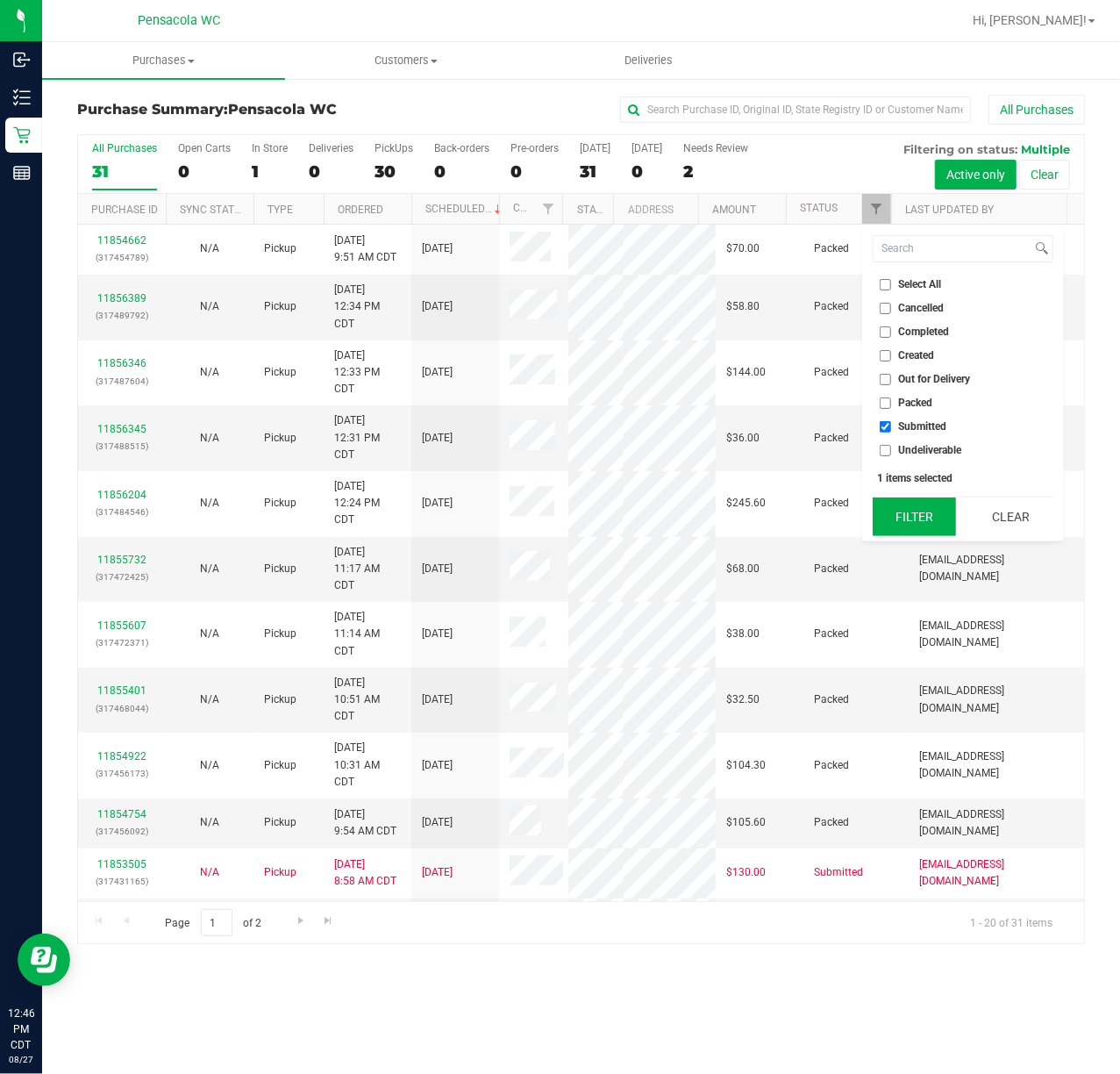
click at [905, 511] on button "Filter" at bounding box center [914, 516] width 85 height 38
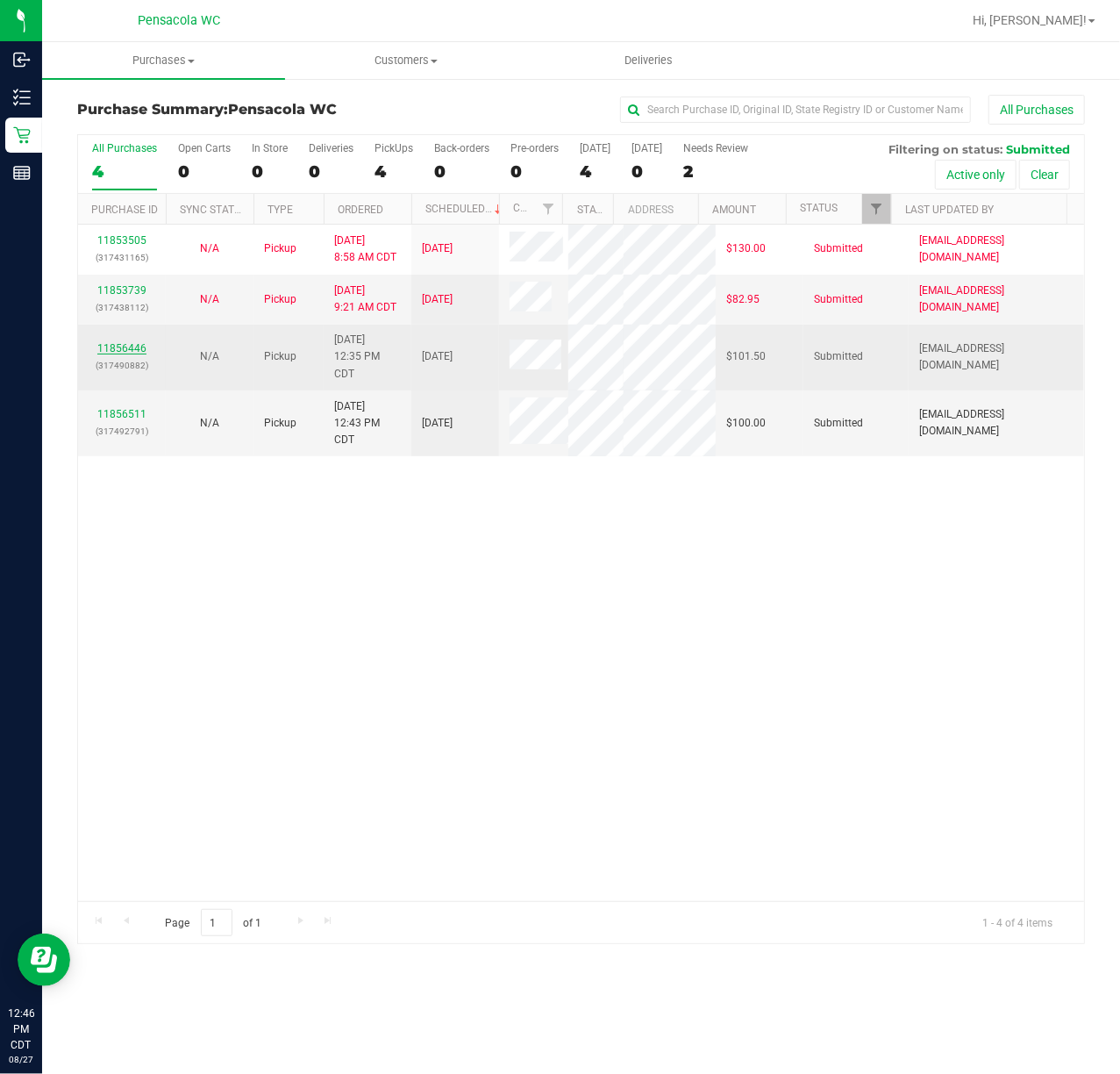
click at [123, 351] on link "11856446" at bounding box center [121, 348] width 49 height 12
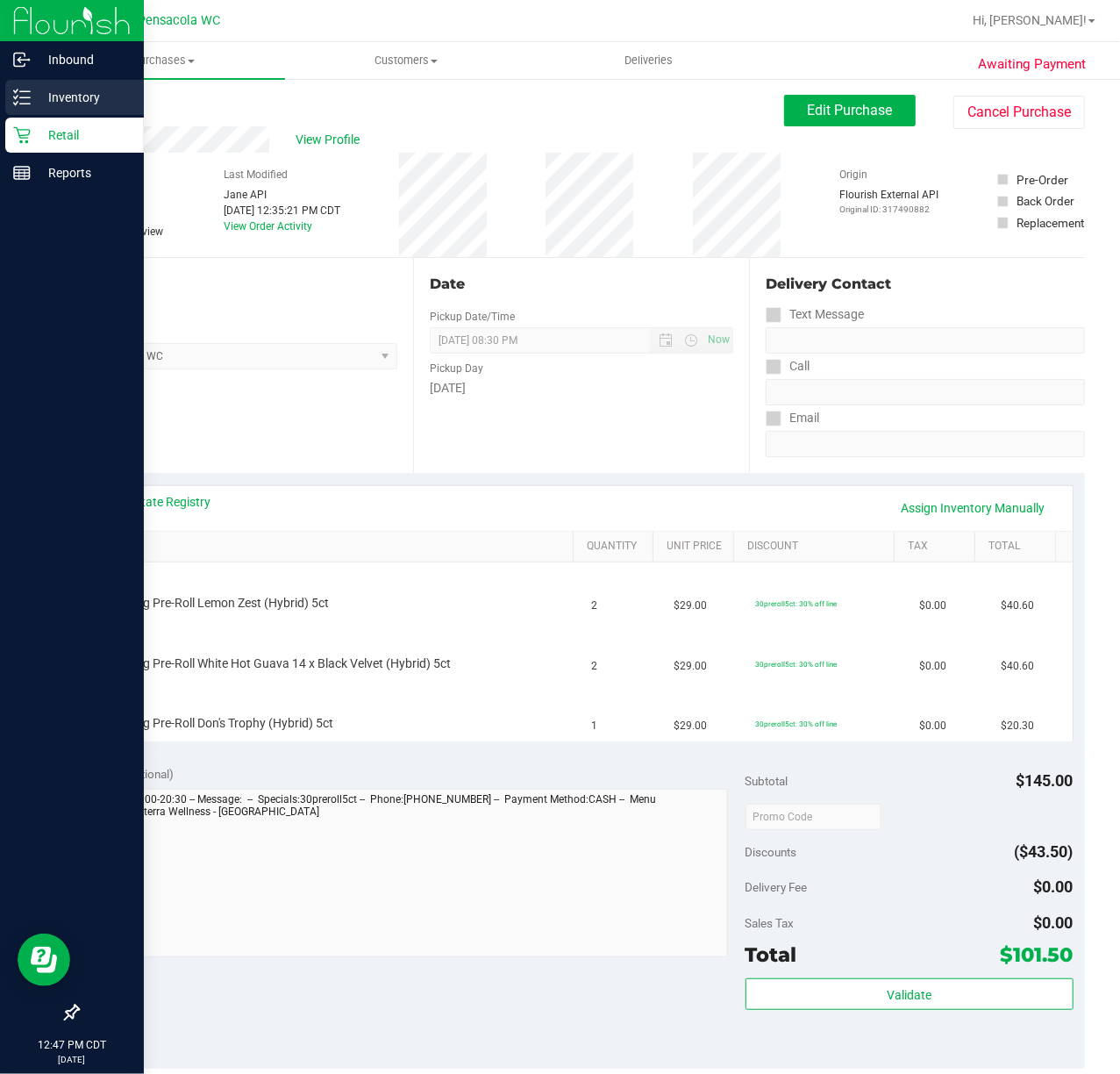
click at [35, 116] on link "Inventory" at bounding box center [71, 99] width 143 height 37
click at [78, 131] on p "Retail" at bounding box center [83, 135] width 105 height 21
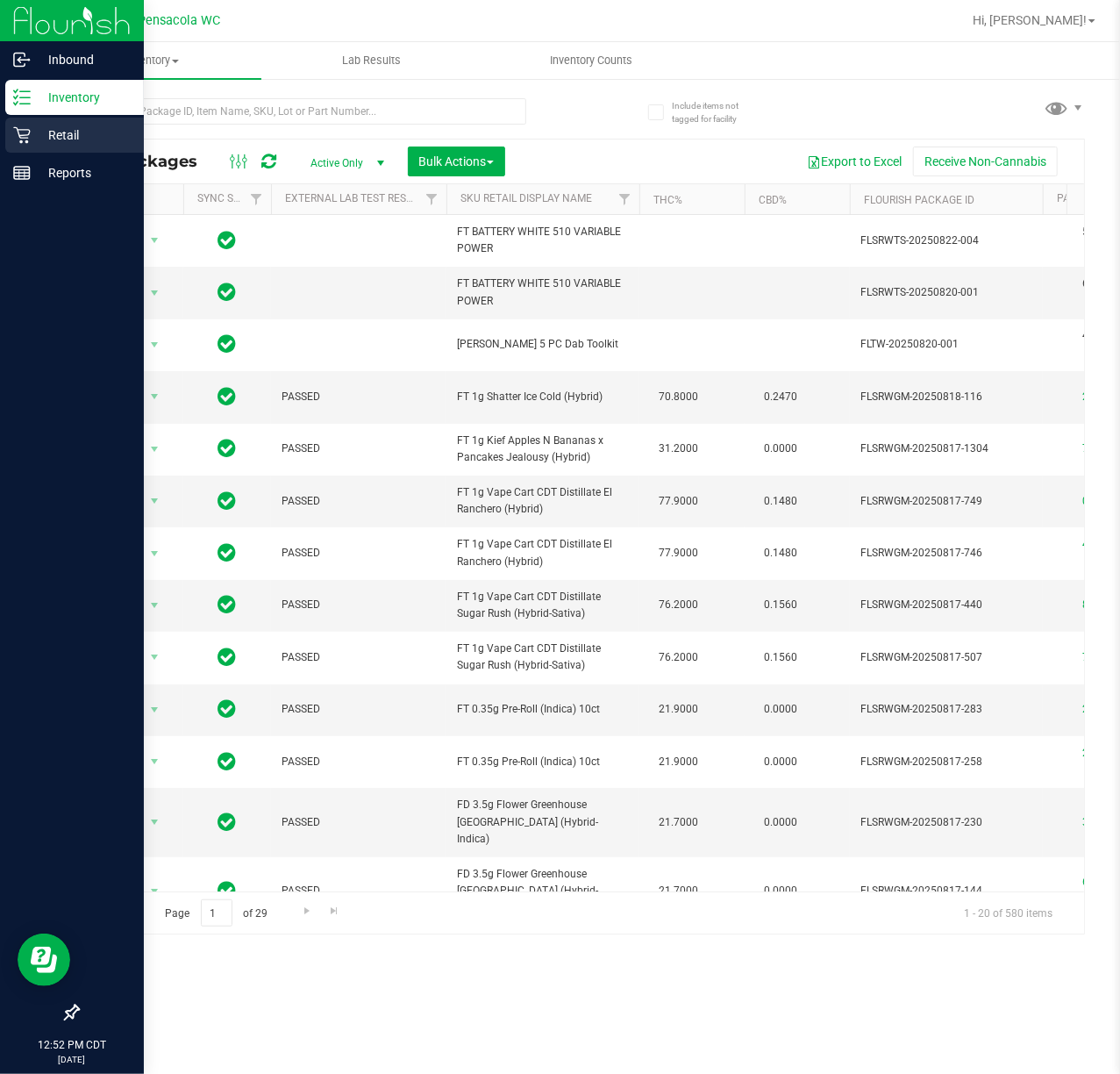
click at [56, 127] on p "Retail" at bounding box center [83, 135] width 105 height 21
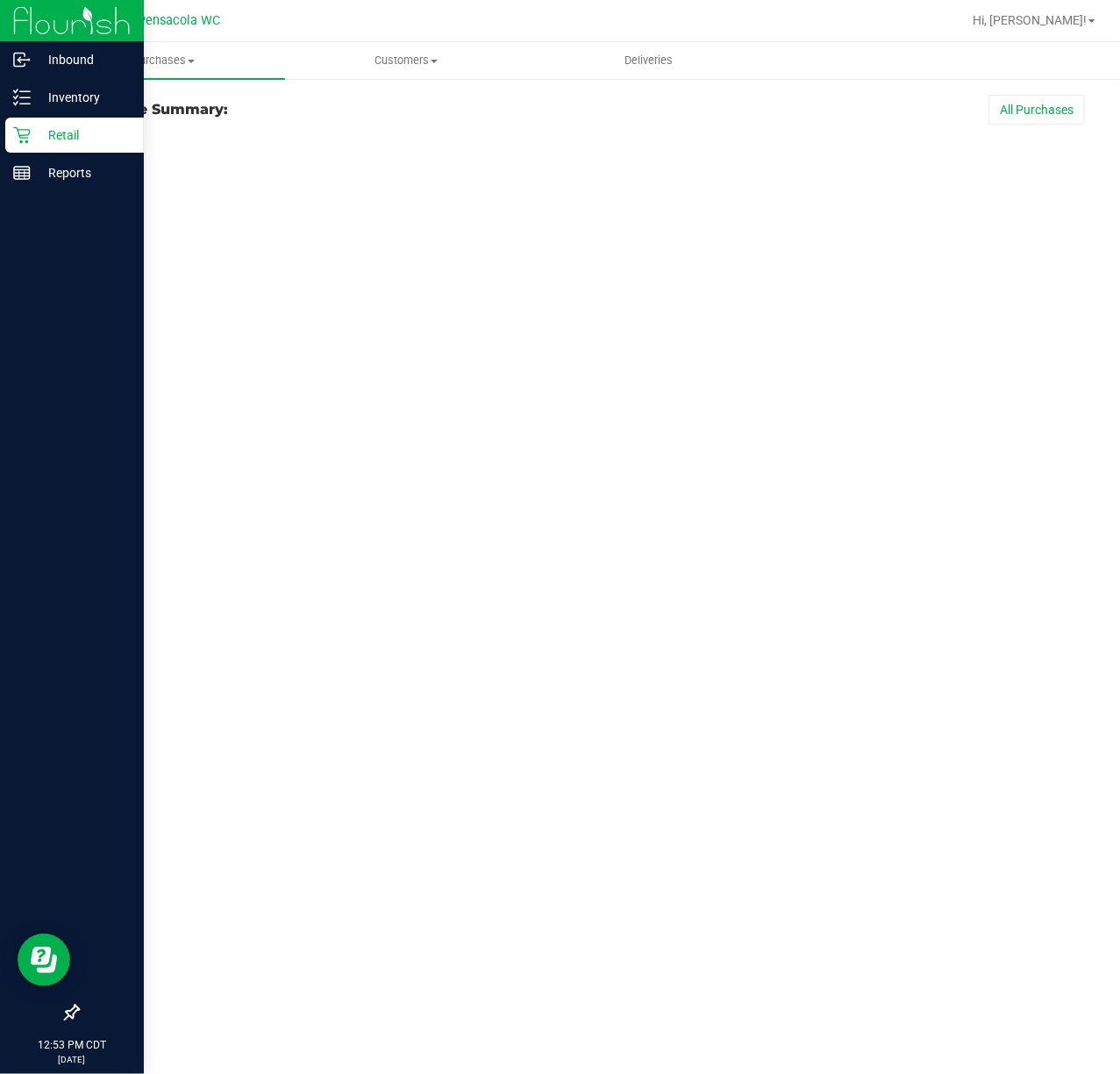
click at [42, 130] on p "Retail" at bounding box center [83, 135] width 105 height 21
click at [72, 132] on p "Retail" at bounding box center [83, 135] width 105 height 21
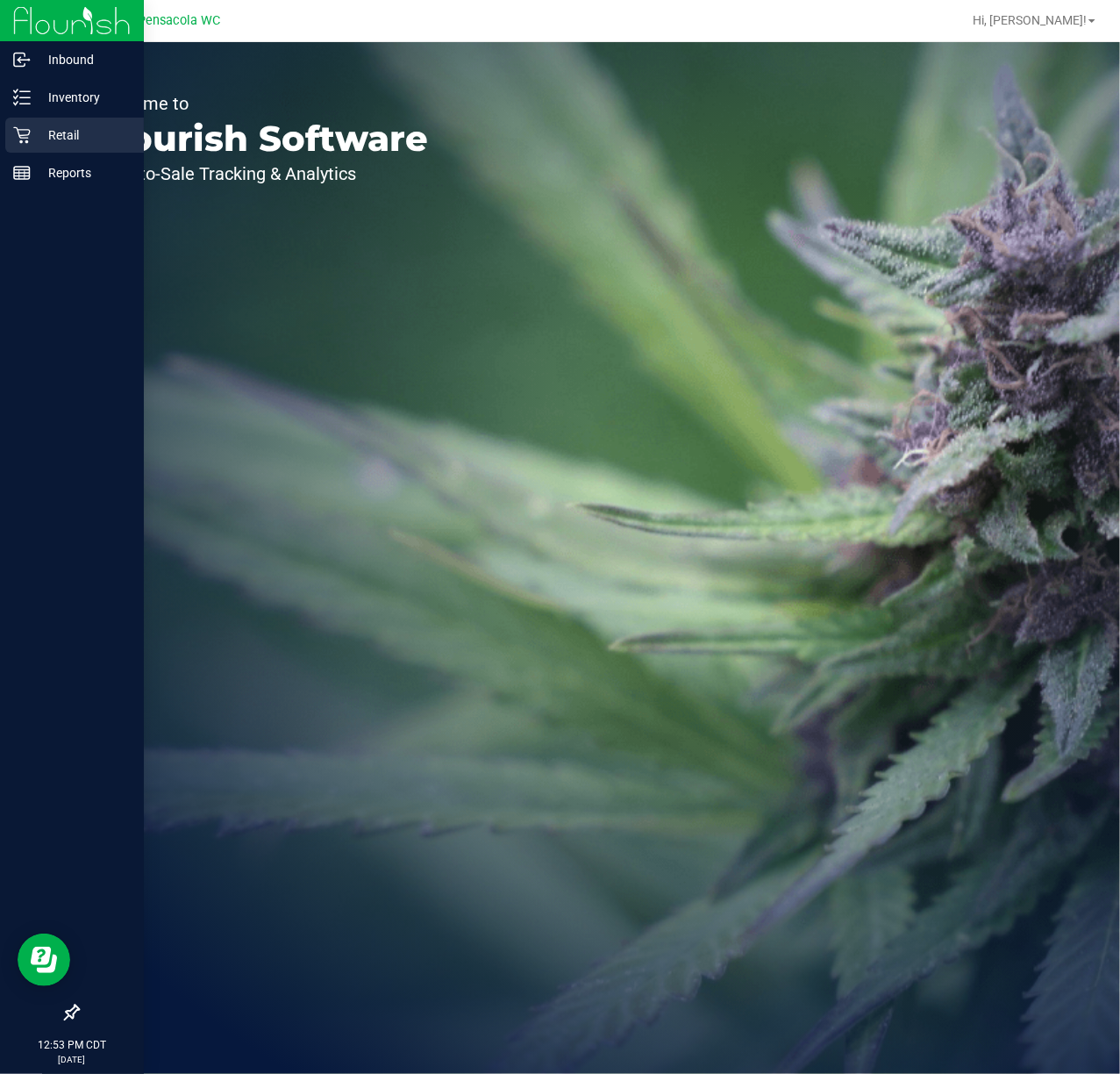
click at [56, 125] on p "Retail" at bounding box center [83, 135] width 105 height 21
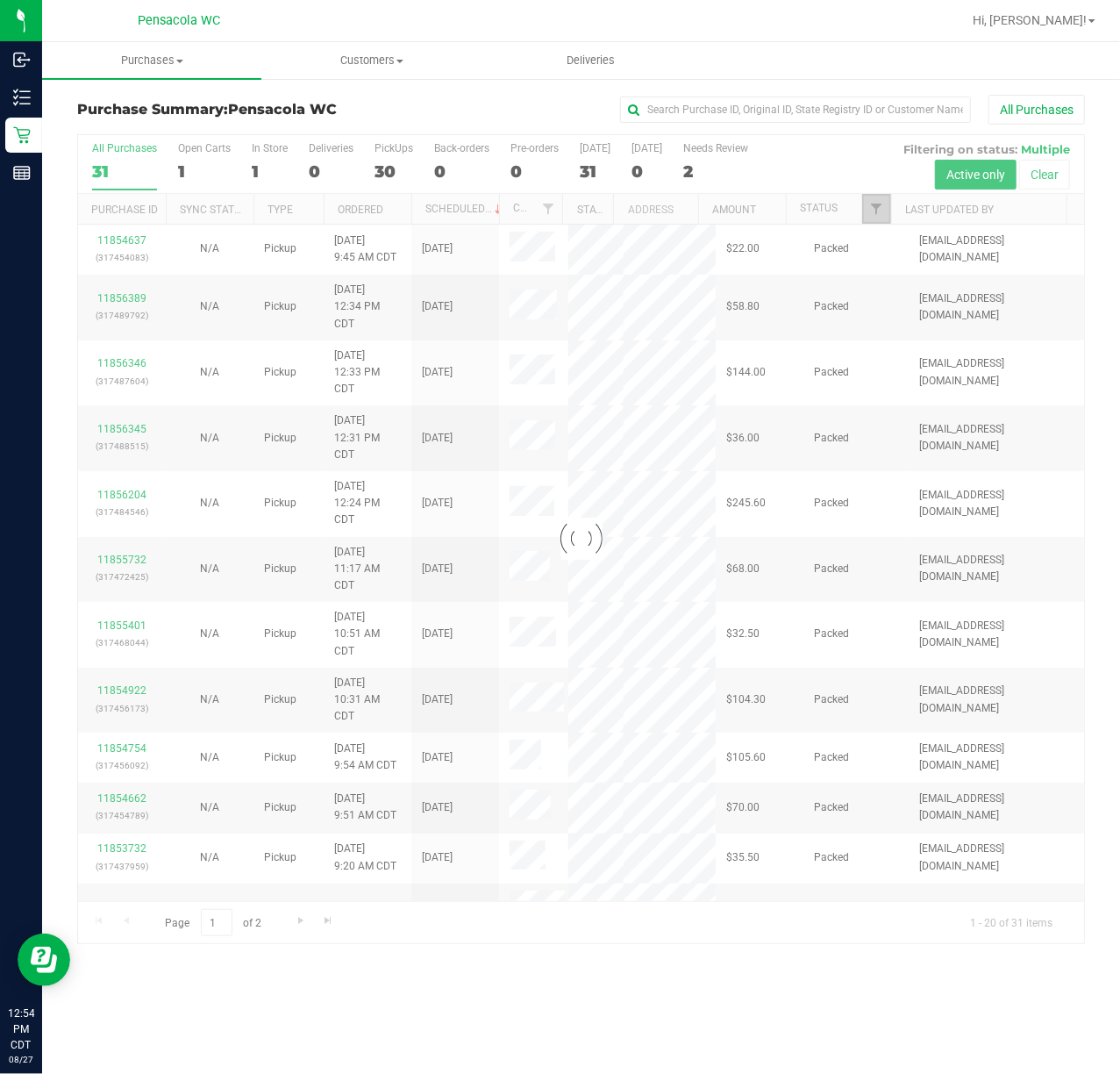
click at [879, 221] on link "Filter" at bounding box center [877, 209] width 29 height 29
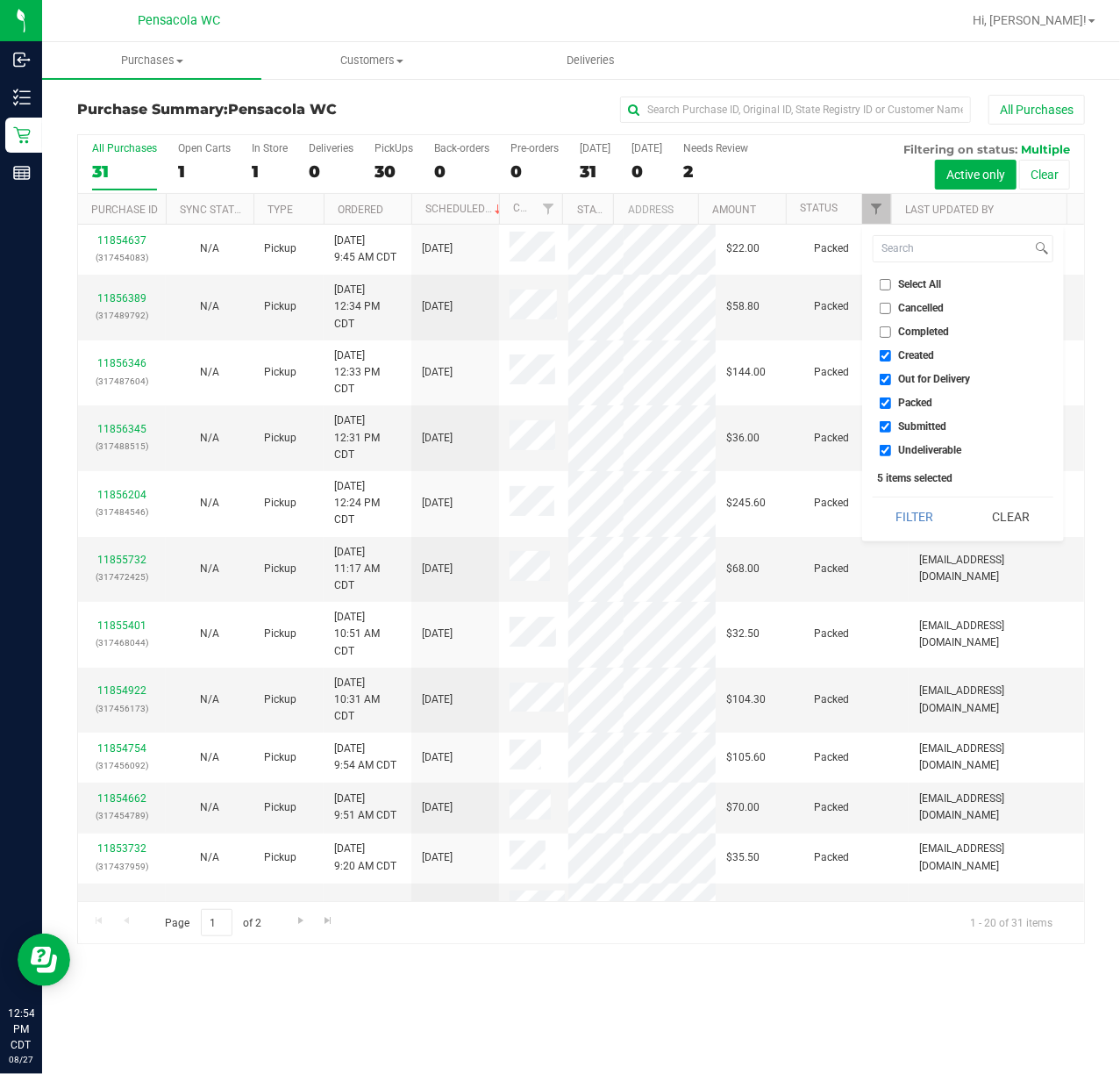
click at [886, 290] on input "Select All" at bounding box center [885, 284] width 12 height 12
checkbox input "true"
click at [886, 290] on input "Select All" at bounding box center [885, 284] width 12 height 12
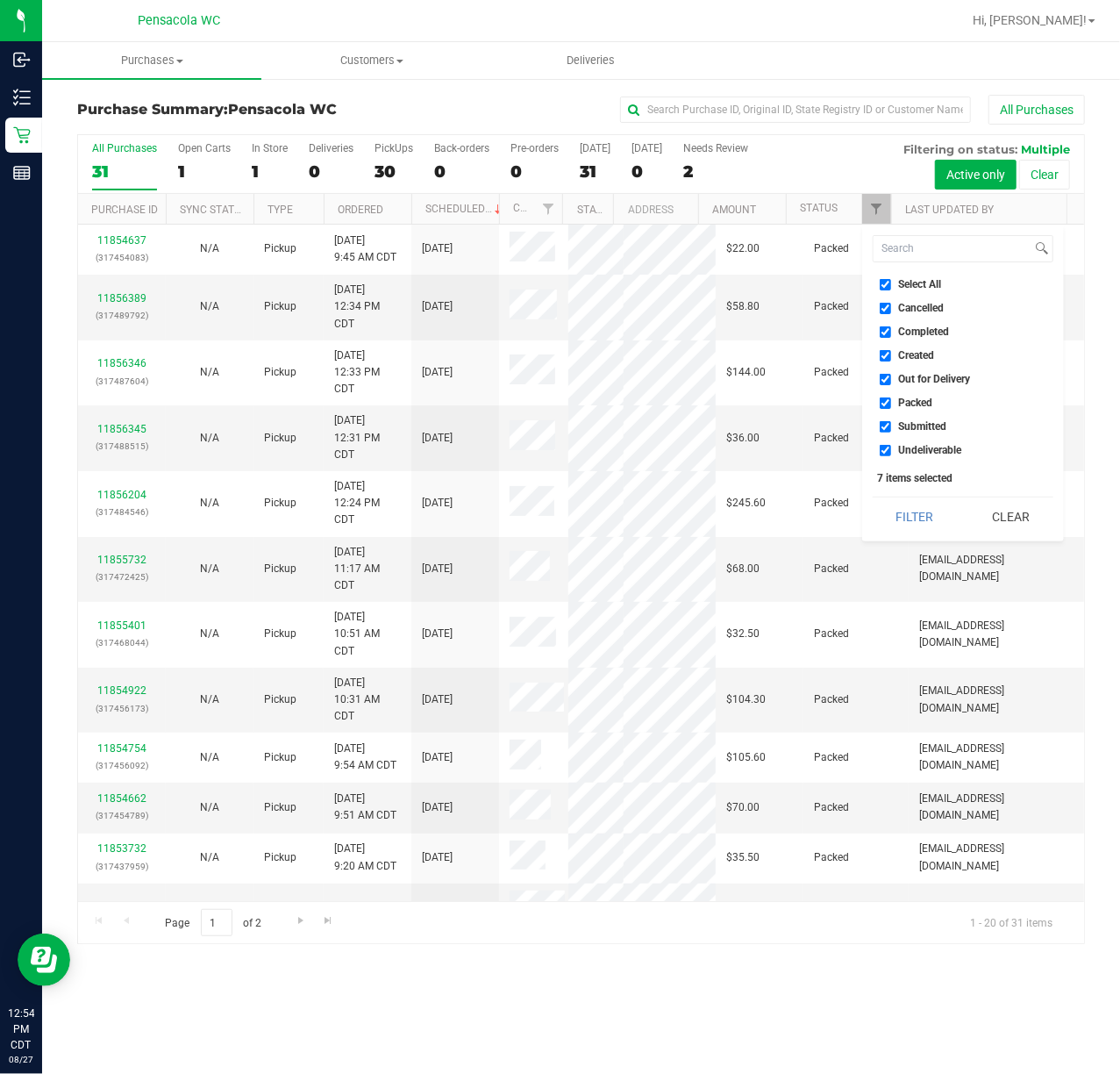
checkbox input "false"
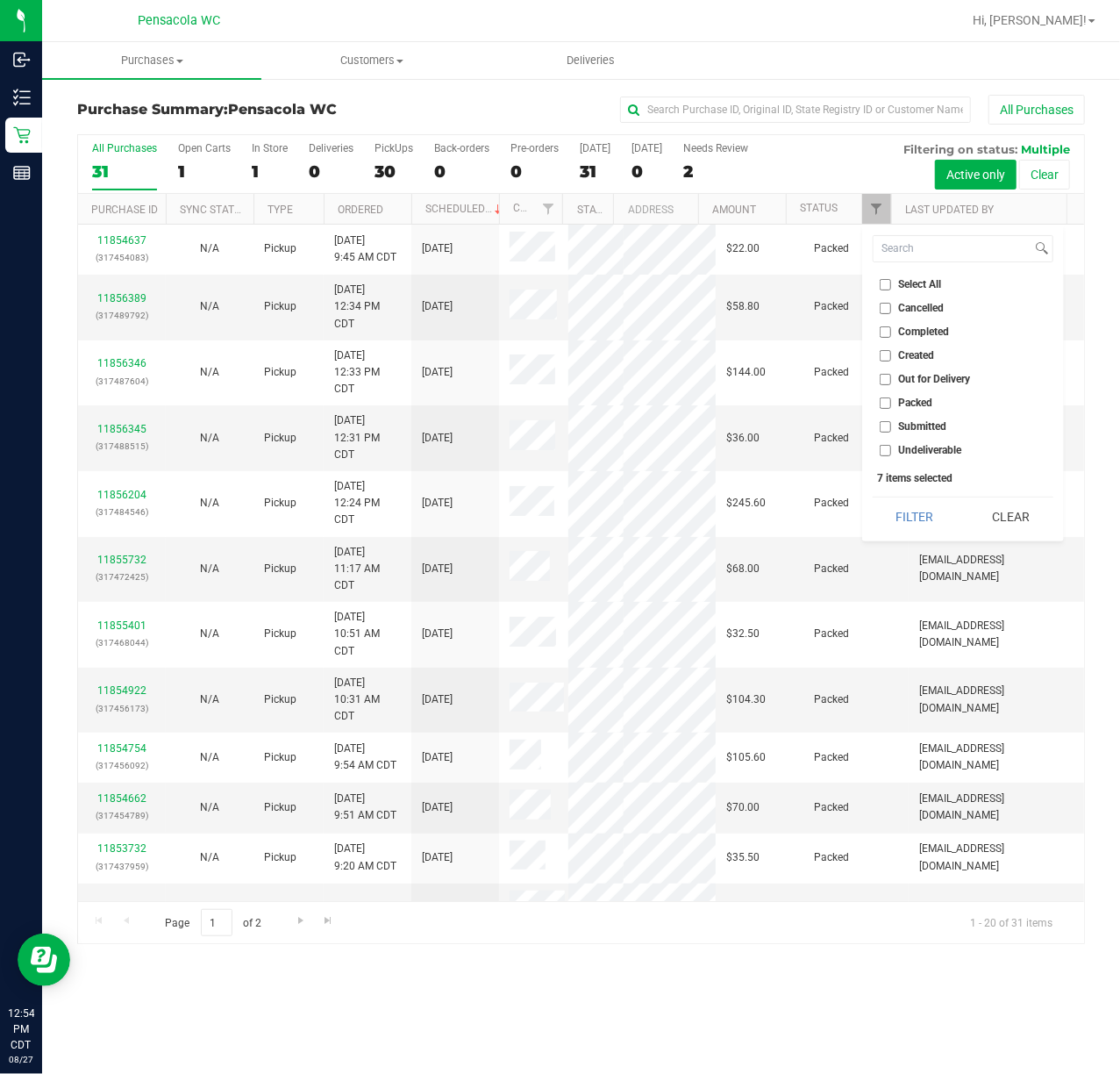
checkbox input "false"
click at [891, 431] on label "Submitted" at bounding box center [913, 427] width 68 height 12
click at [891, 431] on input "Submitted" at bounding box center [885, 427] width 12 height 12
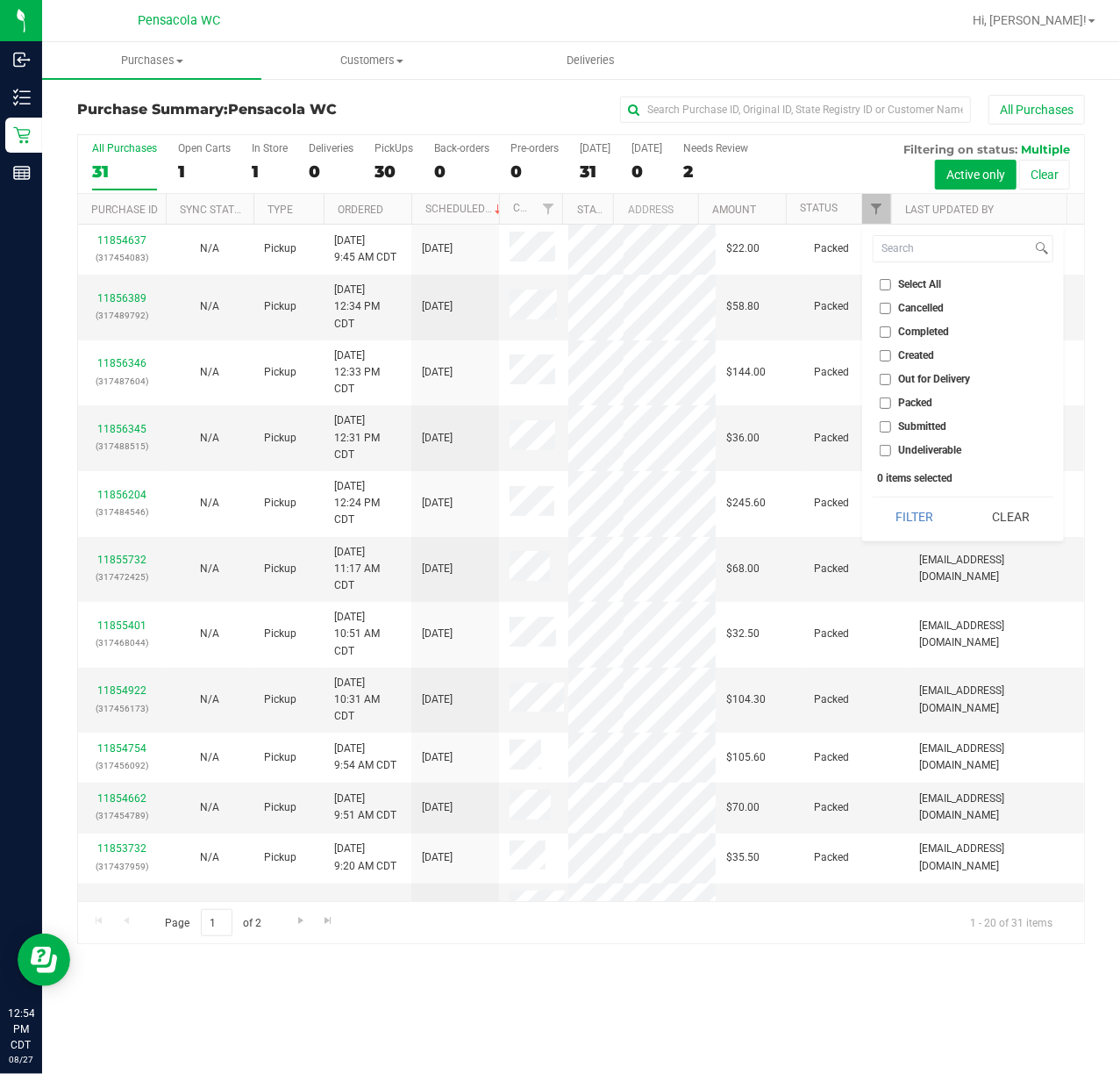
checkbox input "true"
click at [910, 502] on button "Filter" at bounding box center [914, 516] width 85 height 38
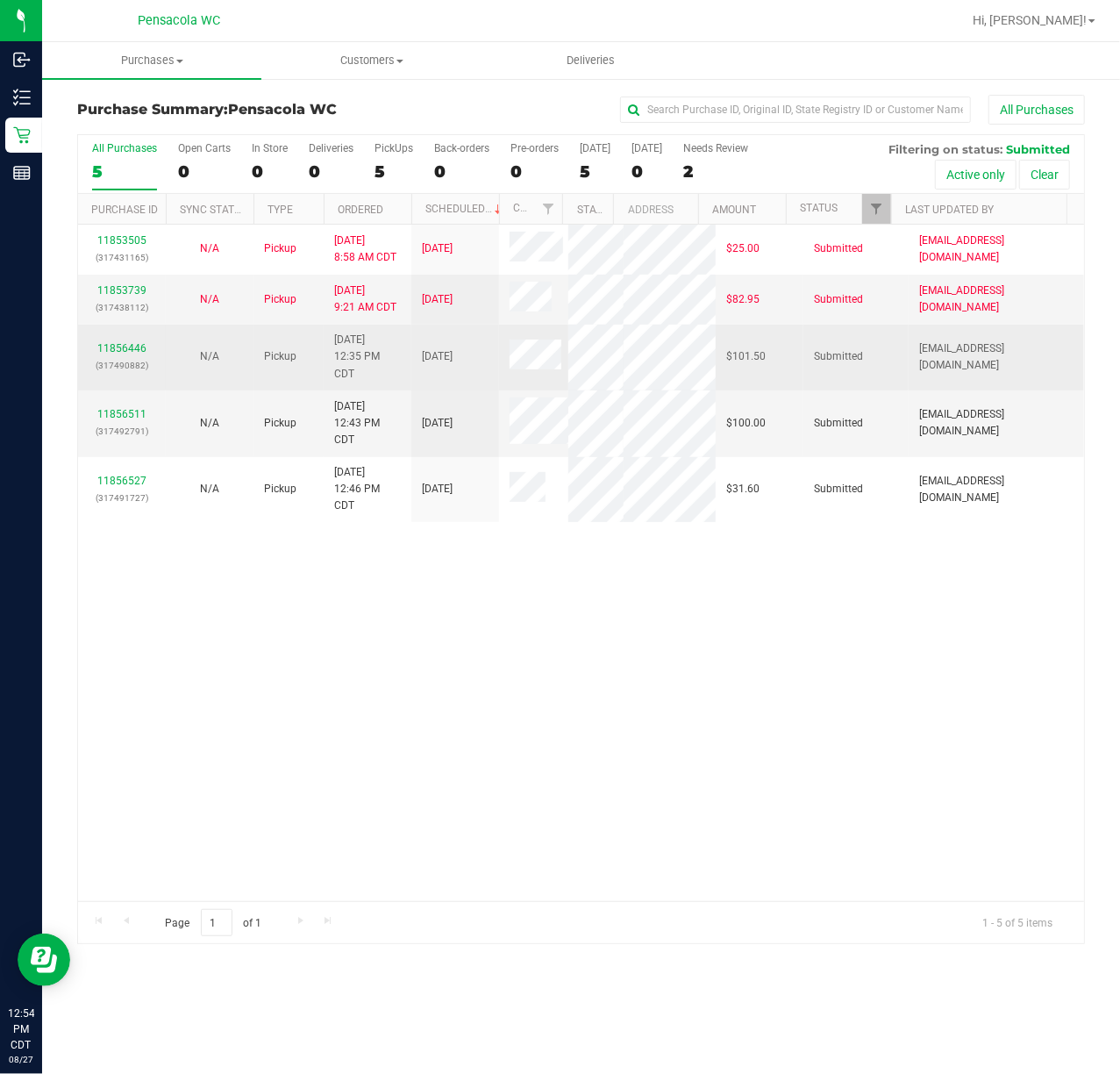
click at [113, 353] on div "11856446 (317490882)" at bounding box center [121, 357] width 67 height 33
click at [124, 349] on link "11856446" at bounding box center [121, 348] width 49 height 12
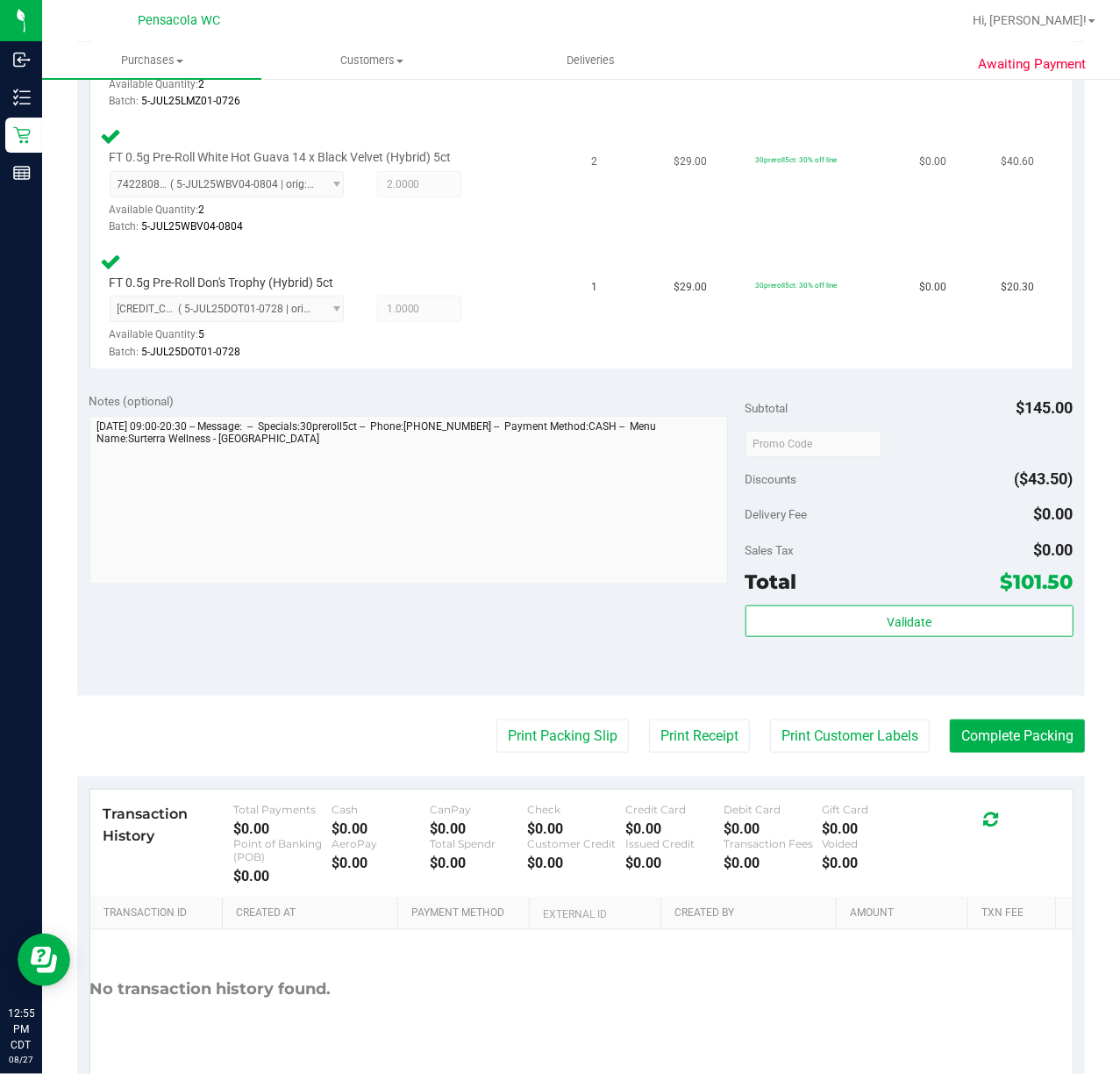
scroll to position [649, 0]
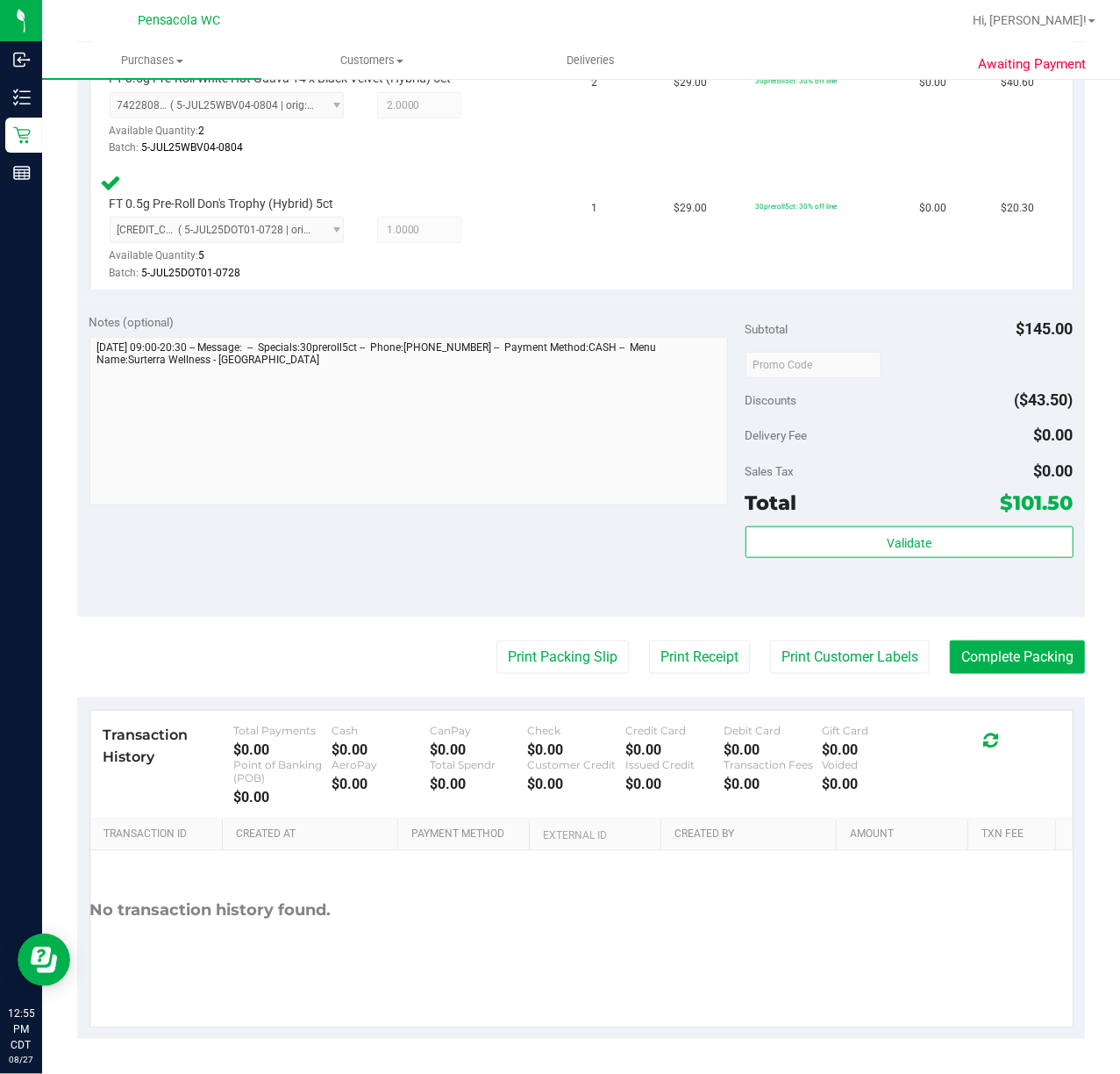
click at [930, 523] on div "Subtotal $145.00 Discounts ($43.50) Delivery Fee $0.00 Sales Tax $0.00 Total $1…" at bounding box center [910, 459] width 328 height 292
click at [924, 531] on button "Validate" at bounding box center [910, 542] width 328 height 31
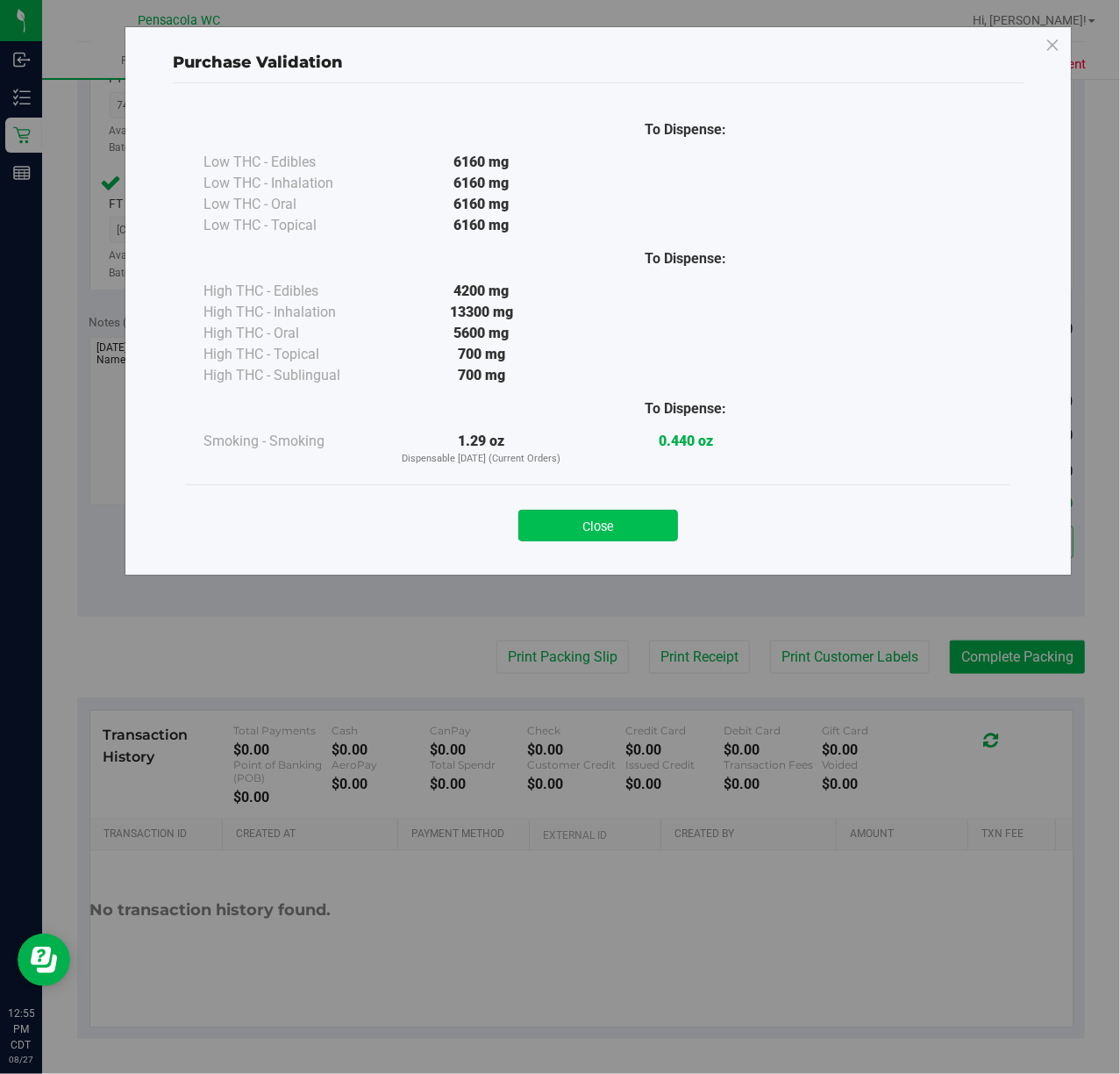
click at [618, 518] on button "Close" at bounding box center [598, 525] width 159 height 31
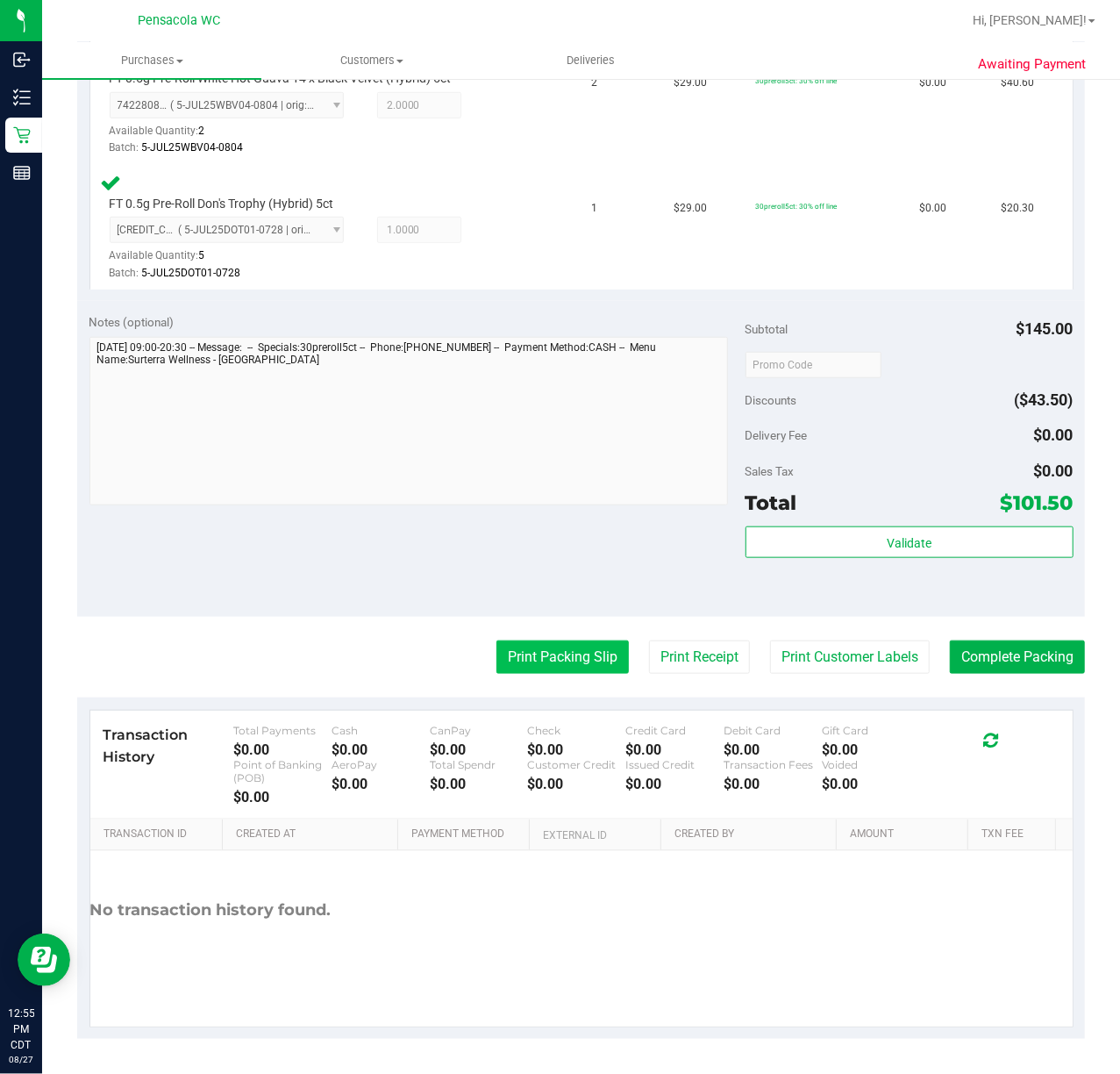
click at [569, 668] on button "Print Packing Slip" at bounding box center [562, 657] width 133 height 33
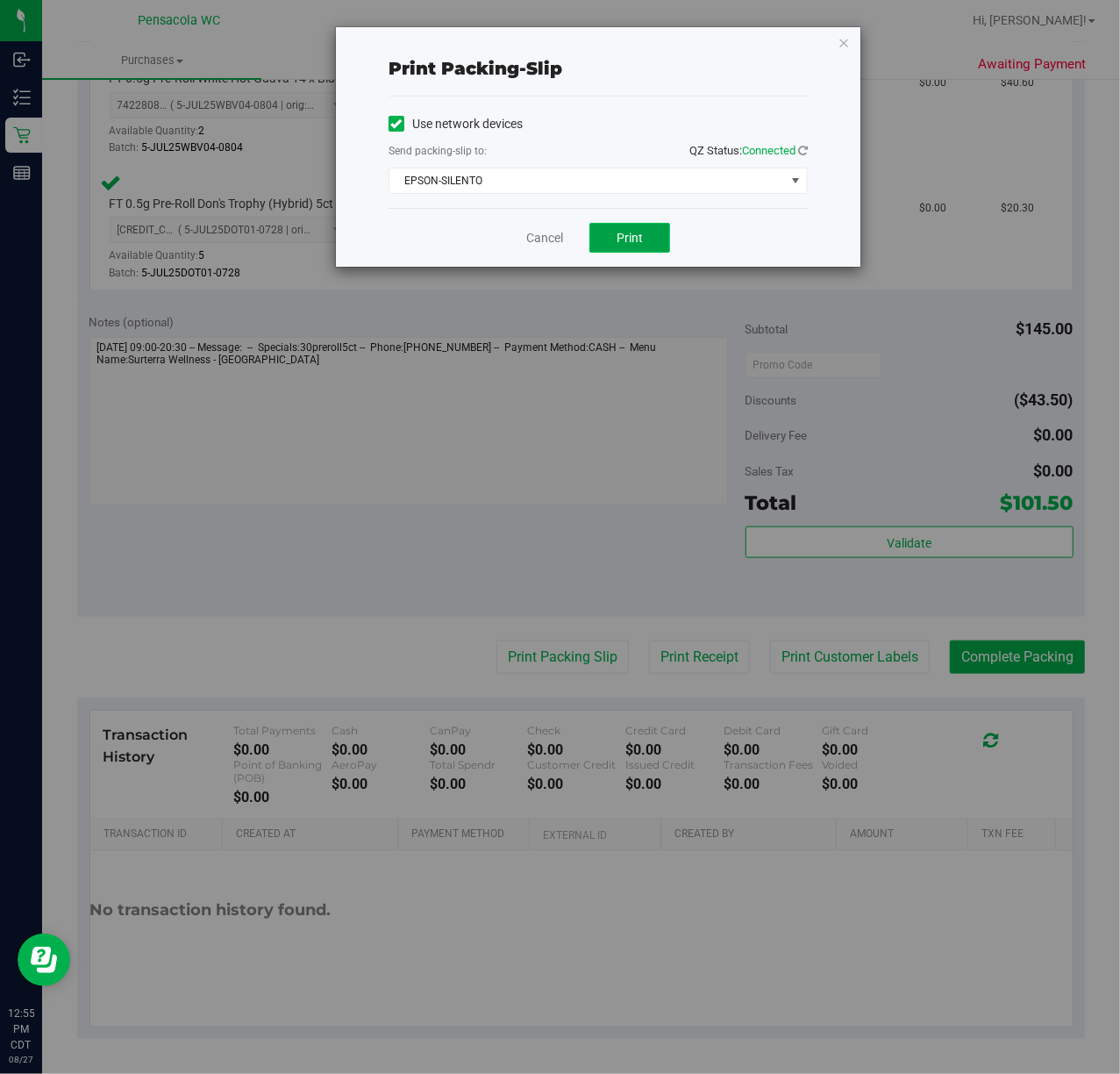
click at [629, 247] on button "Print" at bounding box center [630, 237] width 81 height 29
click at [844, 42] on icon "button" at bounding box center [844, 42] width 12 height 21
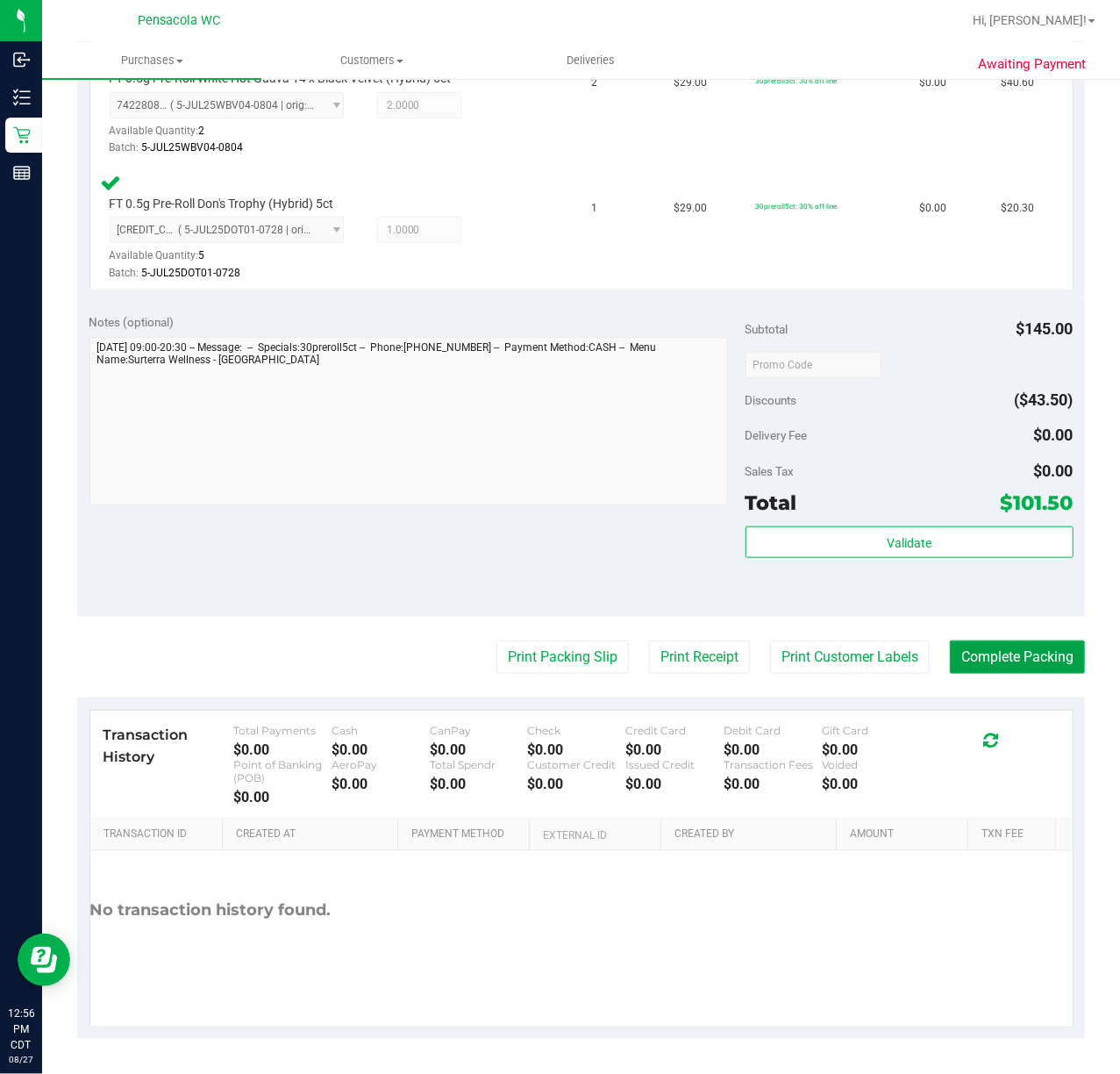
click at [1033, 657] on button "Complete Packing" at bounding box center [1018, 657] width 135 height 33
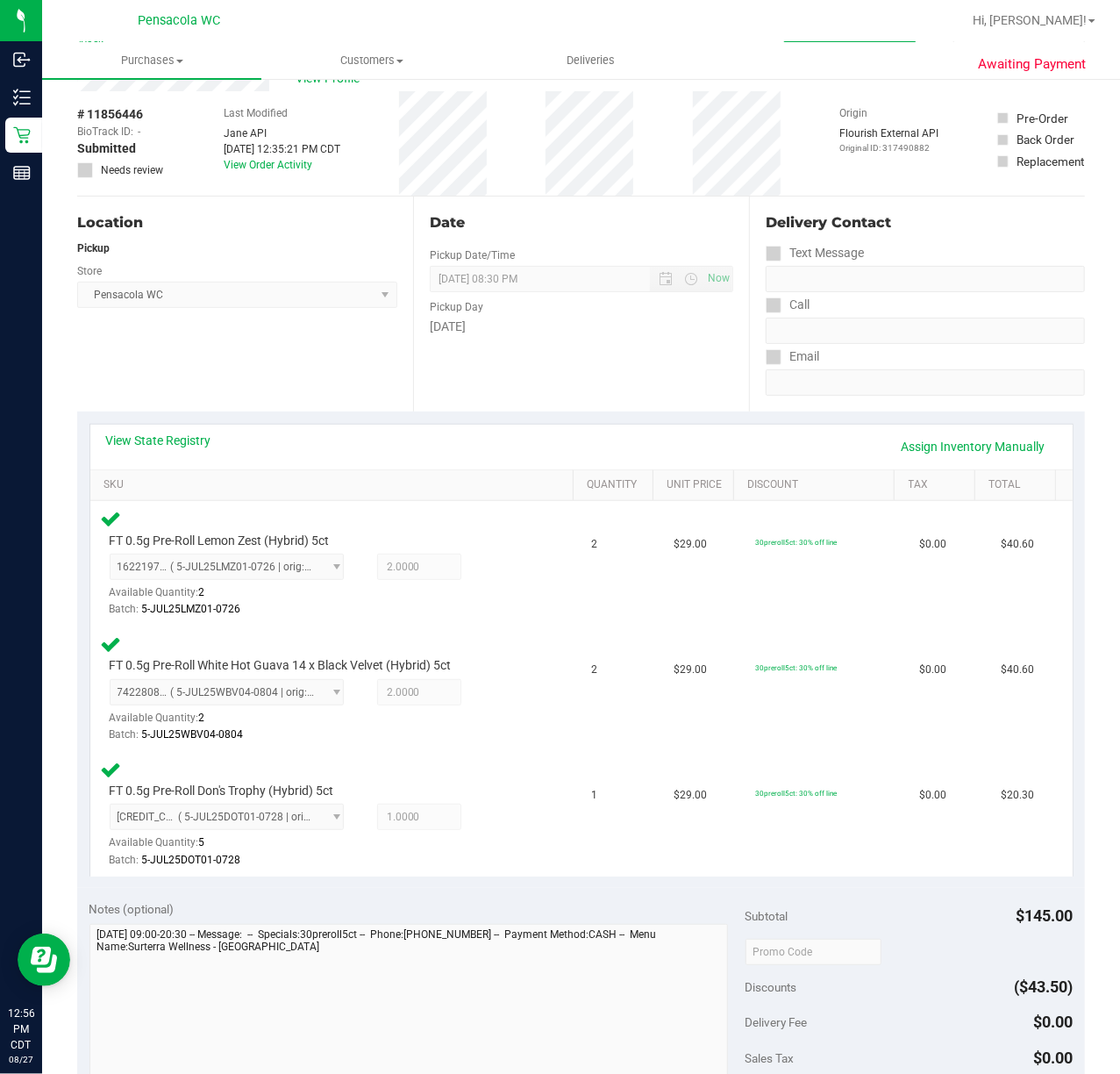
scroll to position [0, 0]
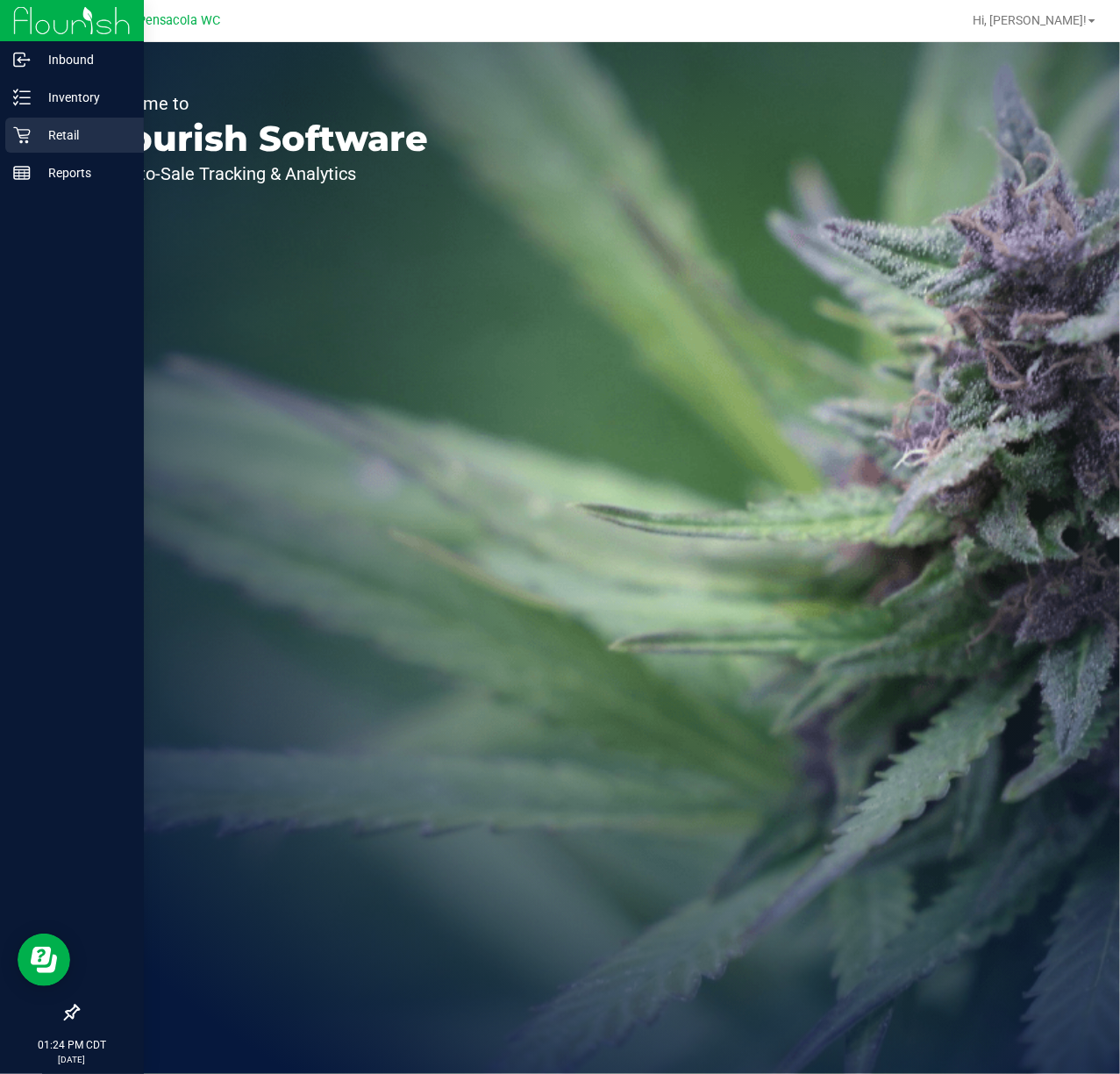
click at [20, 149] on div "Retail" at bounding box center [75, 135] width 139 height 35
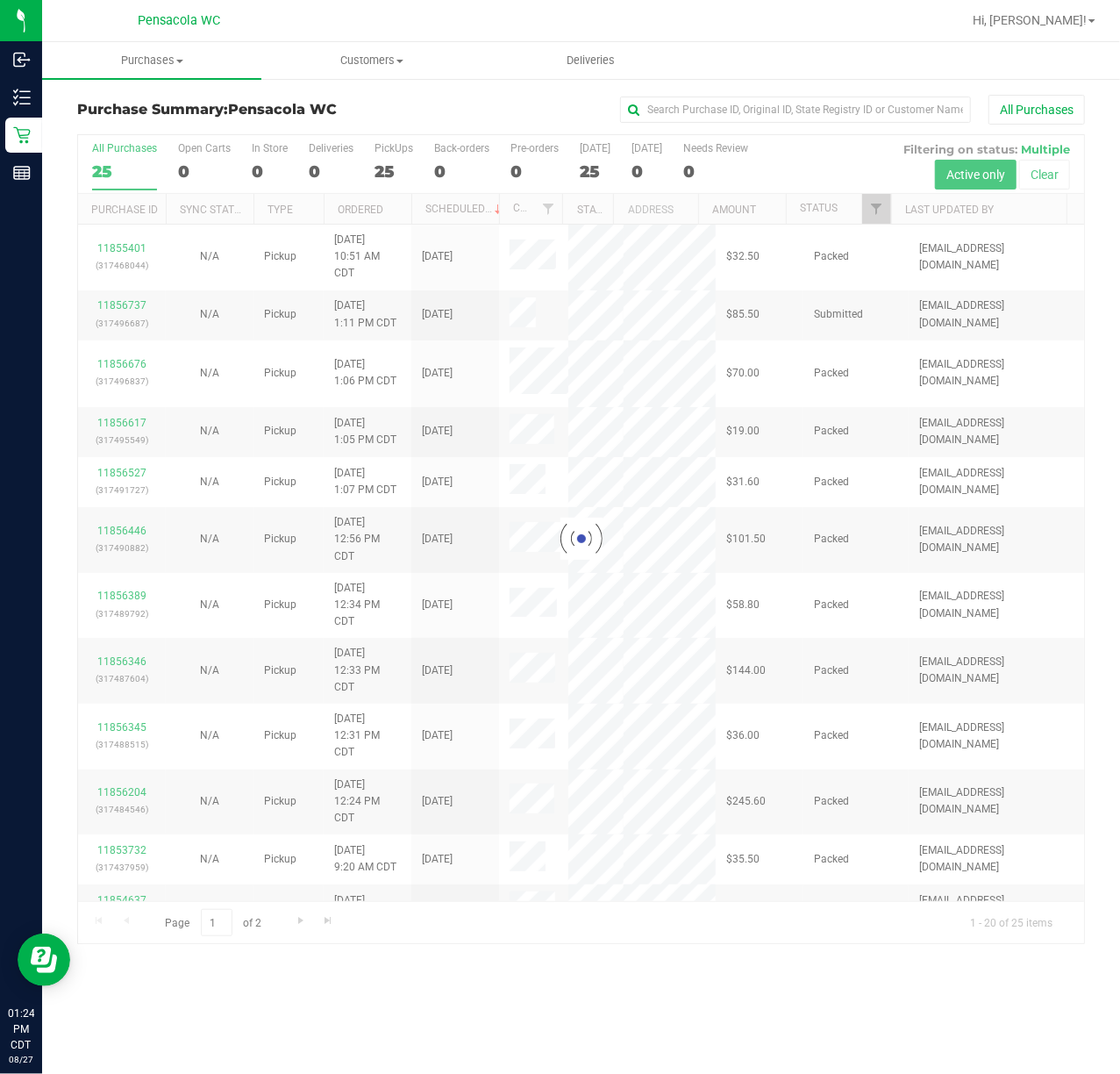
click at [873, 216] on div at bounding box center [581, 539] width 1006 height 808
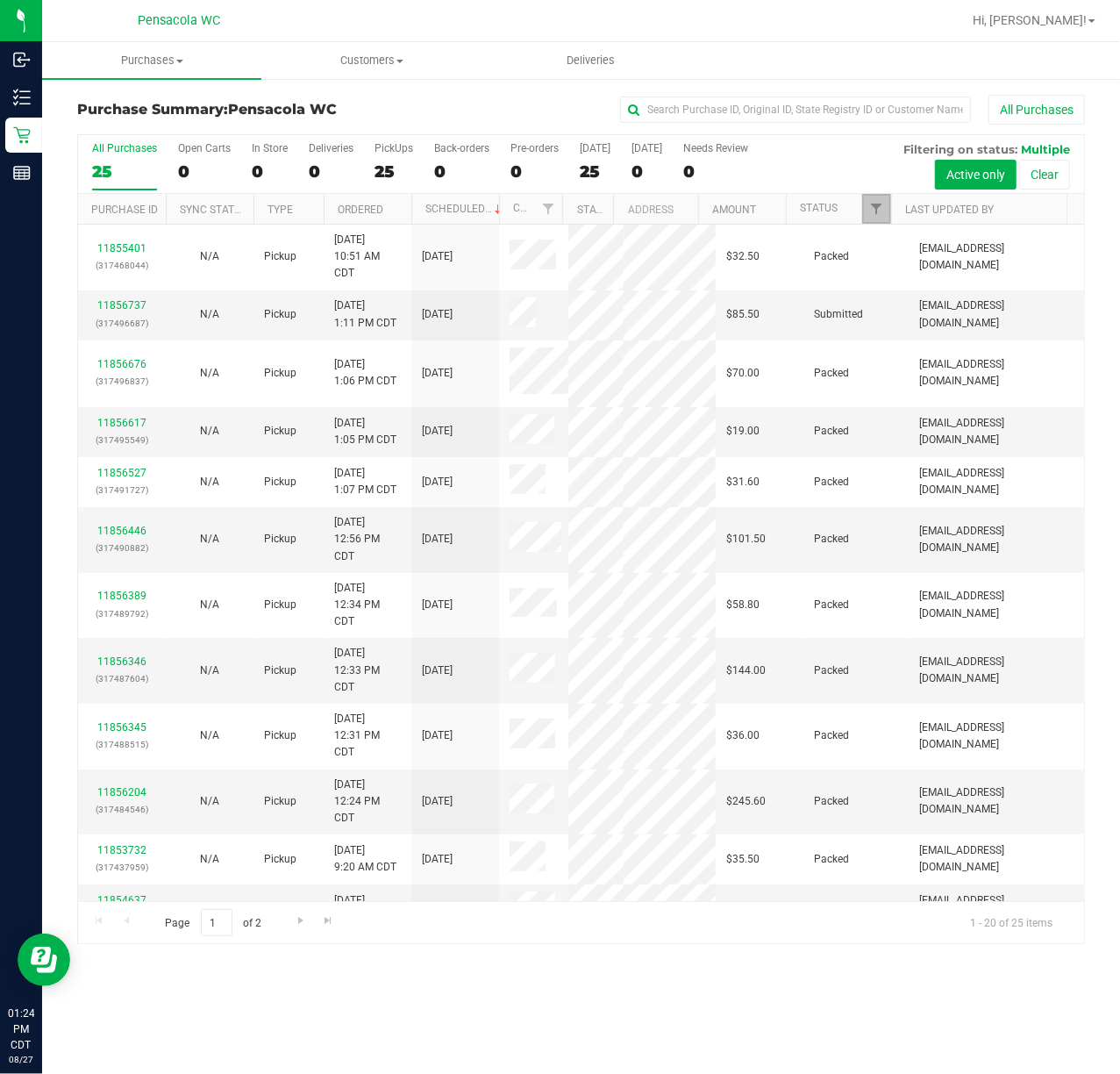
click at [873, 216] on span "Filter" at bounding box center [877, 209] width 14 height 14
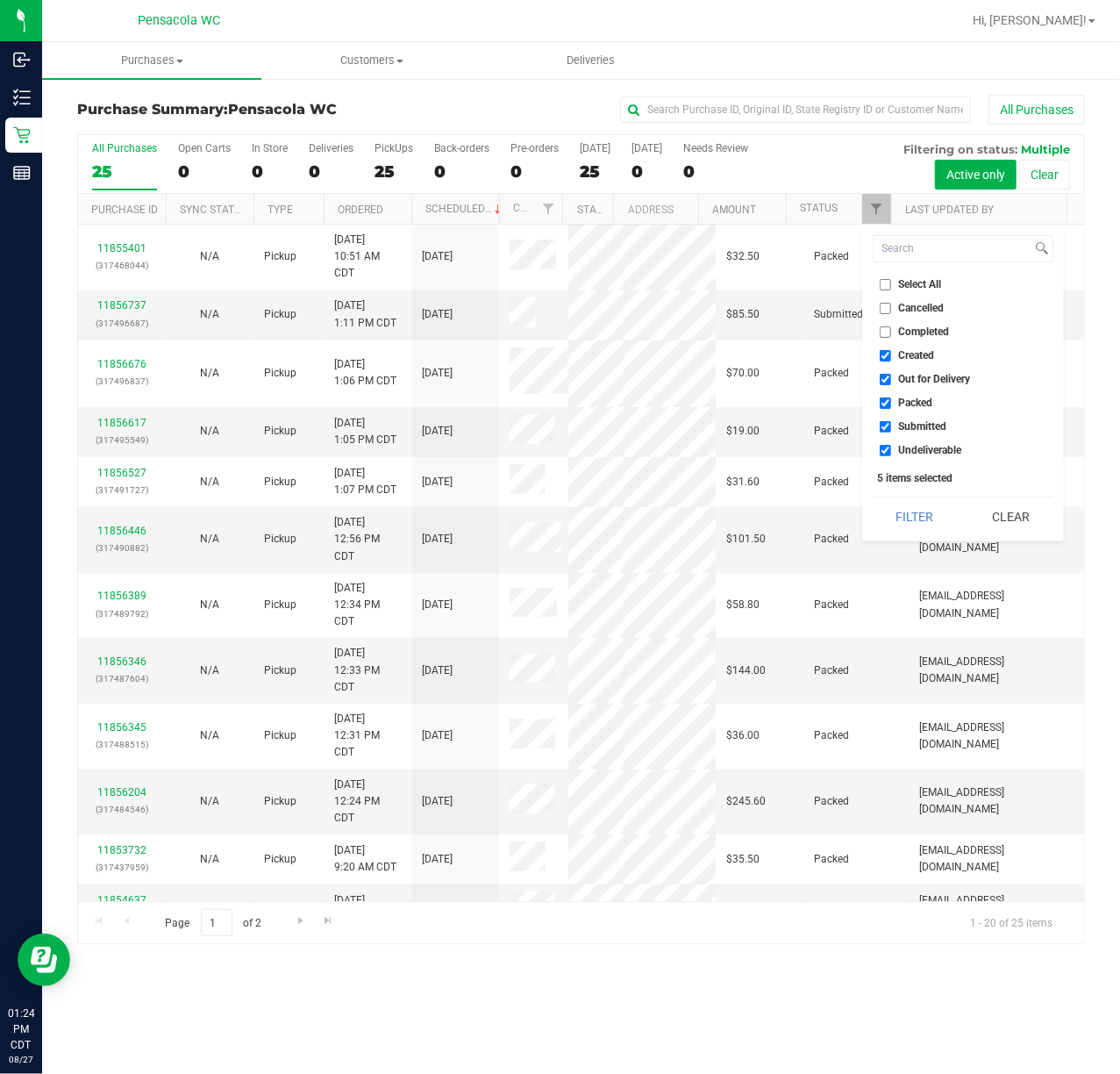
click at [884, 282] on input "Select All" at bounding box center [885, 284] width 12 height 12
checkbox input "true"
click at [884, 282] on input "Select All" at bounding box center [885, 284] width 12 height 12
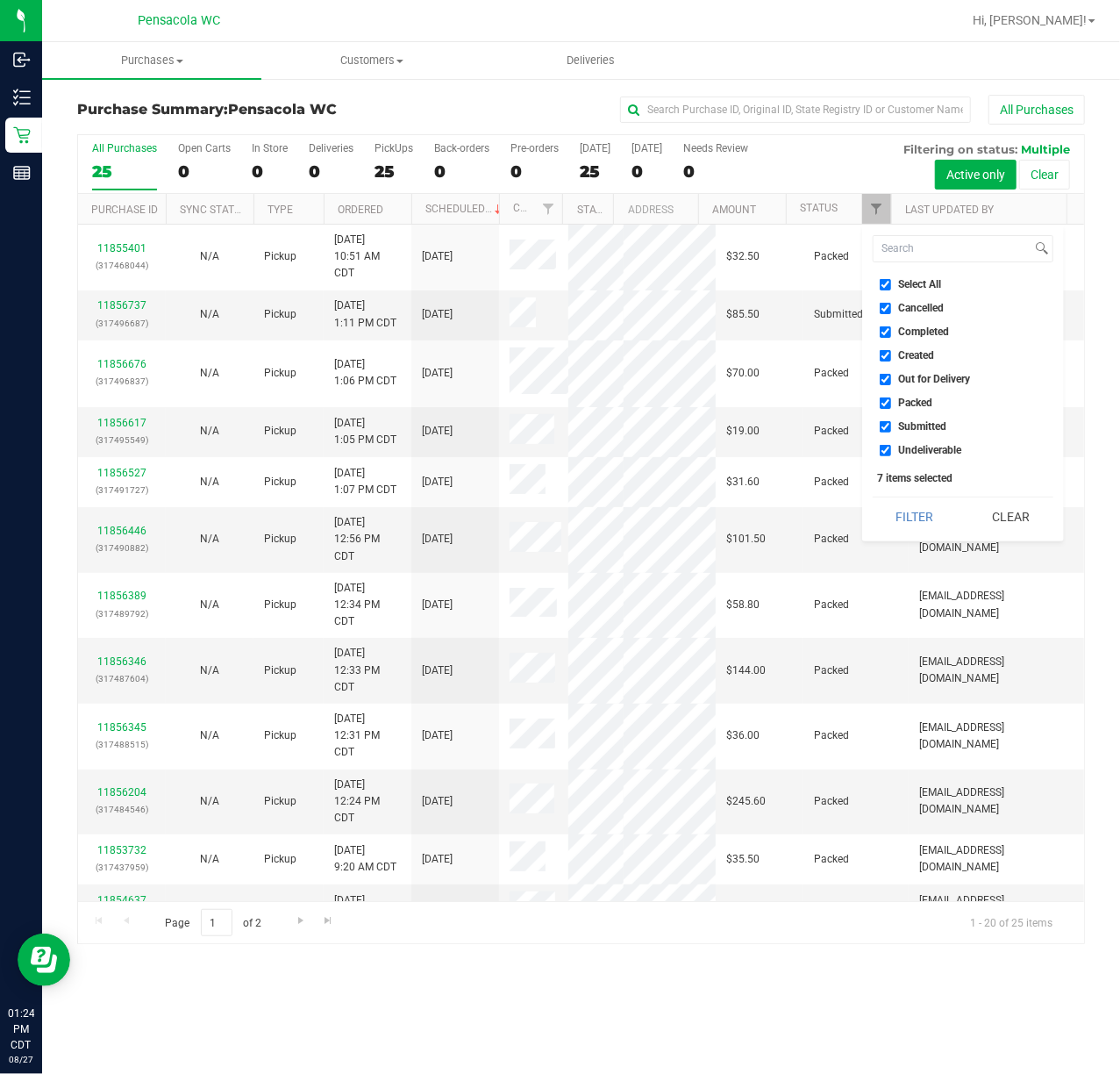
checkbox input "false"
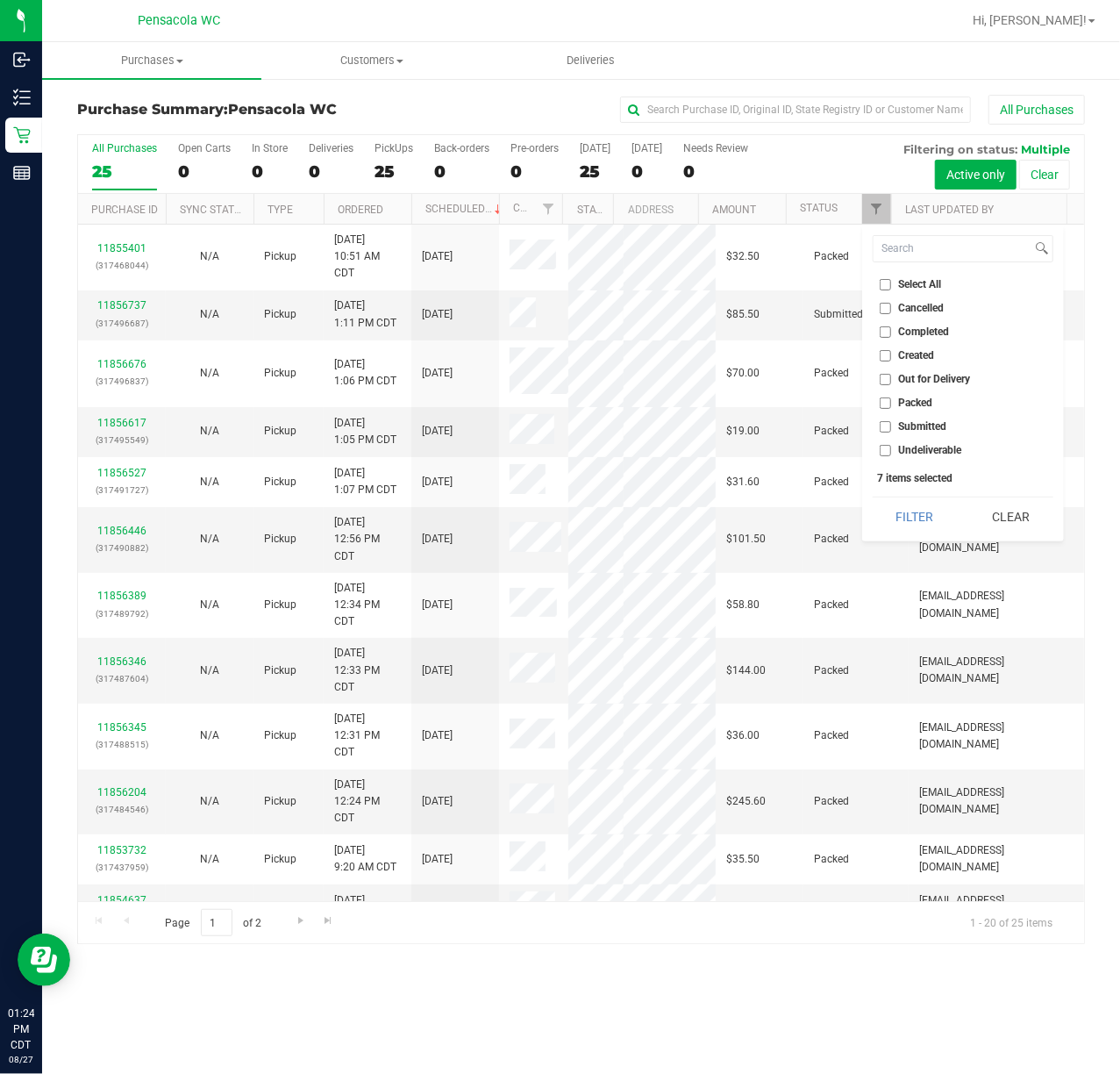
checkbox input "false"
click at [887, 430] on input "Submitted" at bounding box center [885, 427] width 12 height 12
checkbox input "true"
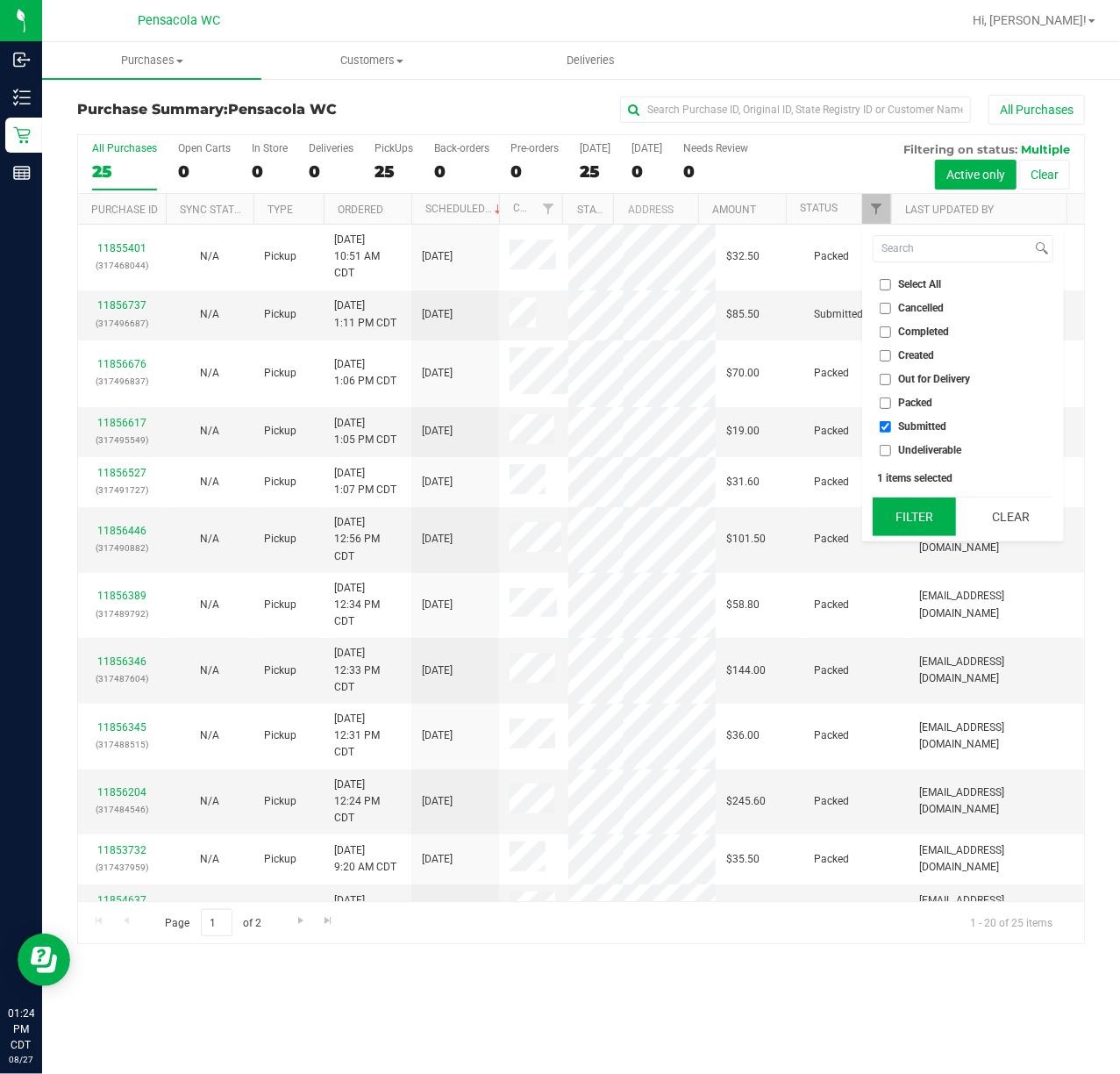
click at [902, 505] on button "Filter" at bounding box center [914, 516] width 85 height 38
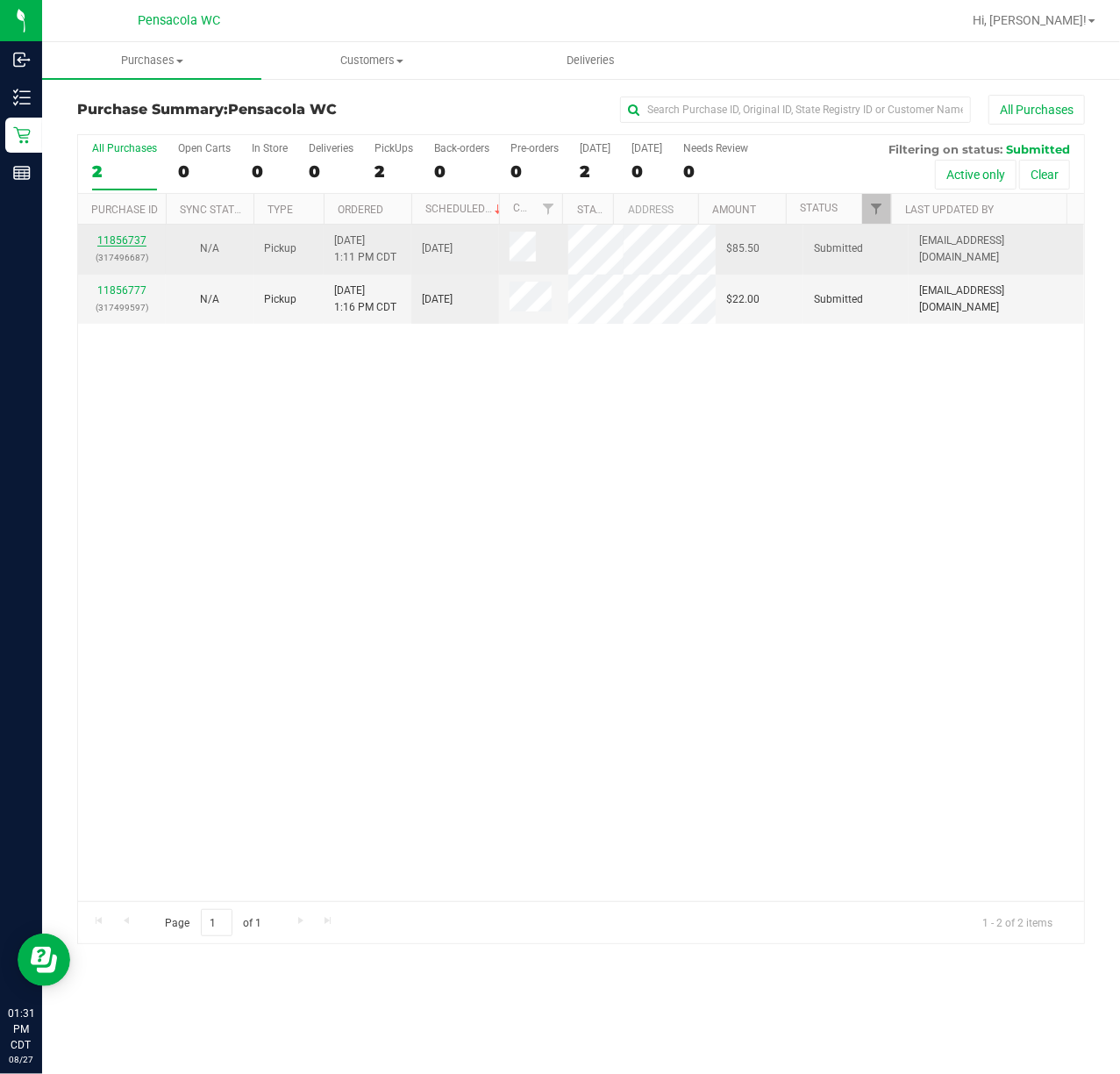
click at [127, 236] on link "11856737" at bounding box center [121, 241] width 49 height 12
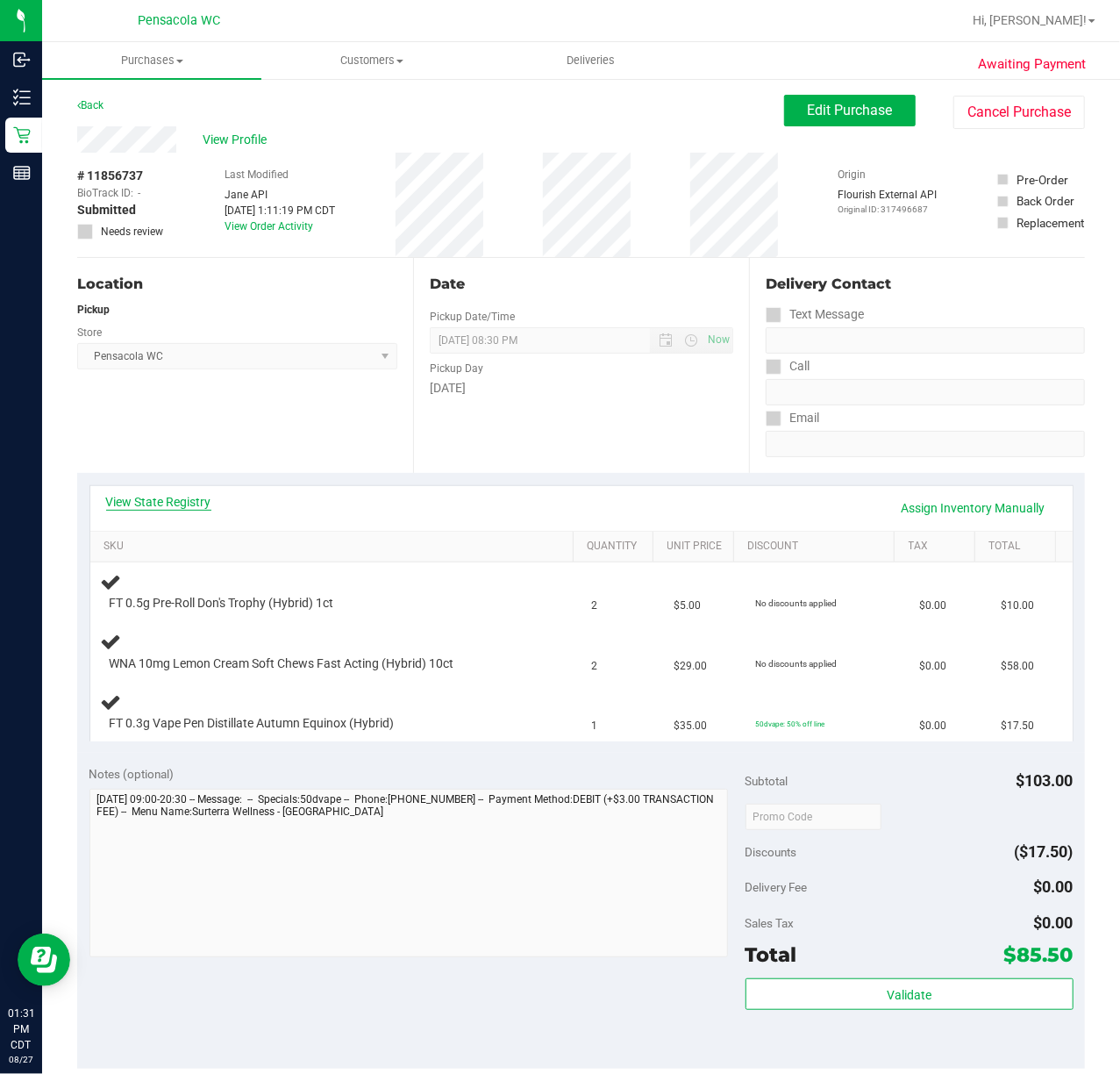
click at [152, 505] on link "View State Registry" at bounding box center [159, 502] width 105 height 18
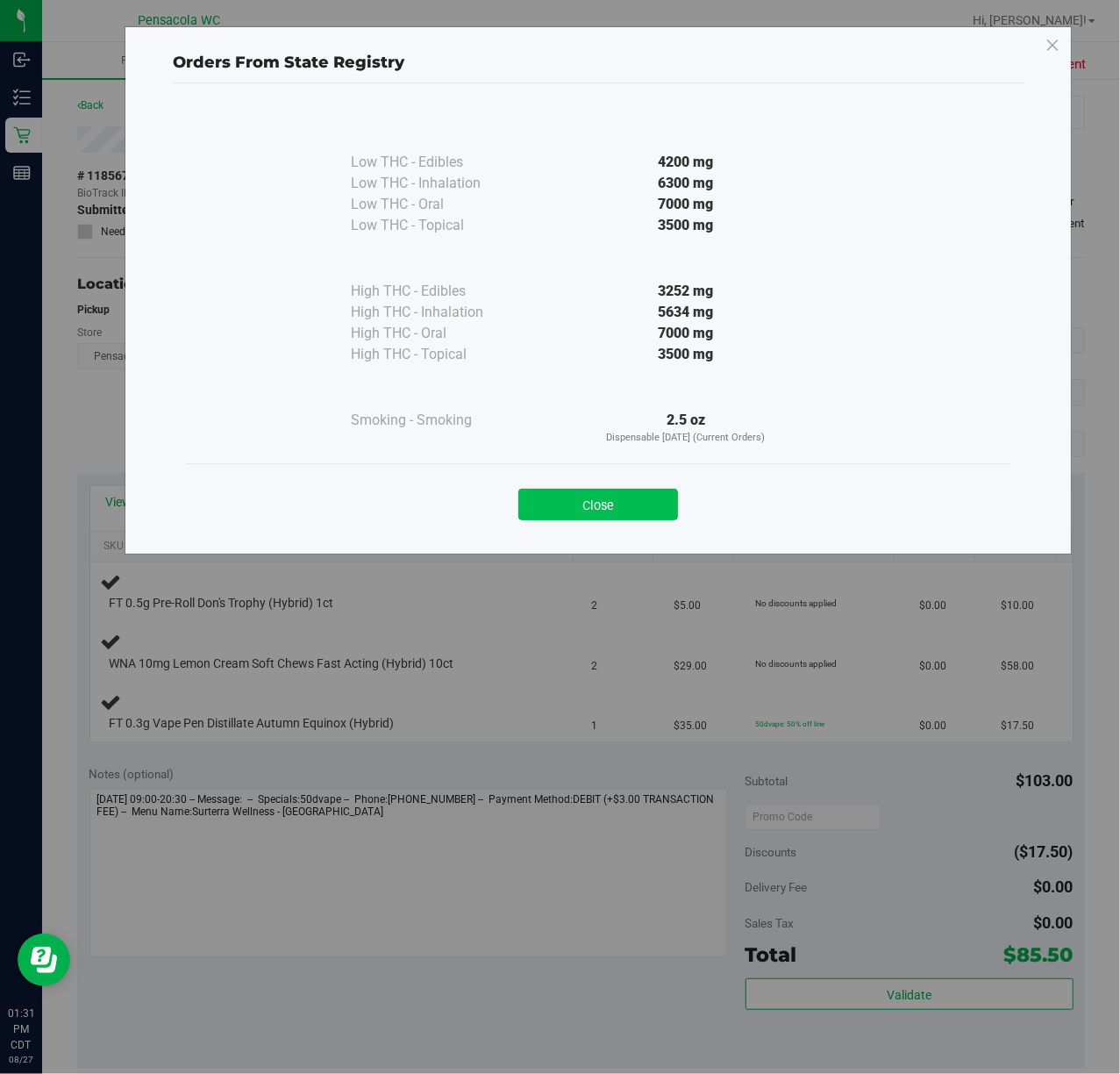
click at [610, 492] on button "Close" at bounding box center [598, 504] width 159 height 31
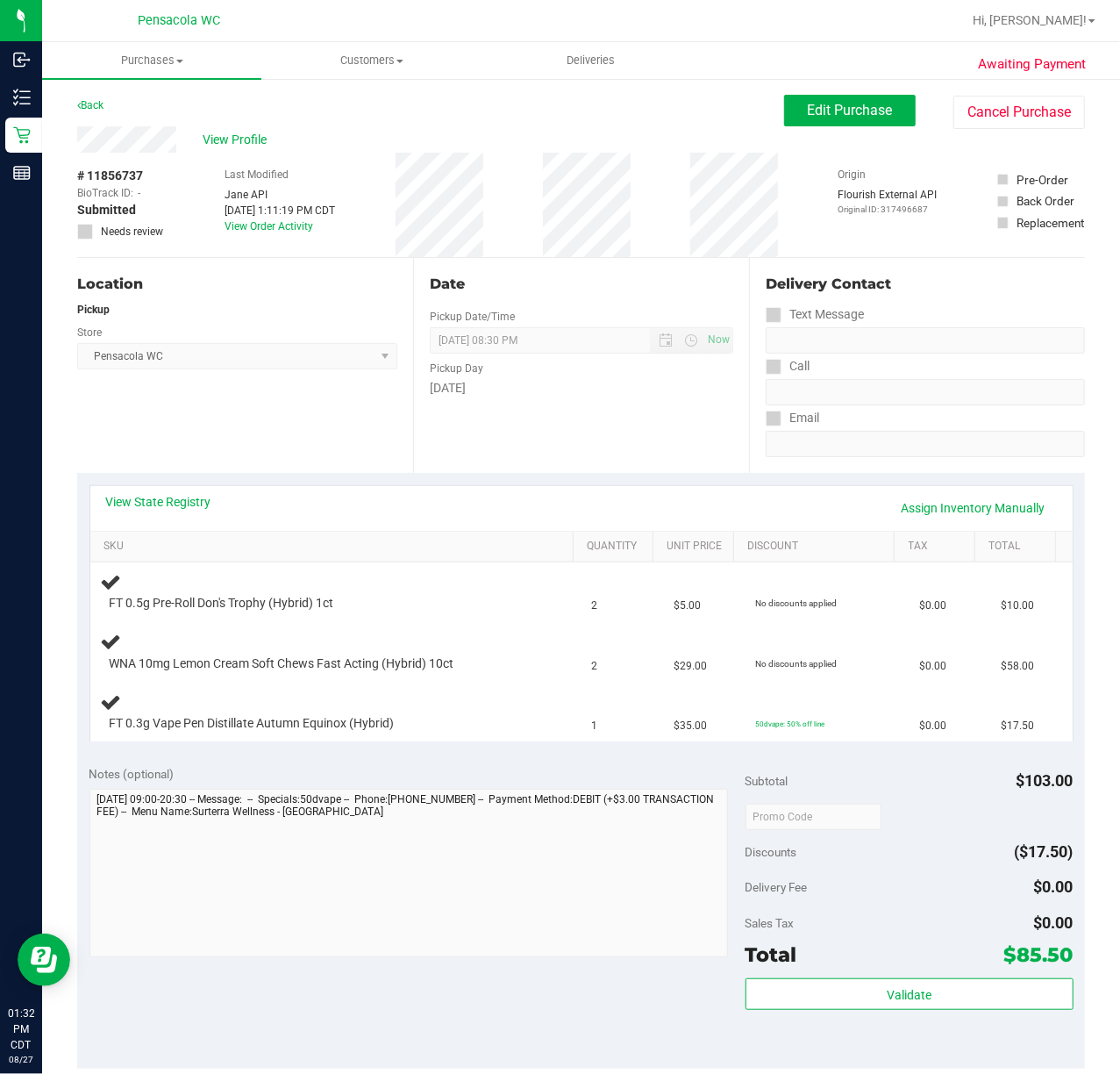
click at [279, 432] on div "Location Pickup Store Pensacola WC Select Store [PERSON_NAME][GEOGRAPHIC_DATA] …" at bounding box center [245, 365] width 336 height 215
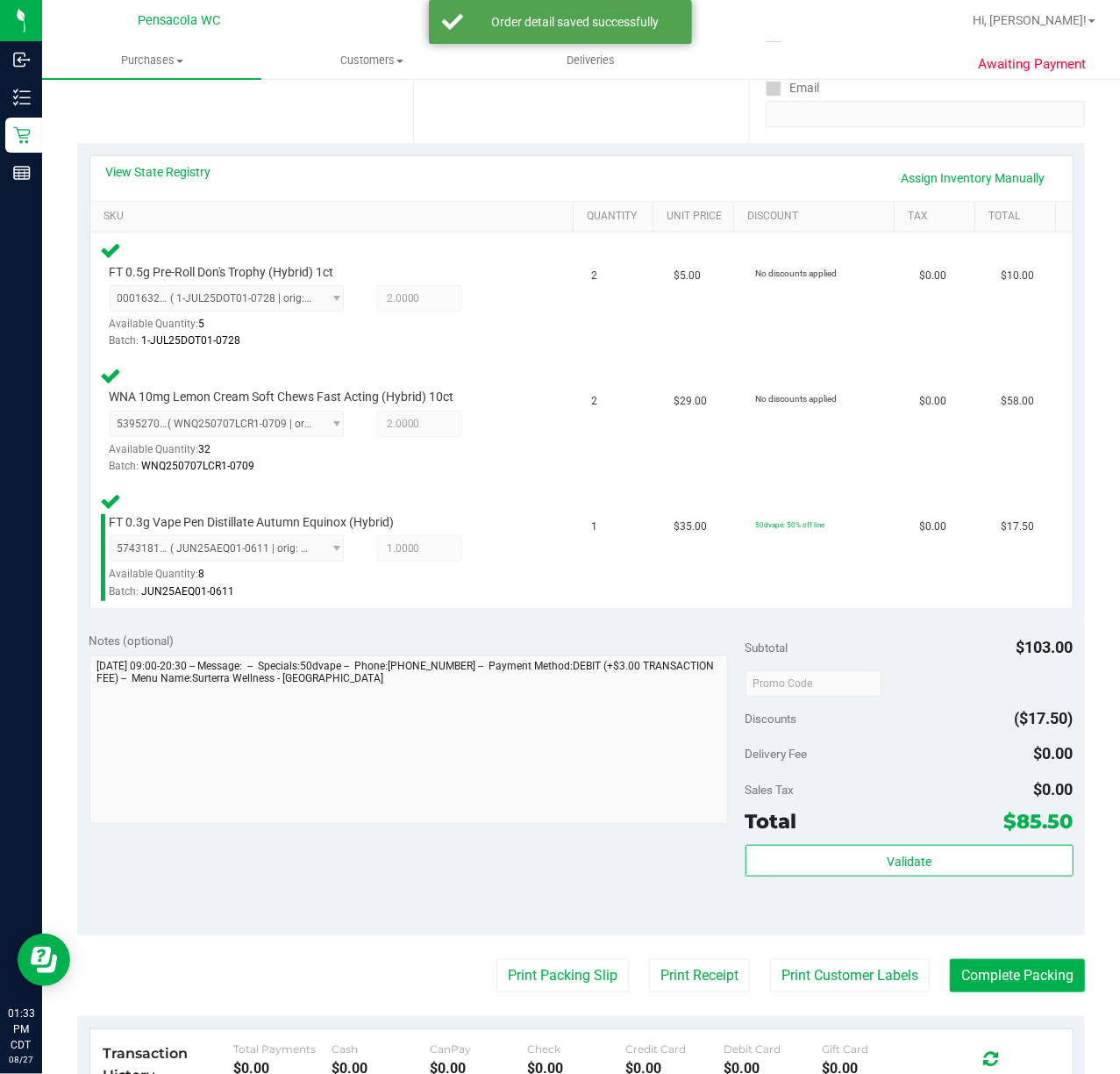
scroll to position [351, 0]
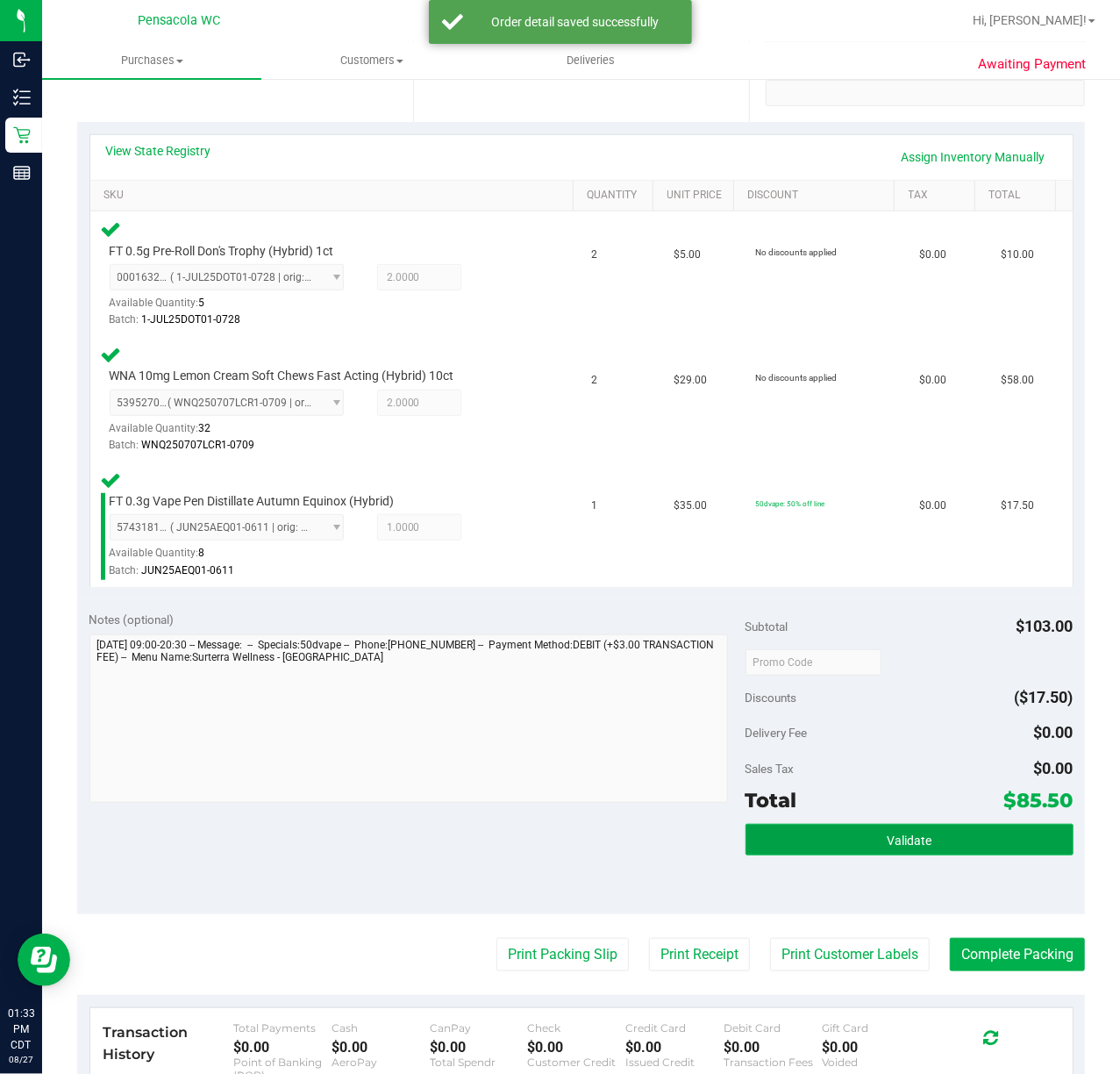
click at [888, 848] on span "Validate" at bounding box center [909, 840] width 45 height 14
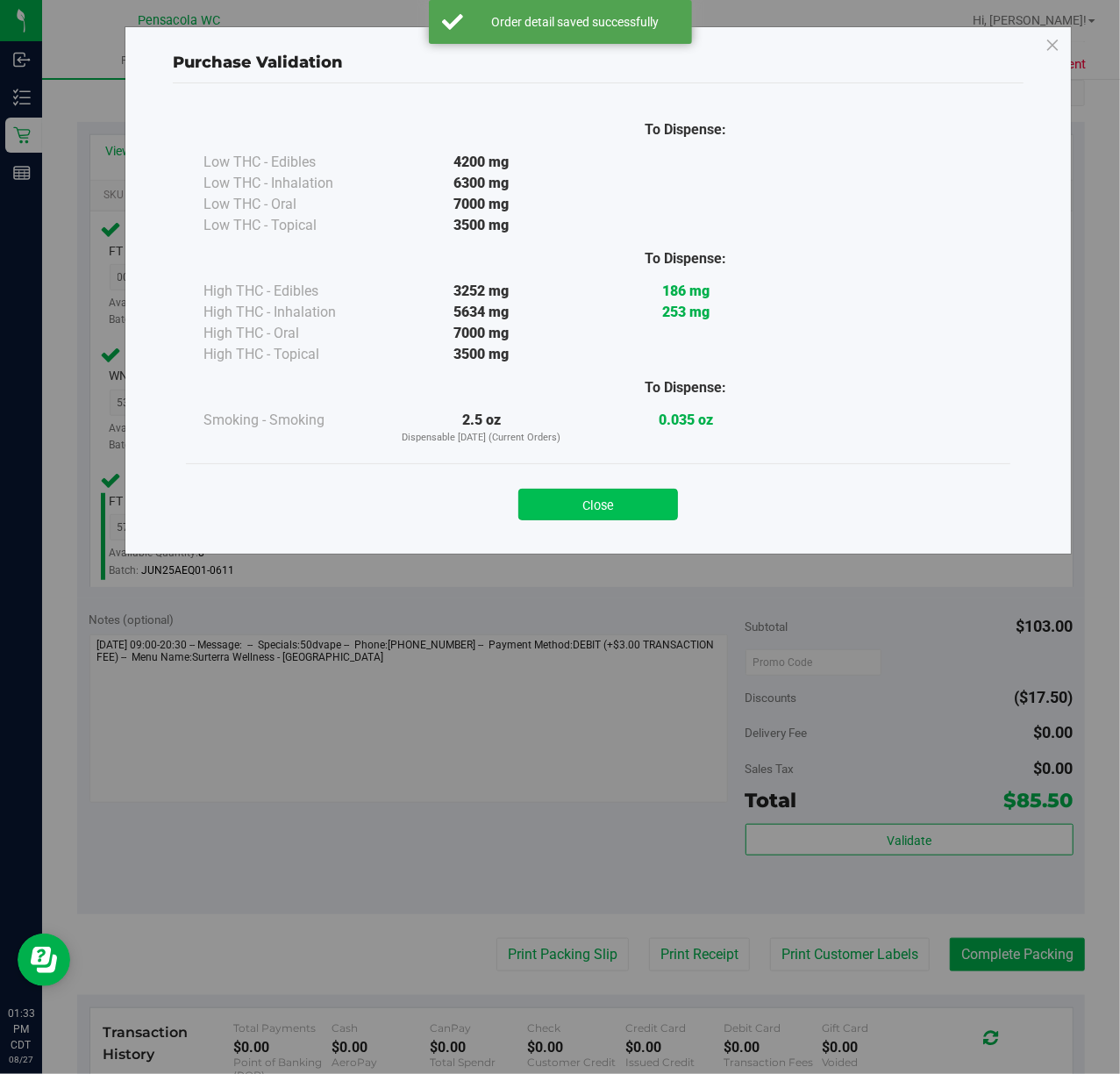
click at [603, 503] on button "Close" at bounding box center [598, 504] width 159 height 31
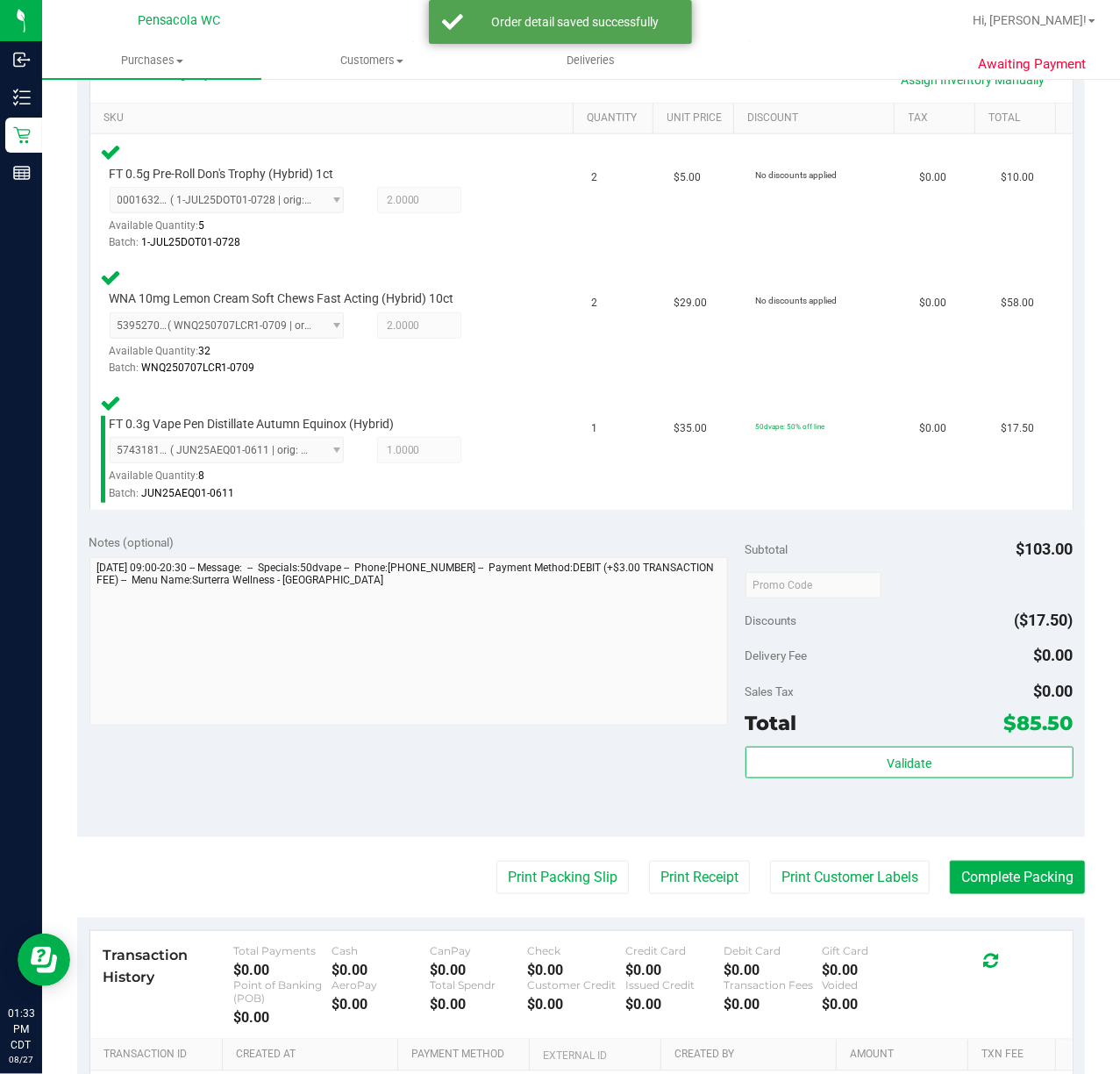
scroll to position [649, 0]
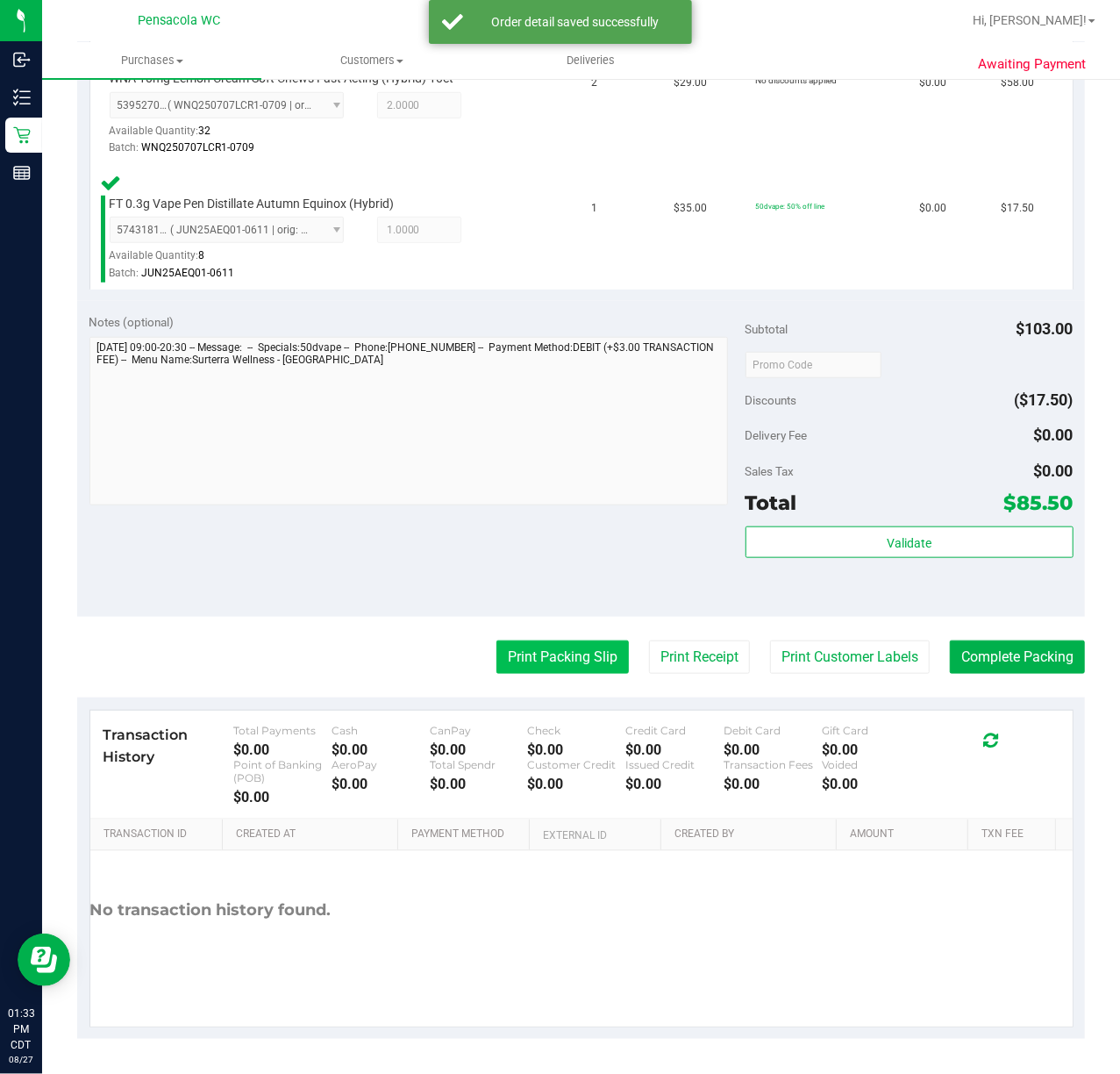
click at [538, 654] on button "Print Packing Slip" at bounding box center [562, 657] width 133 height 33
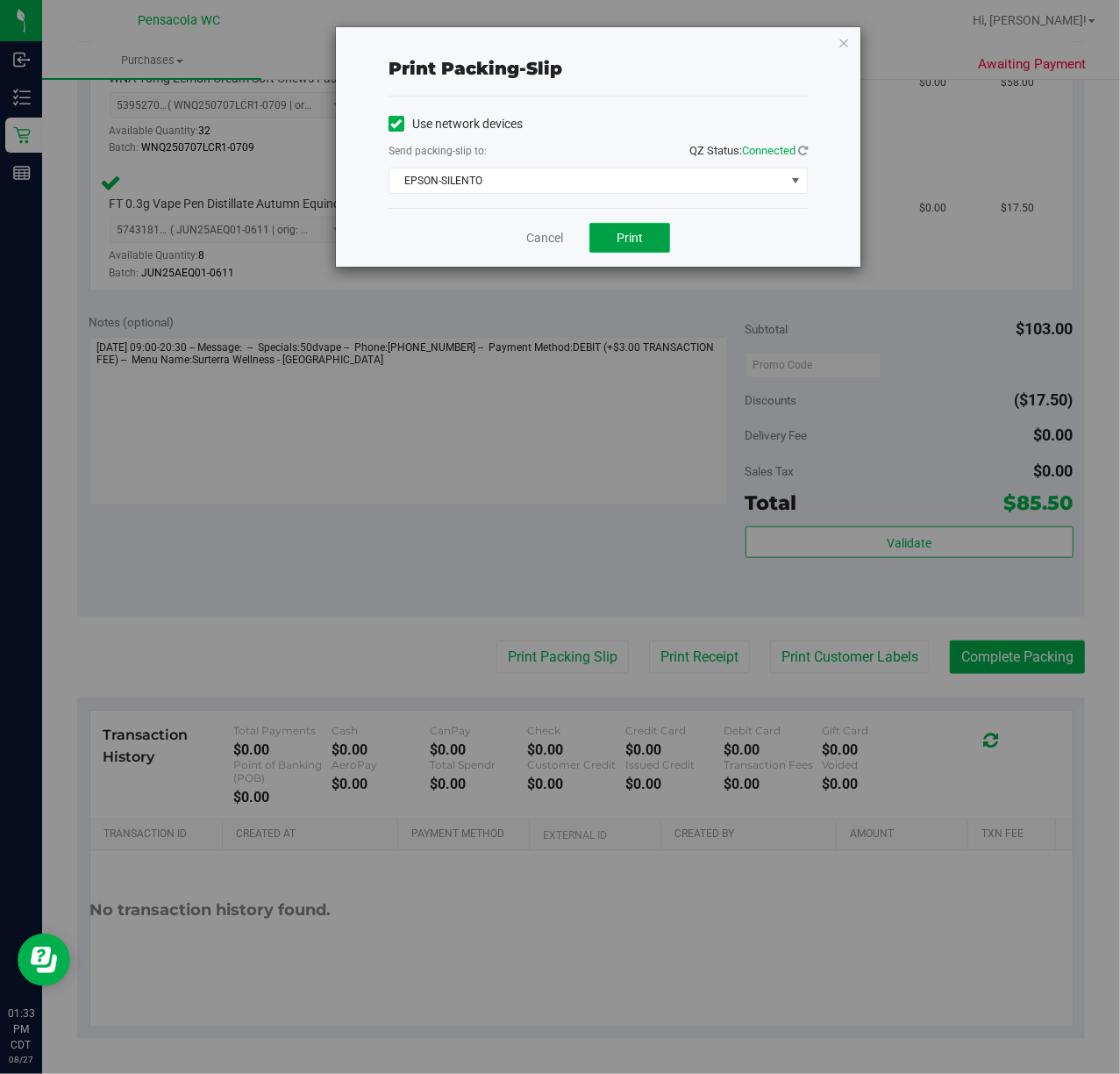
click at [635, 235] on span "Print" at bounding box center [630, 238] width 27 height 14
click at [835, 44] on div "Print packing-slip Use network devices Send packing-slip to: QZ Status: Connect…" at bounding box center [598, 147] width 525 height 240
click at [846, 42] on icon "button" at bounding box center [844, 42] width 12 height 21
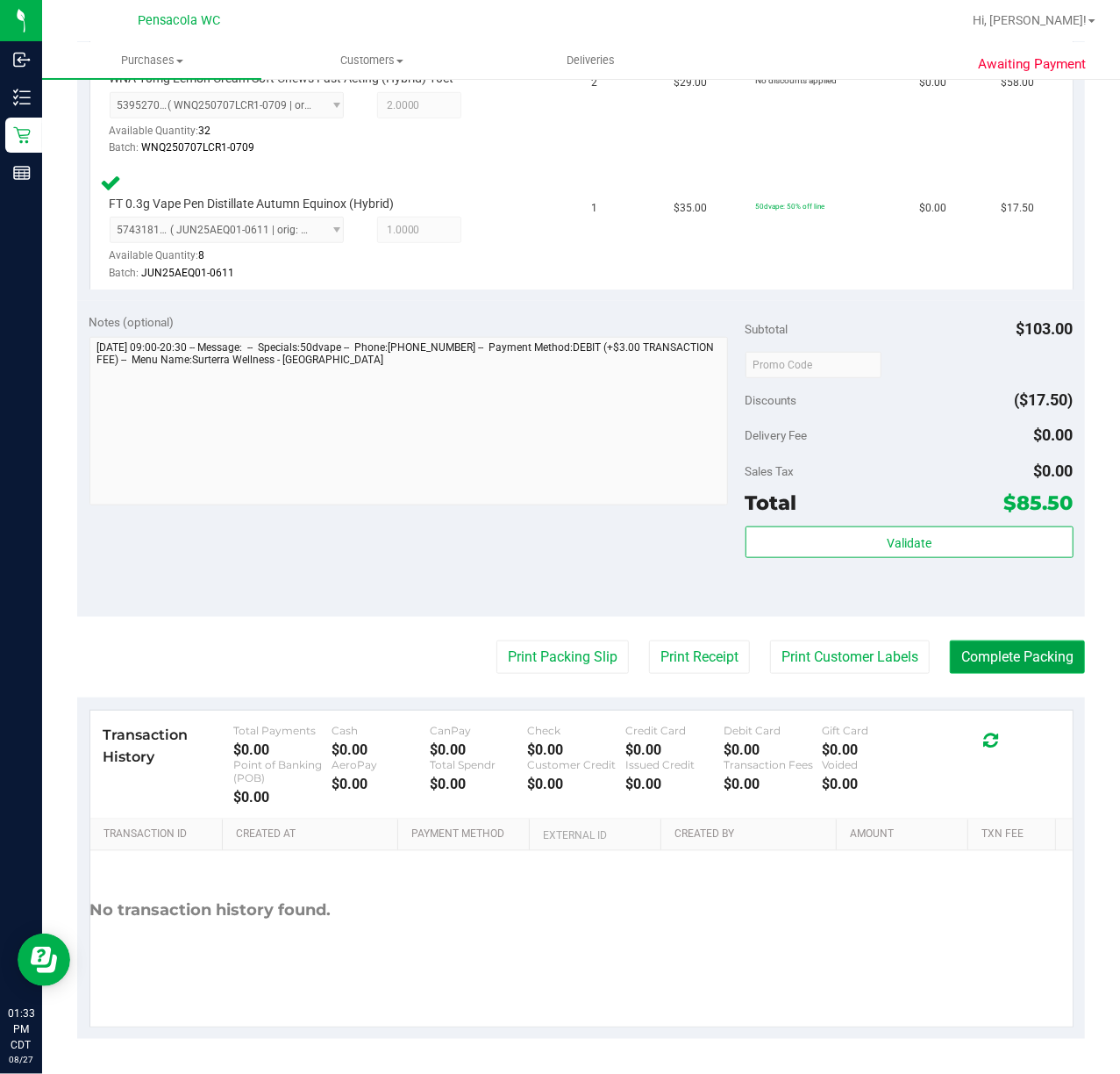
click at [1030, 658] on button "Complete Packing" at bounding box center [1018, 657] width 135 height 33
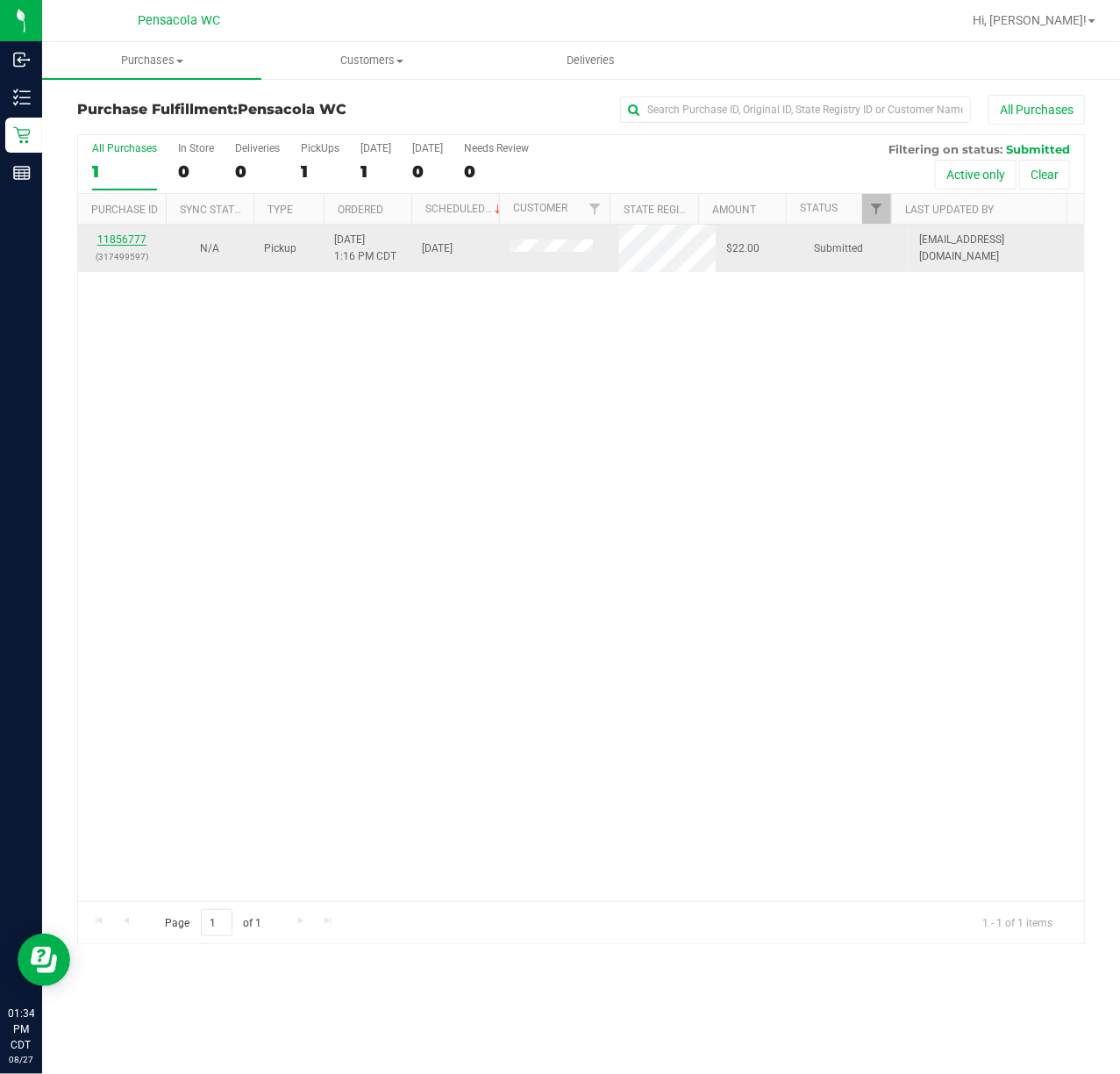
click at [120, 239] on link "11856777" at bounding box center [121, 240] width 49 height 12
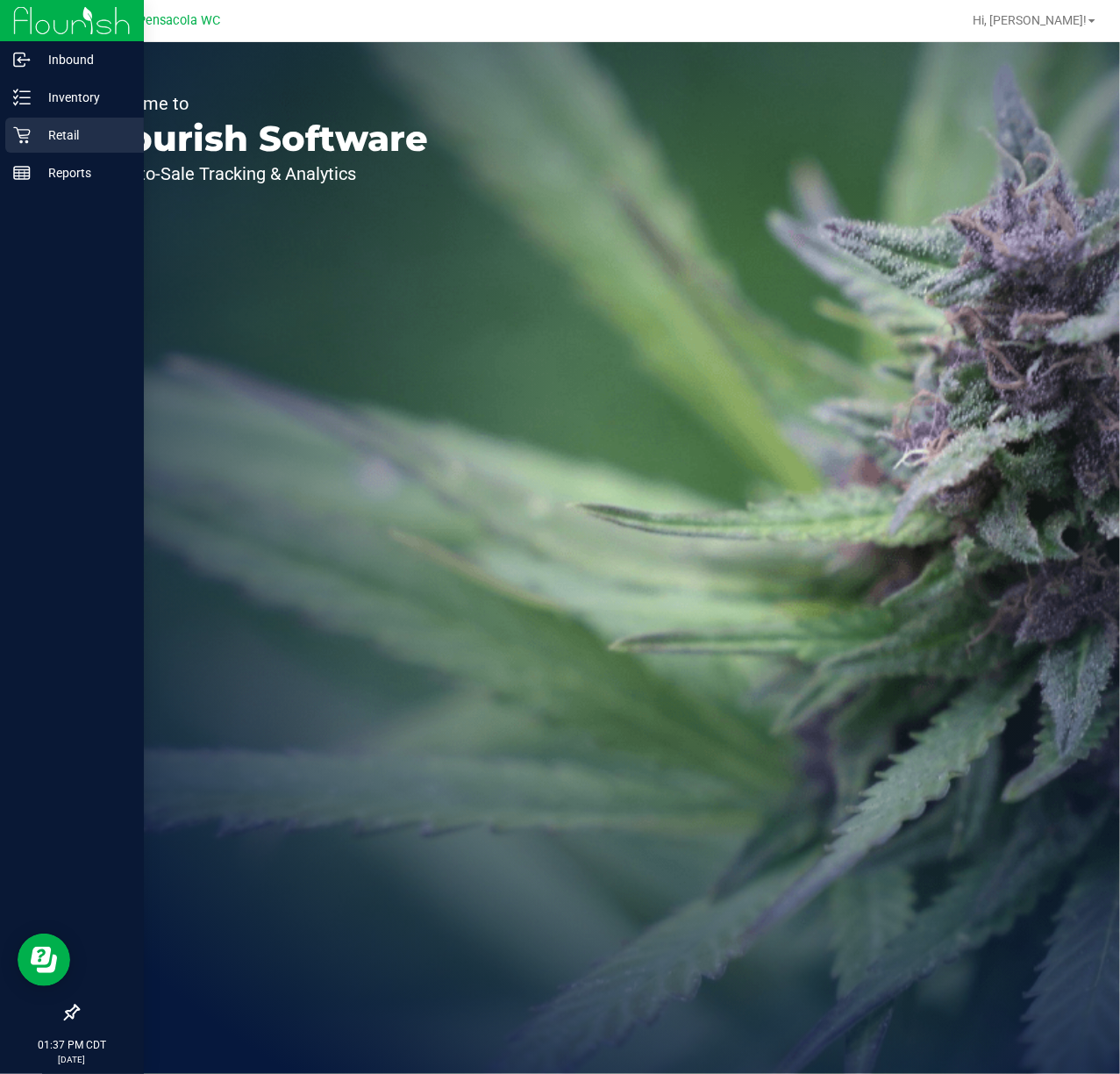
click at [19, 135] on icon at bounding box center [21, 135] width 17 height 17
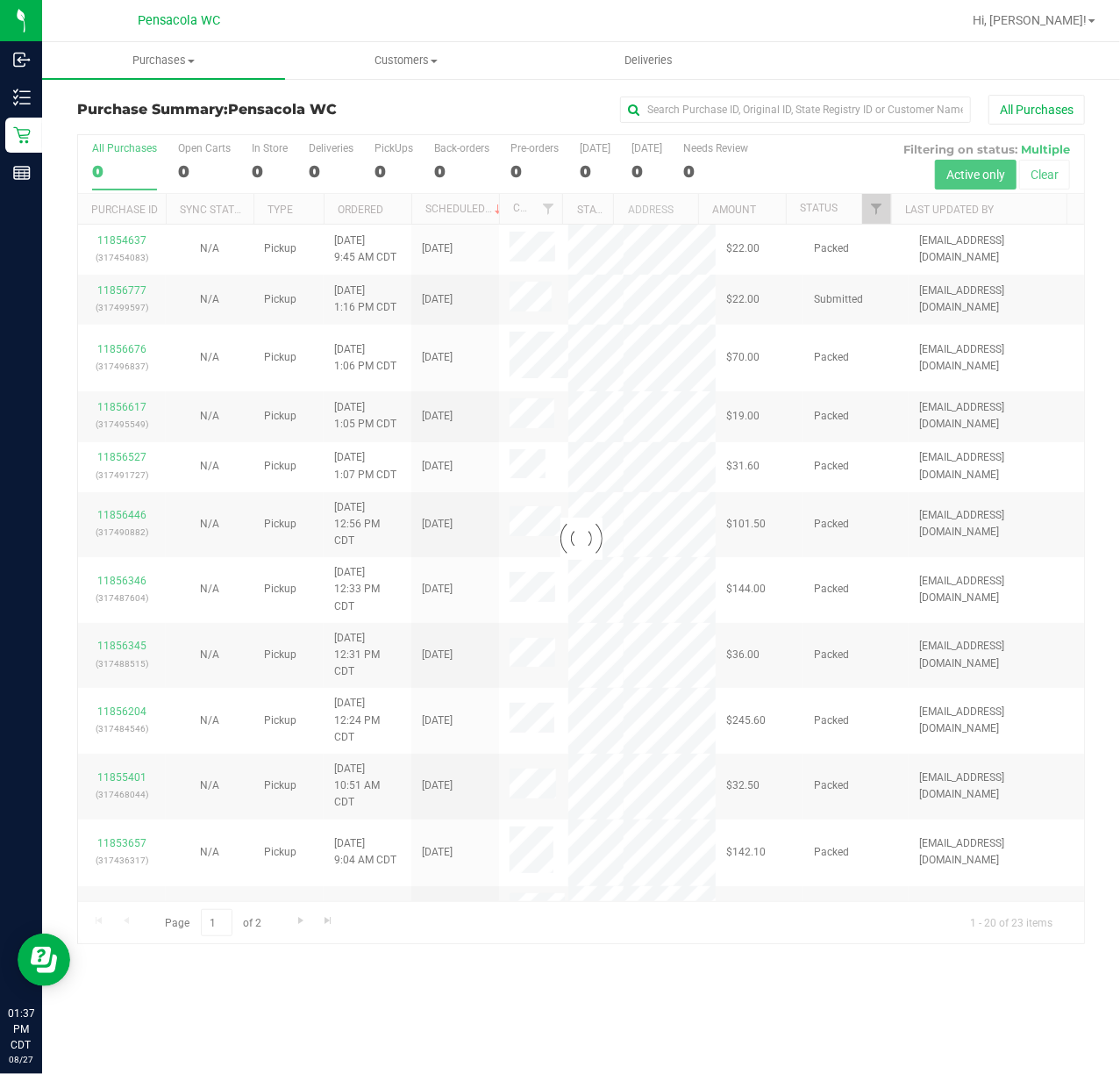
click at [878, 217] on div at bounding box center [581, 539] width 1006 height 808
click at [878, 217] on link "Filter" at bounding box center [877, 209] width 29 height 29
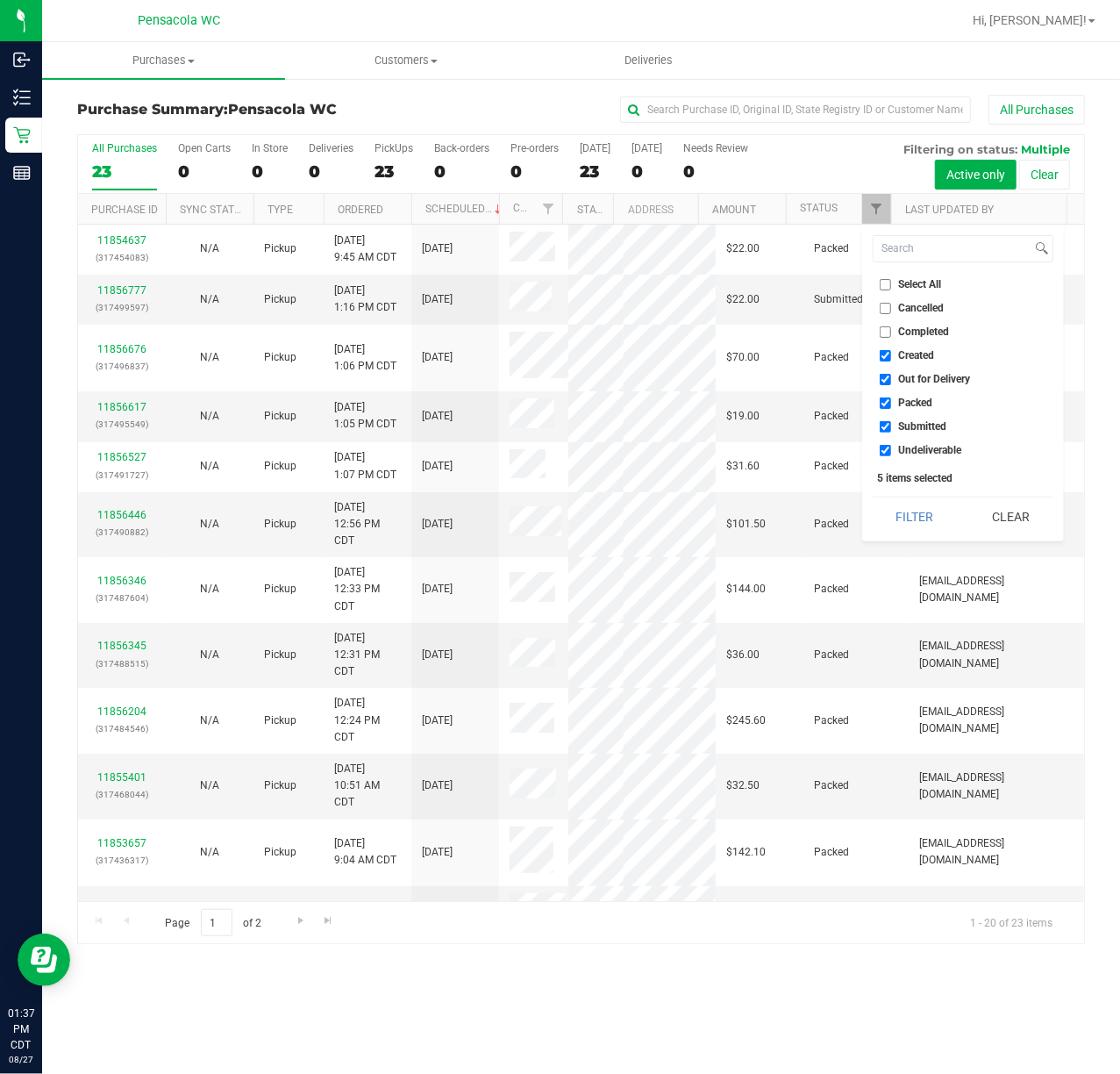
click at [885, 283] on input "Select All" at bounding box center [885, 284] width 12 height 12
checkbox input "true"
click at [885, 283] on input "Select All" at bounding box center [885, 284] width 12 height 12
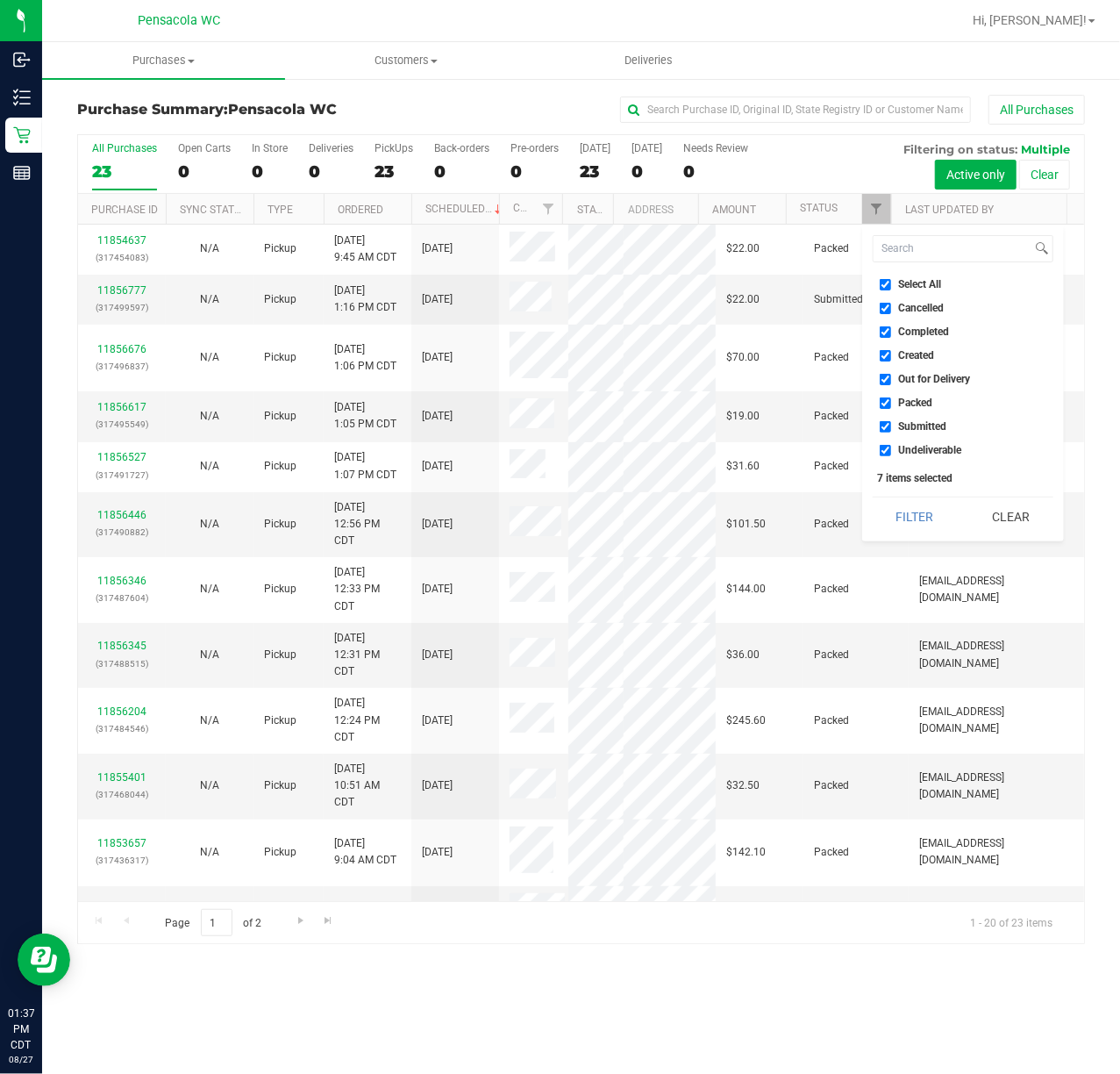
checkbox input "false"
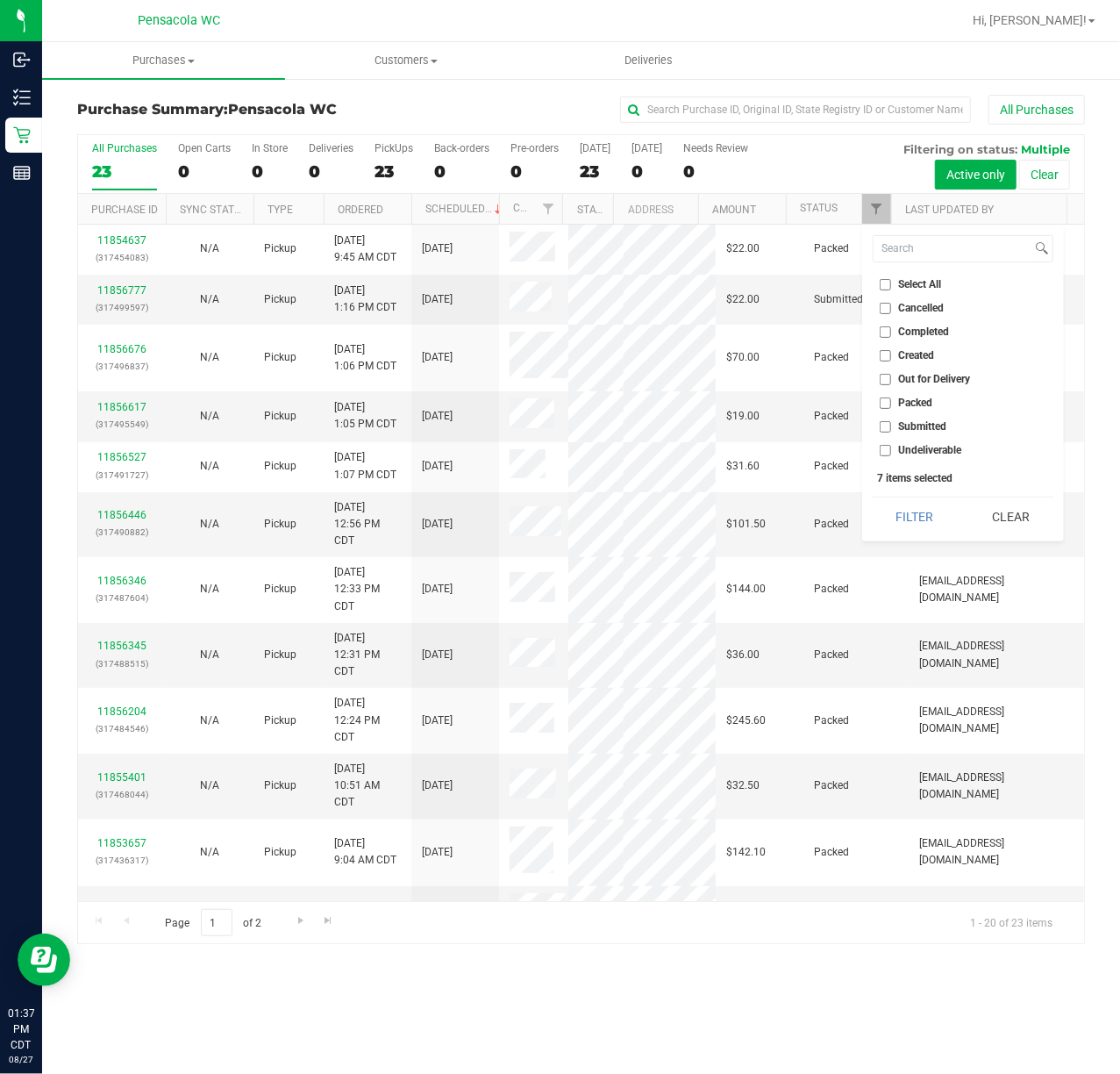
checkbox input "false"
click at [881, 422] on input "Submitted" at bounding box center [885, 427] width 12 height 12
checkbox input "true"
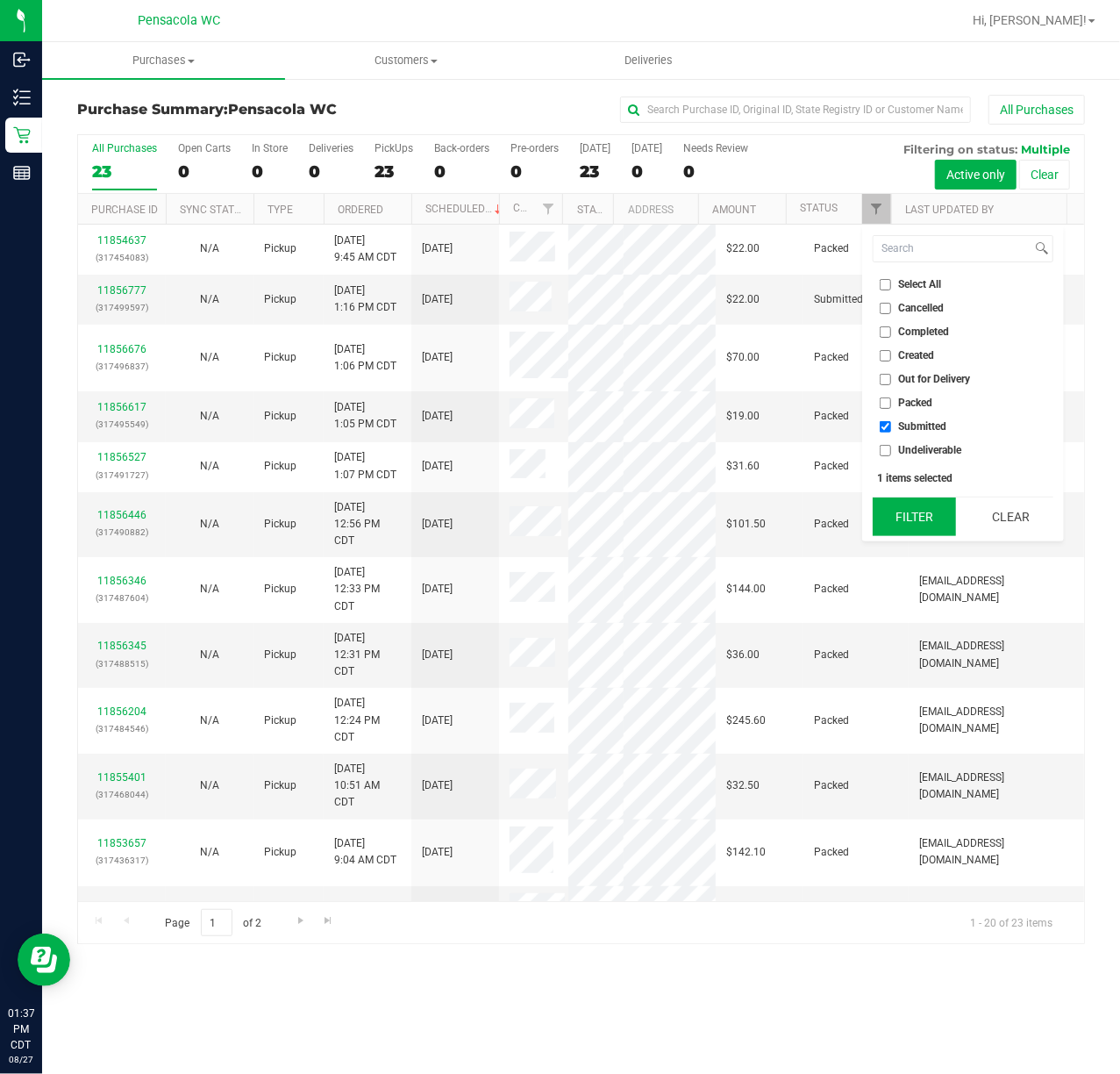
click at [911, 509] on button "Filter" at bounding box center [914, 516] width 85 height 38
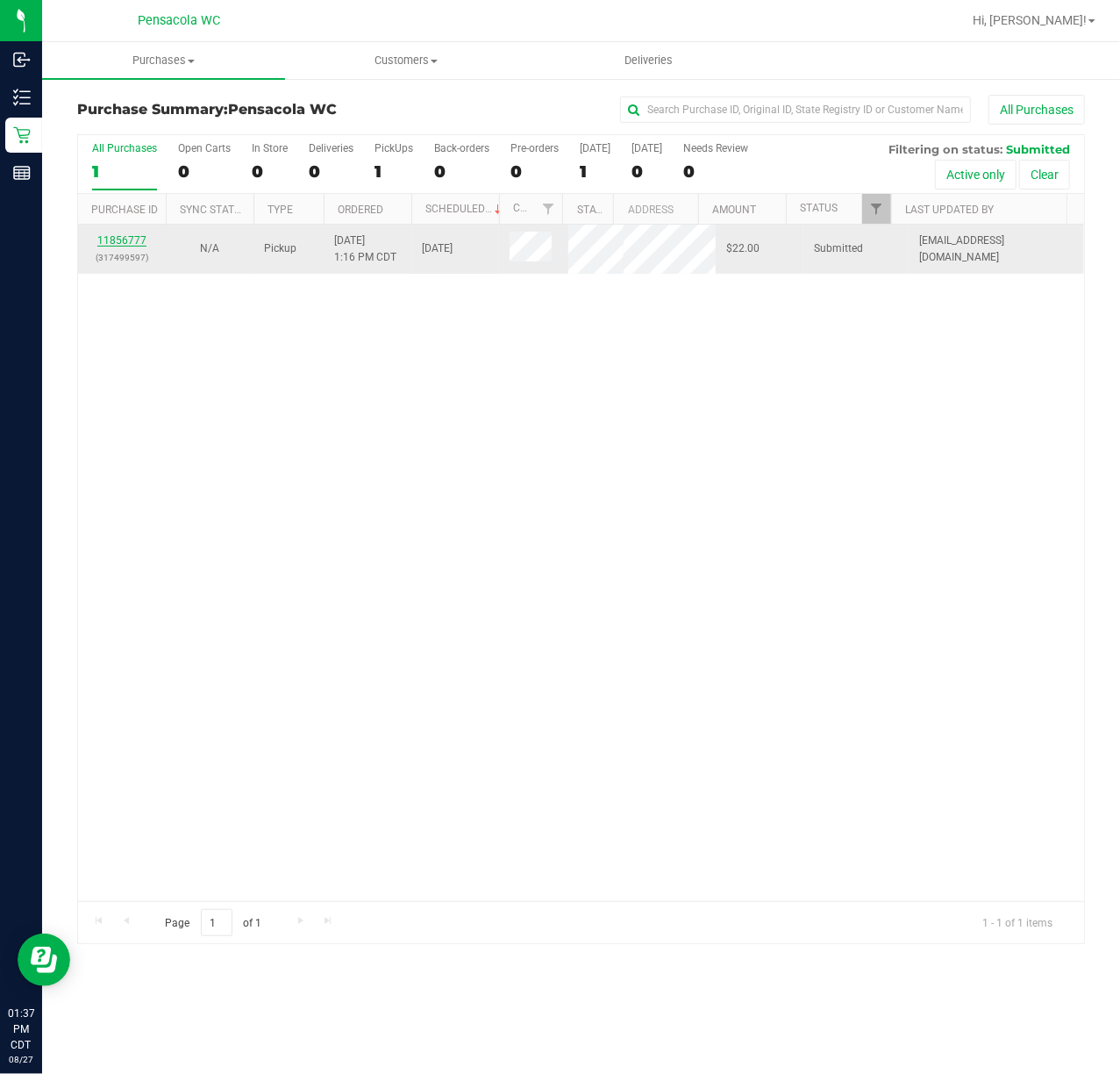
click at [127, 241] on link "11856777" at bounding box center [121, 241] width 49 height 12
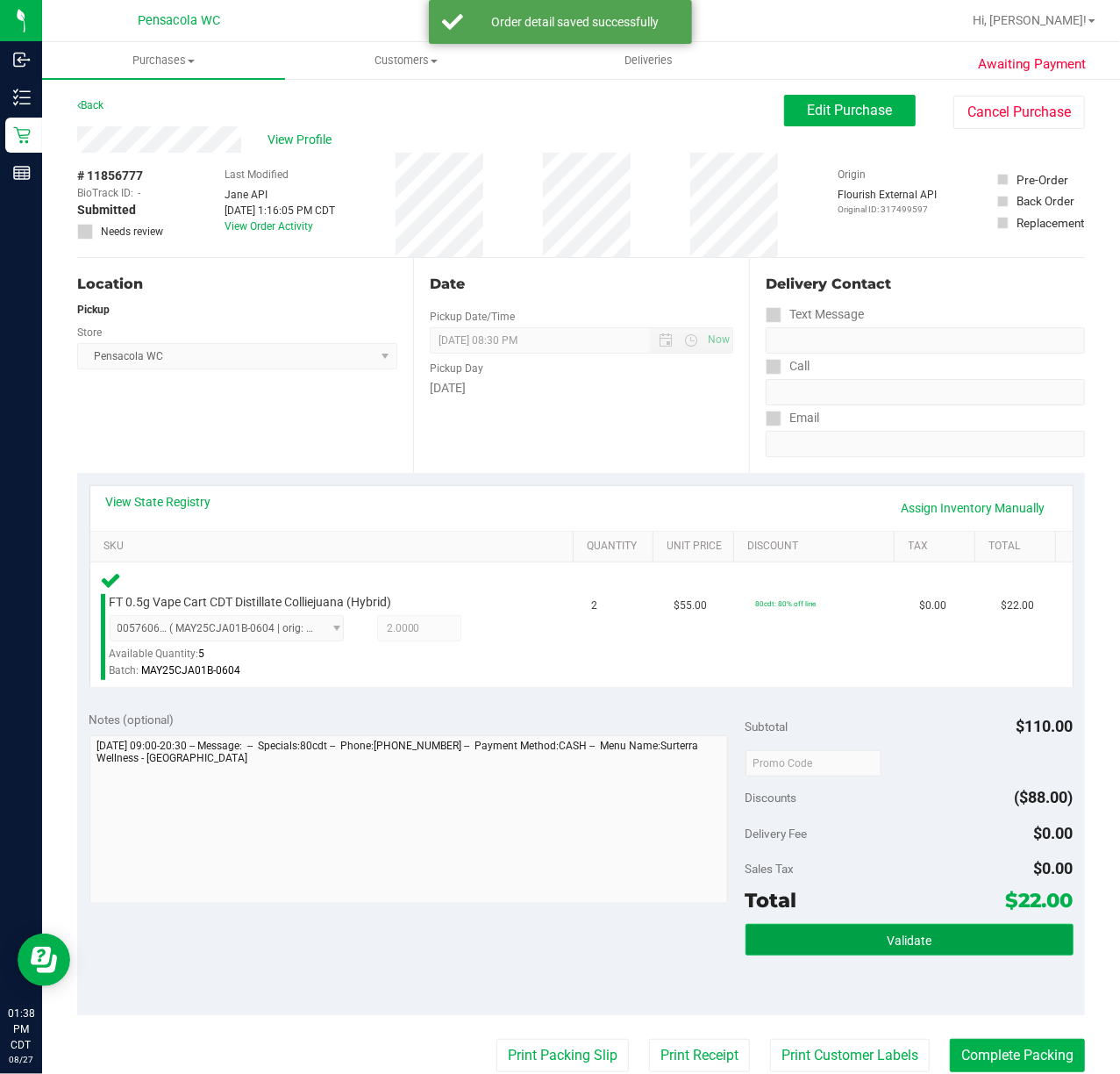
click at [905, 949] on button "Validate" at bounding box center [910, 939] width 328 height 31
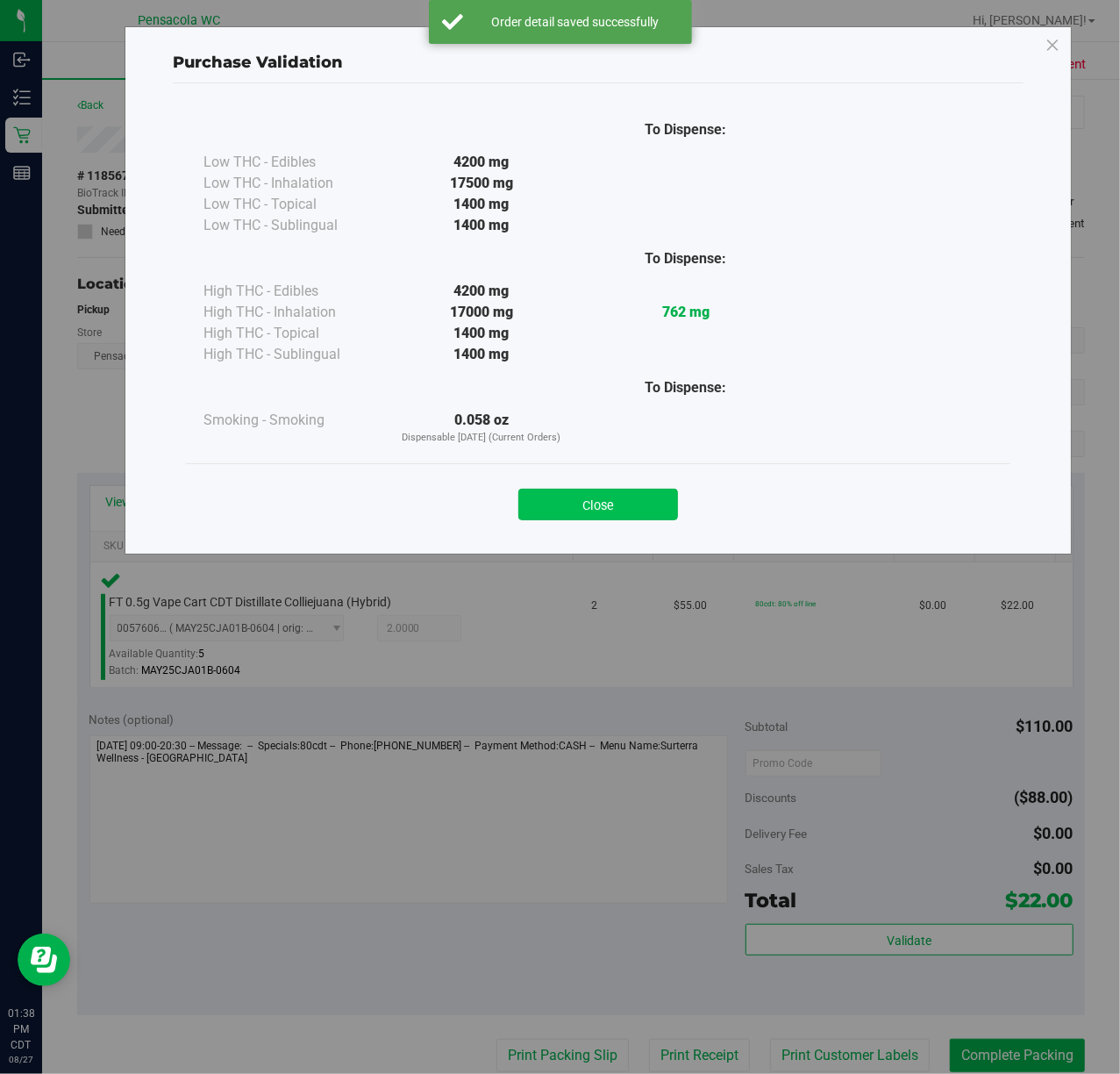
click at [563, 492] on button "Close" at bounding box center [598, 504] width 159 height 31
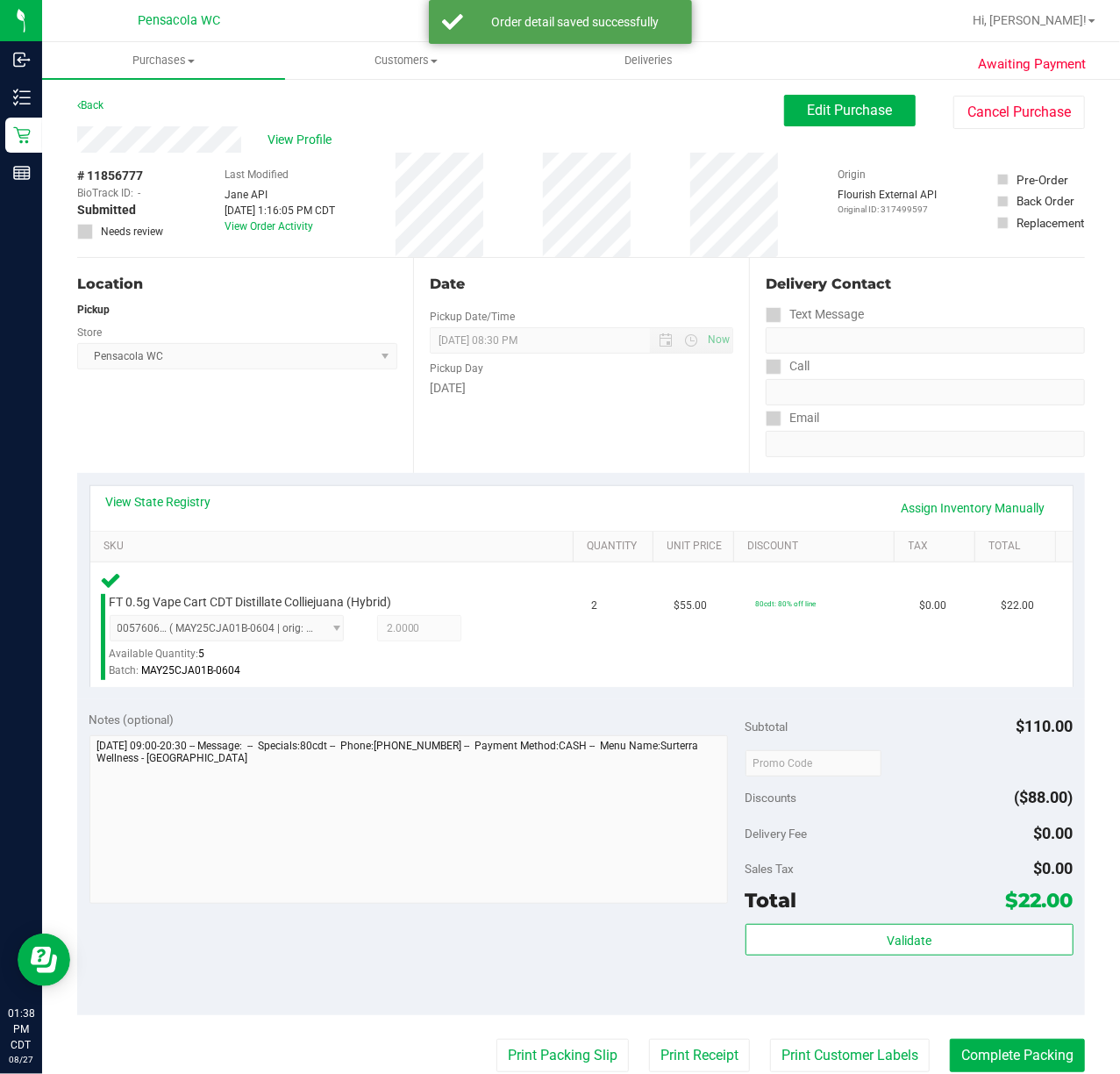
scroll to position [234, 0]
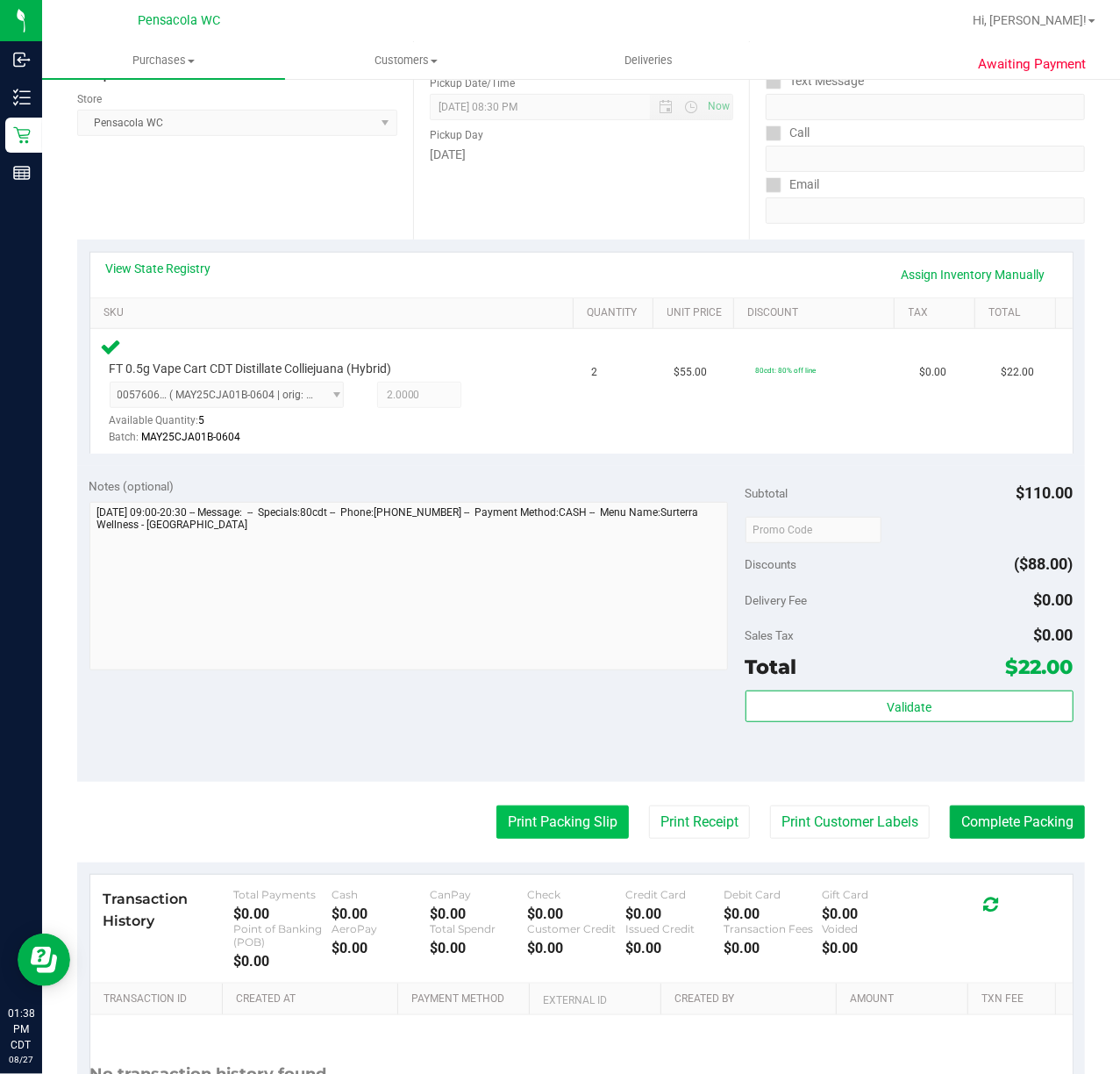
click at [569, 833] on button "Print Packing Slip" at bounding box center [562, 822] width 133 height 33
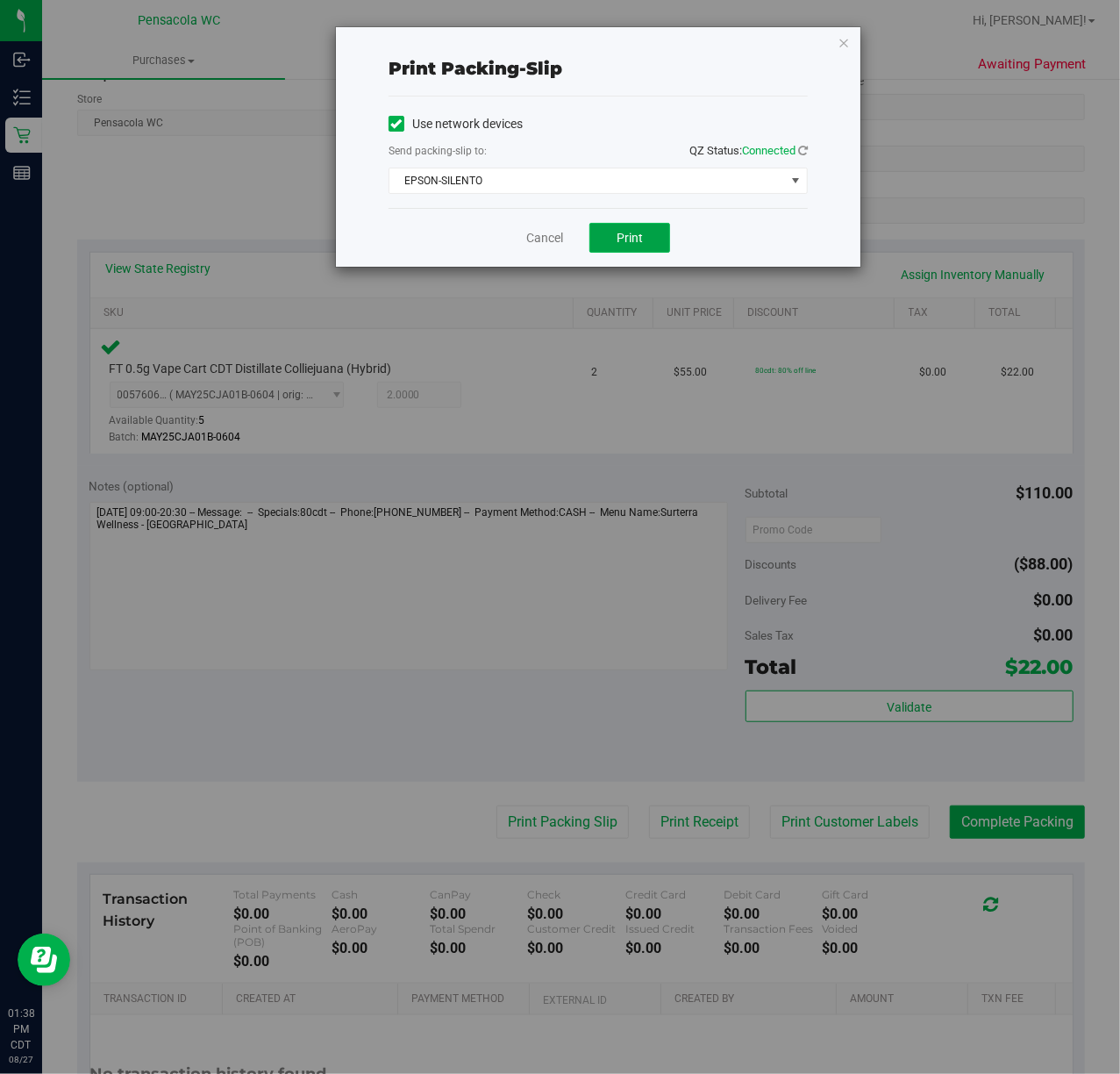
click at [647, 243] on button "Print" at bounding box center [630, 237] width 81 height 29
click at [847, 37] on icon "button" at bounding box center [844, 42] width 12 height 21
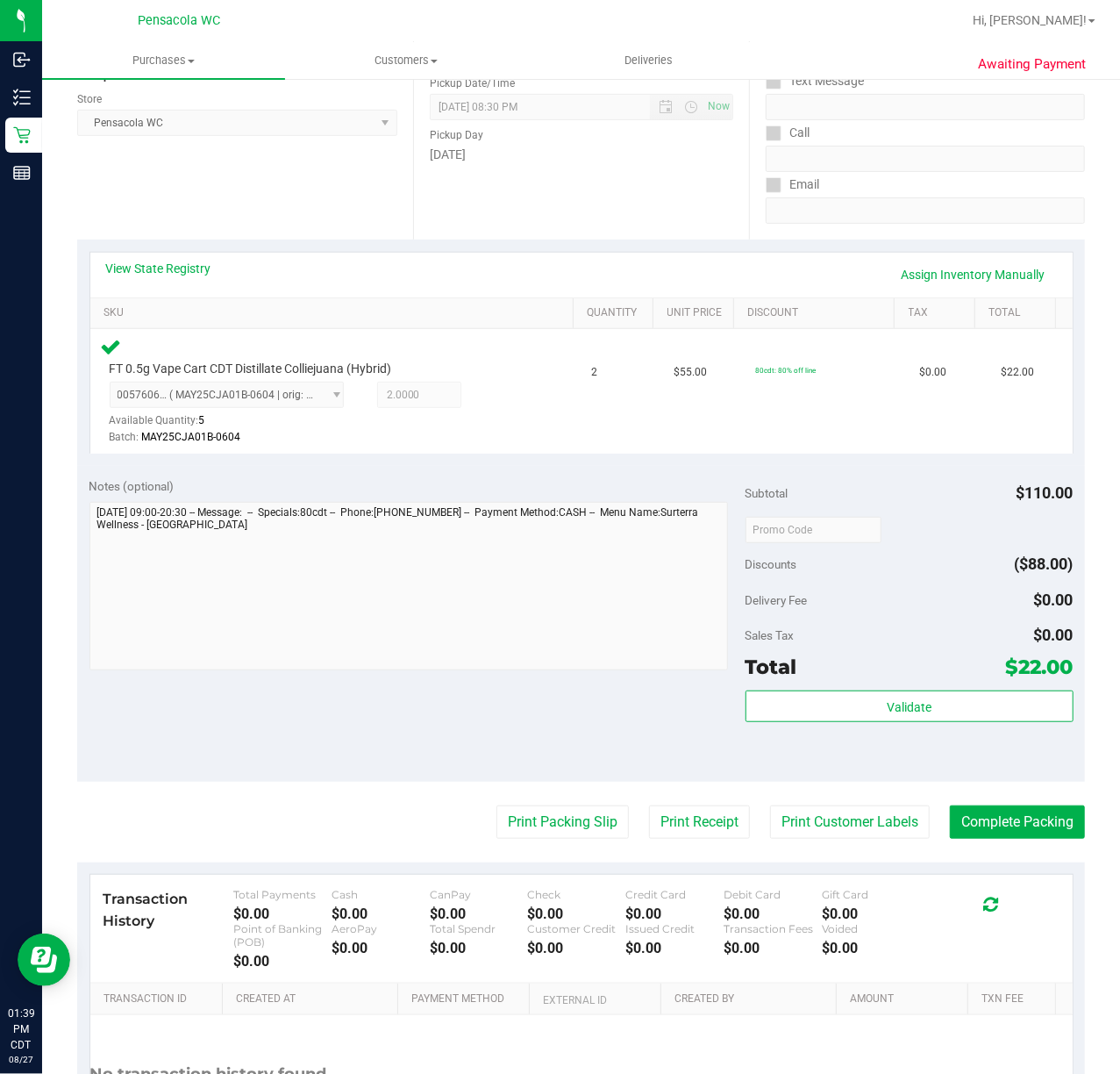
click at [1004, 802] on purchase-details "Back Edit Purchase Cancel Purchase View Profile # 11856777 BioTrack ID: - Submi…" at bounding box center [581, 532] width 1008 height 1342
click at [986, 818] on button "Complete Packing" at bounding box center [1018, 822] width 135 height 33
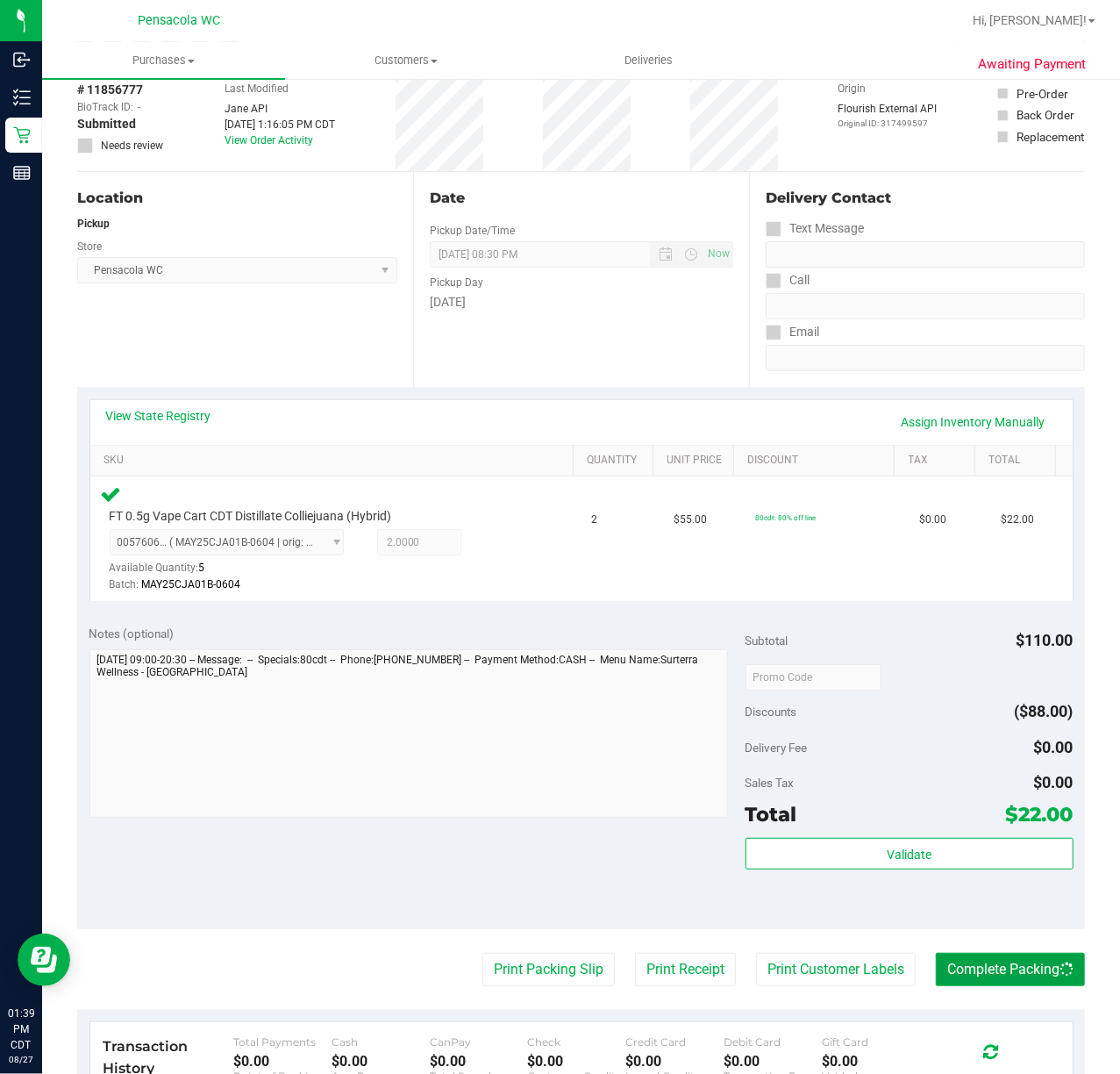
scroll to position [0, 0]
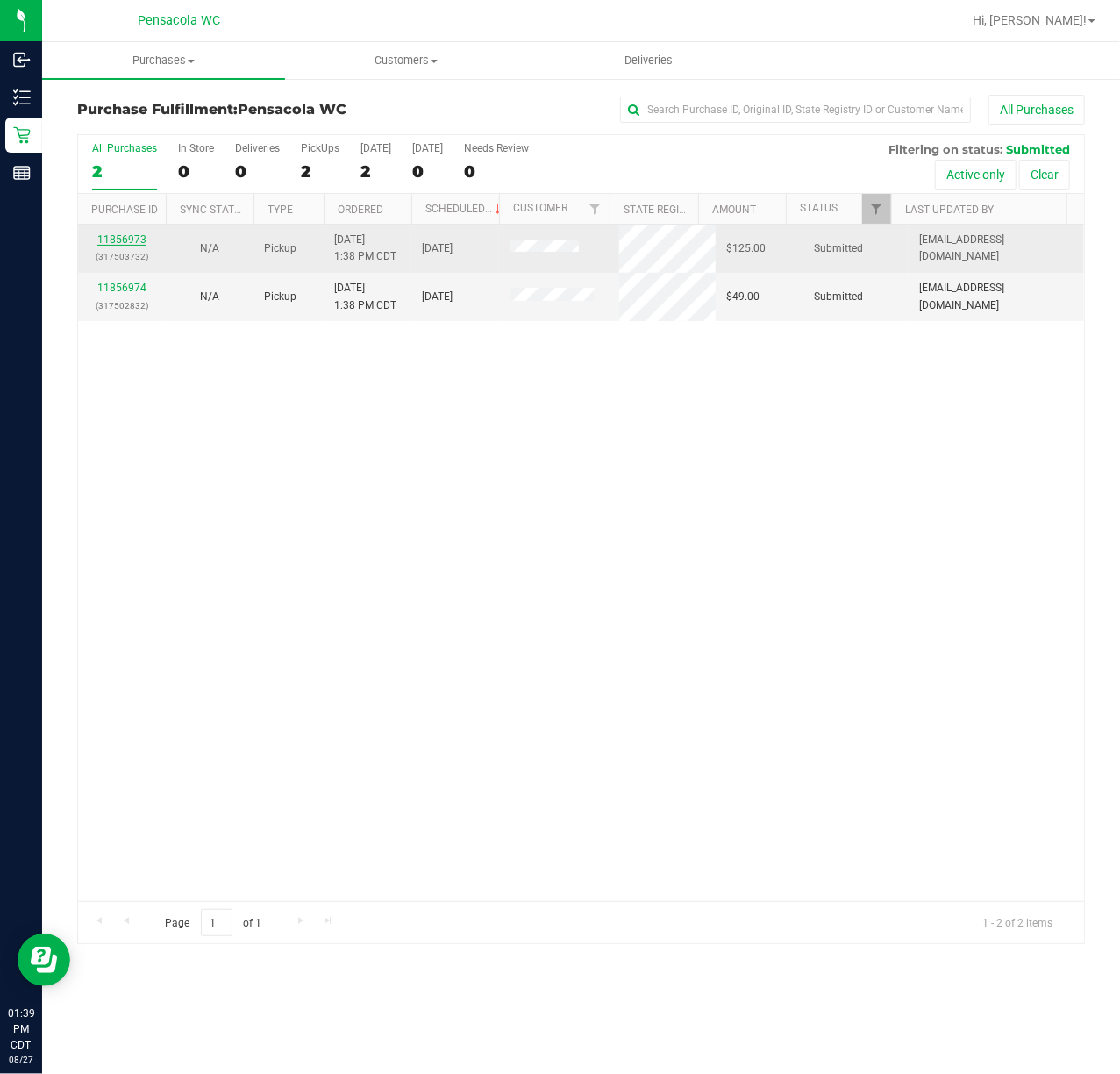
click at [110, 237] on link "11856973" at bounding box center [121, 240] width 49 height 12
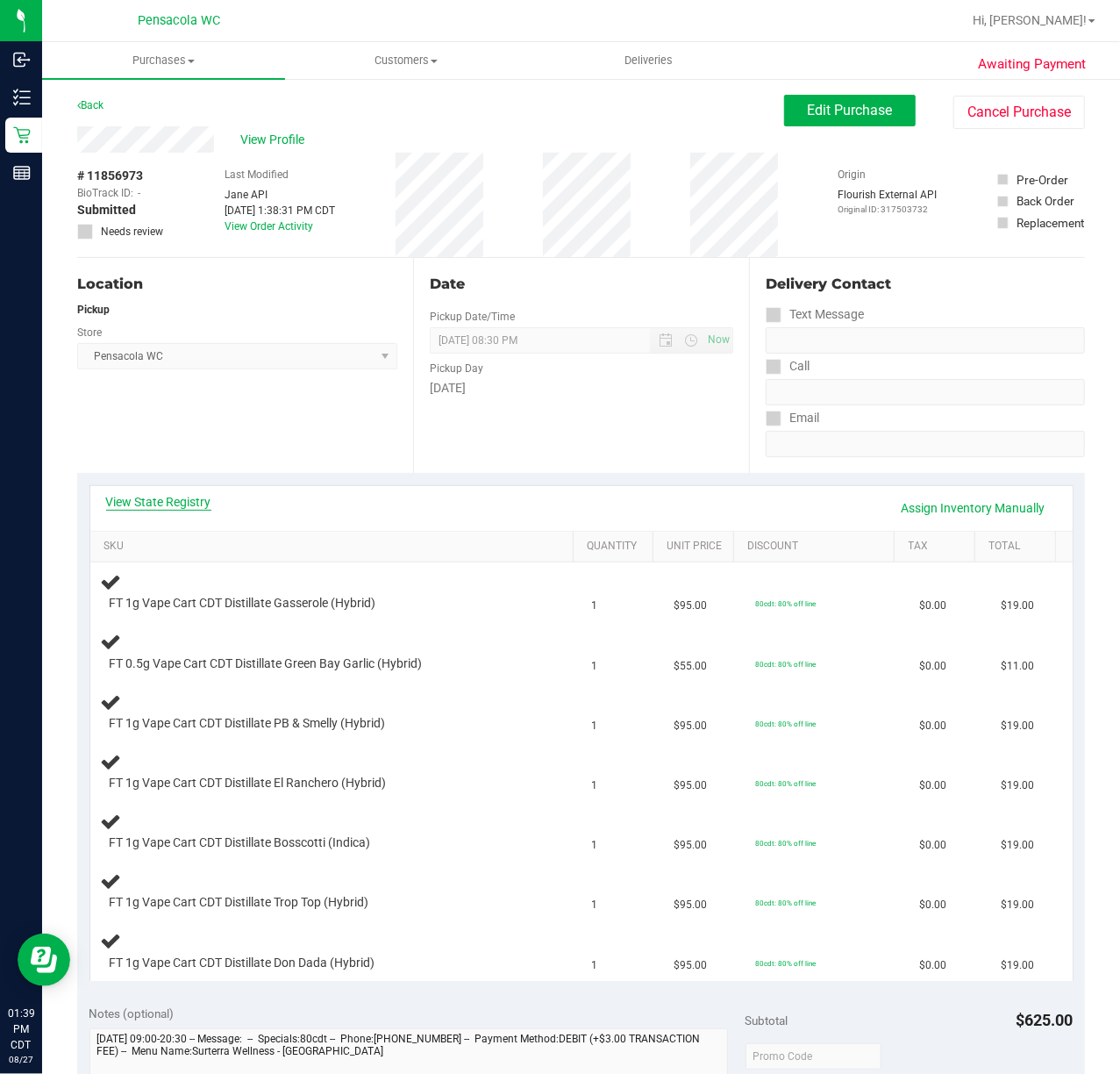
click at [195, 499] on link "View State Registry" at bounding box center [159, 502] width 105 height 18
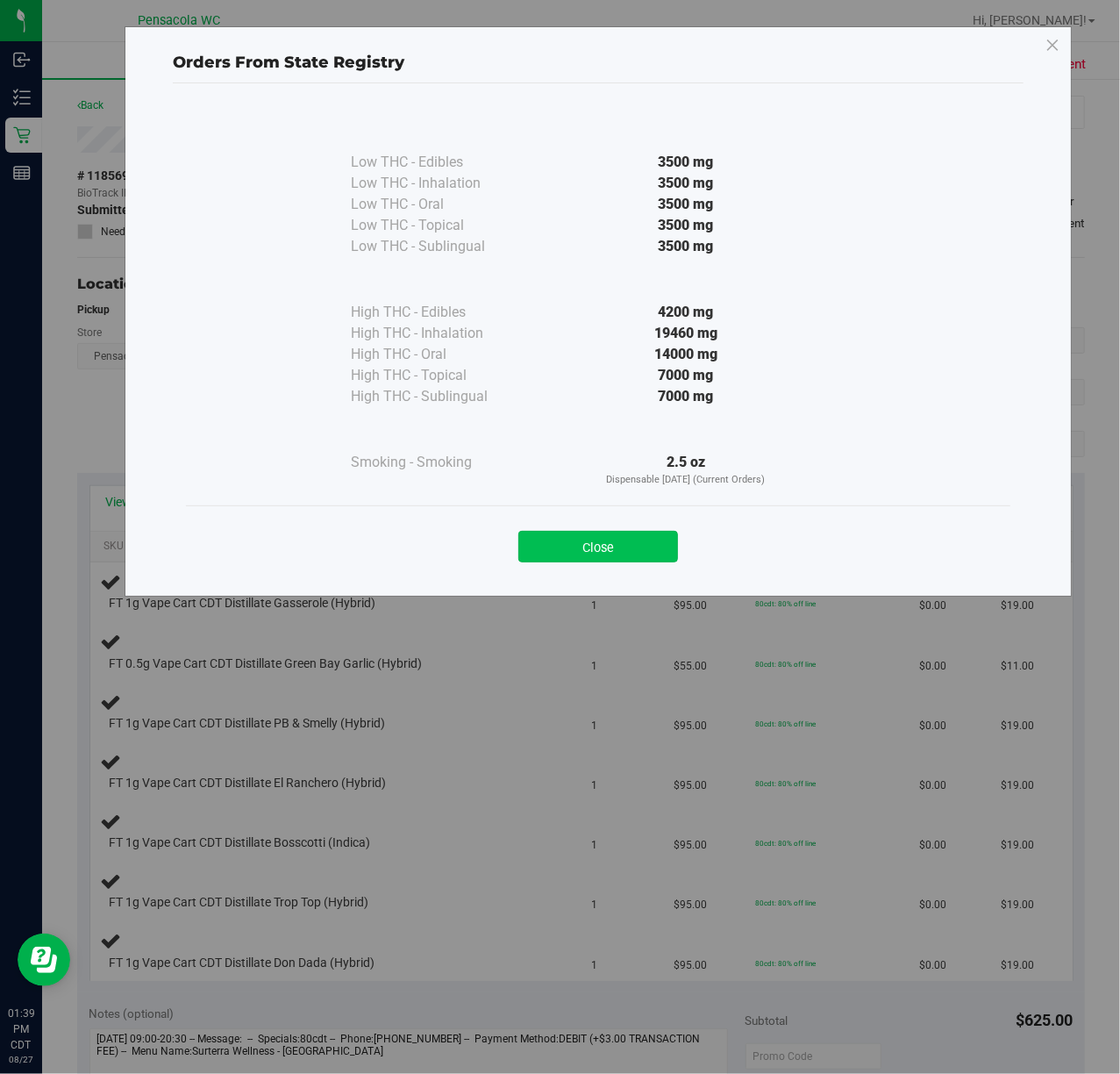
click at [618, 553] on button "Close" at bounding box center [598, 546] width 159 height 31
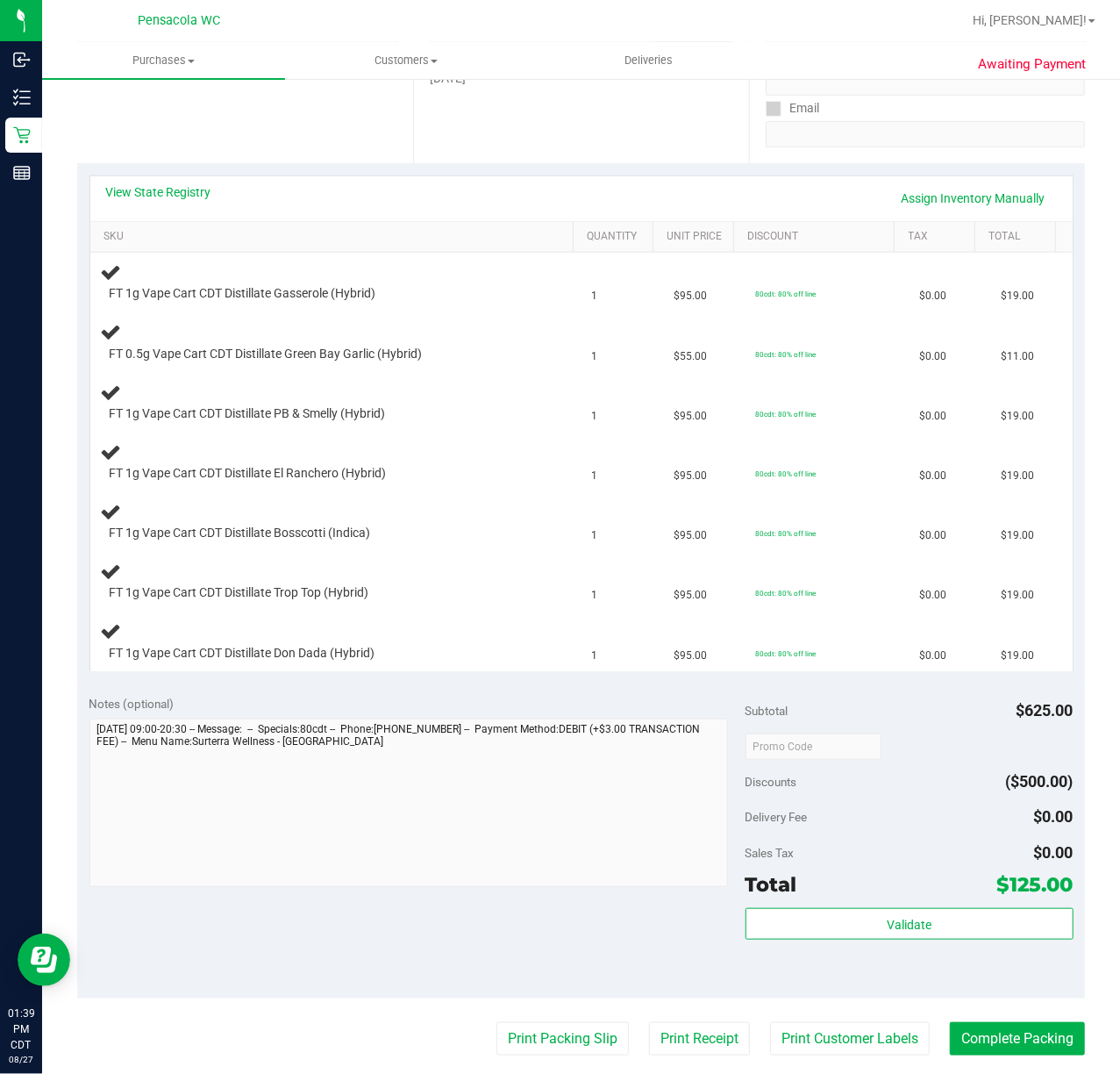
scroll to position [344, 0]
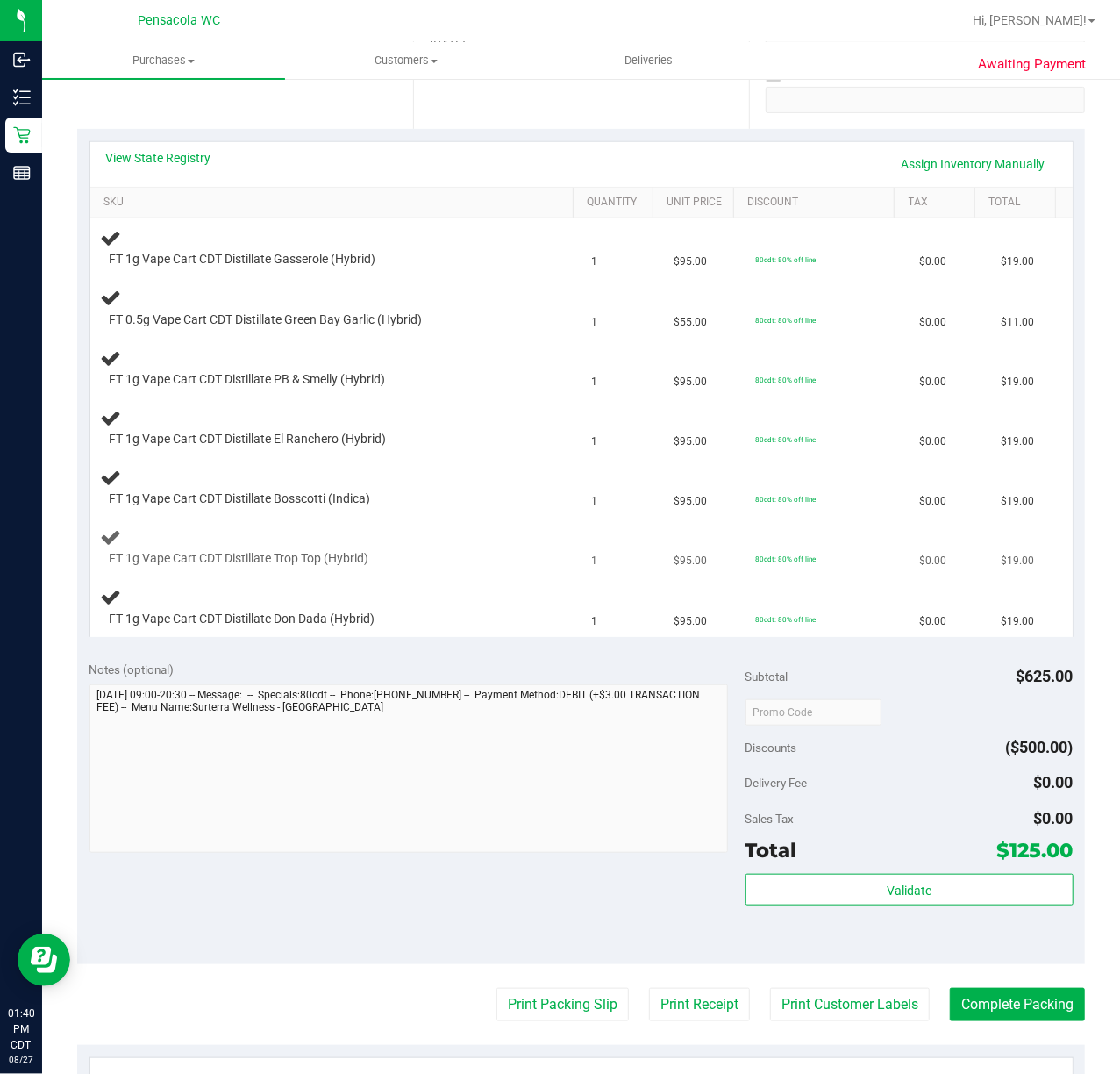
click at [491, 535] on div "FT 1g Vape Cart CDT Distillate Trop Top (Hybrid)" at bounding box center [336, 547] width 470 height 41
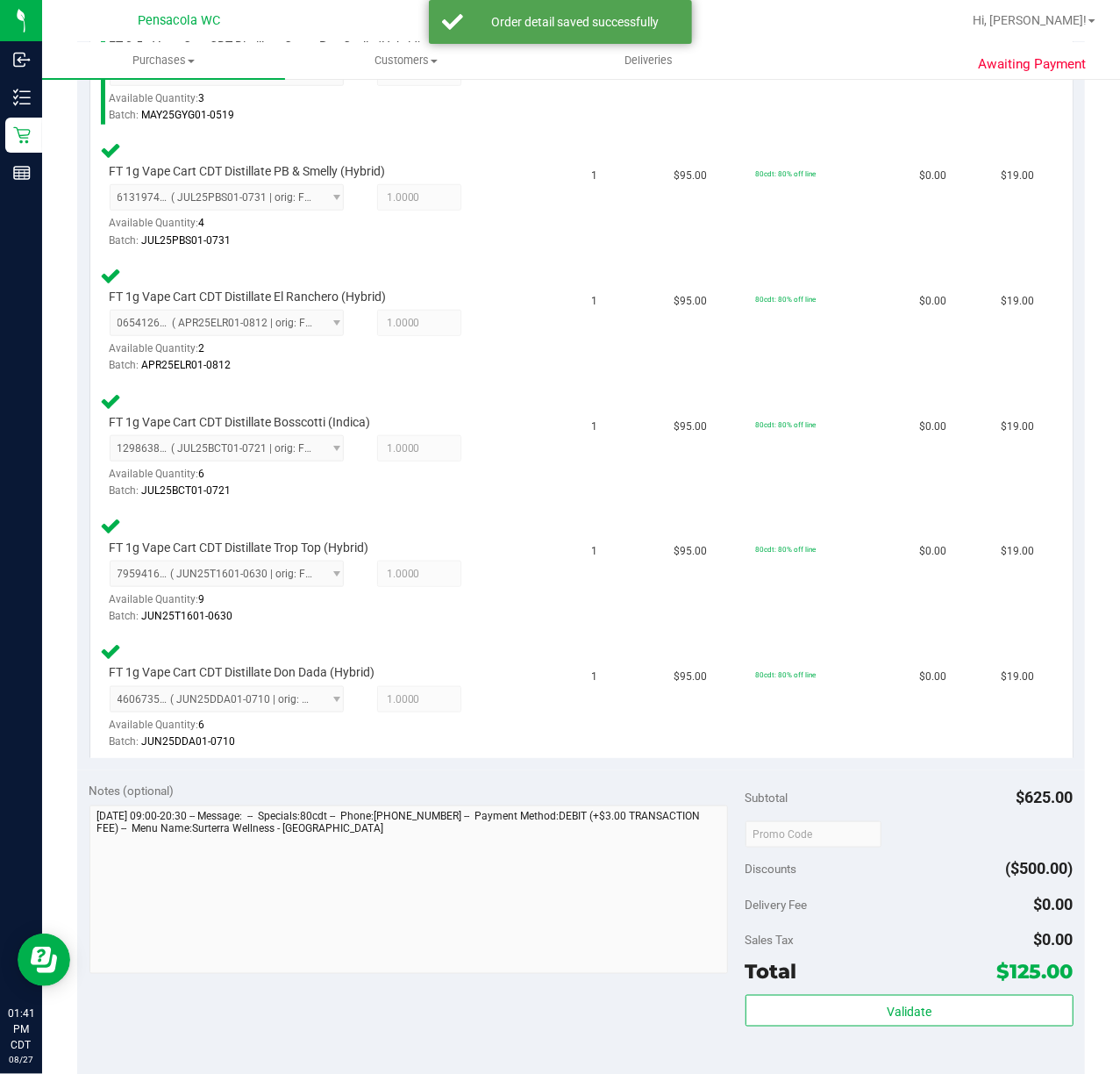
scroll to position [702, 0]
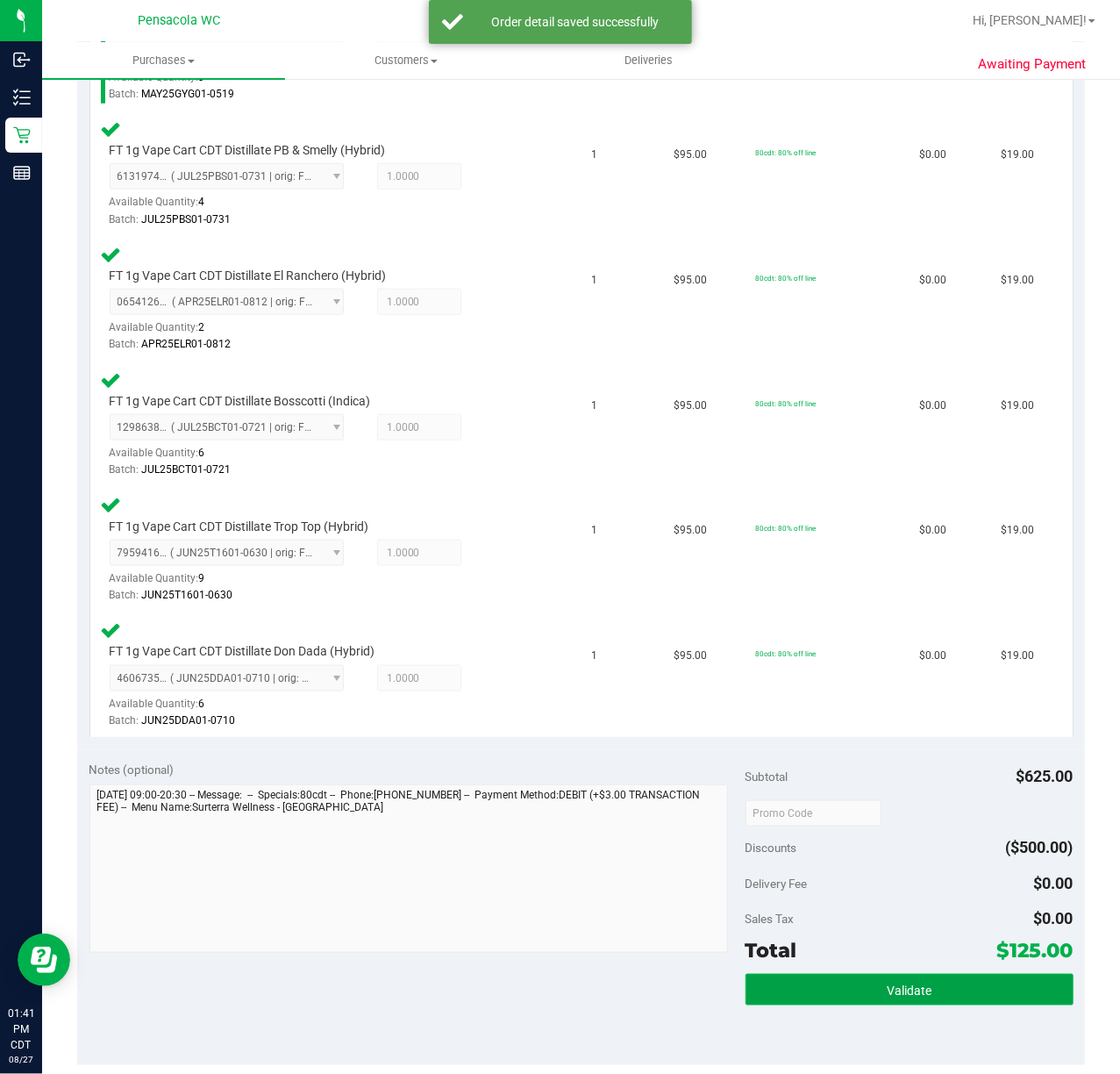
click at [825, 1002] on button "Validate" at bounding box center [910, 989] width 328 height 31
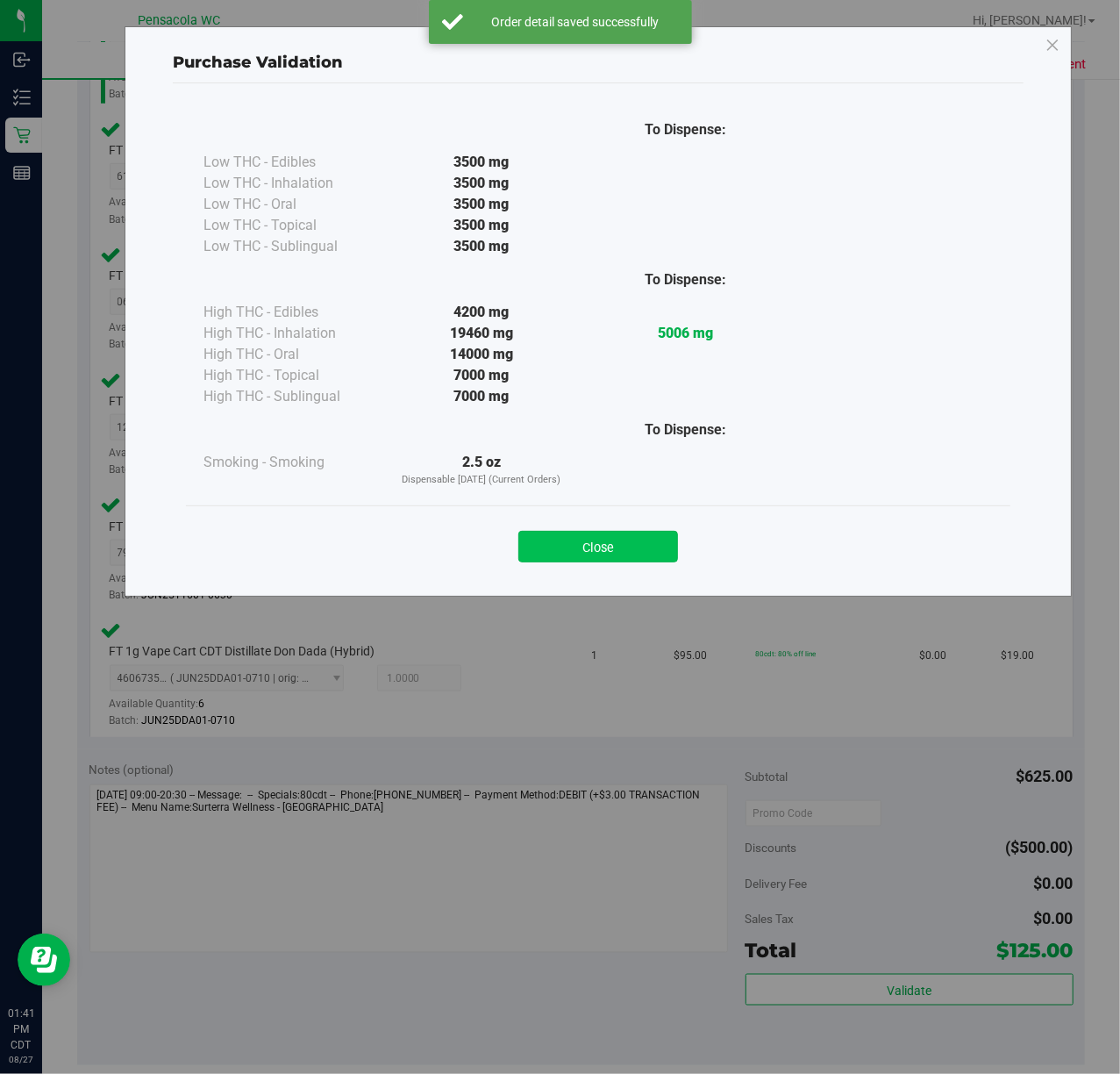
click at [556, 545] on button "Close" at bounding box center [598, 546] width 159 height 31
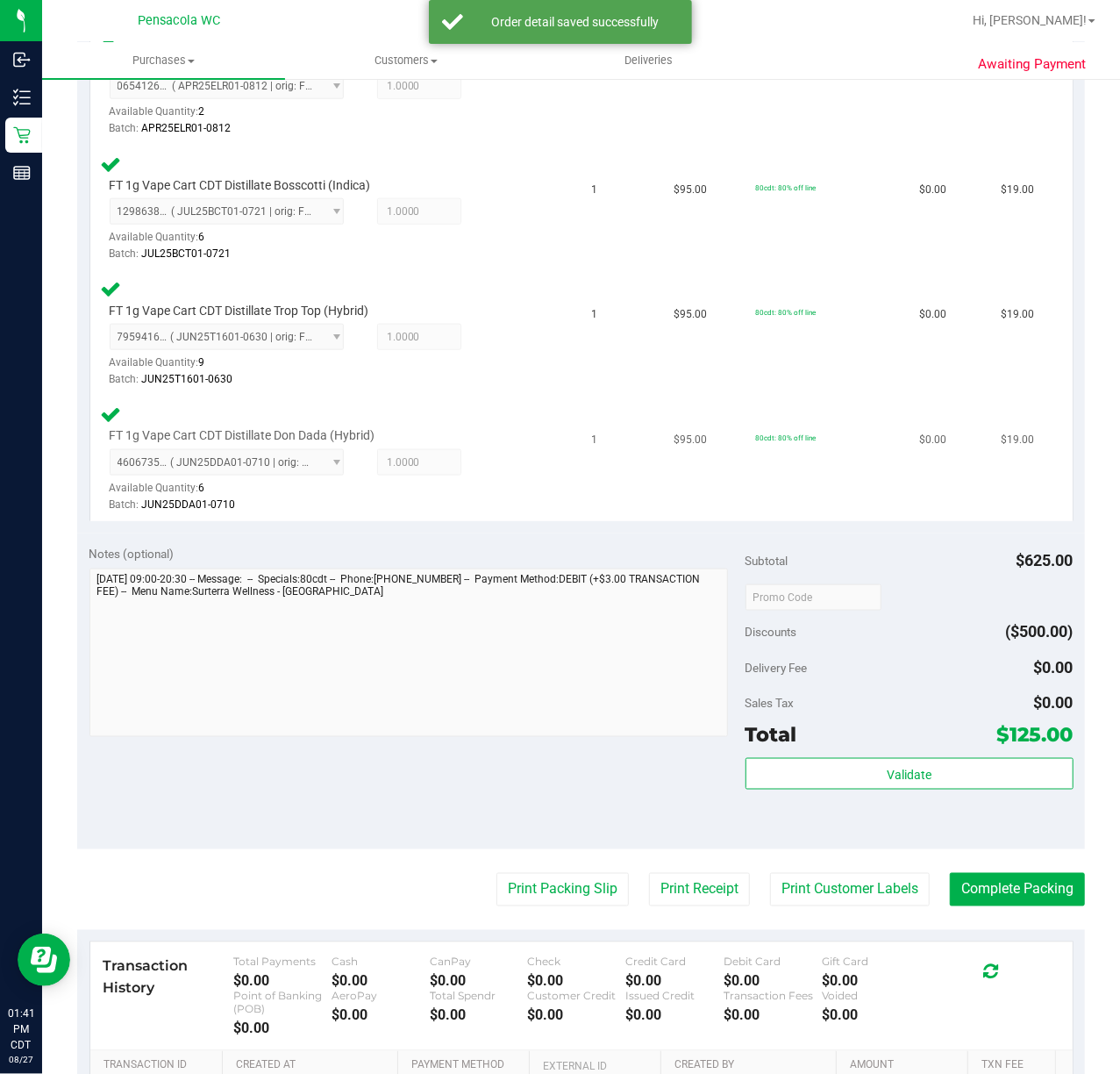
scroll to position [1150, 0]
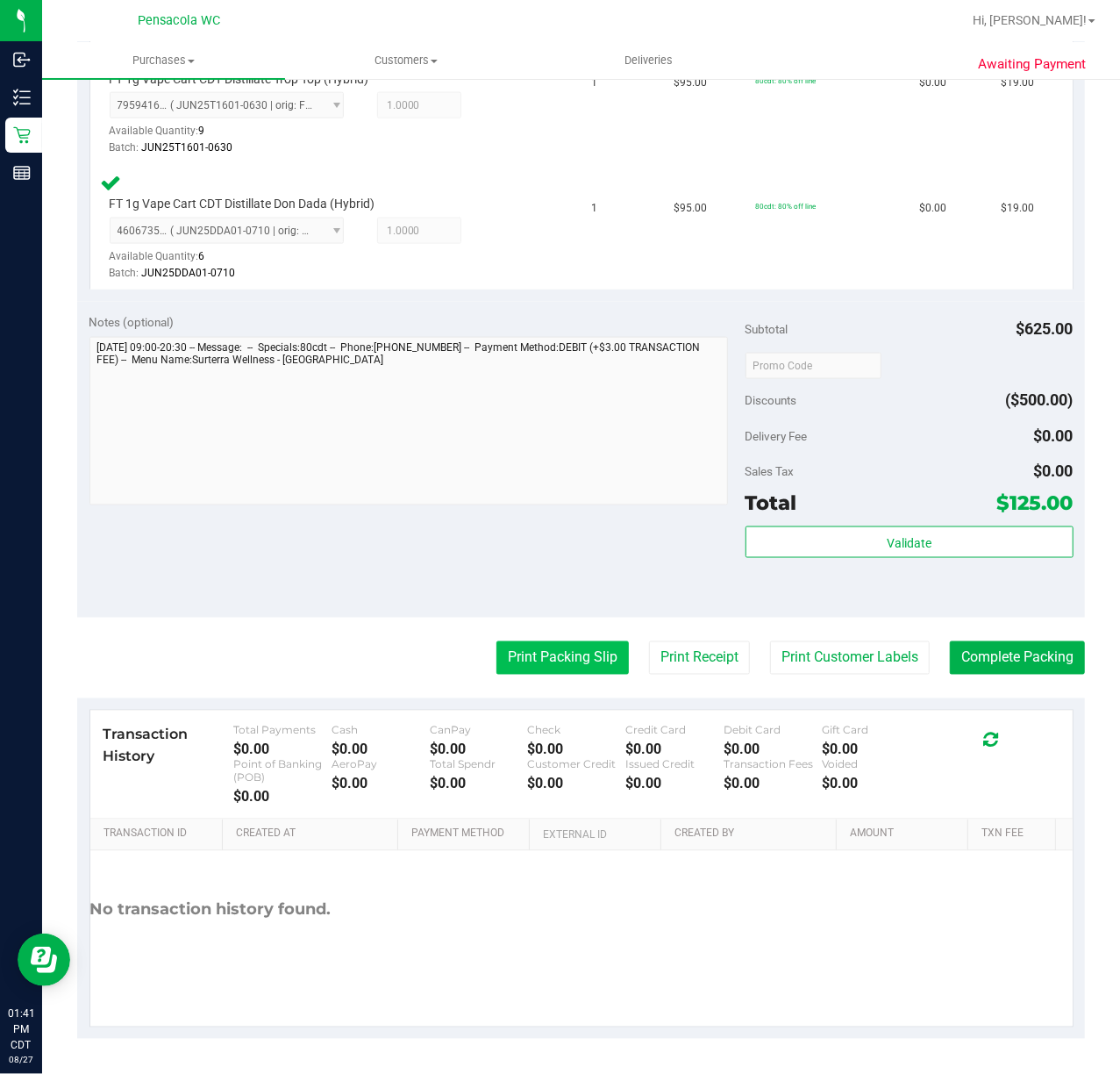
click at [573, 642] on button "Print Packing Slip" at bounding box center [562, 658] width 133 height 33
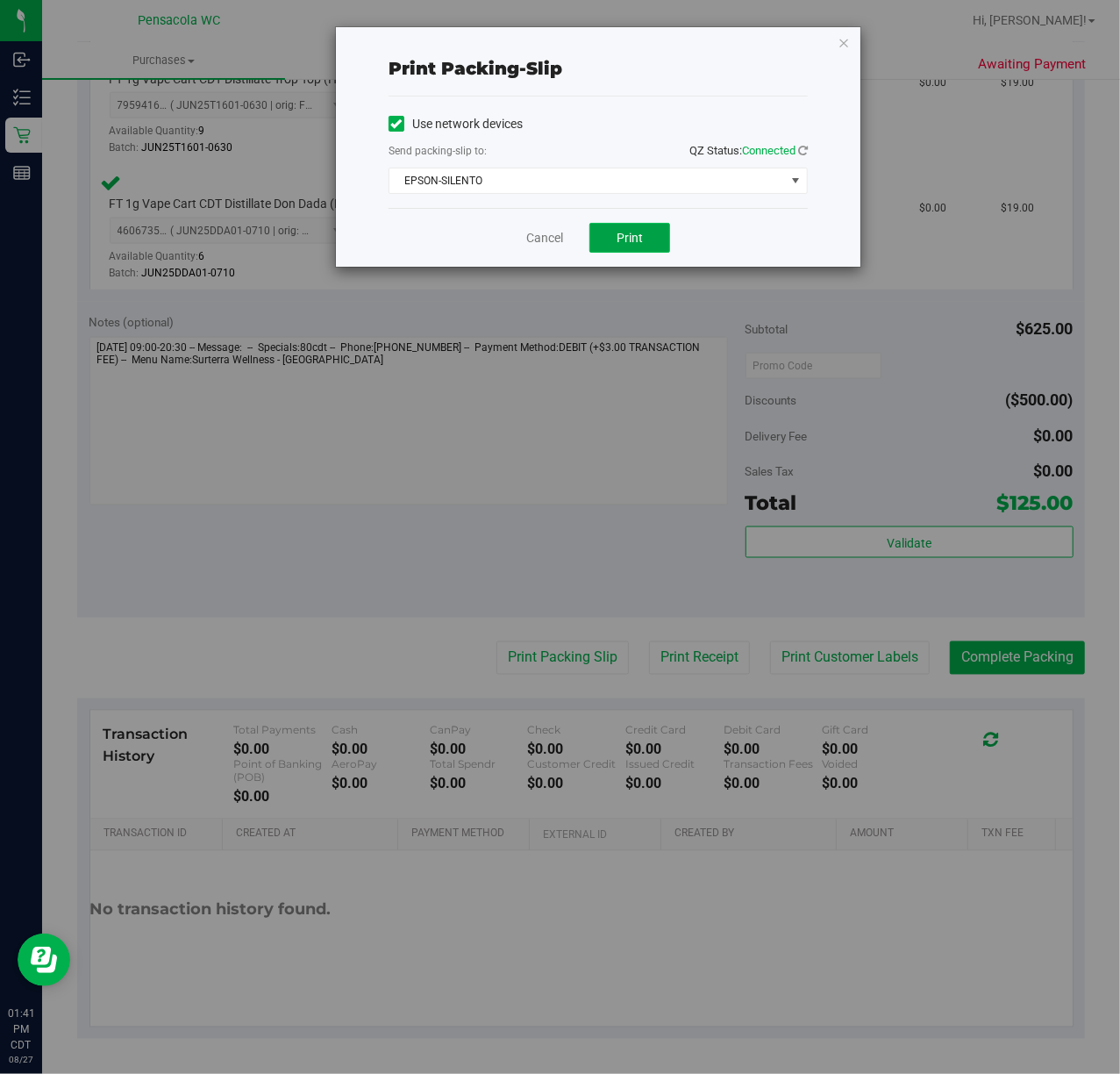
click at [629, 242] on span "Print" at bounding box center [630, 238] width 27 height 14
click at [839, 40] on icon "button" at bounding box center [844, 42] width 12 height 21
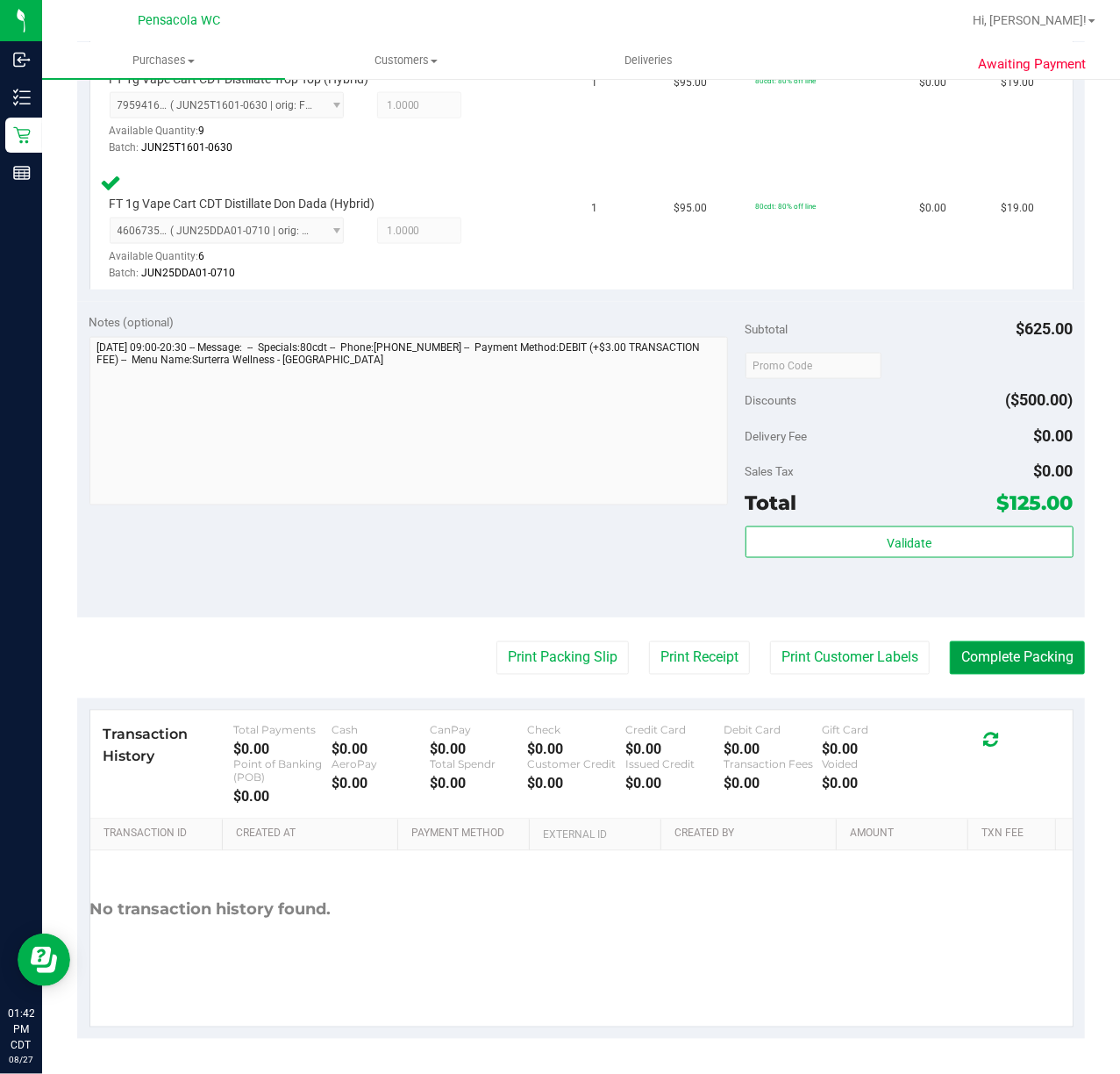
click at [954, 658] on button "Complete Packing" at bounding box center [1018, 658] width 135 height 33
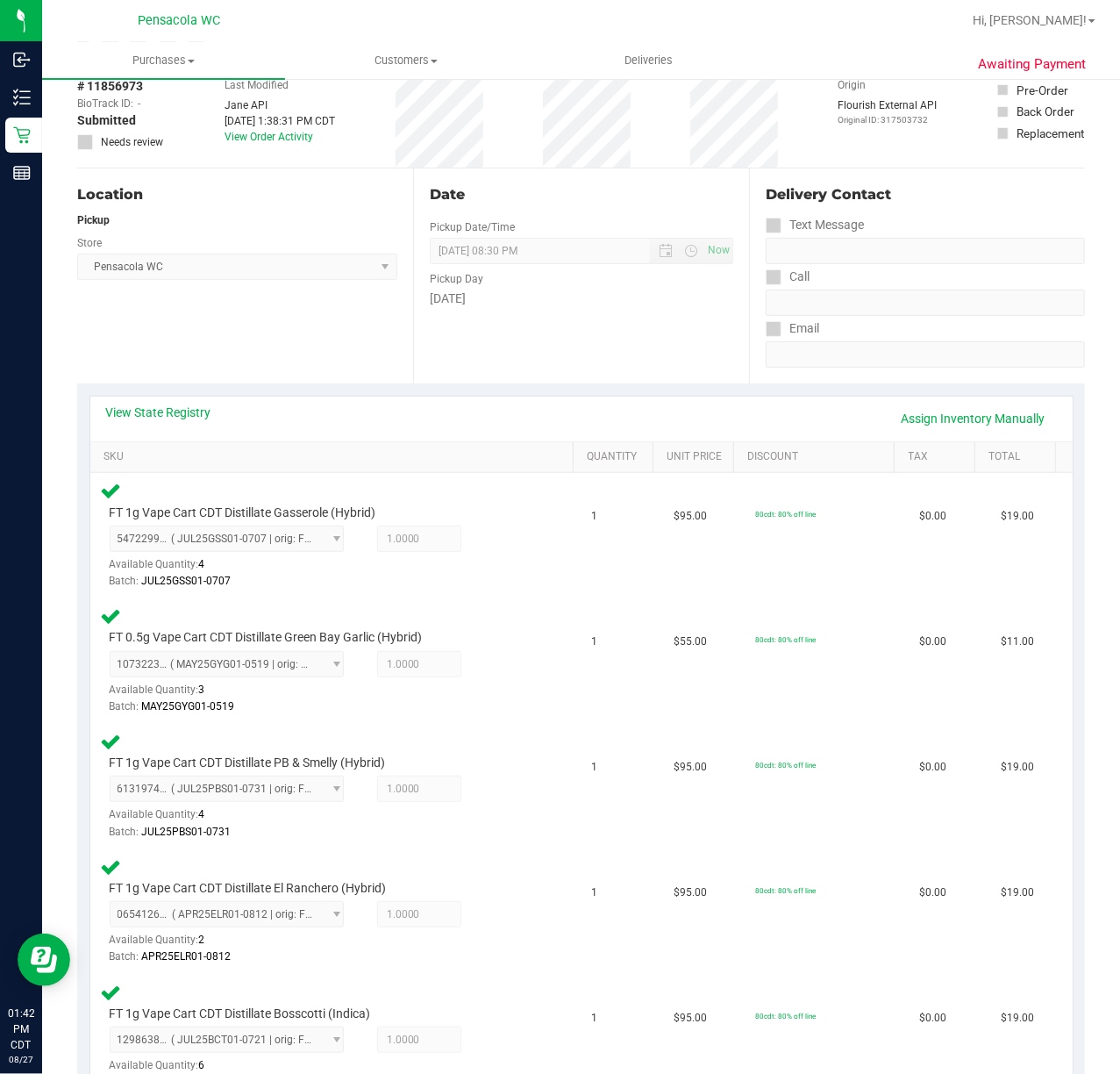
scroll to position [0, 0]
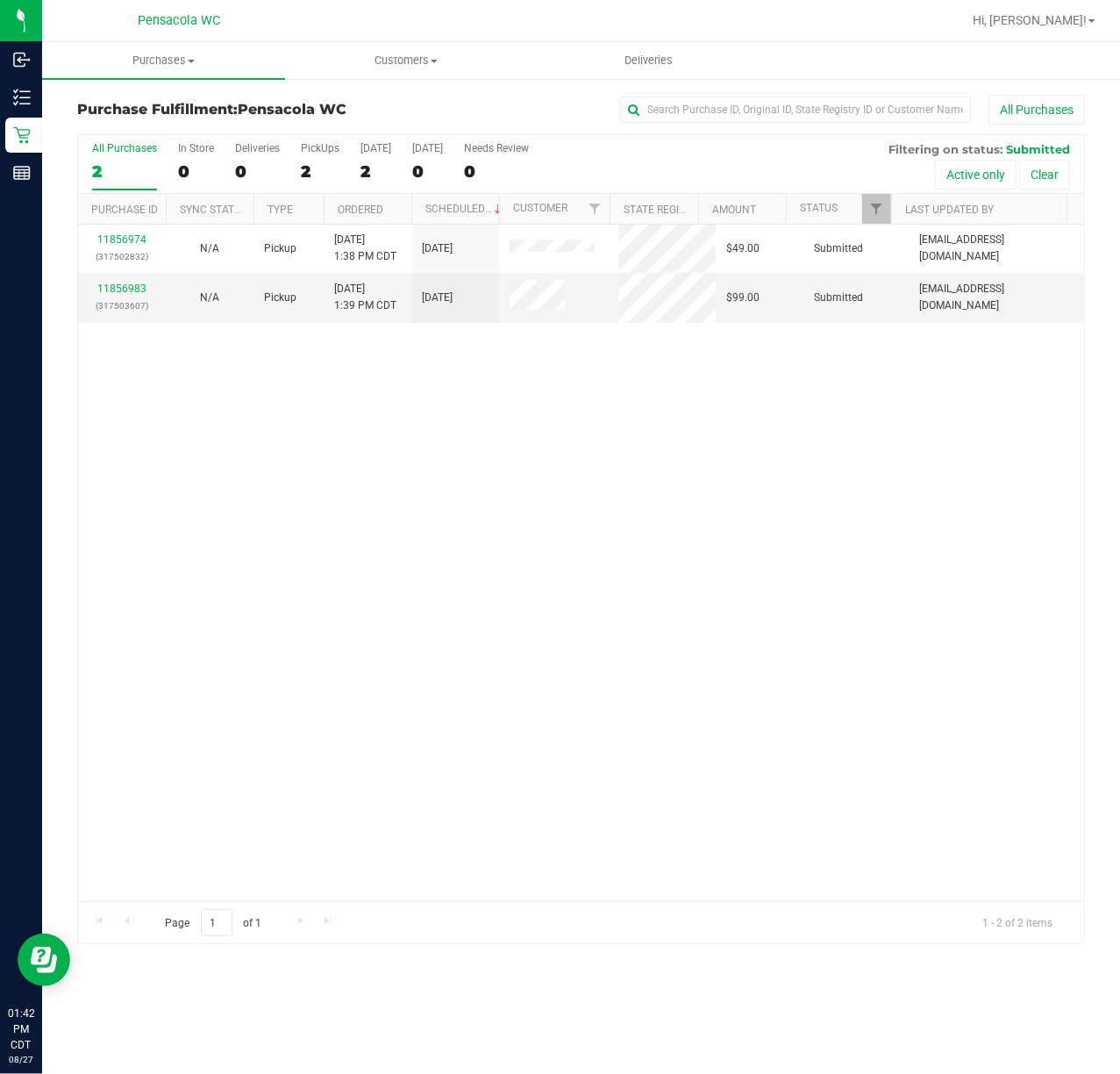
click at [478, 586] on div "11856974 (317502832) N/A Pickup 8/27/2025 1:38 PM CDT 8/27/2025 $49.00 Submitte…" at bounding box center [581, 562] width 1006 height 676
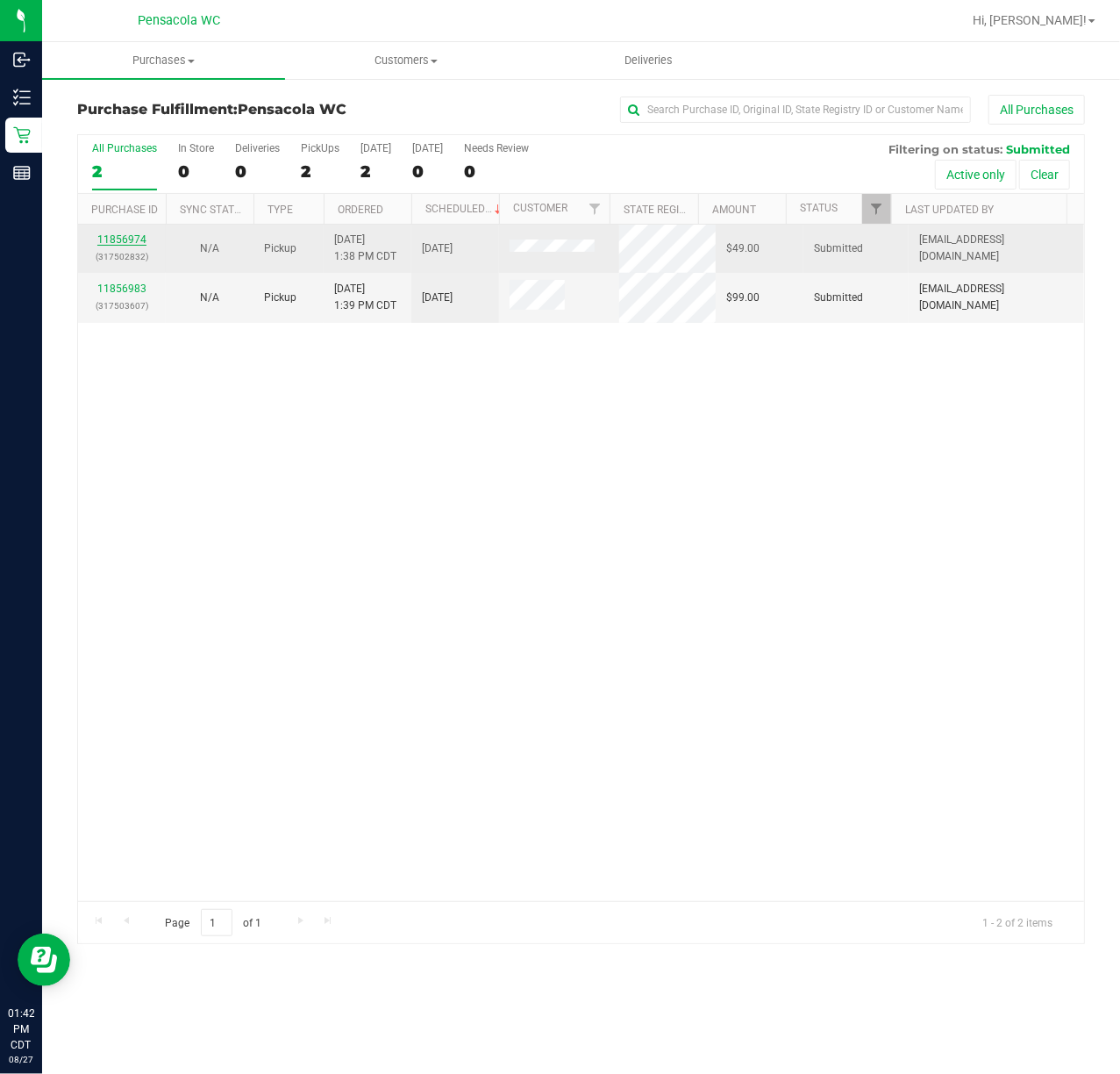
click at [124, 236] on link "11856974" at bounding box center [121, 240] width 49 height 12
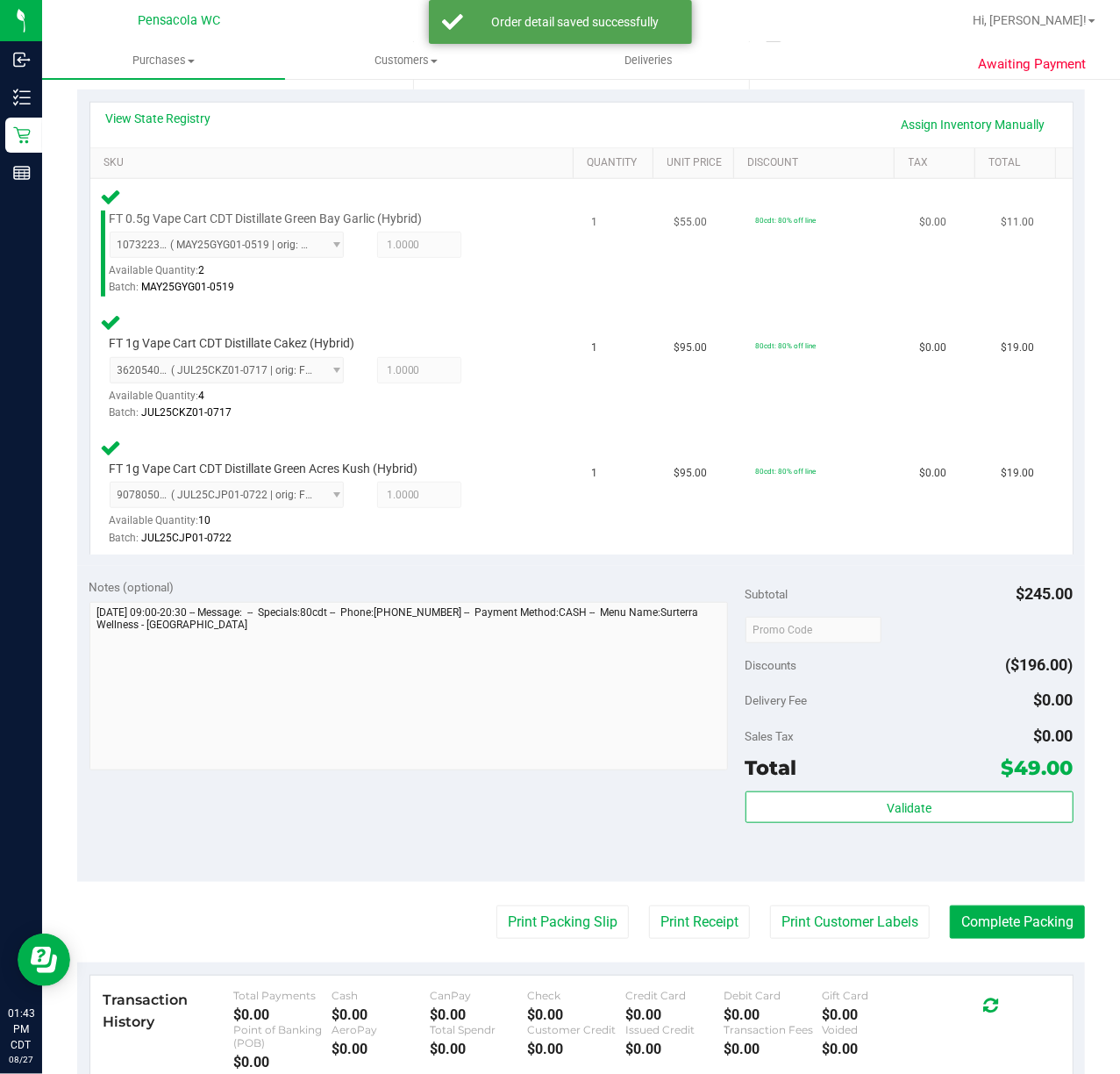
scroll to position [468, 0]
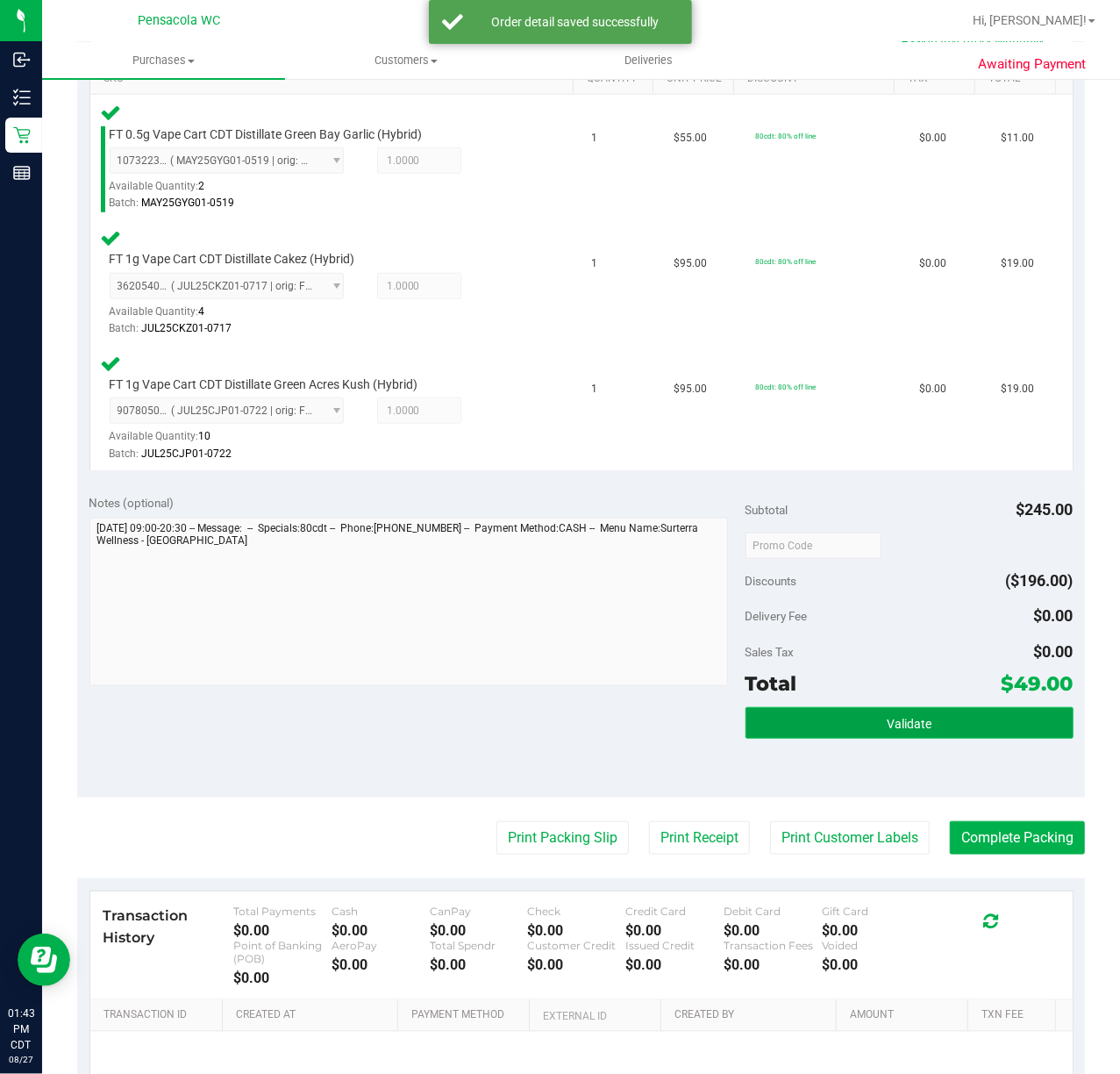
click at [895, 709] on button "Validate" at bounding box center [910, 722] width 328 height 31
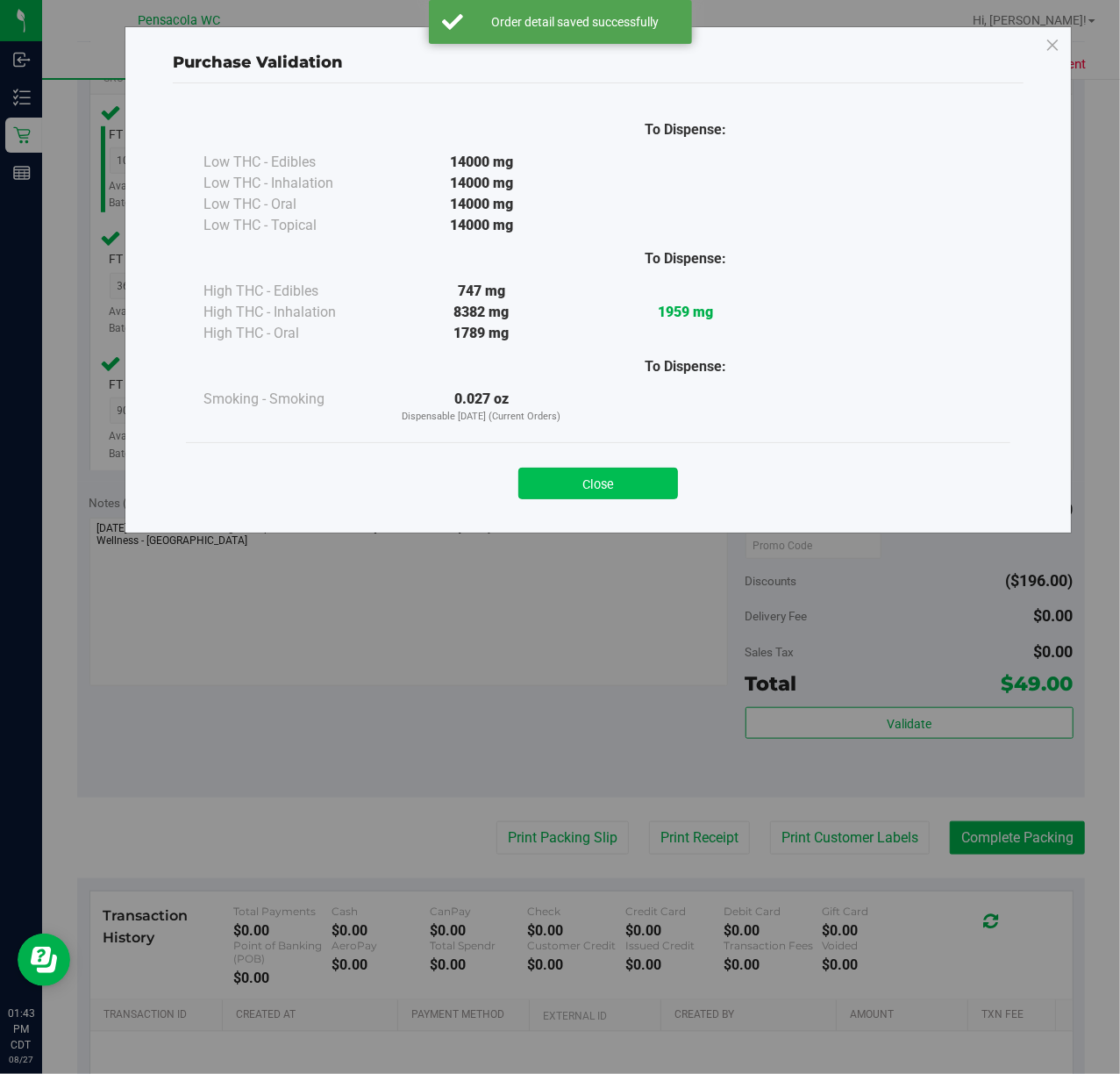
click at [568, 472] on button "Close" at bounding box center [598, 483] width 159 height 31
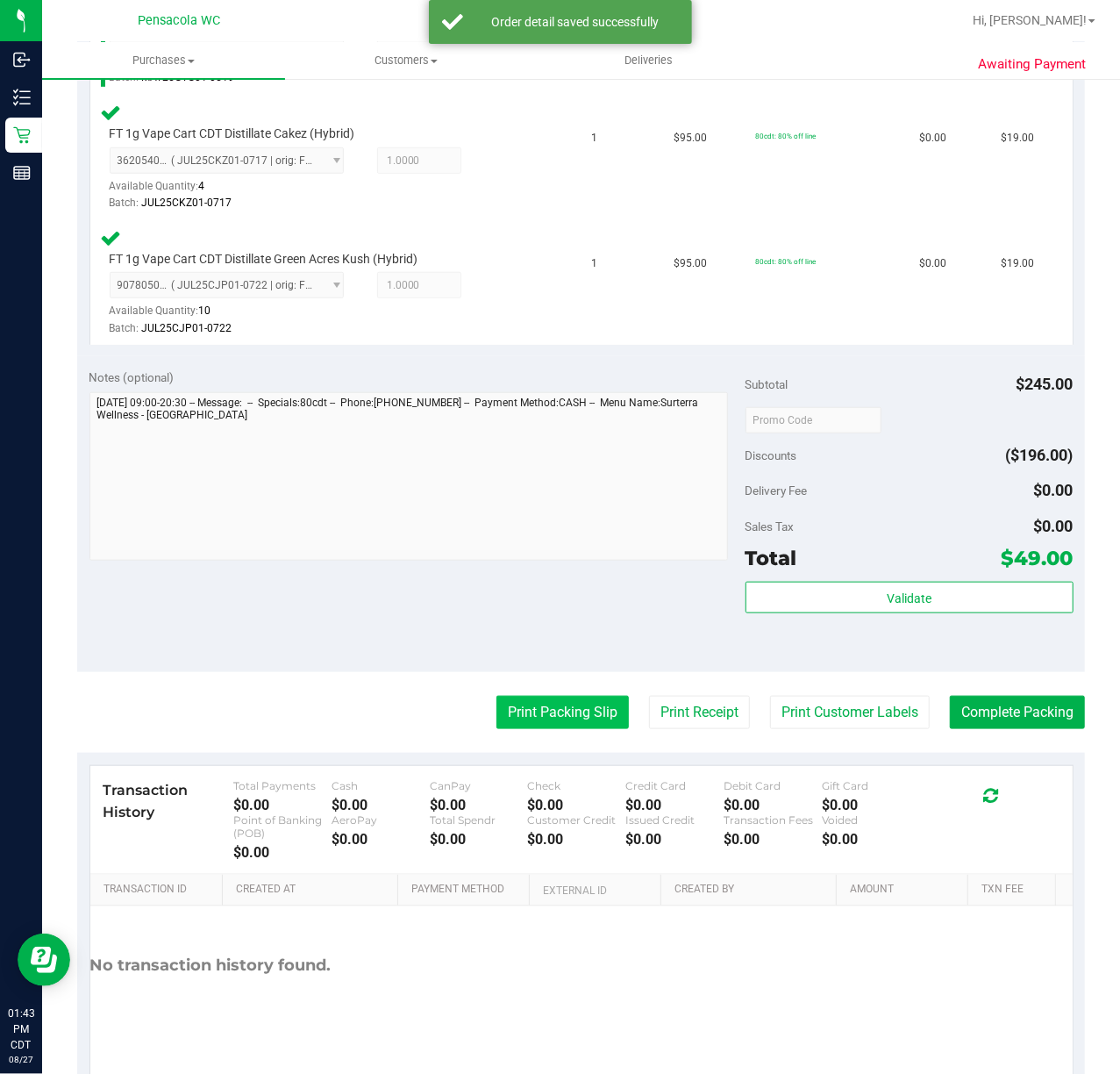
scroll to position [649, 0]
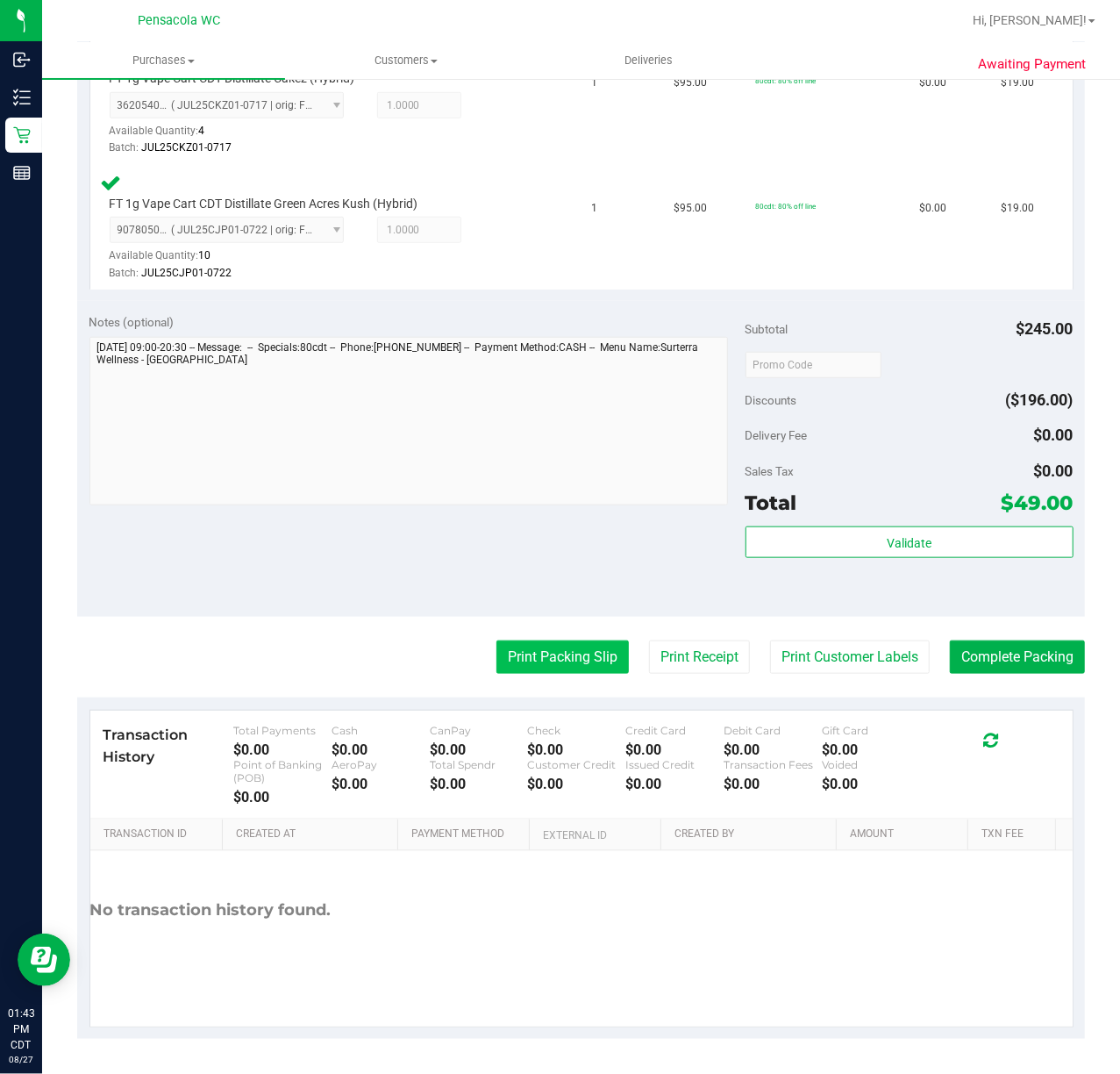
click at [555, 660] on button "Print Packing Slip" at bounding box center [562, 657] width 133 height 33
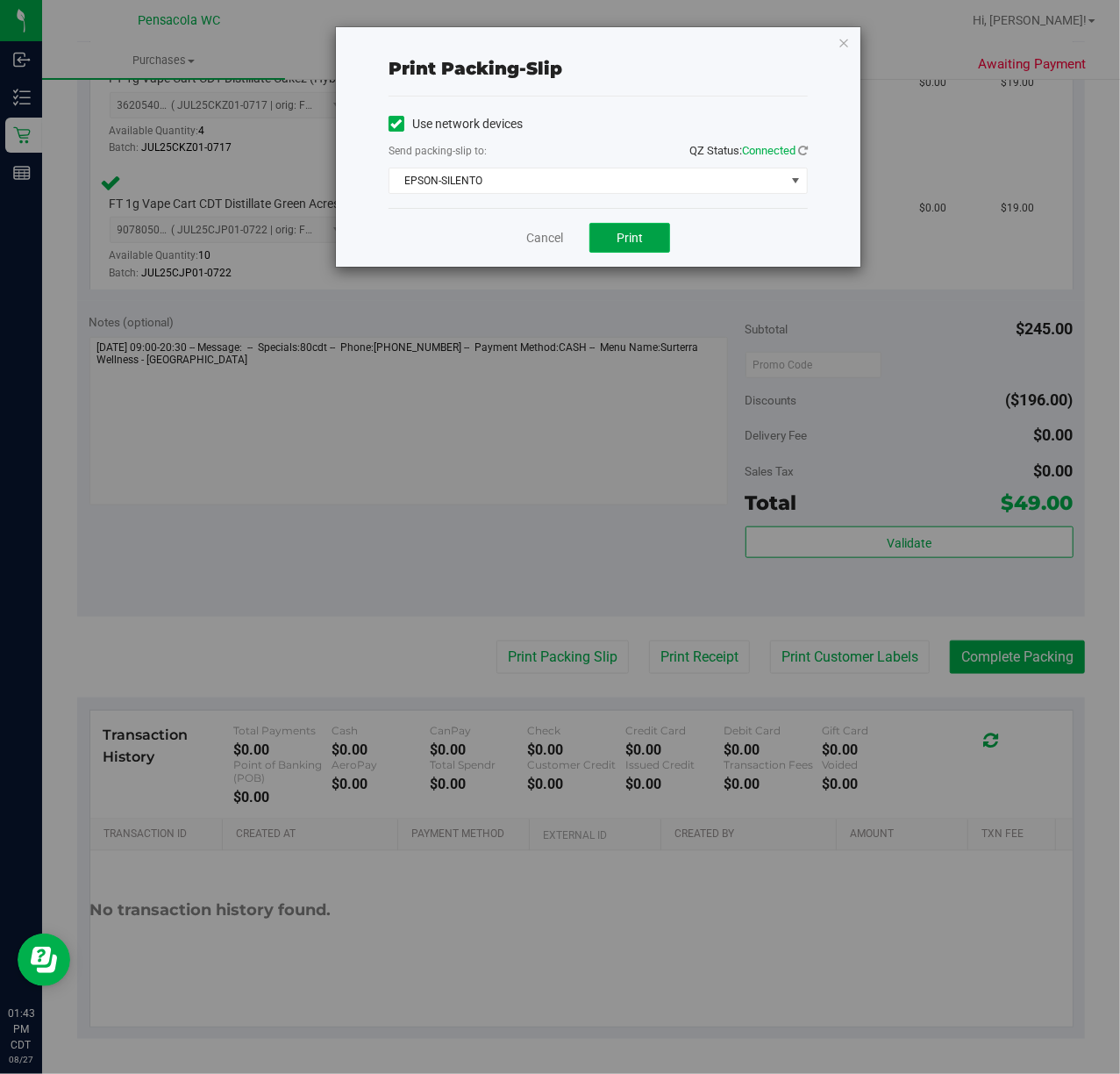
click at [634, 225] on button "Print" at bounding box center [630, 237] width 81 height 29
click at [846, 44] on icon "button" at bounding box center [844, 42] width 12 height 21
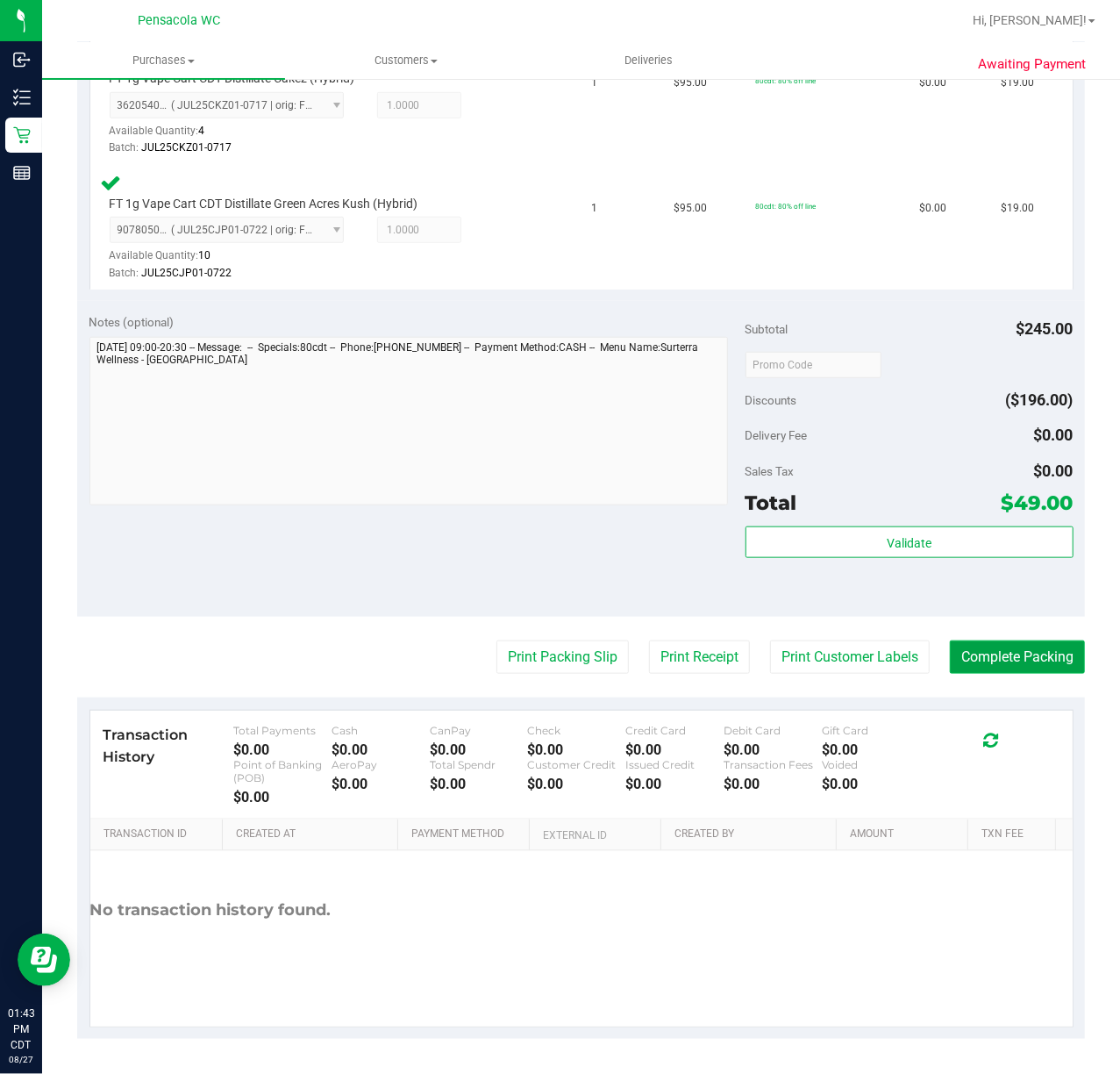
click at [1012, 653] on button "Complete Packing" at bounding box center [1018, 657] width 135 height 33
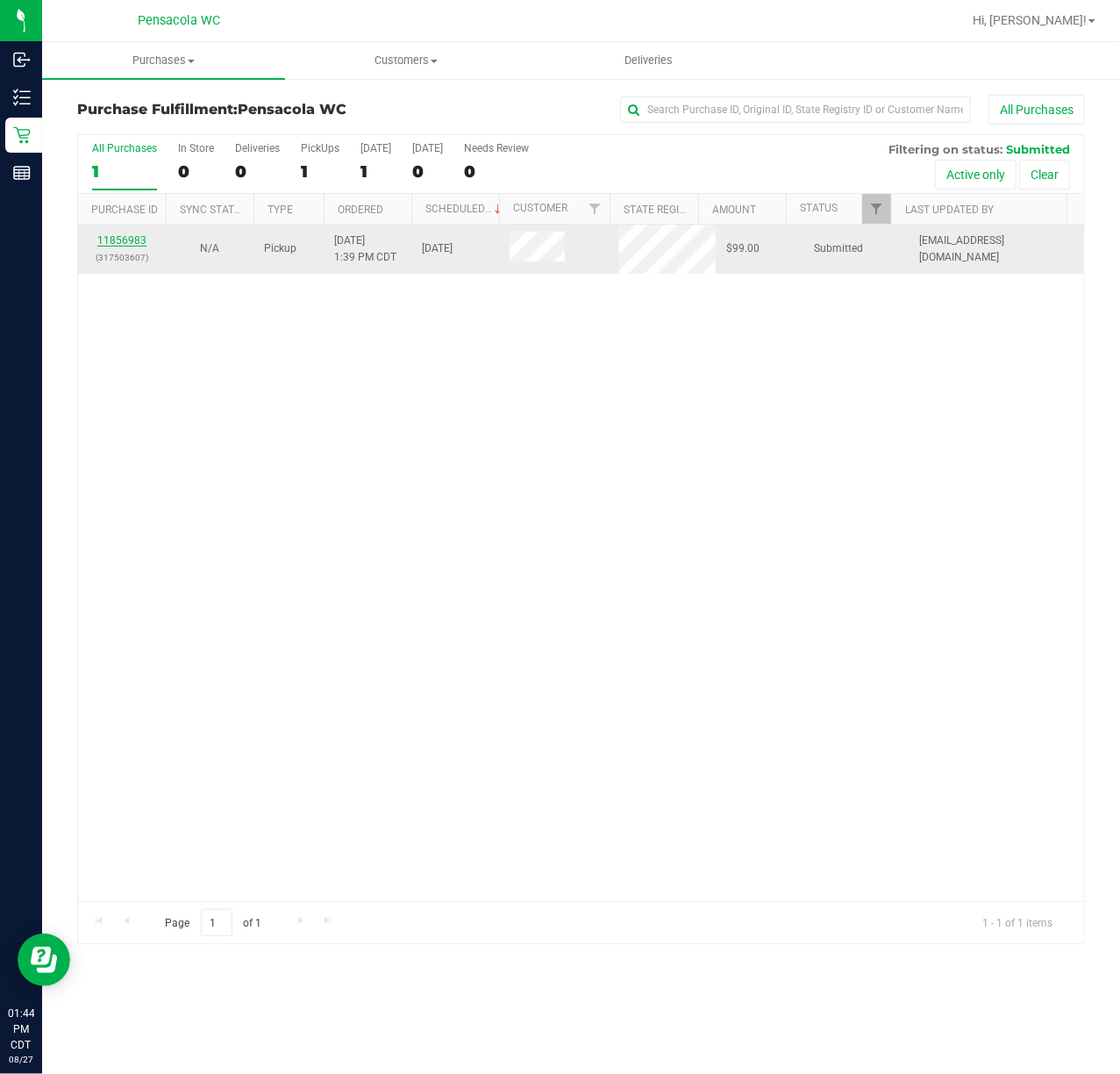
click at [137, 243] on link "11856983" at bounding box center [121, 241] width 49 height 12
